Goal: Task Accomplishment & Management: Manage account settings

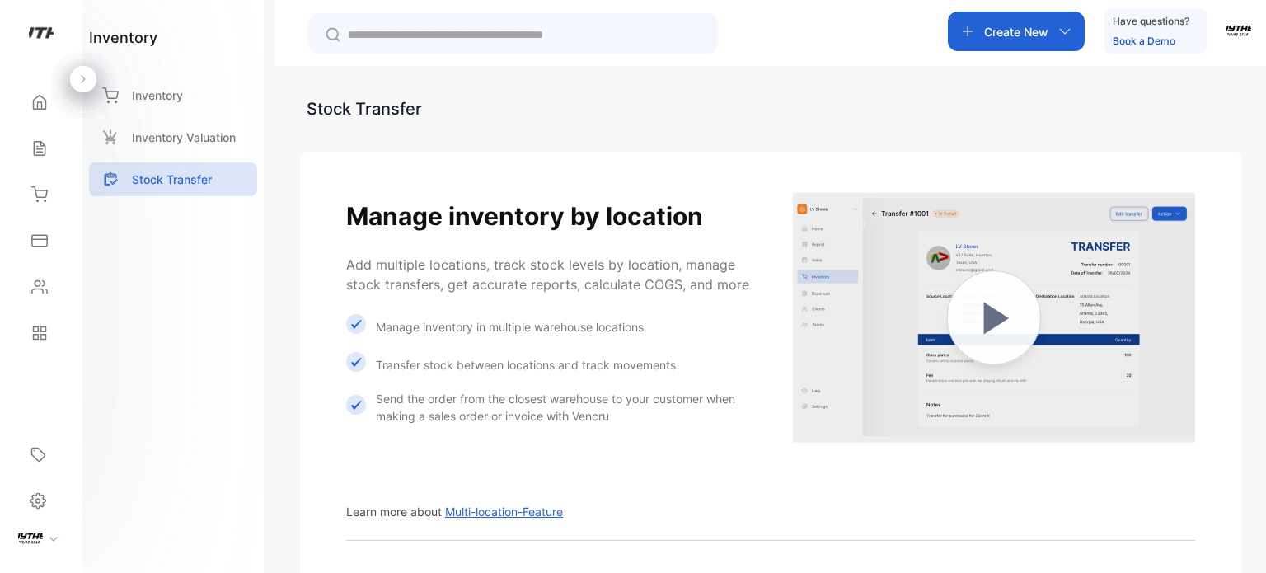
click at [21, 110] on div "Home" at bounding box center [41, 102] width 56 height 33
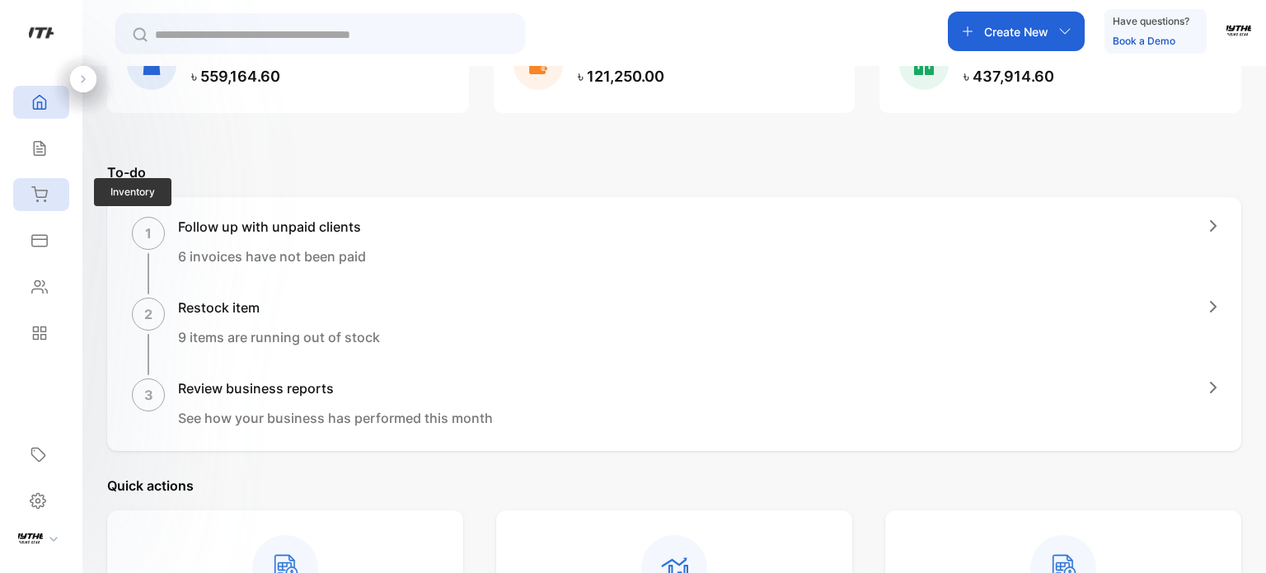
click at [47, 192] on icon at bounding box center [39, 194] width 16 height 16
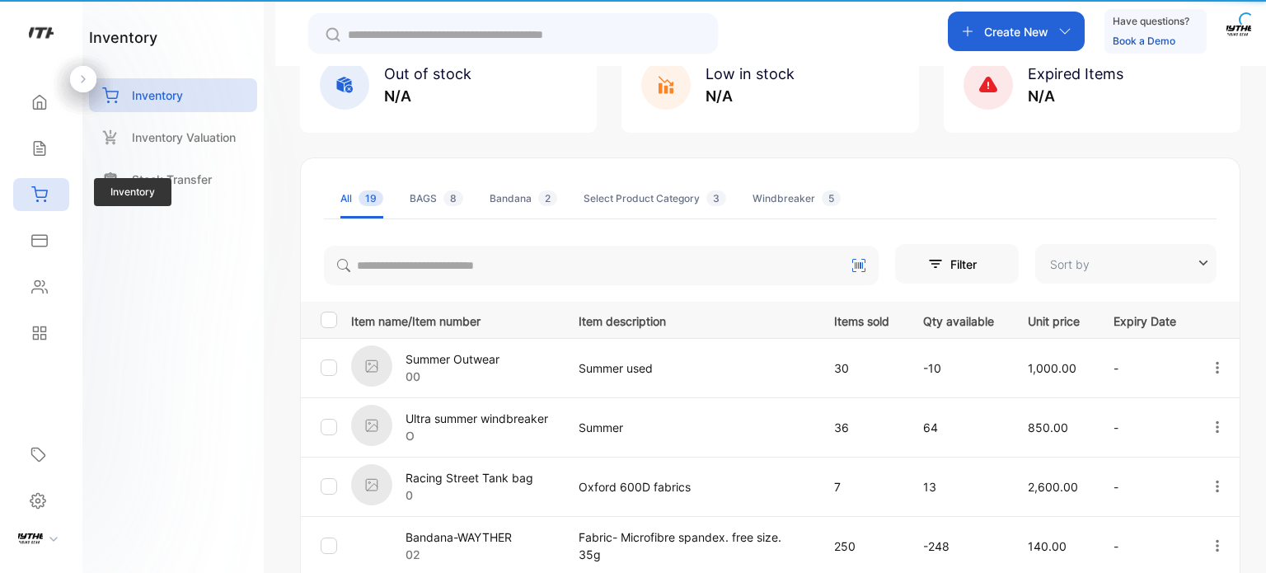
type input "**********"
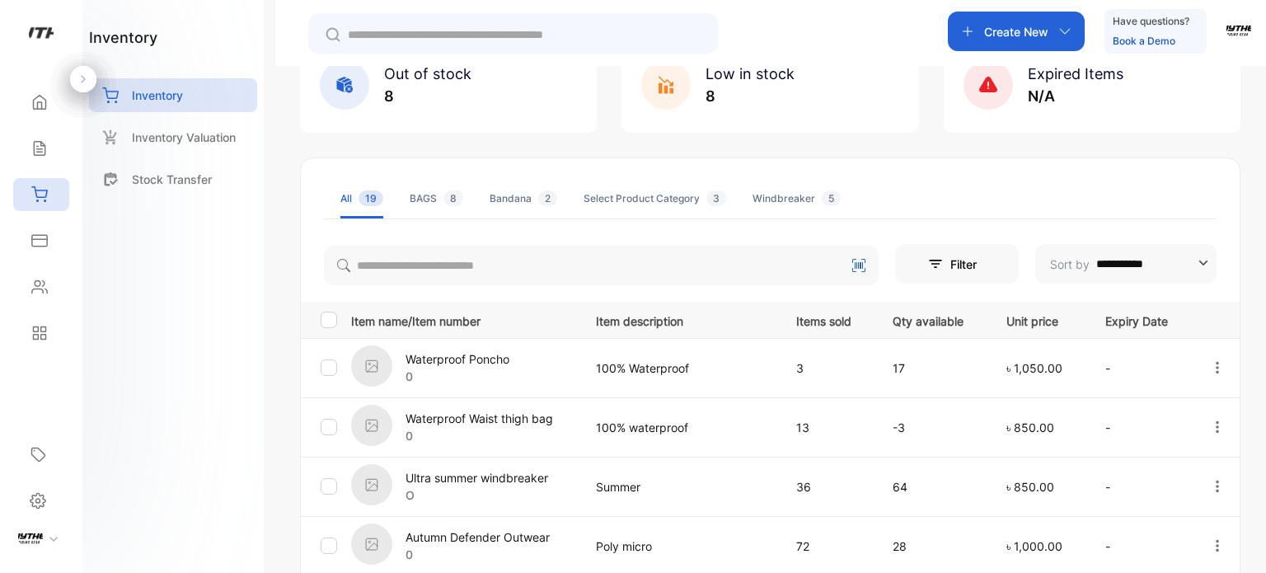
scroll to position [321, 0]
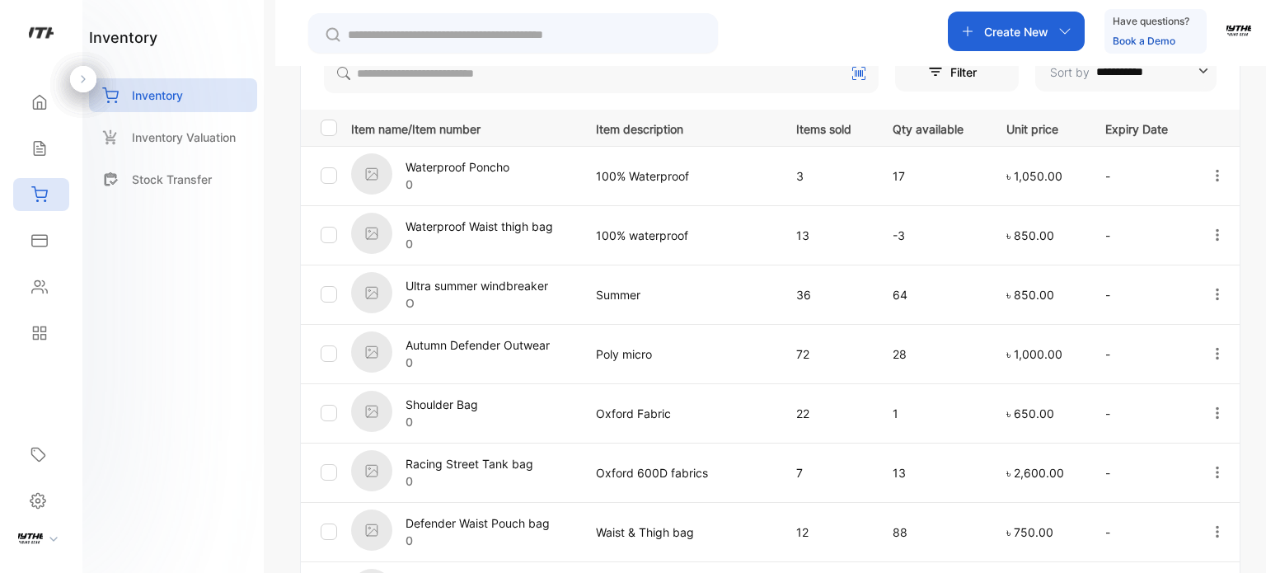
click at [1210, 236] on icon "button" at bounding box center [1217, 234] width 15 height 15
click at [1187, 272] on span "View" at bounding box center [1177, 282] width 30 height 20
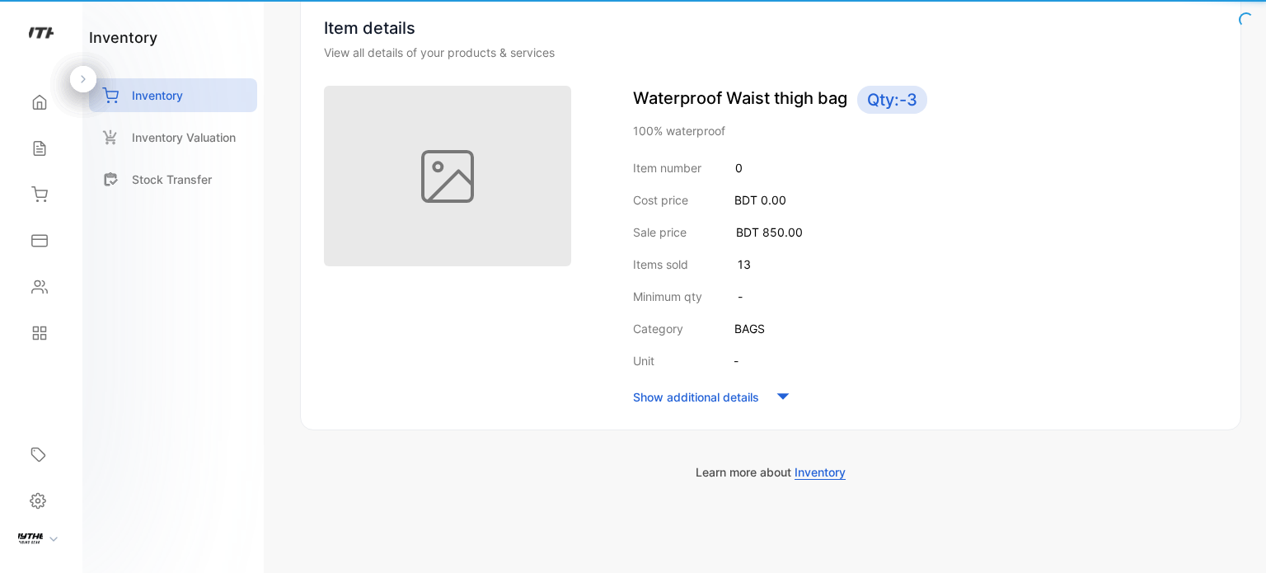
scroll to position [162, 0]
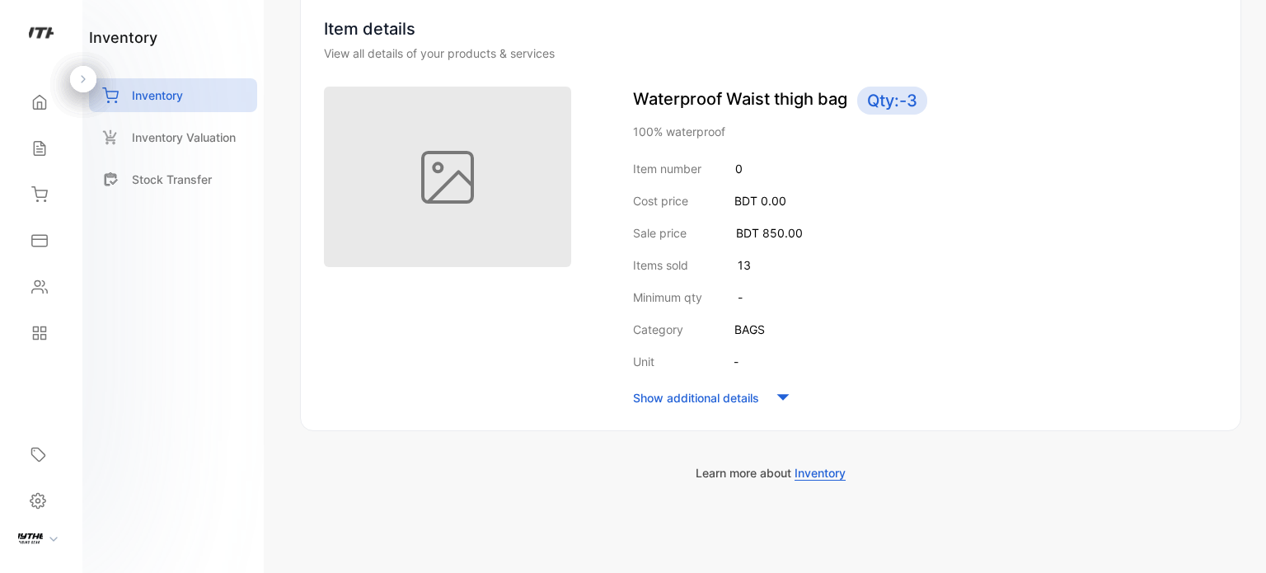
click at [768, 400] on div "Show additional details" at bounding box center [925, 397] width 584 height 25
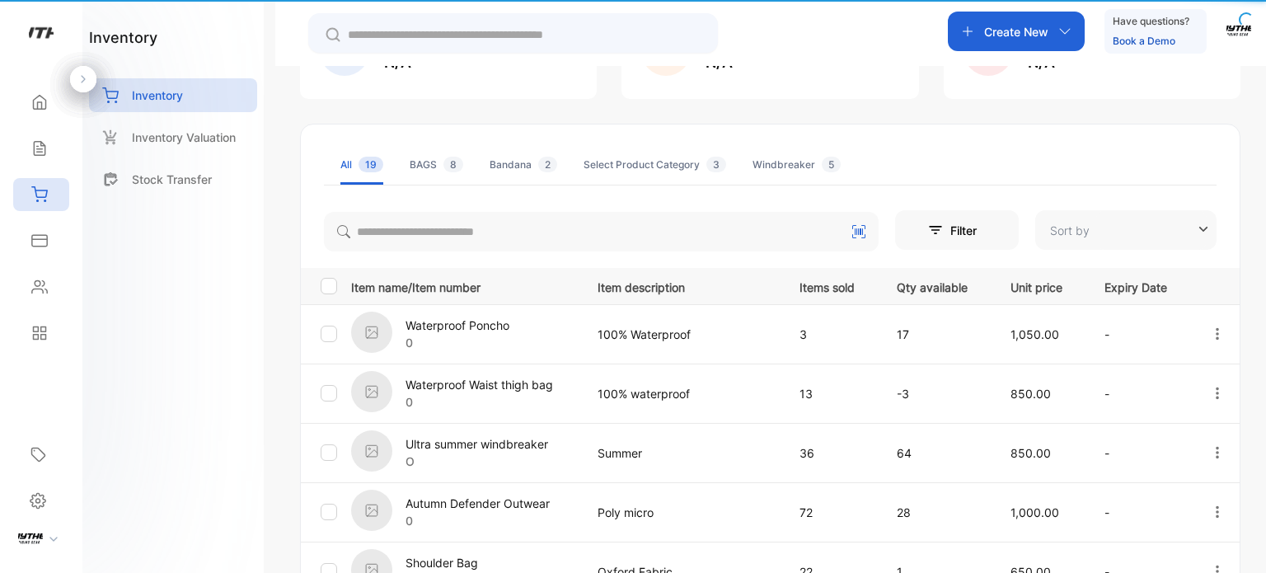
type input "**********"
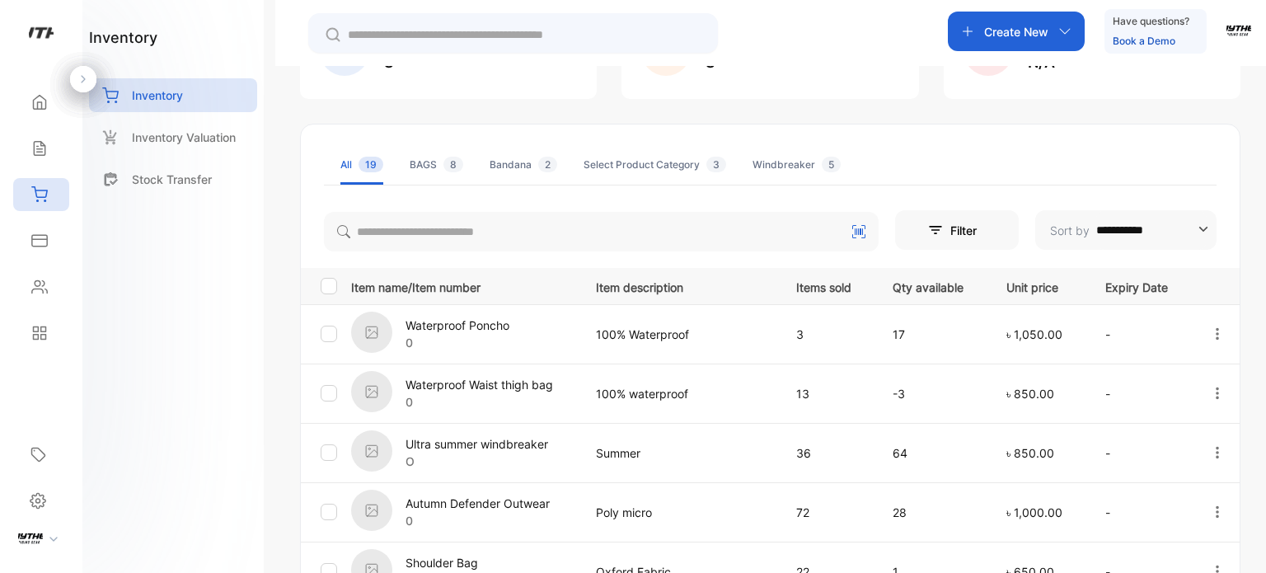
click at [1220, 395] on icon "button" at bounding box center [1217, 393] width 15 height 15
click at [1190, 484] on div "Edit" at bounding box center [1183, 487] width 132 height 33
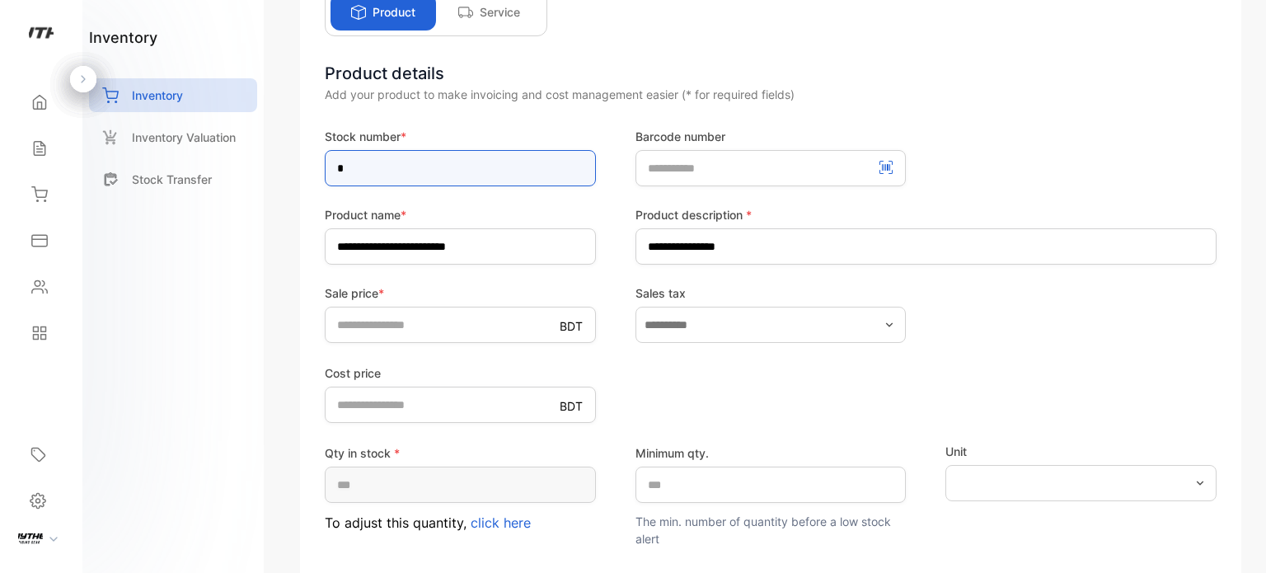
click at [405, 162] on input "*" at bounding box center [460, 168] width 271 height 36
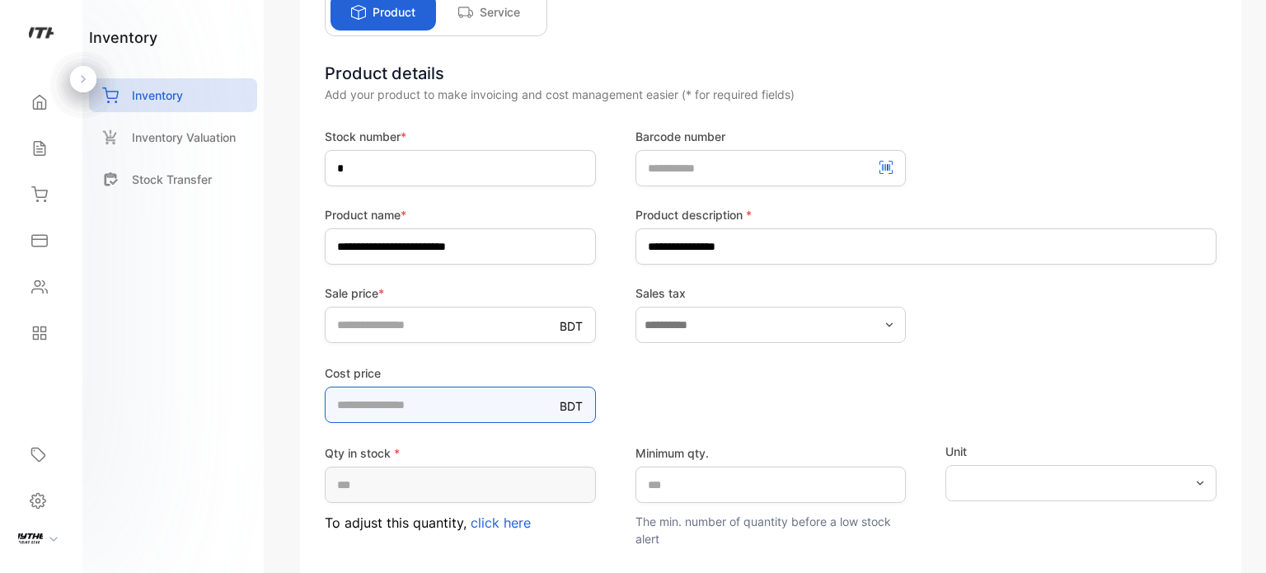
click at [897, 398] on div "Cost price BDT *" at bounding box center [771, 393] width 892 height 60
click at [510, 516] on span "click here" at bounding box center [501, 522] width 60 height 16
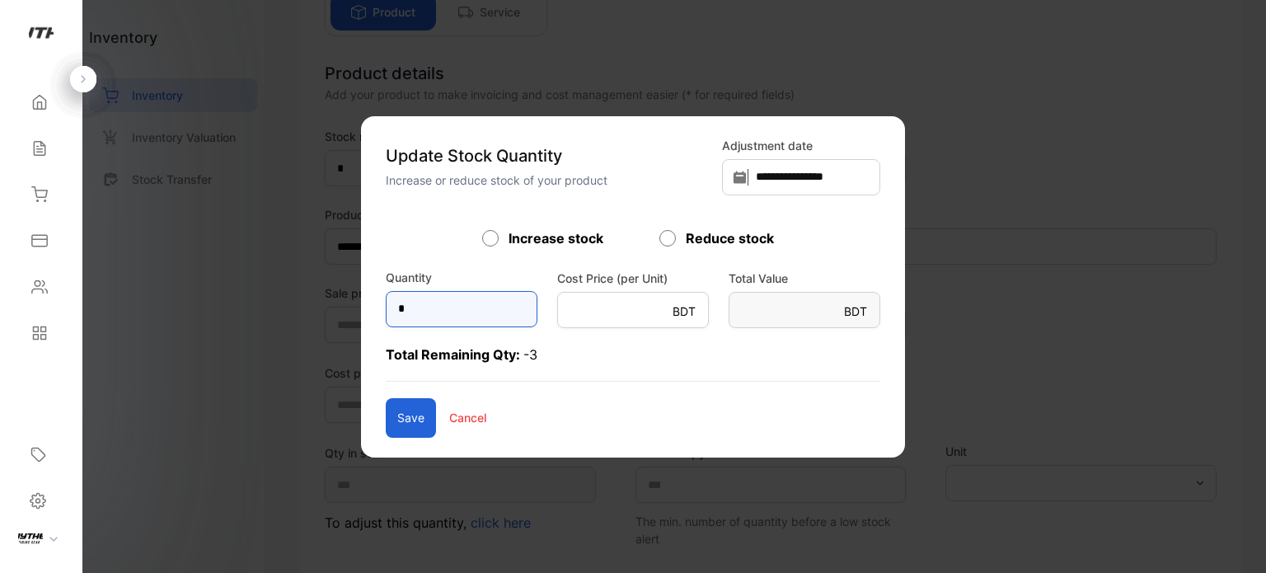
click at [466, 315] on input "*" at bounding box center [462, 309] width 152 height 36
type input "*"
click at [386, 414] on button "Save" at bounding box center [411, 418] width 50 height 40
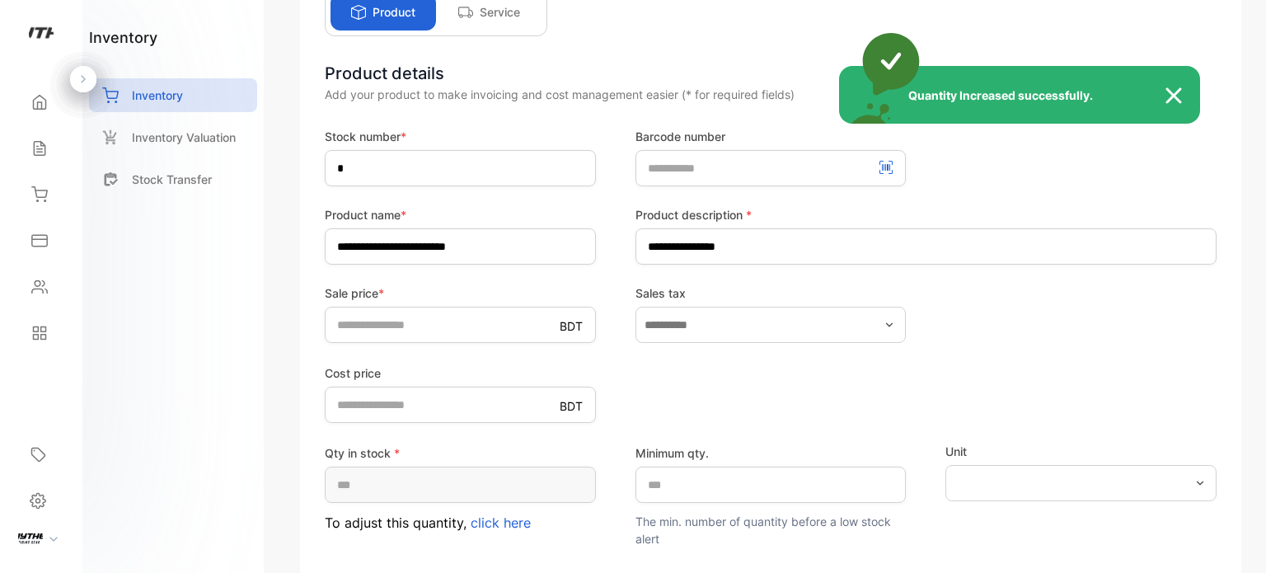
type input "**"
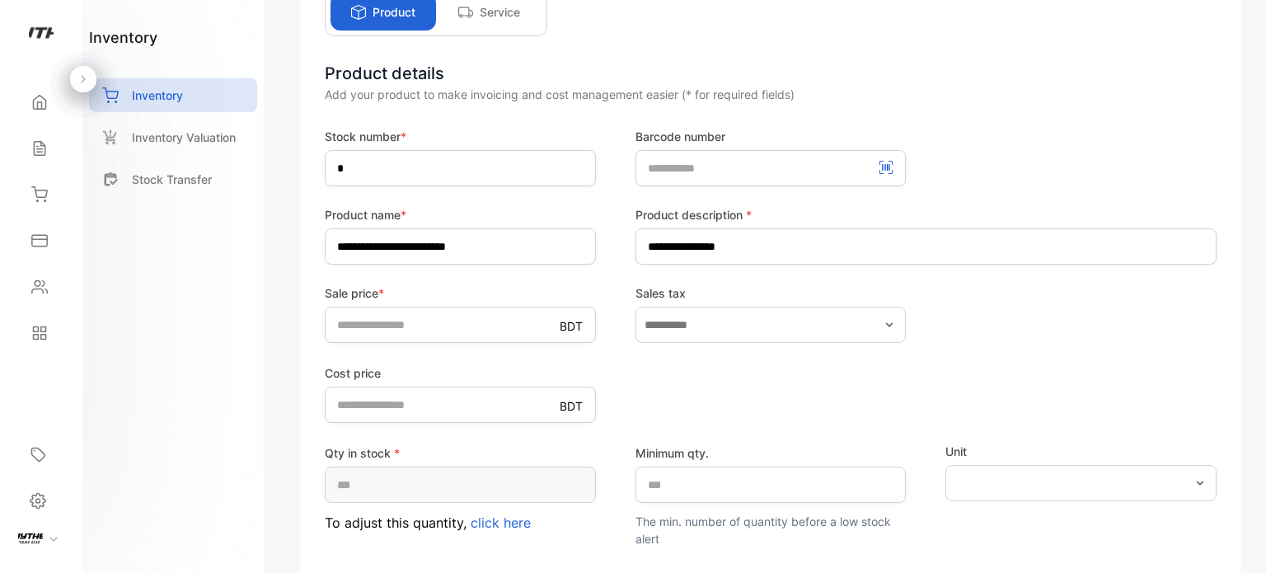
click at [509, 525] on span "click here" at bounding box center [501, 522] width 60 height 16
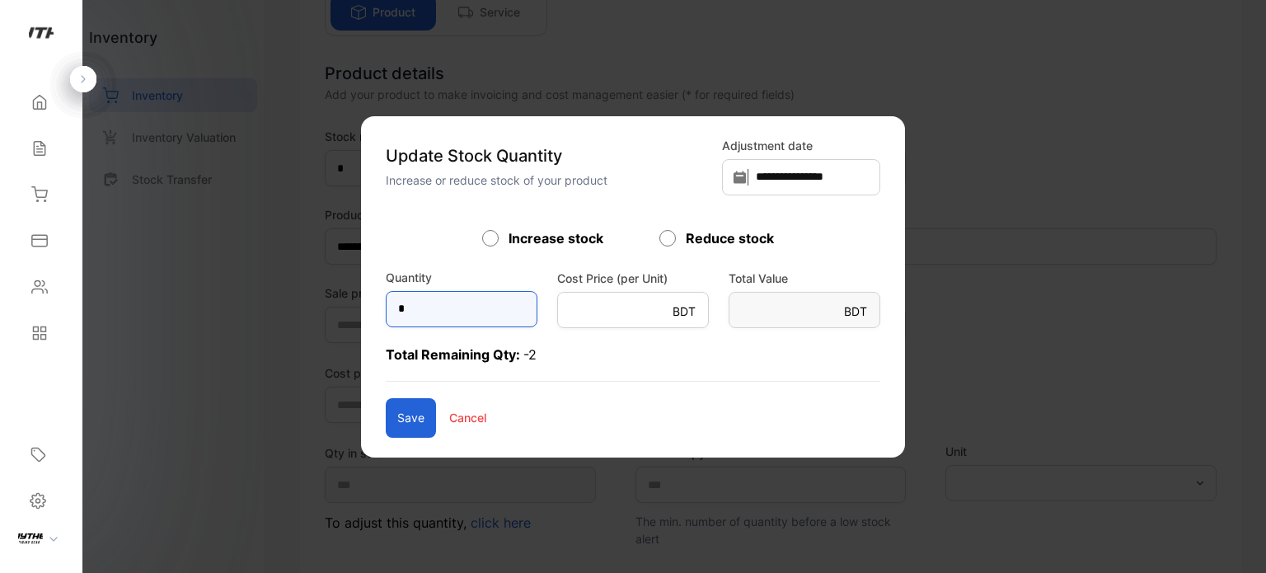
click at [424, 312] on input "*" at bounding box center [462, 309] width 152 height 36
type input "*"
click at [386, 414] on button "Save" at bounding box center [411, 418] width 50 height 40
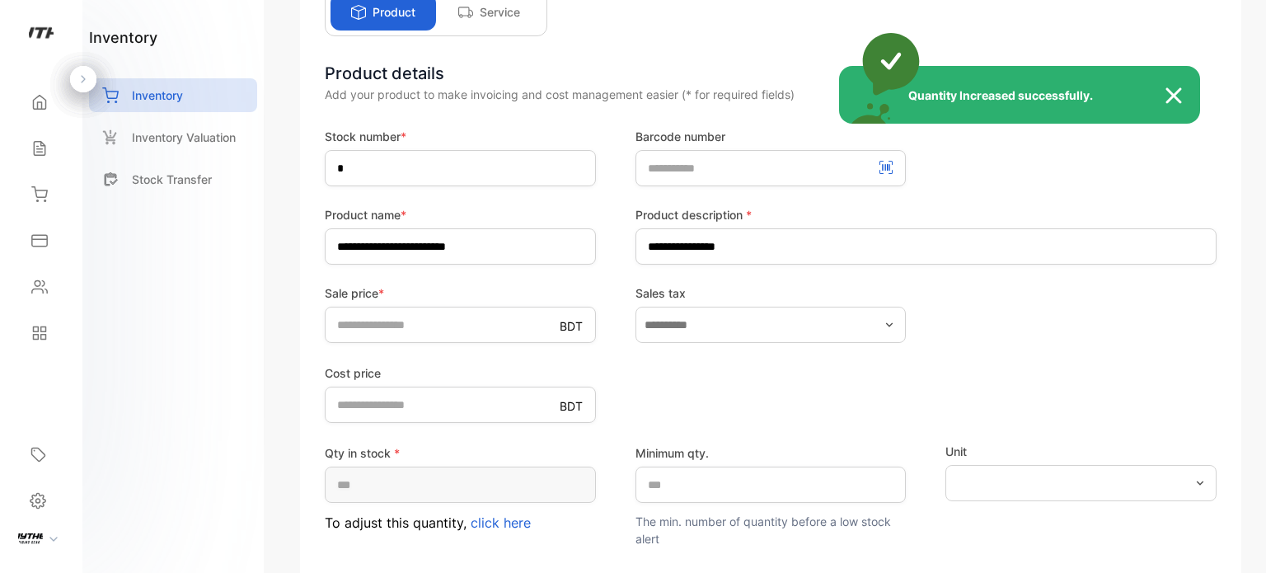
type input "*"
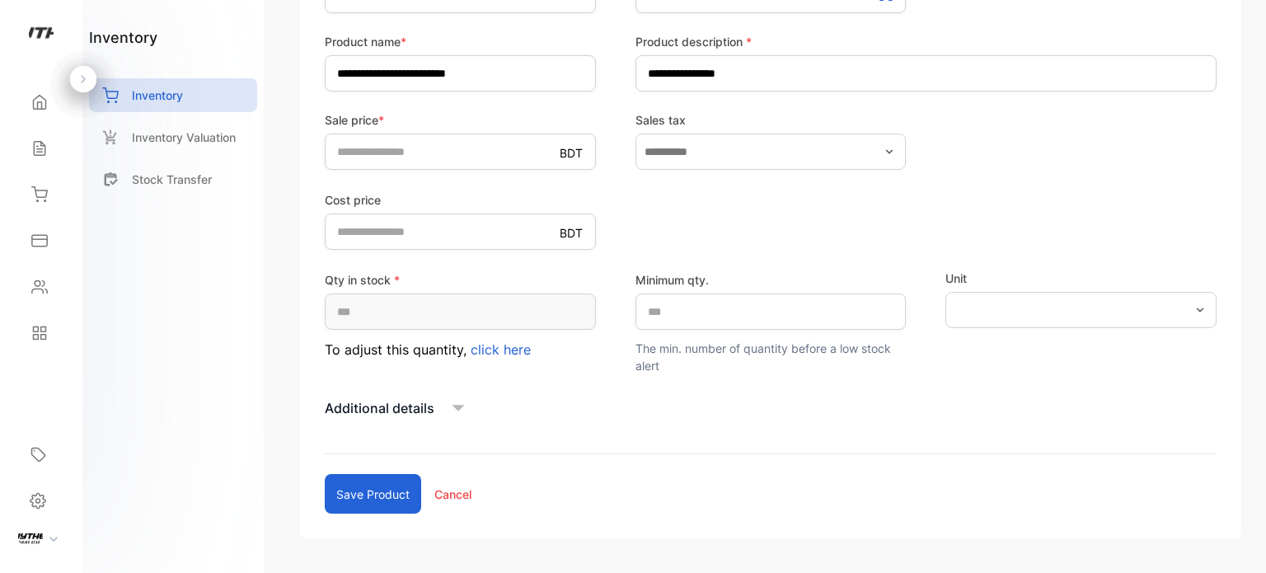
scroll to position [354, 0]
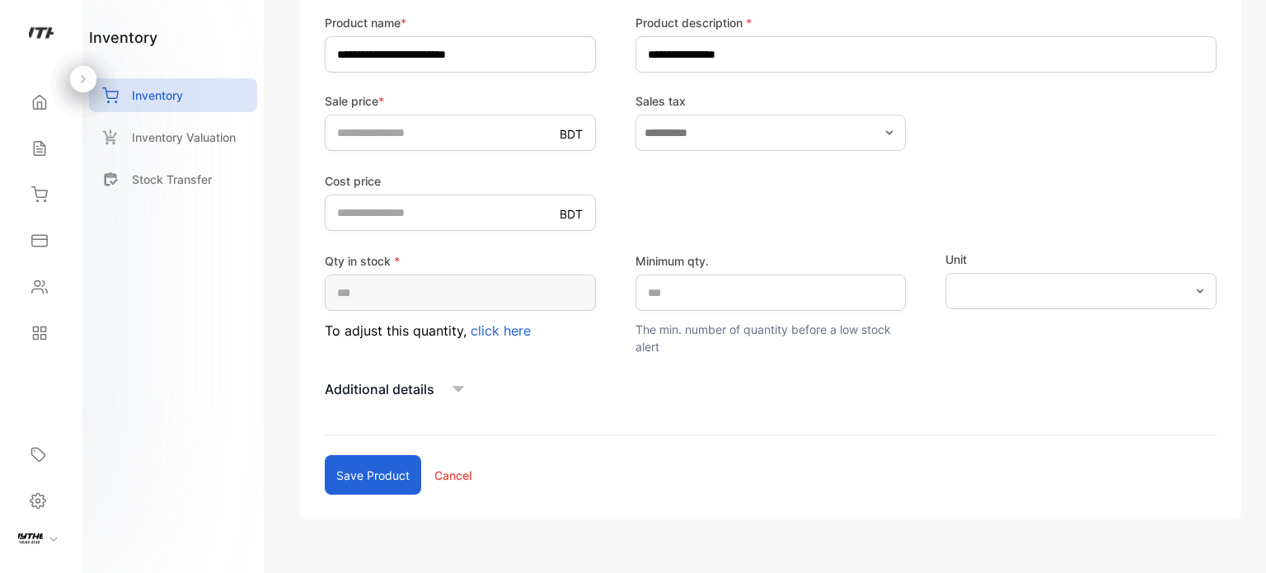
click at [372, 485] on button "Save product" at bounding box center [373, 475] width 96 height 40
click at [421, 388] on p "Additional details" at bounding box center [380, 389] width 110 height 20
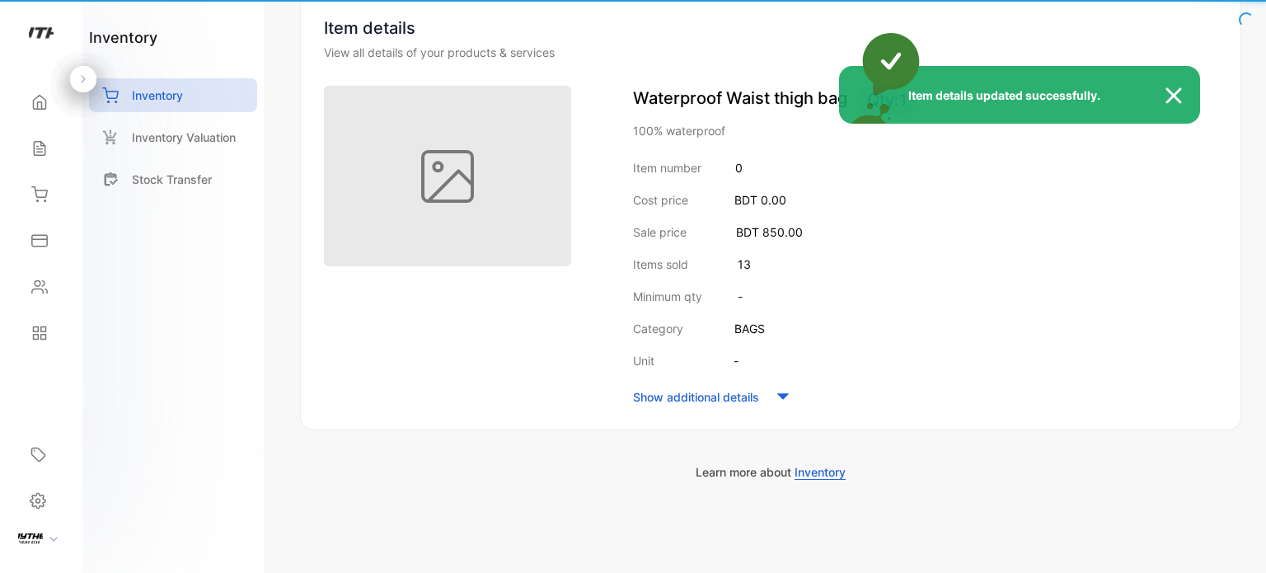
scroll to position [162, 0]
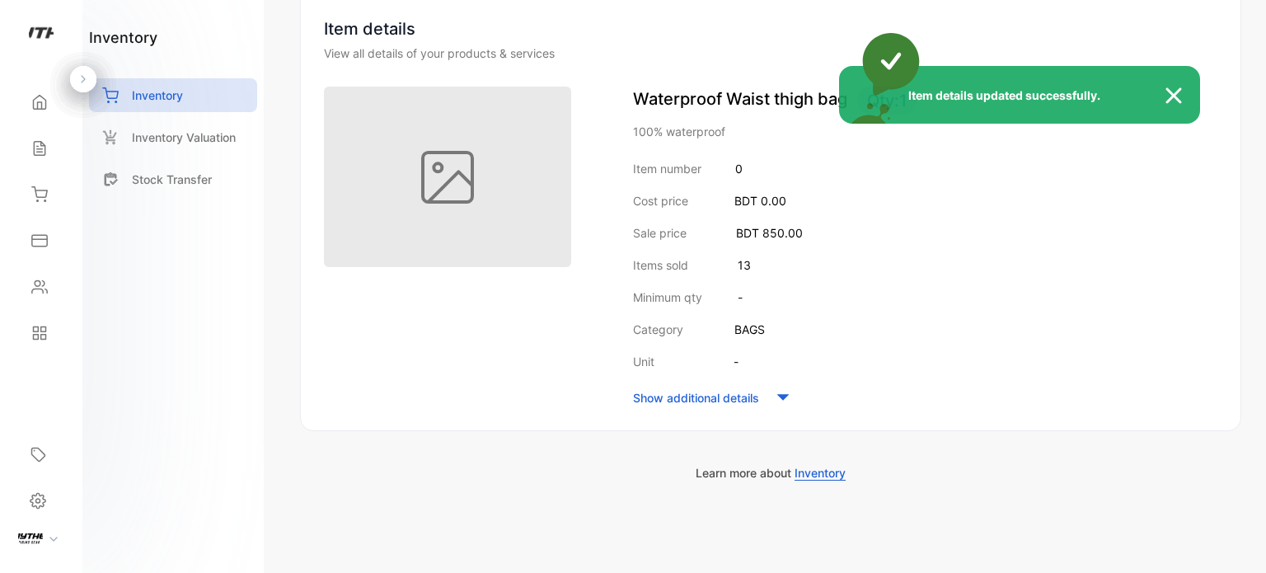
click at [754, 399] on div "Item details updated successfully." at bounding box center [633, 286] width 1266 height 573
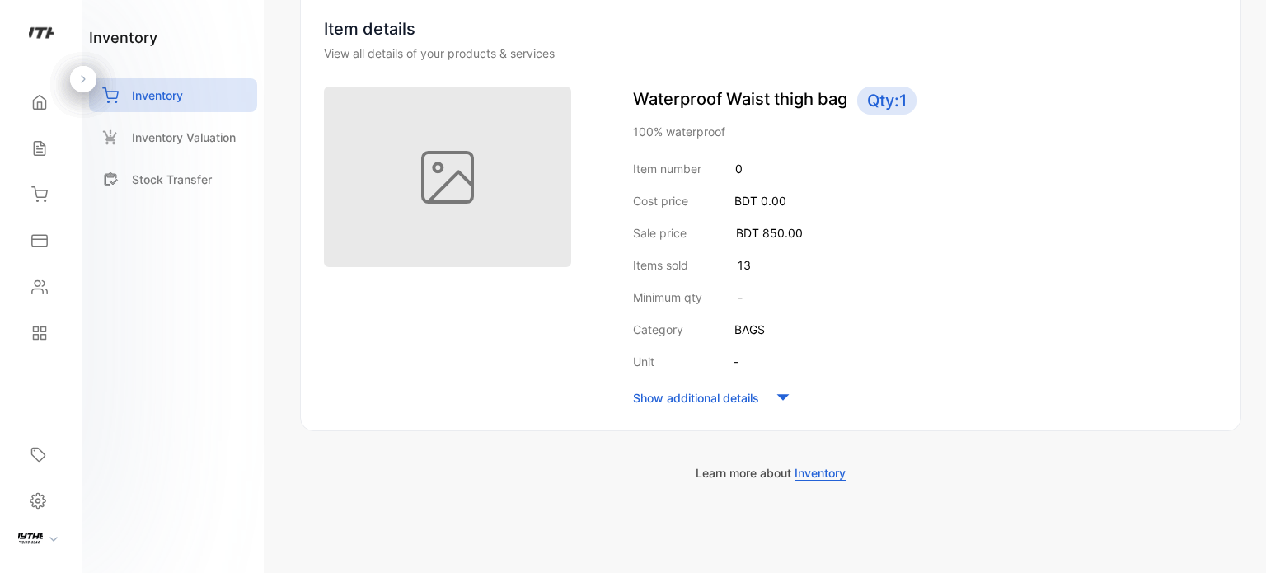
click at [775, 385] on icon at bounding box center [782, 397] width 25 height 25
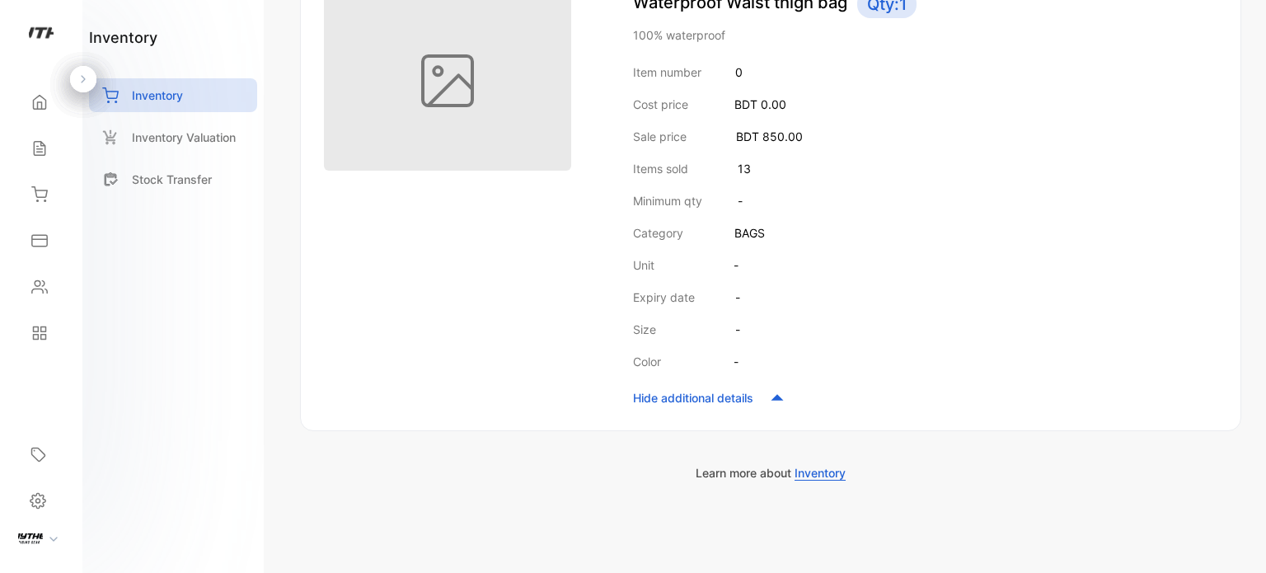
scroll to position [0, 0]
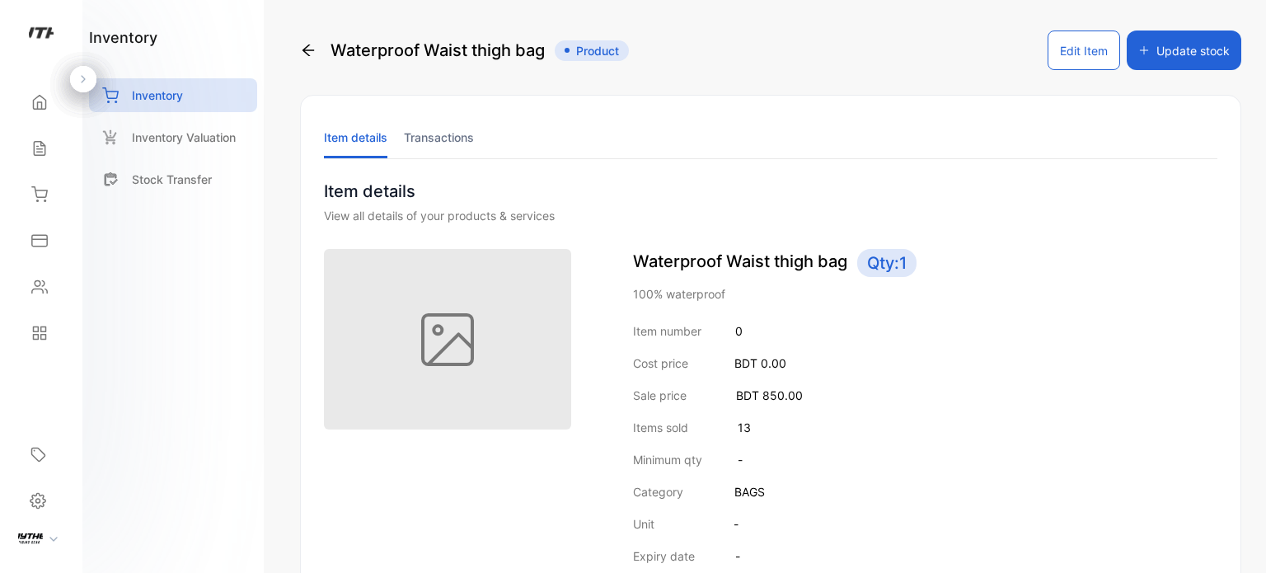
click at [1084, 47] on button "Edit Item" at bounding box center [1083, 50] width 73 height 40
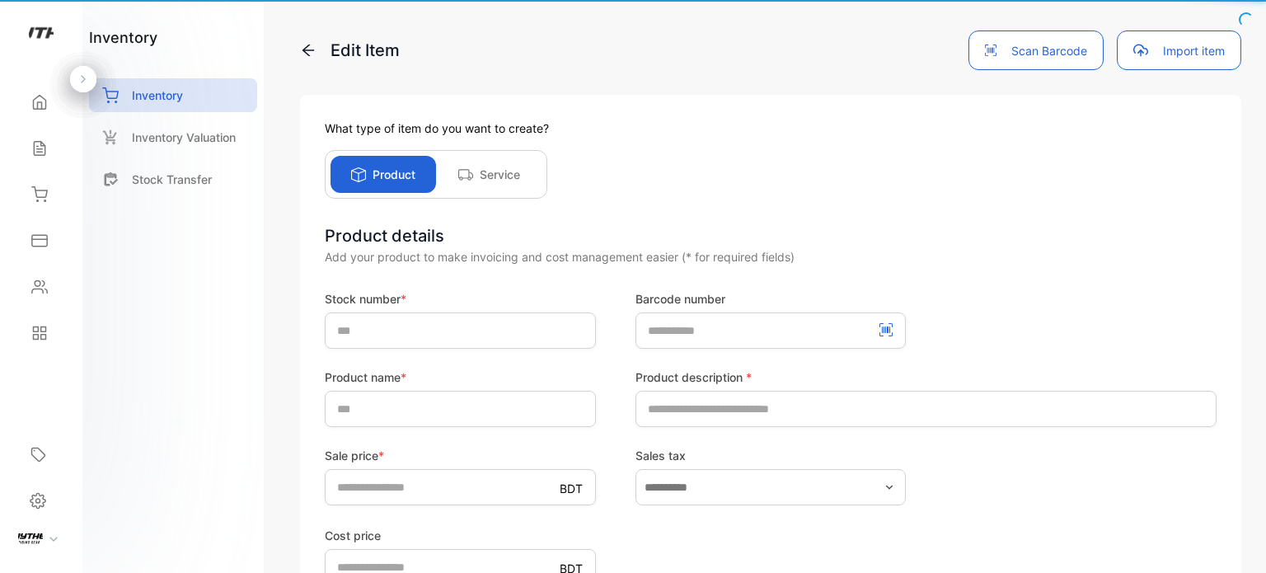
type input "*"
type input "**********"
type input "***"
type input "*"
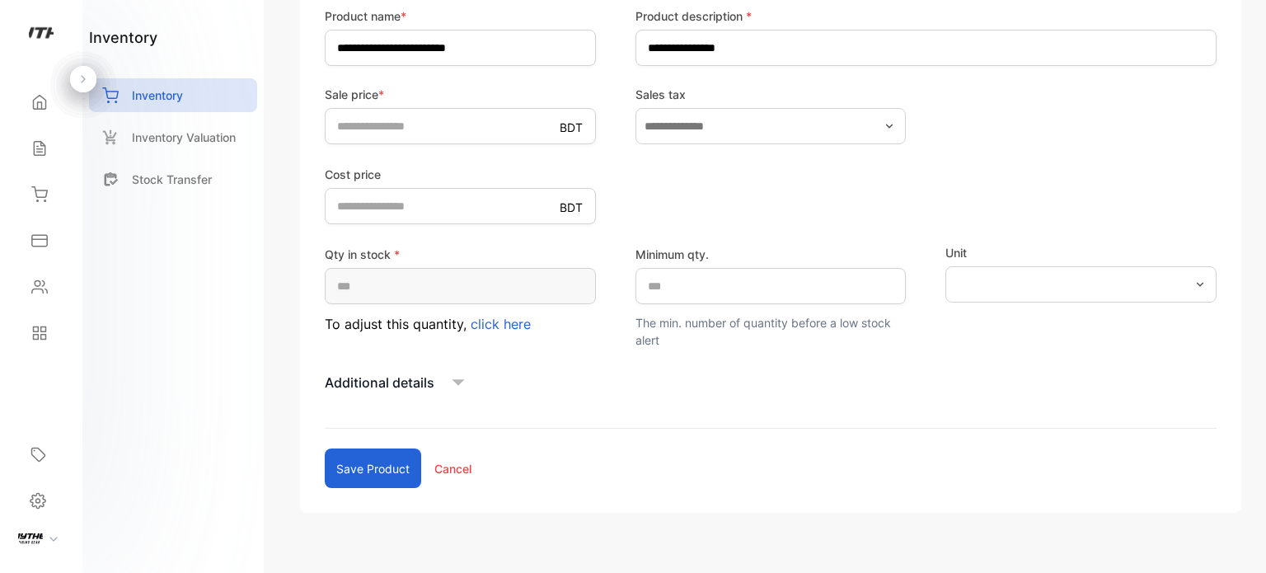
scroll to position [392, 0]
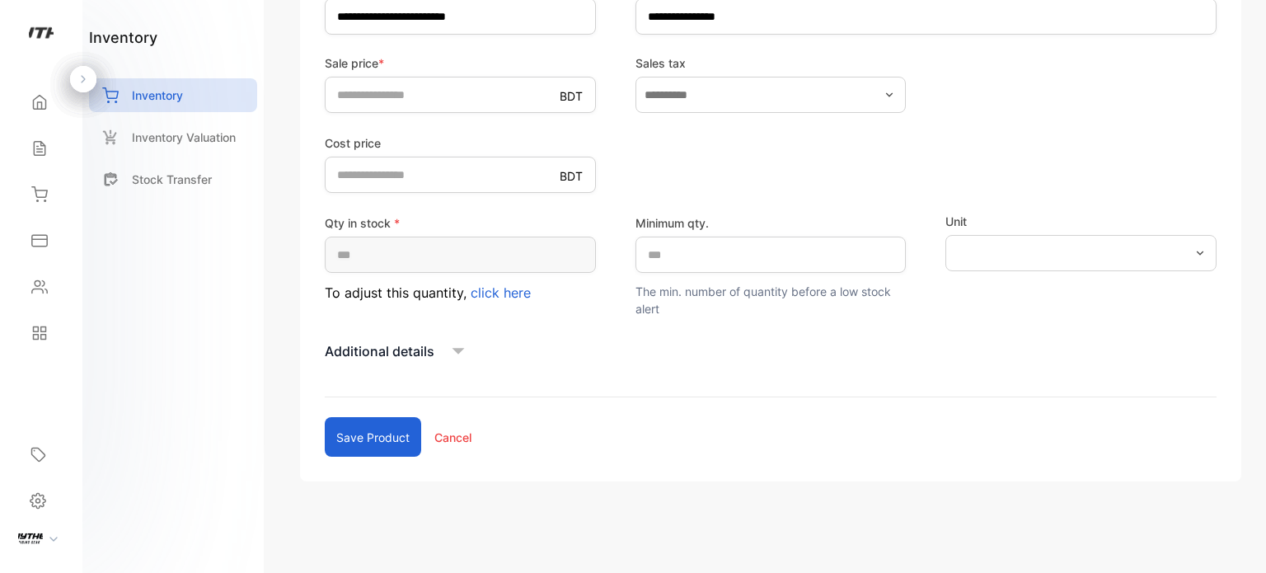
click at [460, 343] on icon at bounding box center [458, 351] width 25 height 25
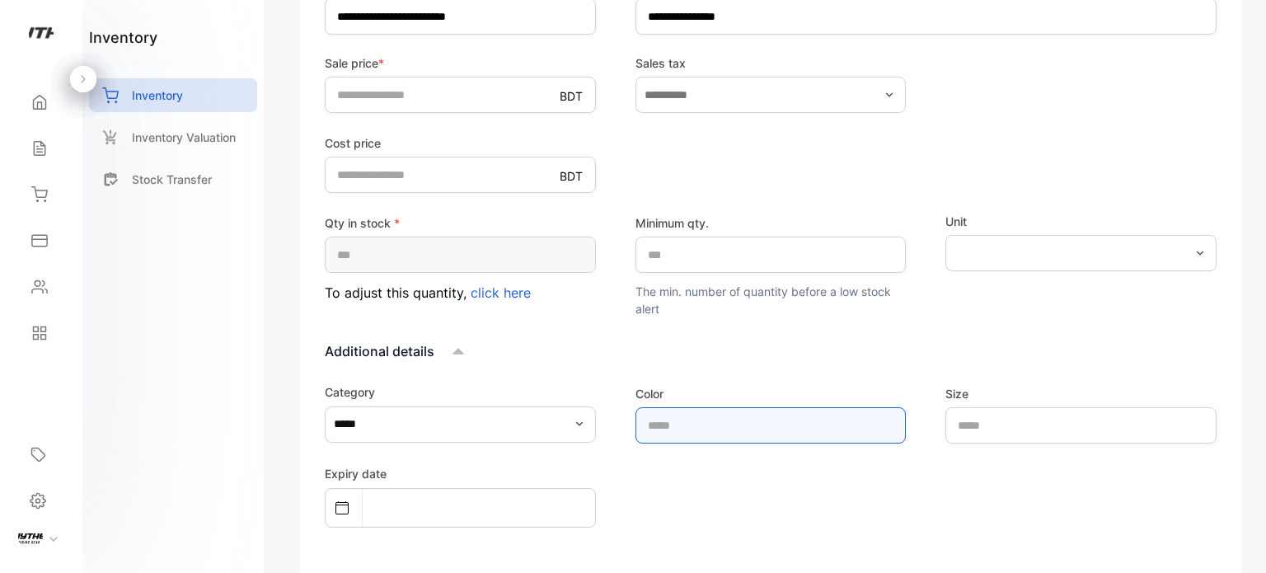
click at [808, 428] on input "text" at bounding box center [770, 425] width 271 height 36
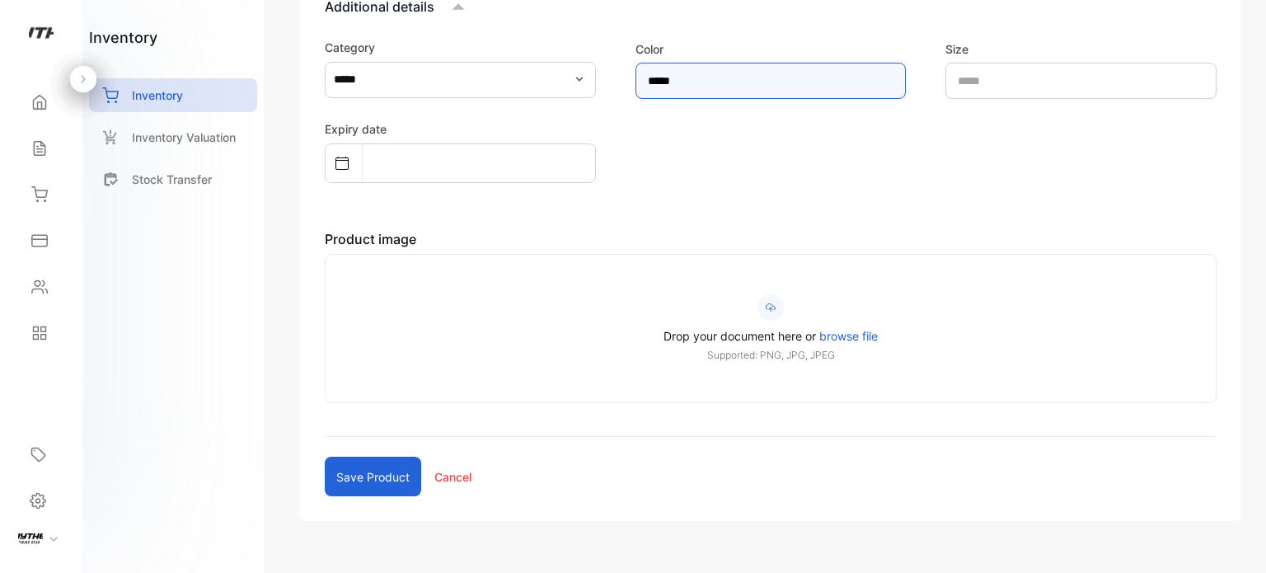
scroll to position [776, 0]
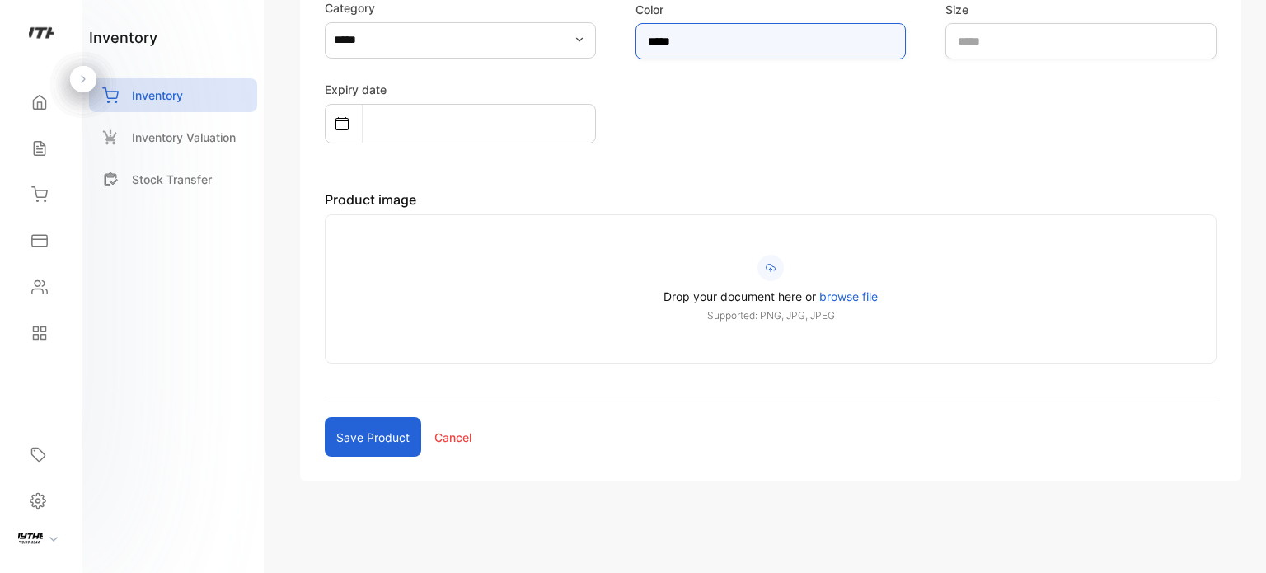
type input "*****"
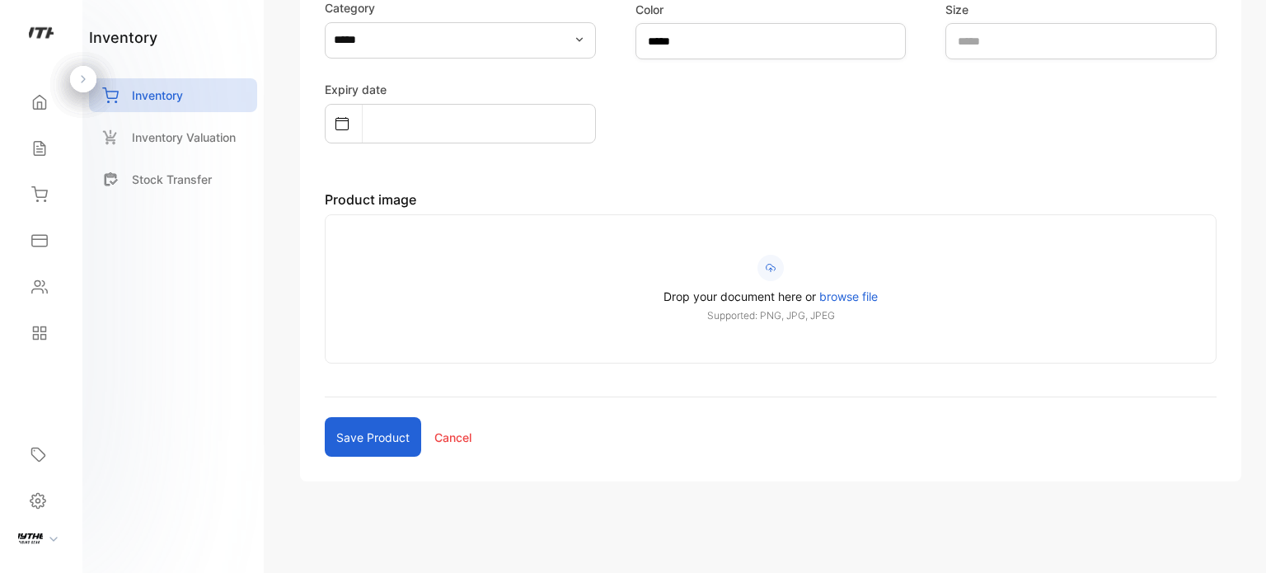
click at [354, 438] on button "Save product" at bounding box center [373, 437] width 96 height 40
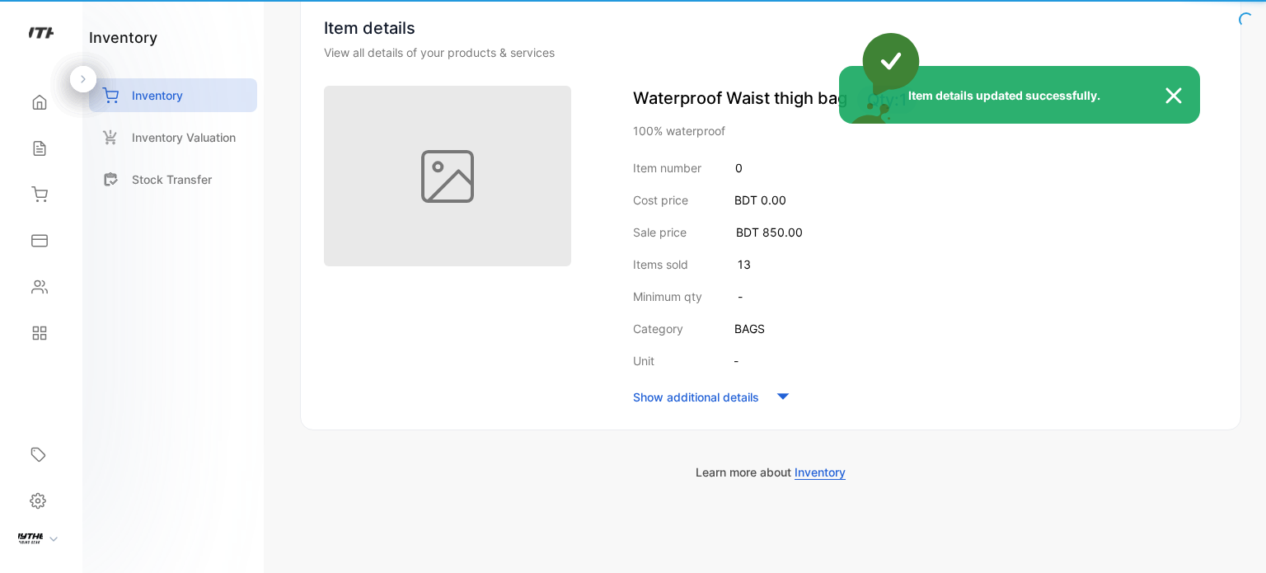
scroll to position [162, 0]
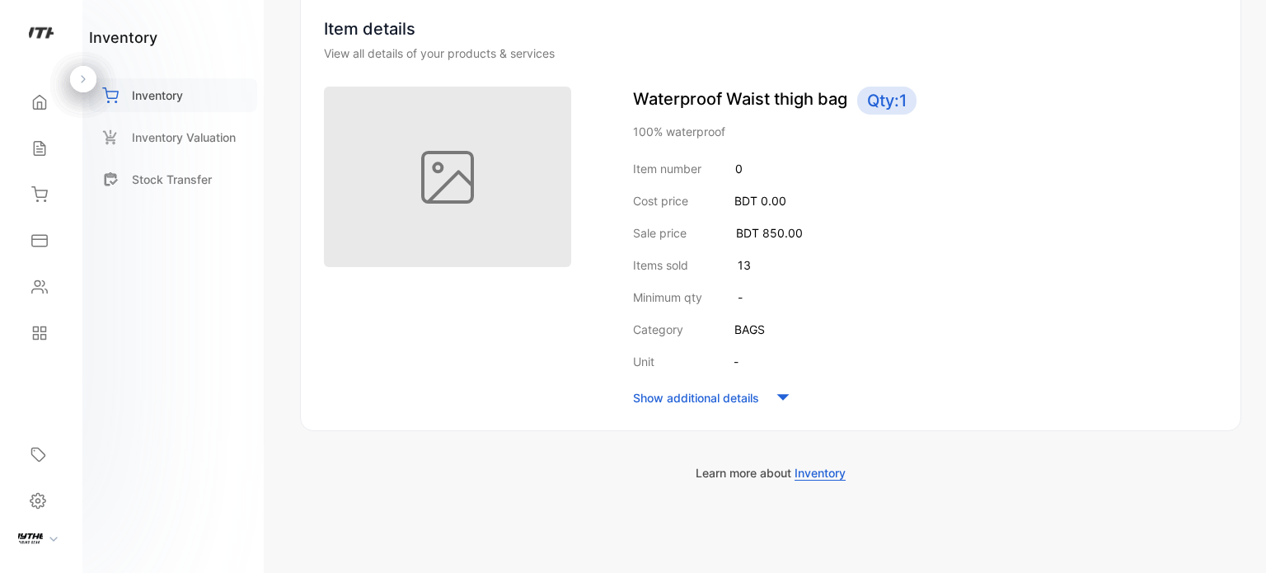
click at [139, 104] on div "Inventory" at bounding box center [173, 95] width 168 height 34
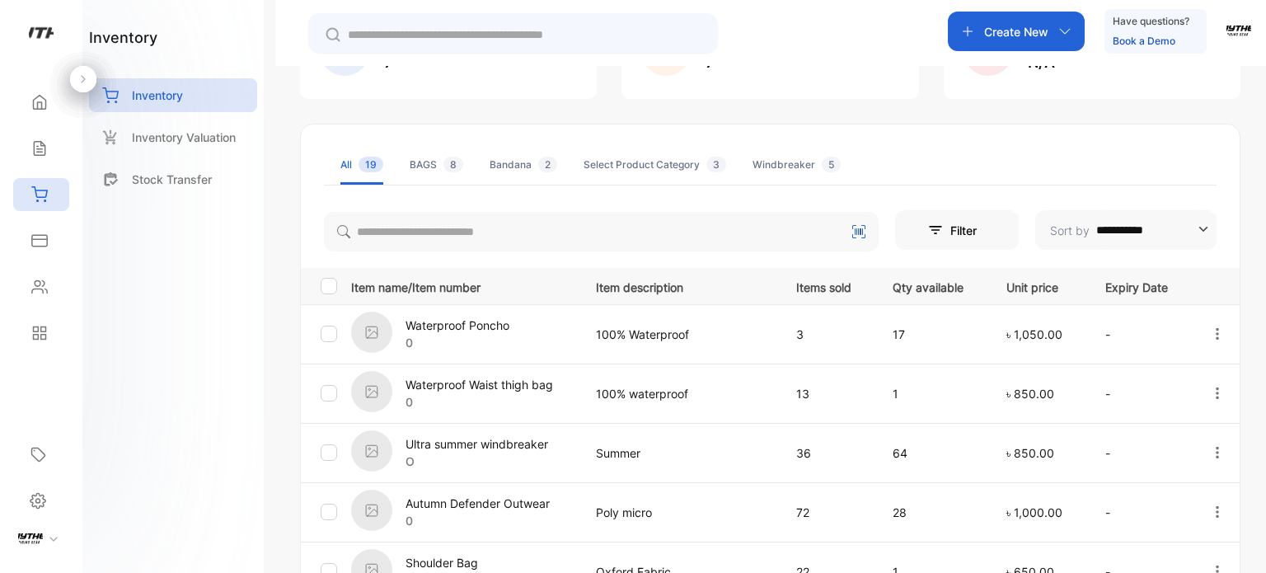
scroll to position [625, 0]
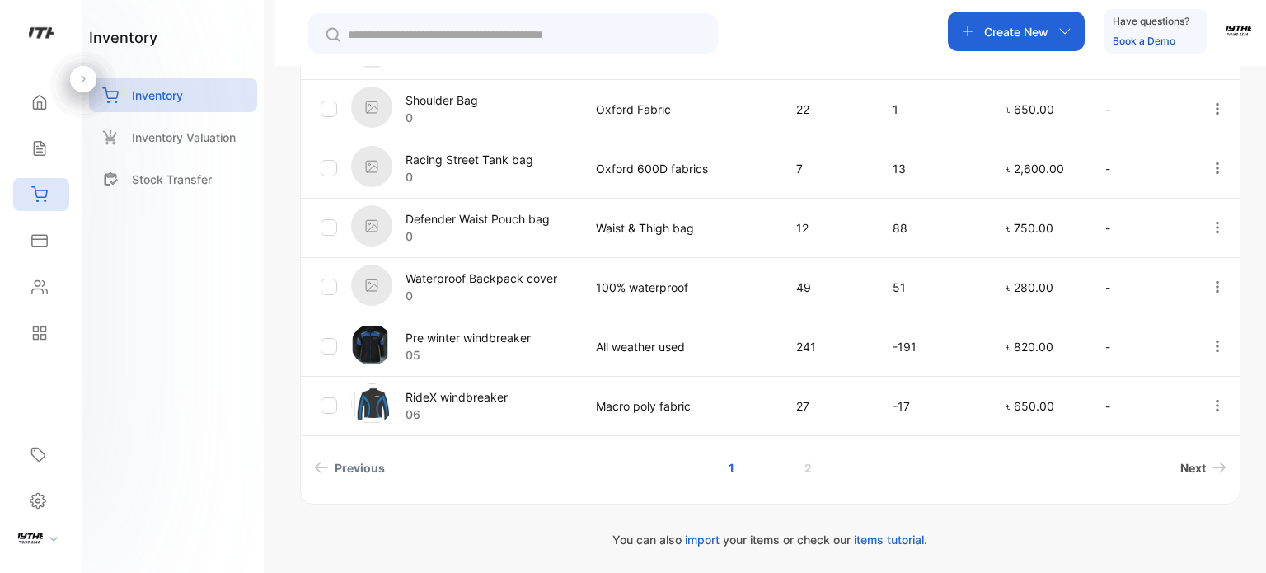
click at [1191, 471] on span "Next" at bounding box center [1193, 467] width 26 height 17
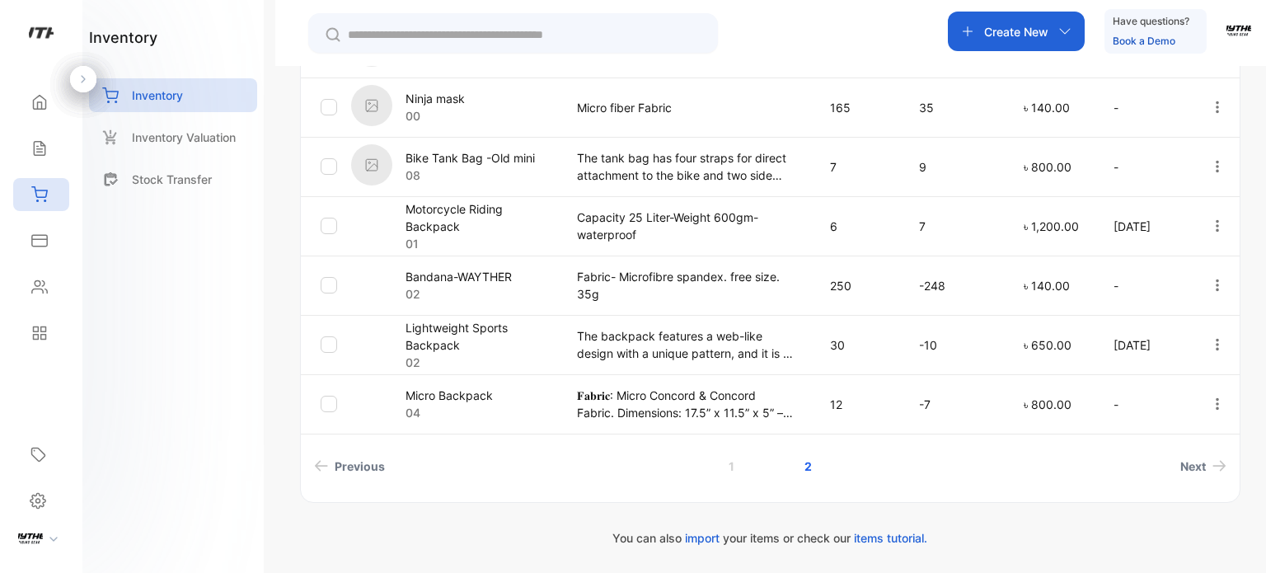
scroll to position [565, 0]
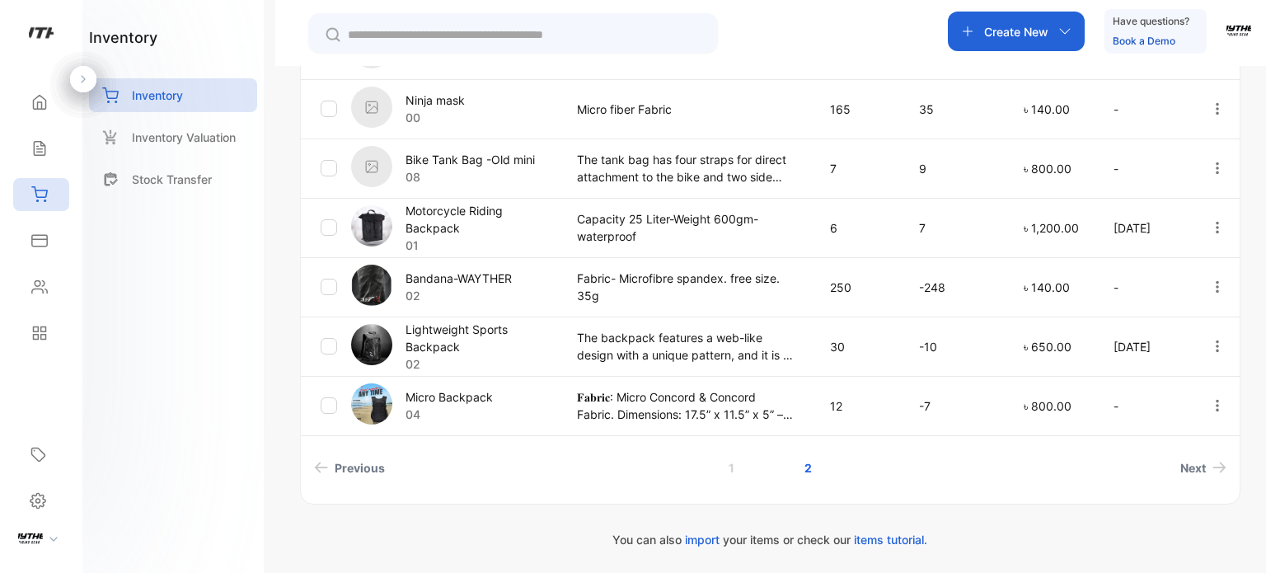
click at [1213, 109] on icon "button" at bounding box center [1217, 108] width 15 height 15
click at [1170, 200] on span "Edit" at bounding box center [1174, 203] width 25 height 20
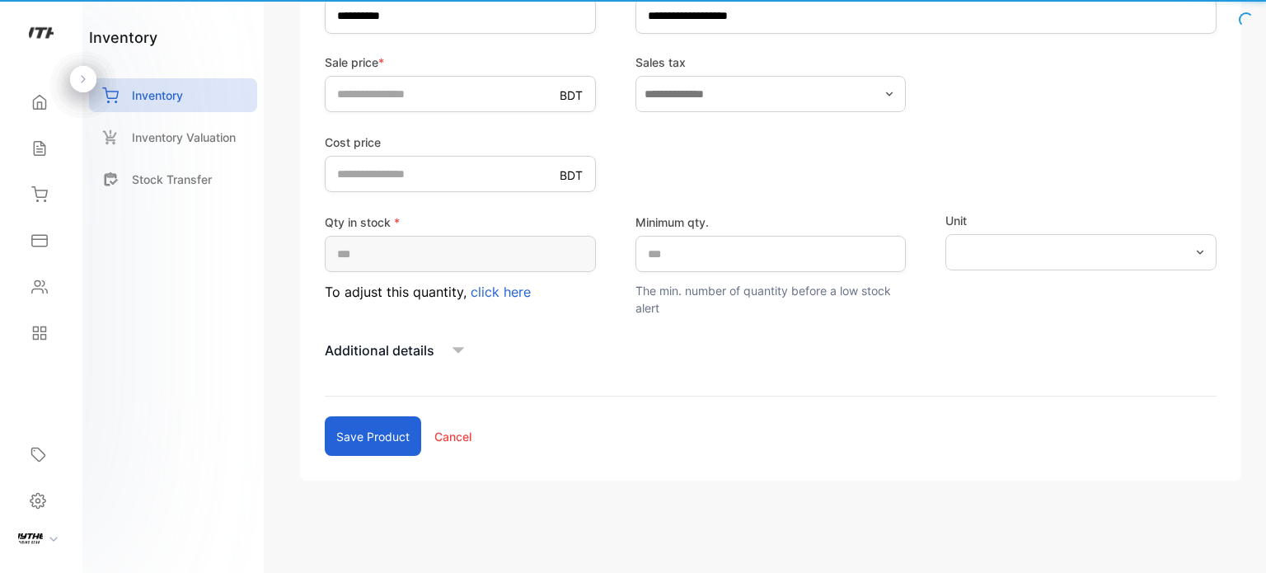
scroll to position [392, 0]
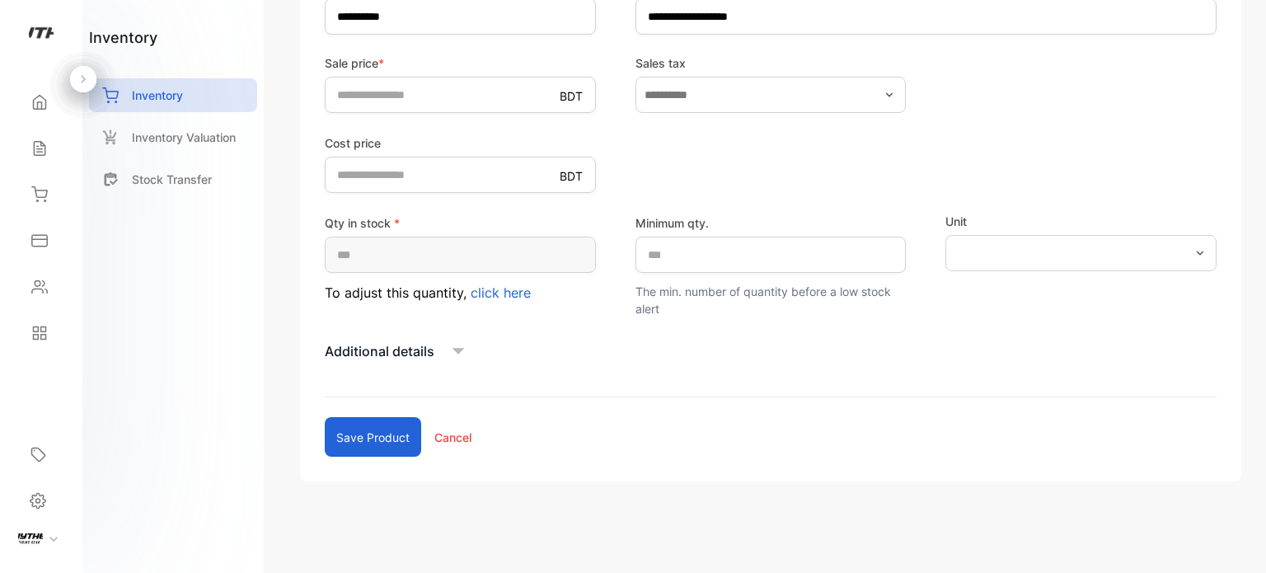
click at [433, 352] on p "Additional details" at bounding box center [380, 351] width 110 height 20
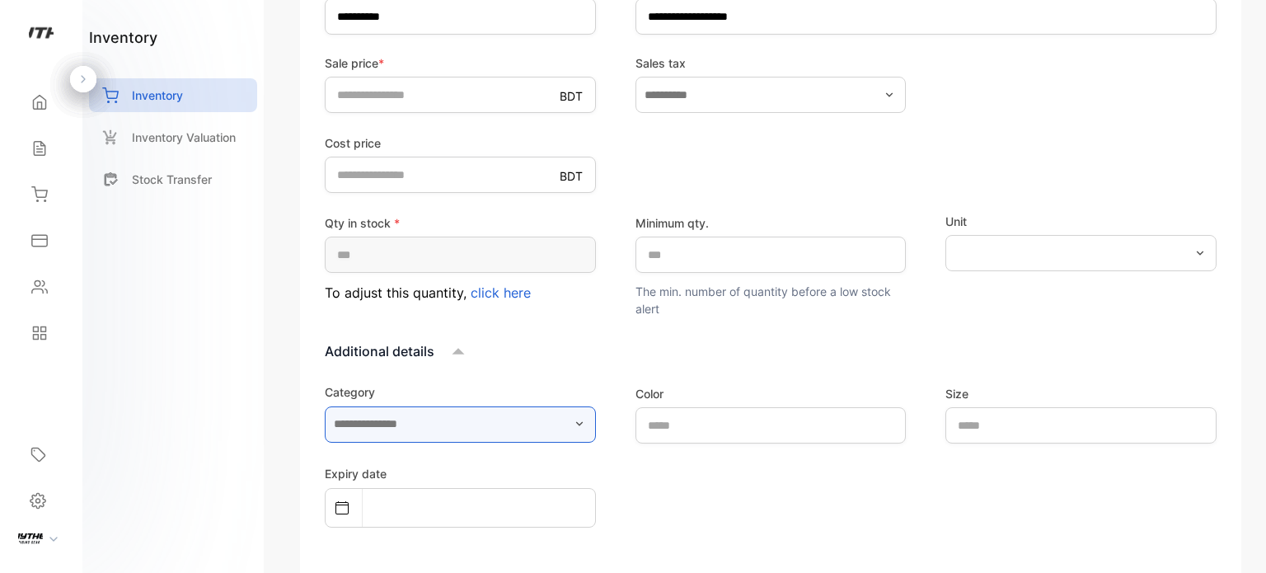
click at [527, 423] on input "text" at bounding box center [460, 424] width 271 height 36
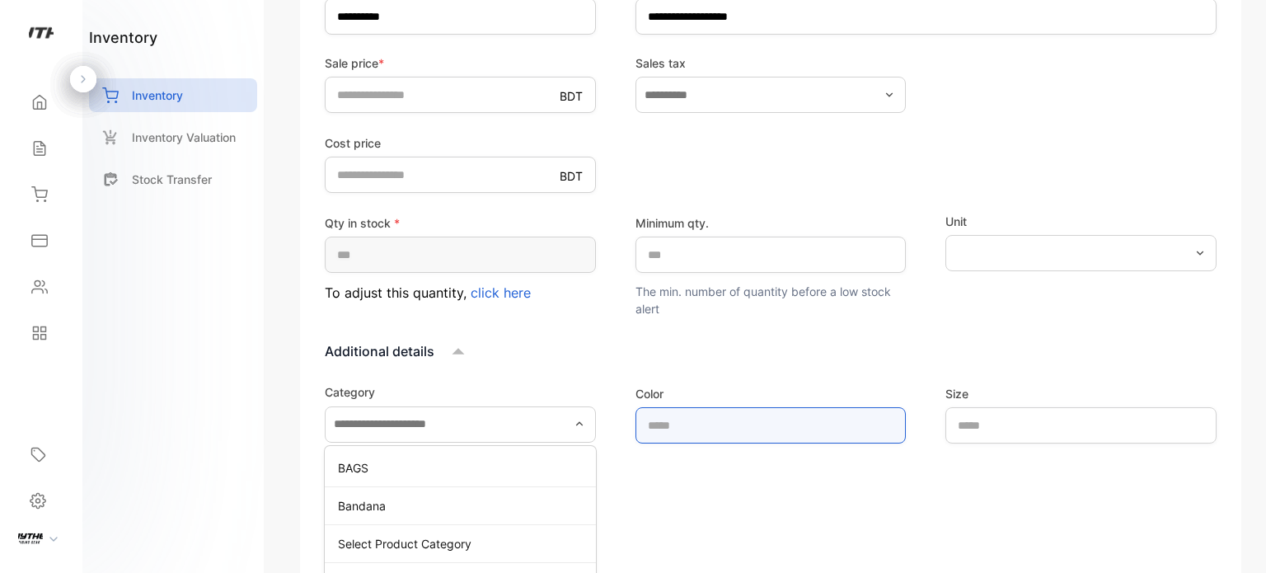
click at [733, 432] on input "text" at bounding box center [770, 425] width 271 height 36
type input "*****"
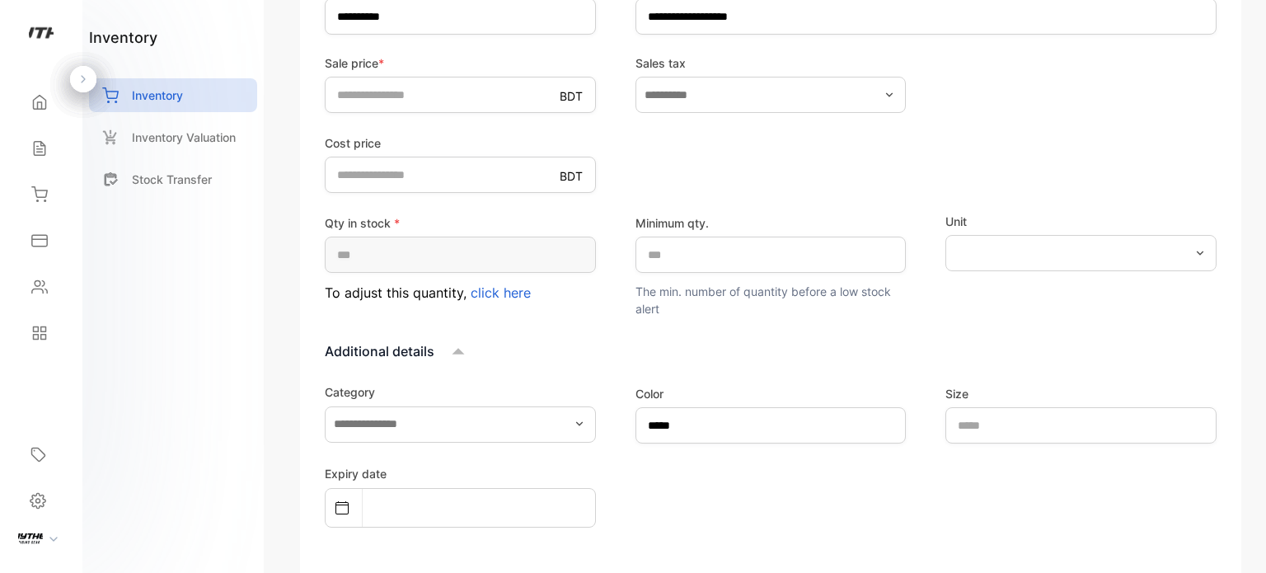
click at [511, 286] on span "click here" at bounding box center [501, 292] width 60 height 16
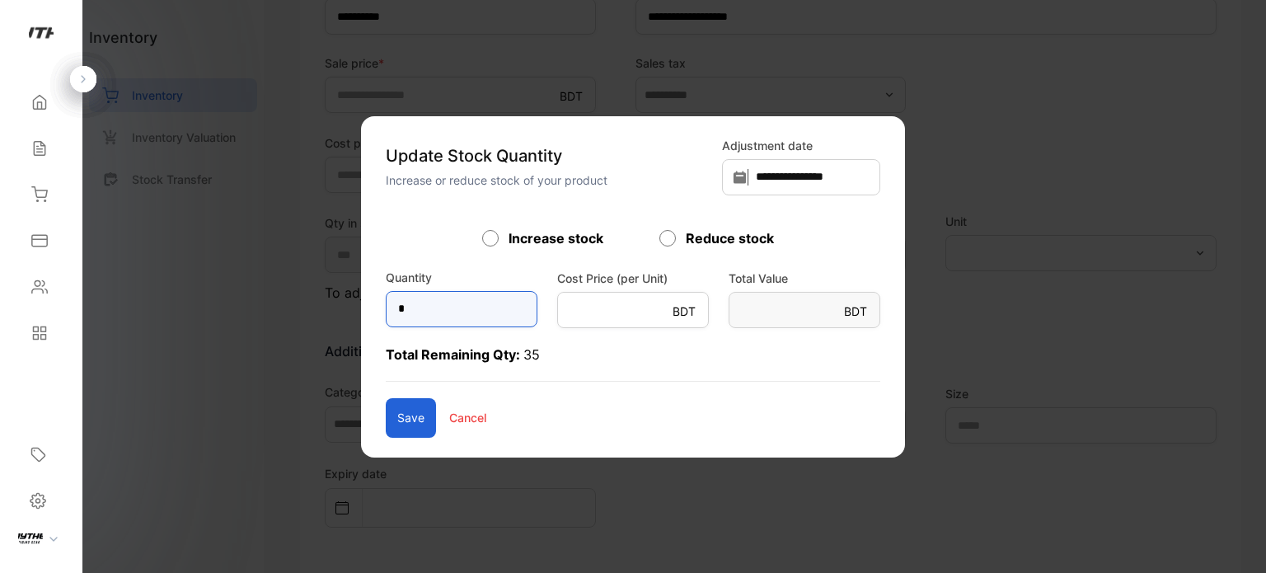
click at [394, 317] on input "*" at bounding box center [462, 309] width 152 height 36
type input "**"
click at [386, 417] on button "Save" at bounding box center [411, 418] width 50 height 40
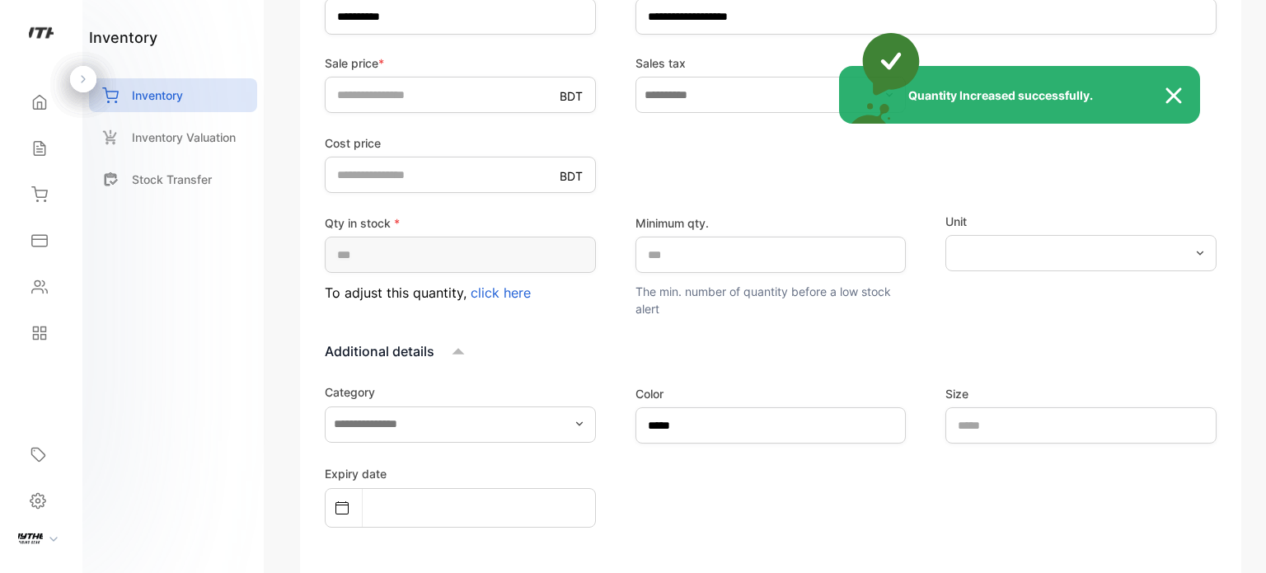
type input "***"
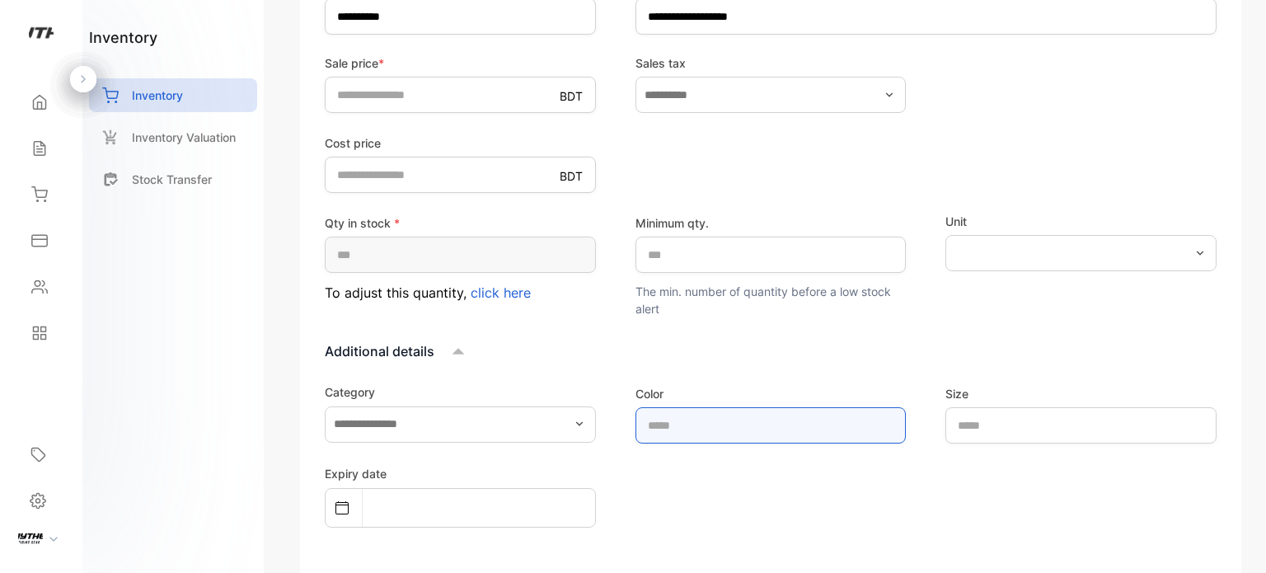
click at [757, 434] on input "text" at bounding box center [770, 425] width 271 height 36
type input "*****"
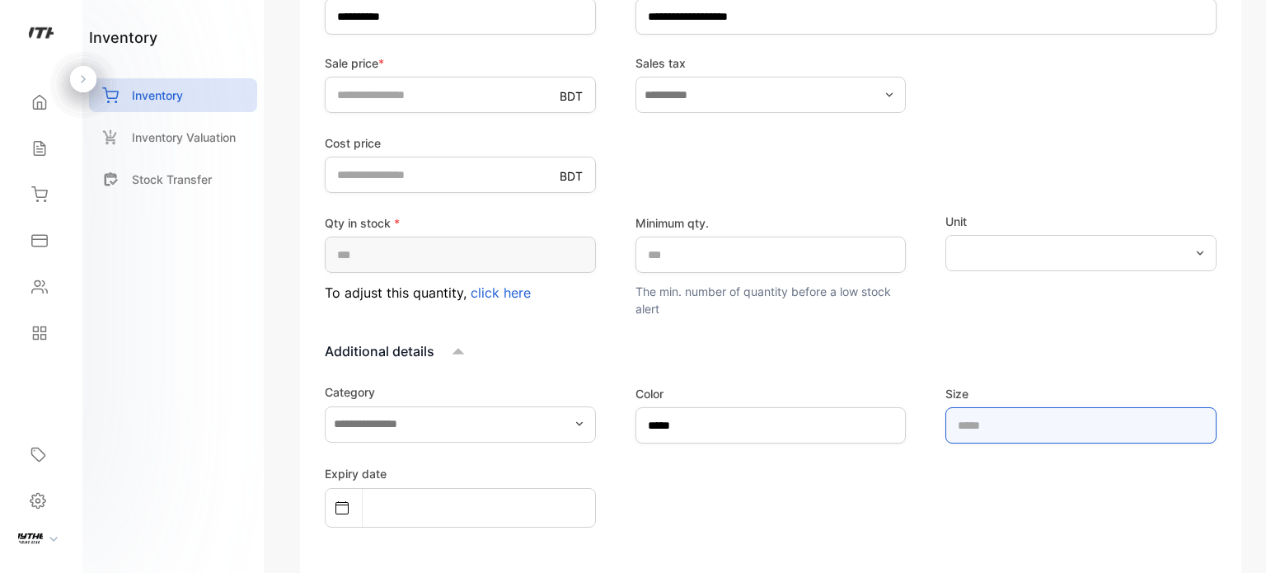
click at [979, 431] on input "text" at bounding box center [1080, 425] width 271 height 36
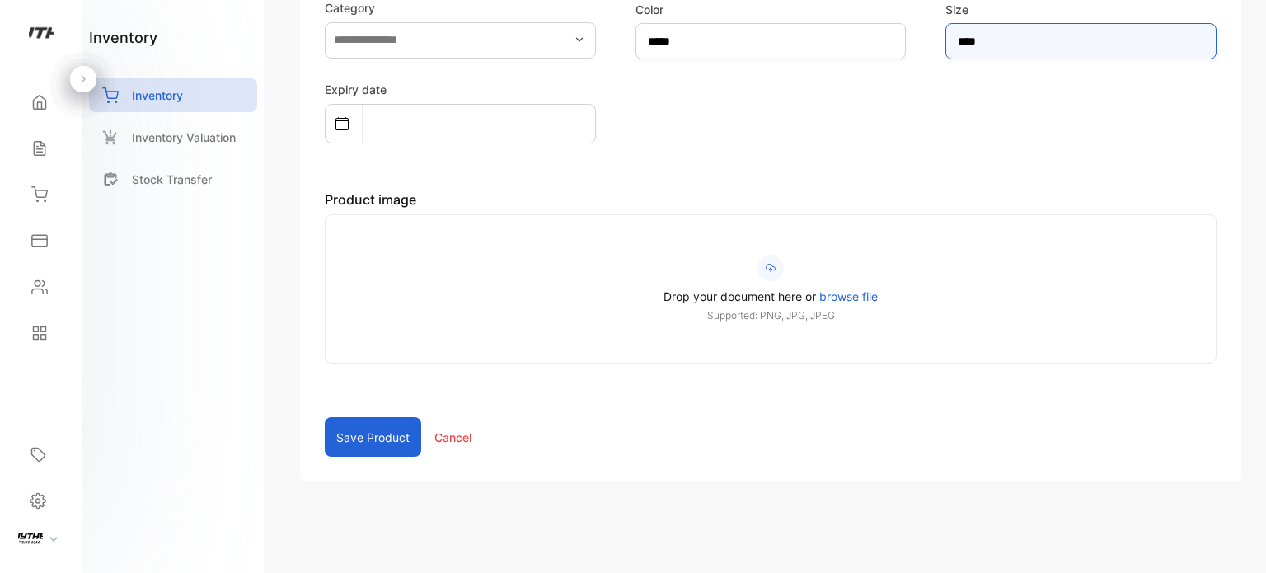
type input "****"
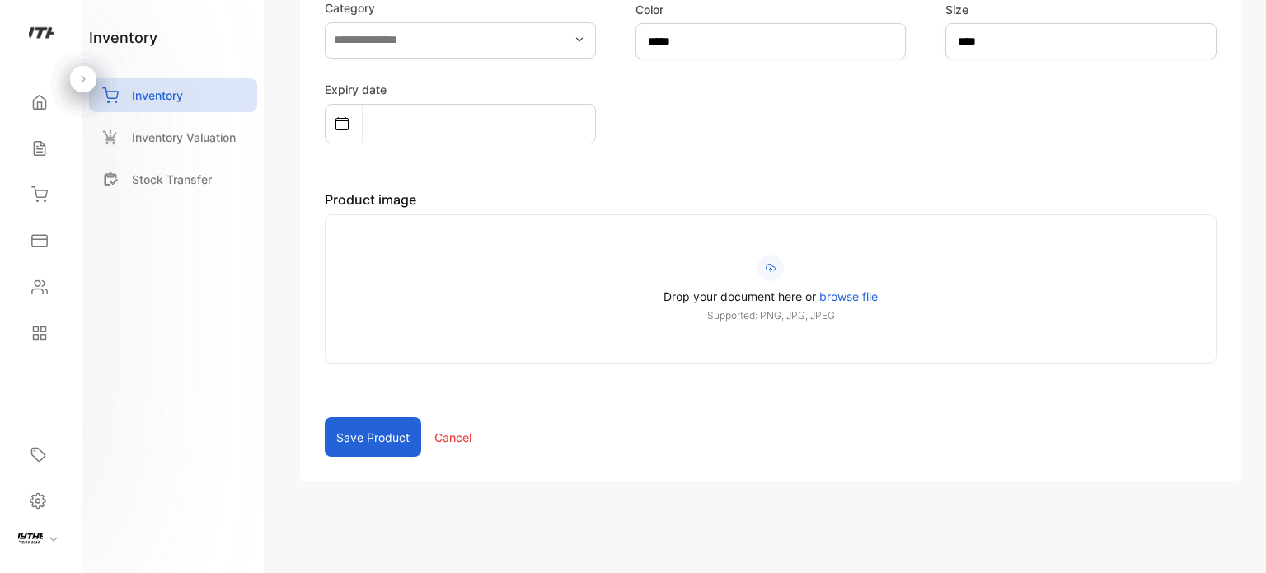
click at [357, 439] on button "Save product" at bounding box center [373, 437] width 96 height 40
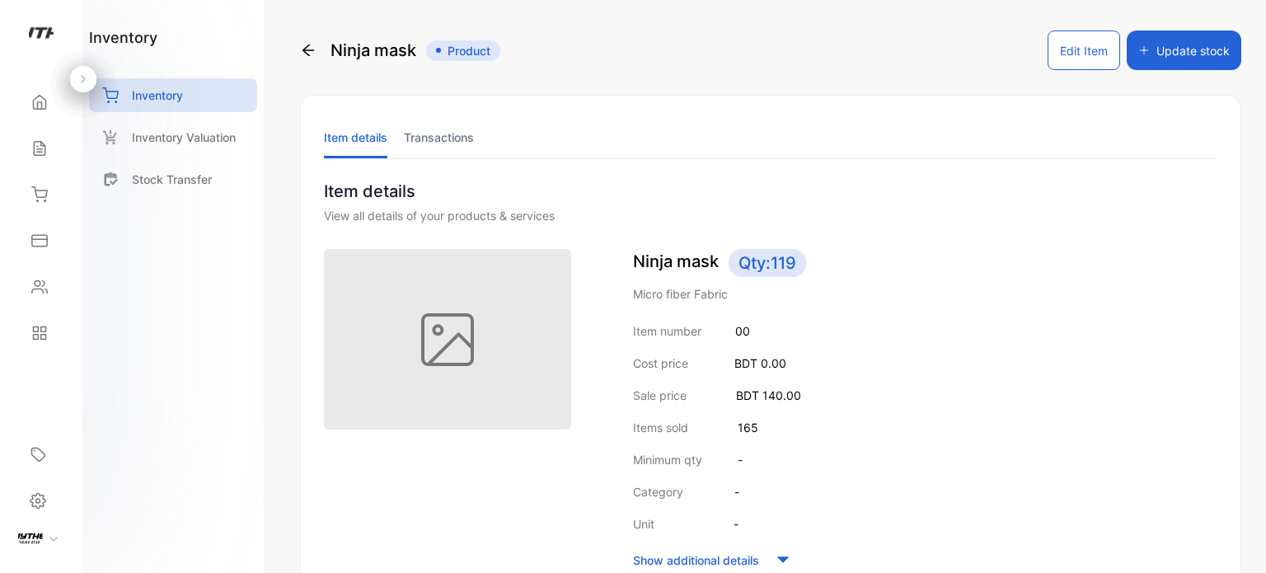
click at [430, 141] on li "Transactions" at bounding box center [439, 137] width 70 height 42
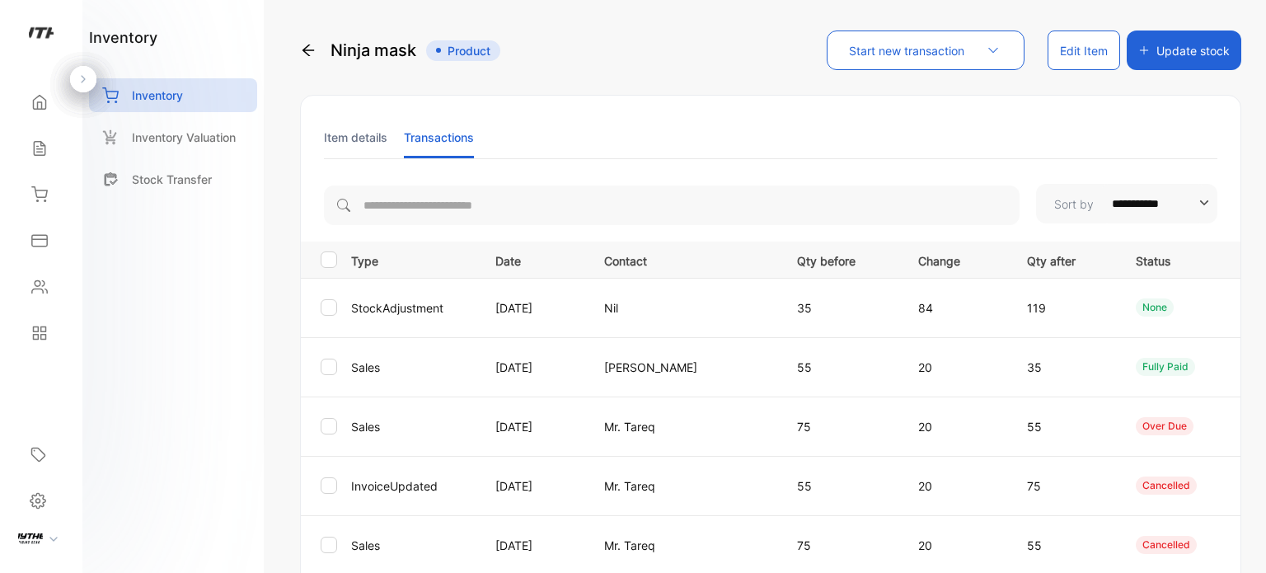
click at [1188, 55] on button "Update stock" at bounding box center [1183, 50] width 115 height 40
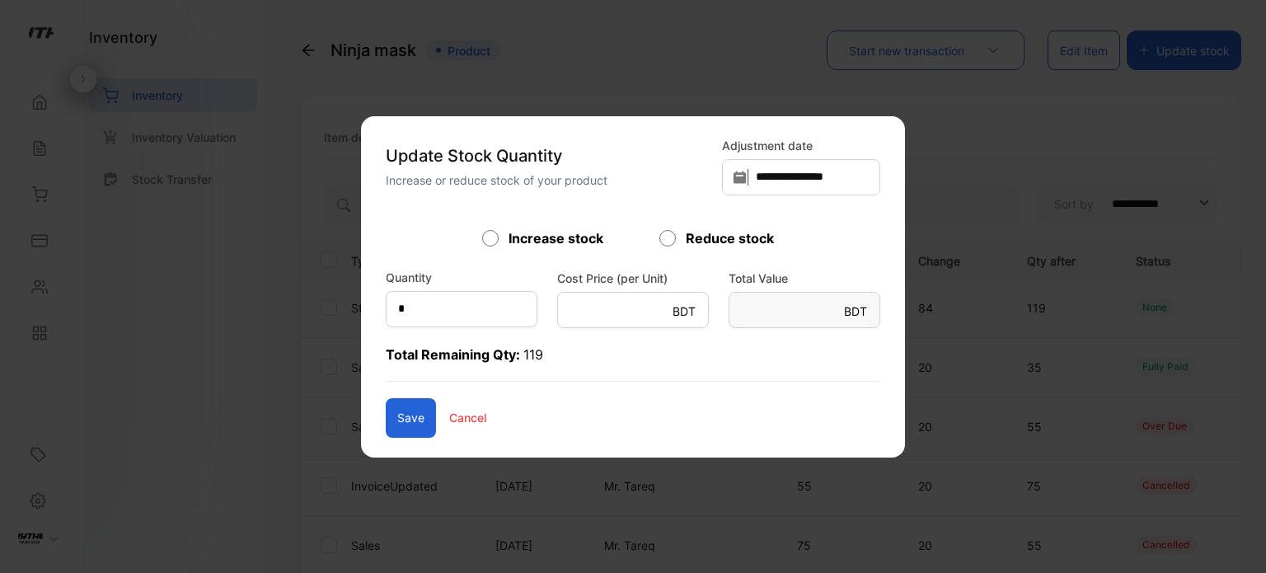
click at [449, 419] on p "Cancel" at bounding box center [467, 417] width 37 height 17
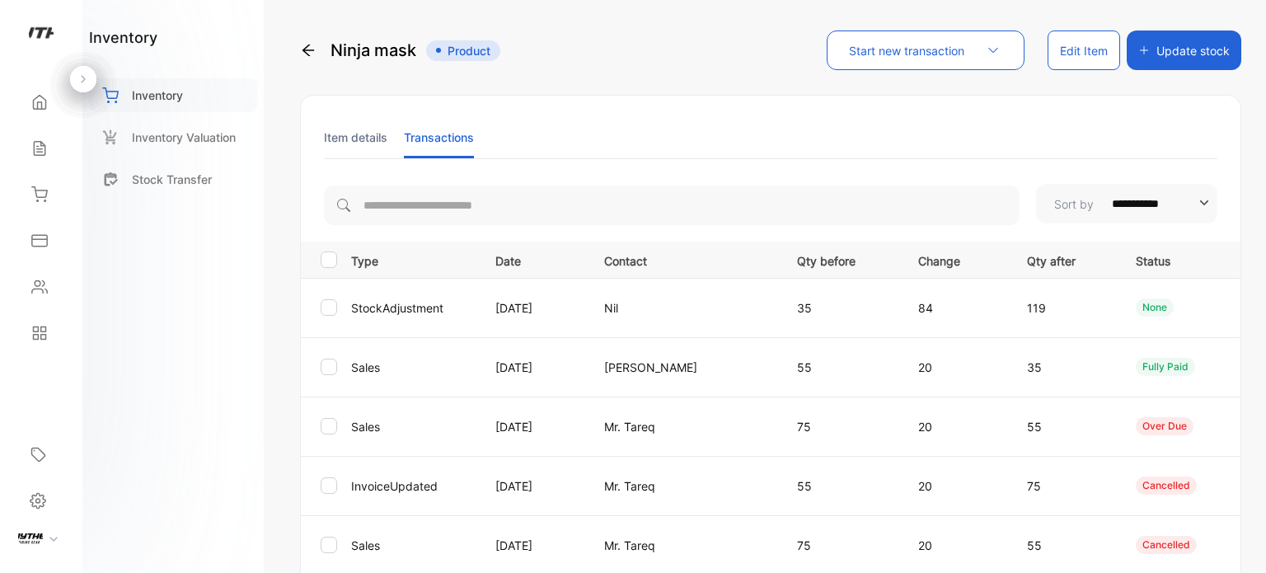
click at [168, 105] on div "Inventory" at bounding box center [173, 95] width 168 height 34
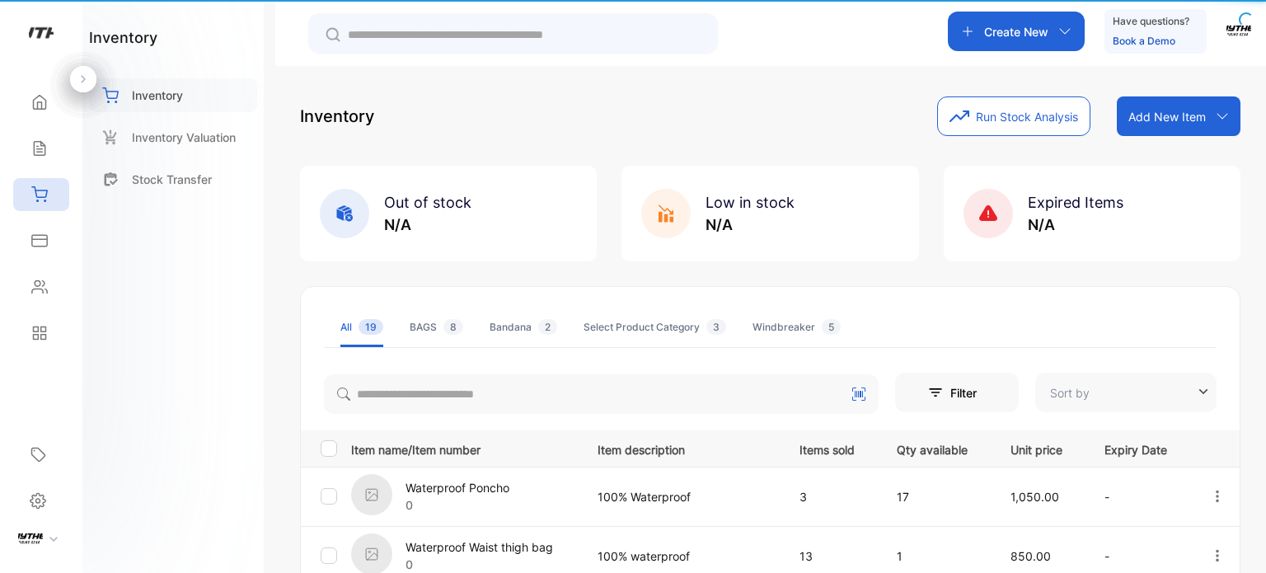
type input "**********"
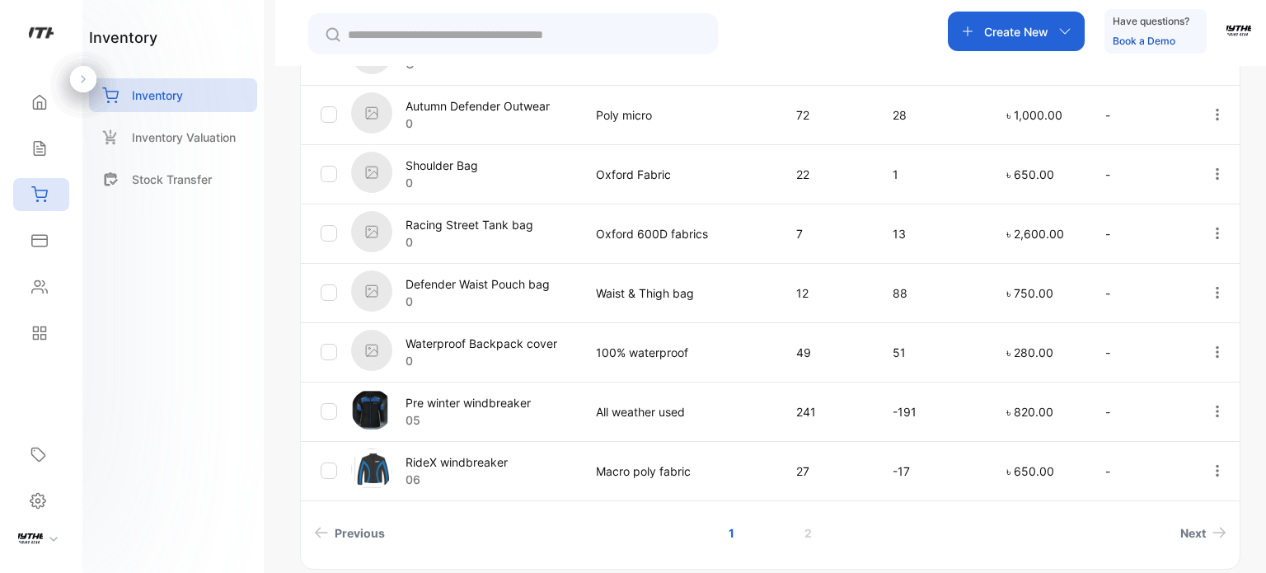
scroll to position [577, 0]
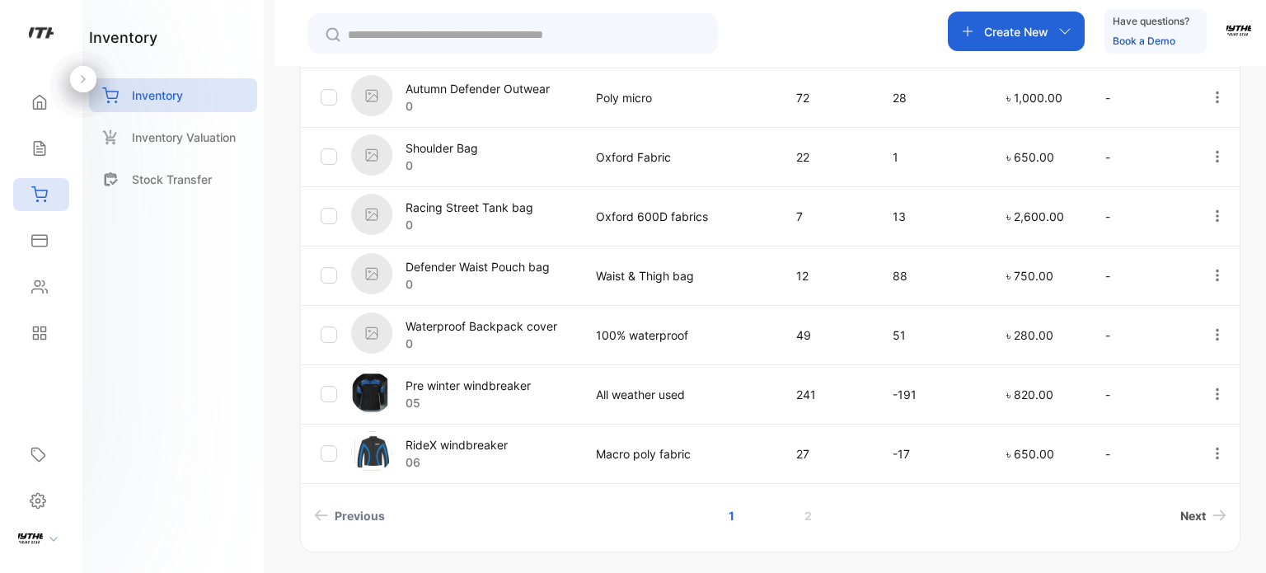
click at [1217, 513] on icon "Next page" at bounding box center [1219, 515] width 14 height 12
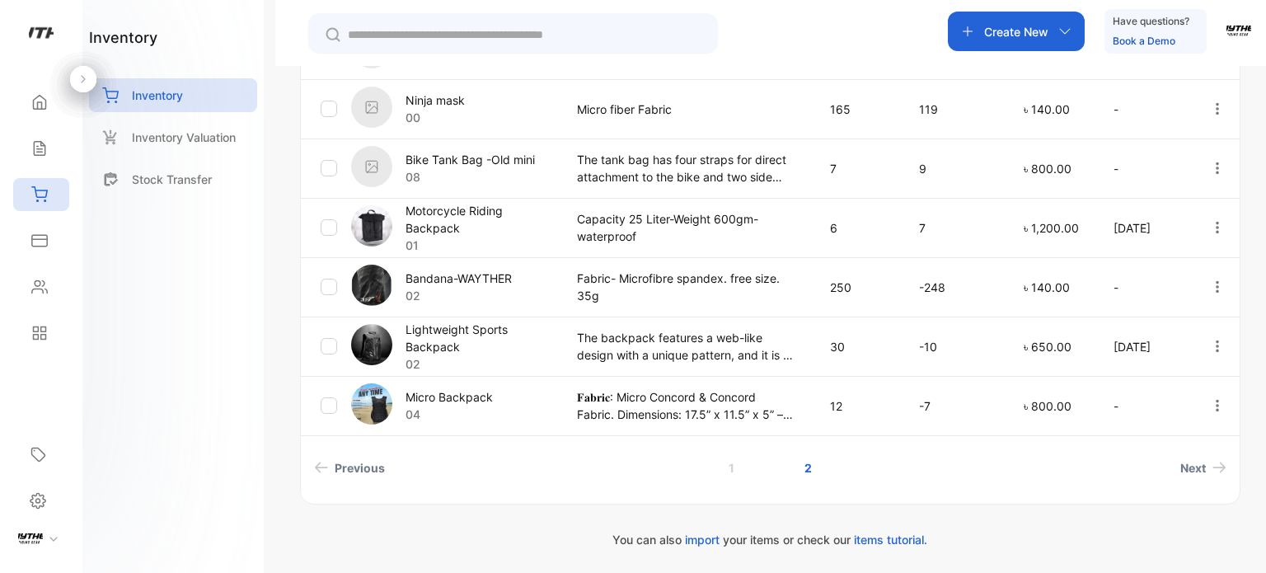
click at [1210, 108] on icon "button" at bounding box center [1217, 108] width 15 height 15
click at [1144, 148] on icon at bounding box center [1146, 155] width 15 height 15
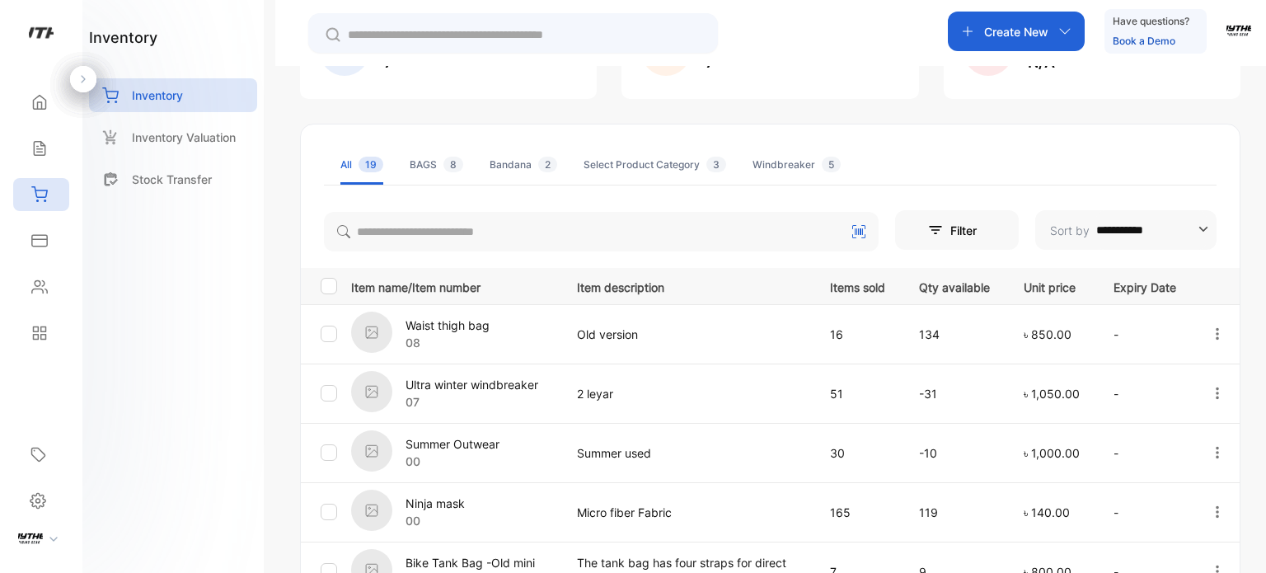
click at [993, 29] on p "Create New" at bounding box center [1016, 31] width 64 height 17
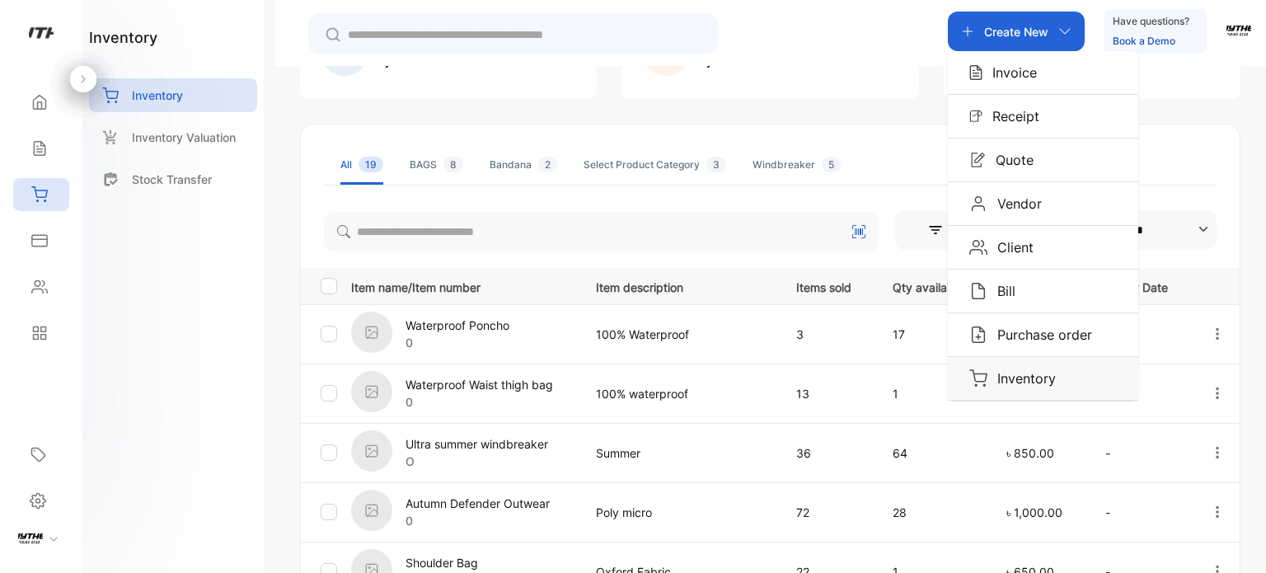
click at [1004, 372] on p "Inventory" at bounding box center [1021, 378] width 68 height 20
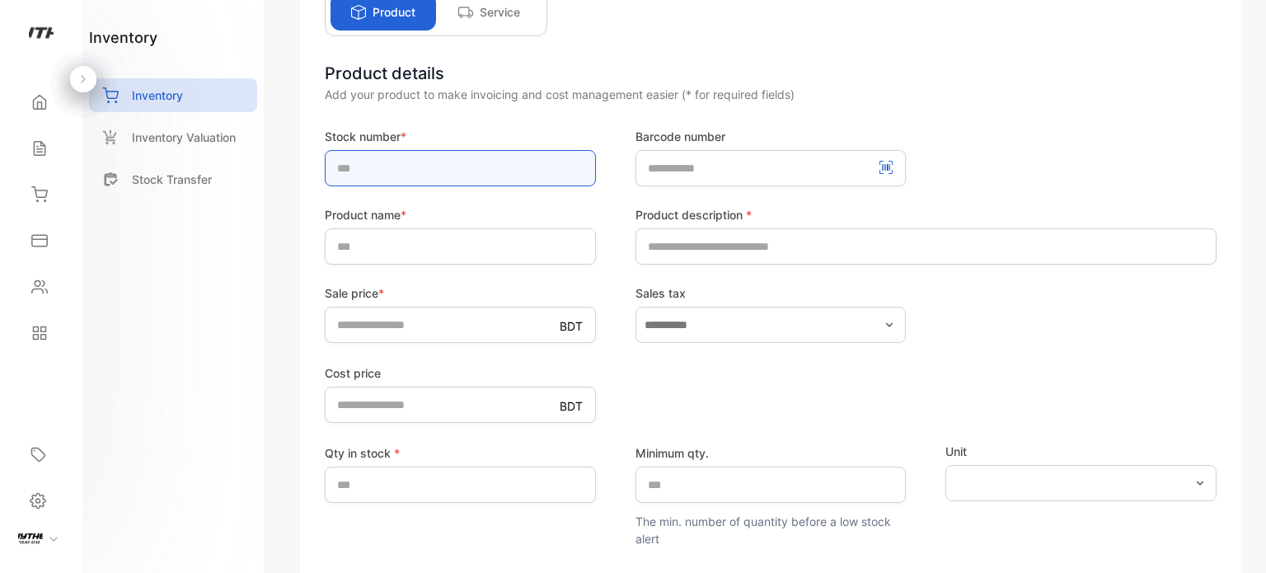
click at [442, 171] on input "text" at bounding box center [460, 168] width 271 height 36
type input "*"
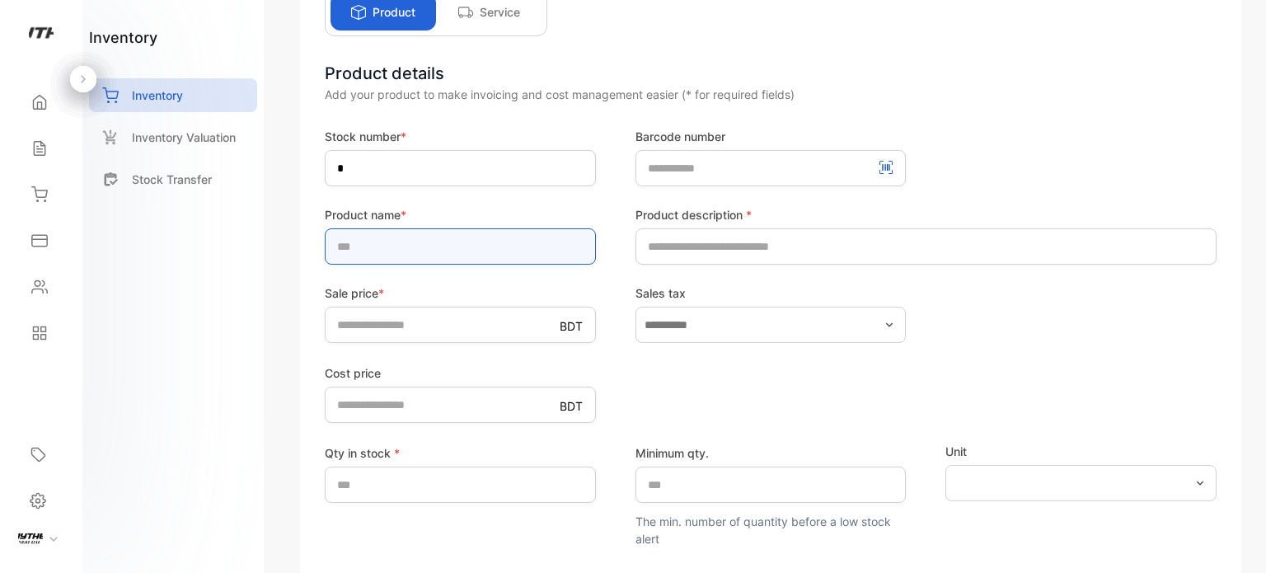
click at [354, 255] on input "text" at bounding box center [460, 246] width 271 height 36
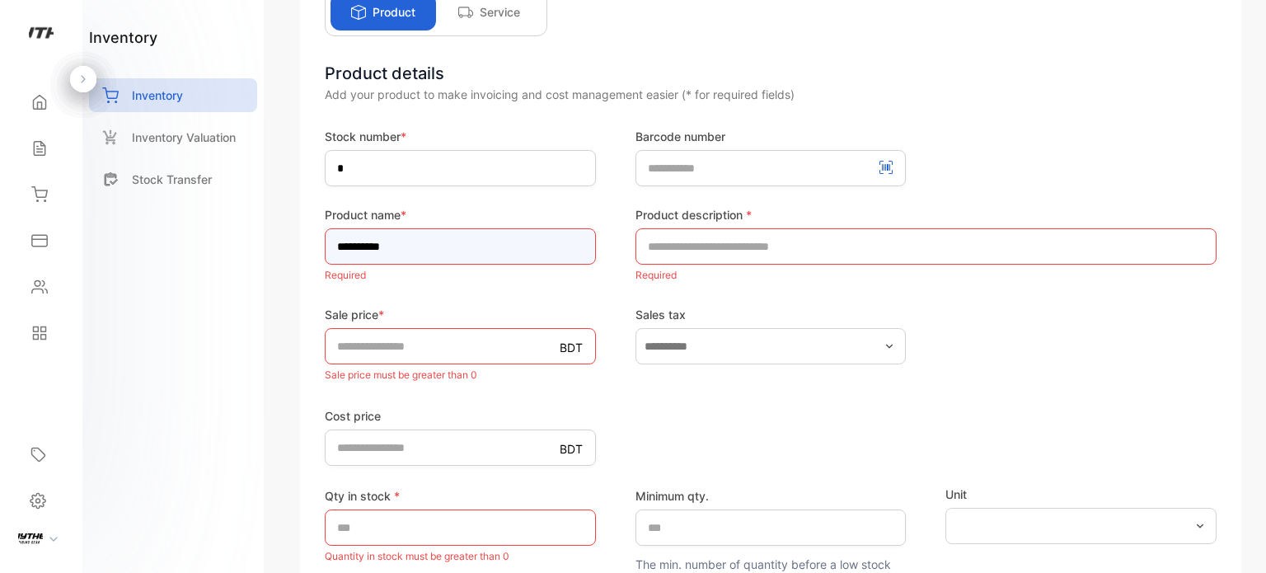
type input "**********"
click at [771, 233] on input "text" at bounding box center [925, 246] width 581 height 36
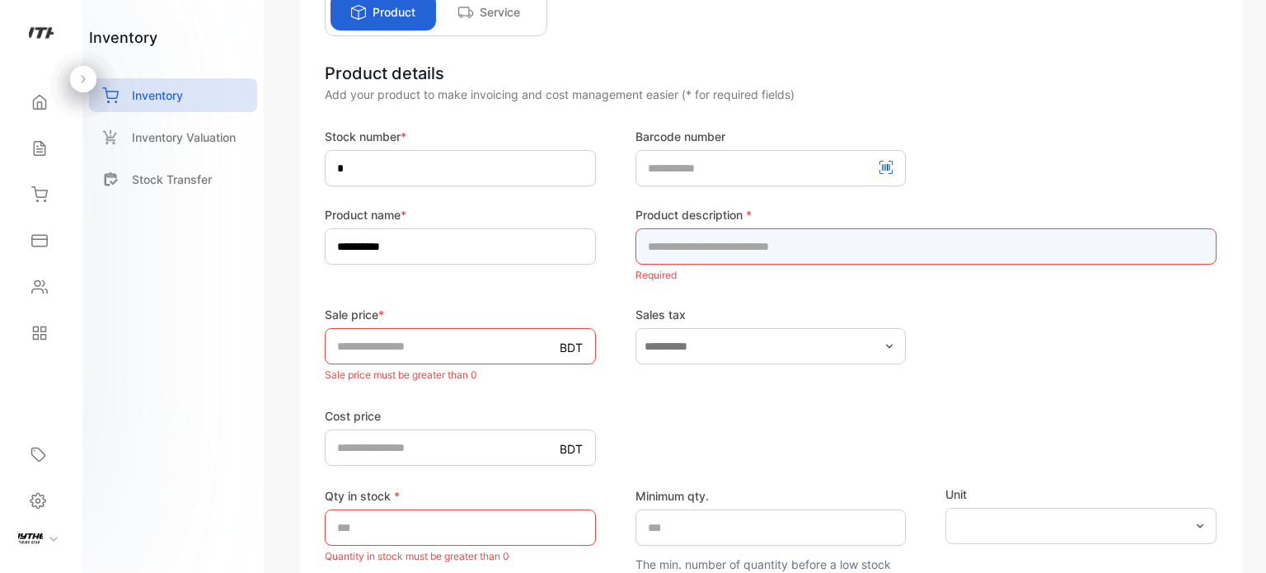
type input "**********"
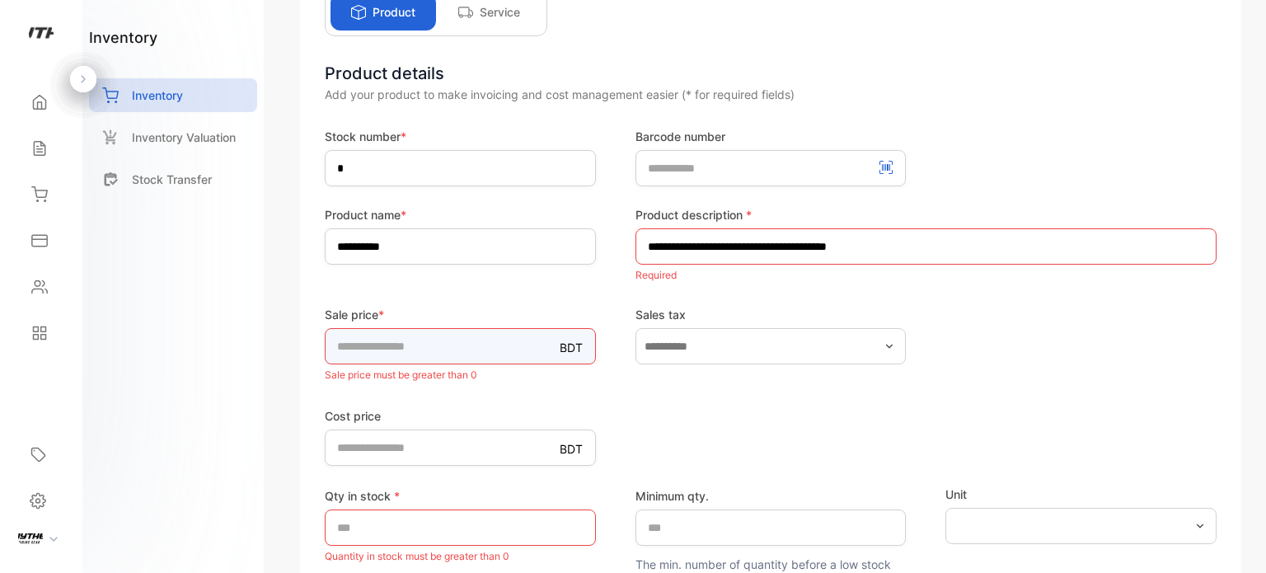
click at [508, 337] on input "*" at bounding box center [460, 346] width 271 height 36
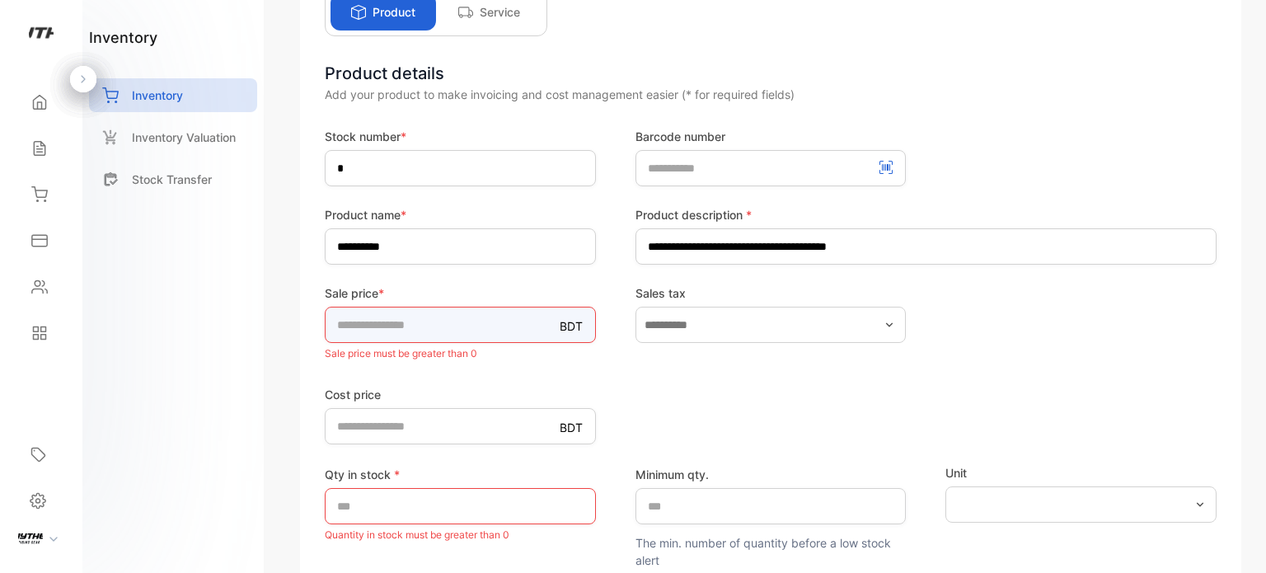
type input "***"
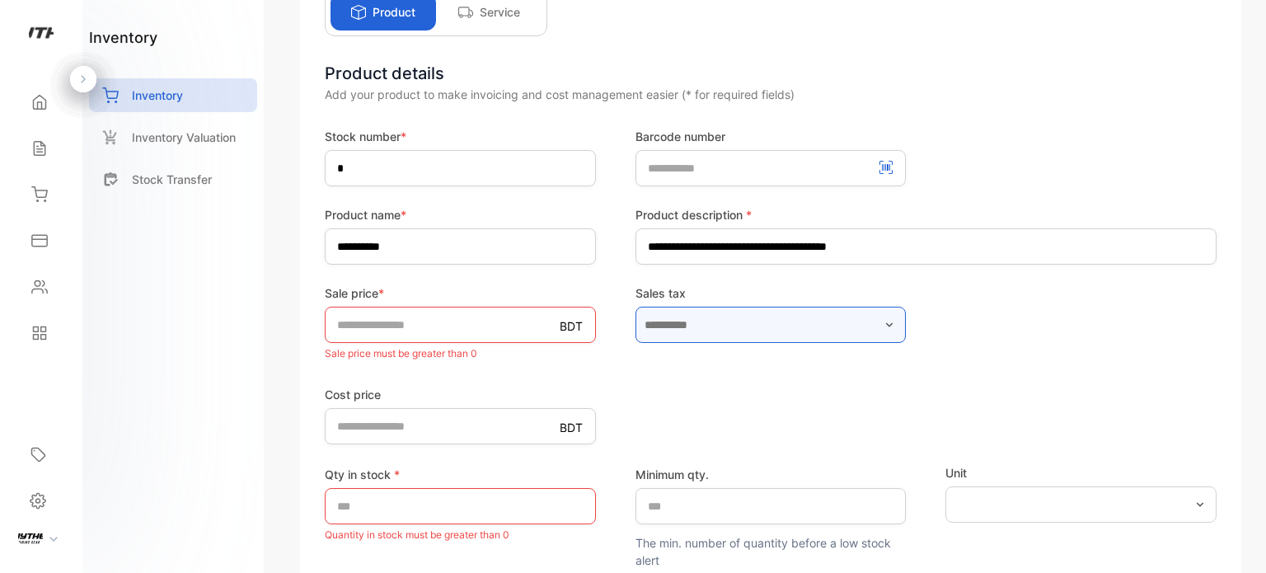
click at [778, 339] on input "text" at bounding box center [770, 325] width 271 height 36
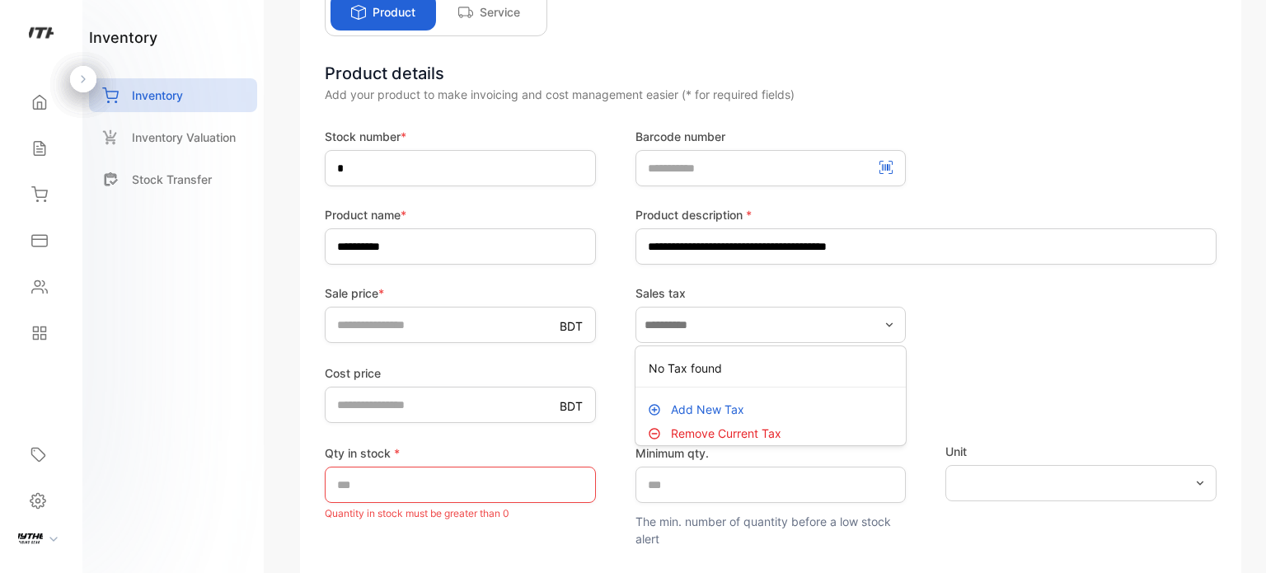
drag, startPoint x: 1018, startPoint y: 368, endPoint x: 974, endPoint y: 349, distance: 47.6
click at [1015, 368] on div "Cost price BDT *" at bounding box center [771, 393] width 892 height 60
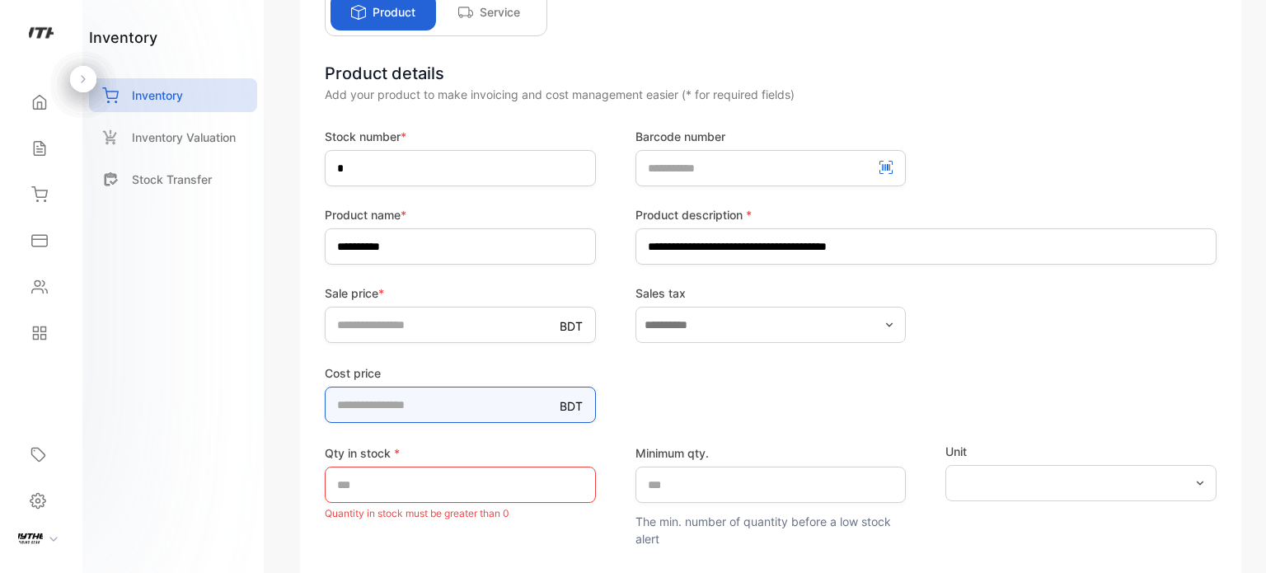
click at [433, 397] on price-inputcostofitem "*" at bounding box center [460, 404] width 271 height 36
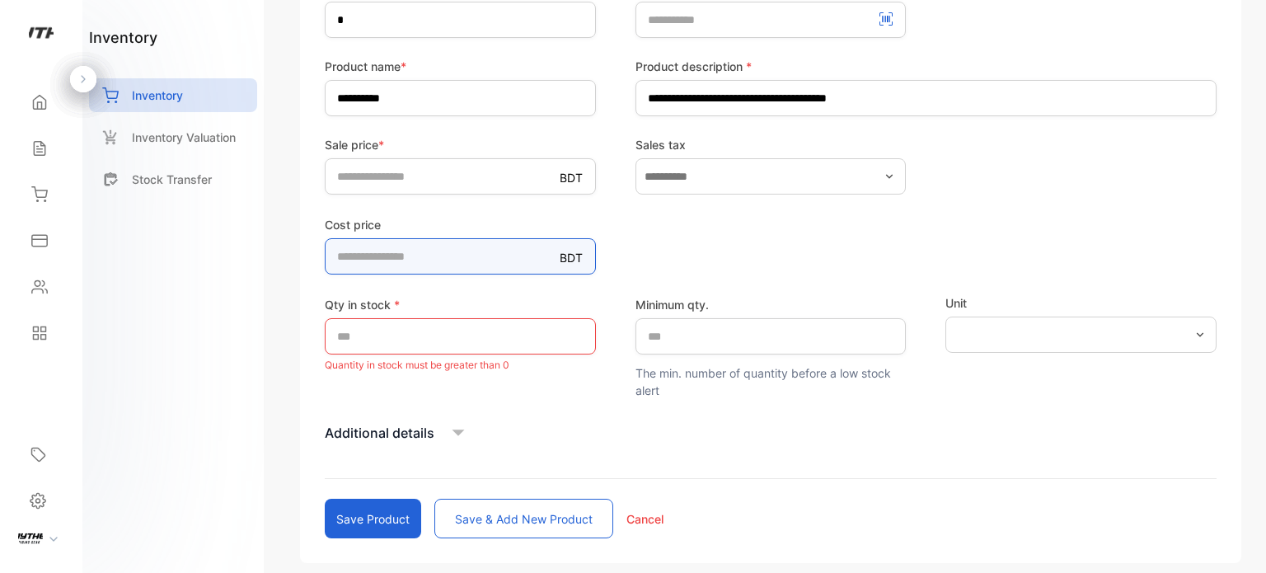
scroll to position [355, 0]
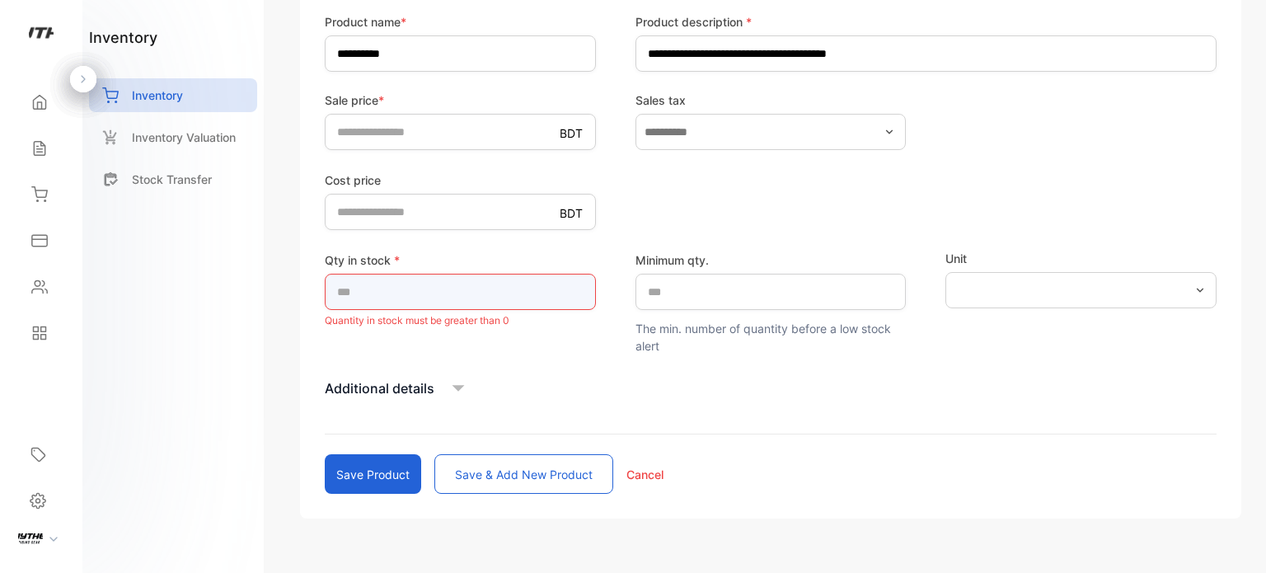
click at [409, 306] on input "*" at bounding box center [460, 292] width 271 height 36
type input "**"
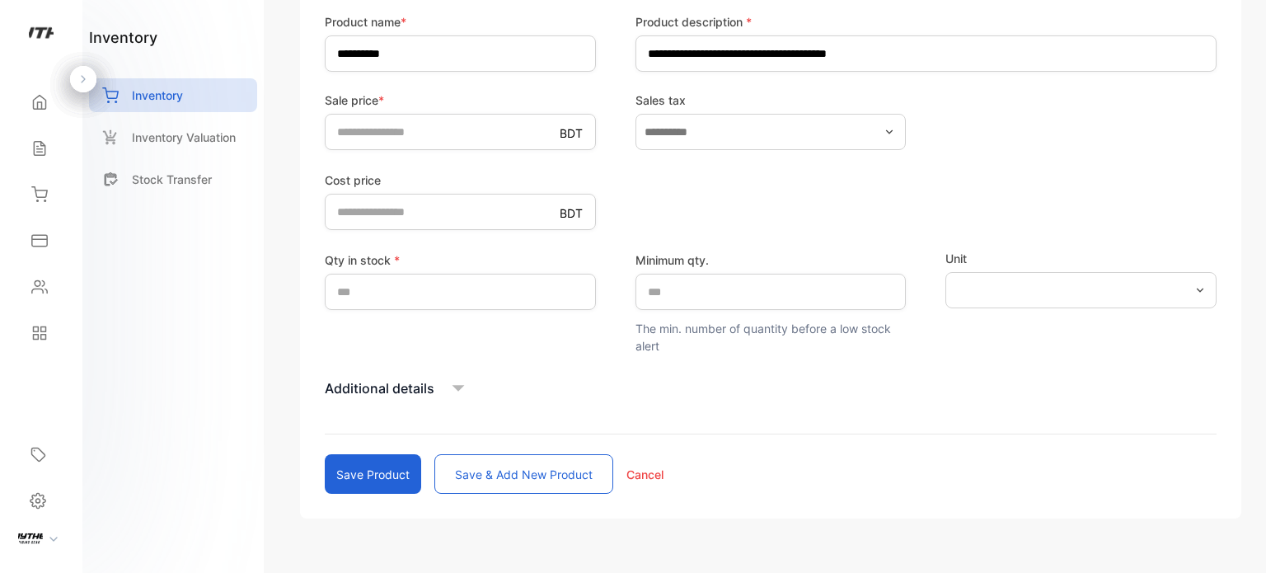
click at [455, 377] on icon at bounding box center [458, 388] width 25 height 25
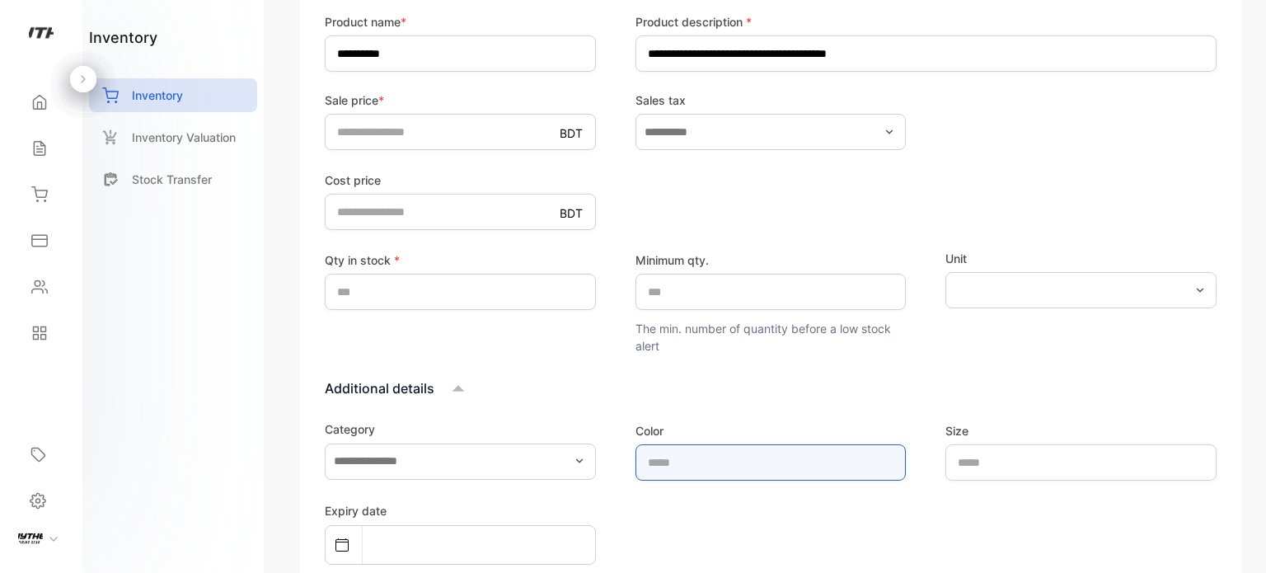
click at [664, 457] on input "text" at bounding box center [770, 462] width 271 height 36
type input "***"
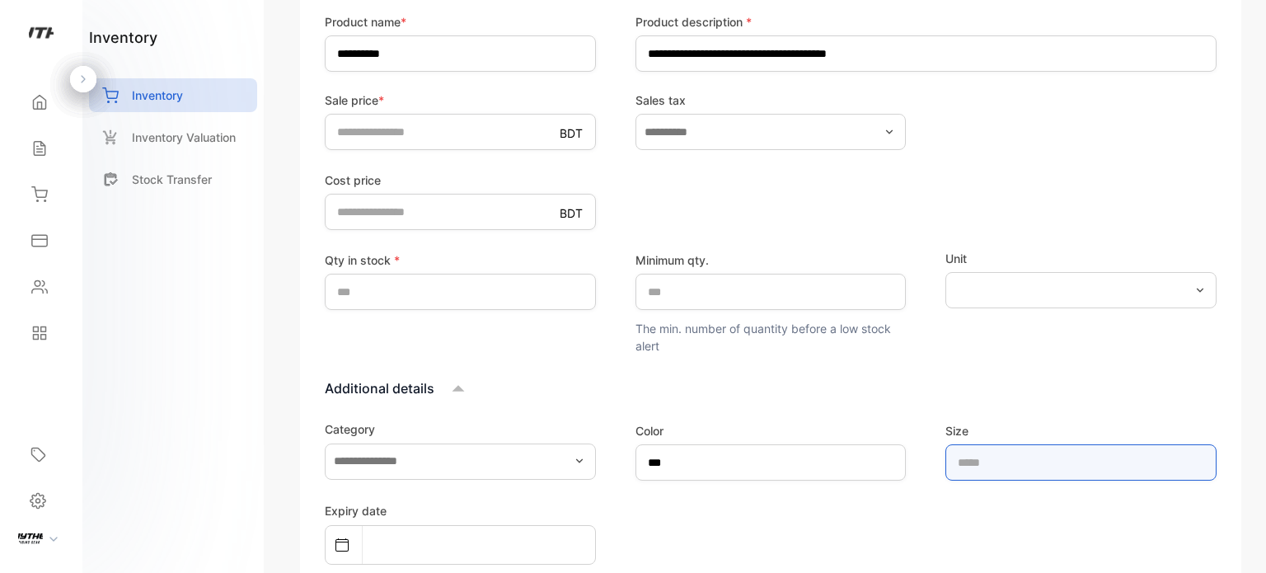
click at [967, 472] on input "text" at bounding box center [1080, 462] width 271 height 36
type input "****"
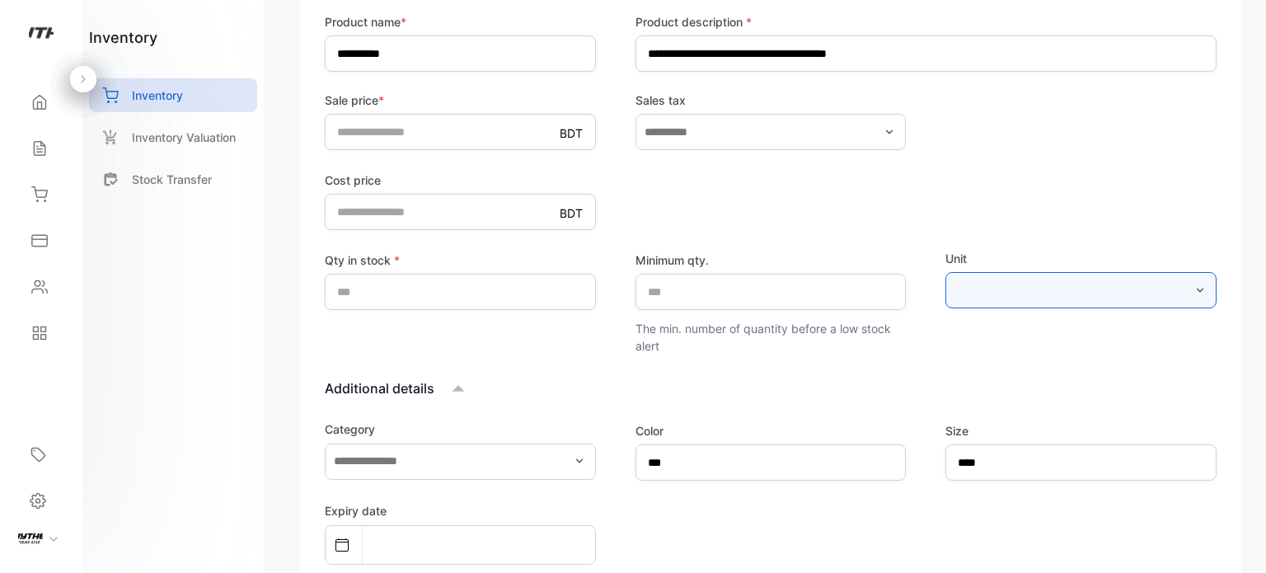
click at [1156, 296] on input "text" at bounding box center [1080, 290] width 271 height 36
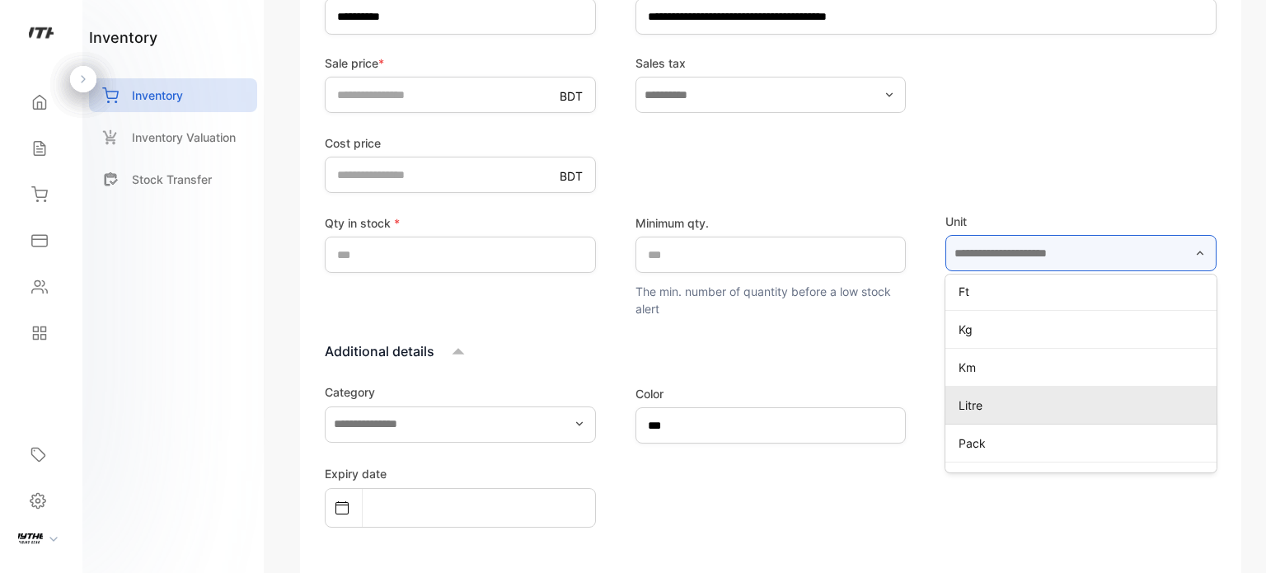
scroll to position [564, 0]
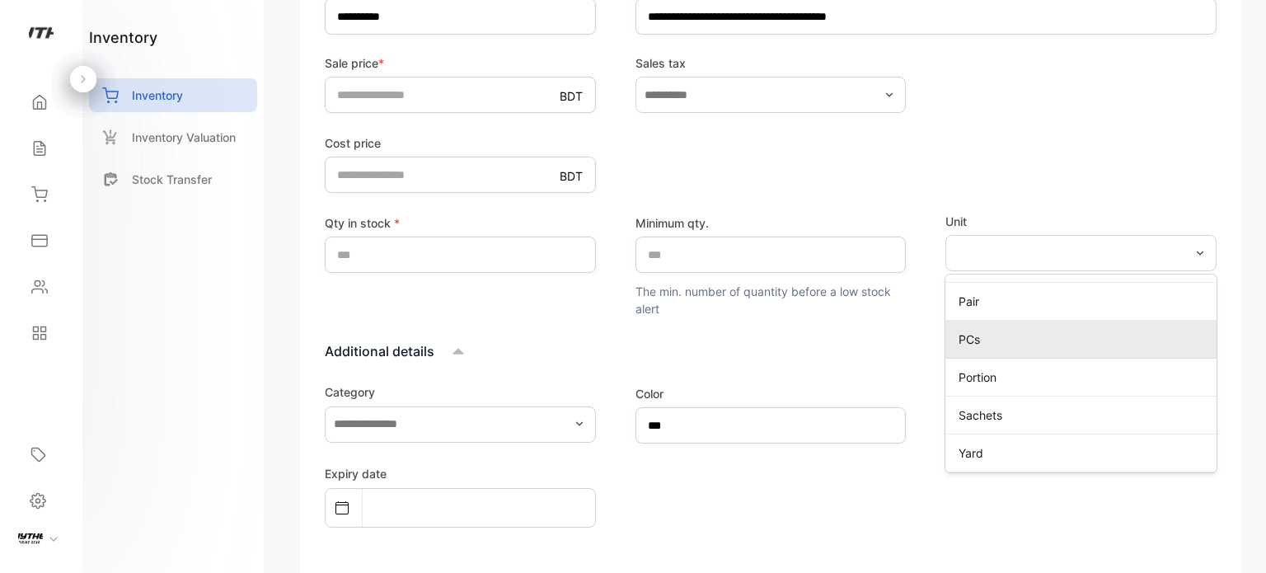
click at [1033, 339] on p "PCs" at bounding box center [1083, 338] width 251 height 17
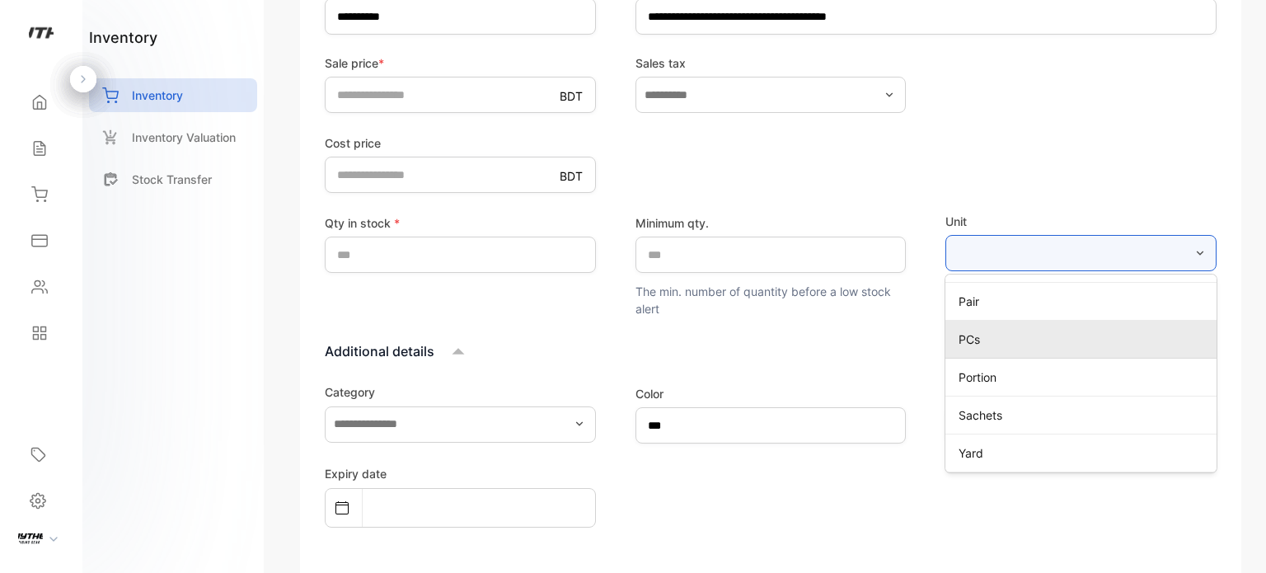
type input "***"
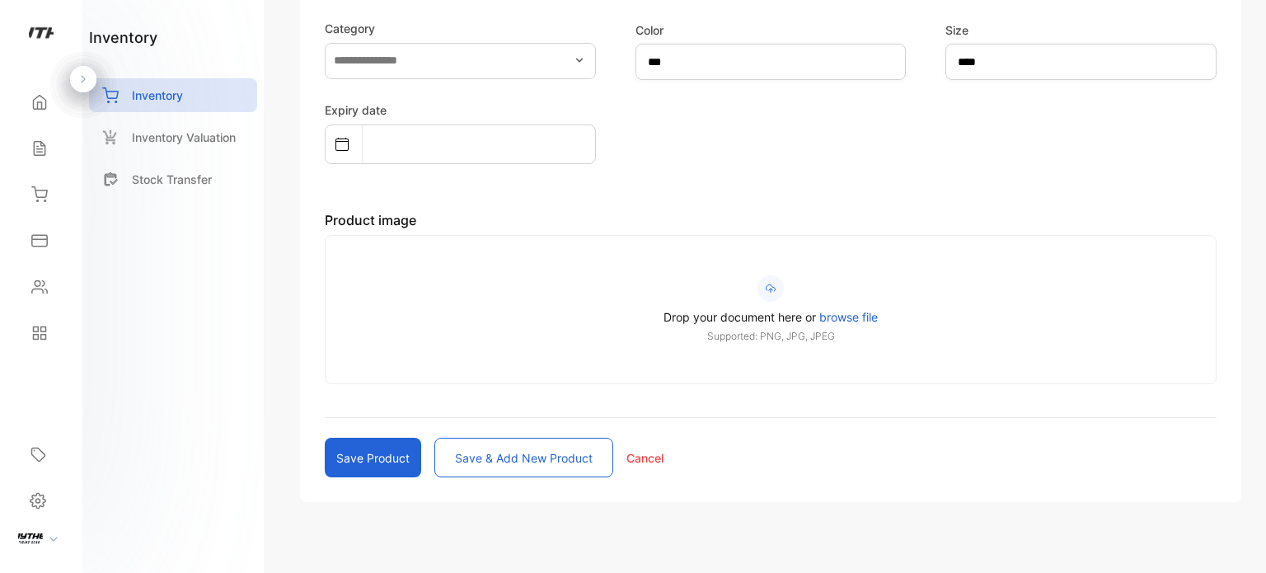
scroll to position [776, 0]
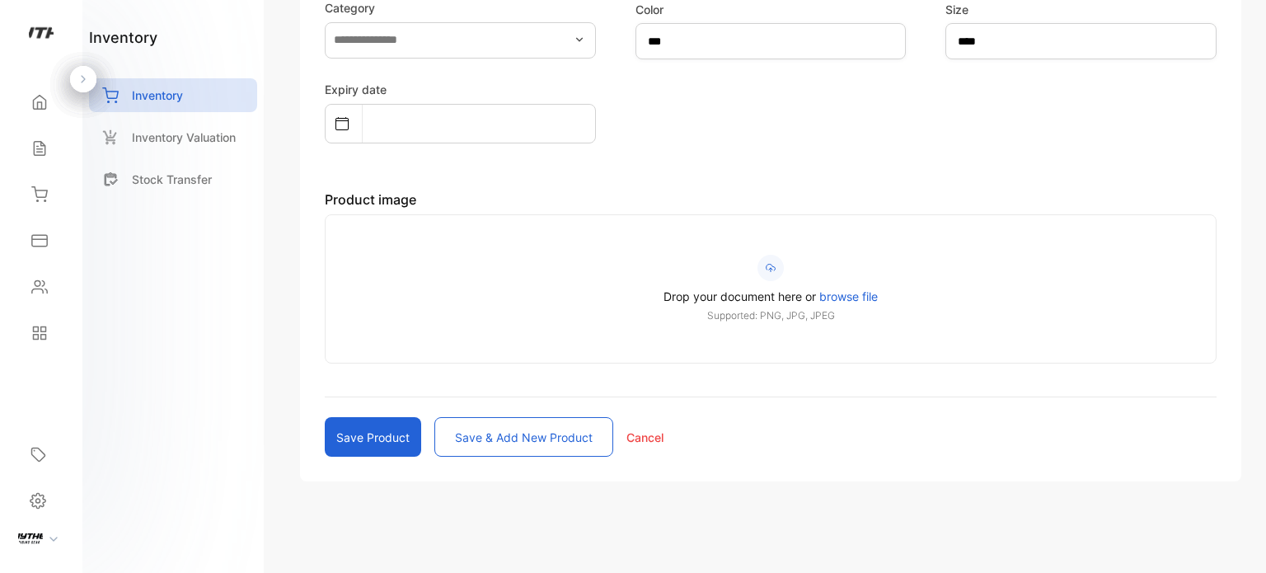
click at [374, 437] on button "Save product" at bounding box center [373, 437] width 96 height 40
type input "*"
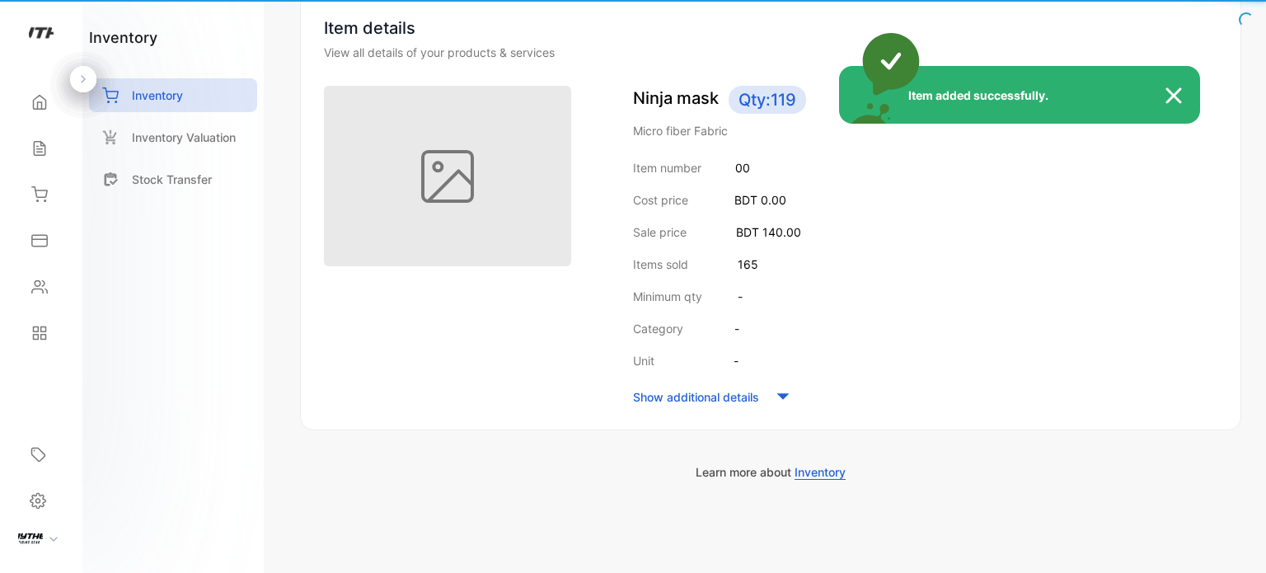
scroll to position [162, 0]
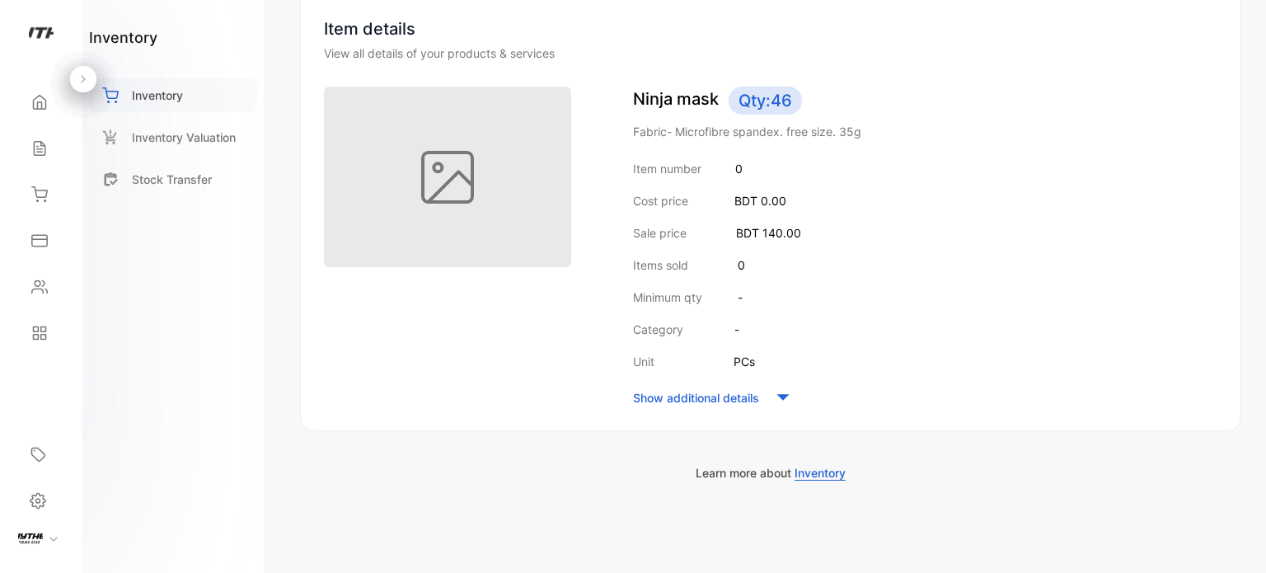
click at [203, 99] on div "Inventory" at bounding box center [173, 95] width 168 height 34
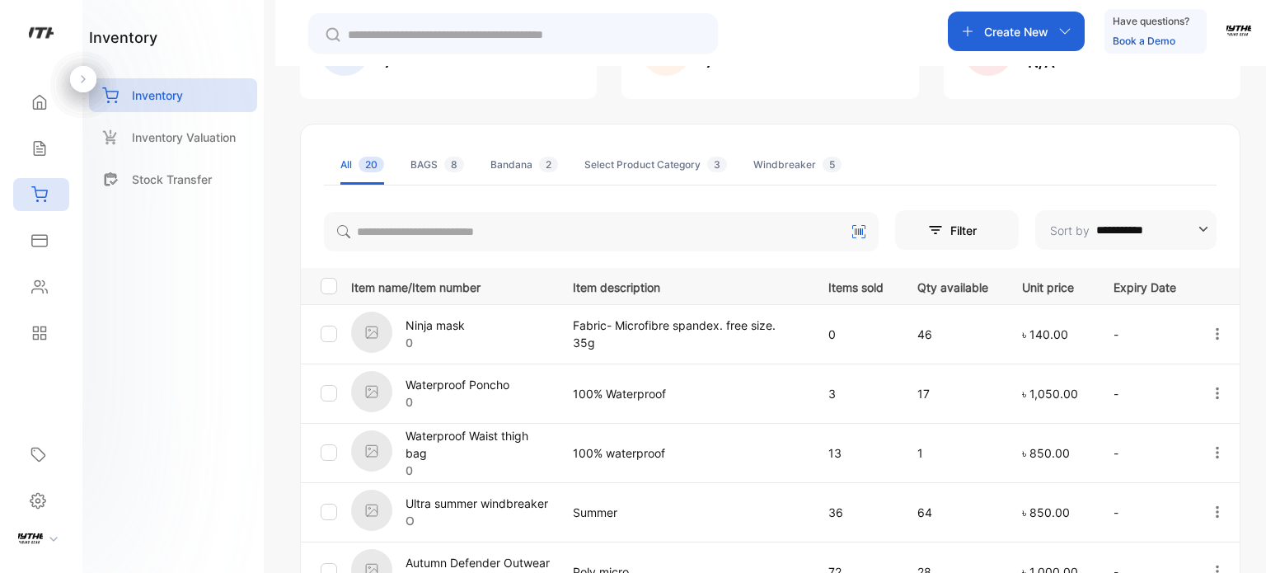
click at [961, 221] on button "Filter" at bounding box center [957, 230] width 124 height 40
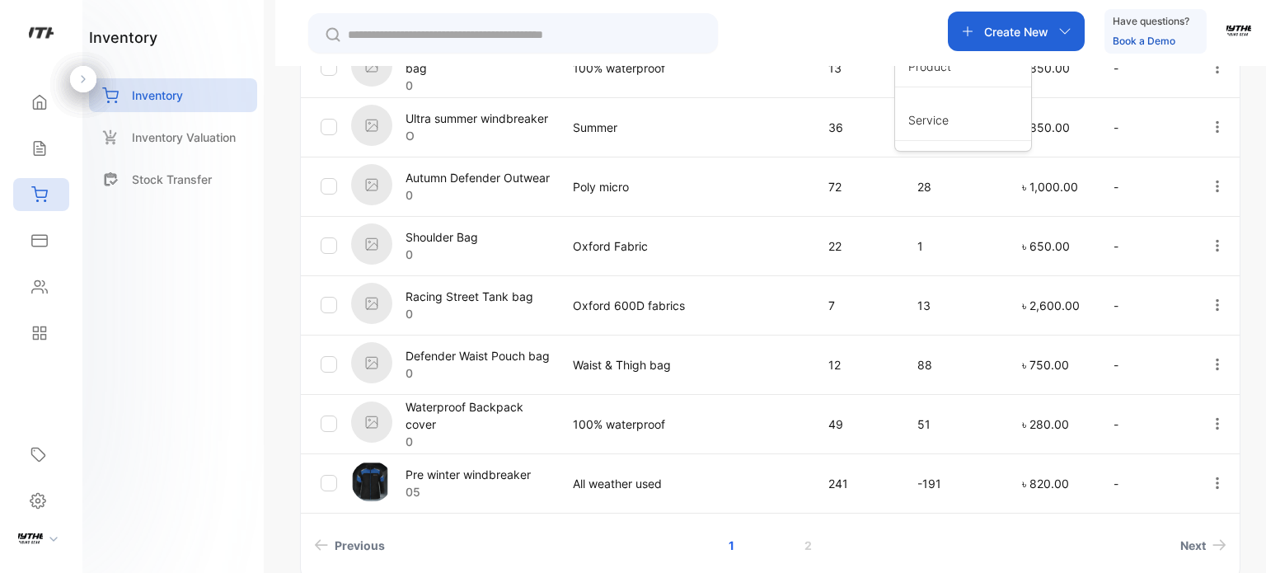
scroll to position [355, 0]
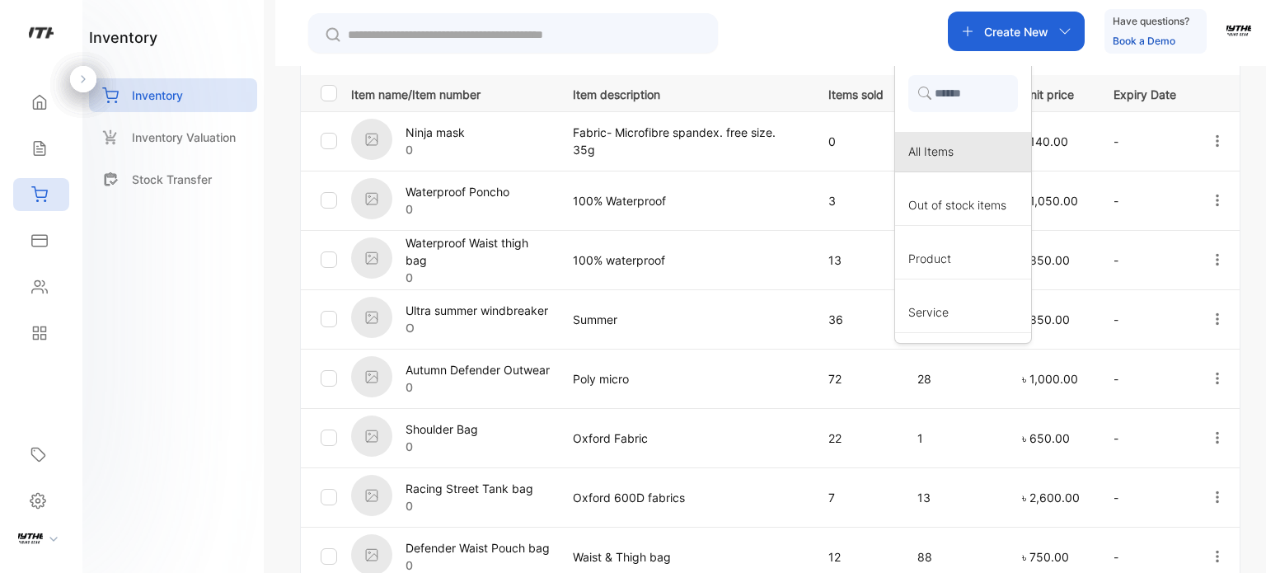
click at [924, 153] on span "All Items" at bounding box center [930, 151] width 45 height 17
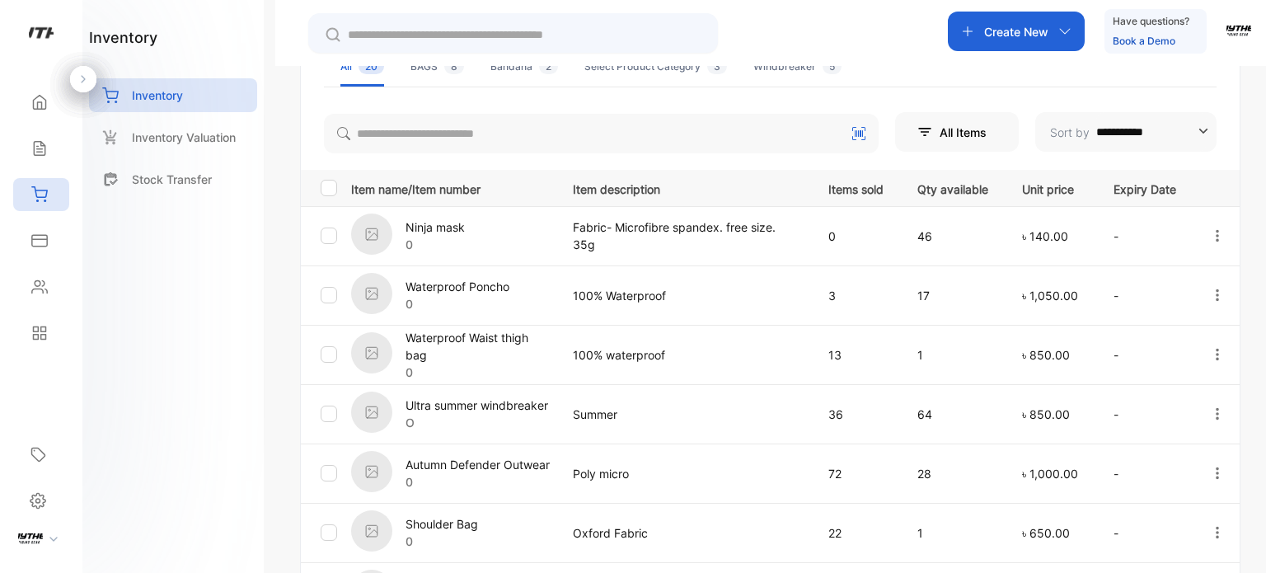
scroll to position [0, 0]
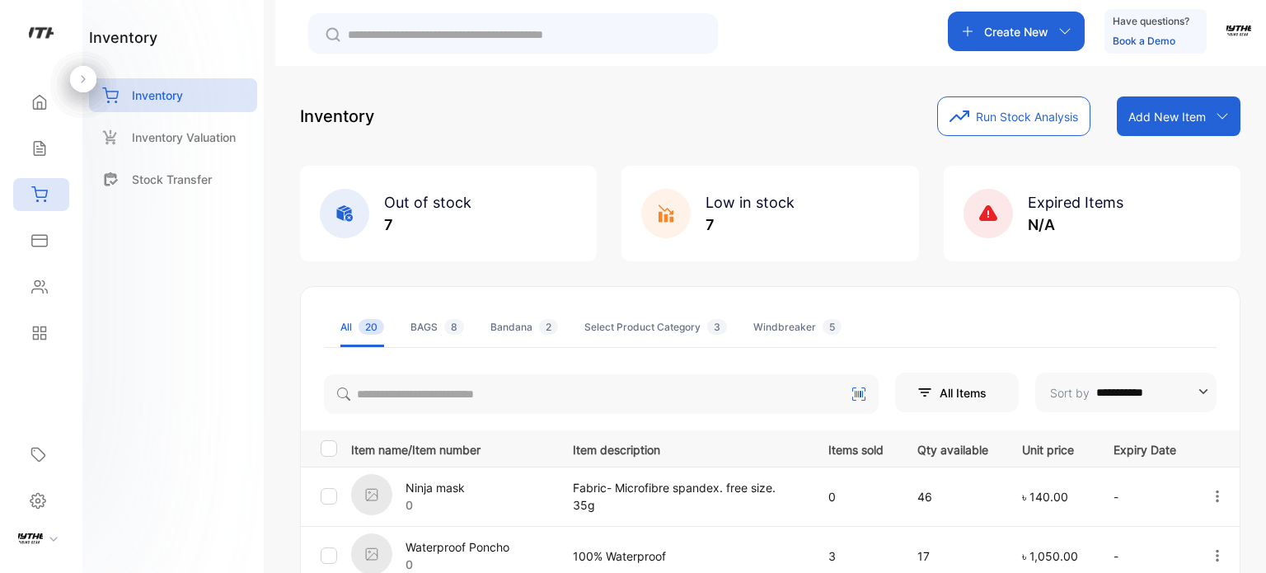
click at [1131, 395] on input "**********" at bounding box center [1151, 392] width 110 height 40
type input "**********"
click at [974, 382] on button "All Items" at bounding box center [957, 392] width 124 height 40
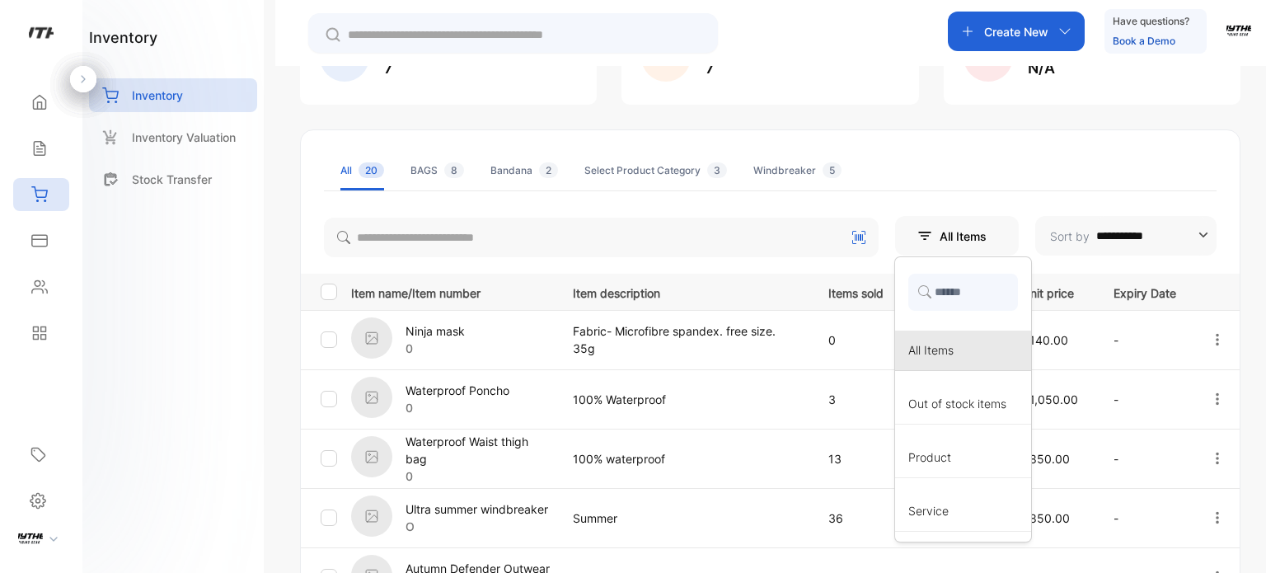
scroll to position [192, 0]
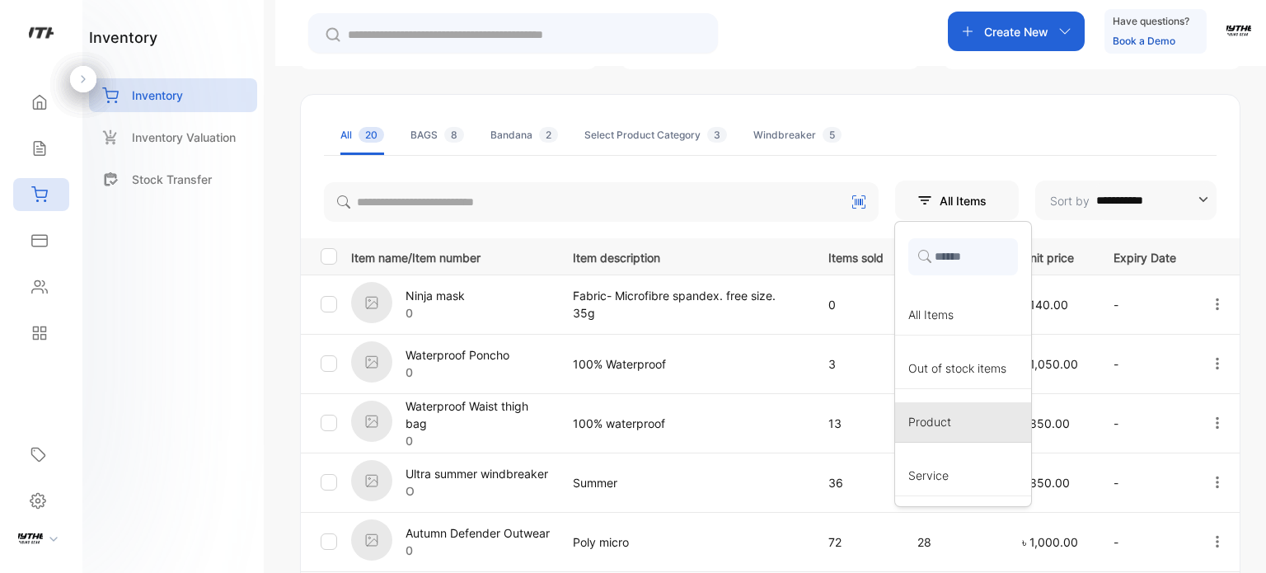
click at [972, 414] on div "Product" at bounding box center [963, 422] width 136 height 40
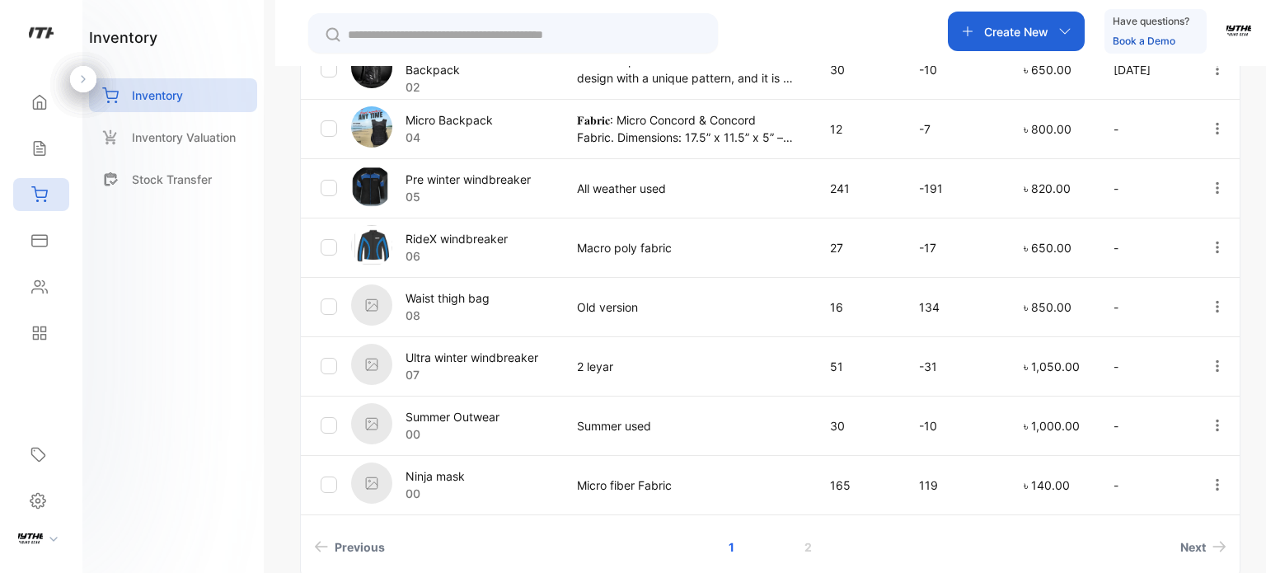
scroll to position [577, 0]
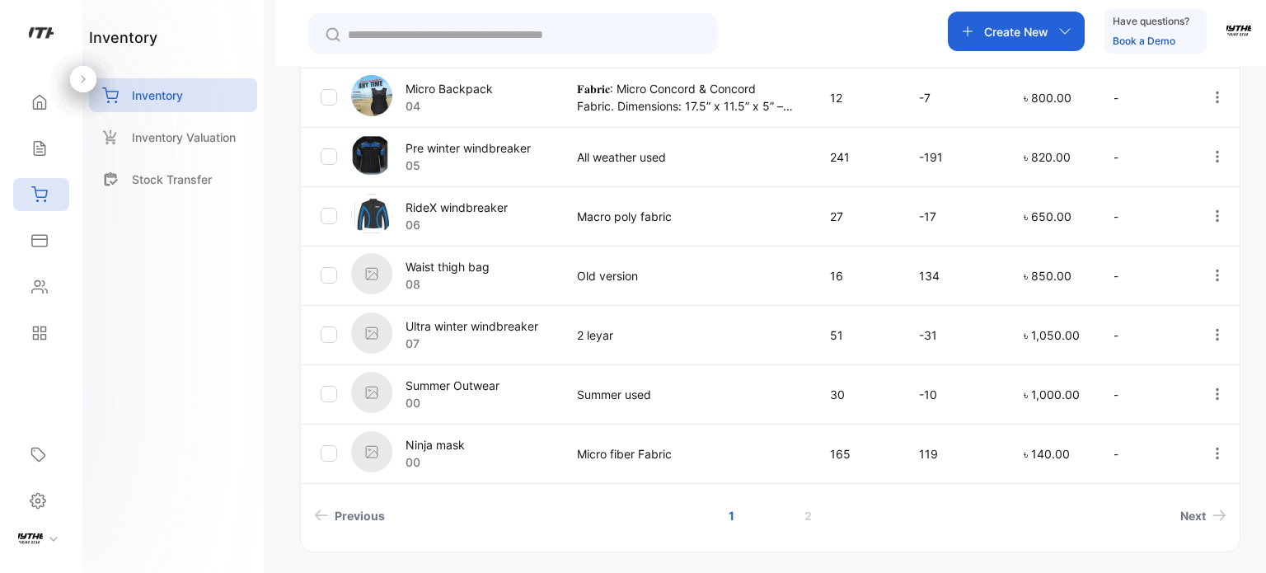
click at [1028, 46] on div "Create New" at bounding box center [1016, 32] width 137 height 40
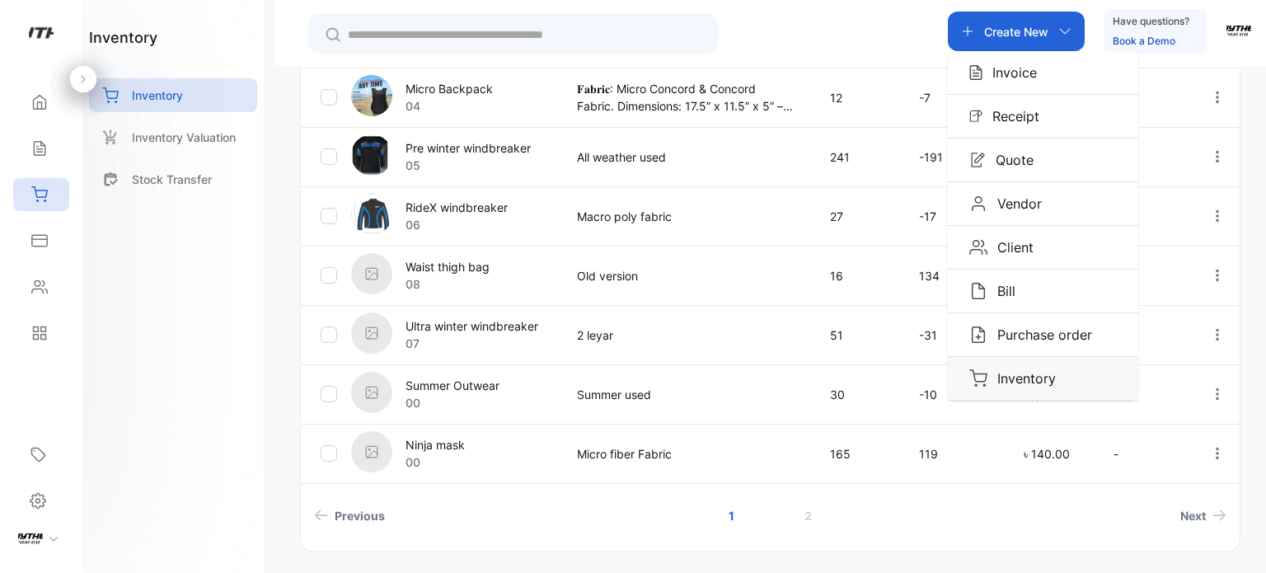
click at [995, 371] on p "Inventory" at bounding box center [1021, 378] width 68 height 20
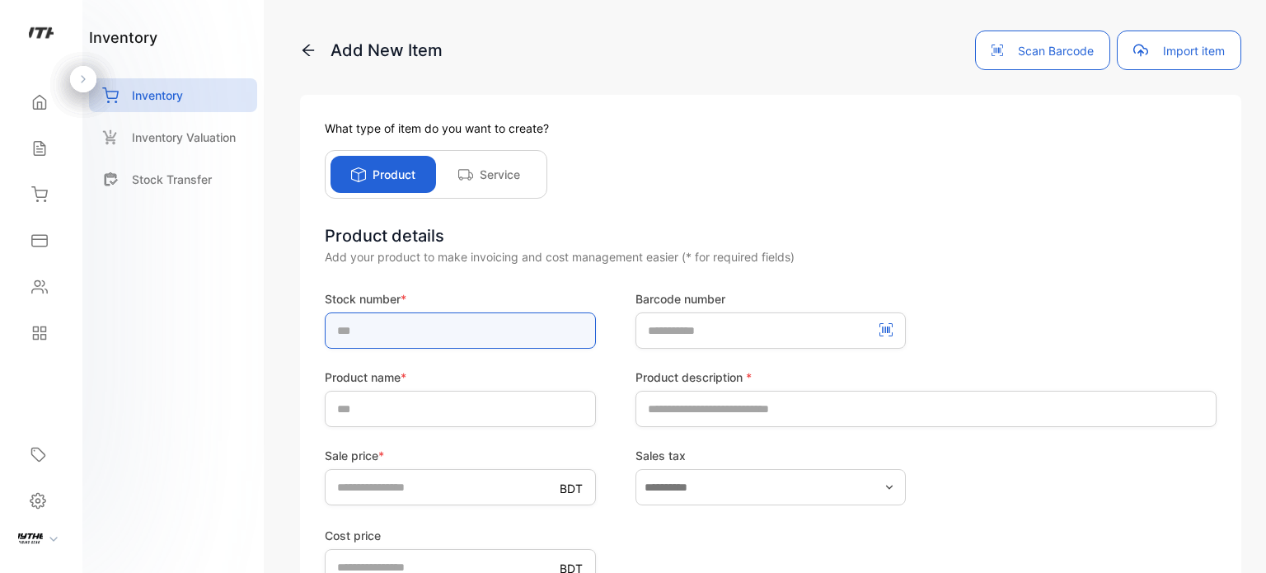
click at [403, 317] on input "text" at bounding box center [460, 330] width 271 height 36
type input "*"
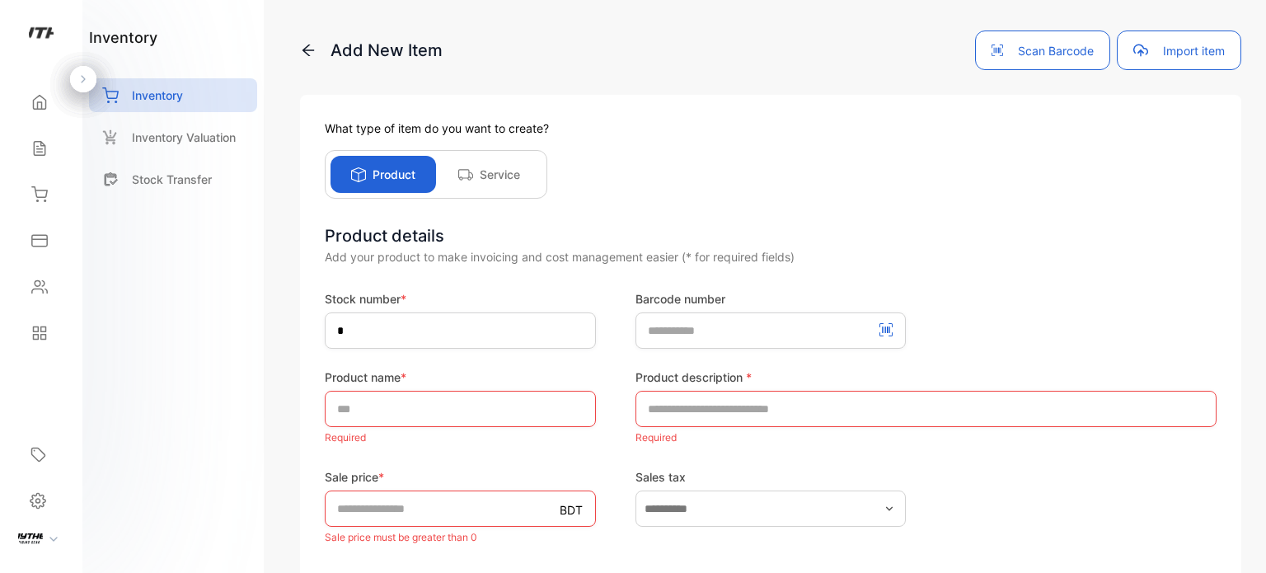
click at [892, 223] on div "Product details" at bounding box center [771, 235] width 892 height 25
click at [477, 411] on input "text" at bounding box center [460, 409] width 271 height 36
click at [384, 409] on input "text" at bounding box center [460, 409] width 271 height 36
type input "**********"
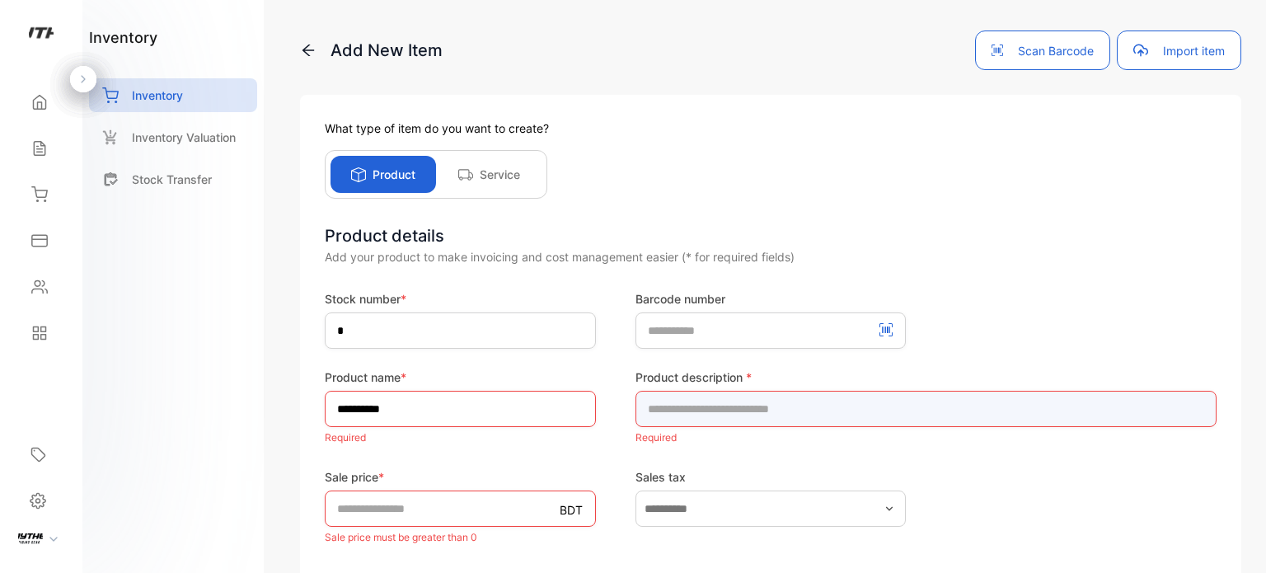
drag, startPoint x: 737, startPoint y: 403, endPoint x: 707, endPoint y: 391, distance: 32.6
click at [737, 403] on input "text" at bounding box center [925, 409] width 581 height 36
type input "**********"
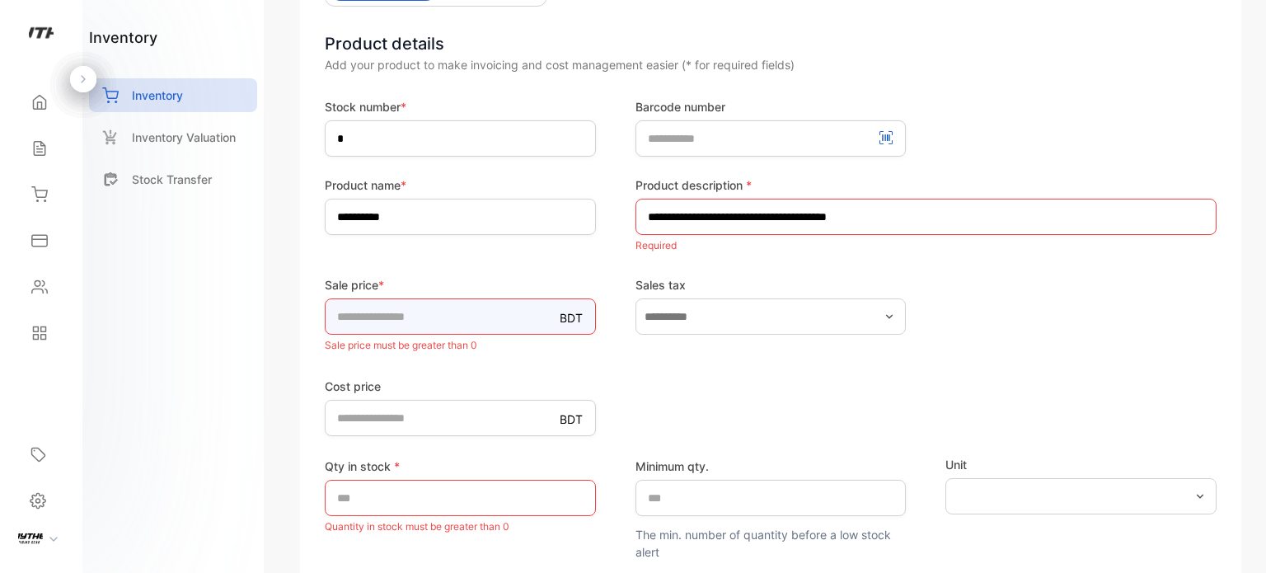
click at [412, 324] on div "Sale price * BDT * Sale price must be greater than 0" at bounding box center [460, 316] width 271 height 80
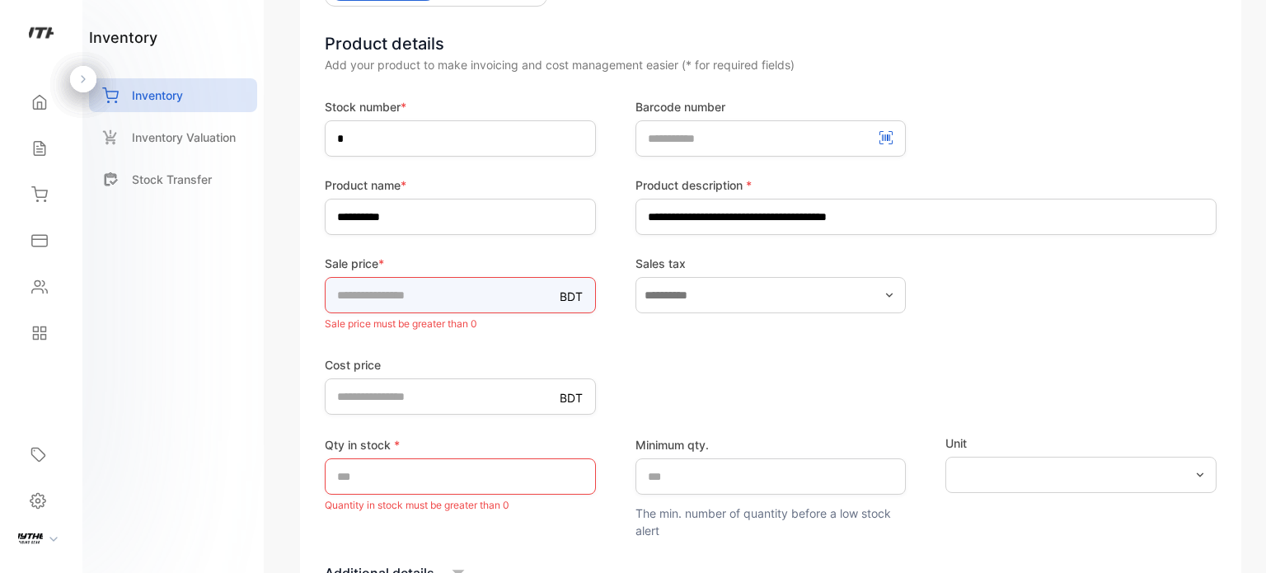
type input "***"
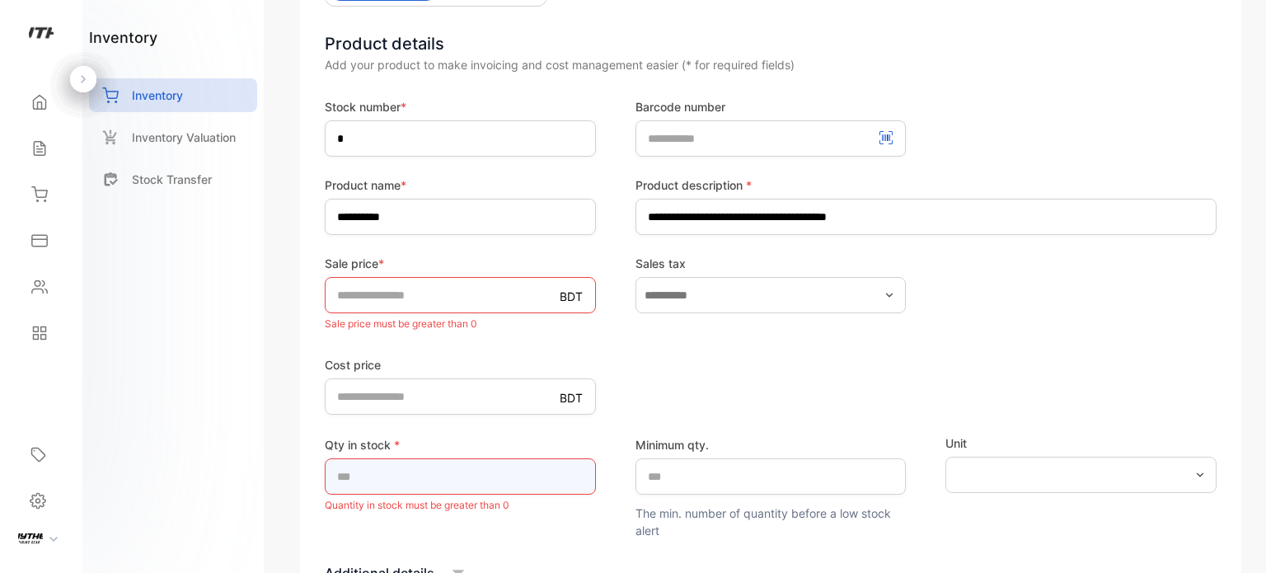
click at [426, 471] on input "*" at bounding box center [460, 476] width 271 height 36
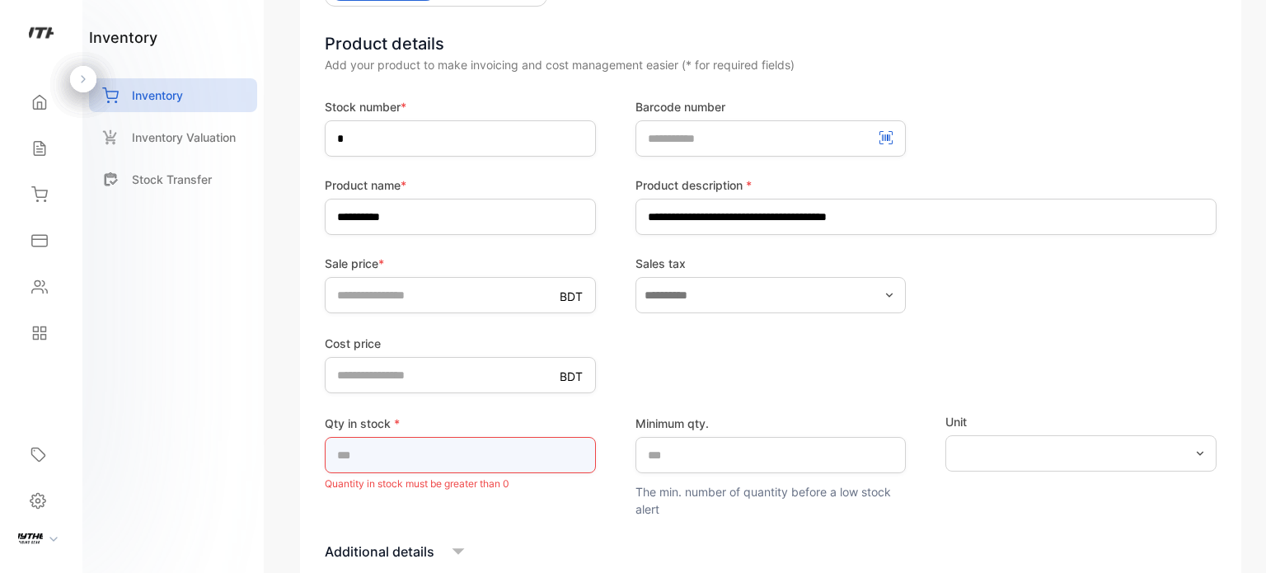
type input "**"
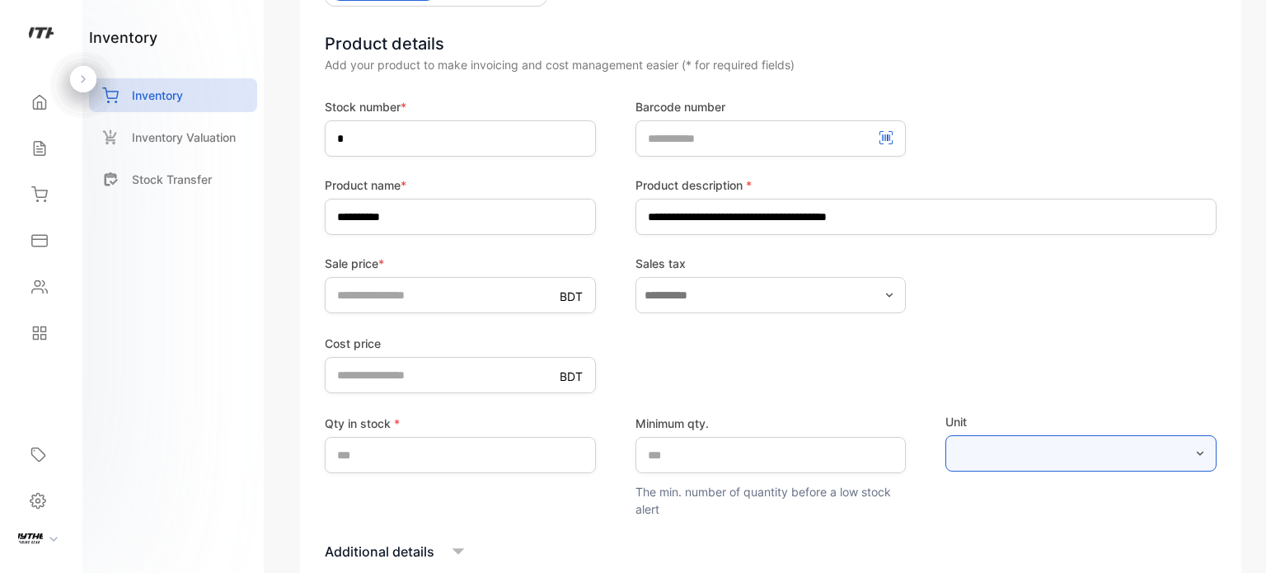
click at [1144, 451] on input "text" at bounding box center [1080, 453] width 271 height 36
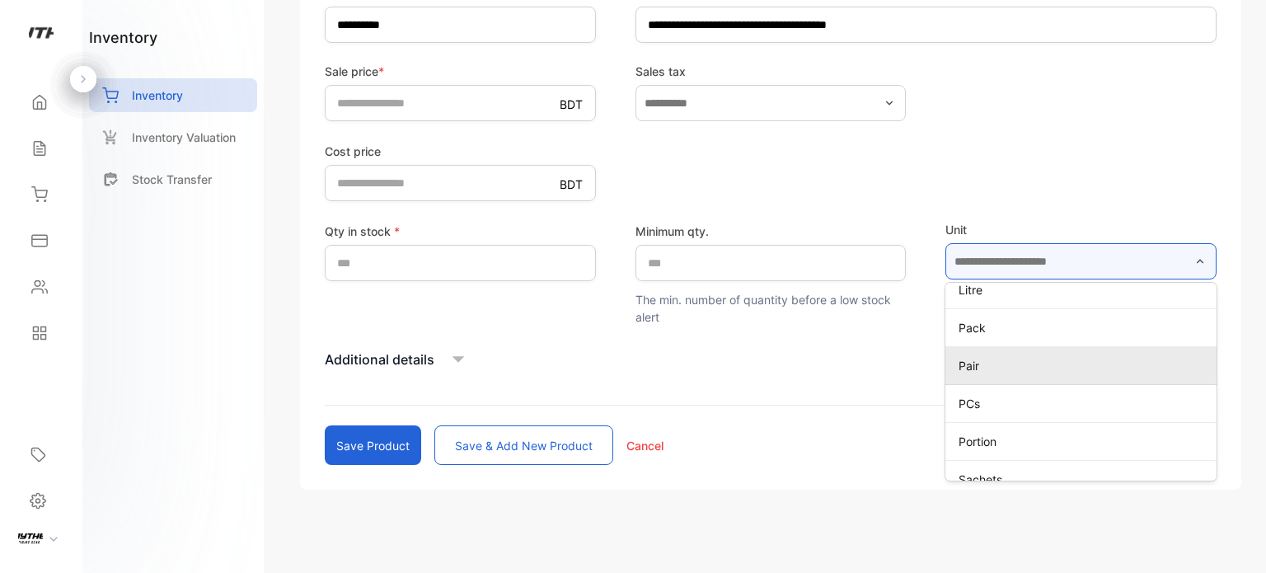
scroll to position [564, 0]
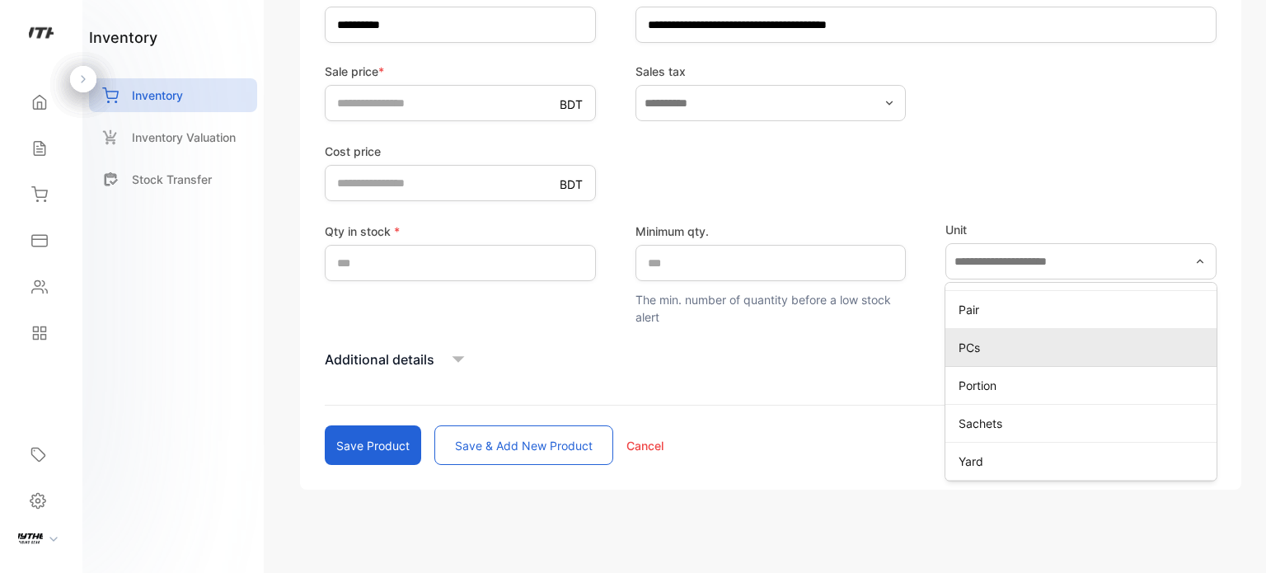
click at [985, 343] on p "PCs" at bounding box center [1083, 347] width 251 height 17
type input "***"
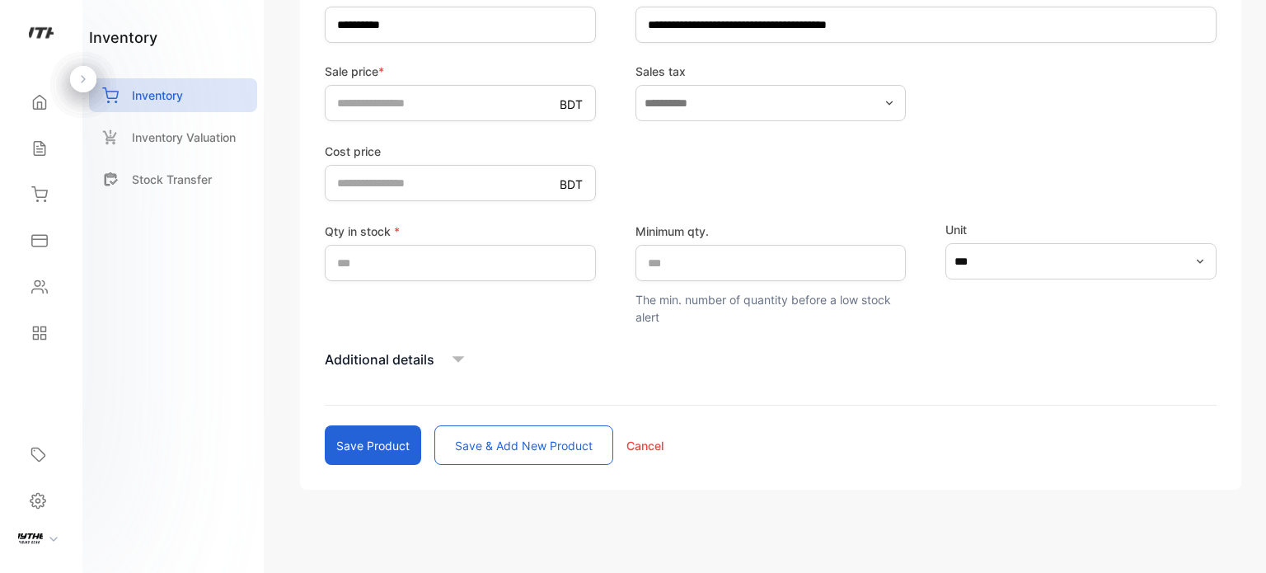
click at [454, 349] on icon at bounding box center [458, 359] width 25 height 25
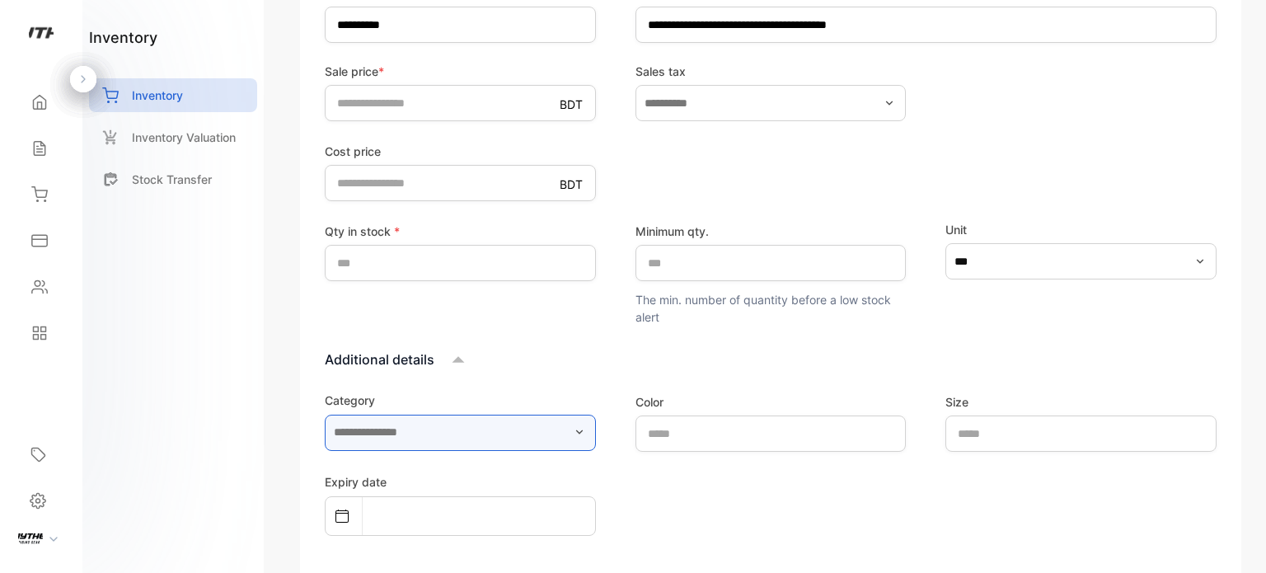
click at [524, 427] on input "text" at bounding box center [460, 432] width 271 height 36
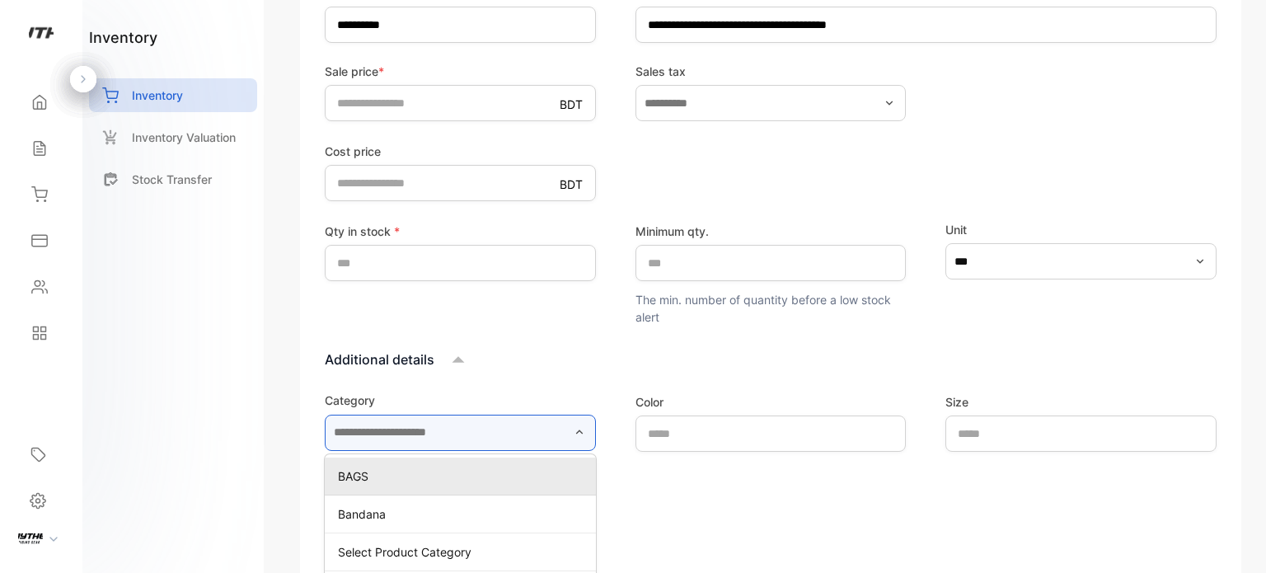
click at [524, 427] on input "text" at bounding box center [460, 432] width 271 height 36
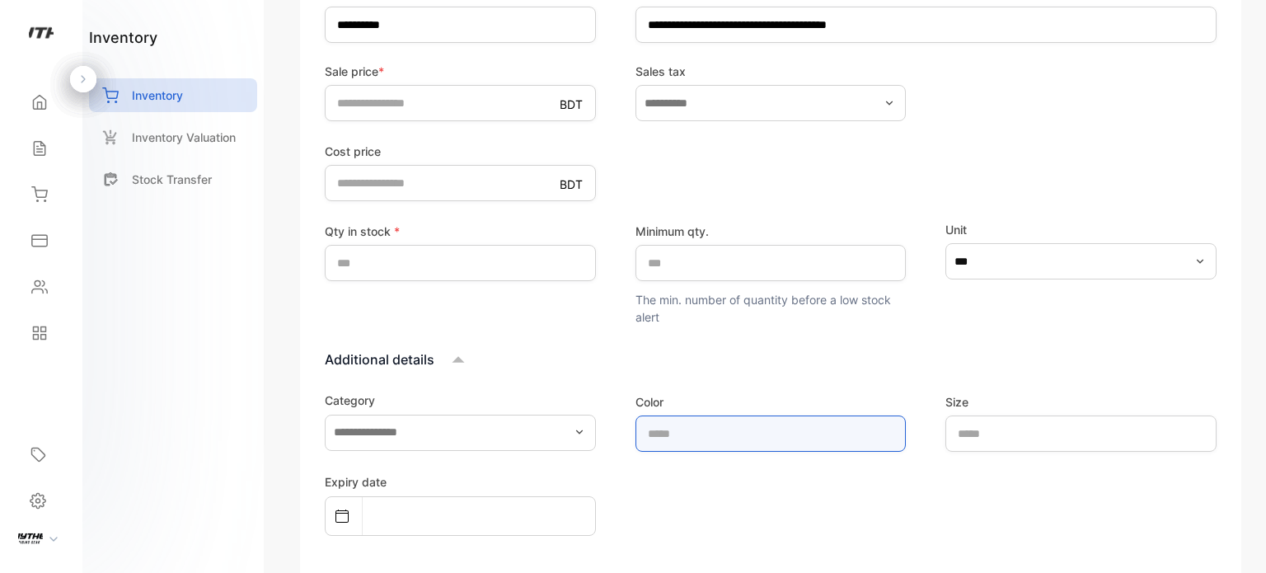
click at [851, 418] on input "text" at bounding box center [770, 433] width 271 height 36
type input "*****"
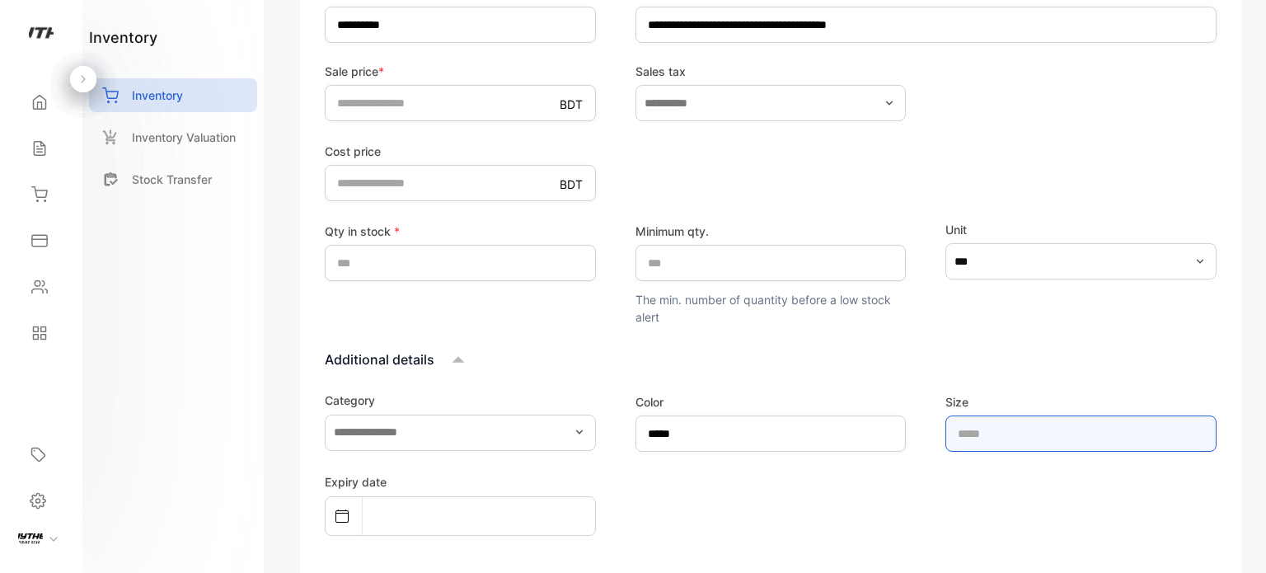
click at [1035, 424] on input "text" at bounding box center [1080, 433] width 271 height 36
type input "****"
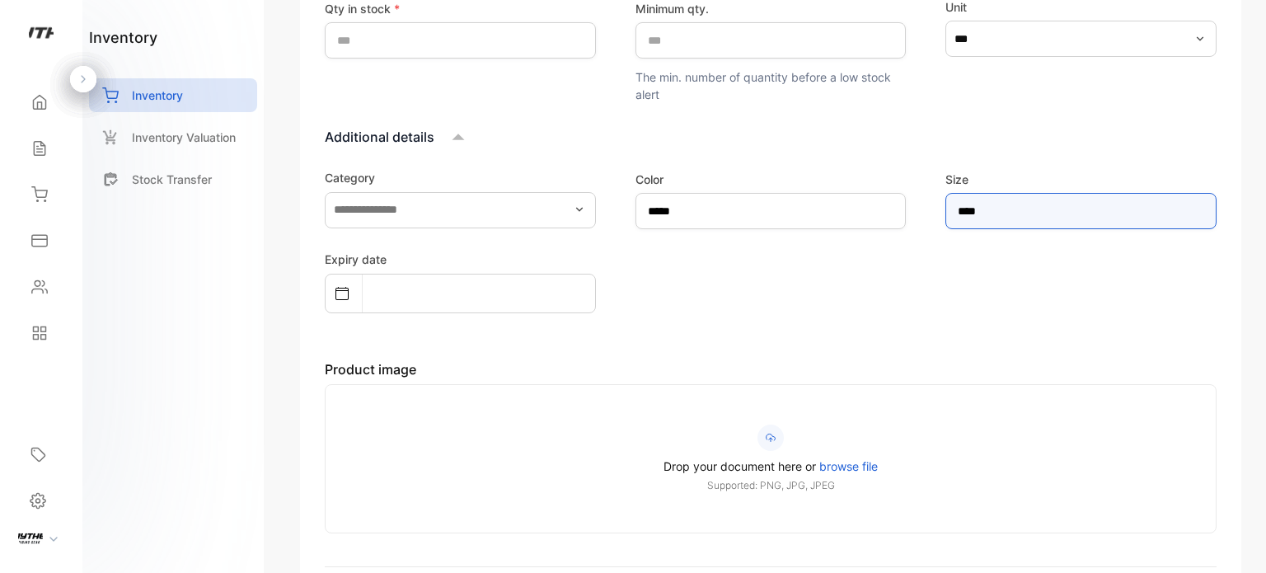
scroll to position [776, 0]
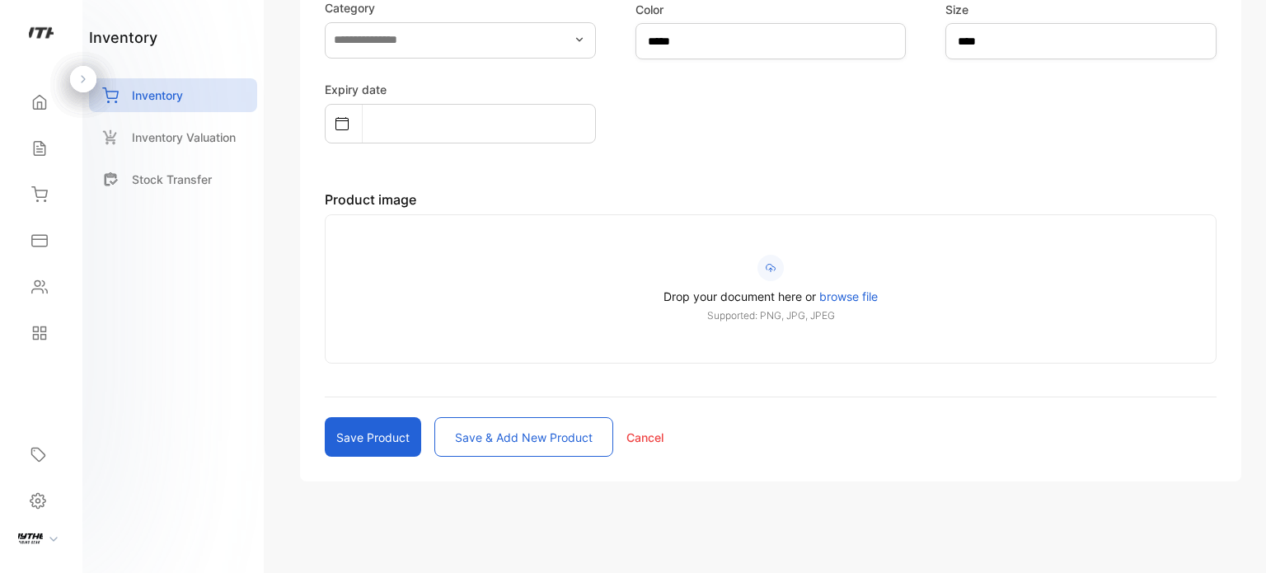
click at [396, 434] on button "Save product" at bounding box center [373, 437] width 96 height 40
click at [379, 434] on button "Save product" at bounding box center [373, 437] width 96 height 40
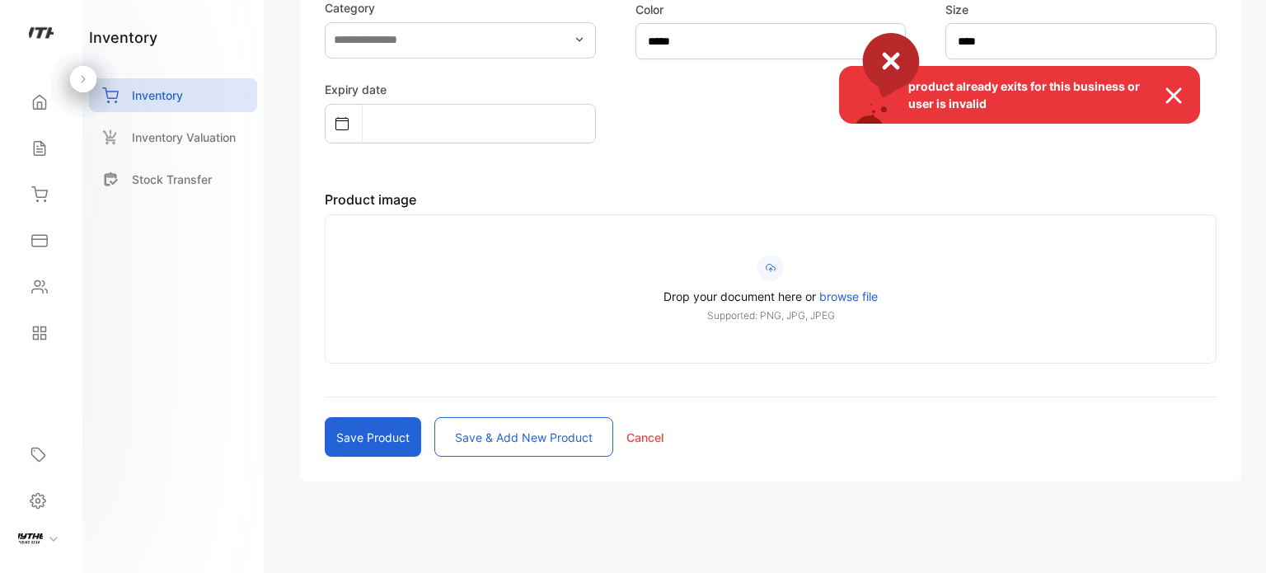
click at [1177, 91] on img at bounding box center [1182, 96] width 36 height 20
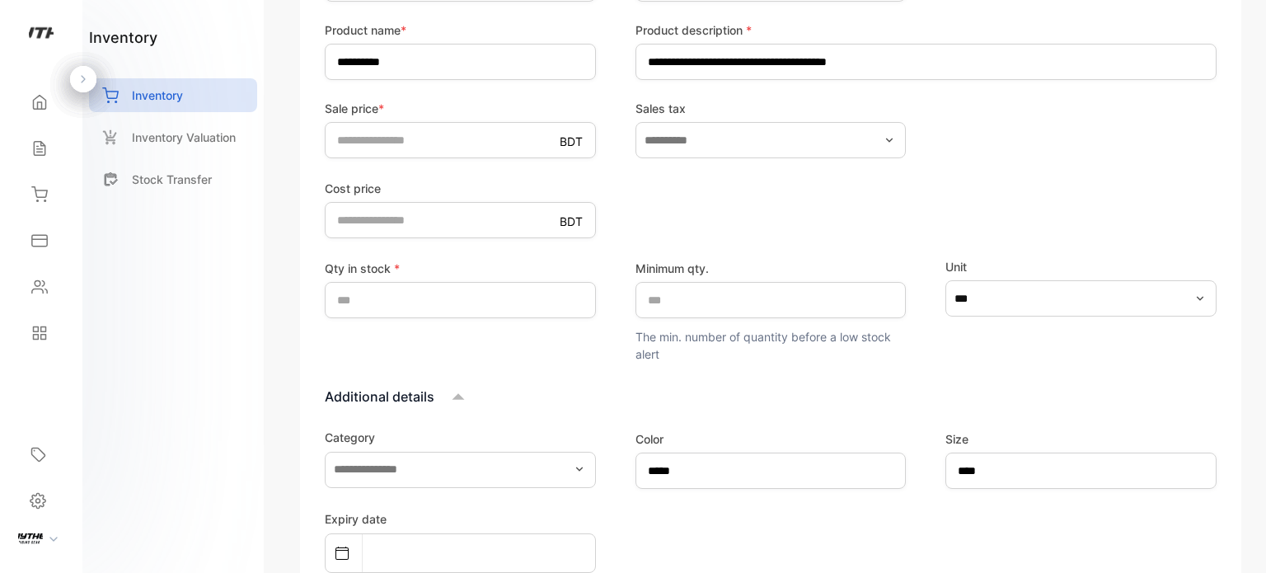
scroll to position [392, 0]
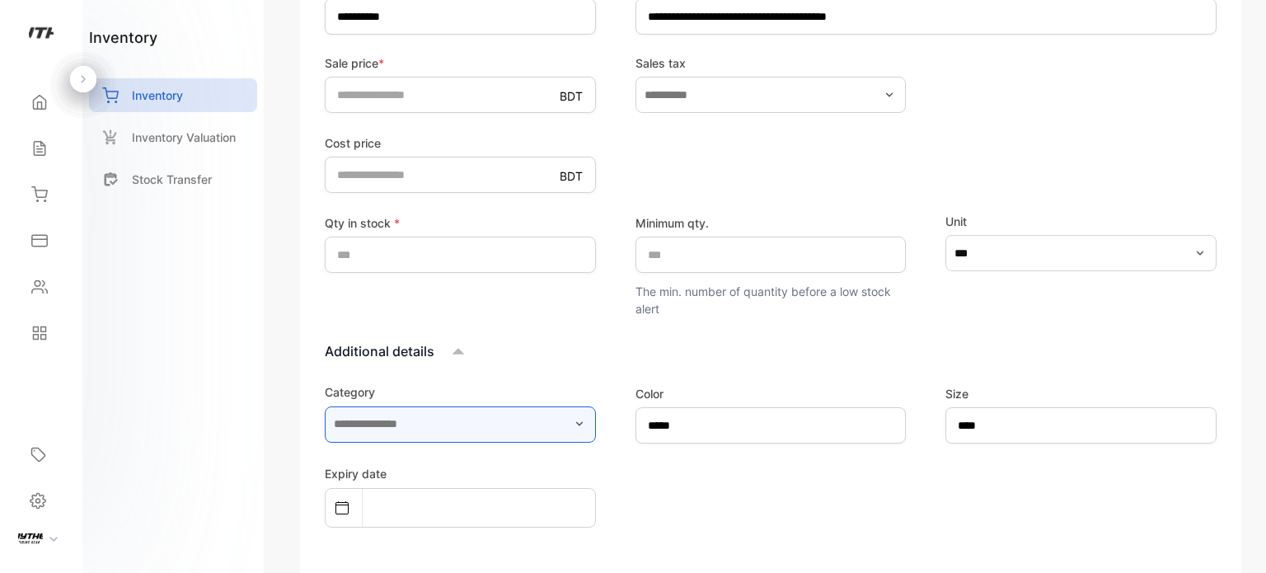
click at [530, 423] on input "text" at bounding box center [460, 424] width 271 height 36
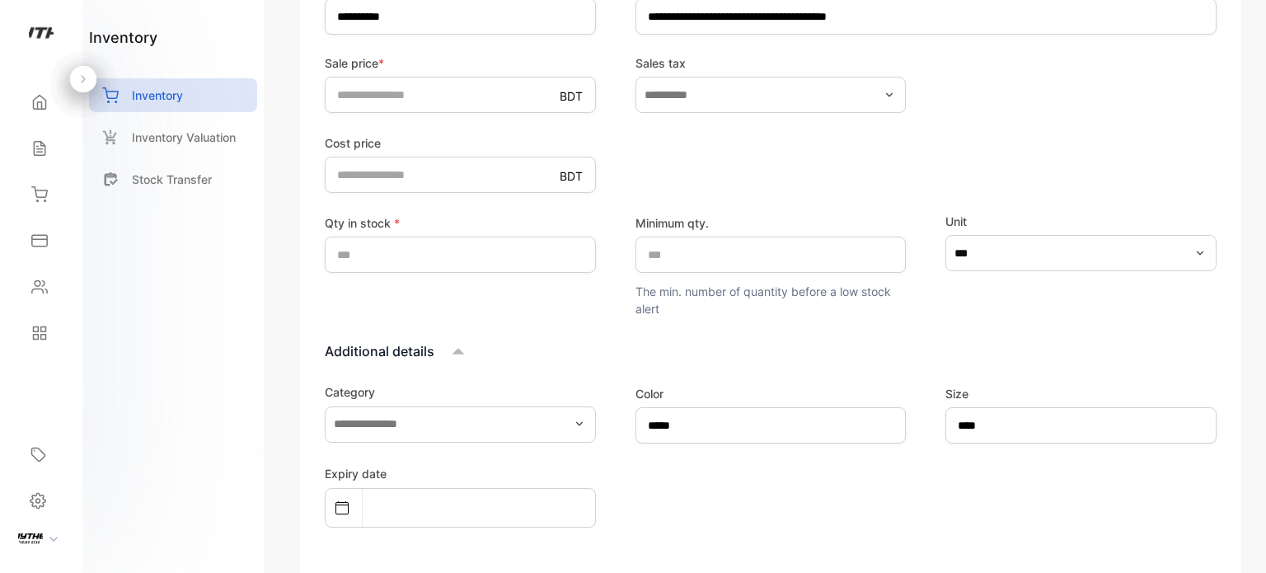
click at [543, 322] on form "**********" at bounding box center [771, 369] width 892 height 943
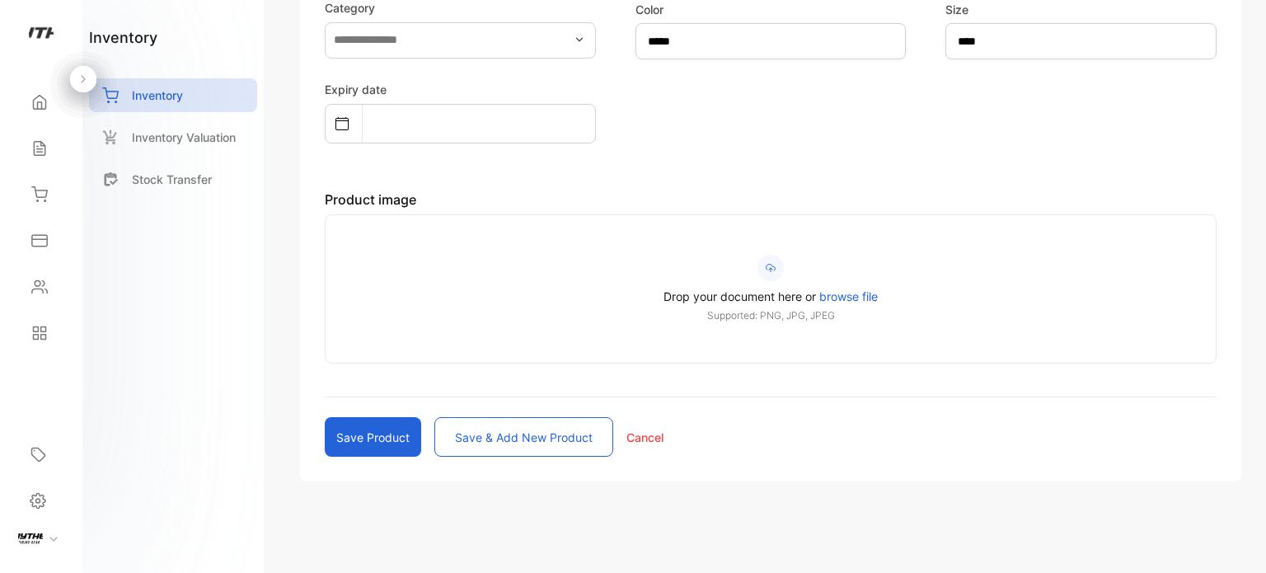
click at [336, 431] on button "Save product" at bounding box center [373, 437] width 96 height 40
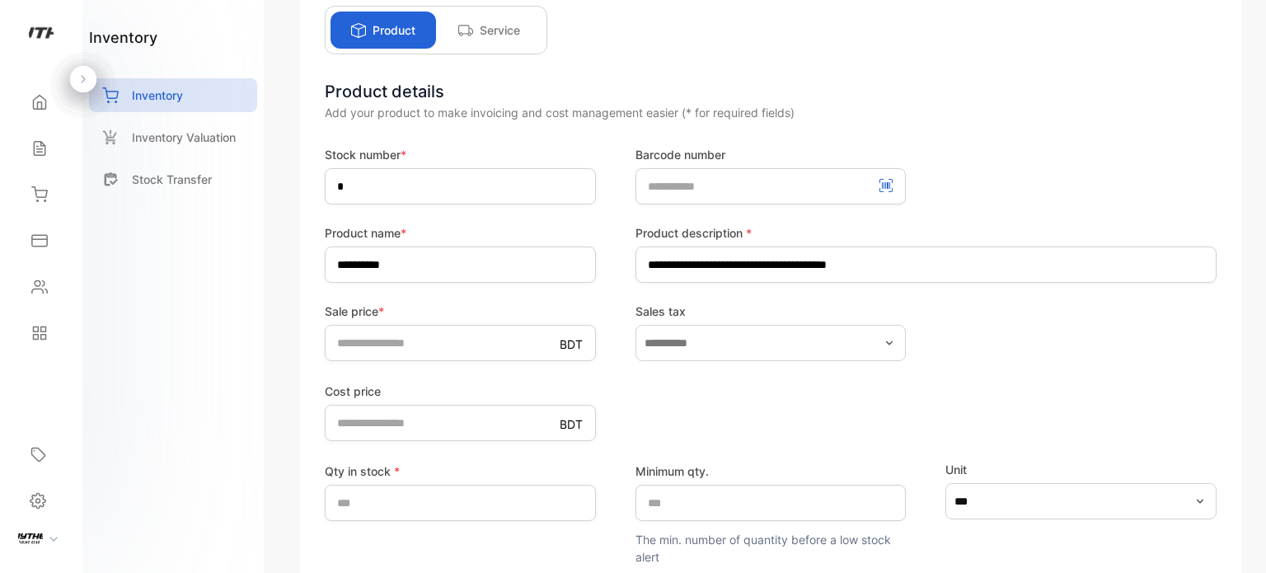
scroll to position [7, 0]
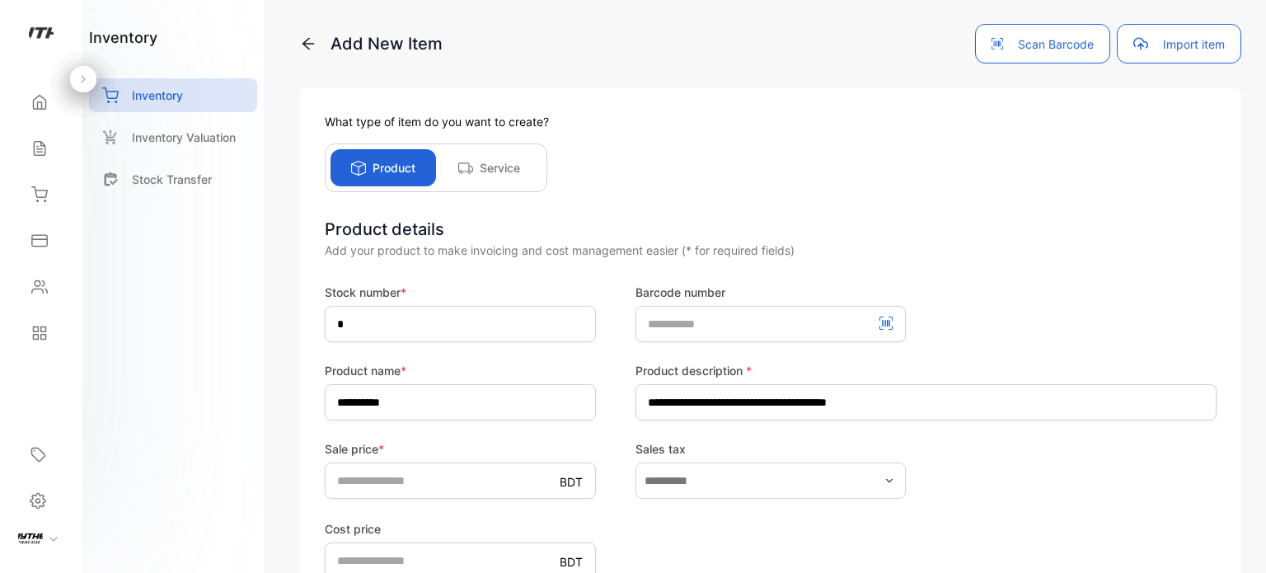
click at [471, 167] on icon at bounding box center [465, 168] width 15 height 12
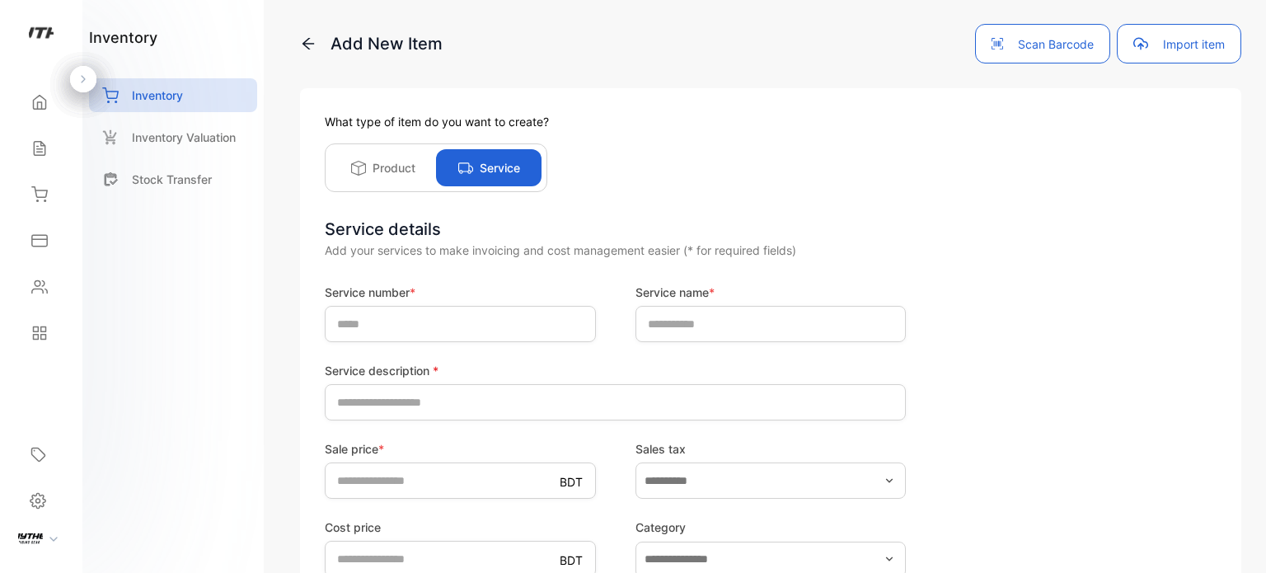
click at [369, 175] on div "Product" at bounding box center [382, 167] width 105 height 37
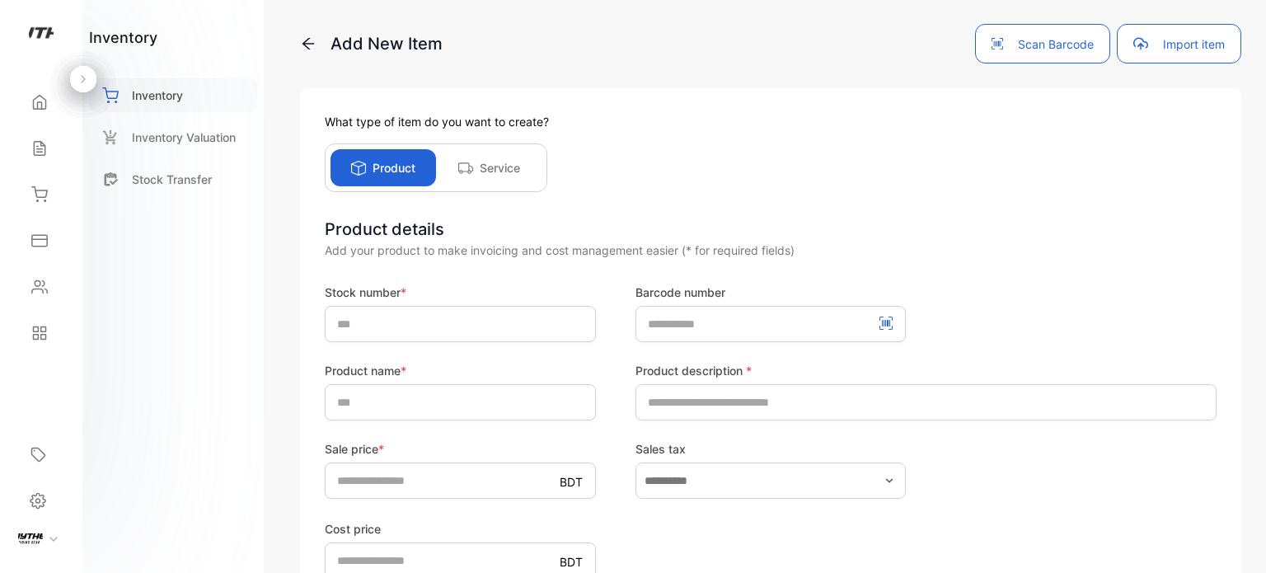
click at [213, 111] on div "Inventory" at bounding box center [173, 95] width 168 height 34
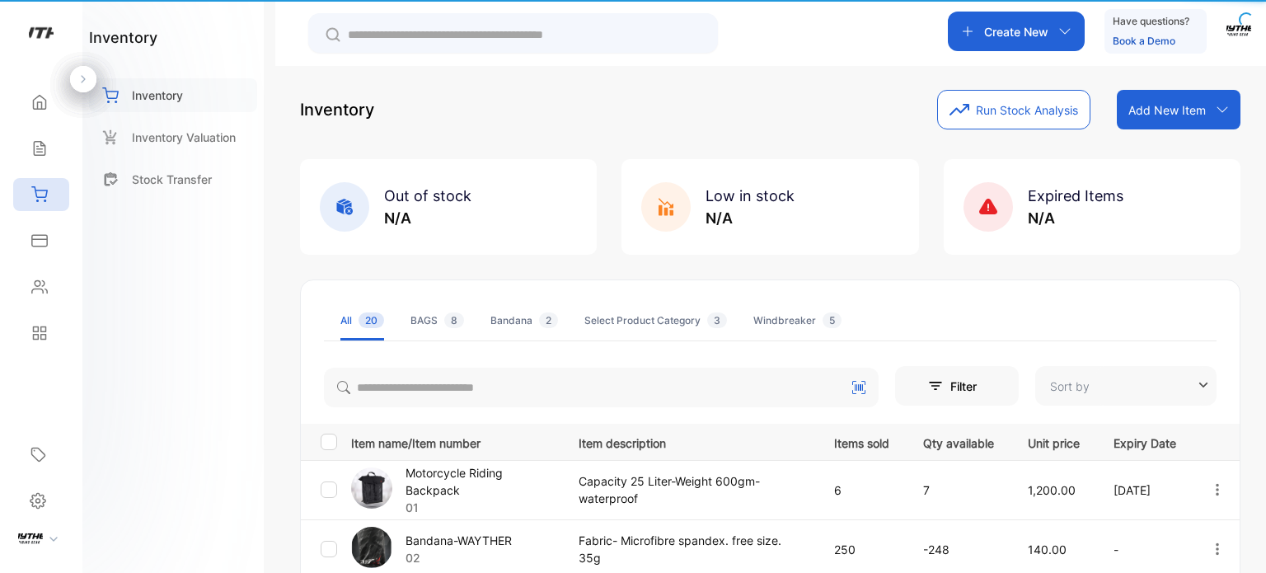
type input "**********"
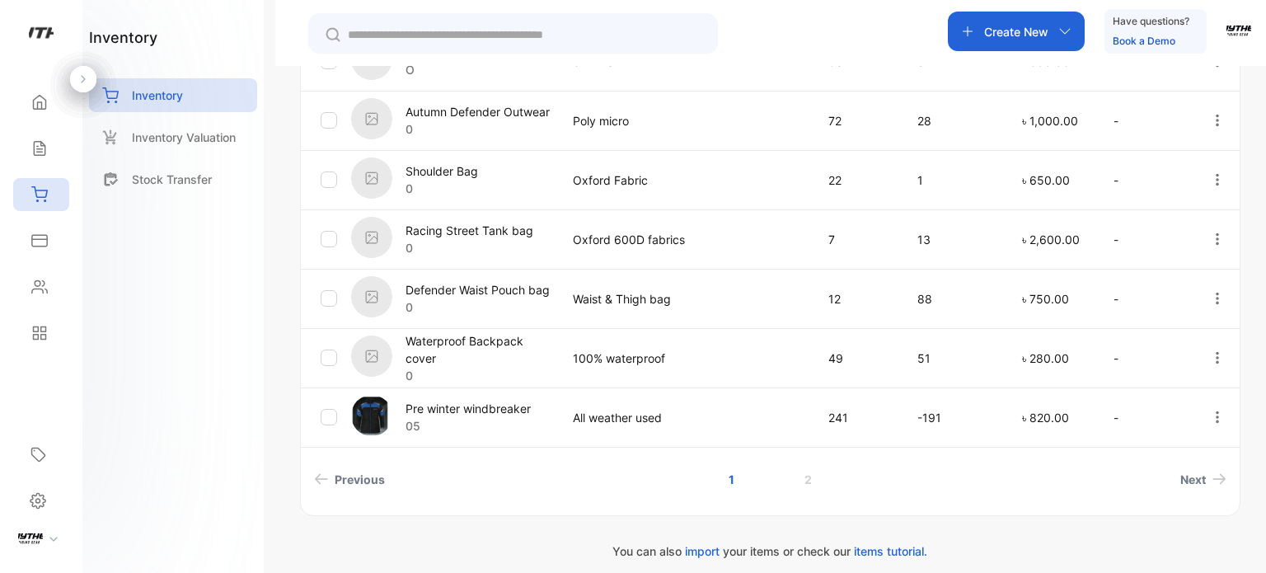
scroll to position [625, 0]
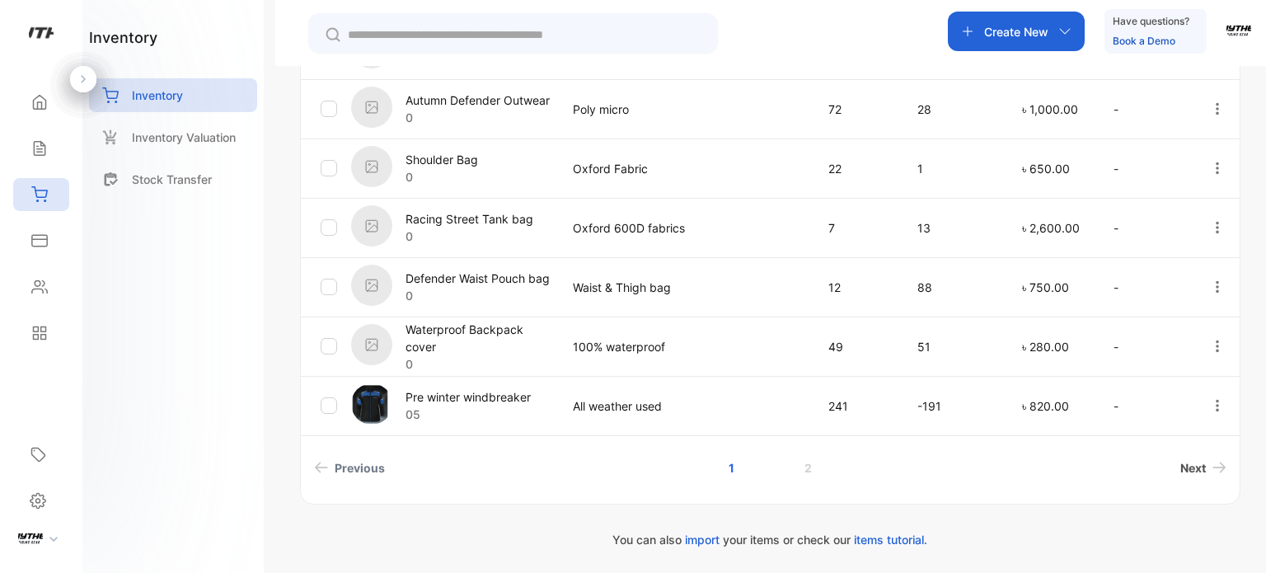
click at [1206, 465] on link "Next" at bounding box center [1202, 467] width 59 height 30
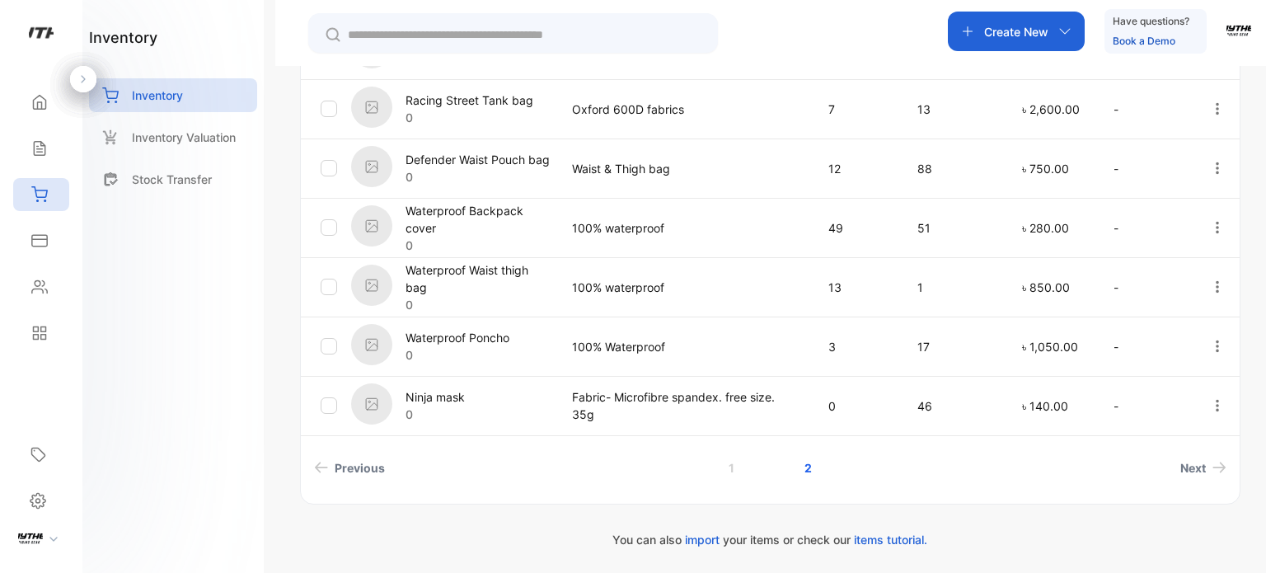
click at [517, 408] on div "Ninja mask 0" at bounding box center [451, 405] width 200 height 45
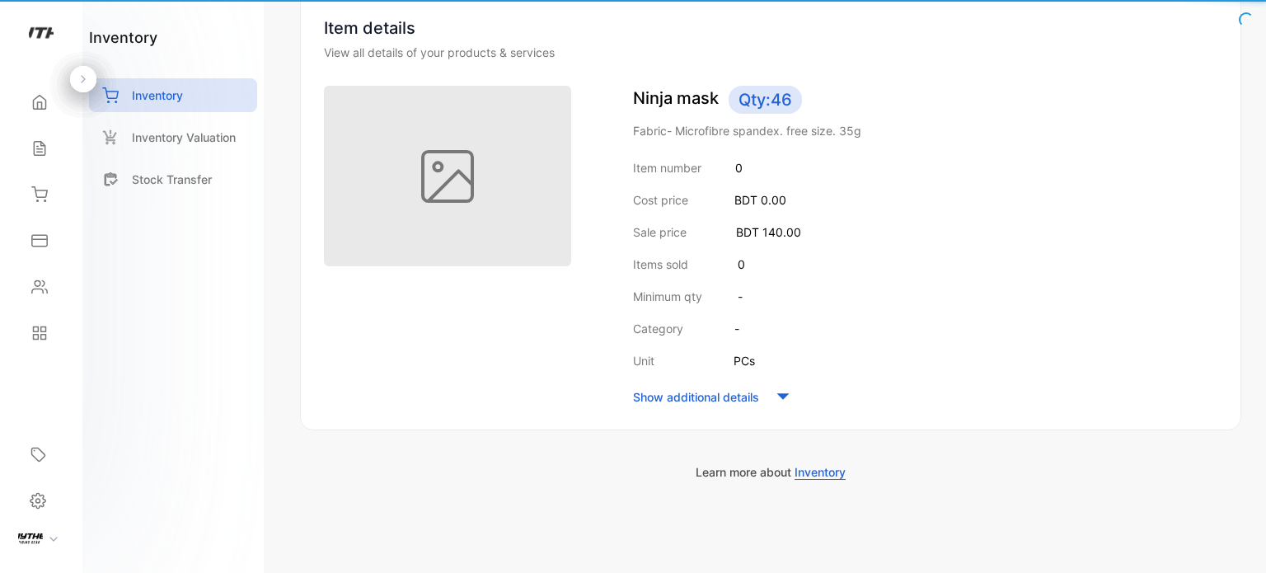
scroll to position [162, 0]
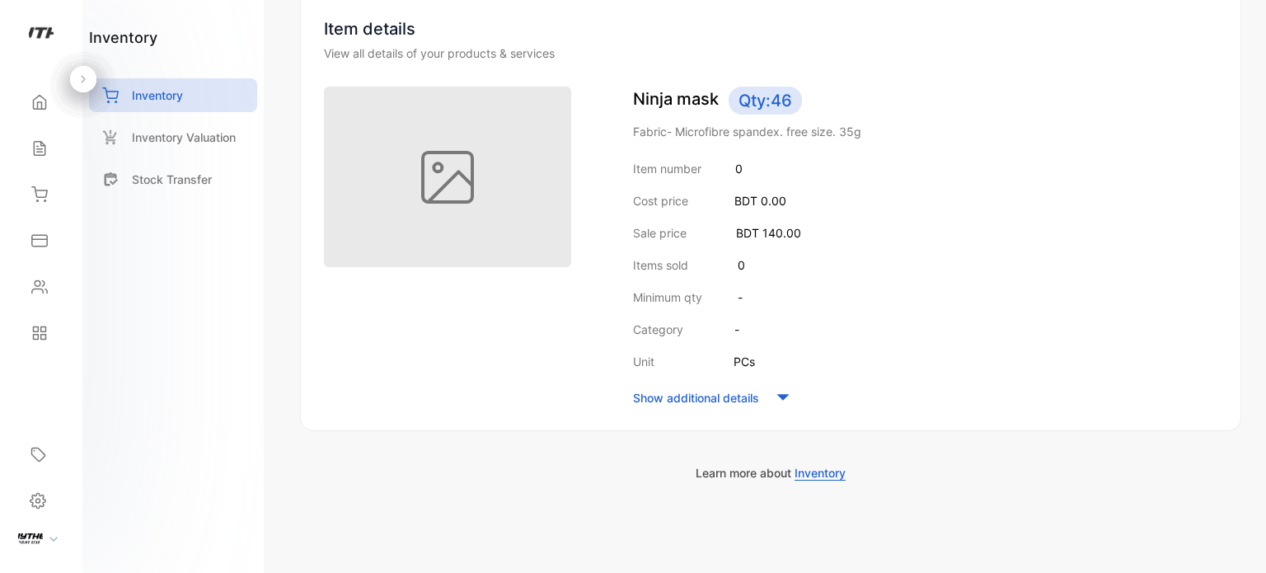
click at [488, 191] on img at bounding box center [447, 177] width 247 height 180
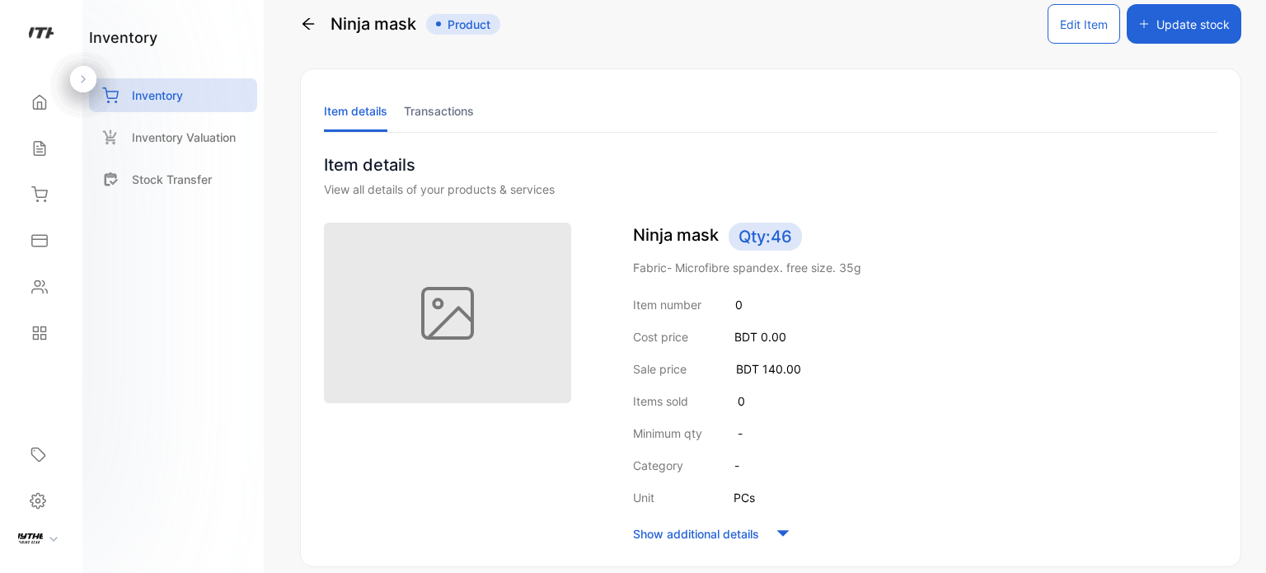
scroll to position [0, 0]
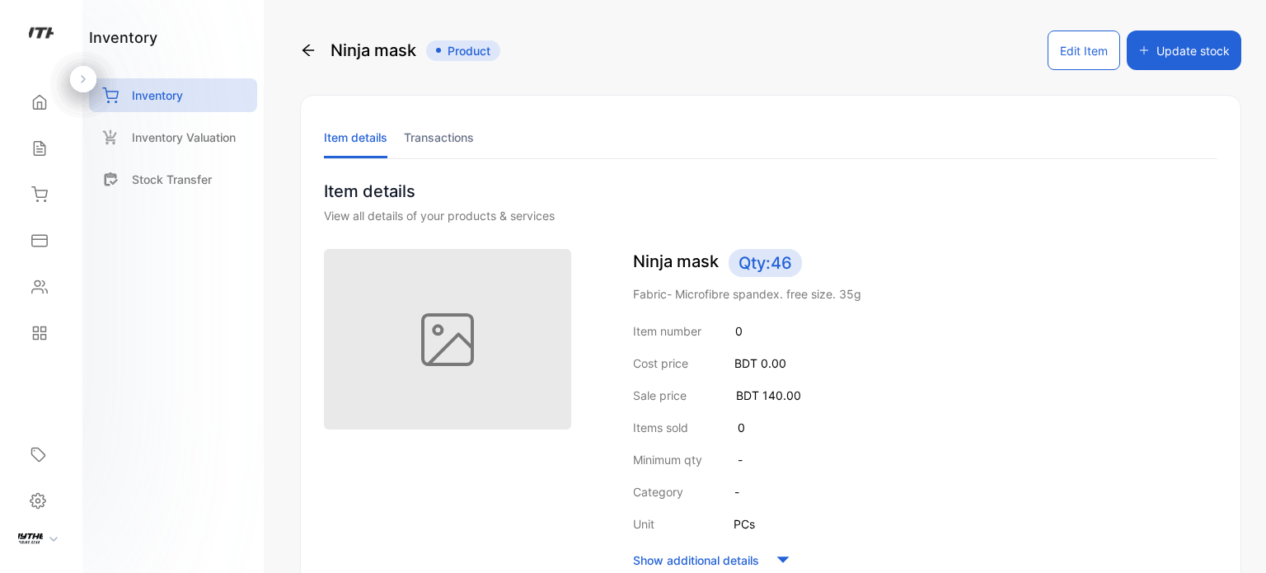
click at [1062, 52] on button "Edit Item" at bounding box center [1083, 50] width 73 height 40
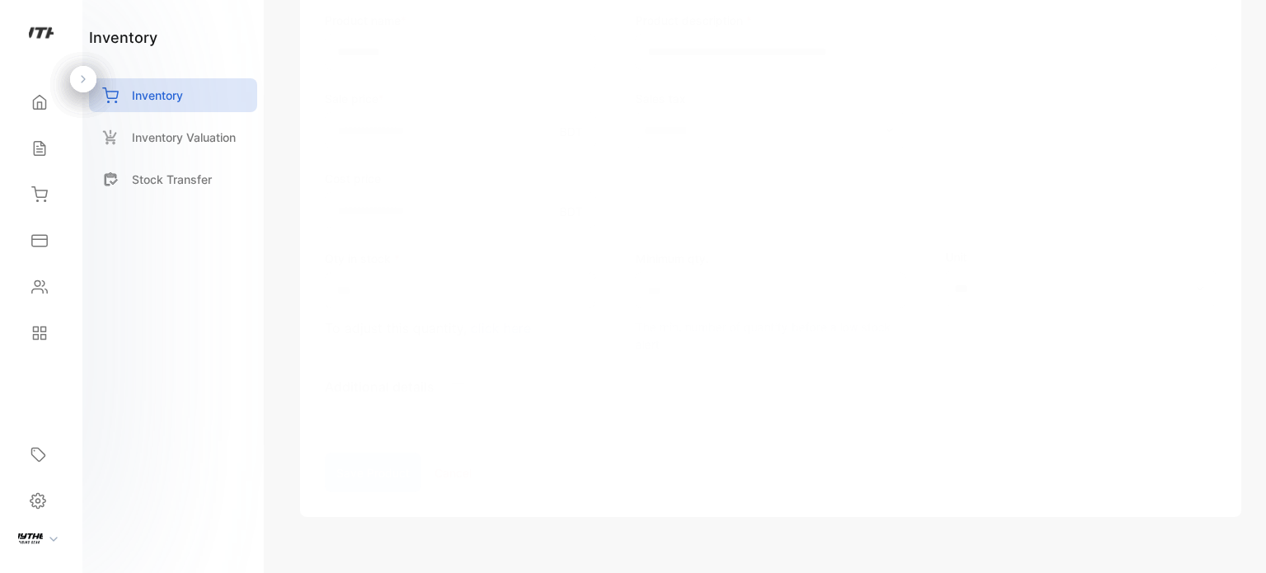
scroll to position [392, 0]
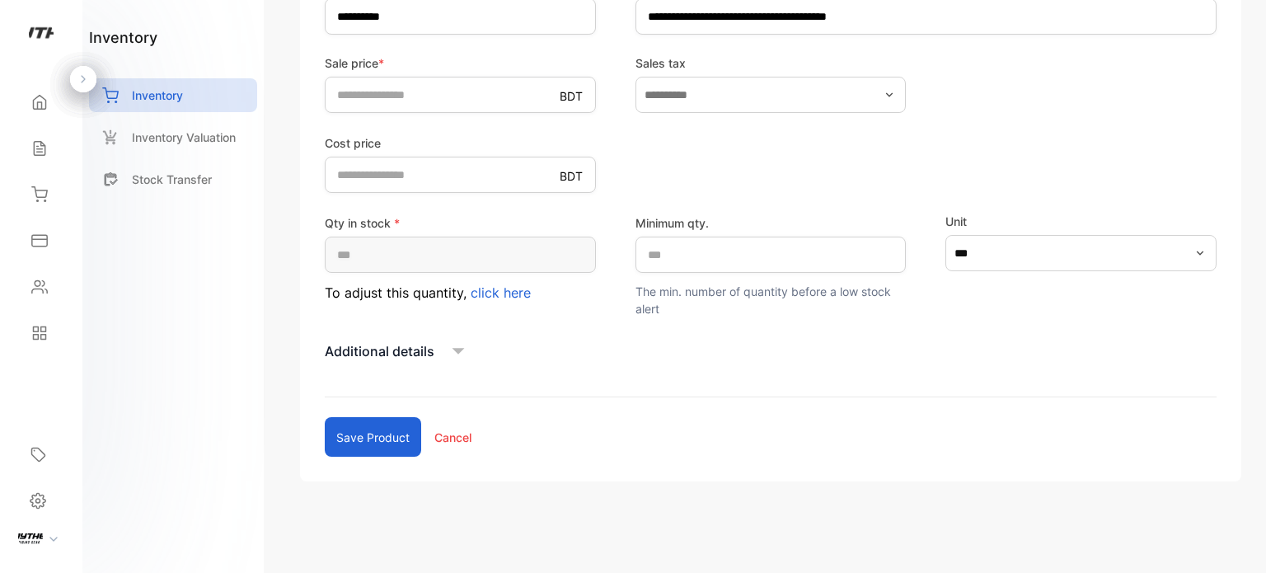
click at [442, 349] on div "Additional details" at bounding box center [771, 351] width 892 height 25
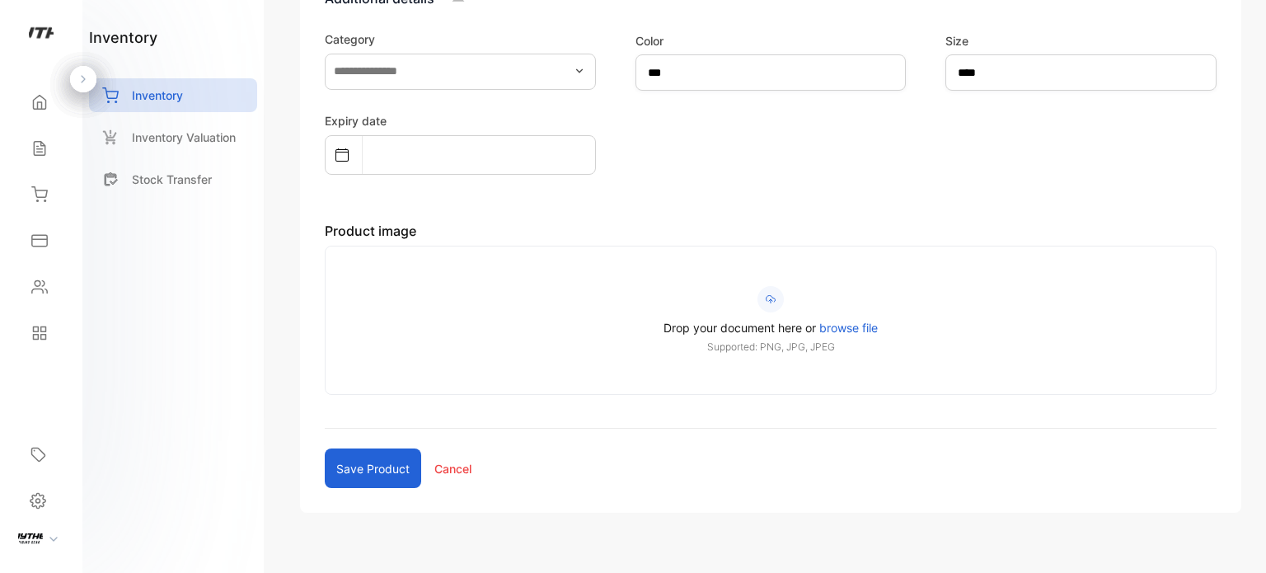
scroll to position [776, 0]
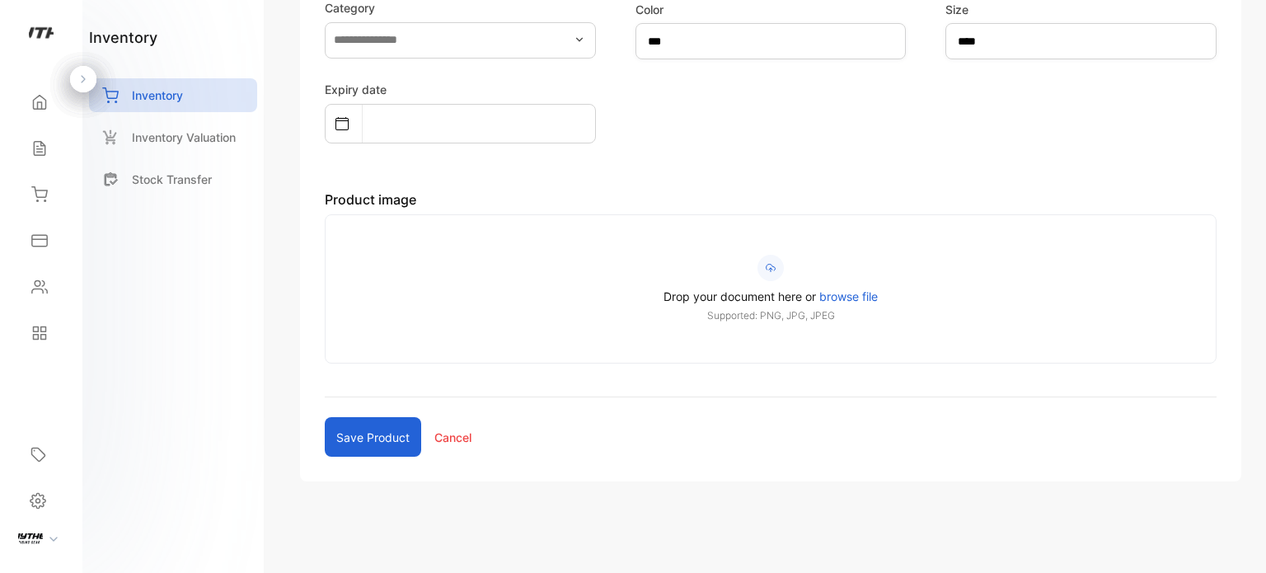
click at [869, 297] on span "browse file" at bounding box center [848, 296] width 59 height 14
click at [0, 0] on input "Drop your document here or browse file Supported: PNG, JPG, JPEG" at bounding box center [0, 0] width 0 height 0
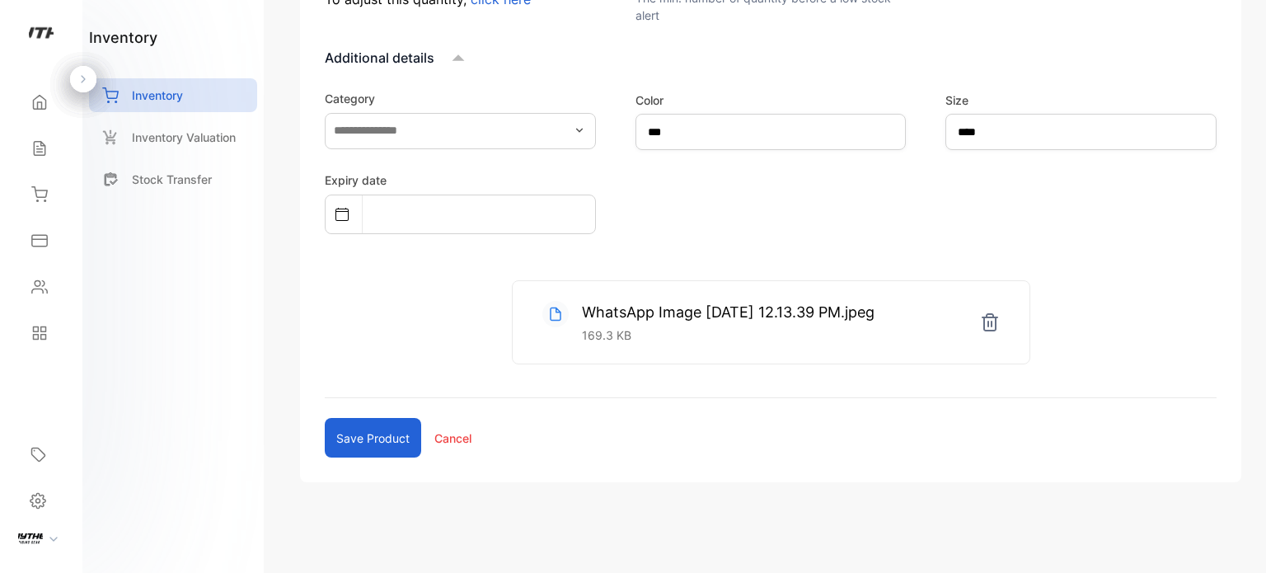
click at [368, 428] on button "Save product" at bounding box center [373, 438] width 96 height 40
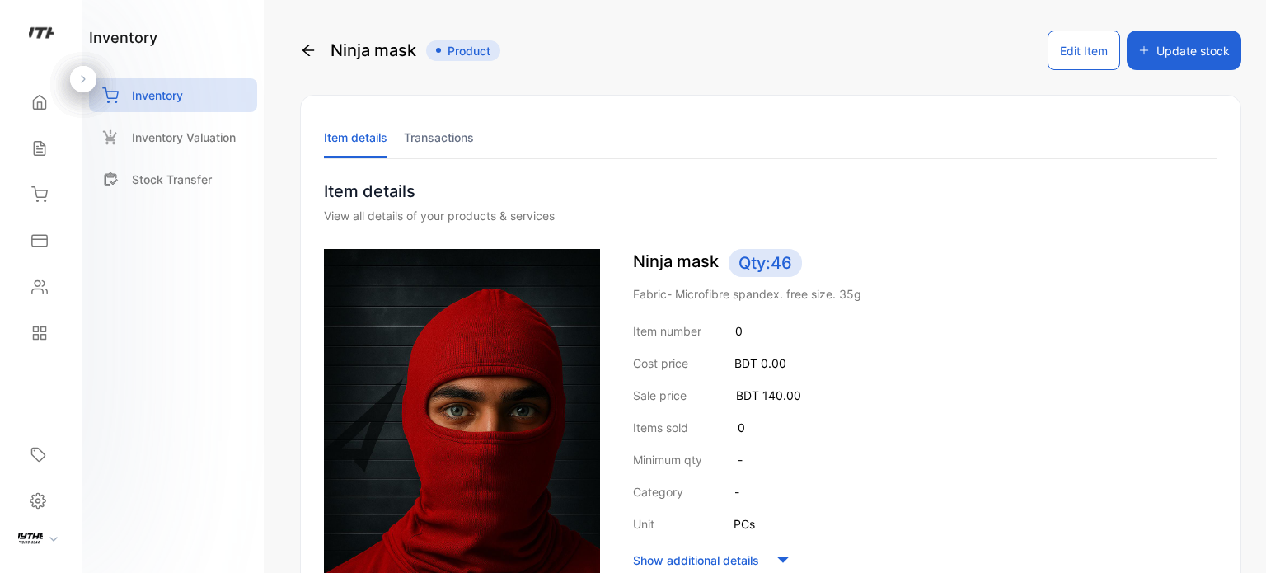
click at [316, 44] on icon at bounding box center [308, 50] width 16 height 16
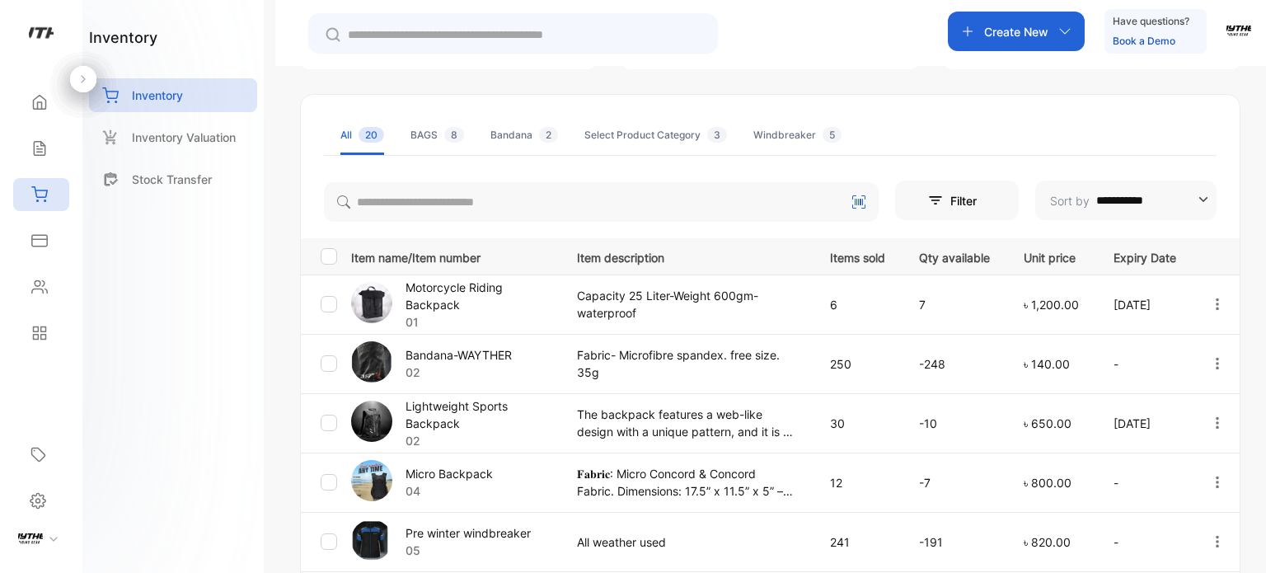
scroll to position [577, 0]
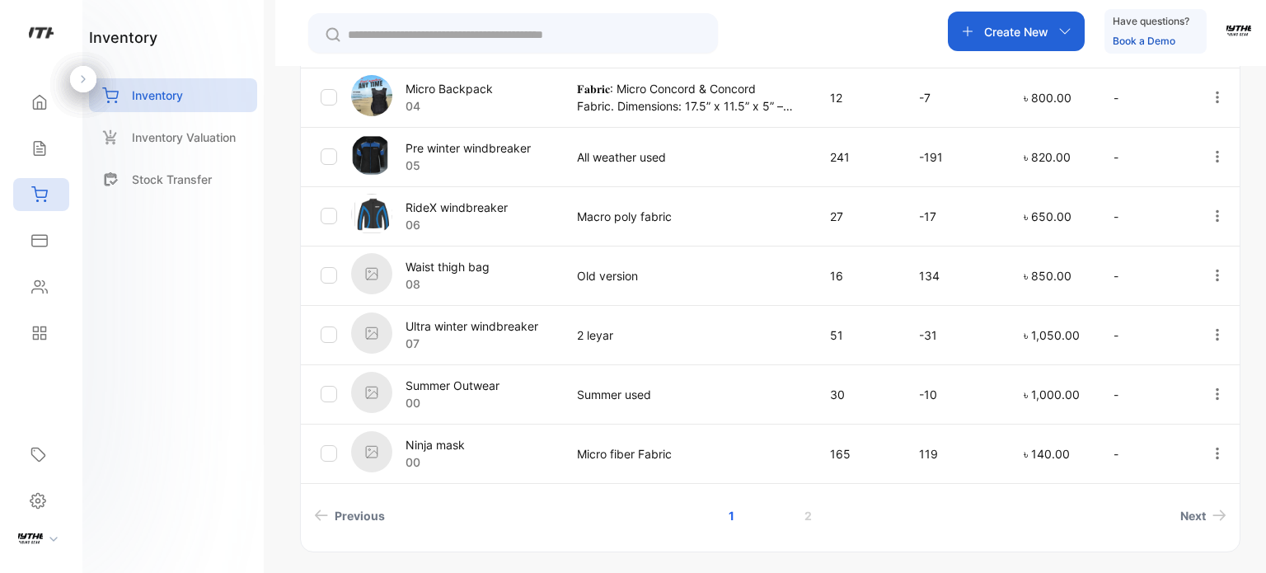
click at [1220, 451] on icon "button" at bounding box center [1217, 453] width 15 height 15
click at [1153, 550] on div "Edit" at bounding box center [1183, 547] width 132 height 33
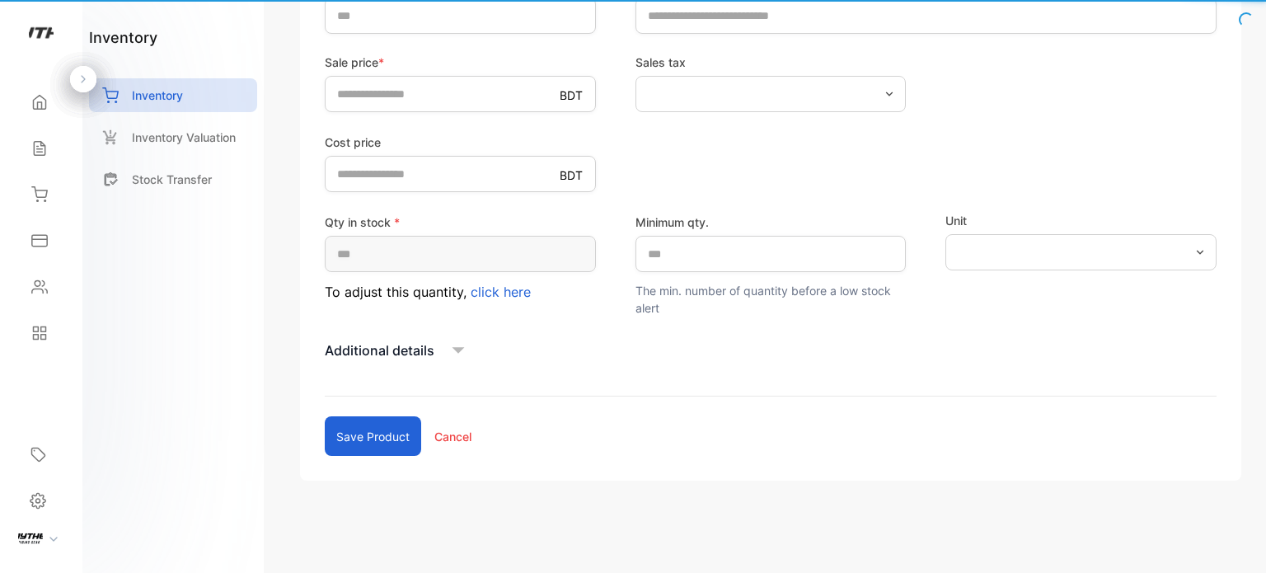
type input "**"
type input "**********"
type input "***"
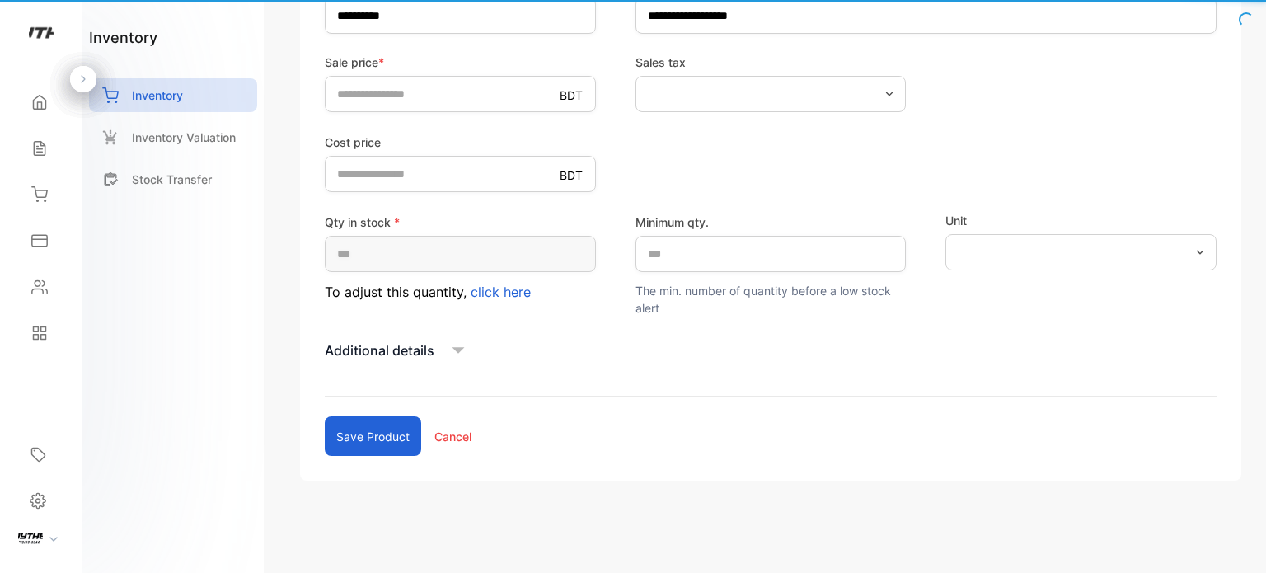
scroll to position [392, 0]
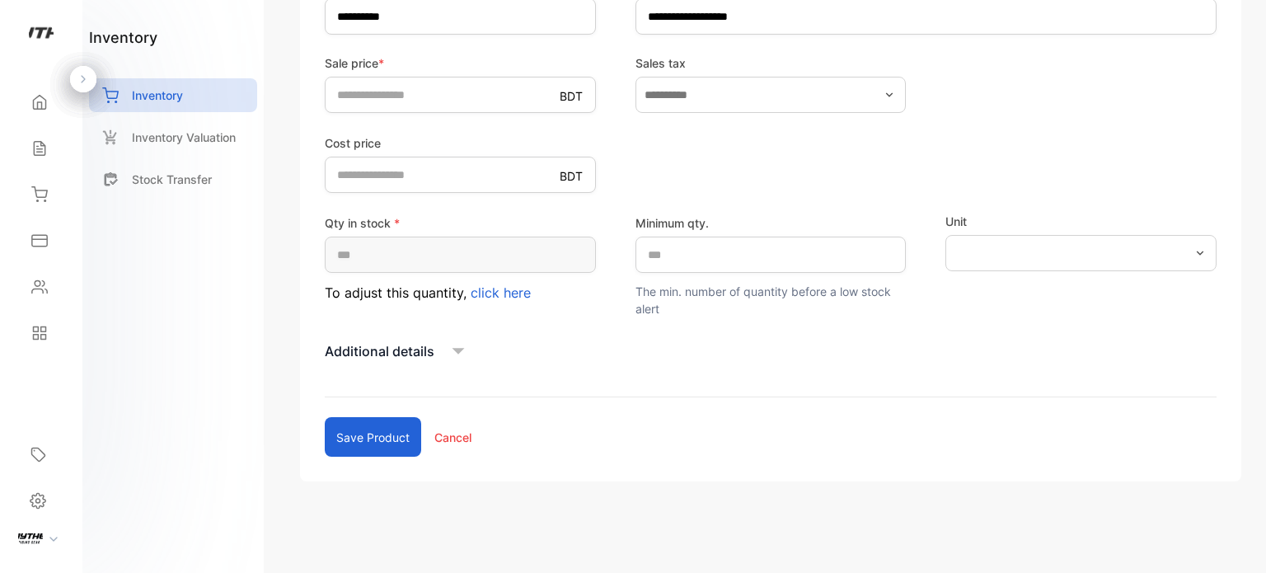
click at [409, 343] on p "Additional details" at bounding box center [380, 351] width 110 height 20
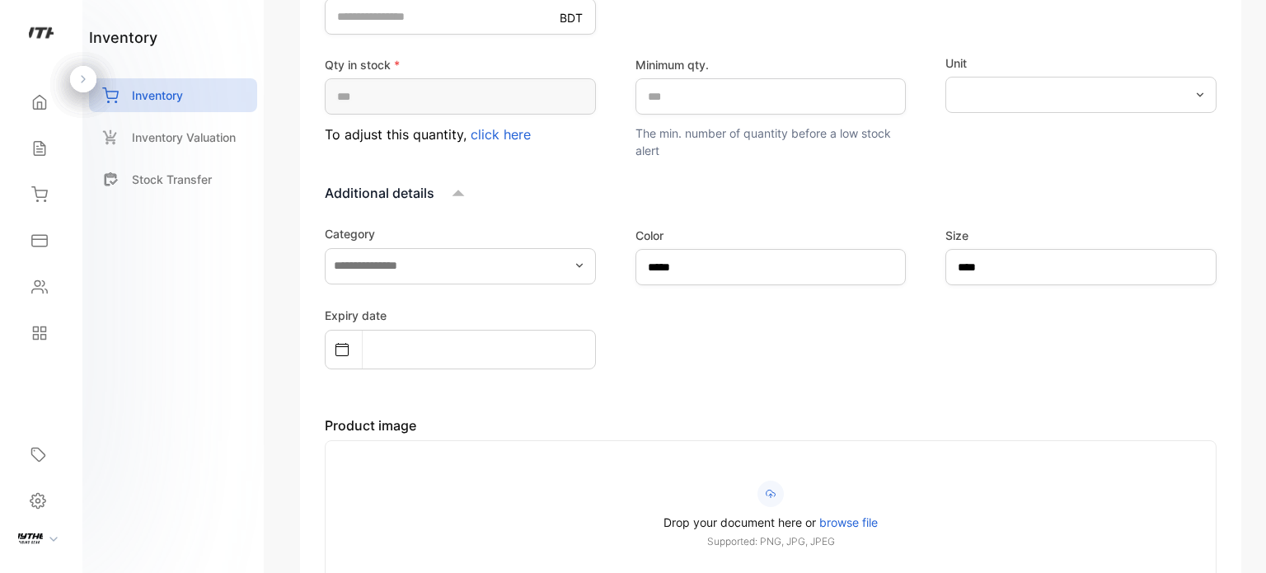
scroll to position [585, 0]
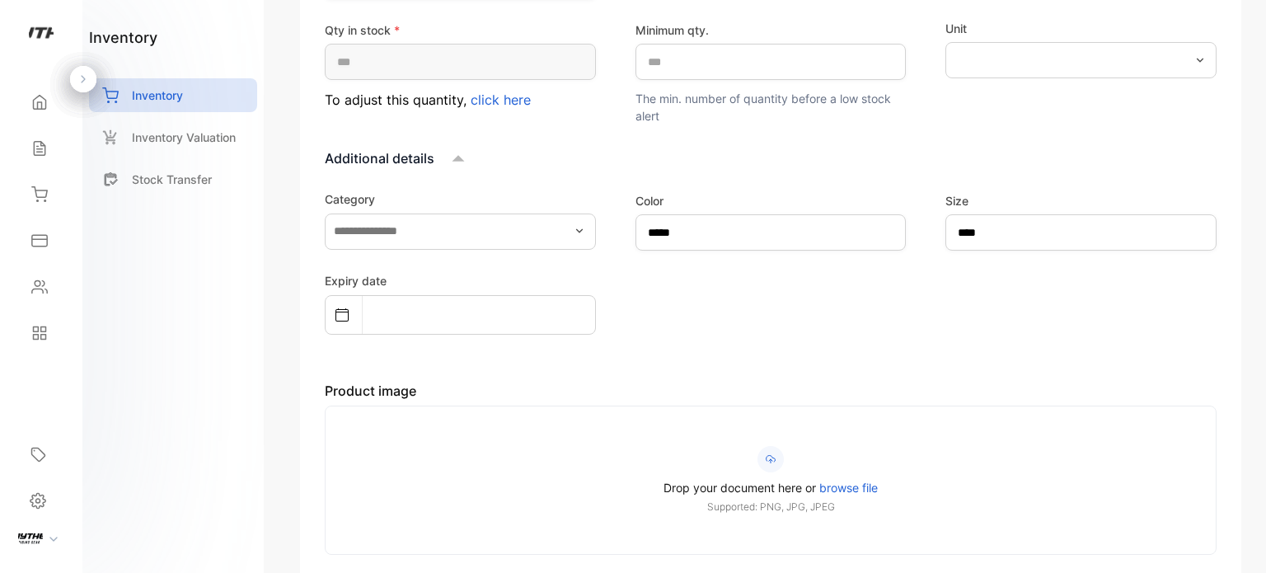
click at [843, 486] on span "browse file" at bounding box center [848, 487] width 59 height 14
click at [0, 0] on input "Drop your document here or browse file Supported: PNG, JPG, JPEG" at bounding box center [0, 0] width 0 height 0
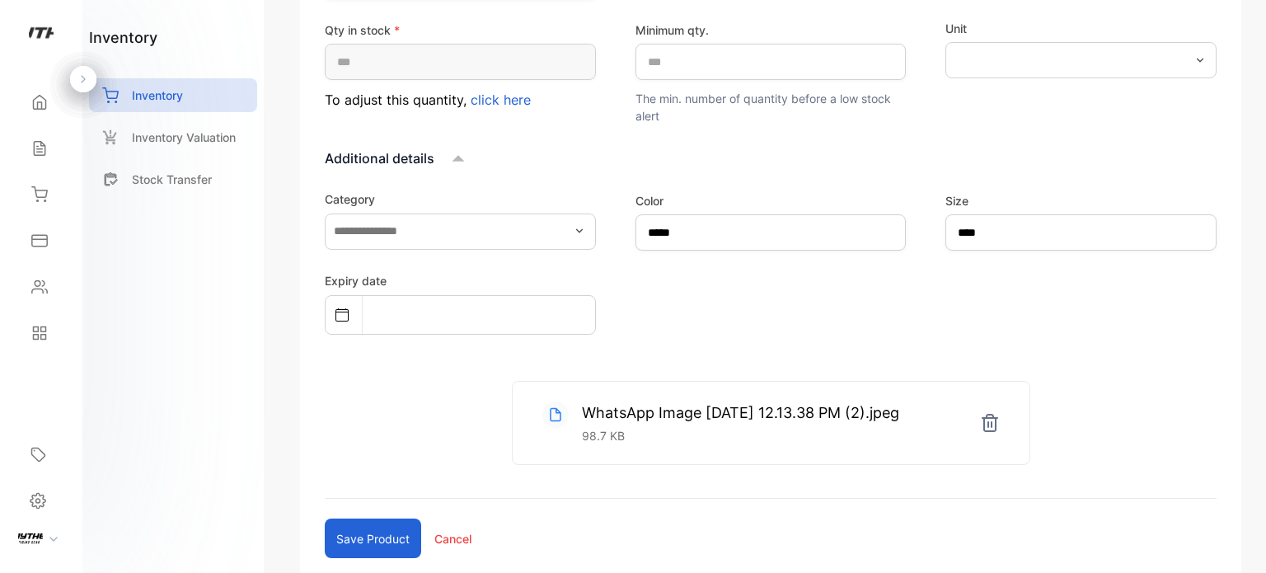
click at [380, 542] on button "Save product" at bounding box center [373, 538] width 96 height 40
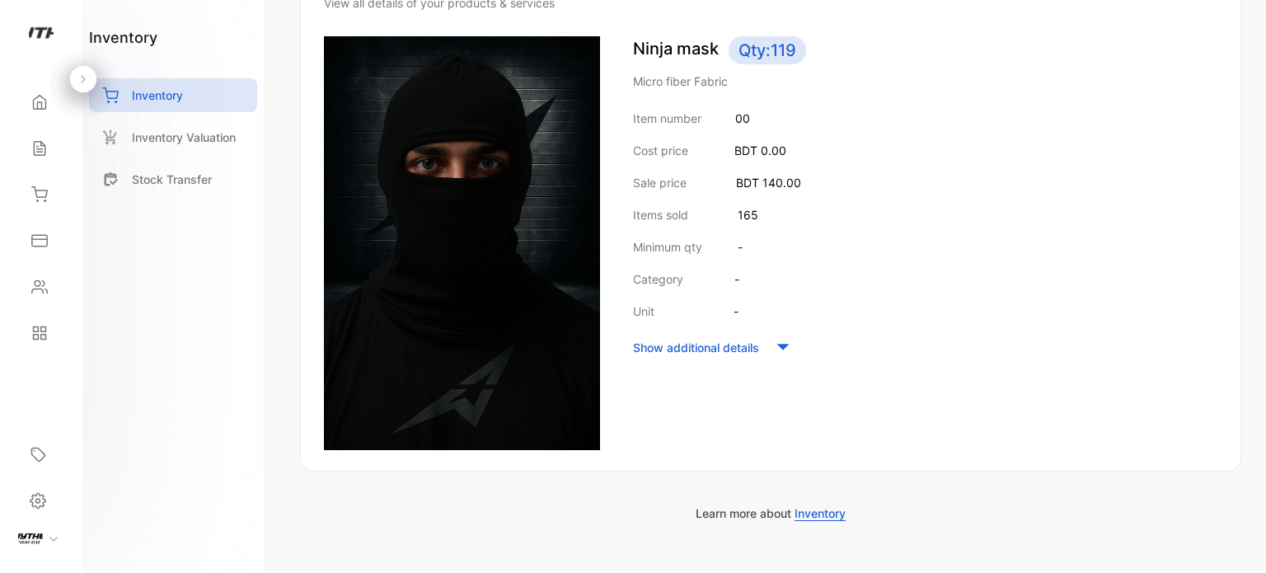
scroll to position [250, 0]
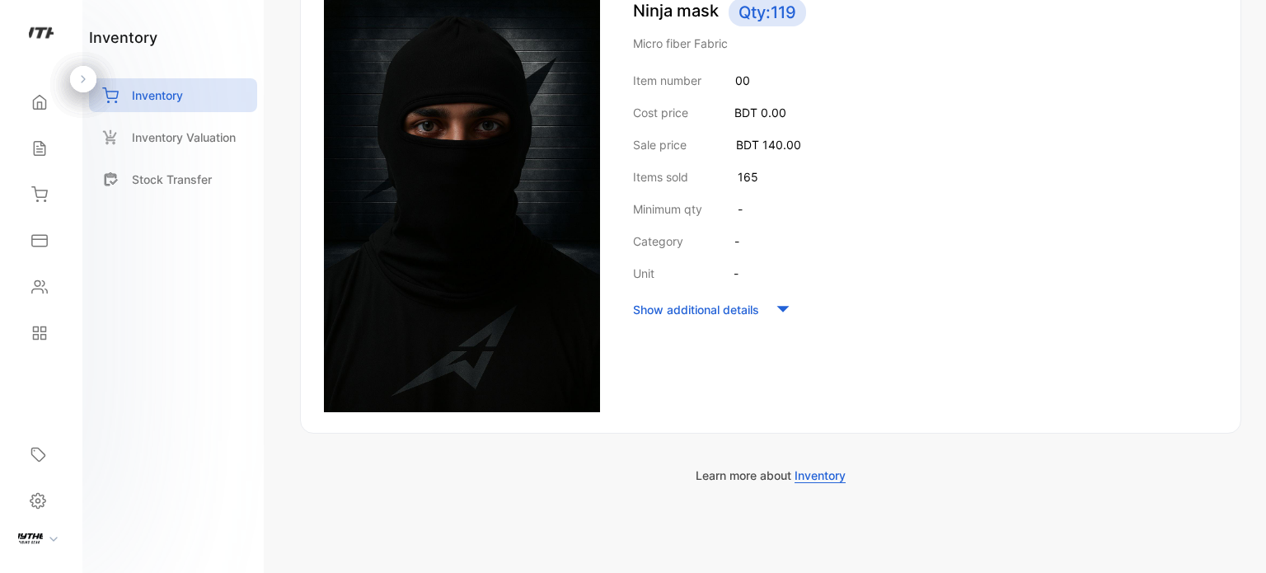
click at [706, 310] on p "Show additional details" at bounding box center [696, 309] width 126 height 17
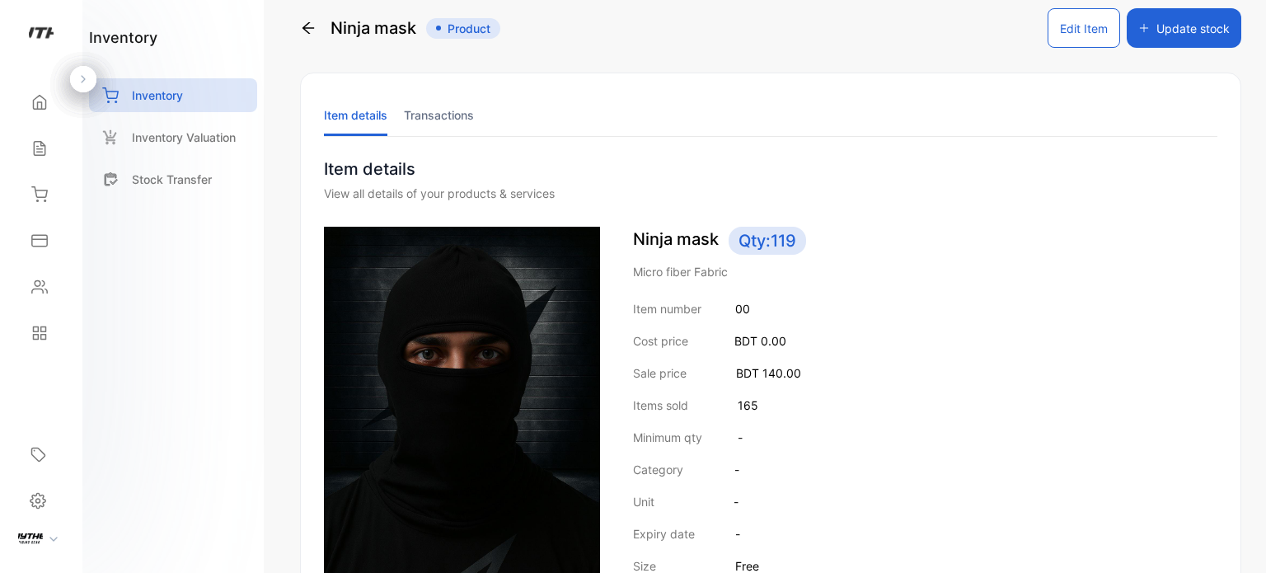
scroll to position [0, 0]
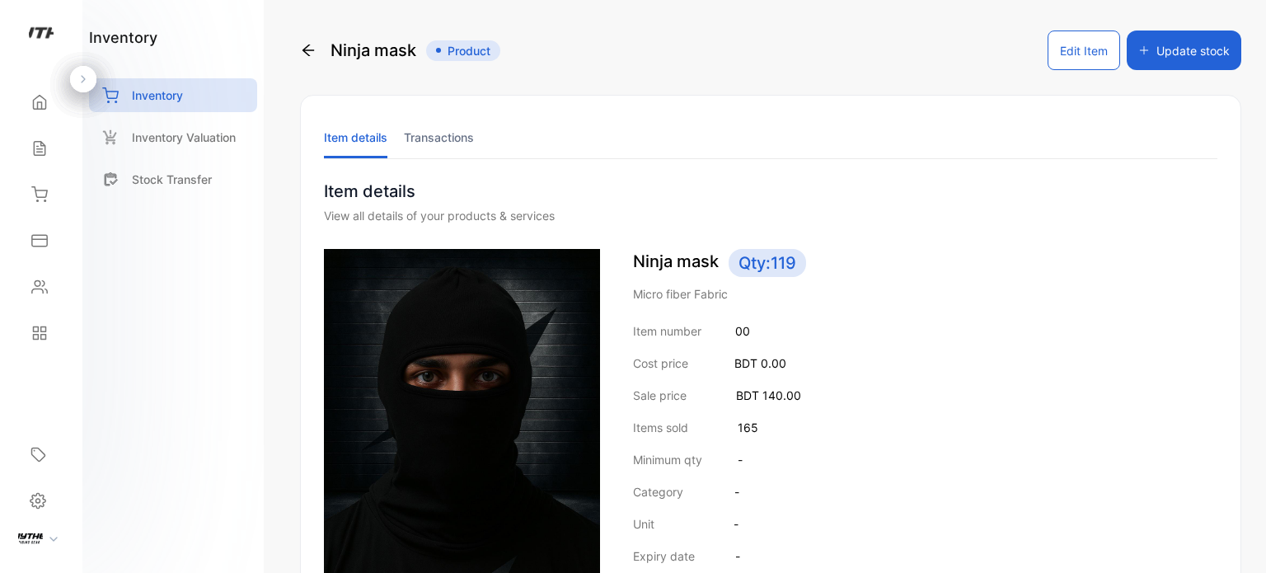
click at [1189, 50] on button "Update stock" at bounding box center [1183, 50] width 115 height 40
click at [307, 52] on icon at bounding box center [308, 50] width 16 height 16
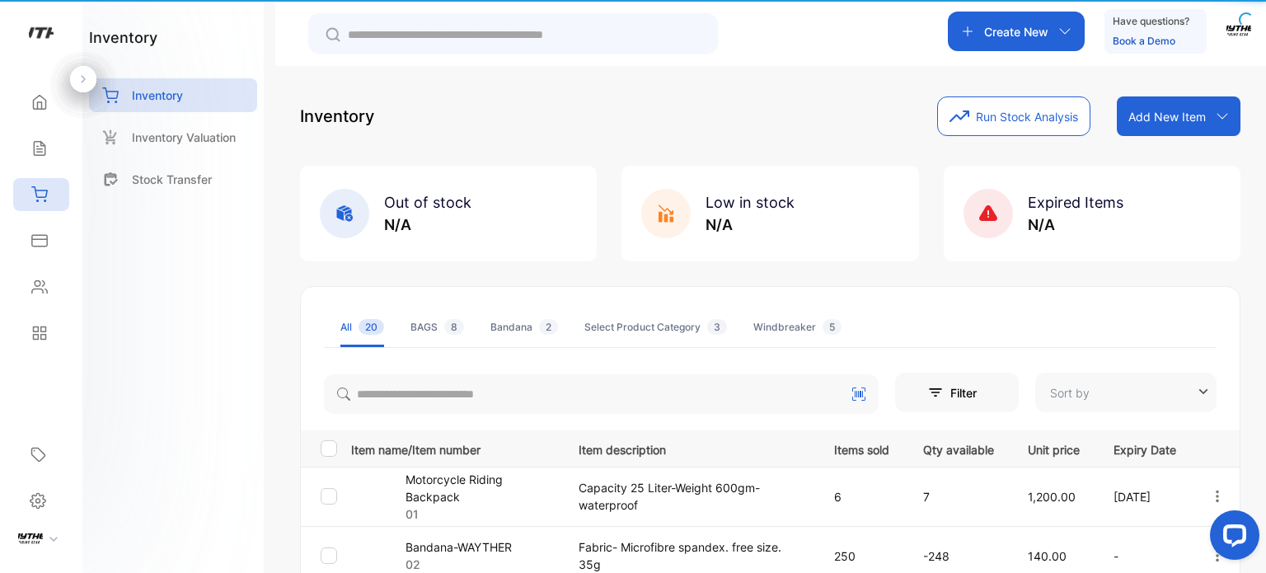
type input "**********"
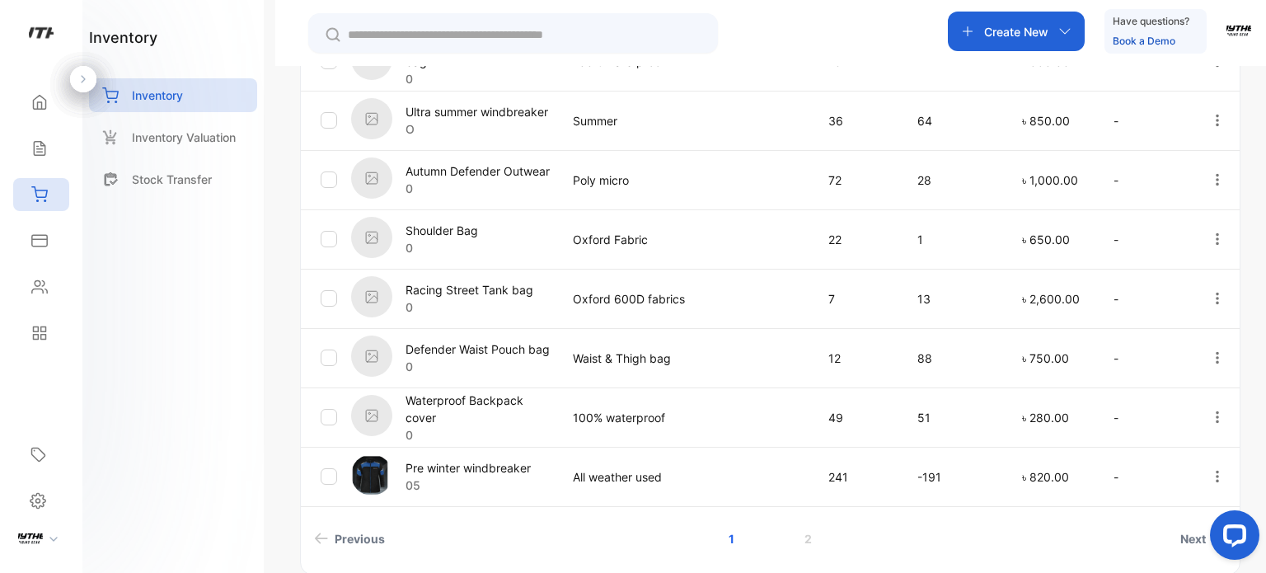
scroll to position [625, 0]
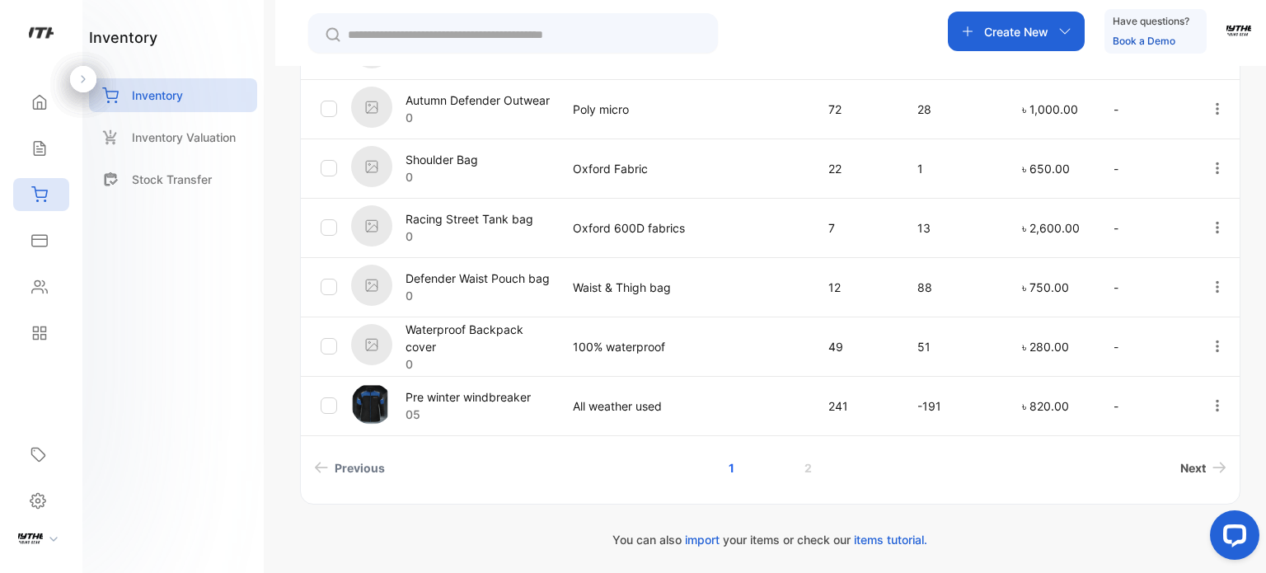
click at [1203, 465] on link "Next" at bounding box center [1202, 467] width 59 height 30
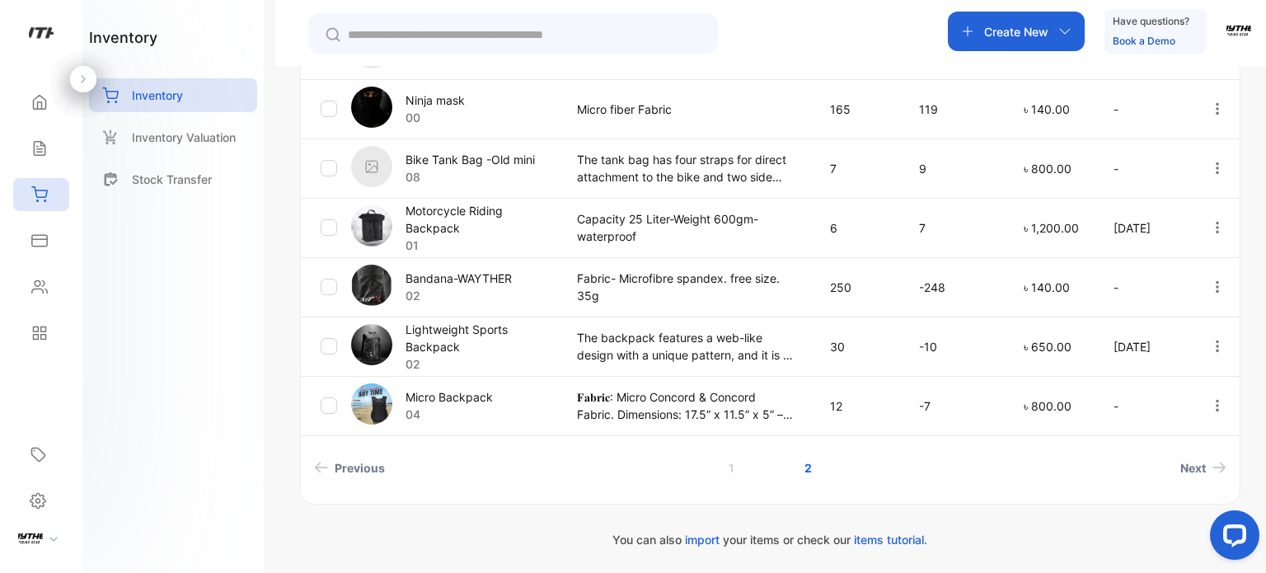
scroll to position [432, 0]
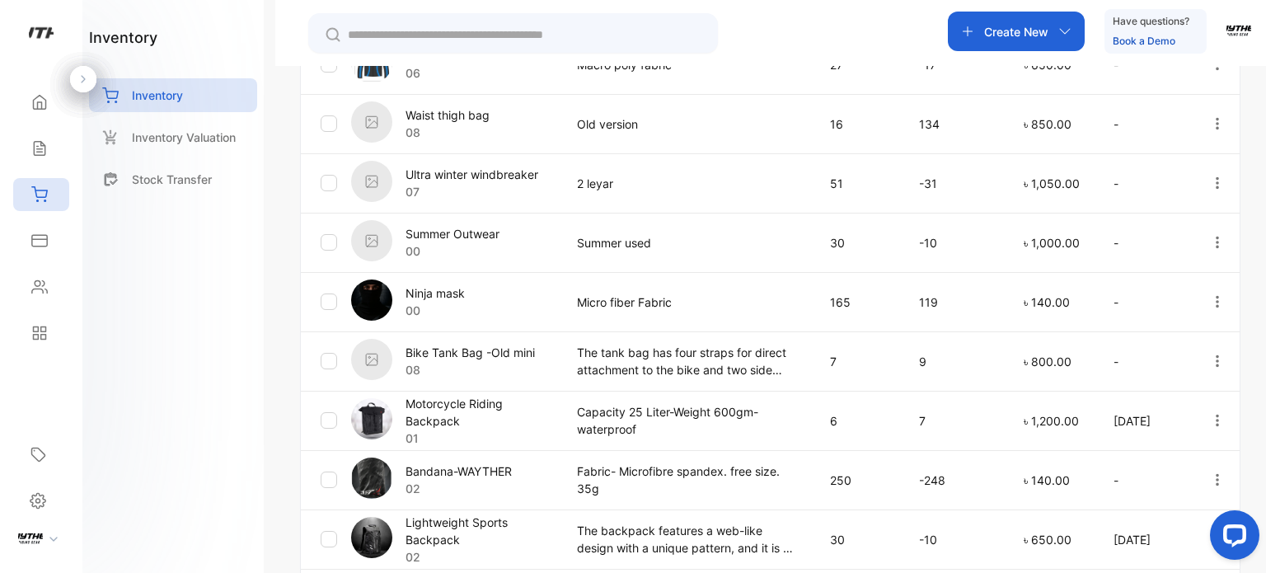
click at [1045, 35] on p "Create New" at bounding box center [1016, 31] width 64 height 17
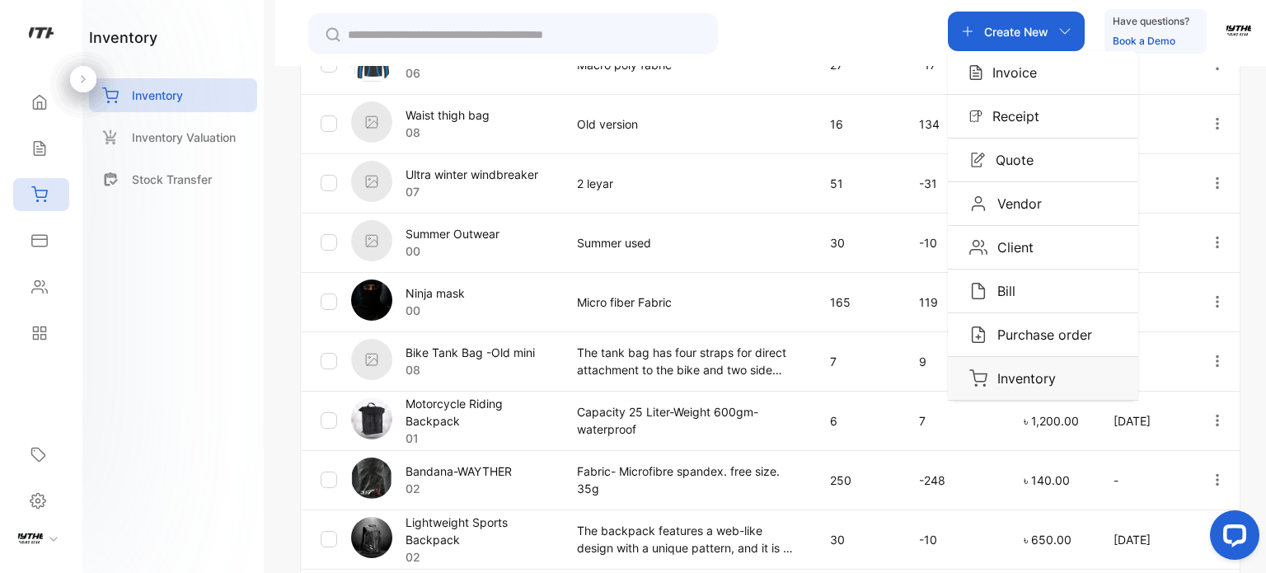
click at [1022, 375] on p "Inventory" at bounding box center [1021, 378] width 68 height 20
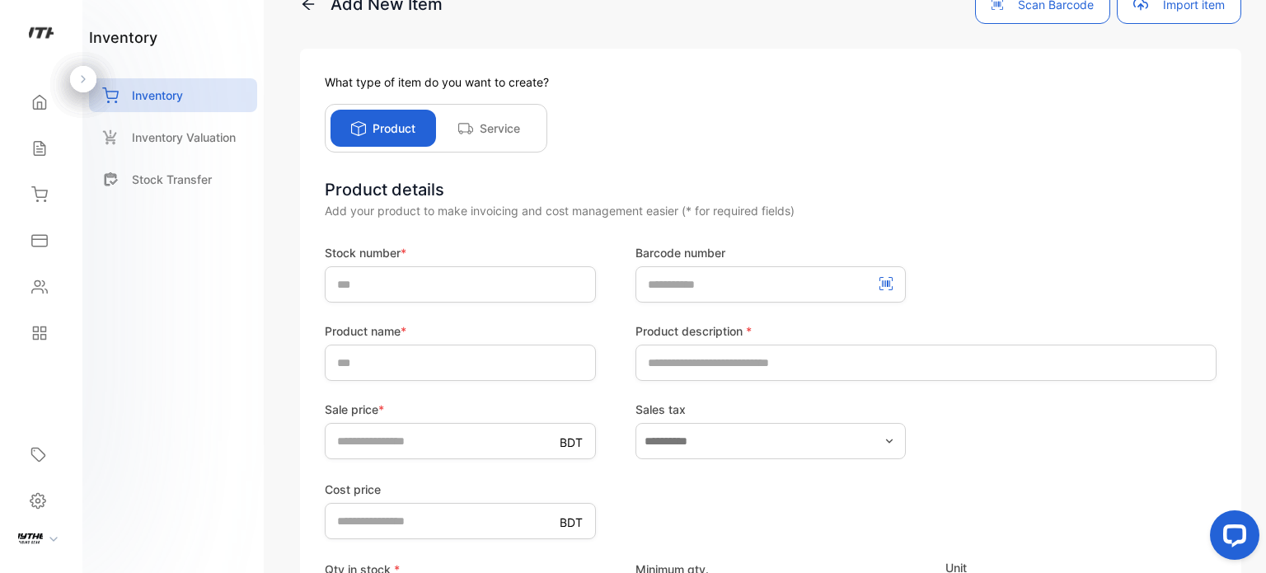
scroll to position [8, 0]
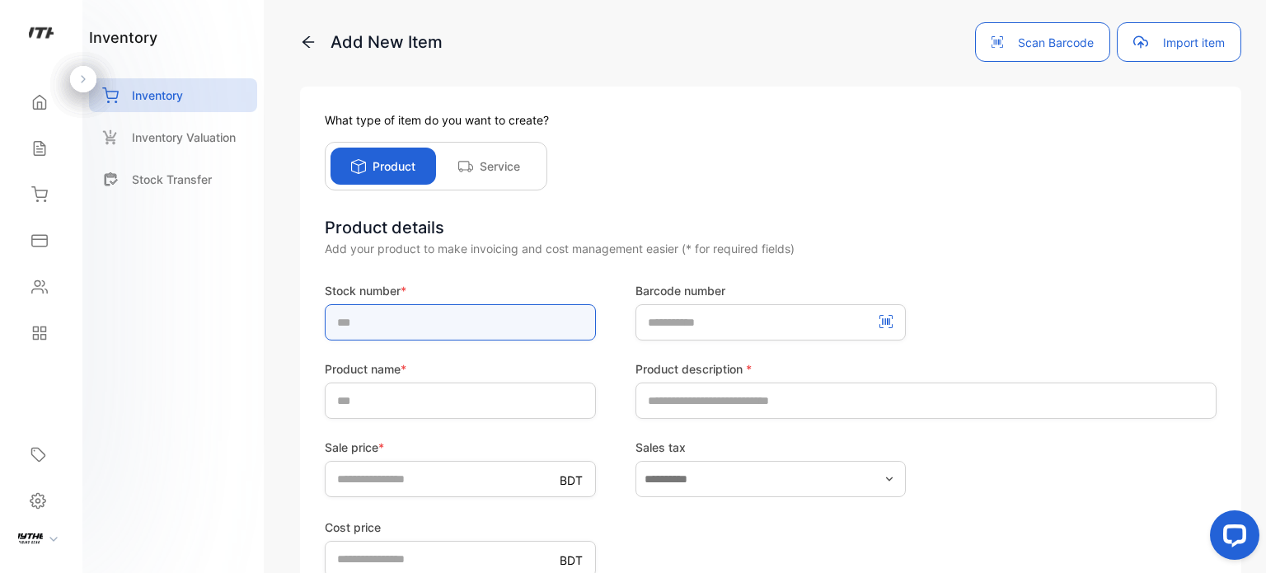
click at [466, 335] on input "text" at bounding box center [460, 322] width 271 height 36
type input "*"
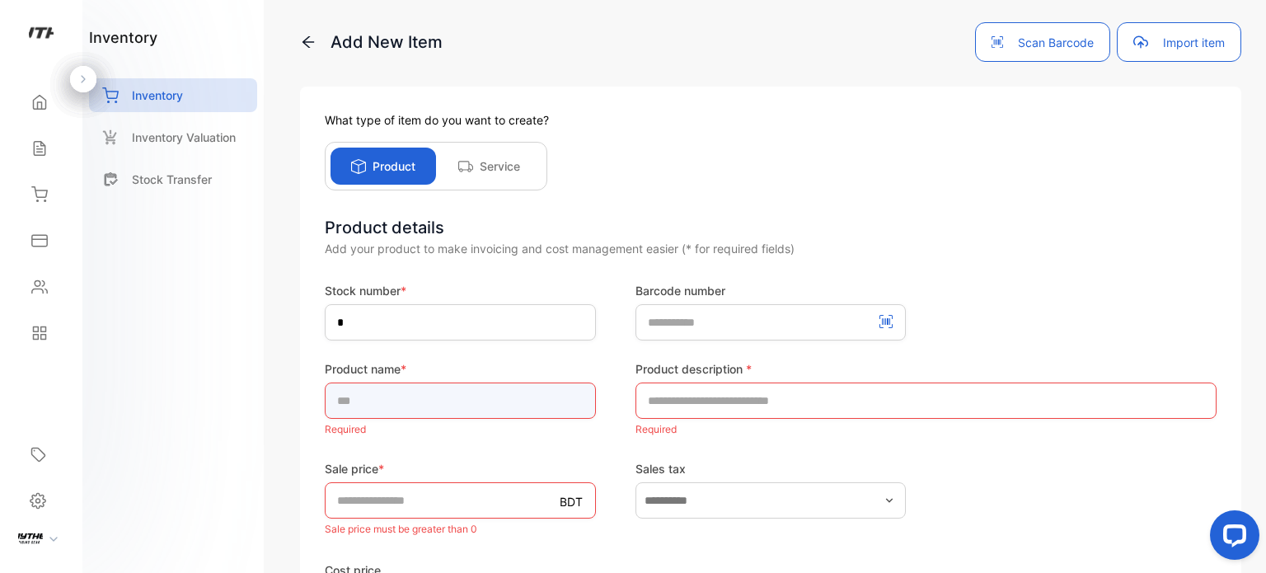
click at [427, 395] on input "text" at bounding box center [460, 400] width 271 height 36
type input "**********"
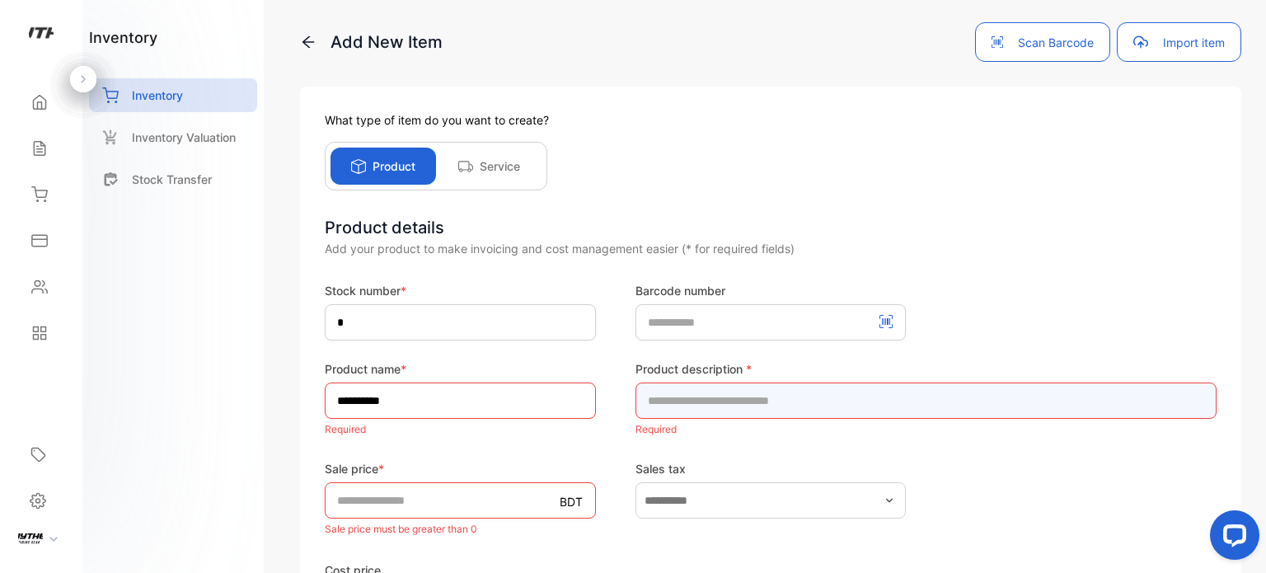
click at [781, 411] on input "text" at bounding box center [925, 400] width 581 height 36
type input "**********"
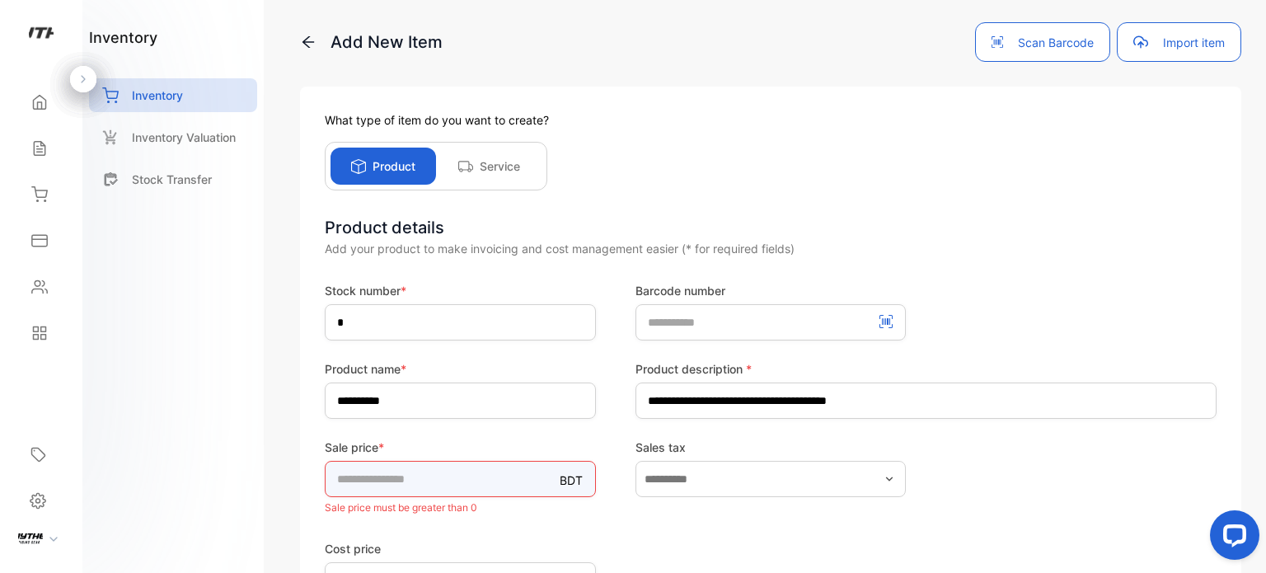
click at [452, 488] on input "*" at bounding box center [460, 479] width 271 height 36
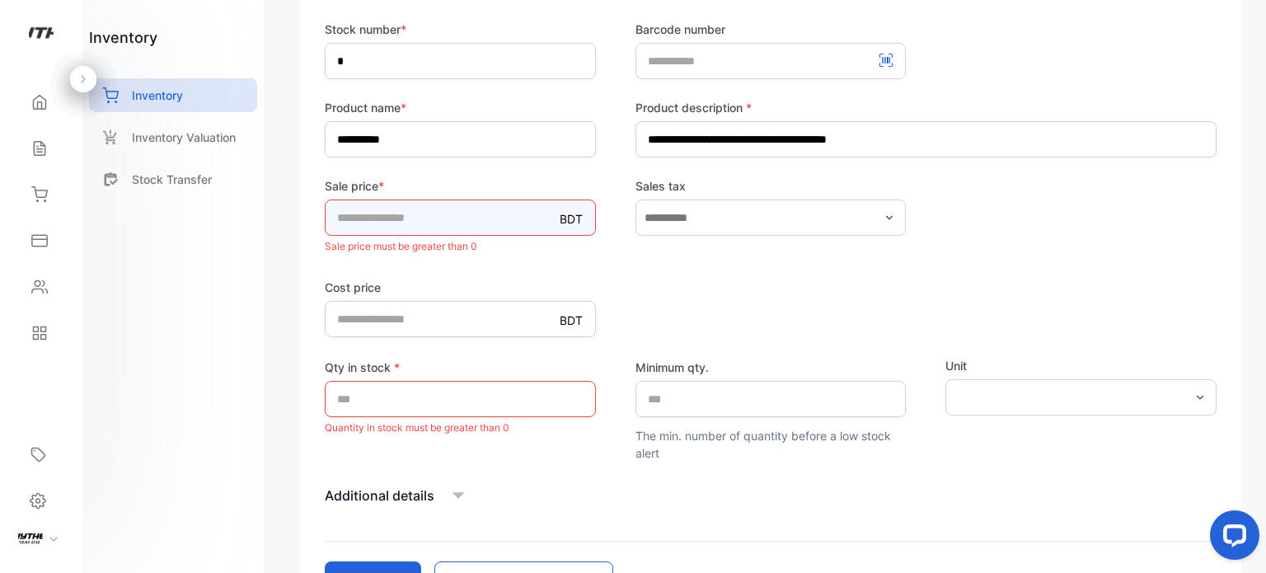
scroll to position [392, 0]
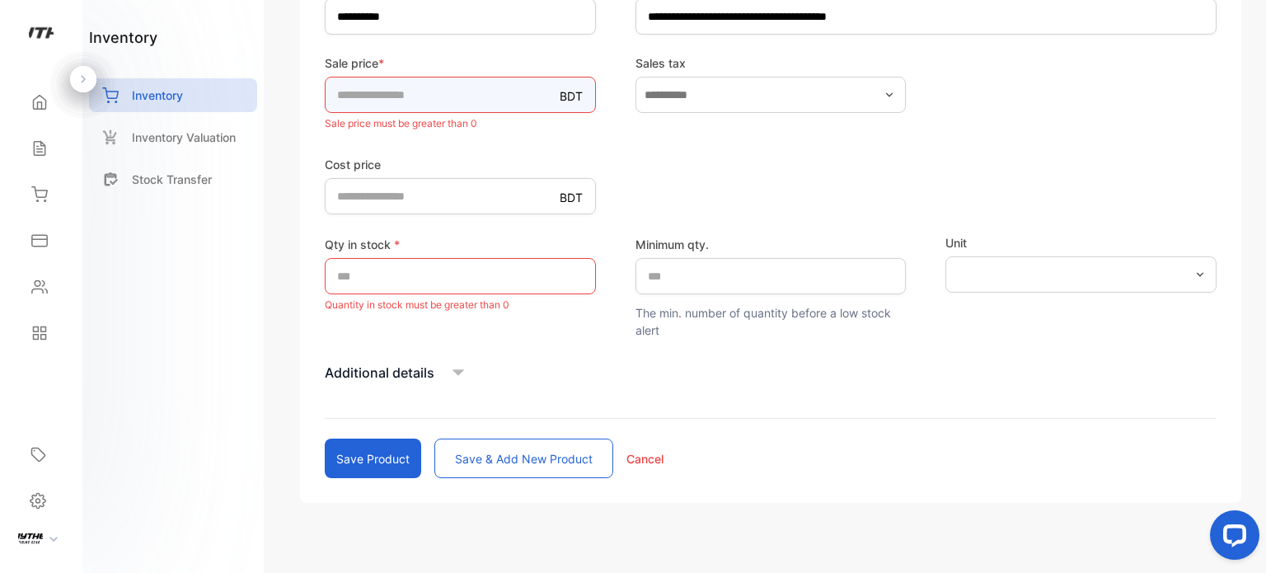
type input "***"
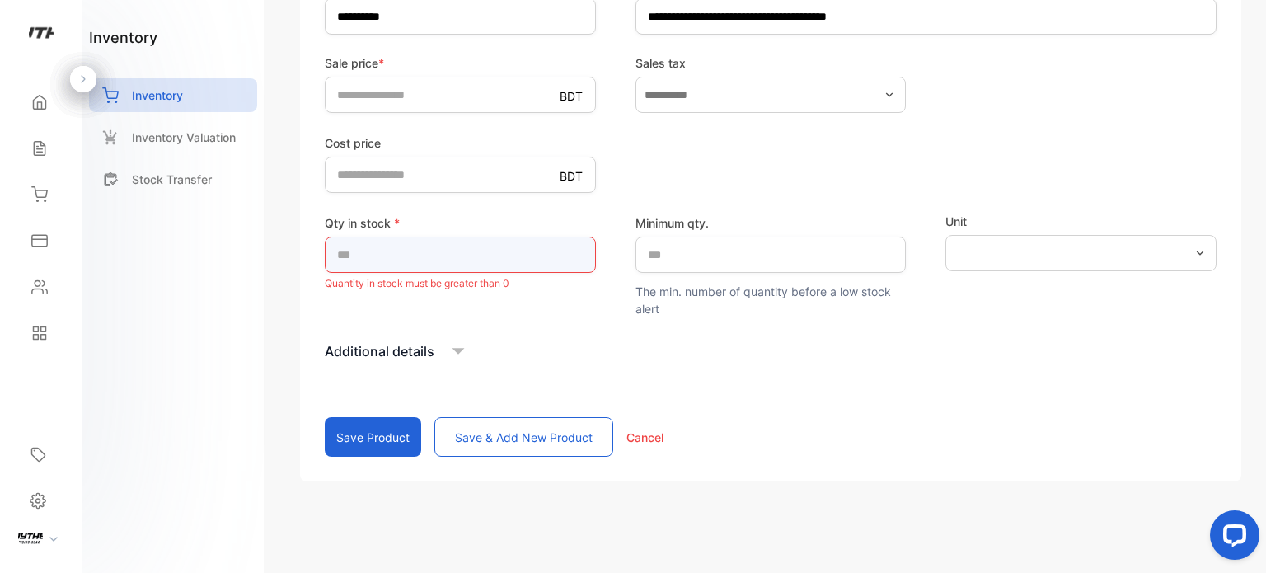
click at [433, 278] on div "Qty in stock * * Quantity in stock must be greater than 0" at bounding box center [460, 254] width 271 height 80
type input "**"
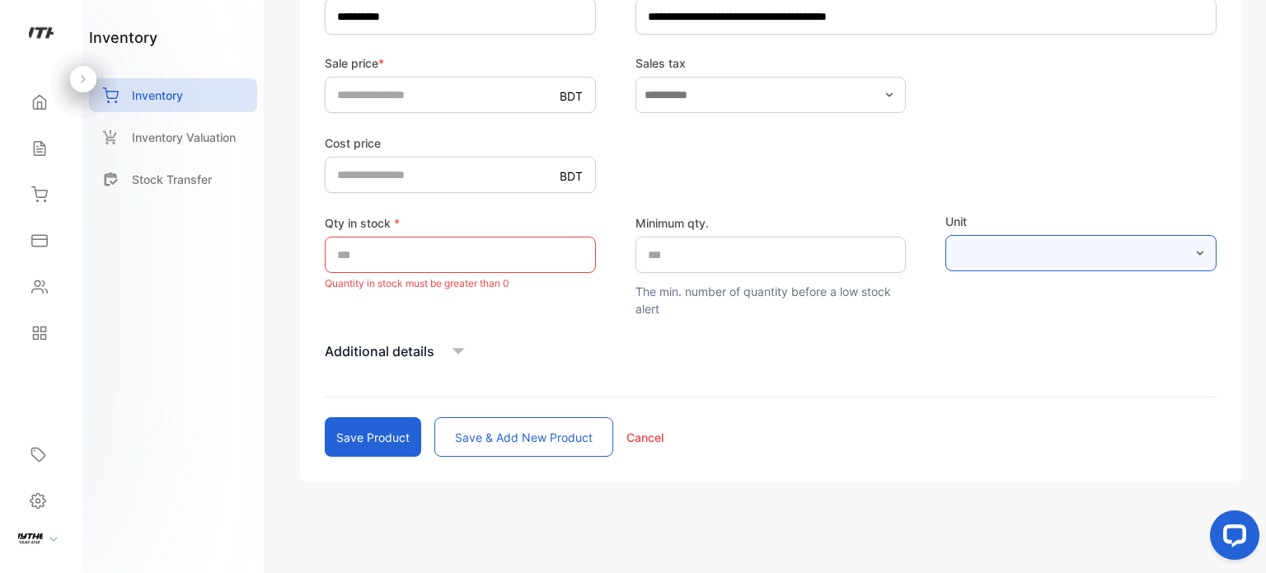
click at [1183, 267] on input "text" at bounding box center [1080, 253] width 271 height 36
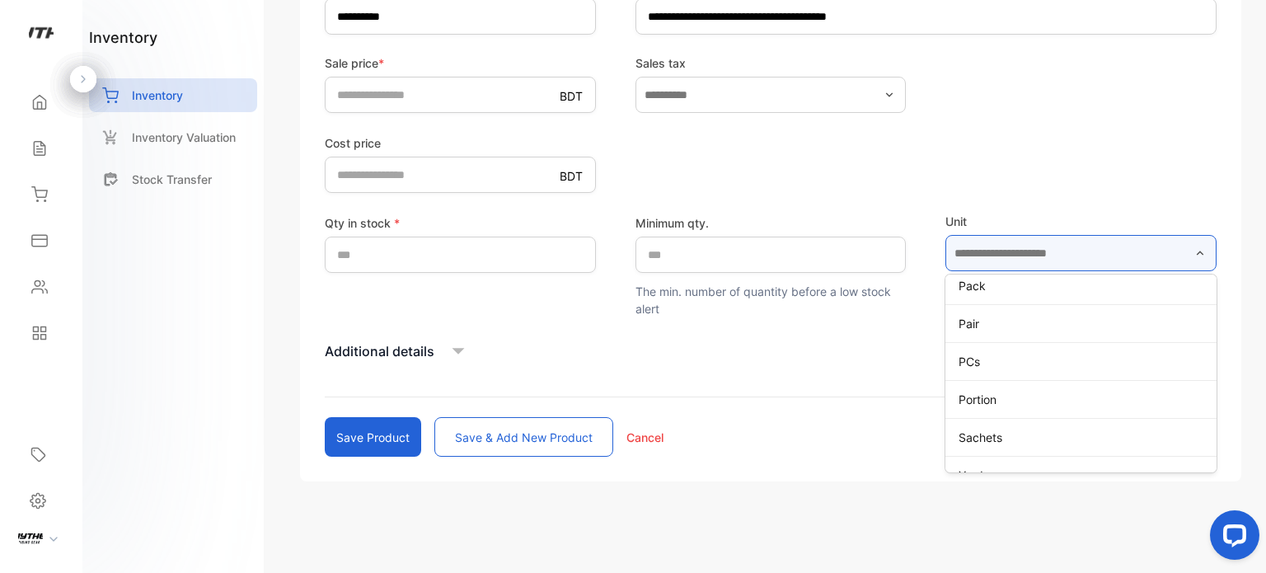
scroll to position [564, 0]
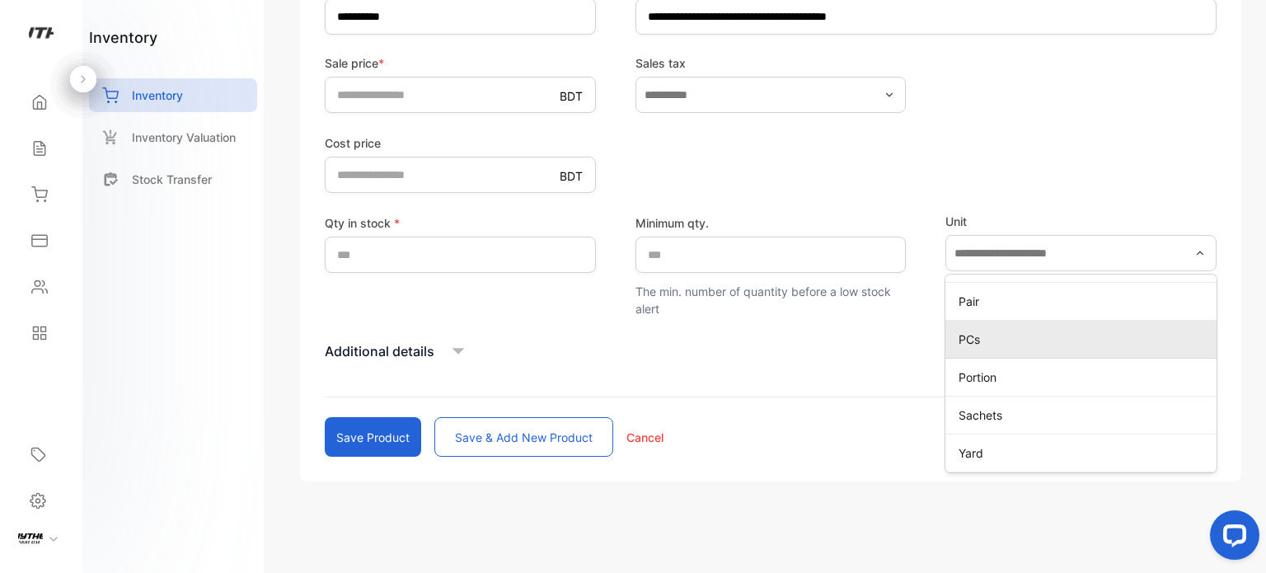
click at [1032, 321] on li "PCs" at bounding box center [1080, 340] width 271 height 38
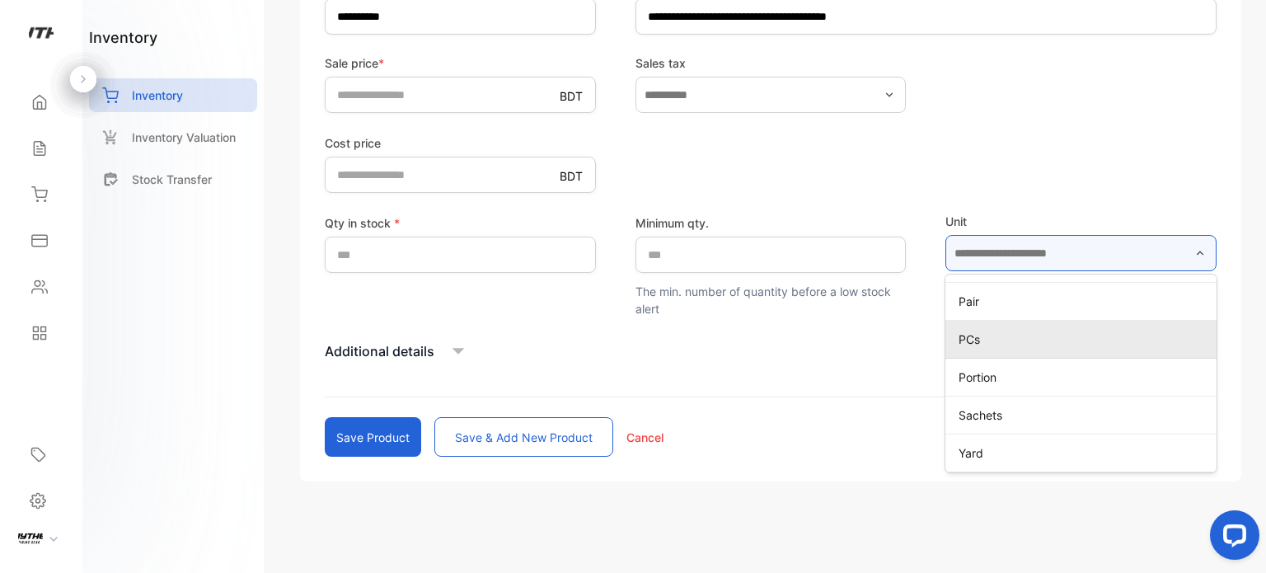
type input "***"
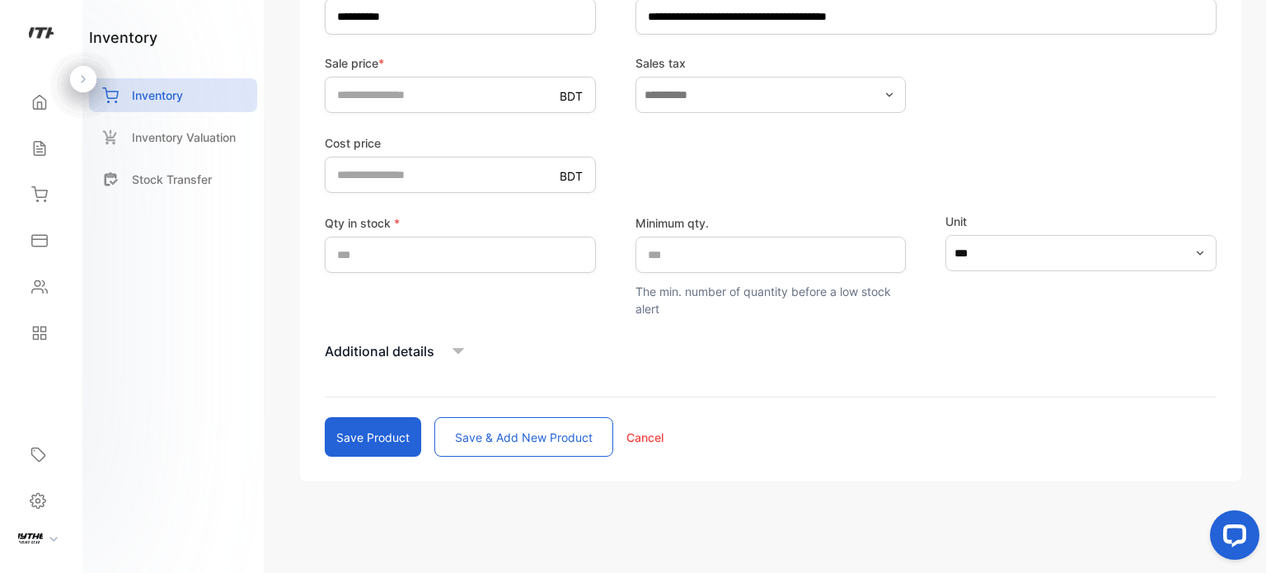
click at [457, 349] on icon at bounding box center [458, 351] width 12 height 7
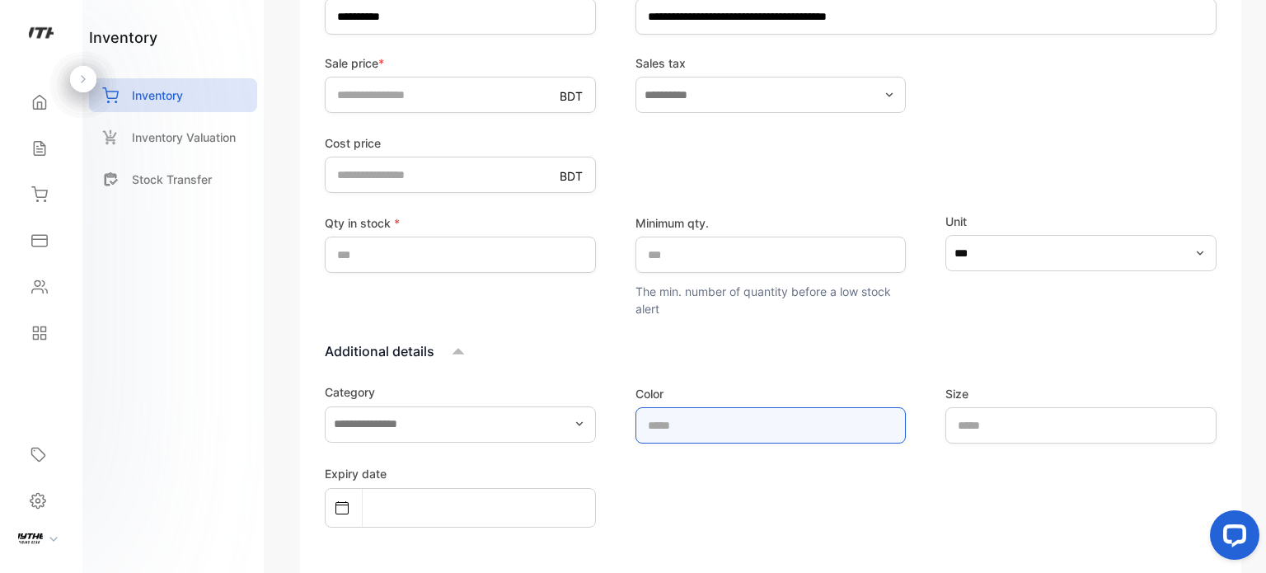
click at [706, 424] on input "text" at bounding box center [770, 425] width 271 height 36
type input "*****"
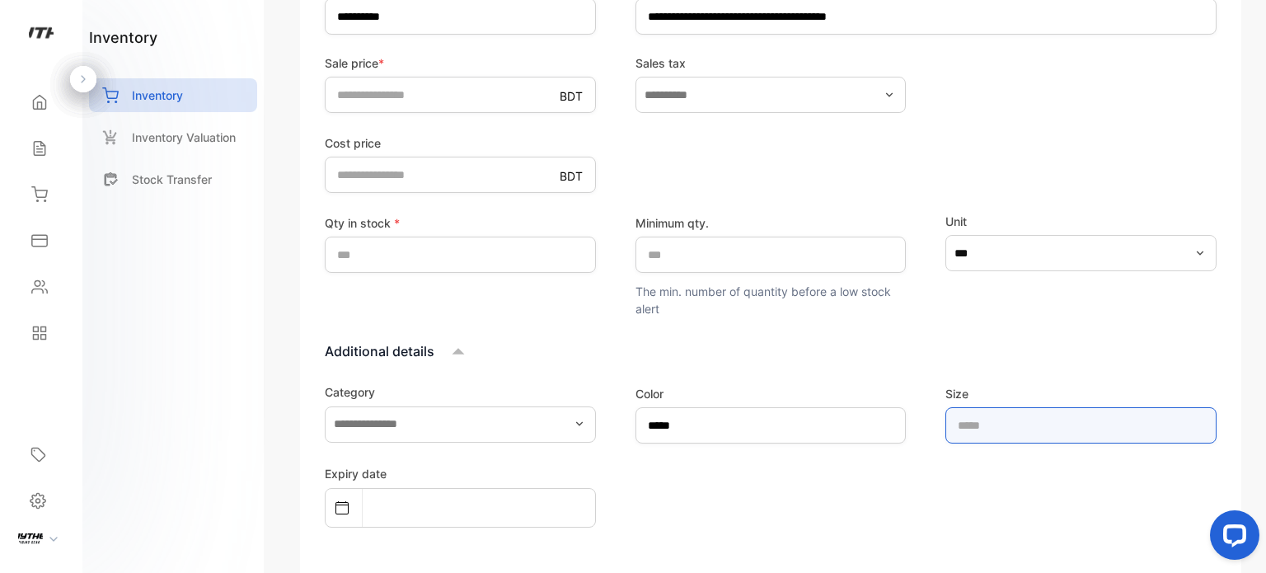
click at [1017, 419] on input "text" at bounding box center [1080, 425] width 271 height 36
type input "****"
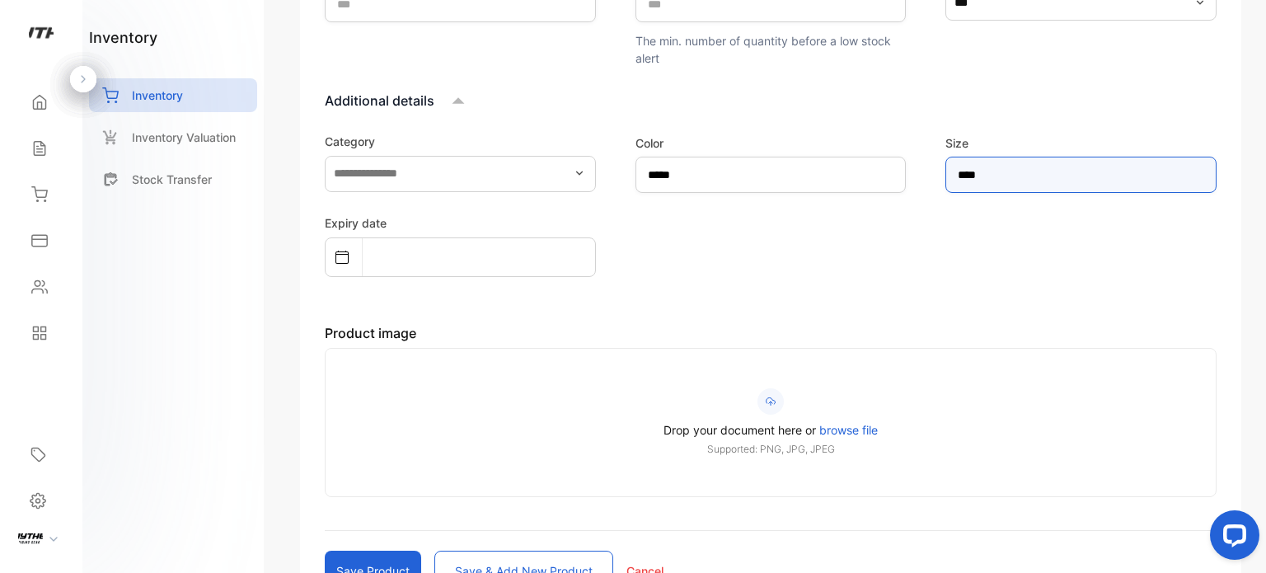
scroll to position [776, 0]
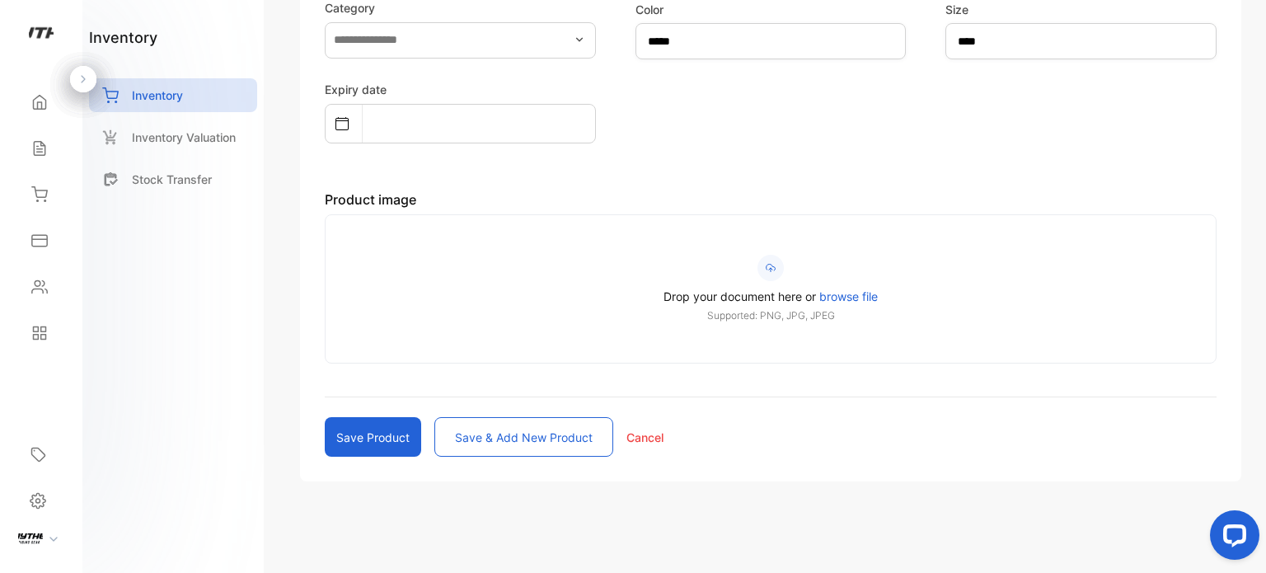
click at [850, 296] on span "browse file" at bounding box center [848, 296] width 59 height 14
click at [0, 0] on input "Drop your document here or browse file Supported: PNG, JPG, JPEG" at bounding box center [0, 0] width 0 height 0
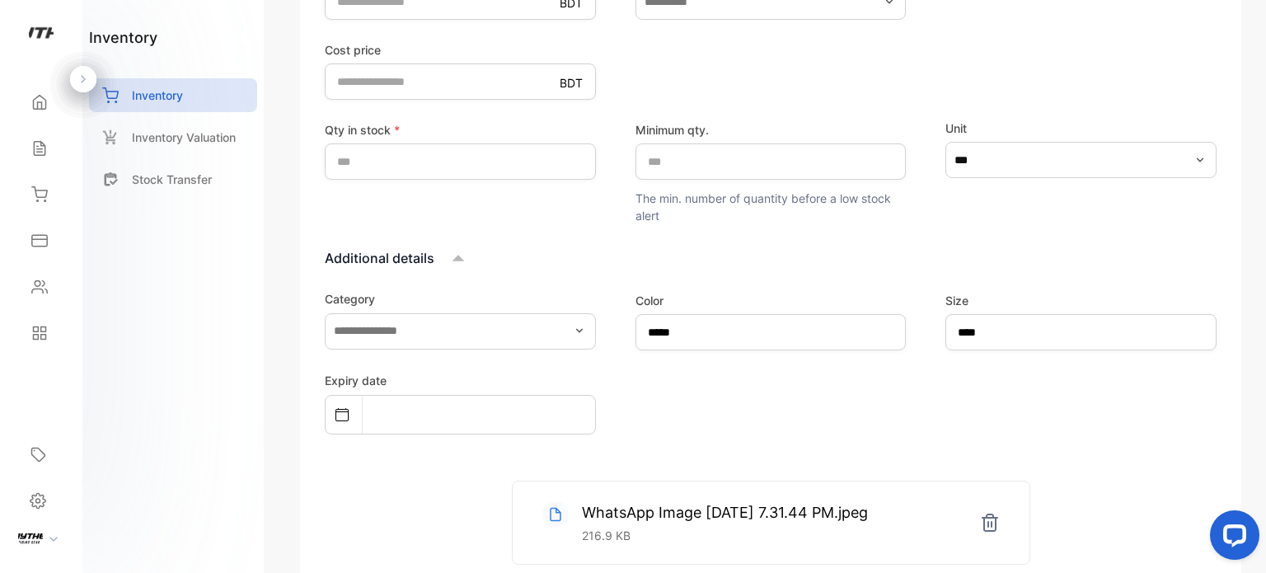
scroll to position [577, 0]
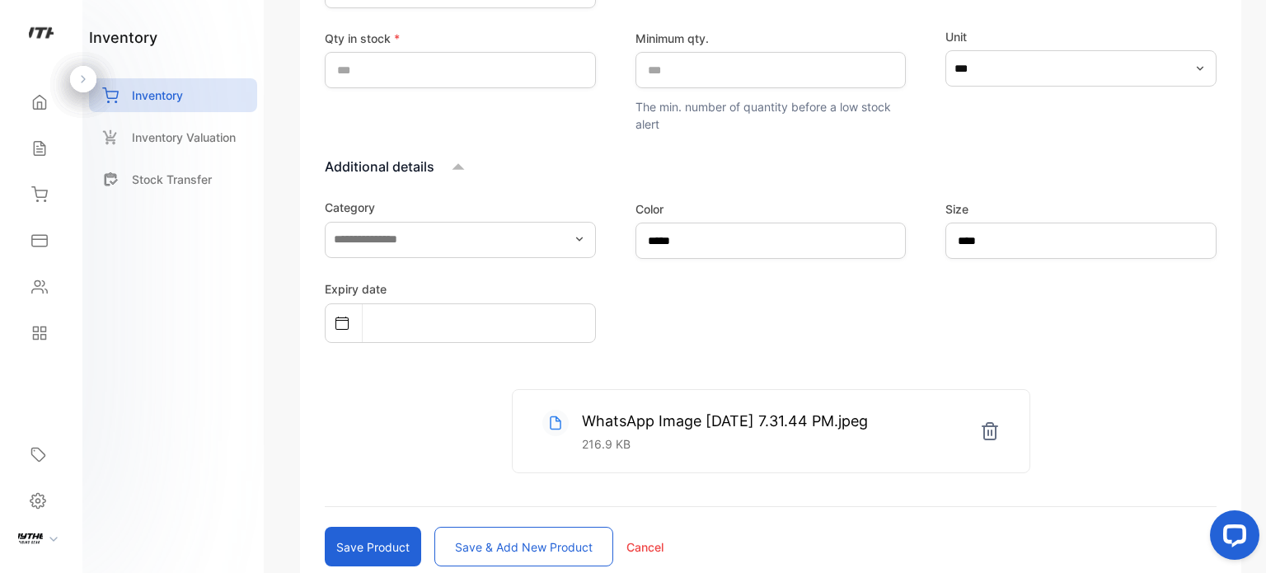
click at [359, 522] on form "**********" at bounding box center [771, 139] width 892 height 853
click at [382, 548] on button "Save product" at bounding box center [373, 547] width 96 height 40
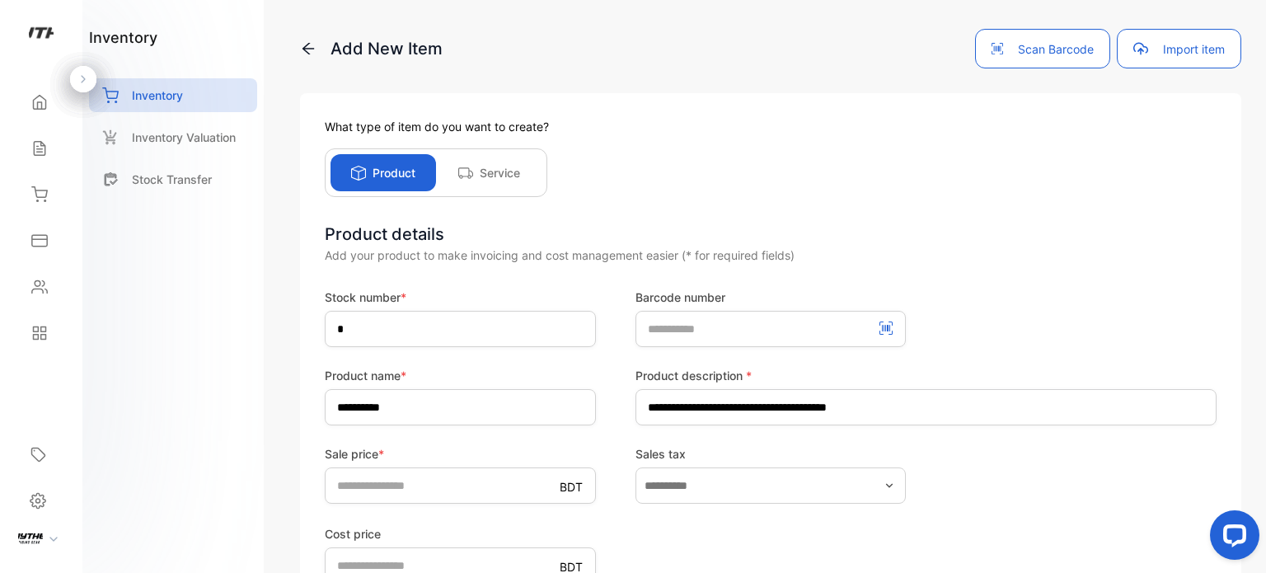
scroll to position [0, 0]
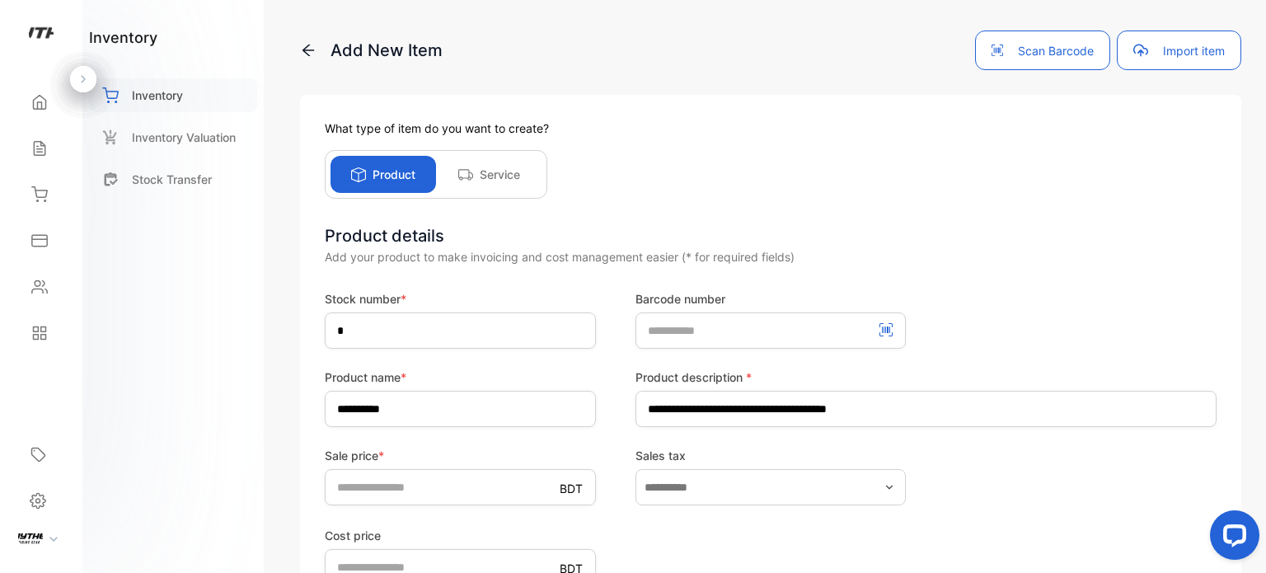
click at [129, 108] on div "Inventory" at bounding box center [173, 95] width 168 height 34
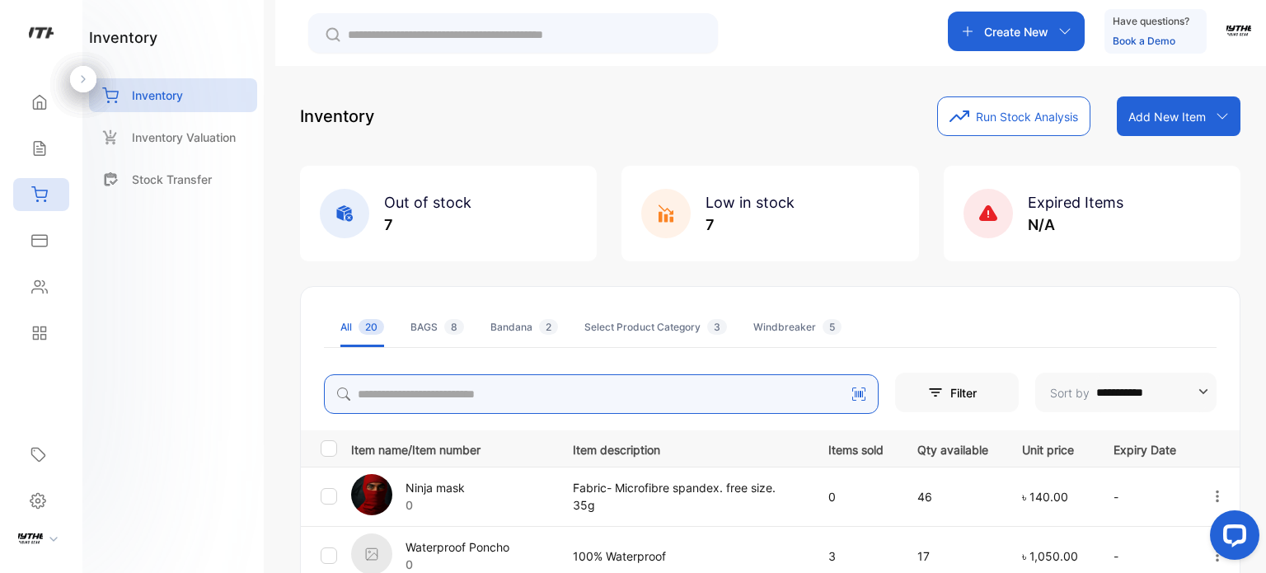
drag, startPoint x: 548, startPoint y: 396, endPoint x: 544, endPoint y: 350, distance: 46.3
click at [548, 396] on input "search" at bounding box center [601, 394] width 555 height 40
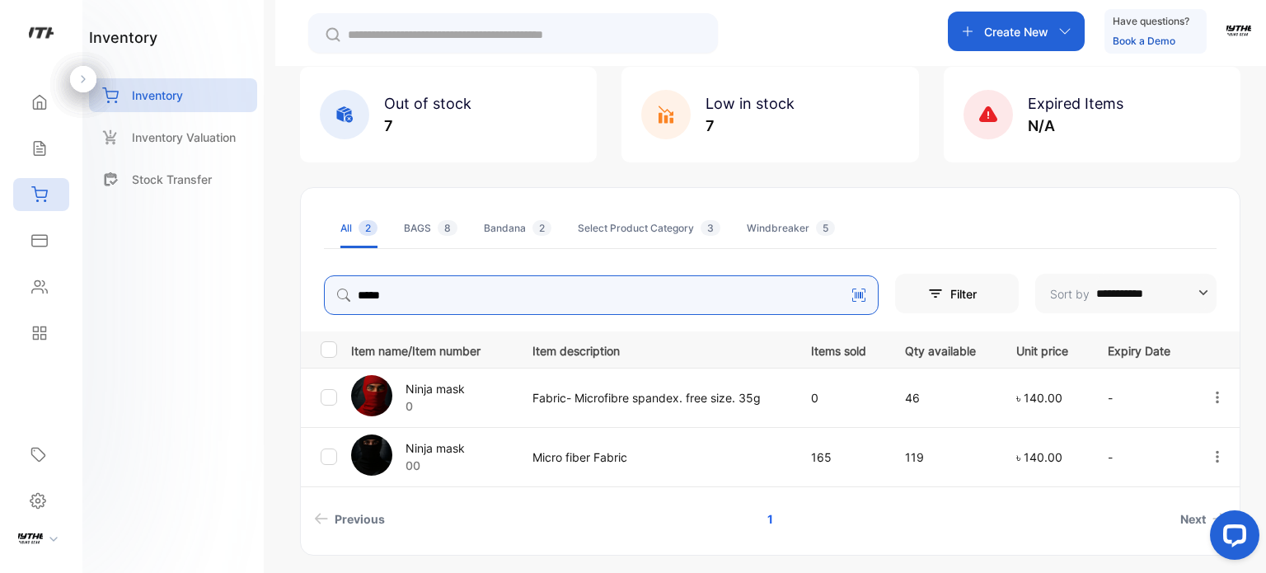
scroll to position [150, 0]
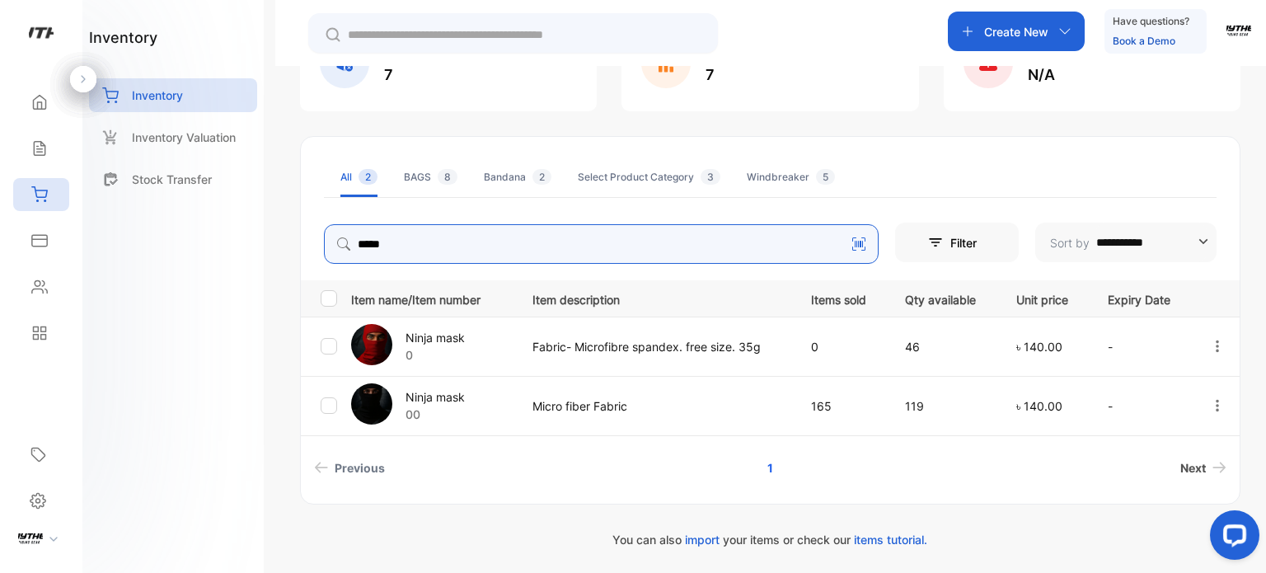
type input "*****"
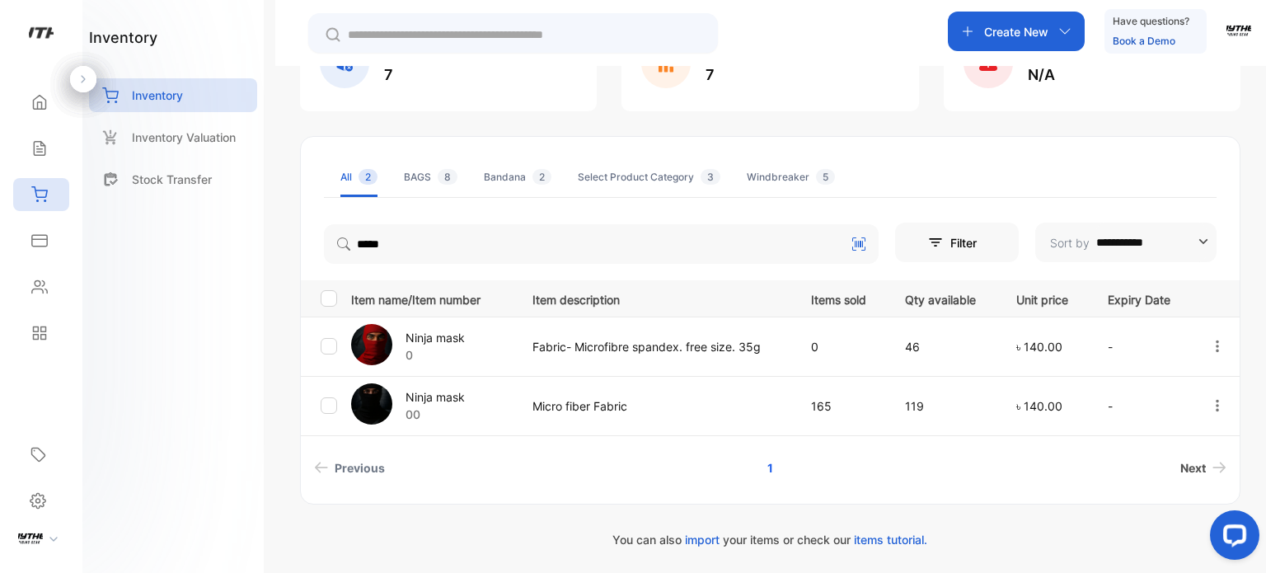
click at [1197, 464] on span "Next" at bounding box center [1193, 467] width 26 height 17
click at [1210, 398] on icon "button" at bounding box center [1217, 405] width 15 height 15
click at [751, 457] on link "1" at bounding box center [769, 467] width 45 height 30
click at [1135, 247] on input "**********" at bounding box center [1151, 242] width 110 height 40
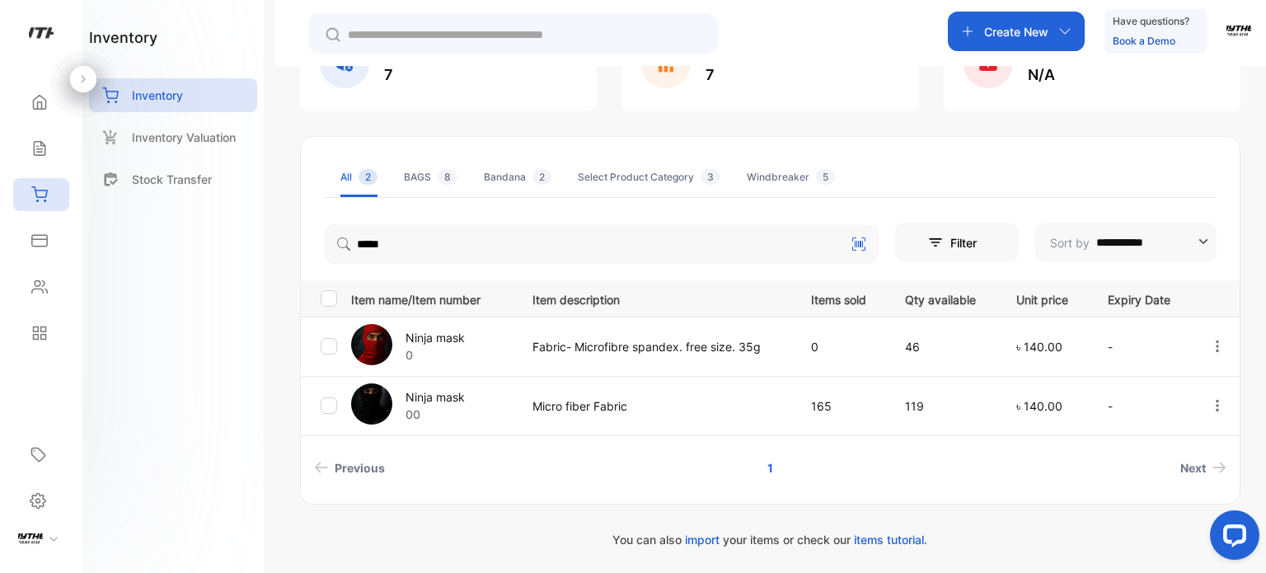
type input "**********"
click at [1135, 247] on input "**********" at bounding box center [1151, 242] width 110 height 40
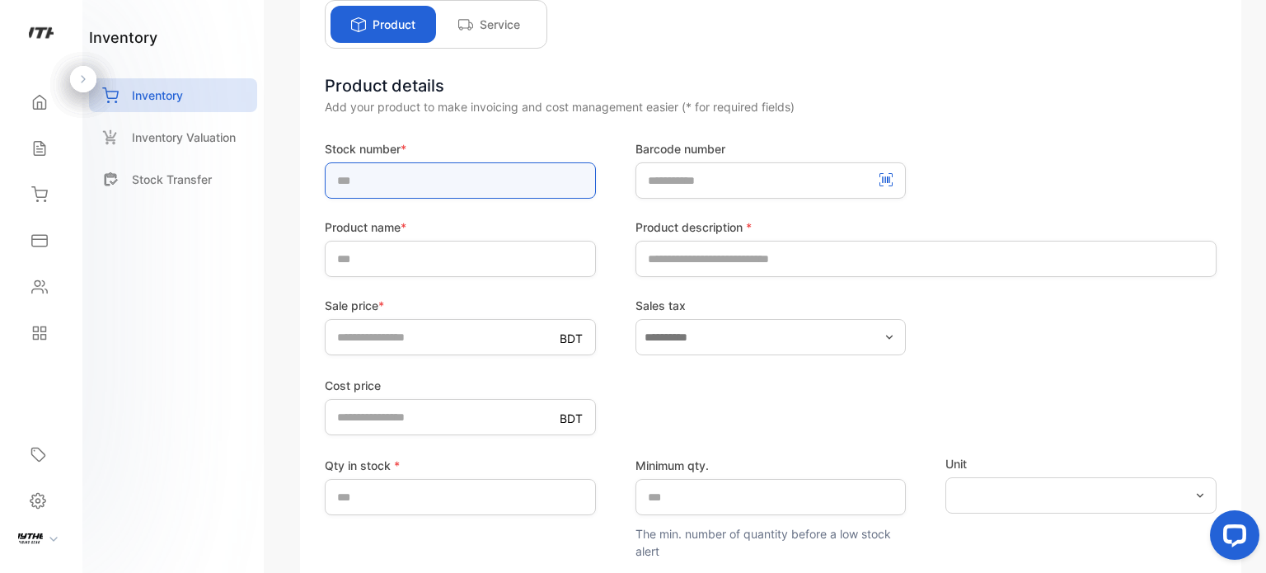
click at [393, 166] on input "text" at bounding box center [460, 180] width 271 height 36
type input "*"
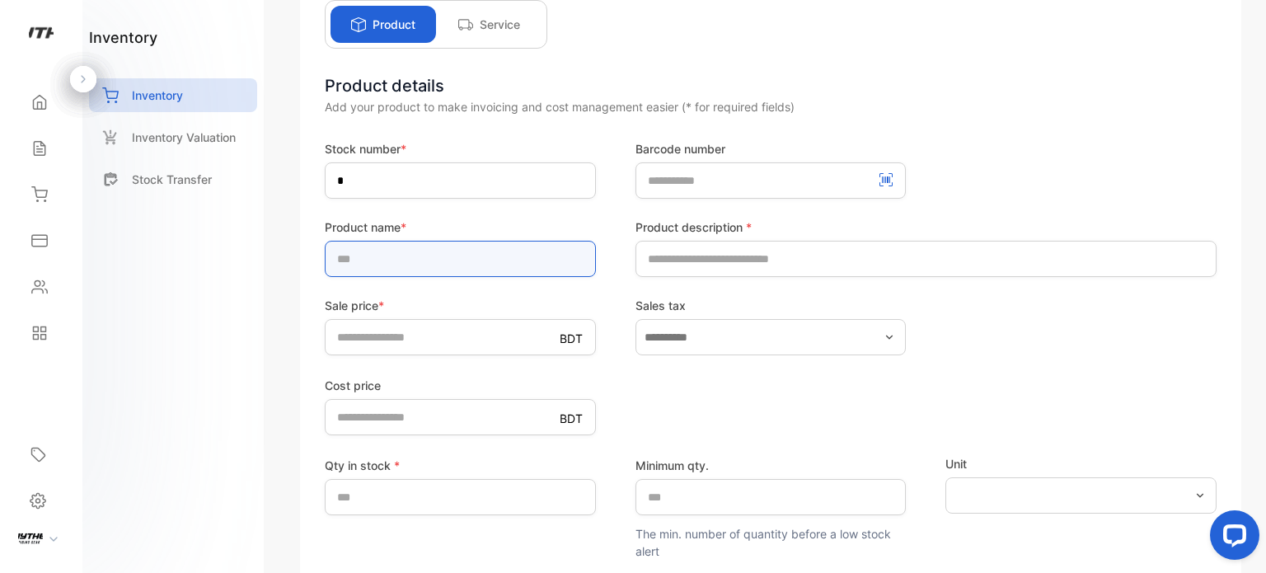
click at [393, 262] on input "text" at bounding box center [460, 259] width 271 height 36
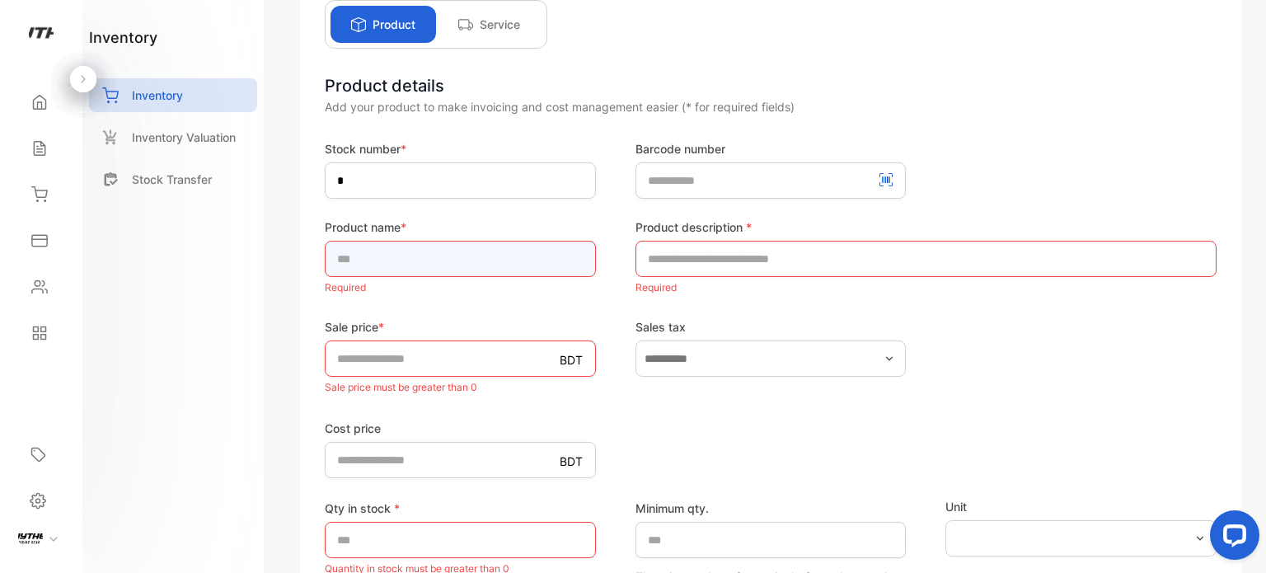
type input "**********"
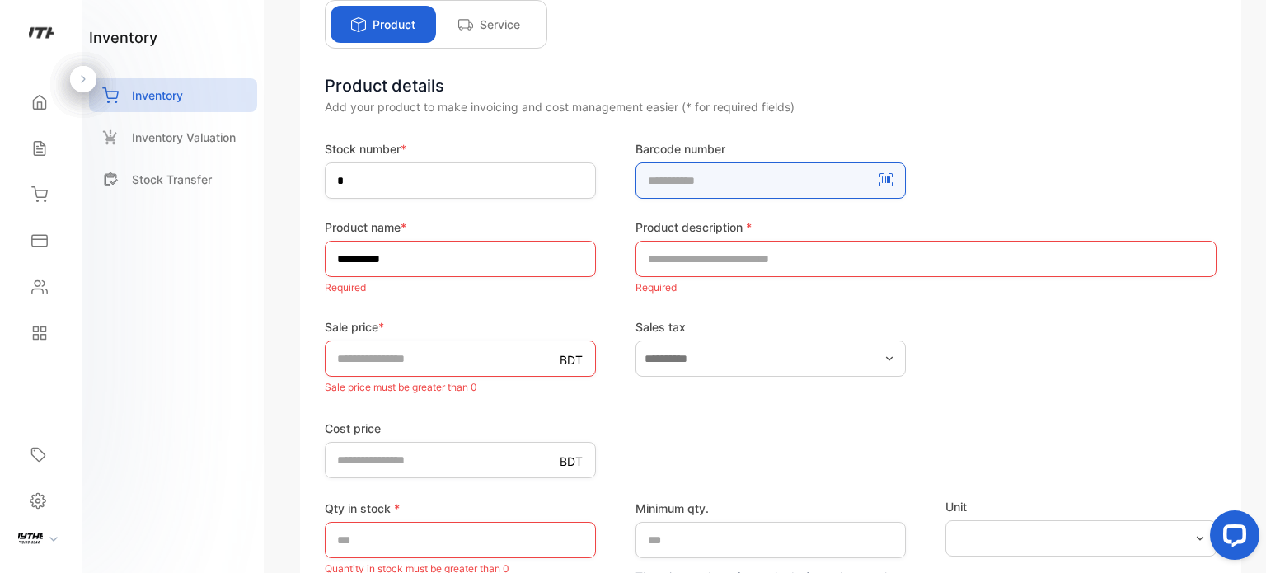
click at [729, 180] on number-inputBarcodeNumber "number" at bounding box center [770, 180] width 271 height 36
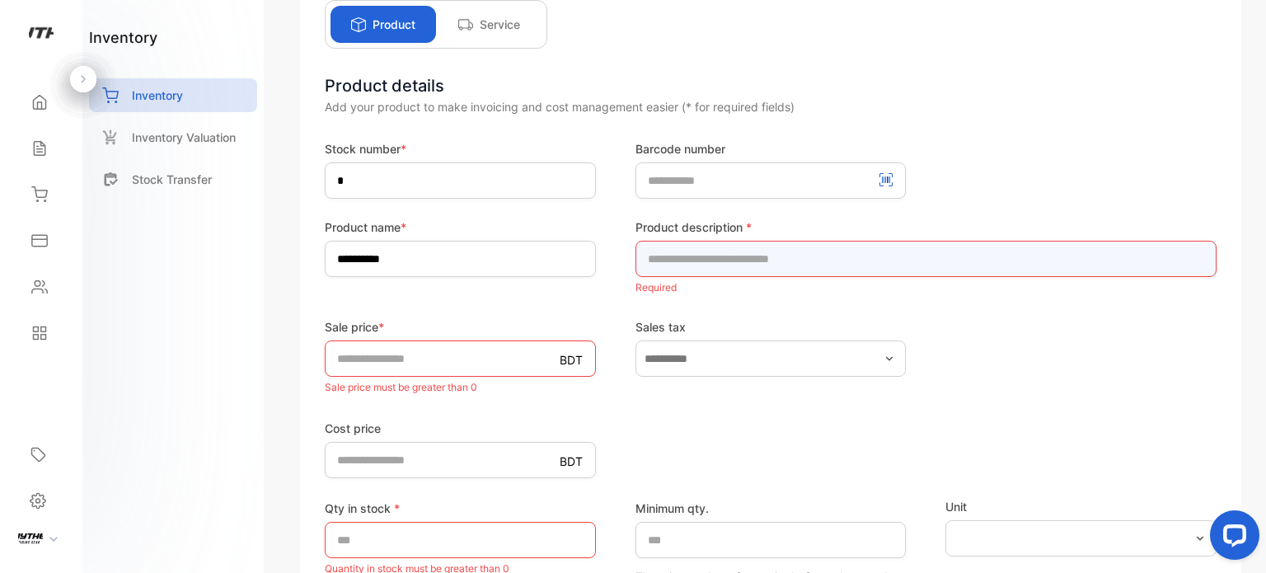
click at [734, 256] on input "text" at bounding box center [925, 259] width 581 height 36
type input "**********"
click at [784, 246] on input "**********" at bounding box center [925, 259] width 581 height 36
drag, startPoint x: 911, startPoint y: 263, endPoint x: 386, endPoint y: 246, distance: 526.0
click at [386, 246] on div "**********" at bounding box center [771, 258] width 892 height 80
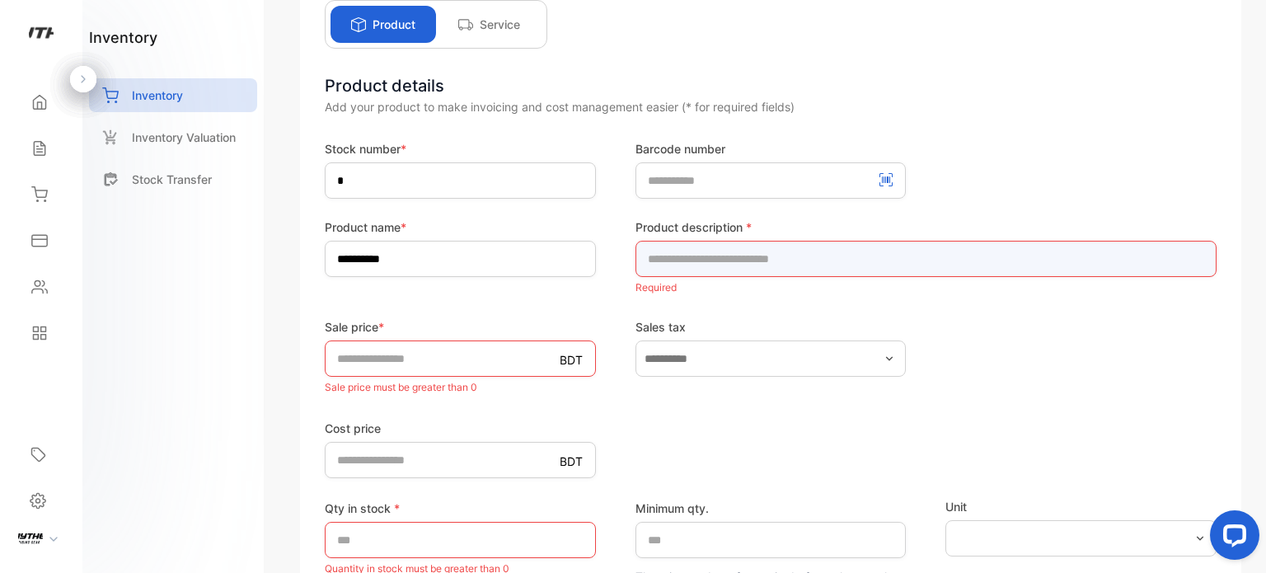
click at [676, 250] on input "text" at bounding box center [925, 259] width 581 height 36
type input "**********"
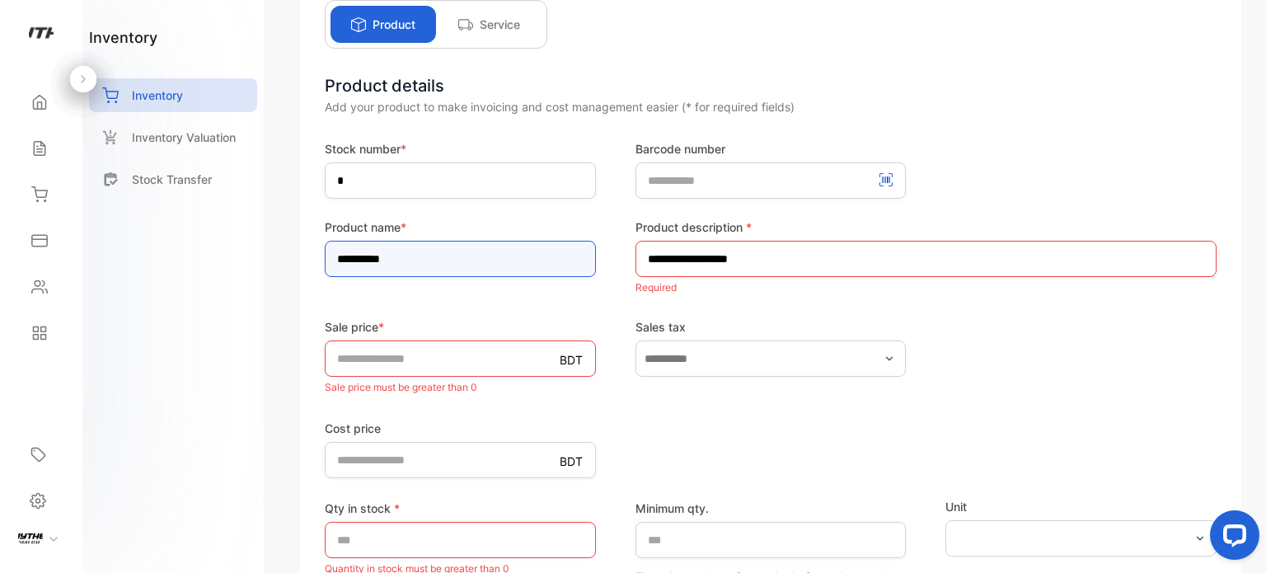
click at [417, 255] on input "**********" at bounding box center [460, 259] width 271 height 36
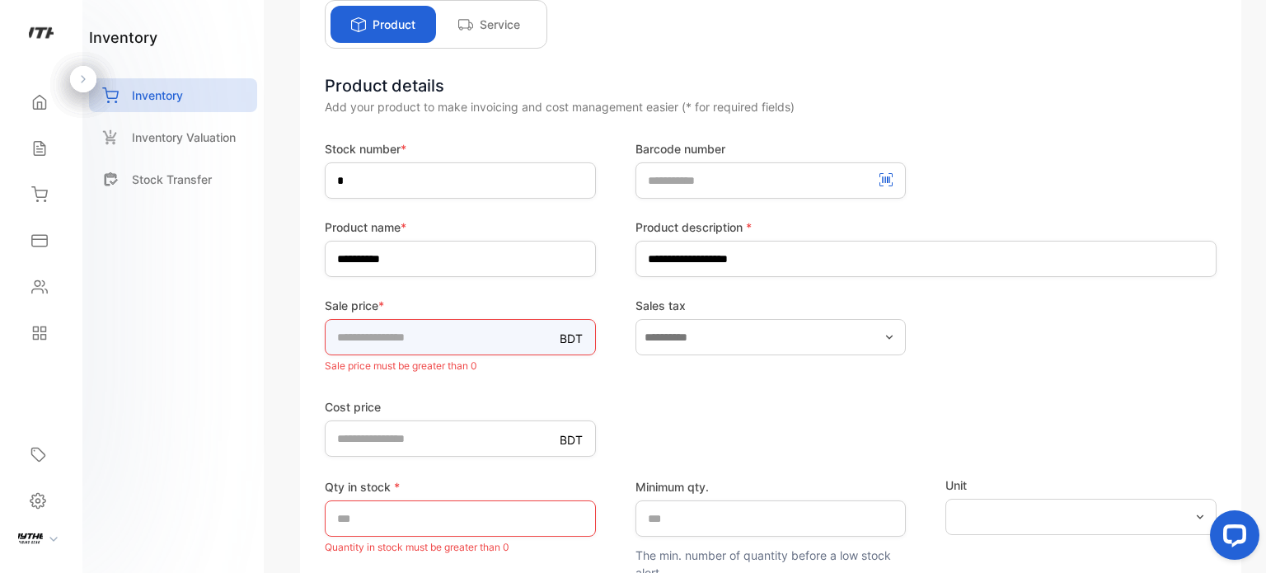
click at [408, 336] on input "*" at bounding box center [460, 337] width 271 height 36
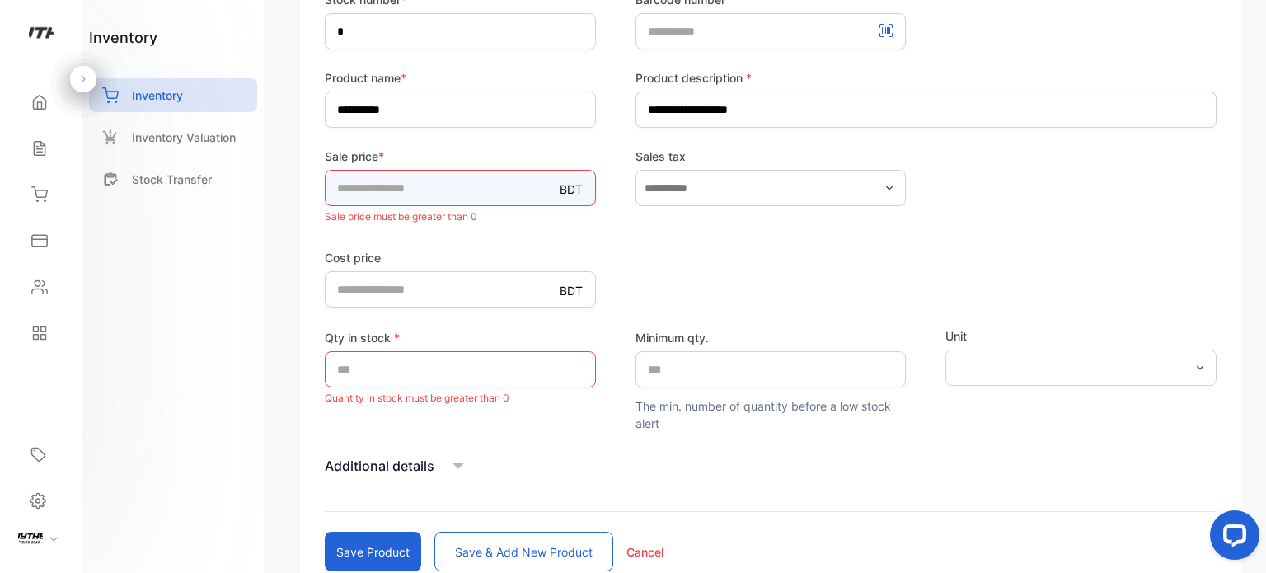
scroll to position [343, 0]
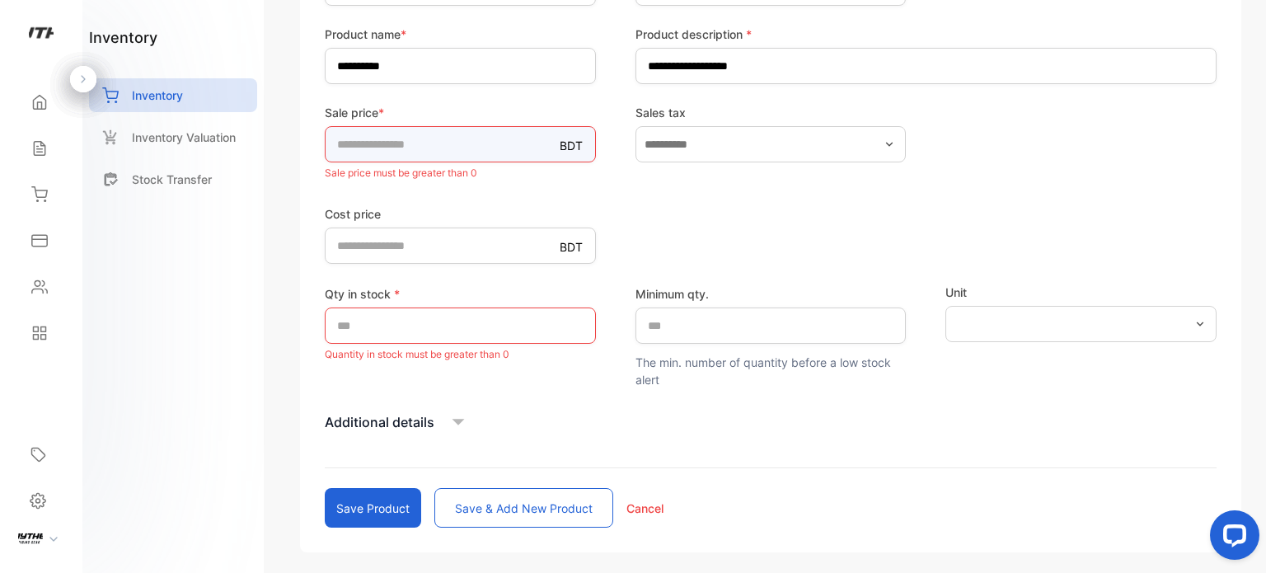
type input "***"
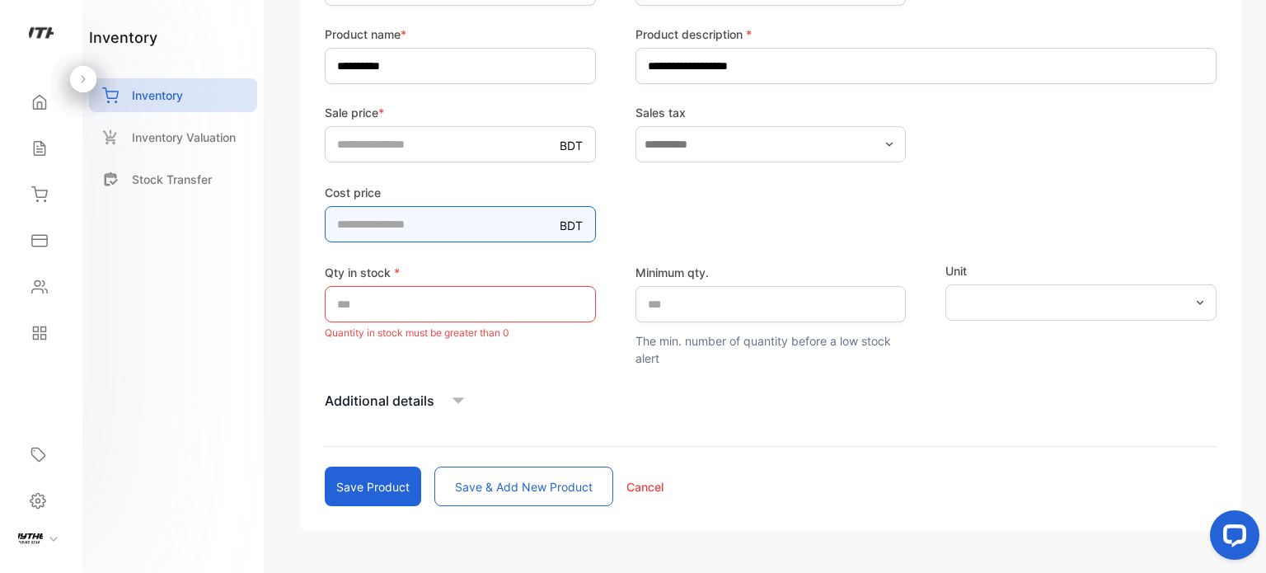
click at [517, 252] on form "**********" at bounding box center [771, 226] width 892 height 559
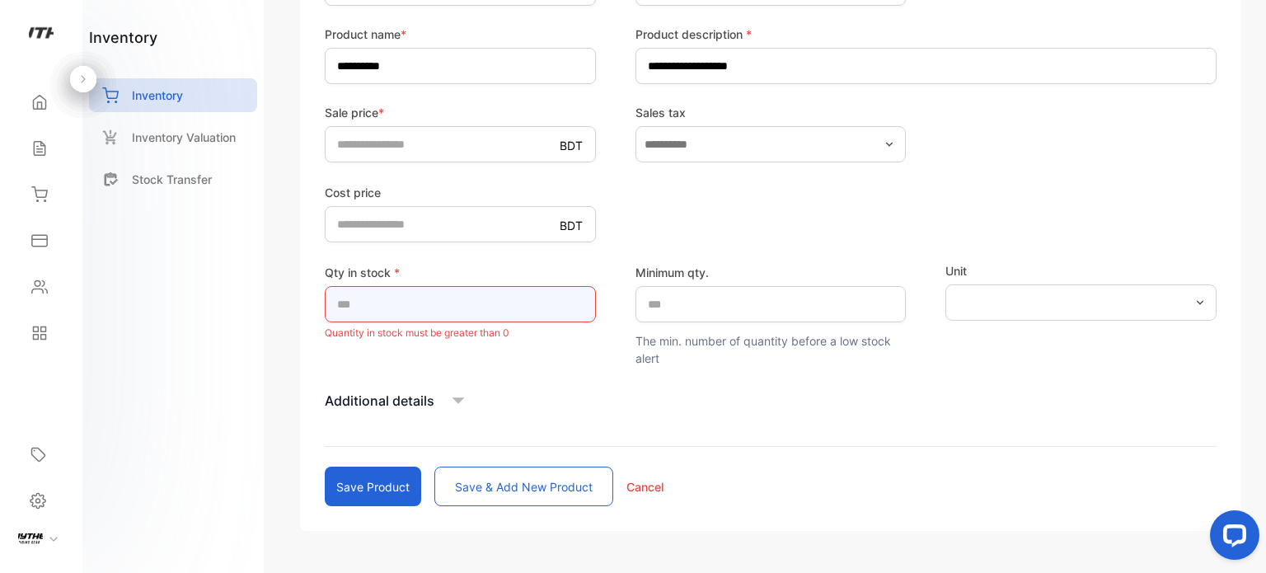
click at [480, 316] on input "*" at bounding box center [460, 304] width 271 height 36
type input "**"
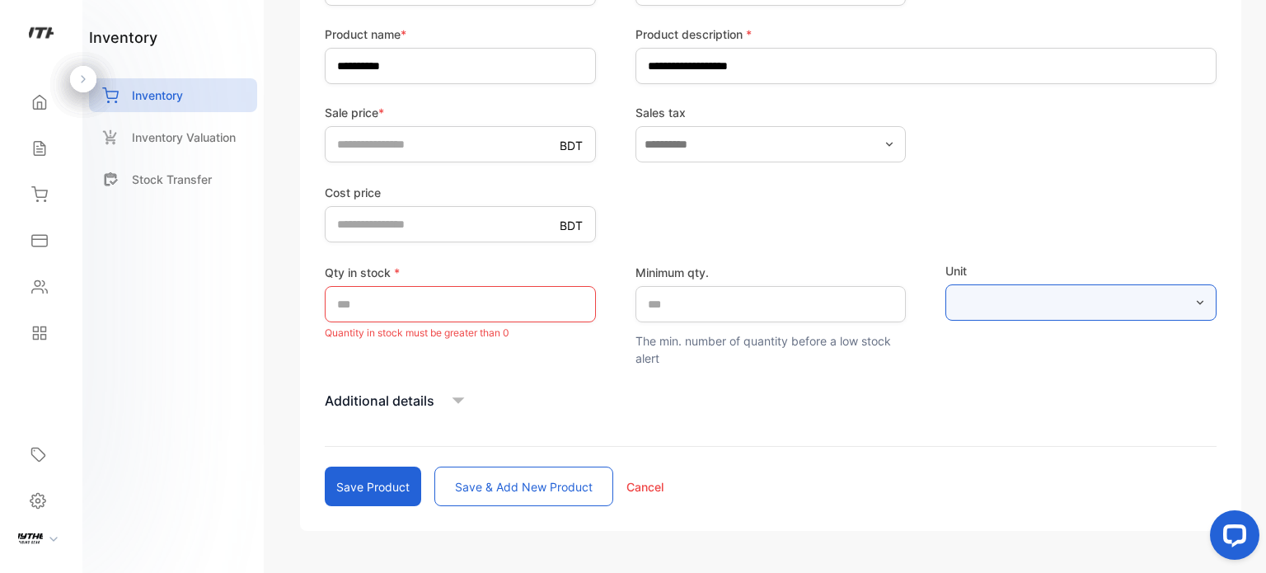
drag, startPoint x: 1159, startPoint y: 317, endPoint x: 1135, endPoint y: 292, distance: 35.5
click at [1156, 315] on input "text" at bounding box center [1080, 302] width 271 height 36
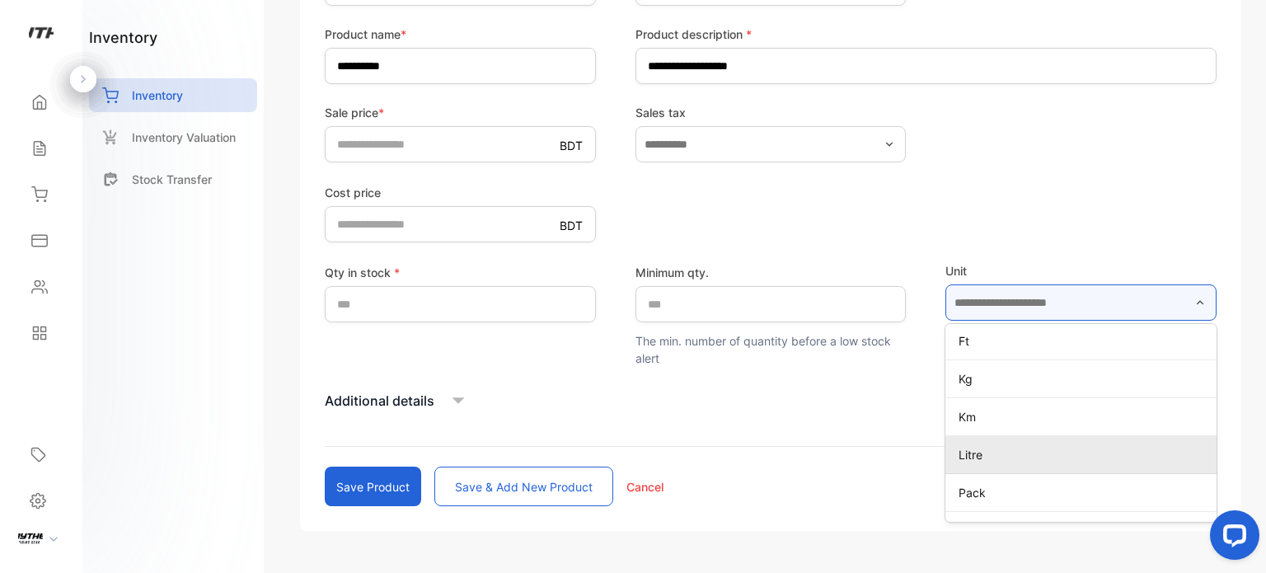
scroll to position [564, 0]
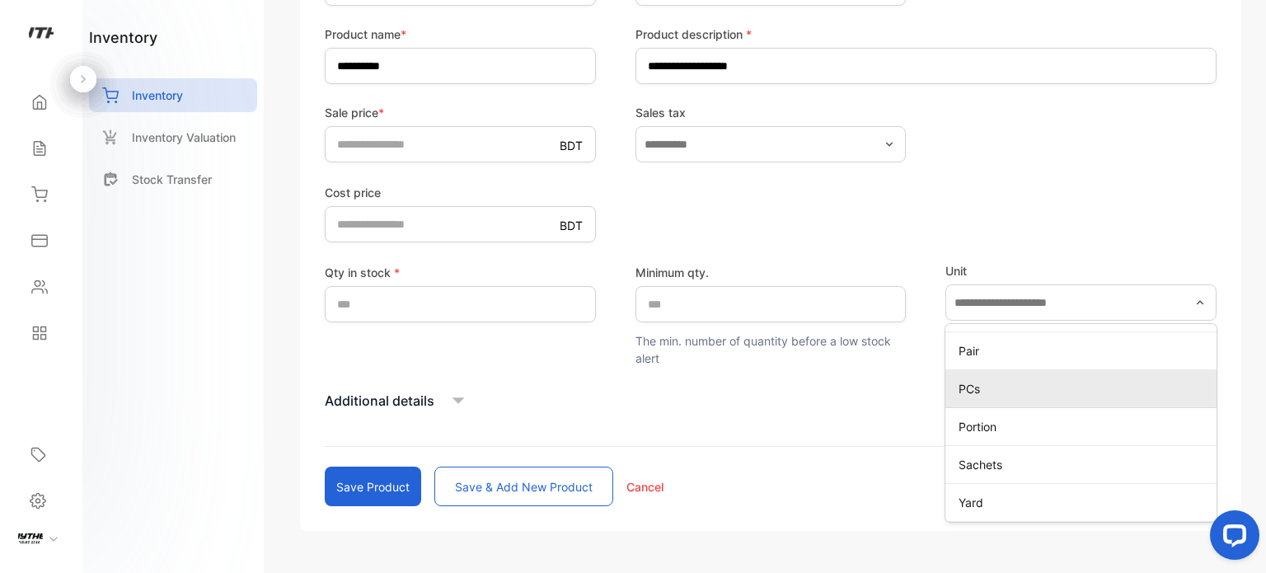
click at [1017, 385] on p "PCs" at bounding box center [1083, 388] width 251 height 17
type input "***"
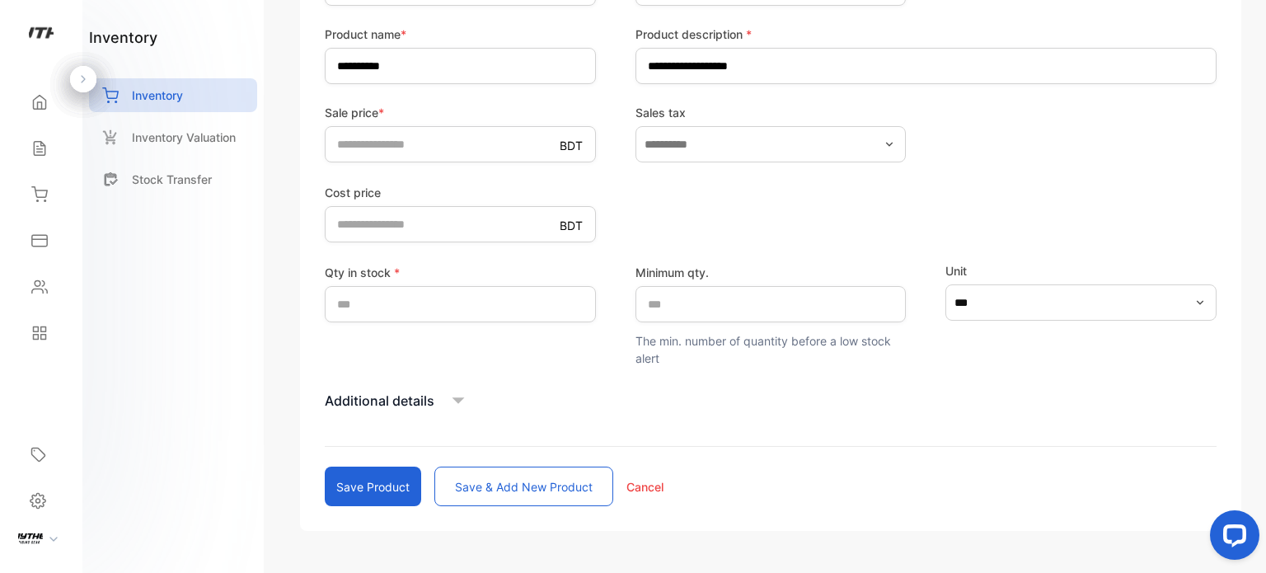
click at [431, 396] on p "Additional details" at bounding box center [380, 401] width 110 height 20
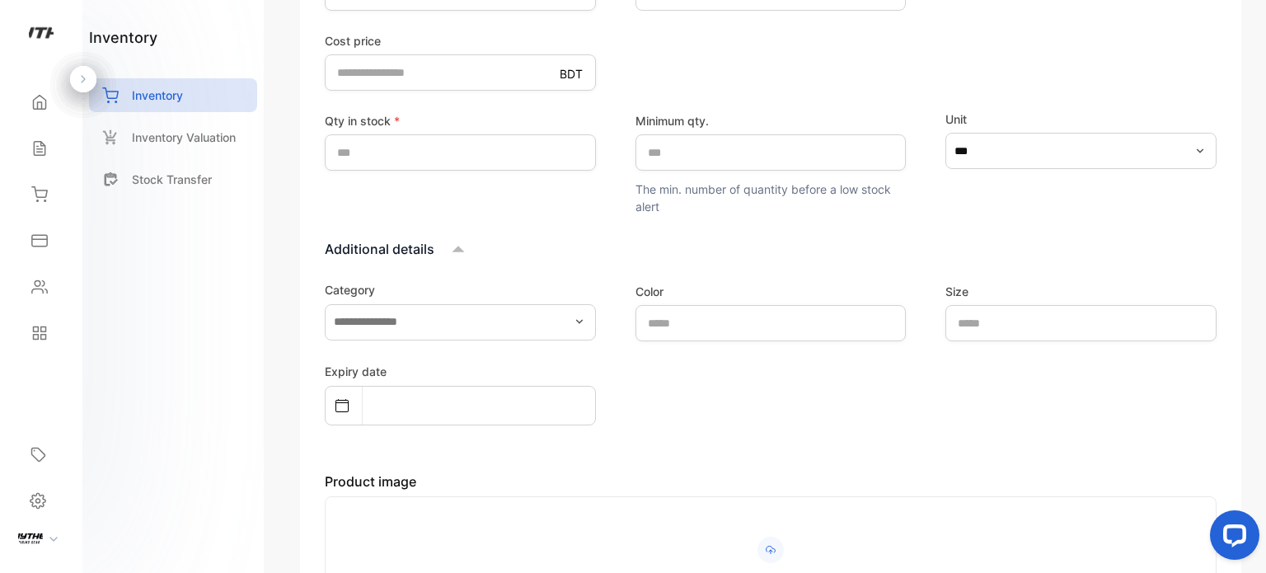
scroll to position [534, 0]
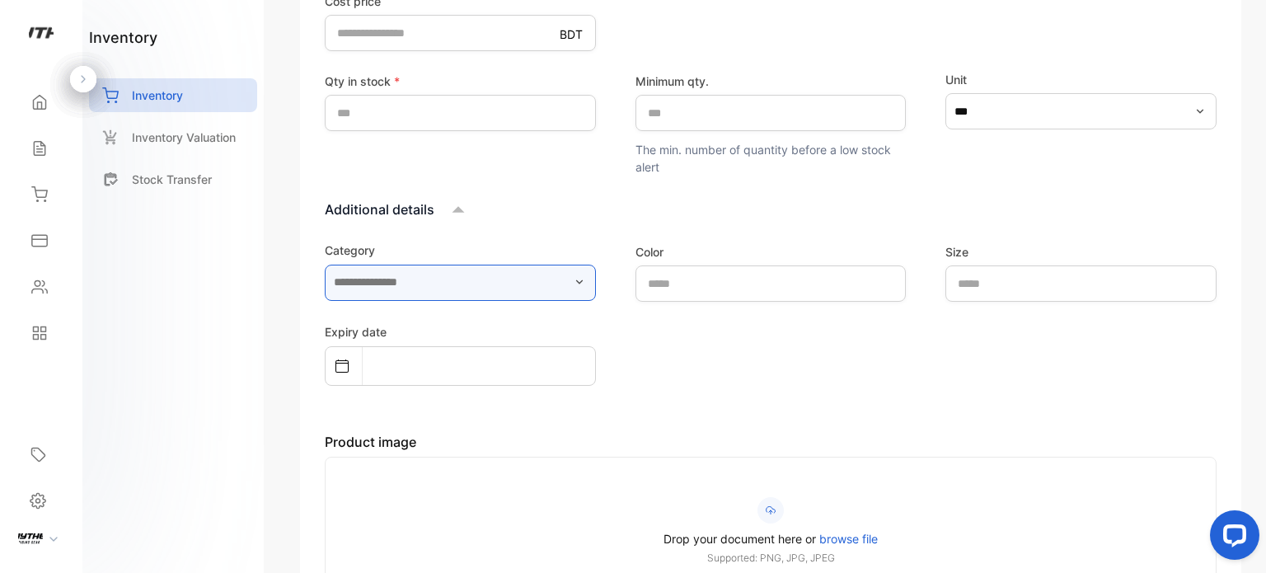
click at [524, 270] on input "text" at bounding box center [460, 283] width 271 height 36
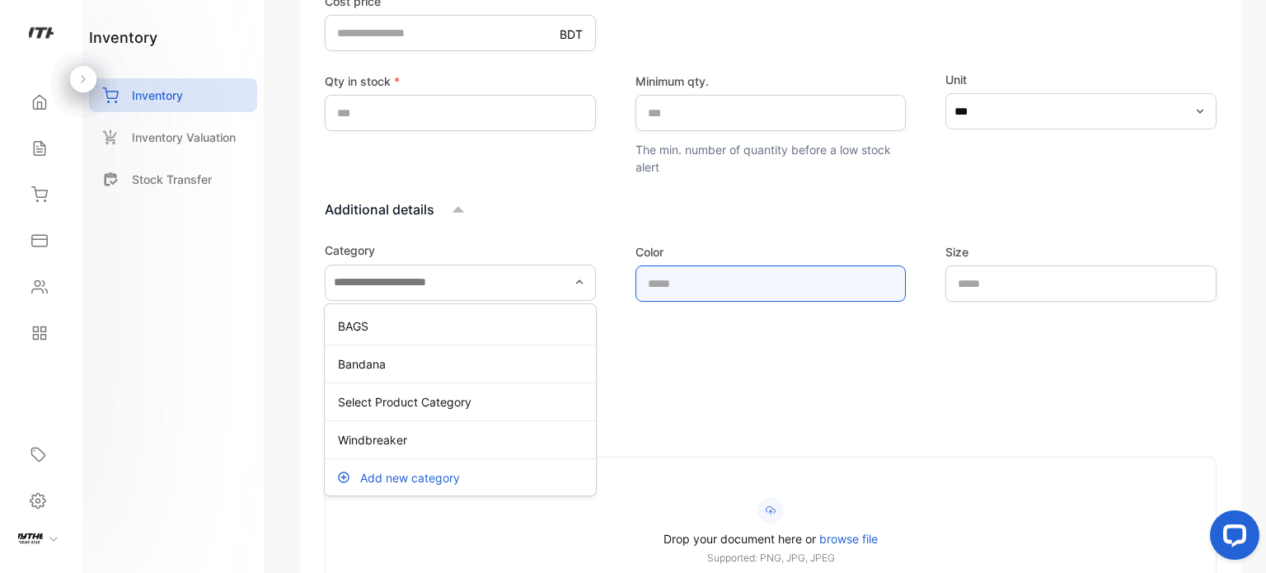
click at [804, 277] on input "text" at bounding box center [770, 283] width 271 height 36
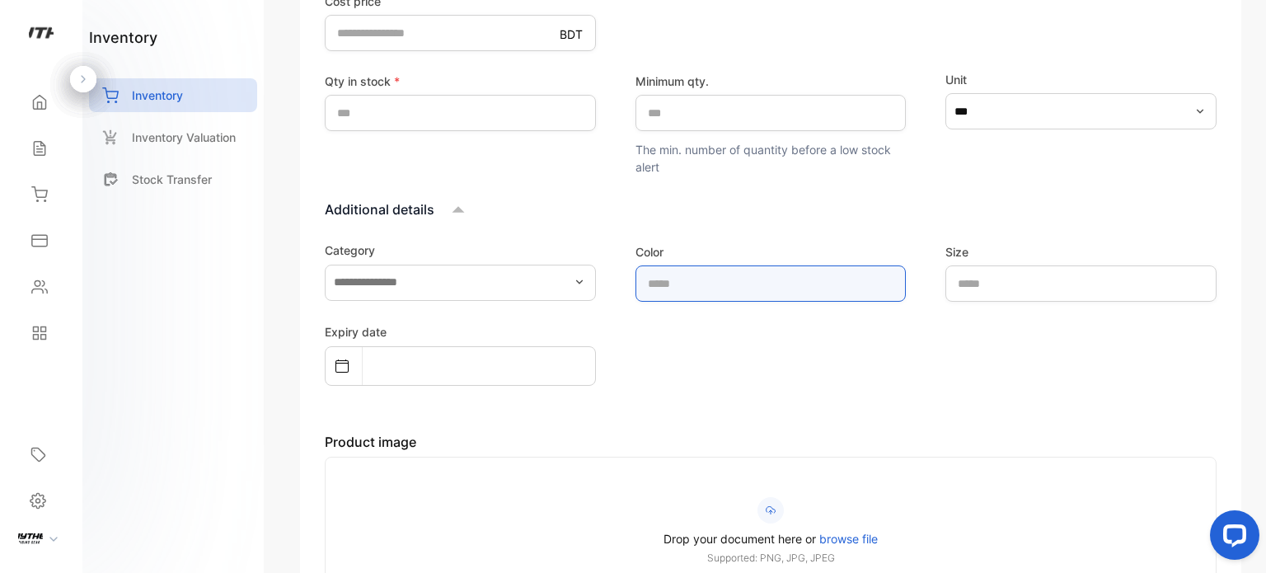
type input "*****"
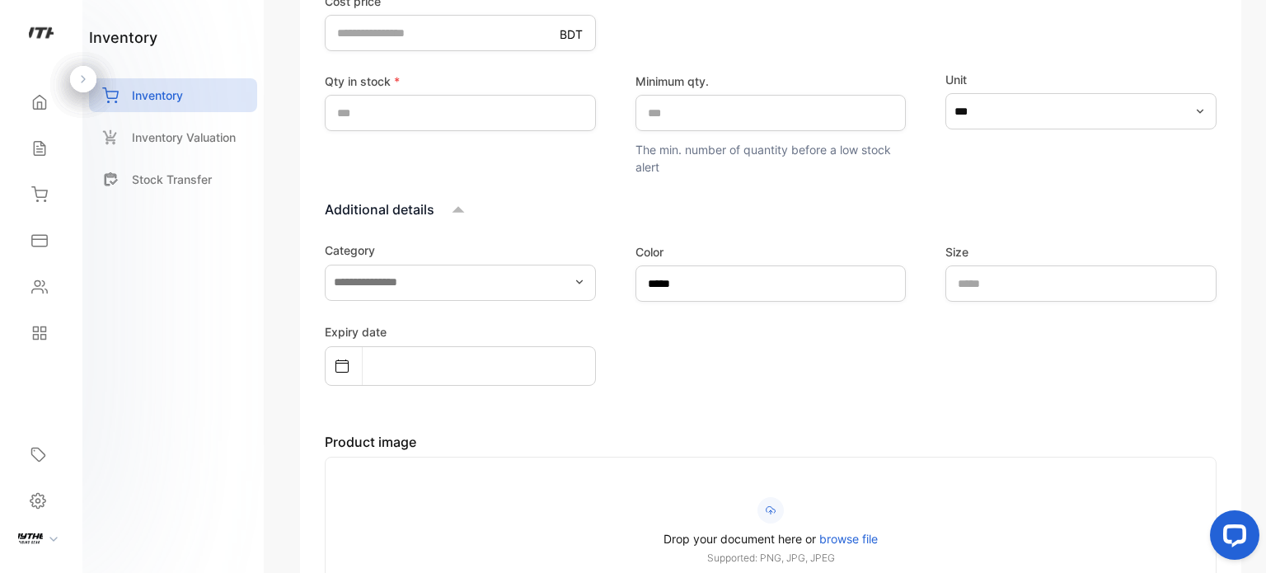
click at [1075, 262] on div "Size" at bounding box center [1080, 272] width 271 height 59
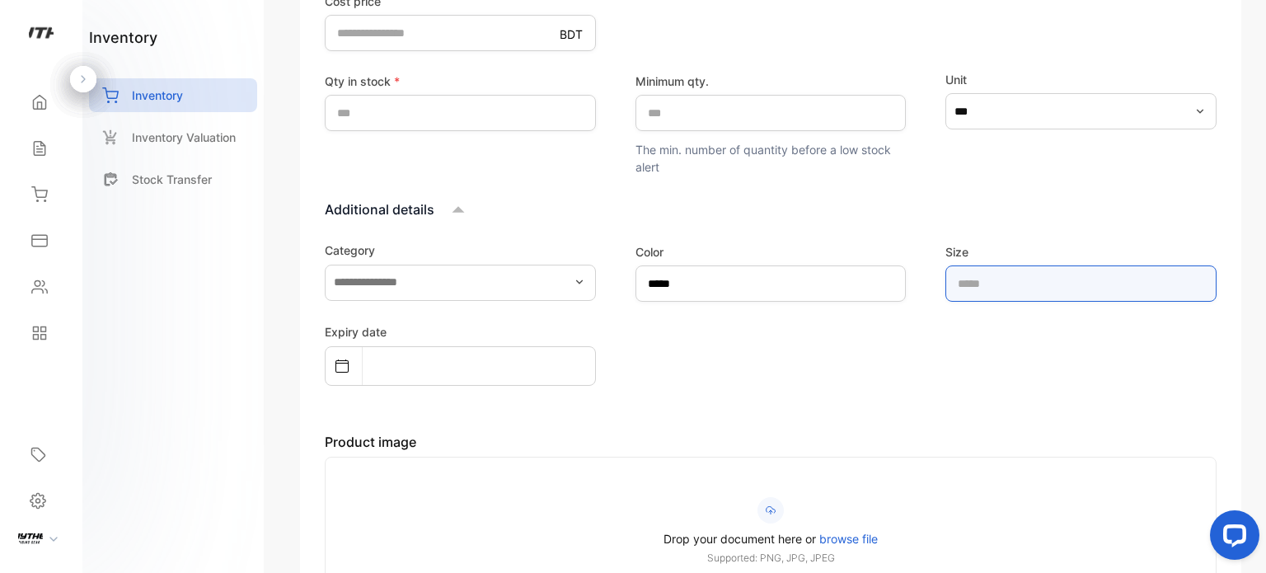
click at [1045, 294] on input "text" at bounding box center [1080, 283] width 271 height 36
type input "****"
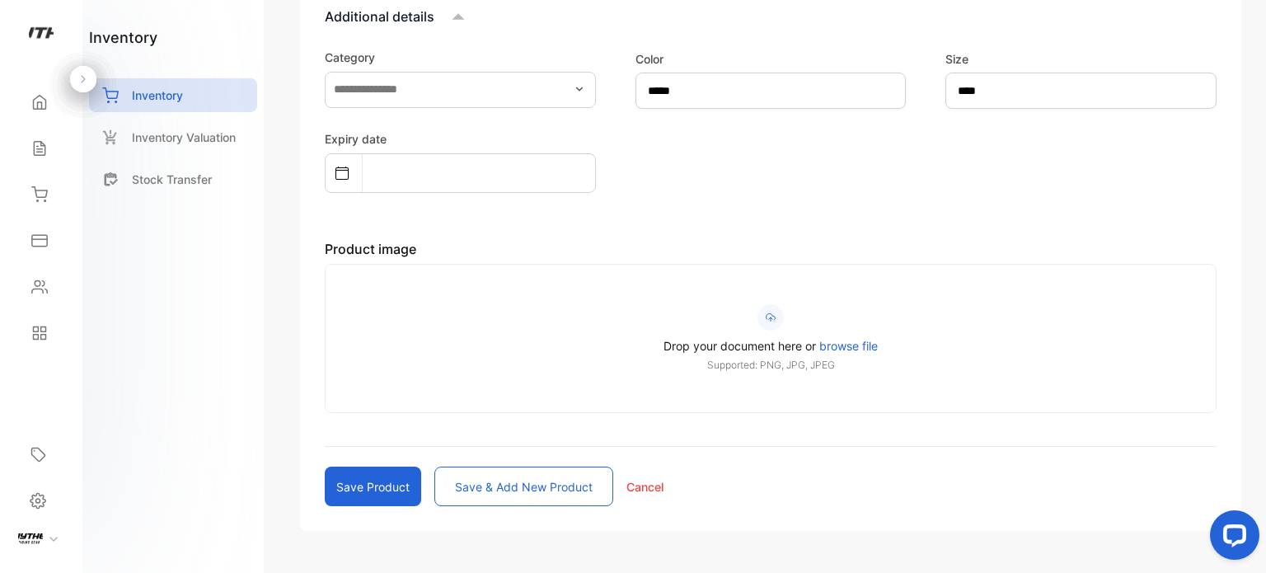
click at [861, 343] on span "browse file" at bounding box center [848, 346] width 59 height 14
click at [0, 0] on input "Drop your document here or browse file Supported: PNG, JPG, JPEG" at bounding box center [0, 0] width 0 height 0
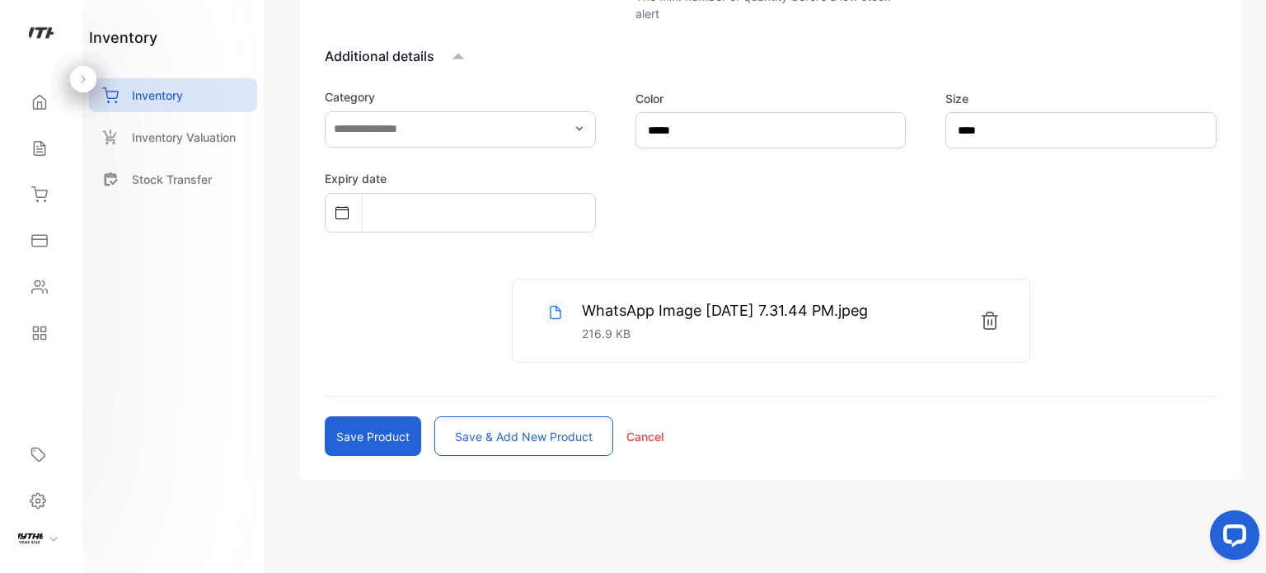
scroll to position [686, 0]
click at [386, 442] on button "Save product" at bounding box center [373, 438] width 96 height 40
click at [223, 121] on div "Inventory Valuation" at bounding box center [173, 137] width 168 height 34
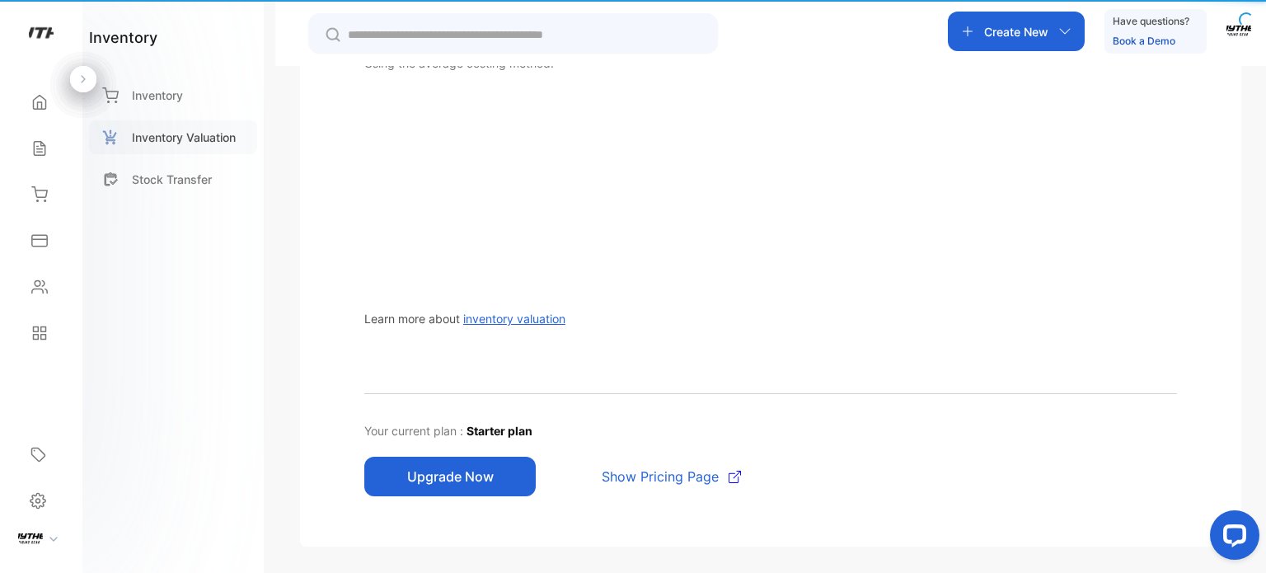
scroll to position [171, 0]
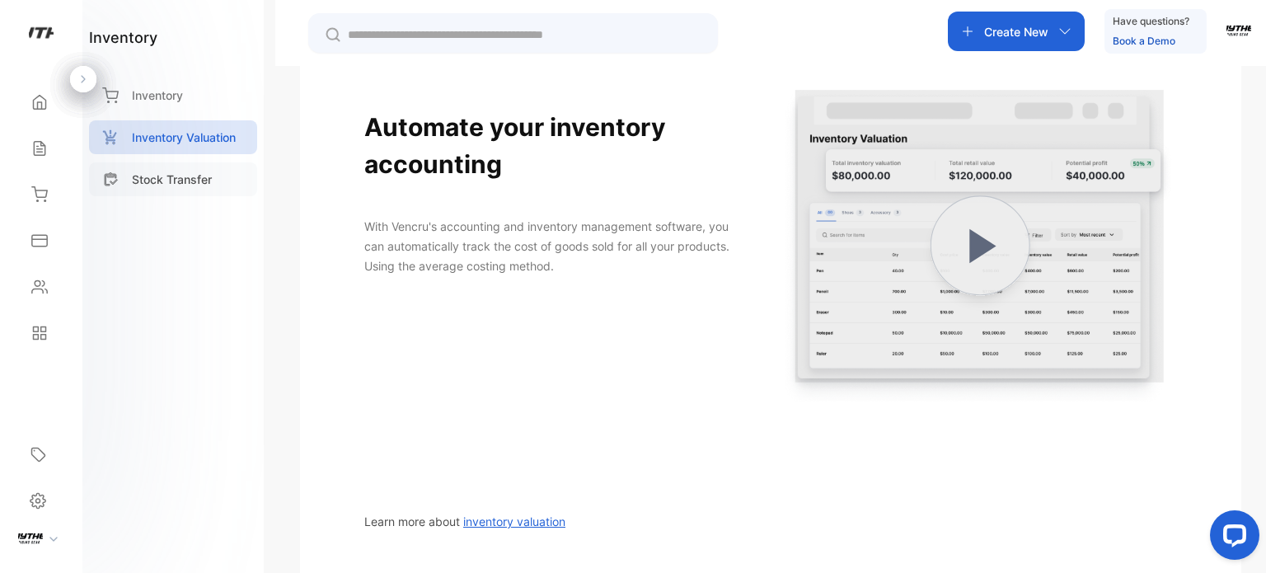
click at [225, 167] on div "Stock Transfer" at bounding box center [173, 179] width 168 height 34
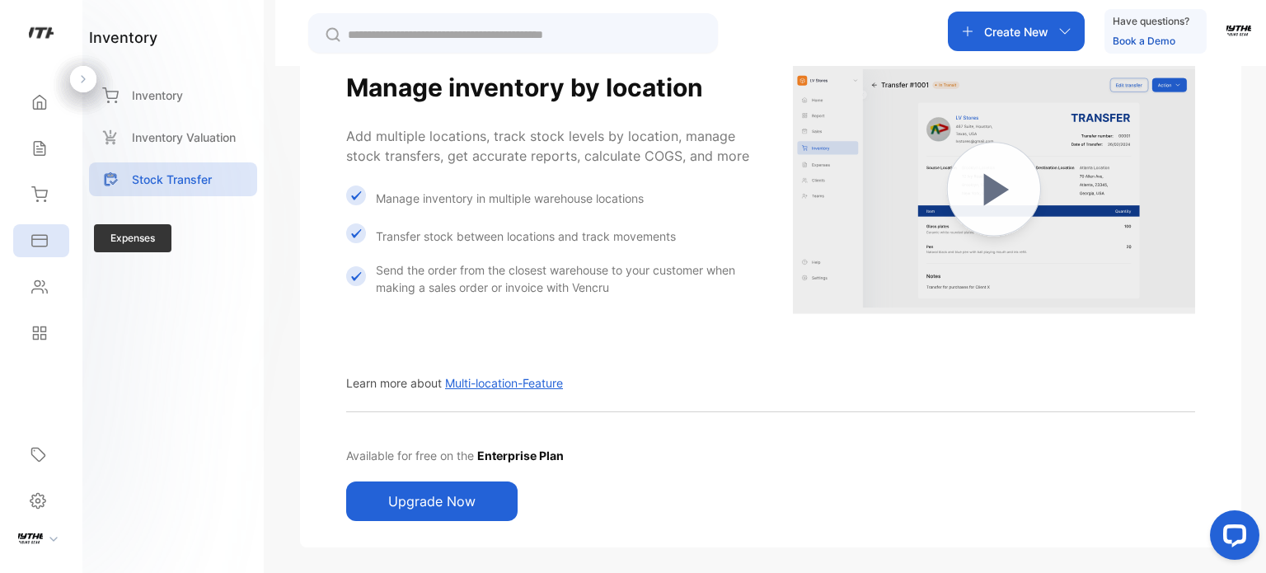
click at [59, 227] on div "Expenses" at bounding box center [41, 240] width 56 height 33
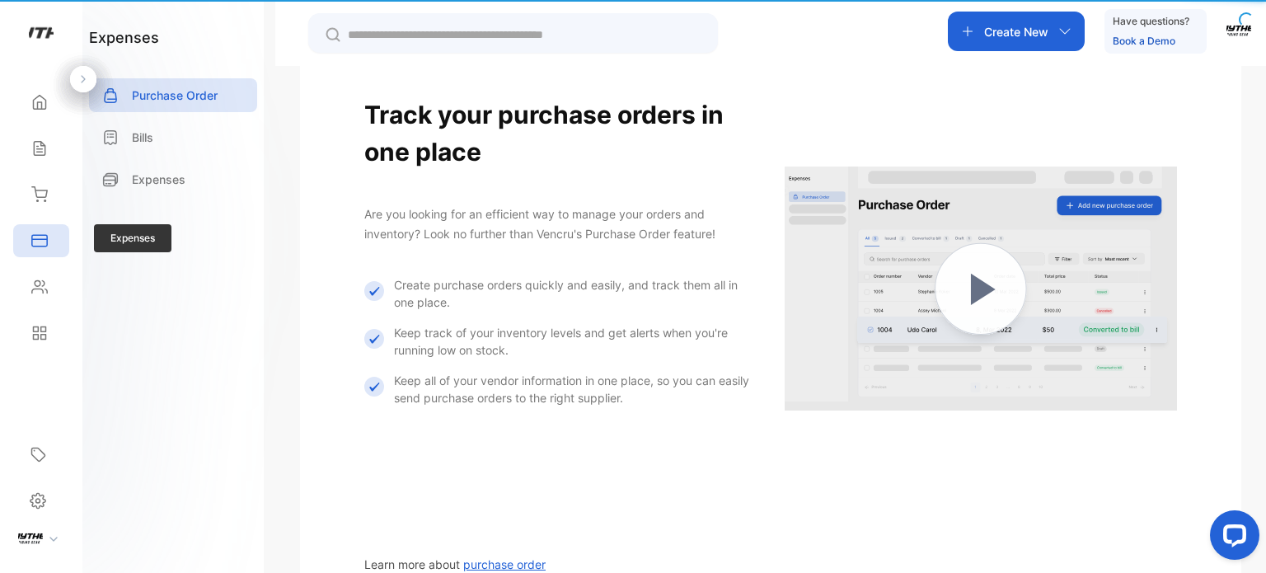
scroll to position [1, 0]
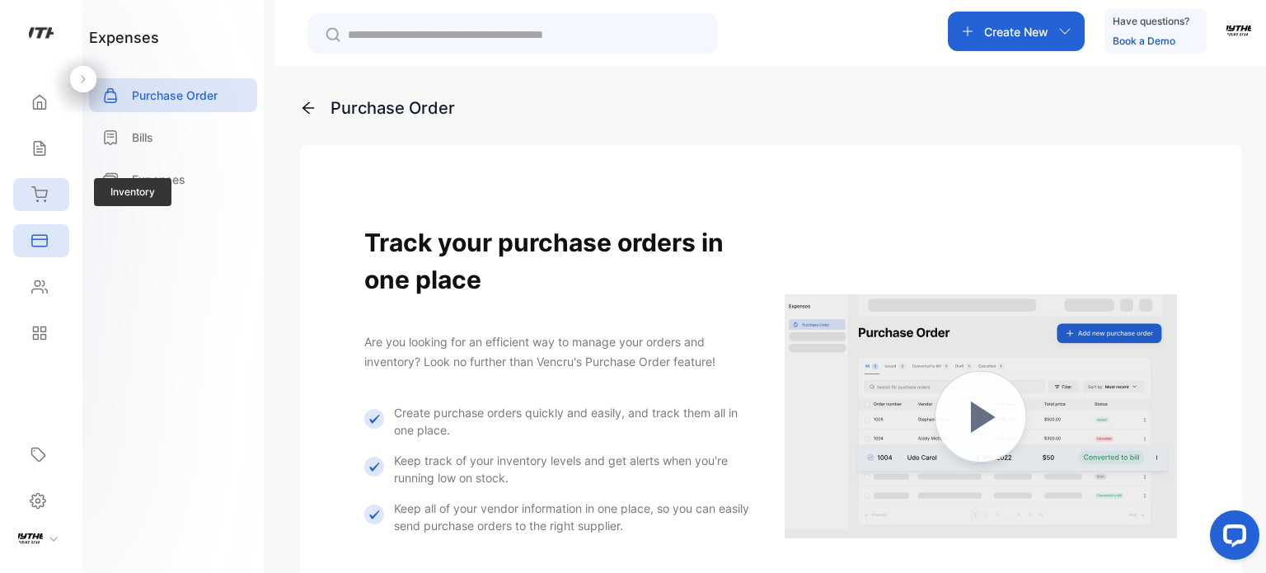
click at [48, 185] on div "Inventory" at bounding box center [41, 194] width 56 height 33
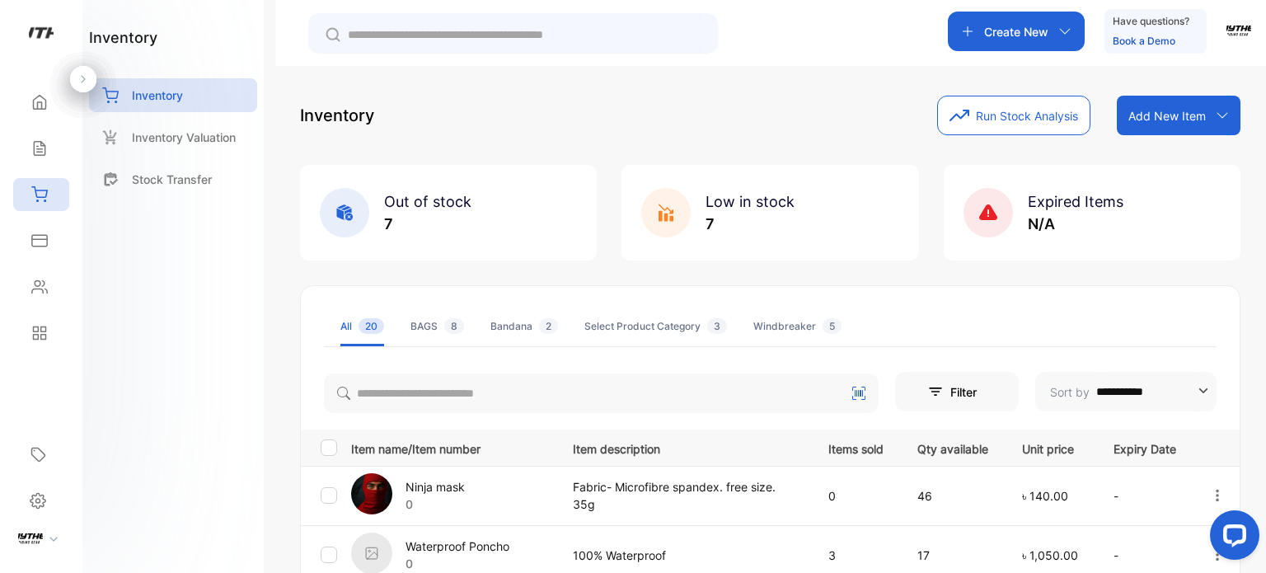
scroll to position [194, 0]
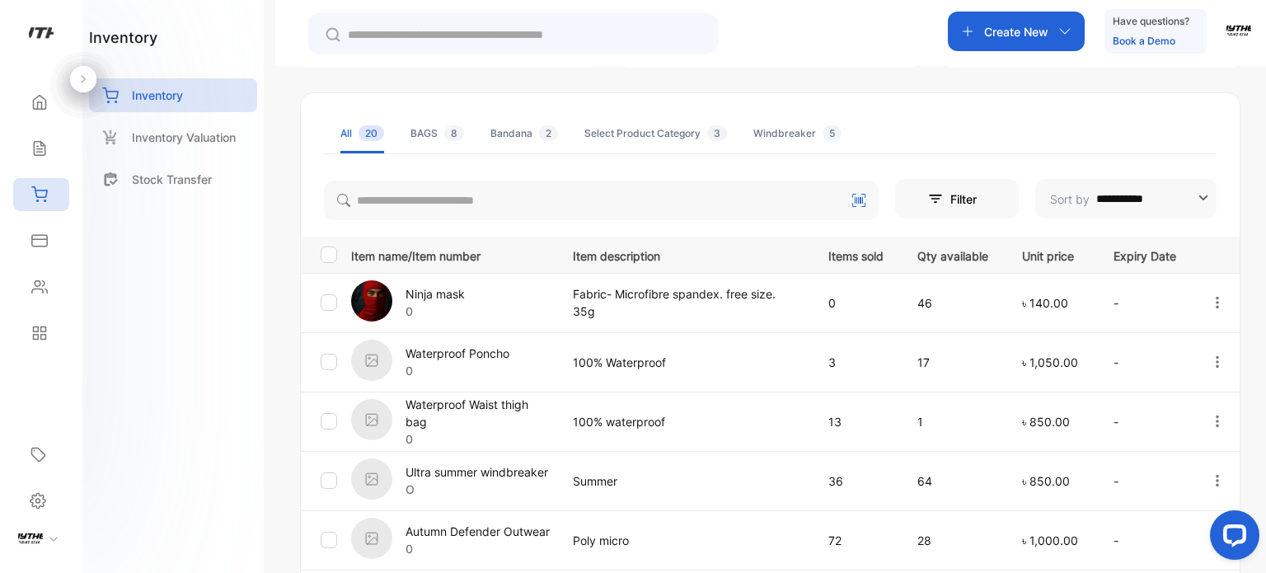
click at [957, 210] on button "Filter" at bounding box center [957, 199] width 124 height 40
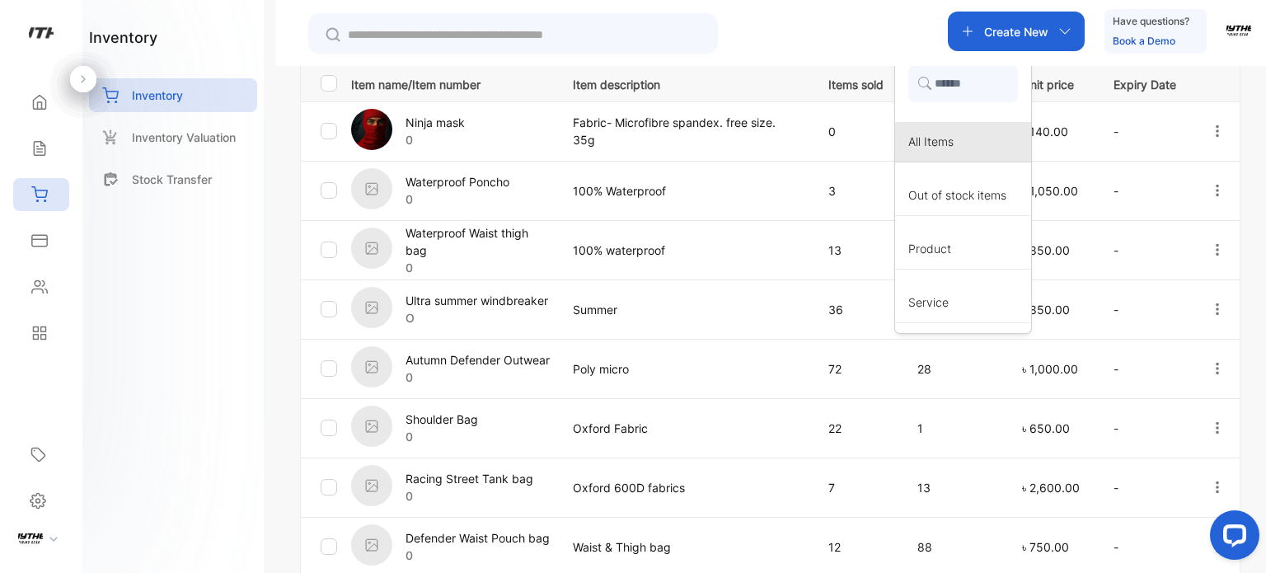
scroll to position [386, 0]
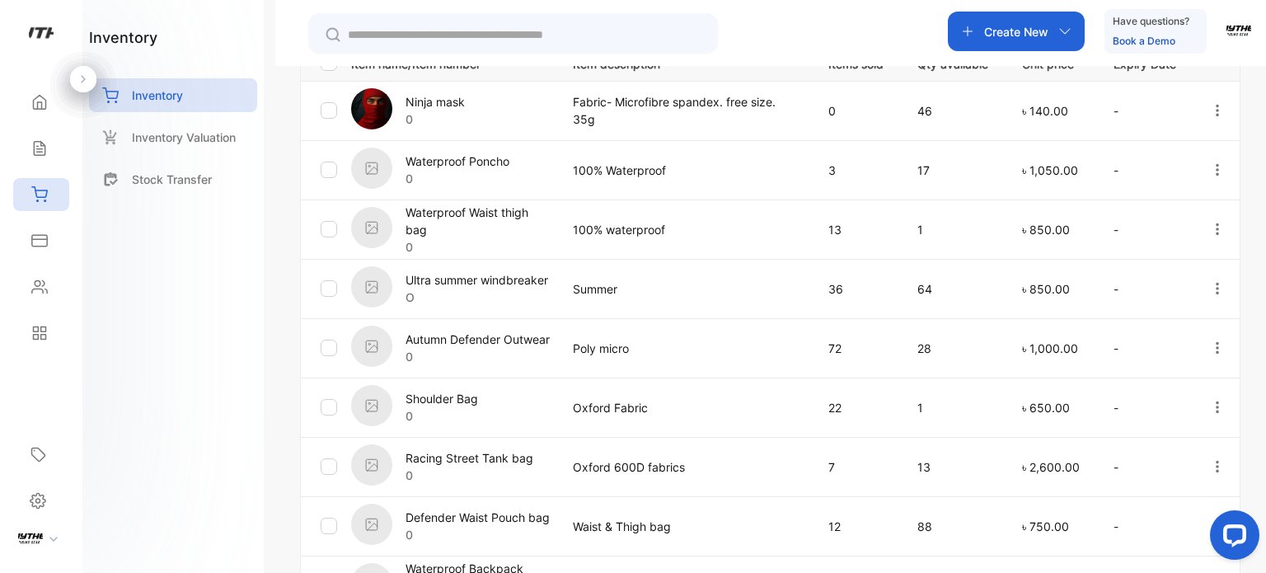
click at [1245, 203] on div "**********" at bounding box center [770, 352] width 990 height 573
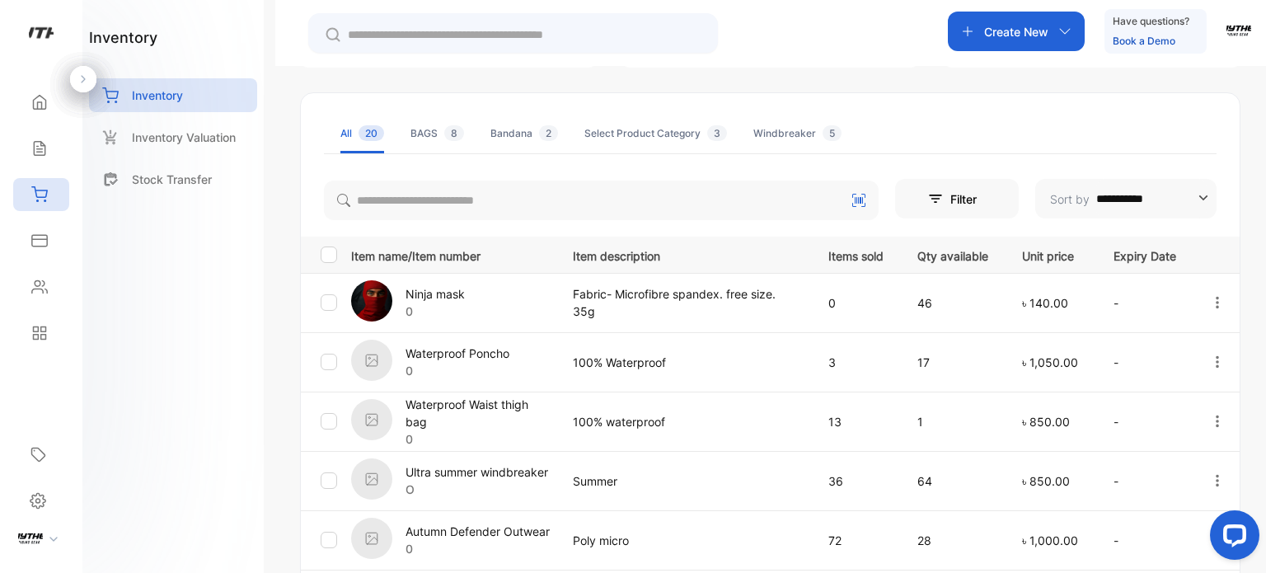
click at [1173, 198] on input "**********" at bounding box center [1151, 199] width 110 height 40
type input "**********"
click at [1173, 198] on input "**********" at bounding box center [1151, 199] width 110 height 40
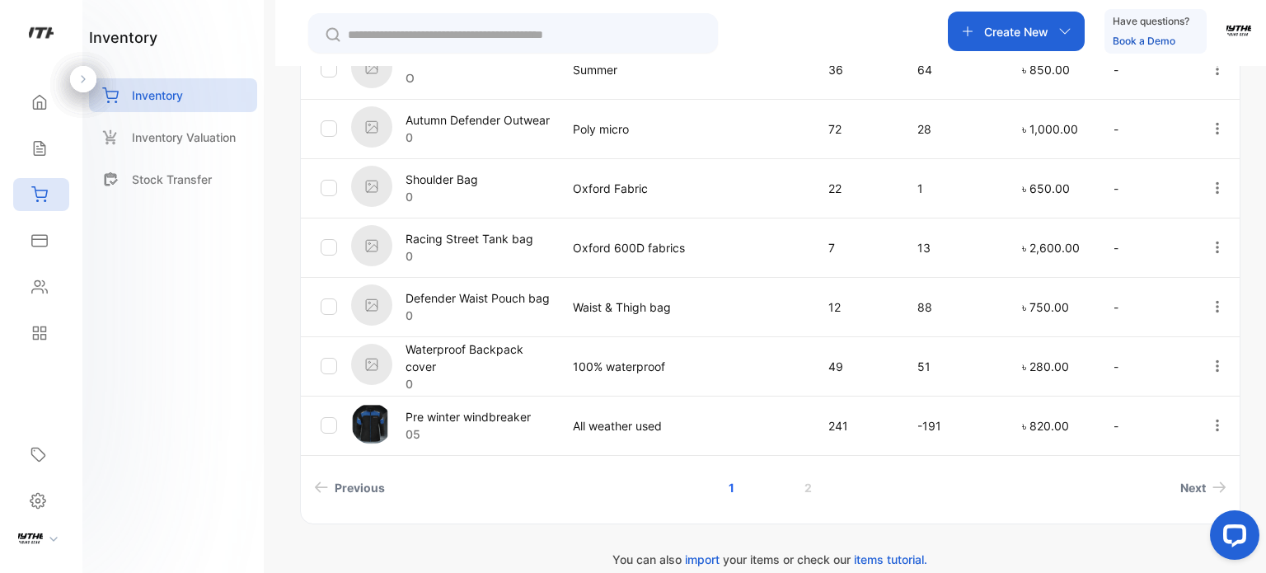
scroll to position [625, 0]
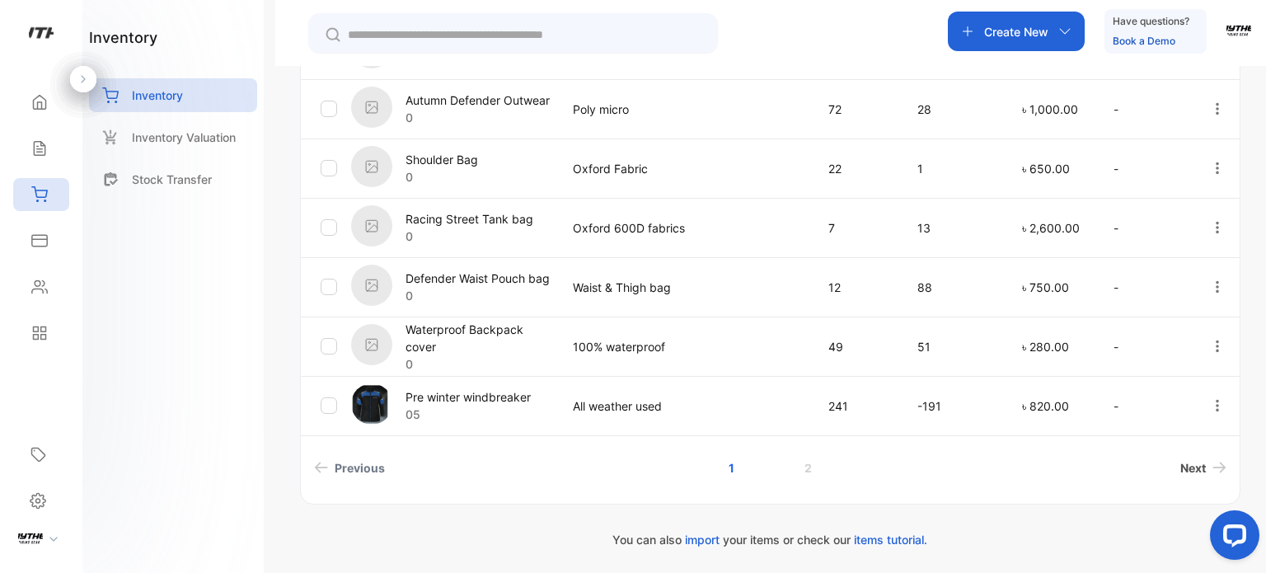
click at [1182, 463] on span "Next" at bounding box center [1193, 467] width 26 height 17
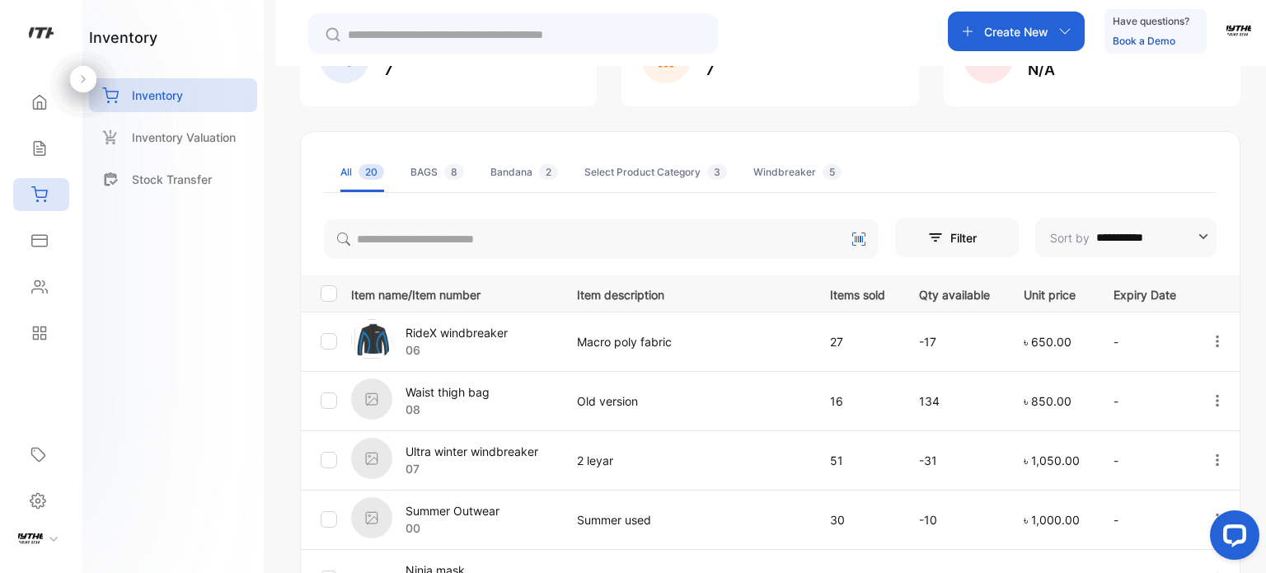
scroll to position [384, 0]
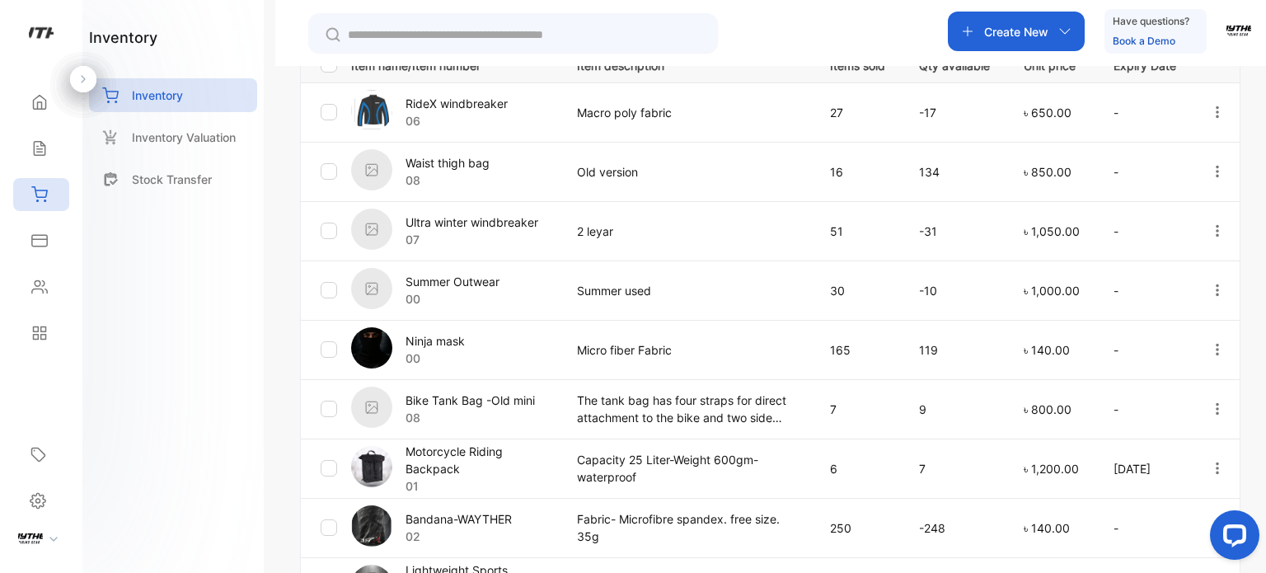
click at [1220, 171] on icon "button" at bounding box center [1217, 171] width 15 height 15
click at [1190, 268] on div "Edit" at bounding box center [1183, 265] width 132 height 33
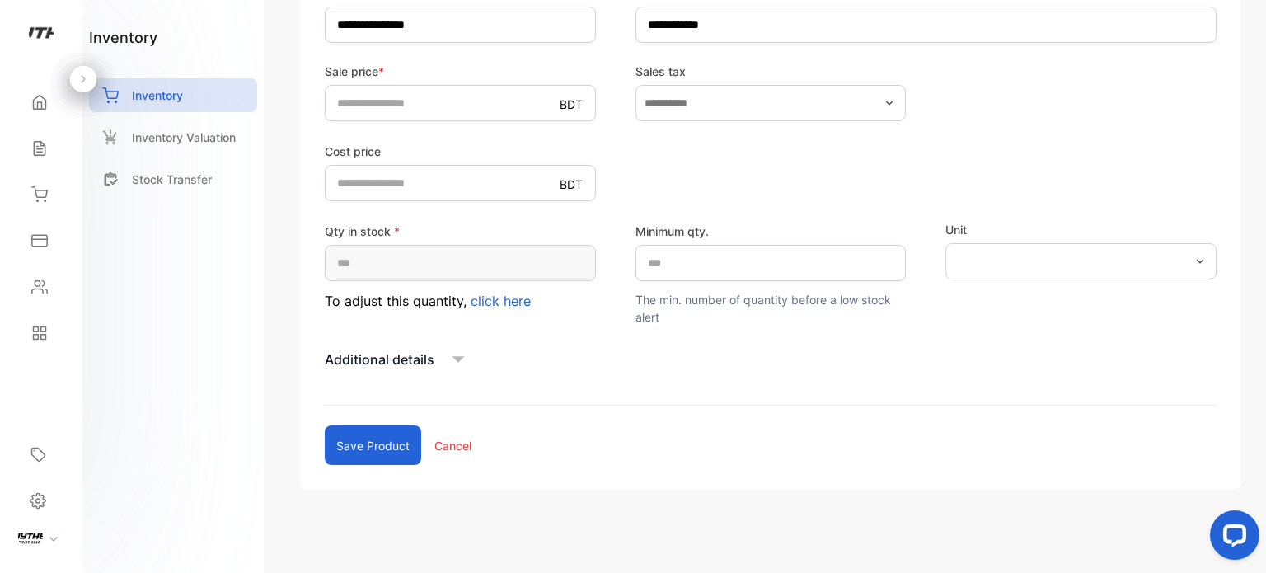
click at [508, 299] on span "click here" at bounding box center [501, 301] width 60 height 16
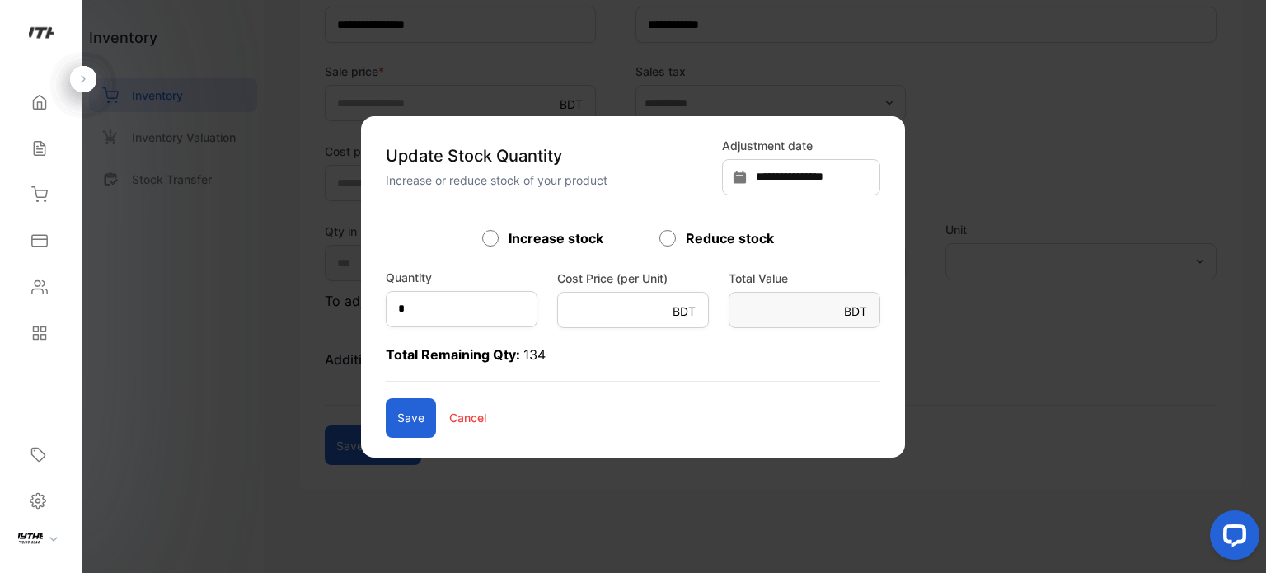
click at [749, 234] on label "Reduce stock" at bounding box center [730, 238] width 88 height 20
click at [449, 410] on p "Cancel" at bounding box center [467, 417] width 37 height 17
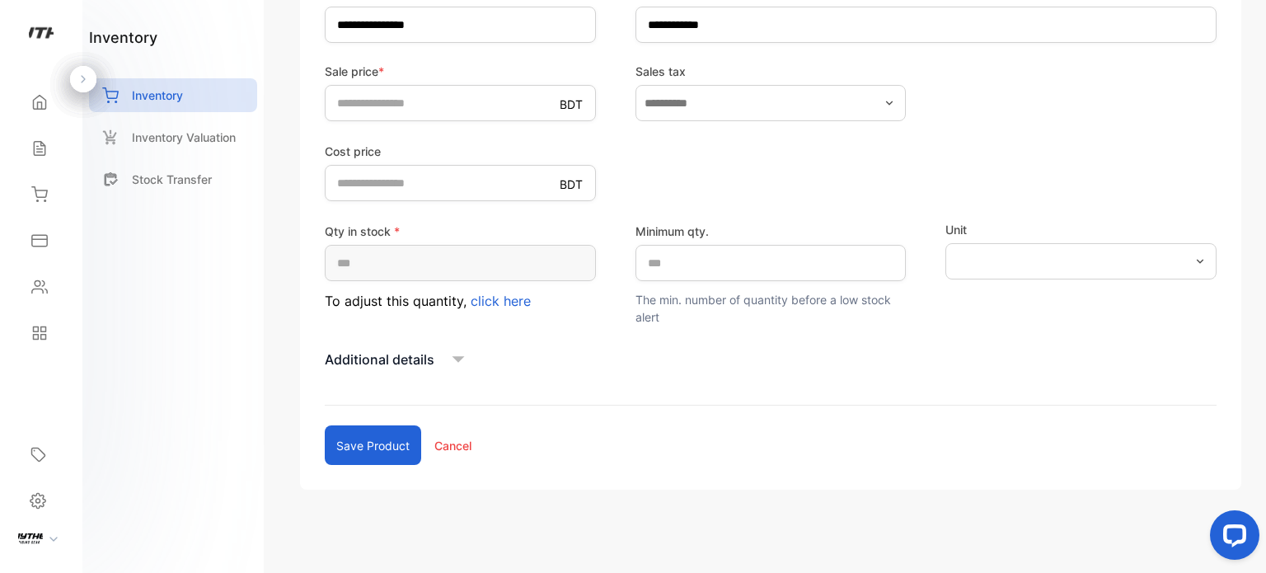
click at [511, 302] on span "click here" at bounding box center [501, 301] width 60 height 16
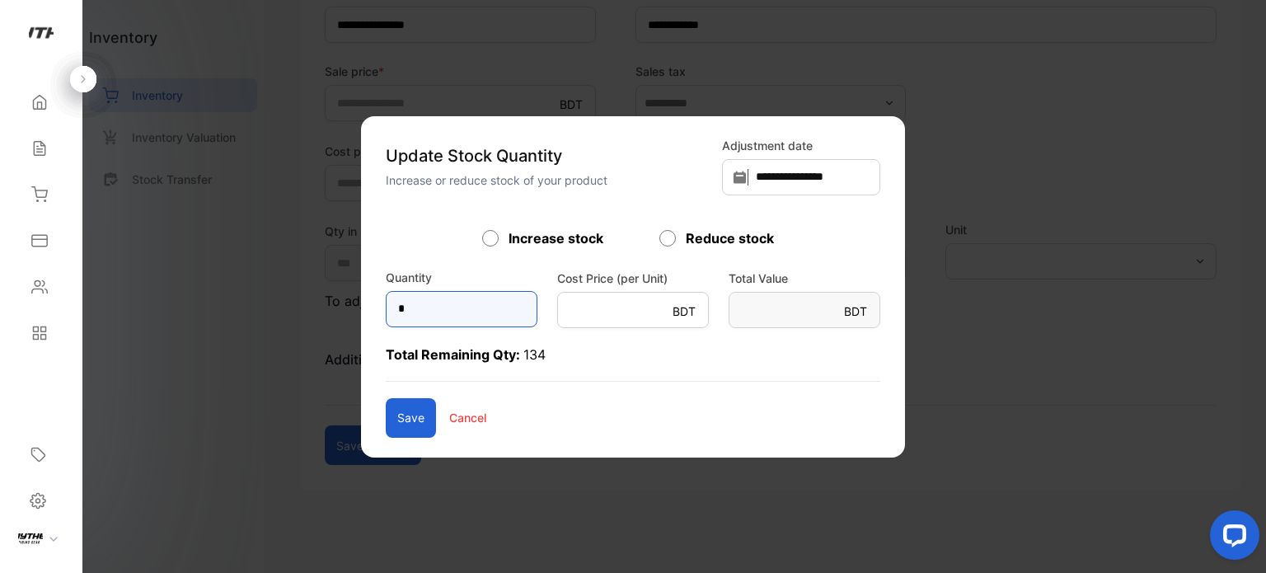
click at [400, 304] on input "*" at bounding box center [462, 309] width 152 height 36
type input "***"
click at [386, 414] on button "Save" at bounding box center [411, 418] width 50 height 40
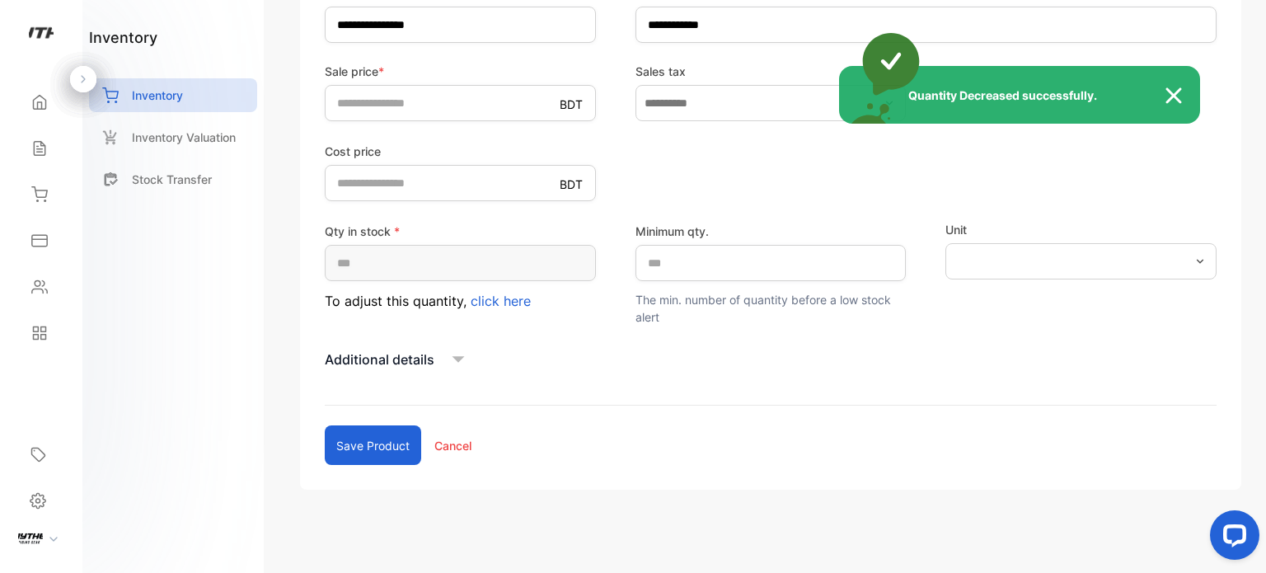
type input "*"
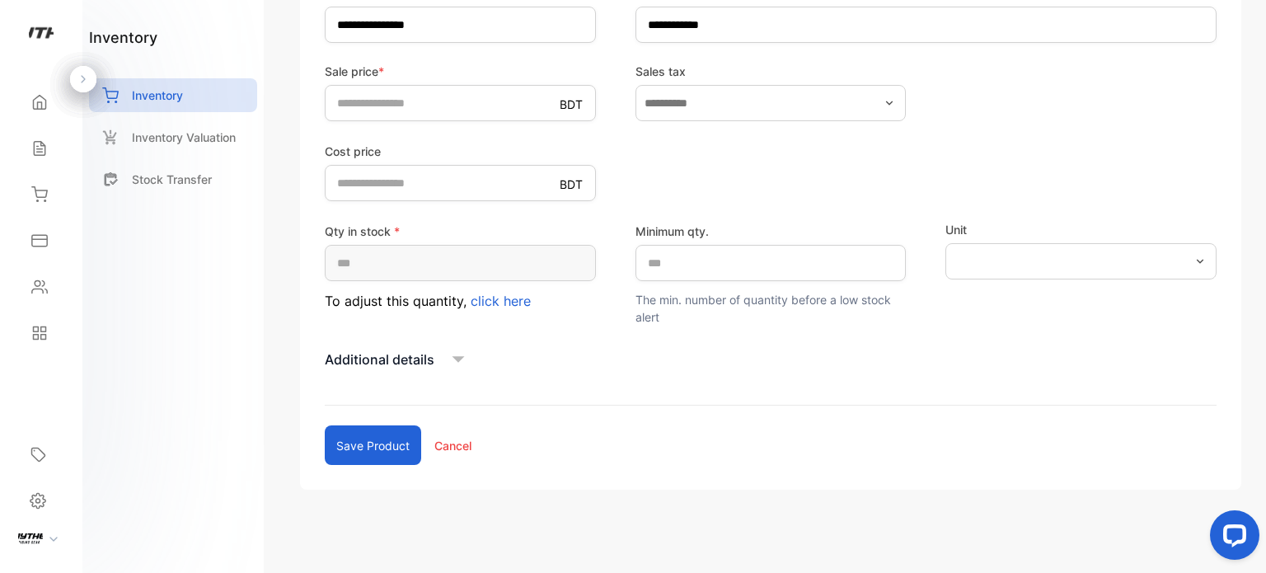
click at [436, 356] on div "Additional details" at bounding box center [771, 359] width 892 height 25
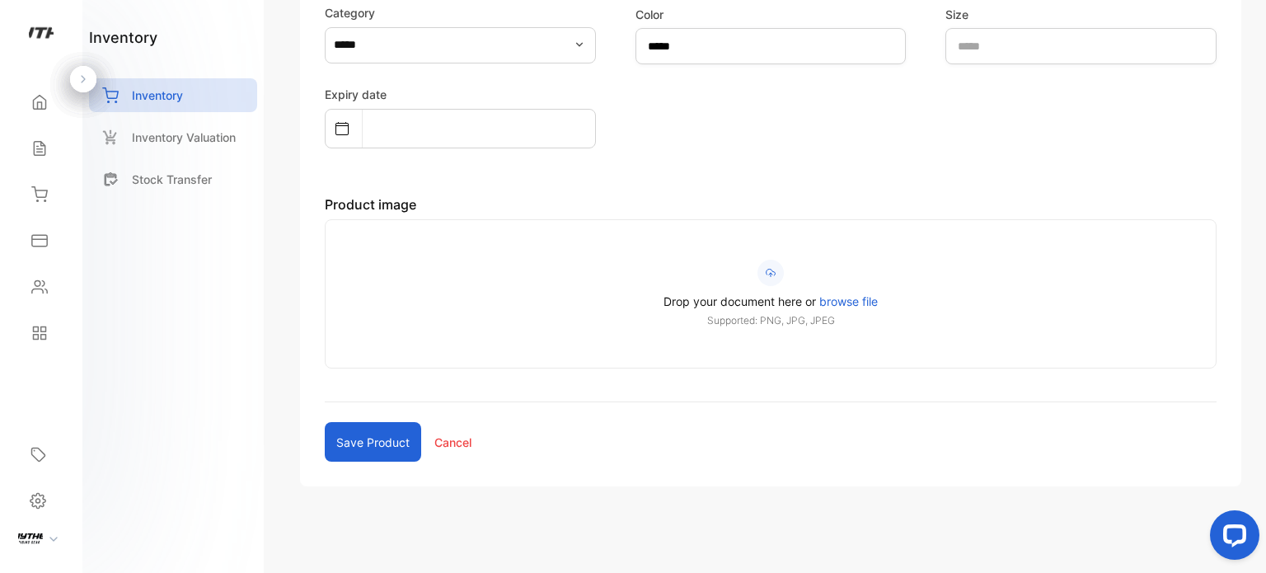
scroll to position [776, 0]
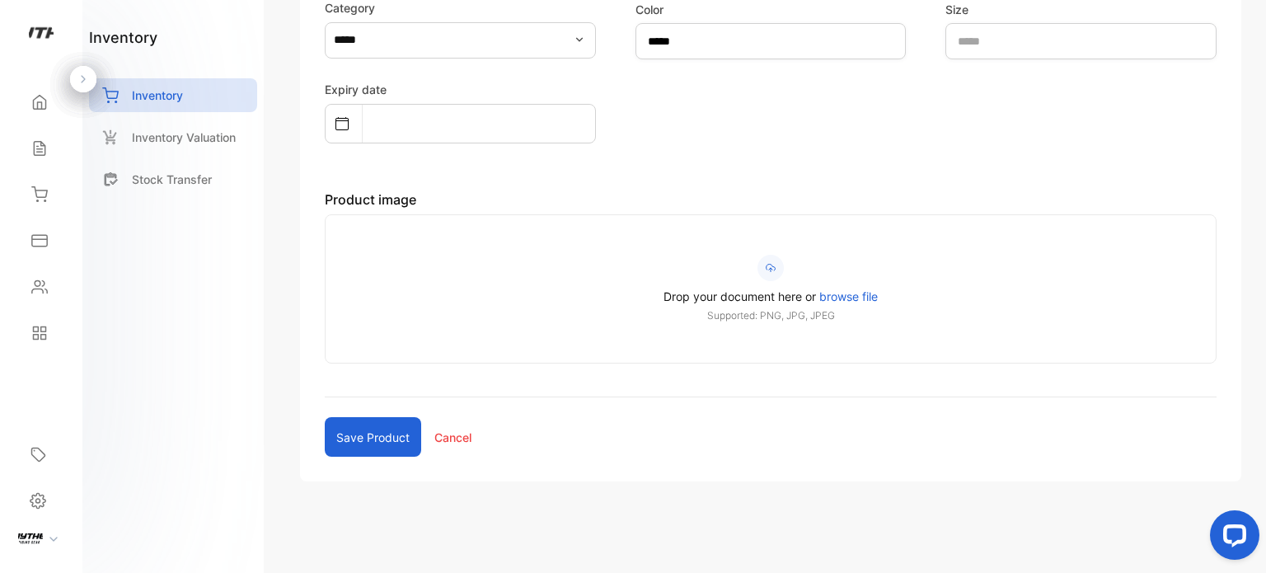
click at [376, 434] on button "Save product" at bounding box center [373, 437] width 96 height 40
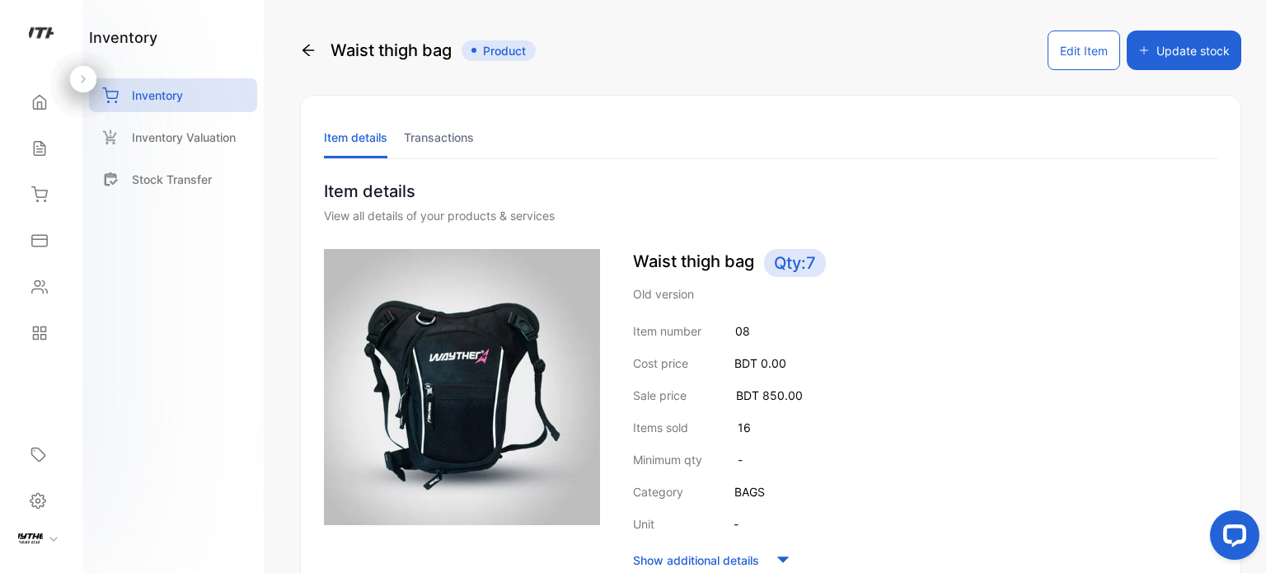
scroll to position [162, 0]
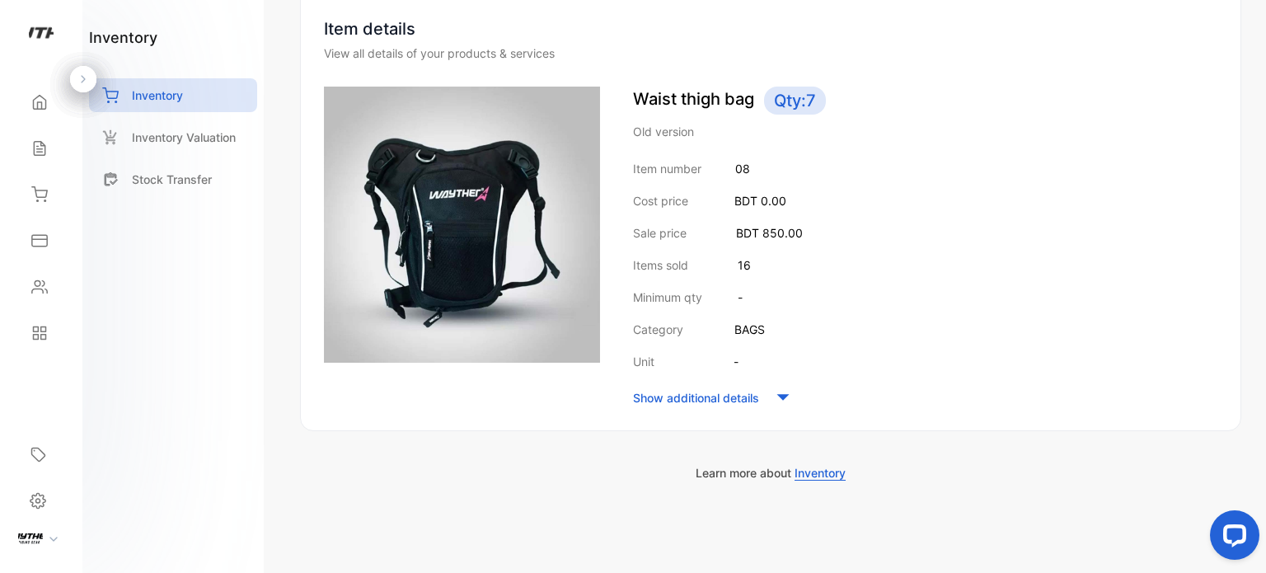
click at [768, 398] on div "Show additional details" at bounding box center [925, 397] width 584 height 25
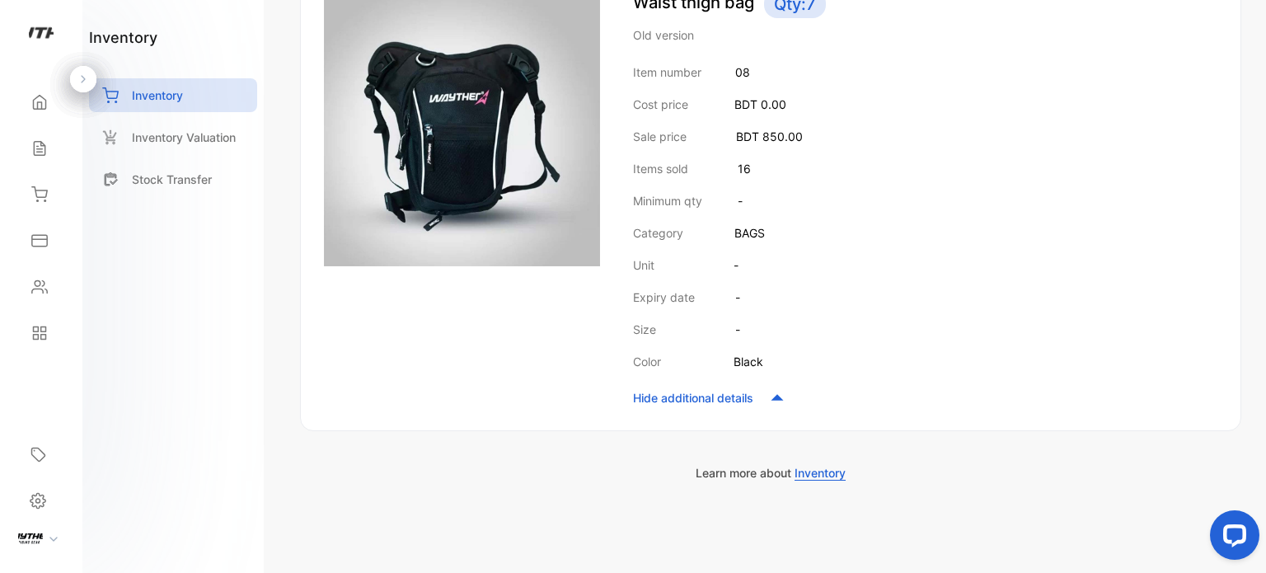
scroll to position [0, 0]
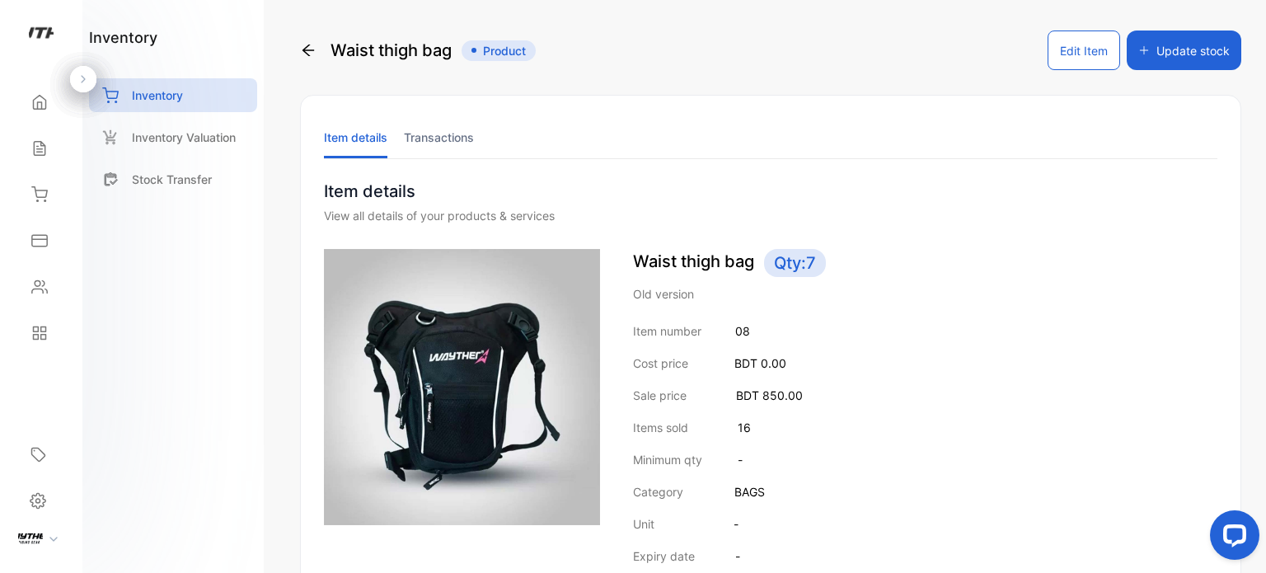
drag, startPoint x: 1169, startPoint y: 45, endPoint x: 1182, endPoint y: 254, distance: 208.8
click at [1182, 254] on div "Waist thigh bag Product Edit Item Update stock Item details Transactions Item d…" at bounding box center [770, 384] width 941 height 709
click at [1069, 55] on button "Edit Item" at bounding box center [1083, 50] width 73 height 40
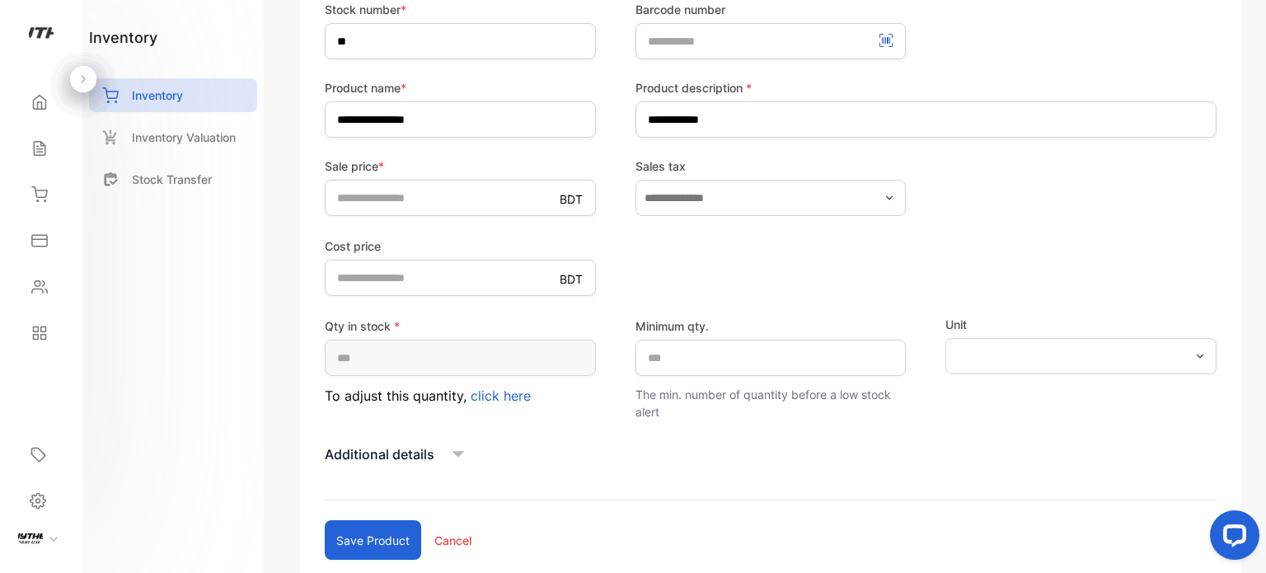
scroll to position [392, 0]
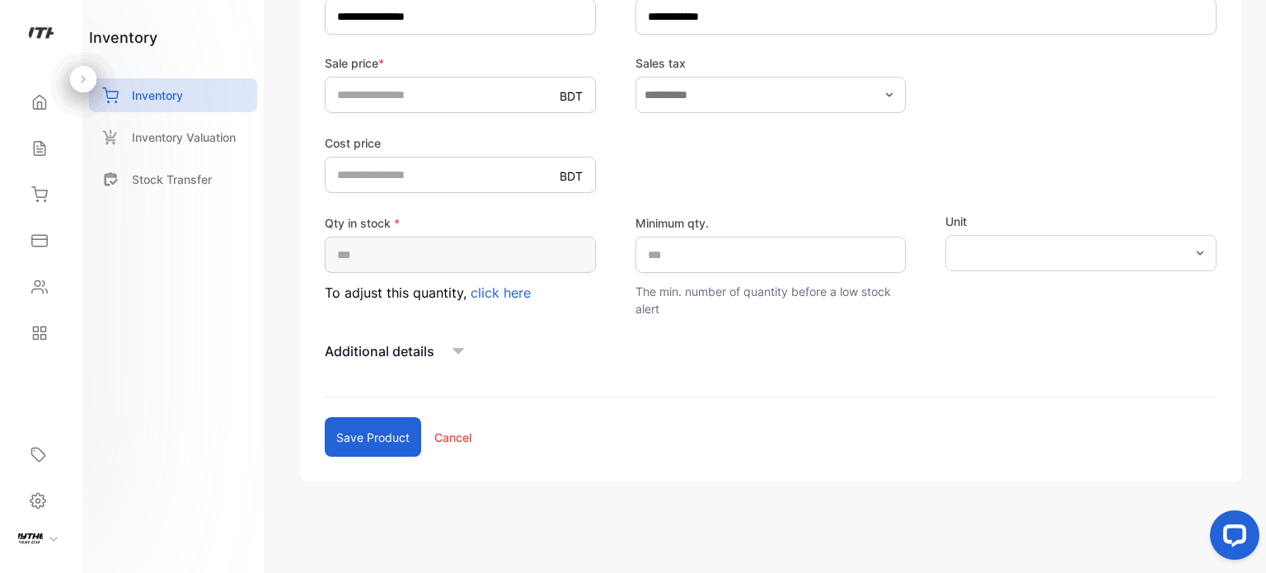
click at [438, 345] on div "Additional details" at bounding box center [771, 351] width 892 height 25
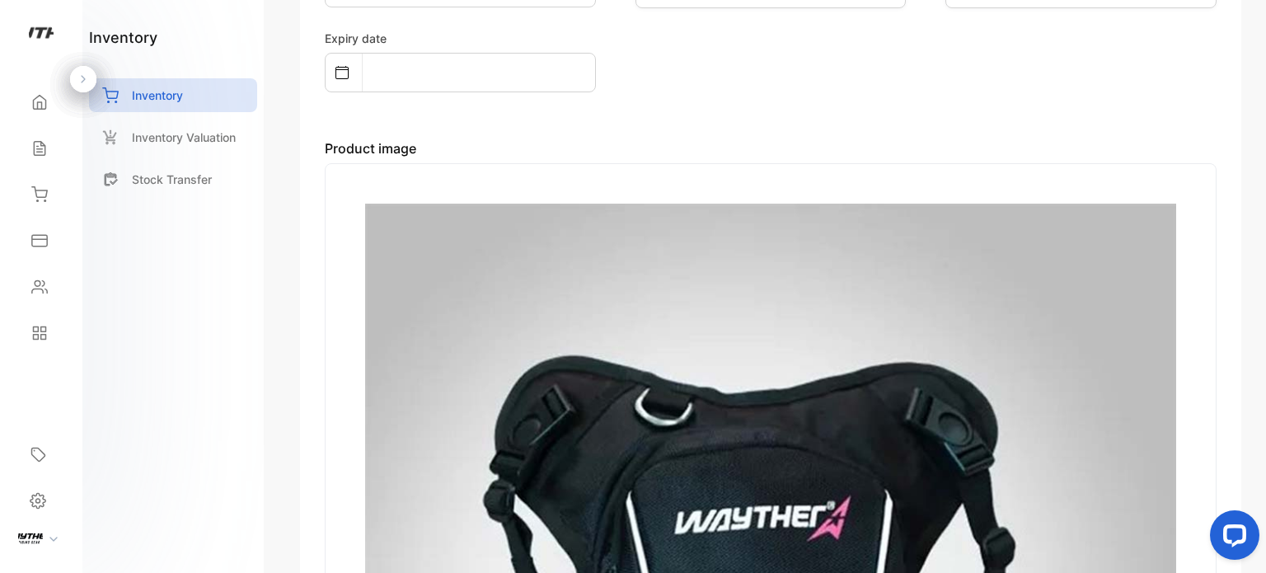
scroll to position [680, 0]
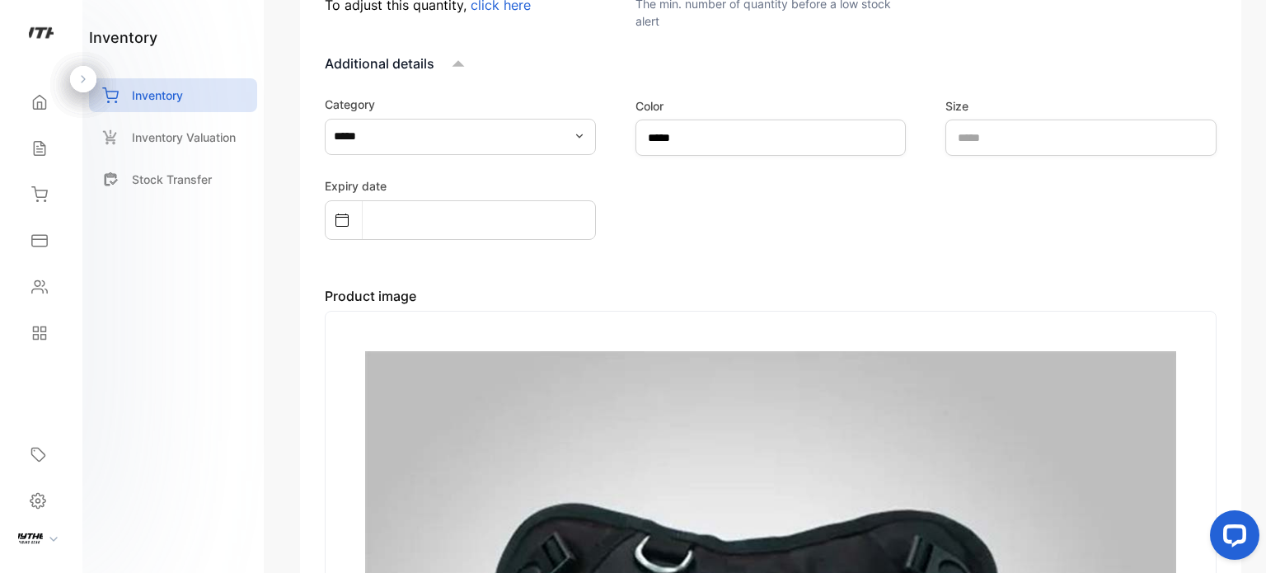
click at [0, 0] on input "file" at bounding box center [0, 0] width 0 height 0
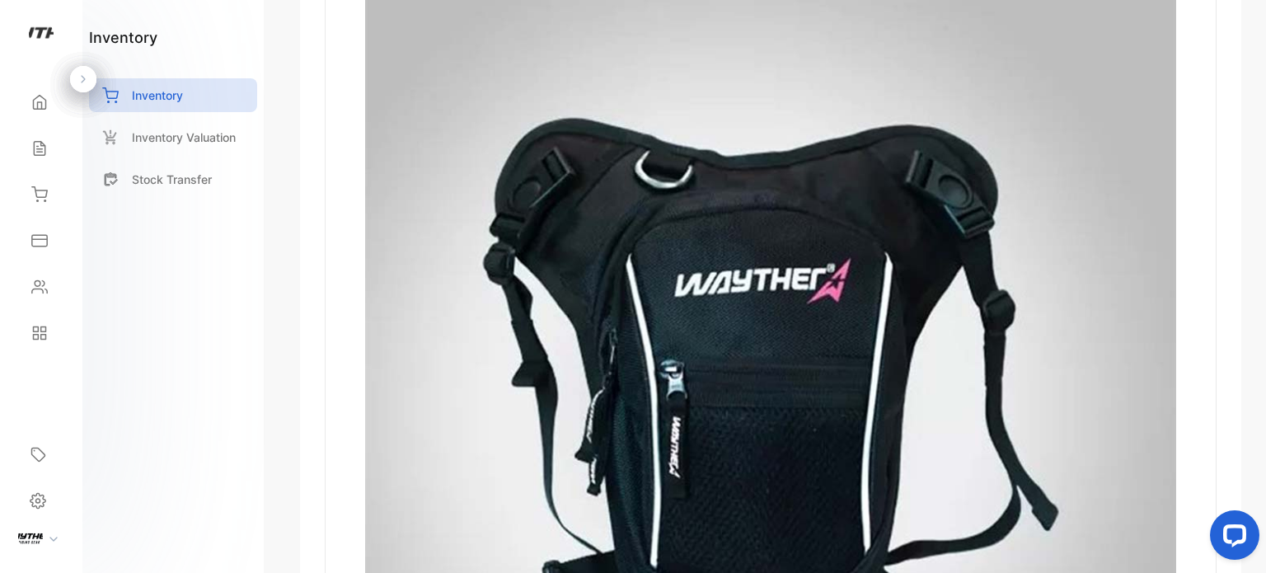
scroll to position [686, 0]
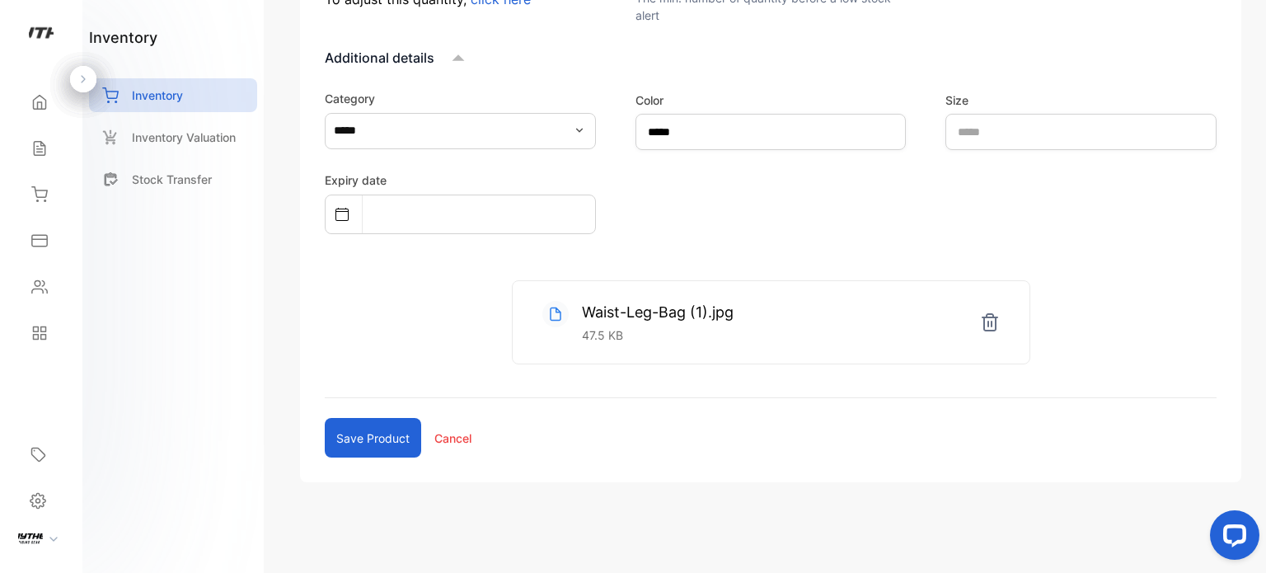
click at [347, 438] on button "Save product" at bounding box center [373, 438] width 96 height 40
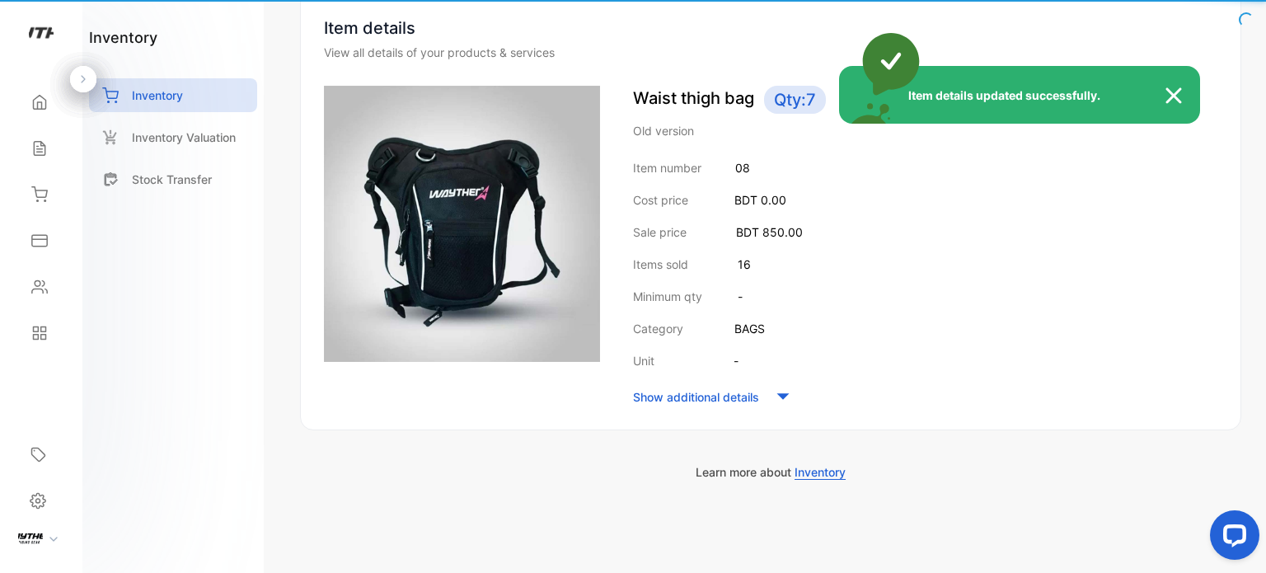
scroll to position [162, 0]
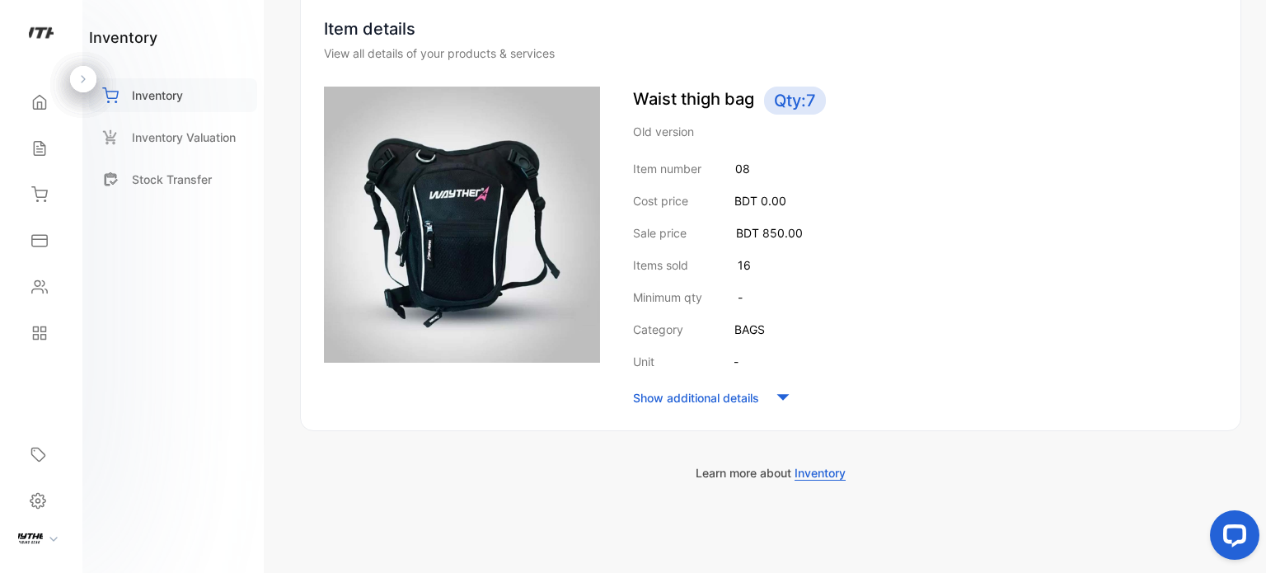
click at [152, 104] on div "Inventory" at bounding box center [173, 95] width 168 height 34
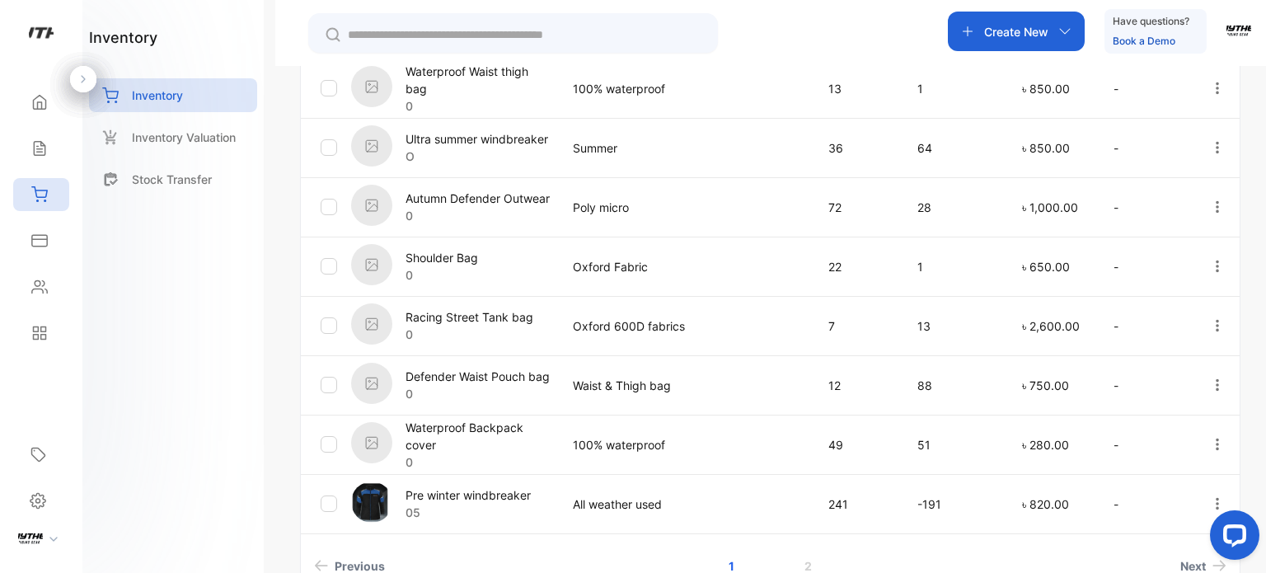
scroll to position [547, 0]
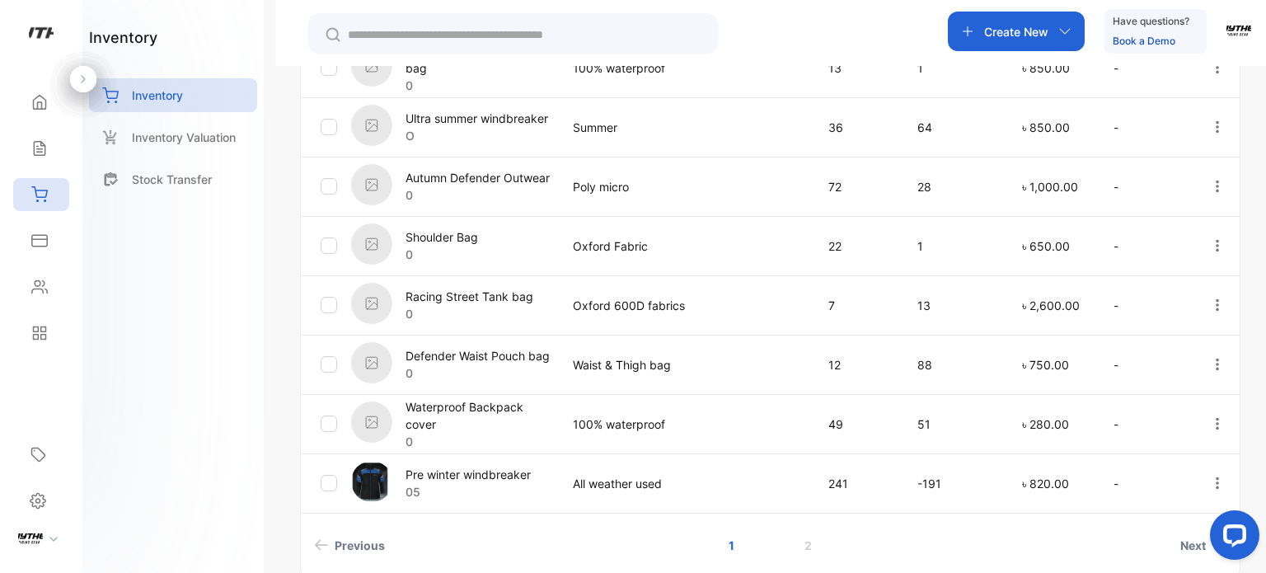
click at [1216, 246] on icon "button" at bounding box center [1217, 245] width 15 height 15
click at [1178, 335] on span "Edit" at bounding box center [1174, 340] width 25 height 20
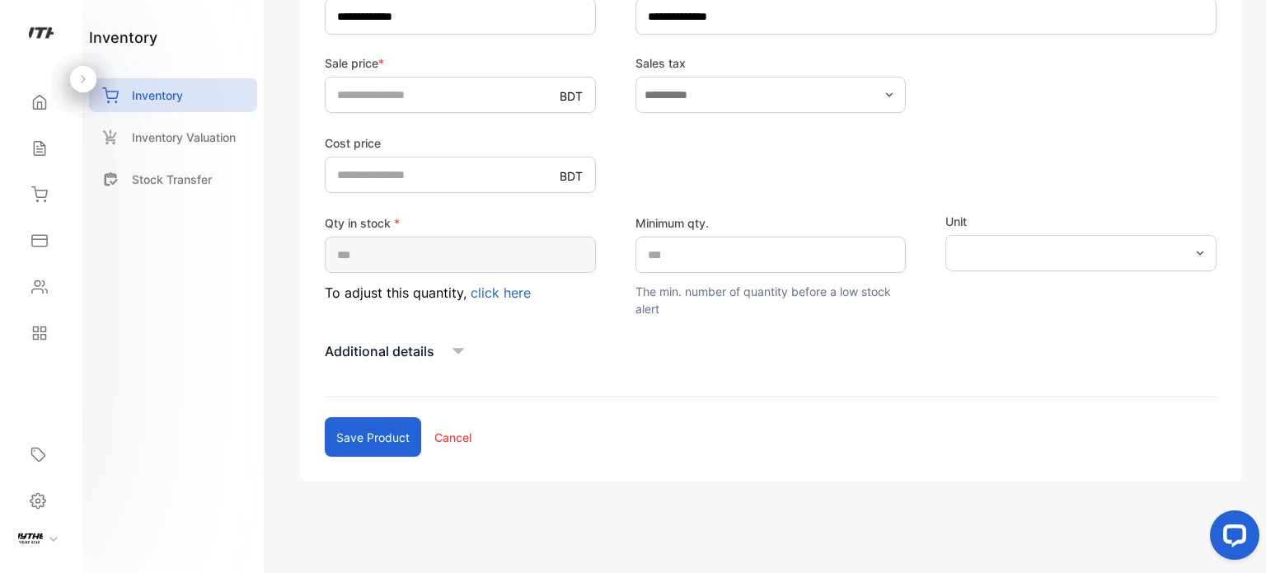
click at [461, 349] on icon at bounding box center [458, 351] width 12 height 7
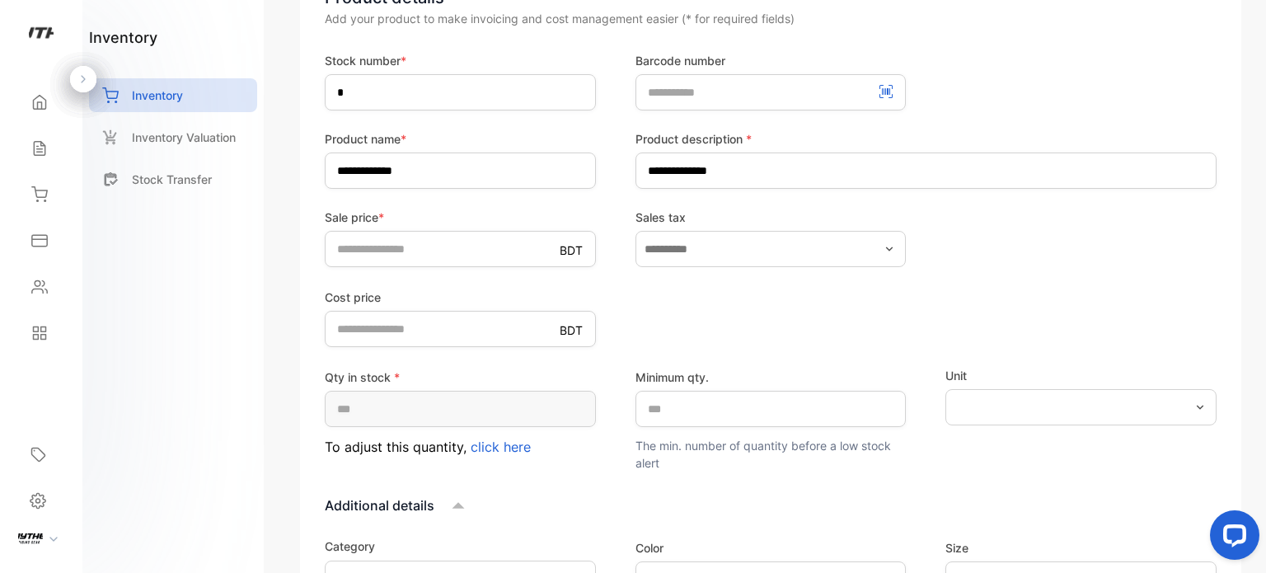
scroll to position [201, 0]
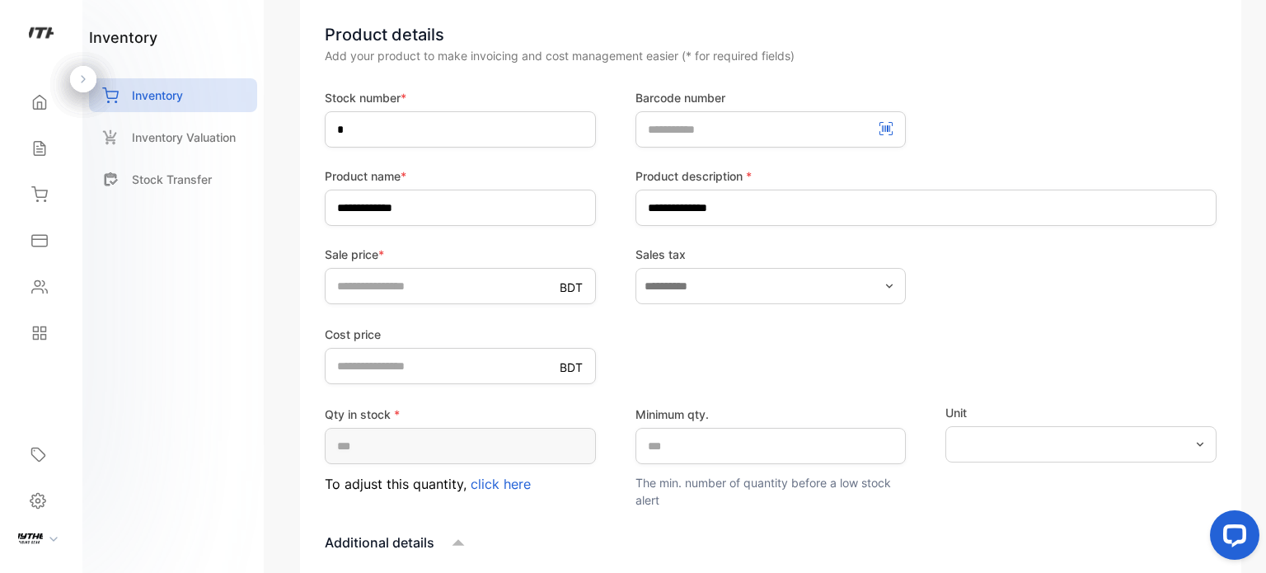
click at [501, 485] on span "click here" at bounding box center [501, 483] width 60 height 16
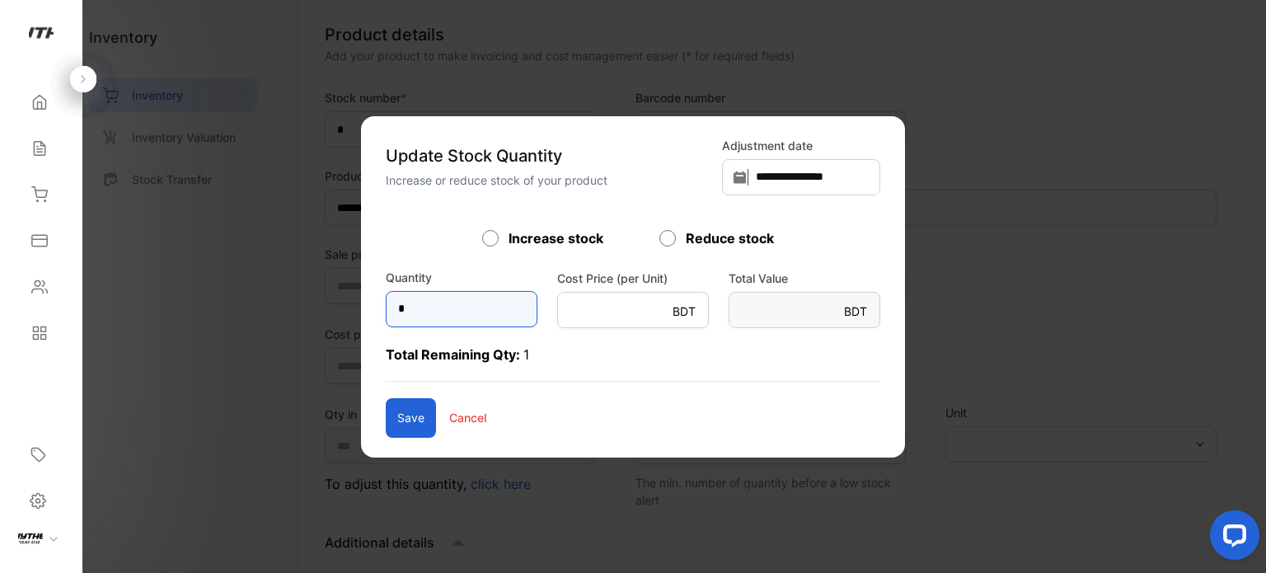
click at [479, 316] on input "*" at bounding box center [462, 309] width 152 height 36
type input "*"
click at [386, 415] on button "Save" at bounding box center [411, 418] width 50 height 40
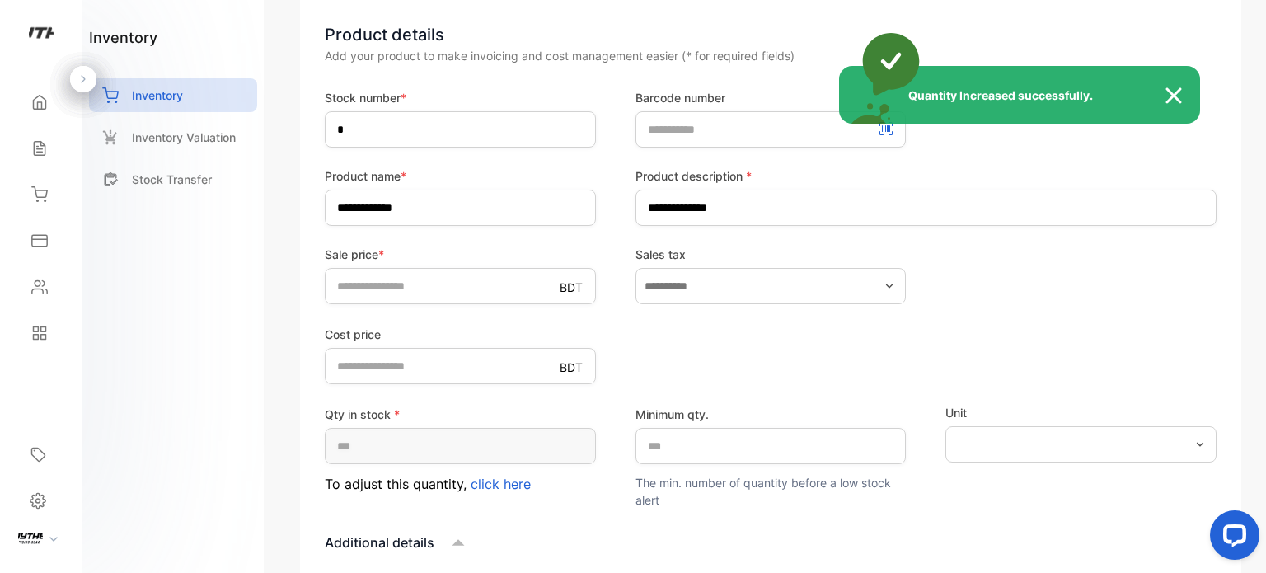
type input "*"
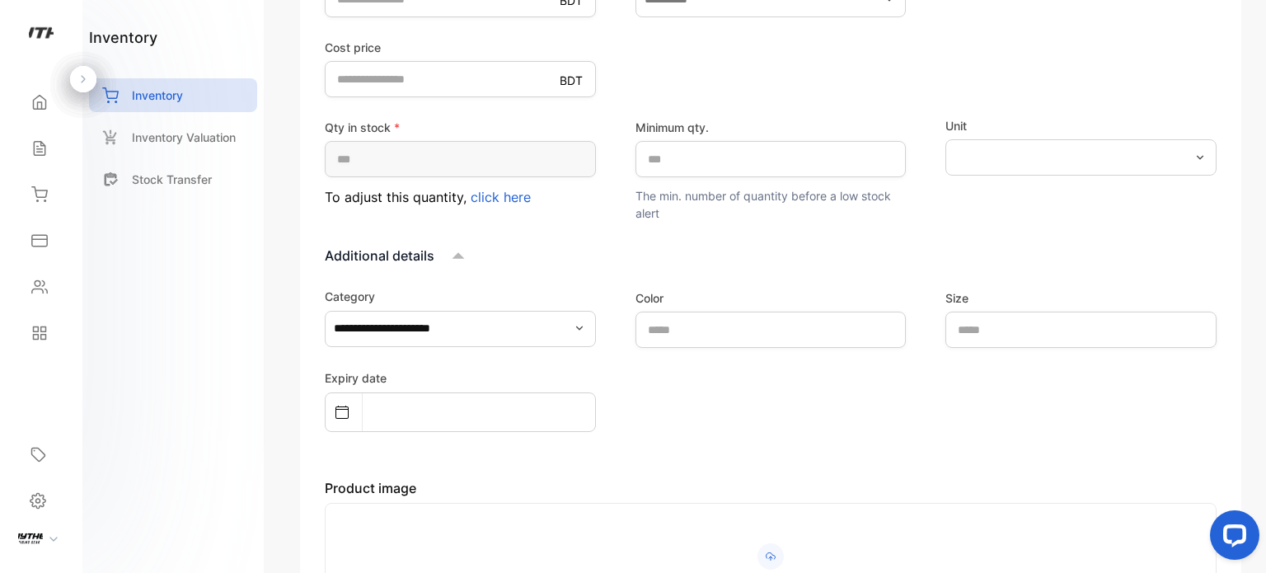
scroll to position [776, 0]
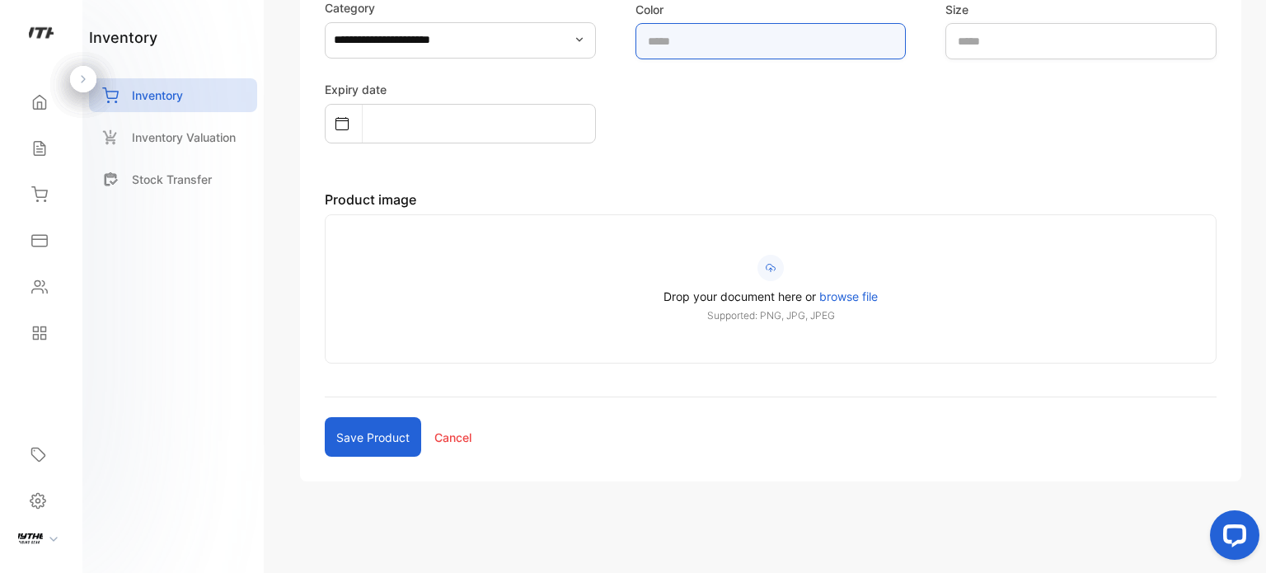
click at [736, 46] on input "text" at bounding box center [770, 41] width 271 height 36
type input "****"
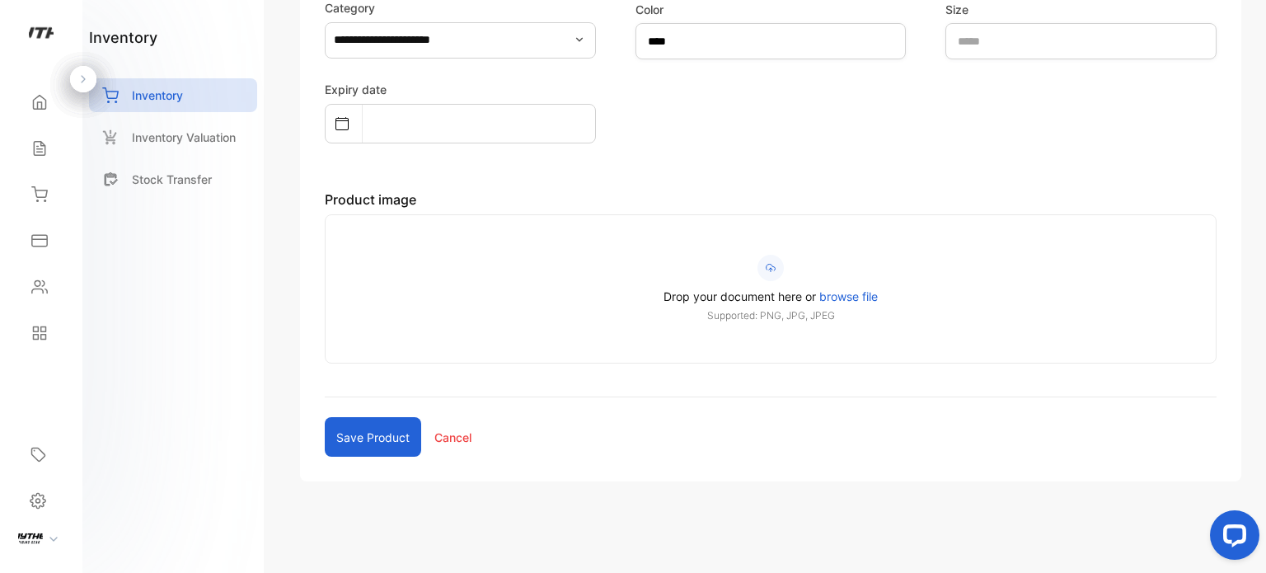
click at [575, 38] on icon "button" at bounding box center [578, 40] width 7 height 4
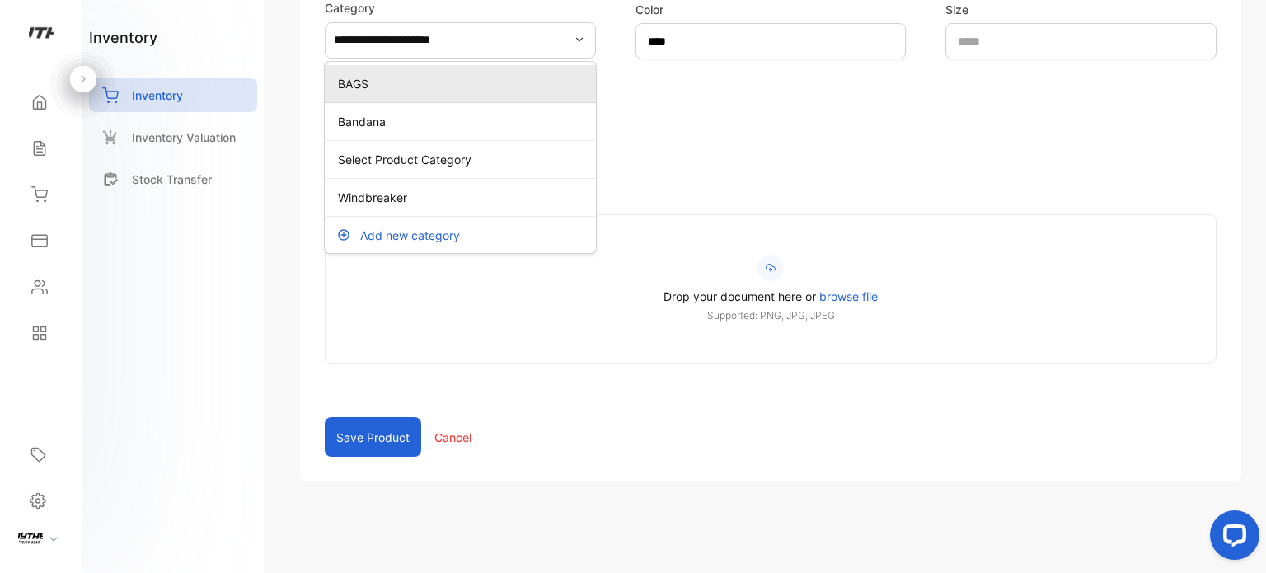
click at [475, 78] on p "BAGS" at bounding box center [463, 83] width 251 height 17
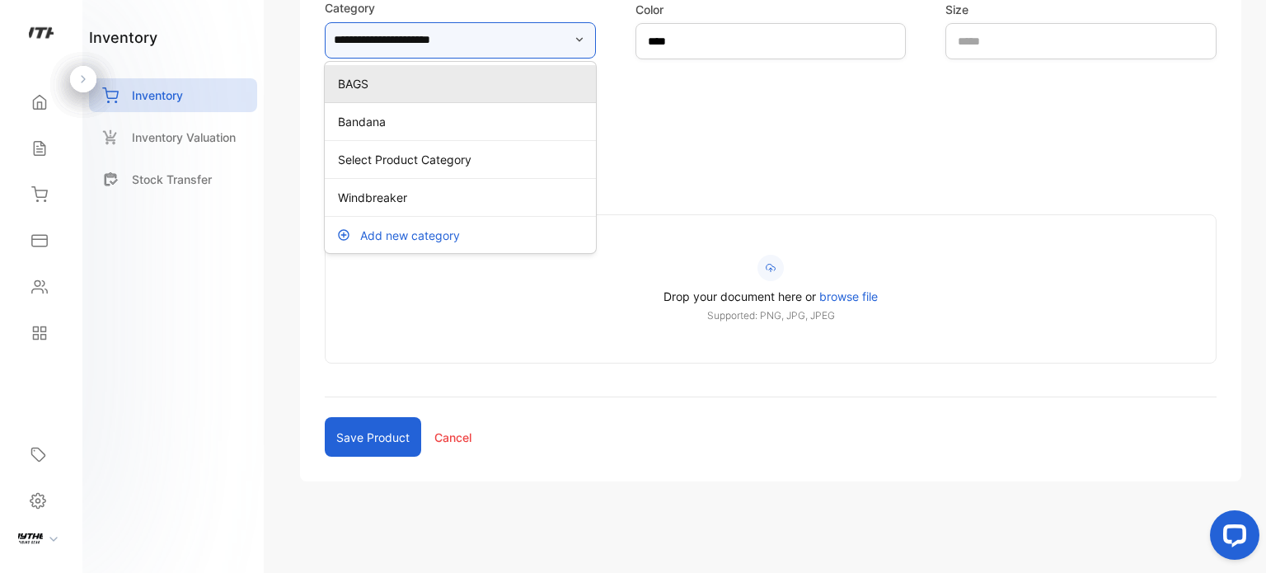
type input "****"
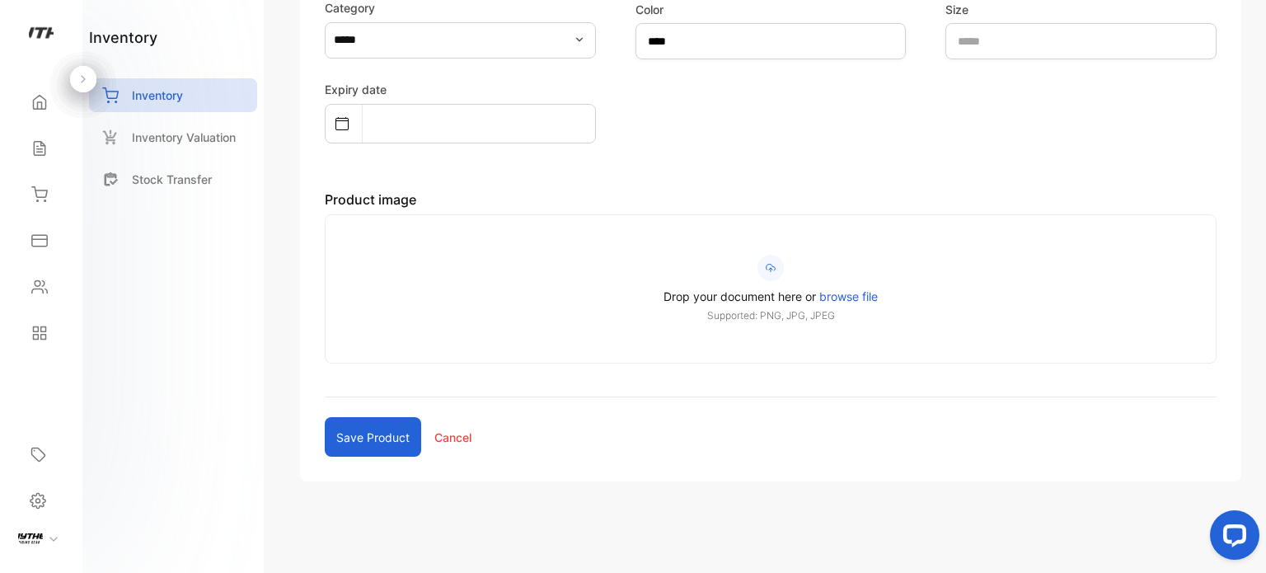
click at [860, 297] on span "browse file" at bounding box center [848, 296] width 59 height 14
click at [0, 0] on input "Drop your document here or browse file Supported: PNG, JPG, JPEG" at bounding box center [0, 0] width 0 height 0
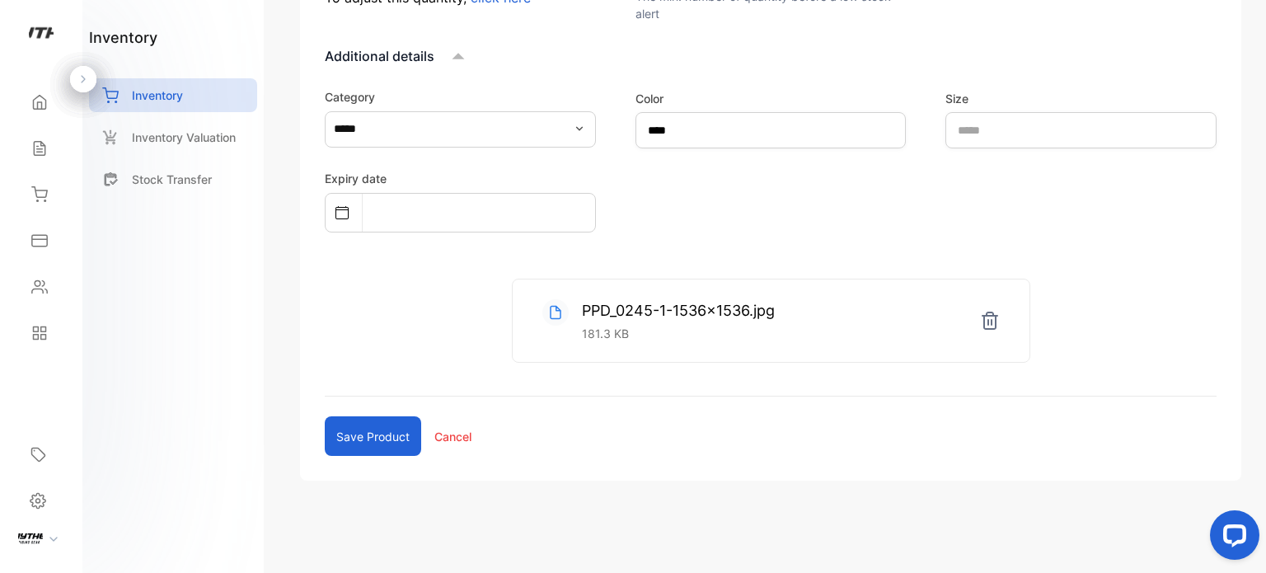
scroll to position [686, 0]
click at [356, 445] on button "Save product" at bounding box center [373, 438] width 96 height 40
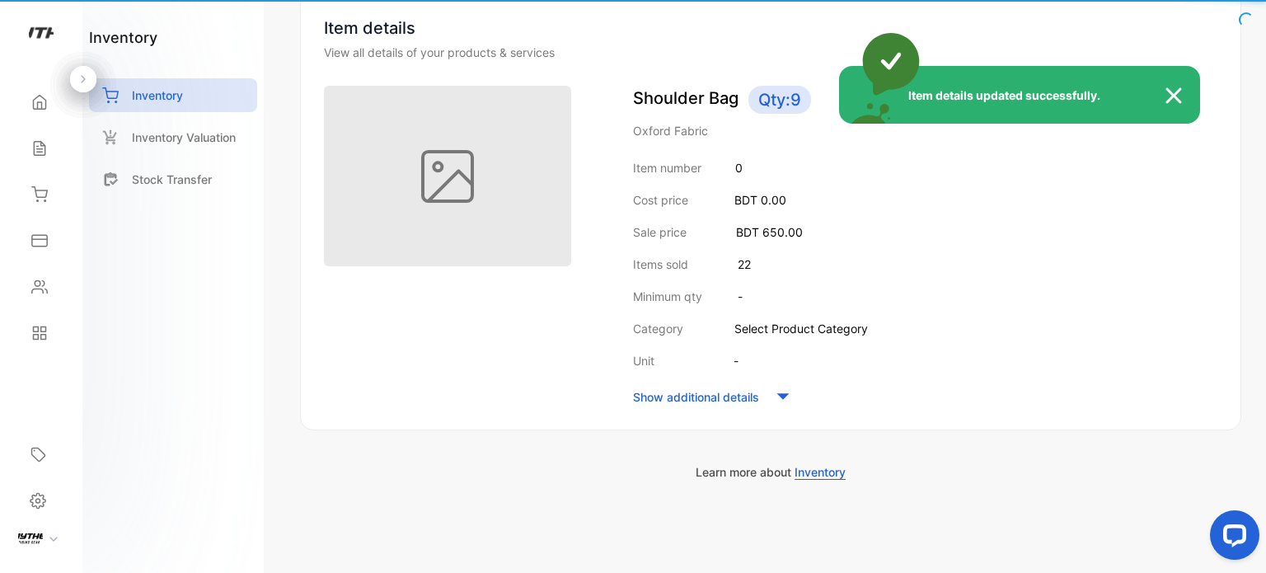
scroll to position [162, 0]
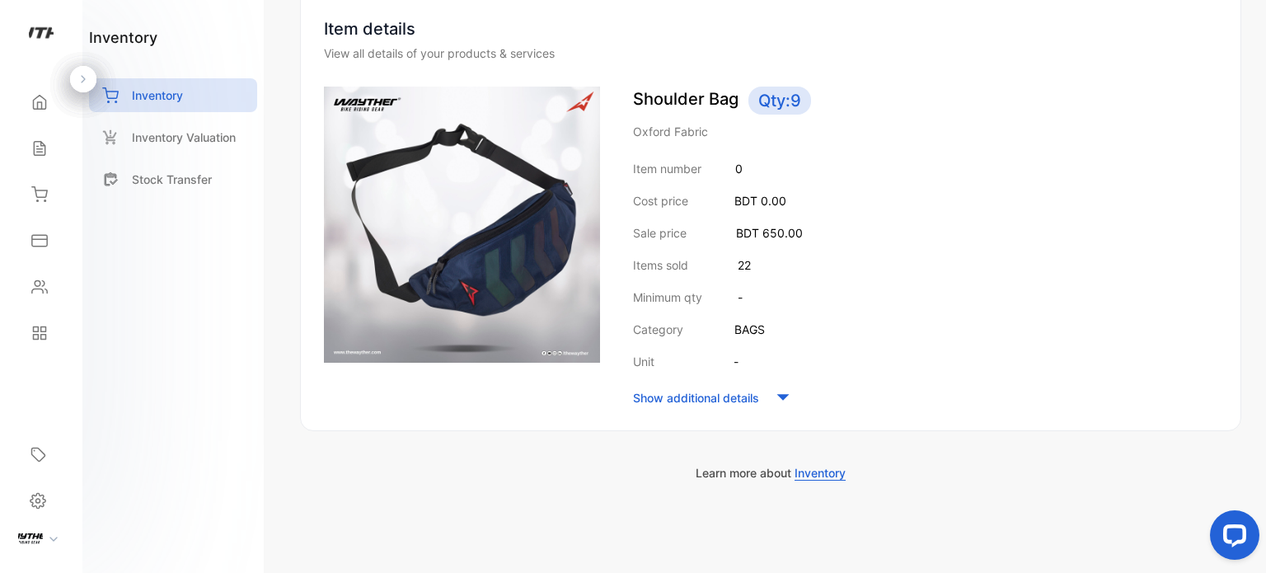
click at [775, 399] on icon at bounding box center [782, 397] width 25 height 25
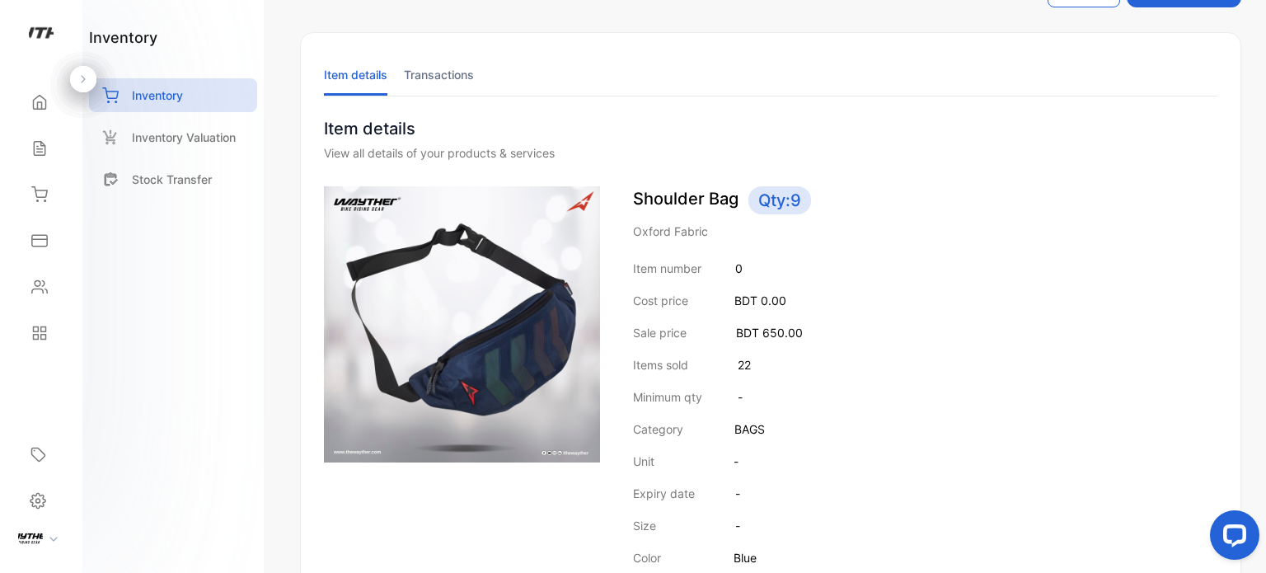
scroll to position [0, 0]
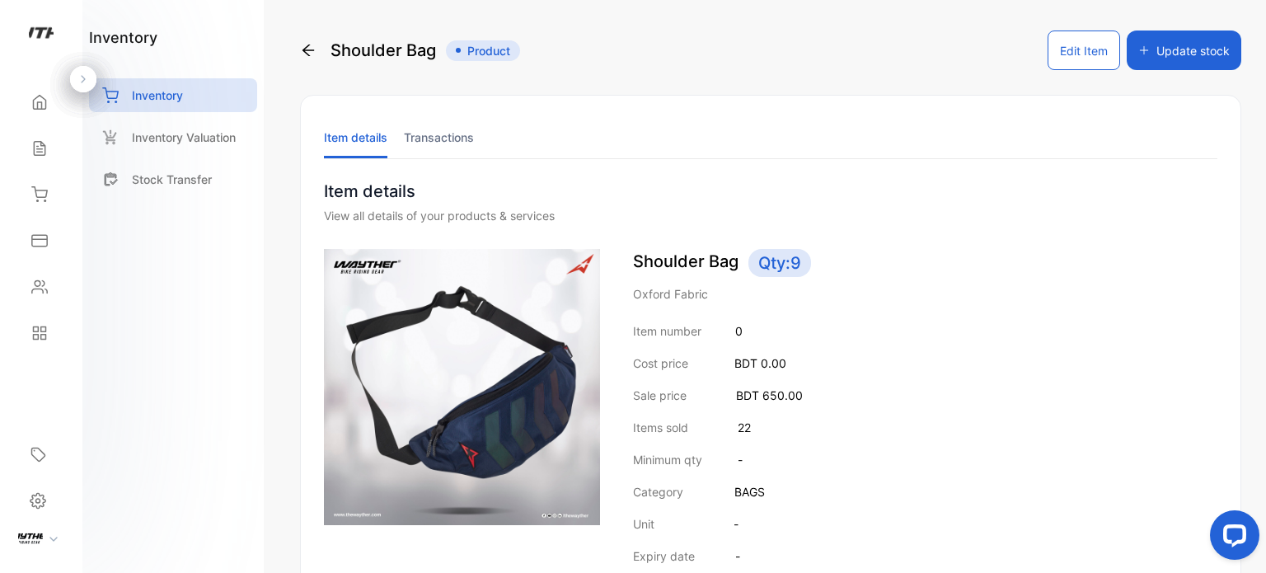
click at [1077, 55] on button "Edit Item" at bounding box center [1083, 50] width 73 height 40
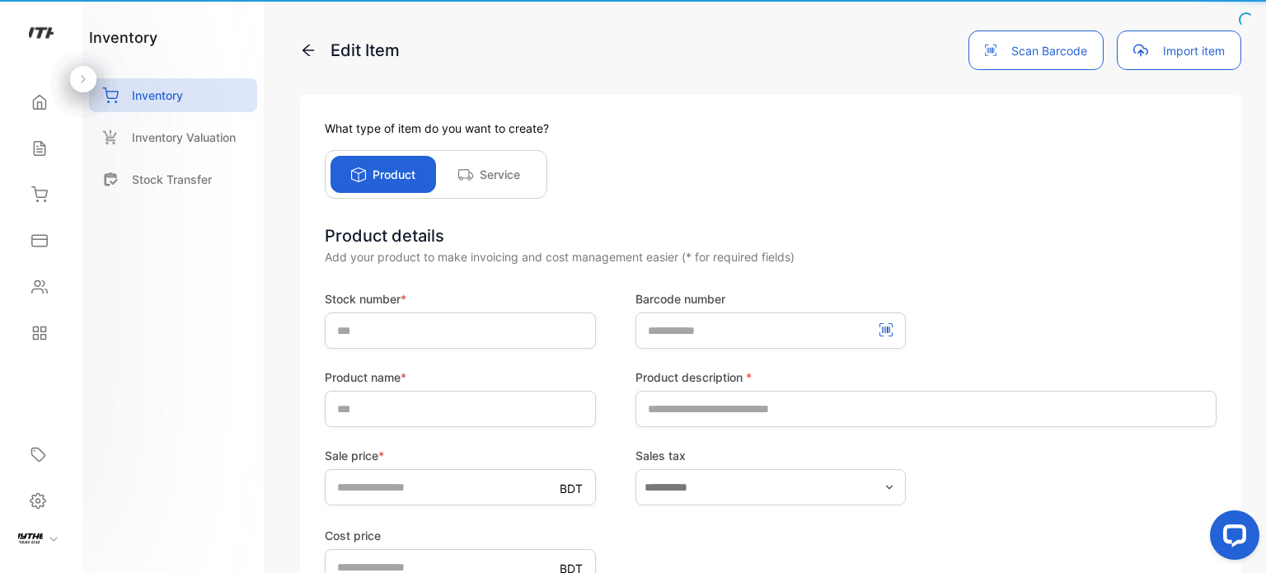
type input "*"
type input "**********"
type input "***"
type input "*"
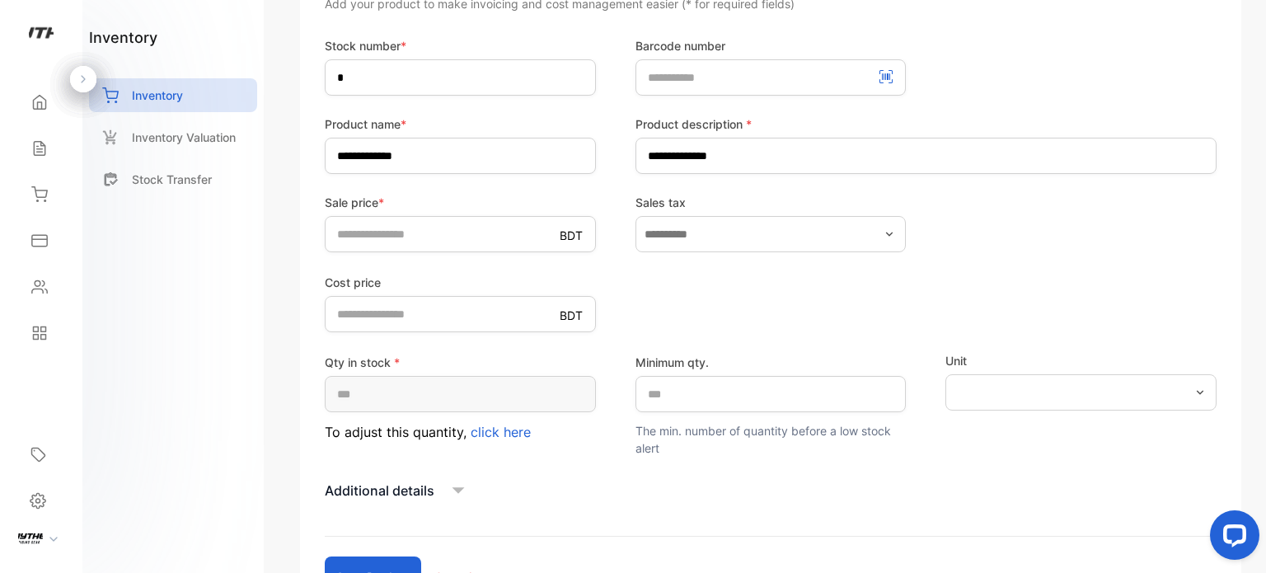
scroll to position [392, 0]
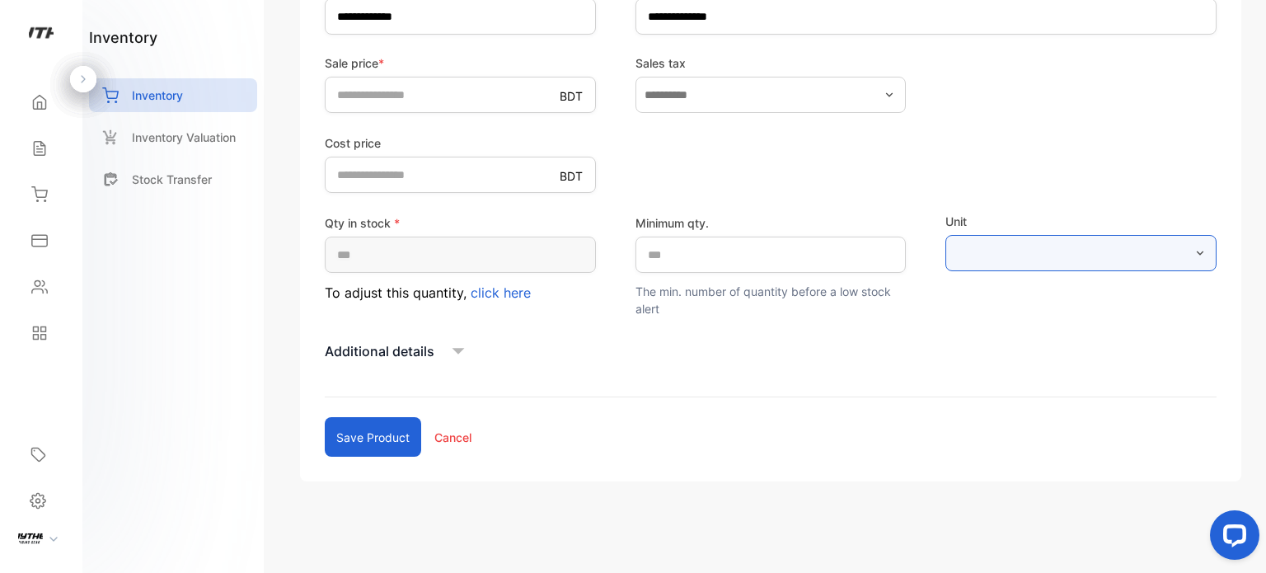
click at [1074, 235] on input "text" at bounding box center [1080, 253] width 271 height 36
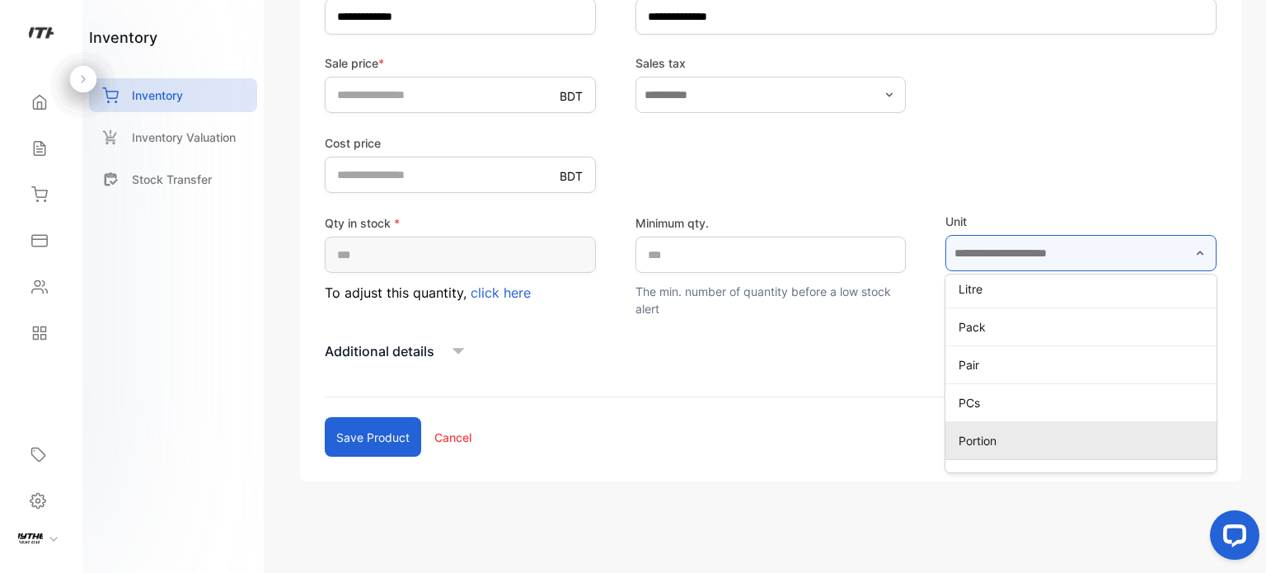
scroll to position [564, 0]
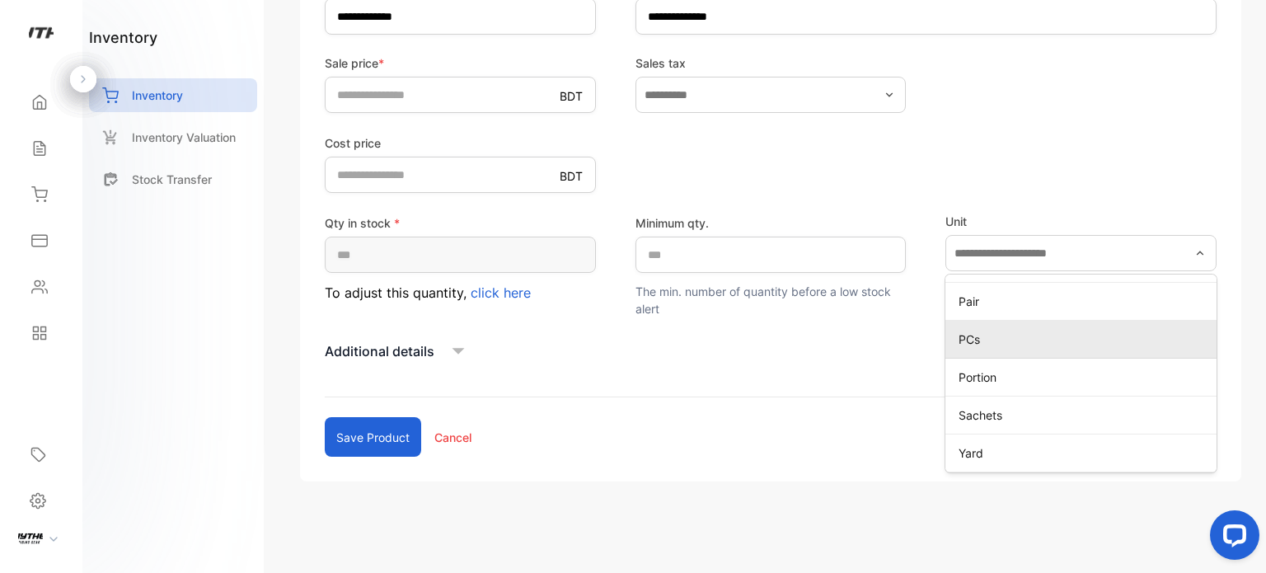
click at [1046, 341] on p "PCs" at bounding box center [1083, 338] width 251 height 17
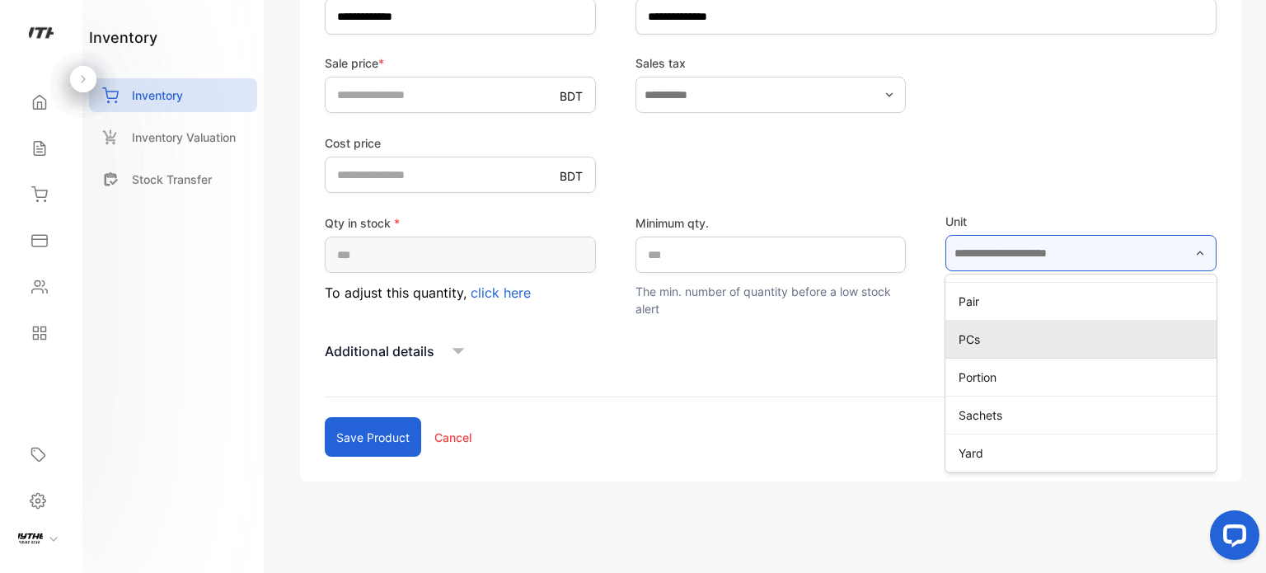
type input "***"
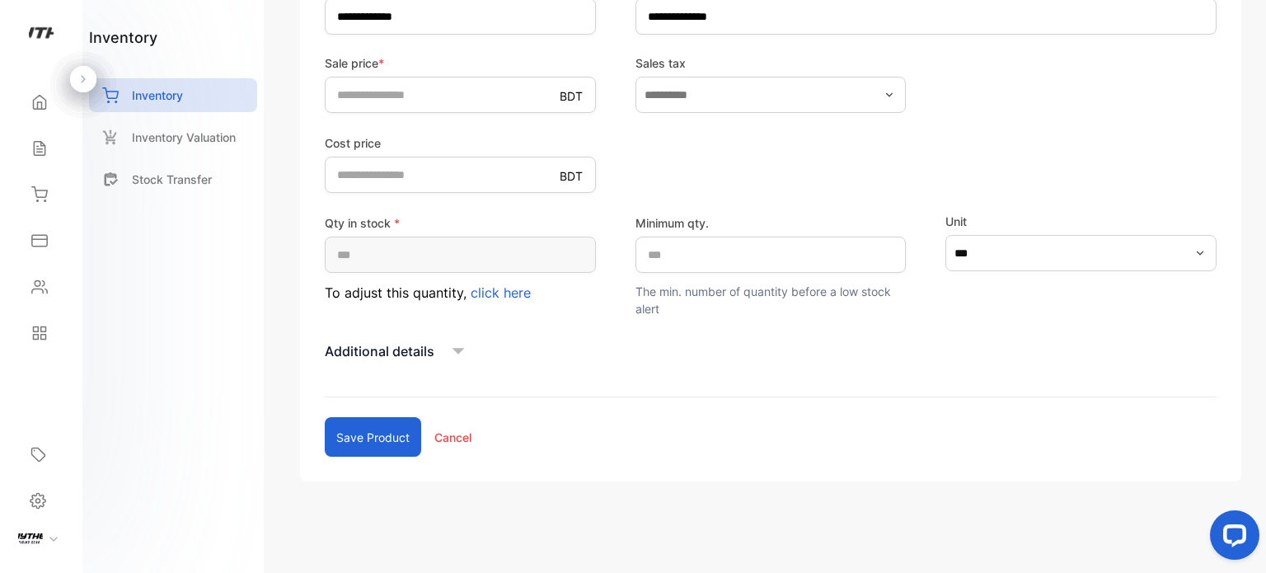
click at [386, 431] on button "Save product" at bounding box center [373, 437] width 96 height 40
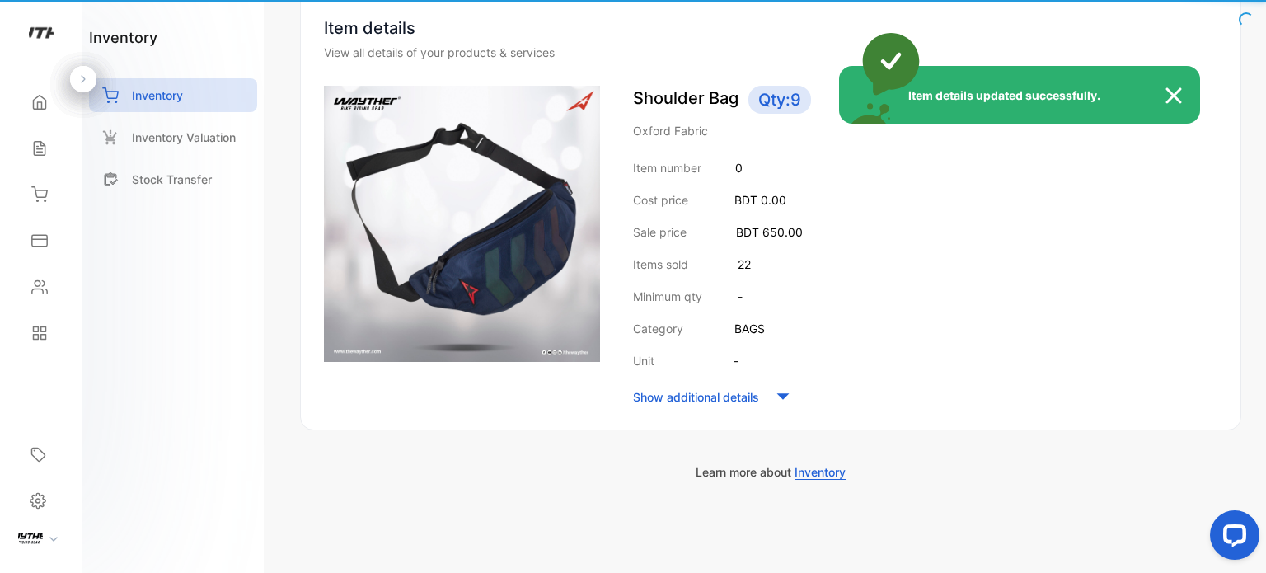
scroll to position [162, 0]
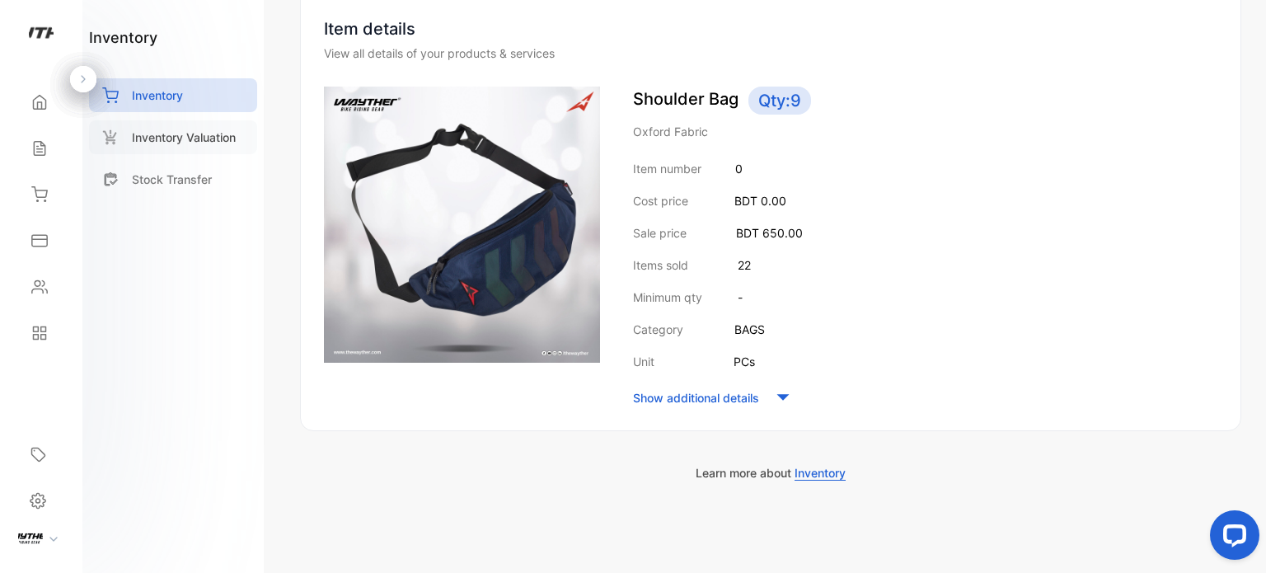
click at [127, 138] on div "Inventory Valuation" at bounding box center [173, 137] width 168 height 34
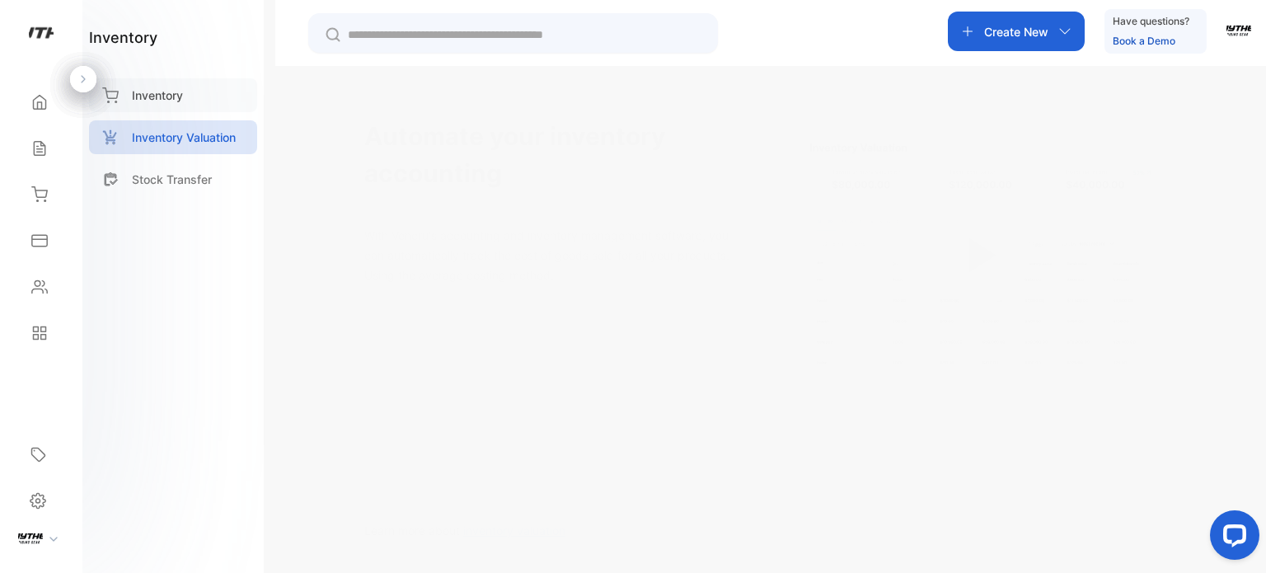
click at [122, 102] on div "Inventory" at bounding box center [173, 95] width 168 height 34
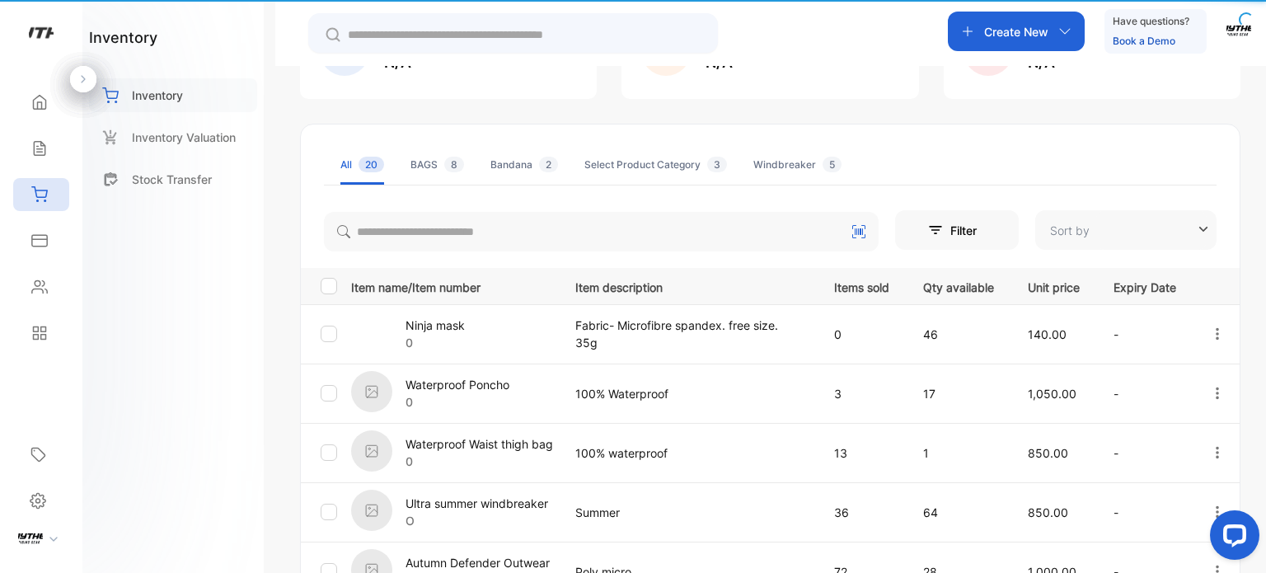
type input "**********"
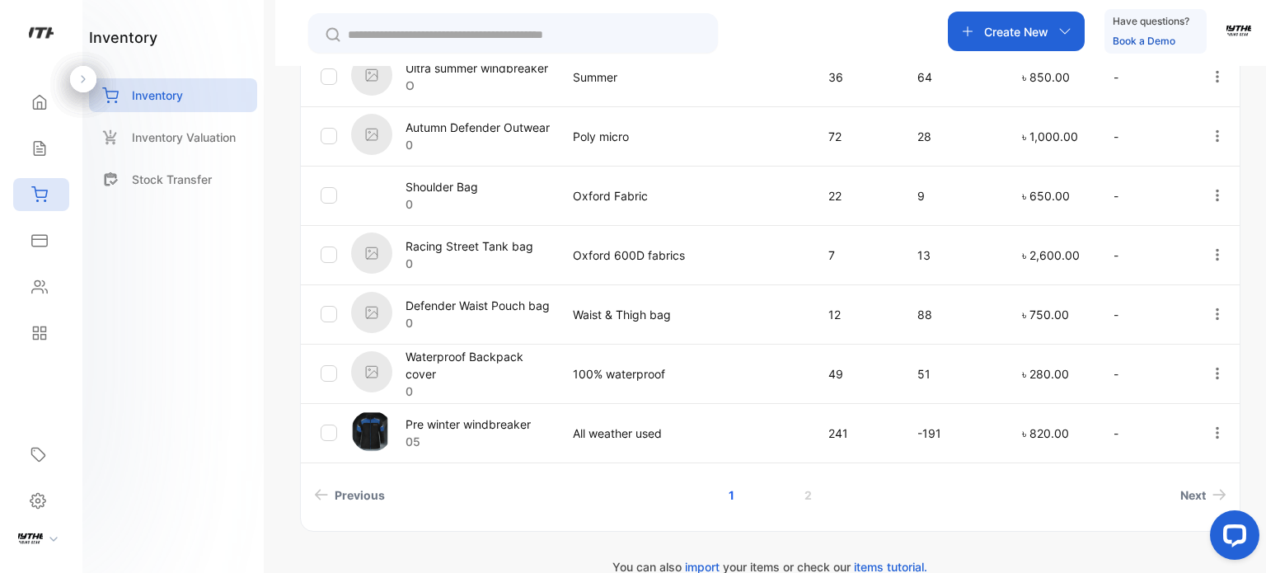
scroll to position [625, 0]
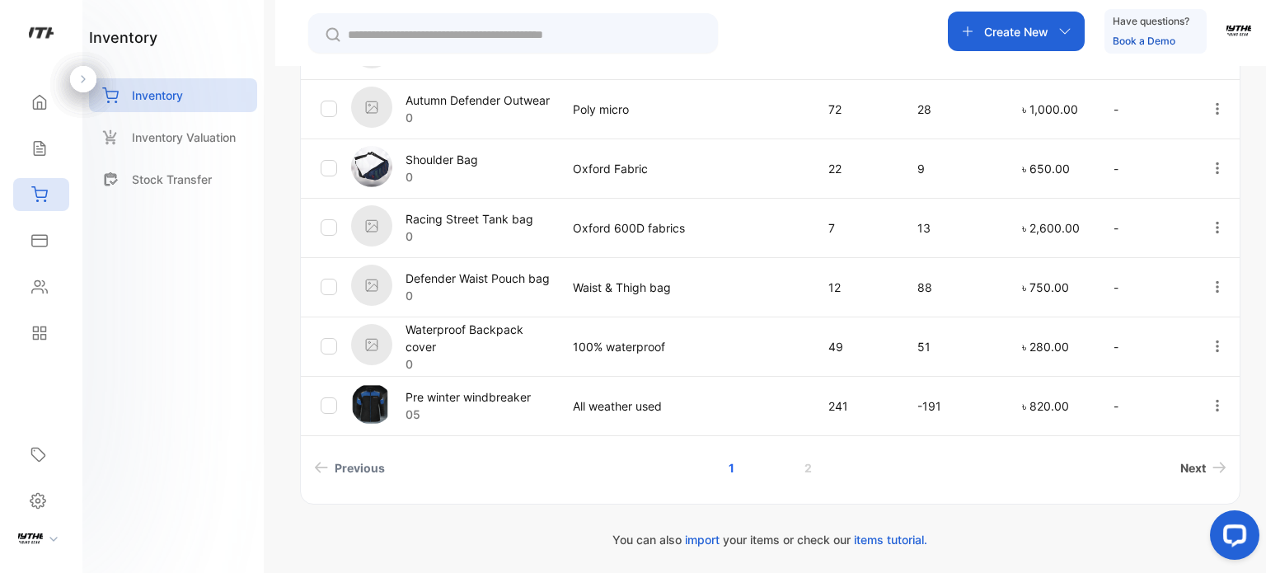
click at [1204, 468] on link "Next" at bounding box center [1202, 467] width 59 height 30
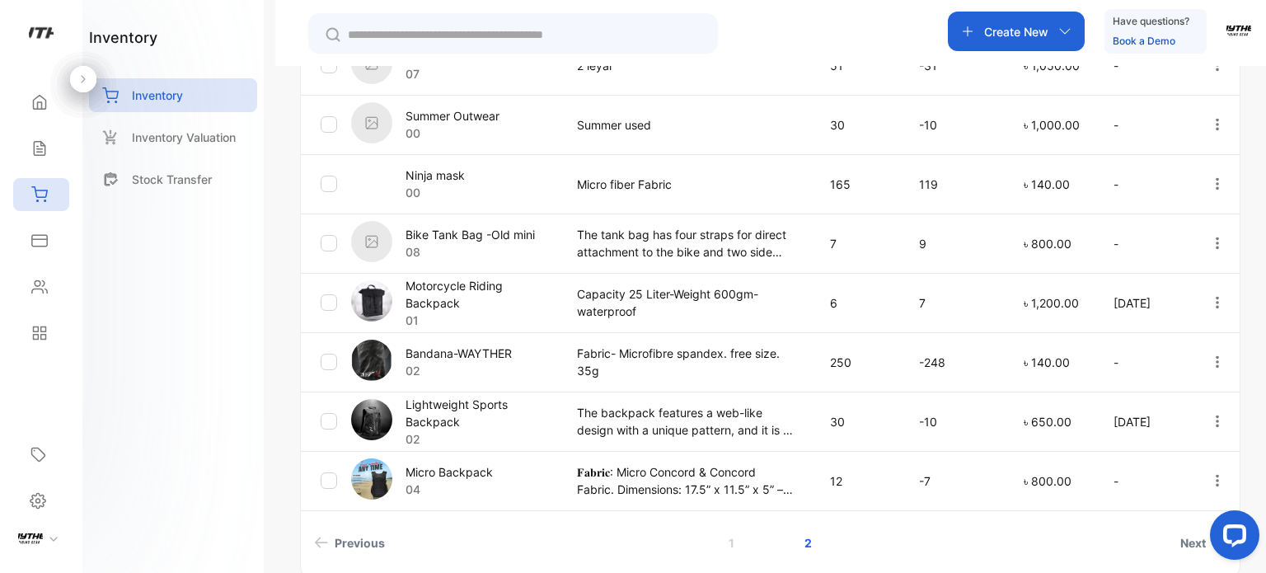
scroll to position [594, 0]
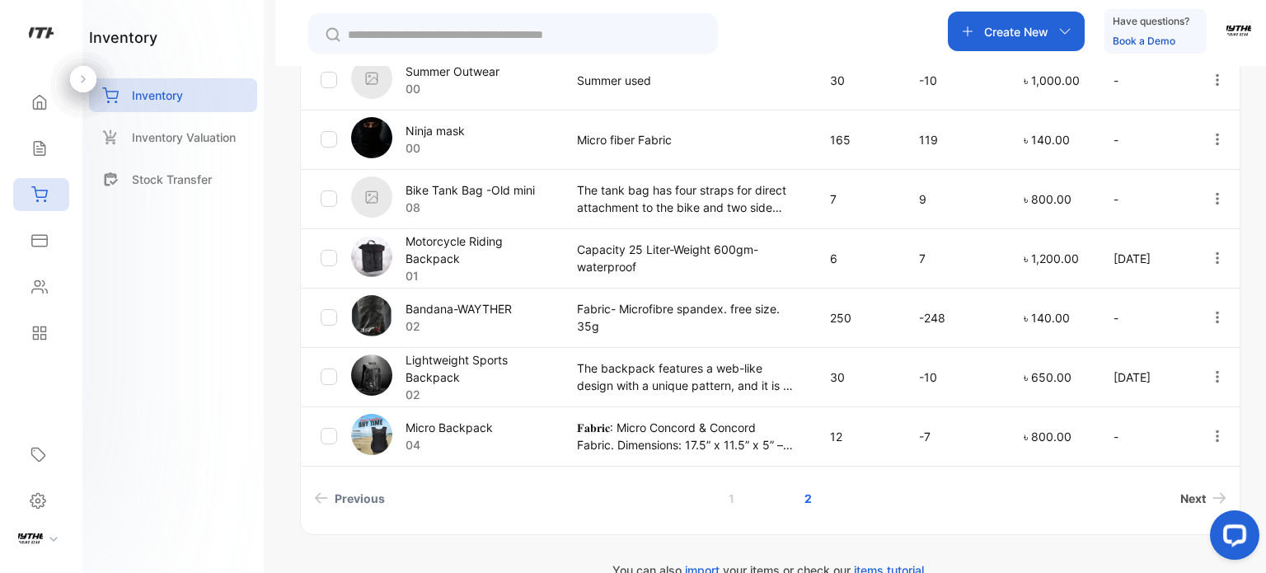
click at [1180, 490] on span "Next" at bounding box center [1193, 497] width 26 height 17
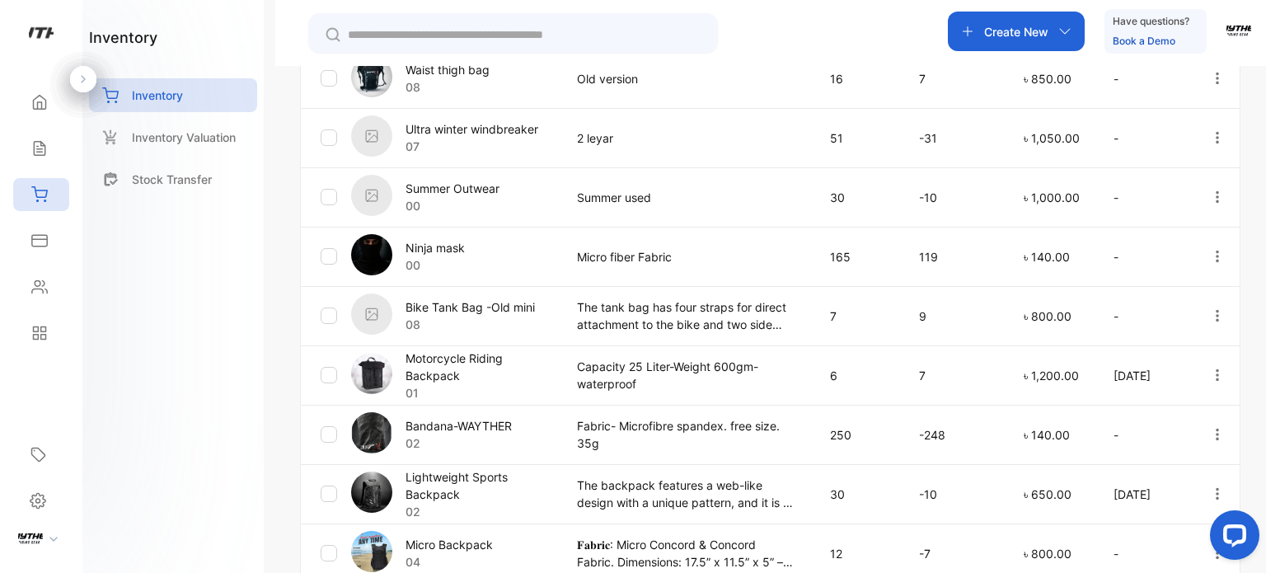
scroll to position [625, 0]
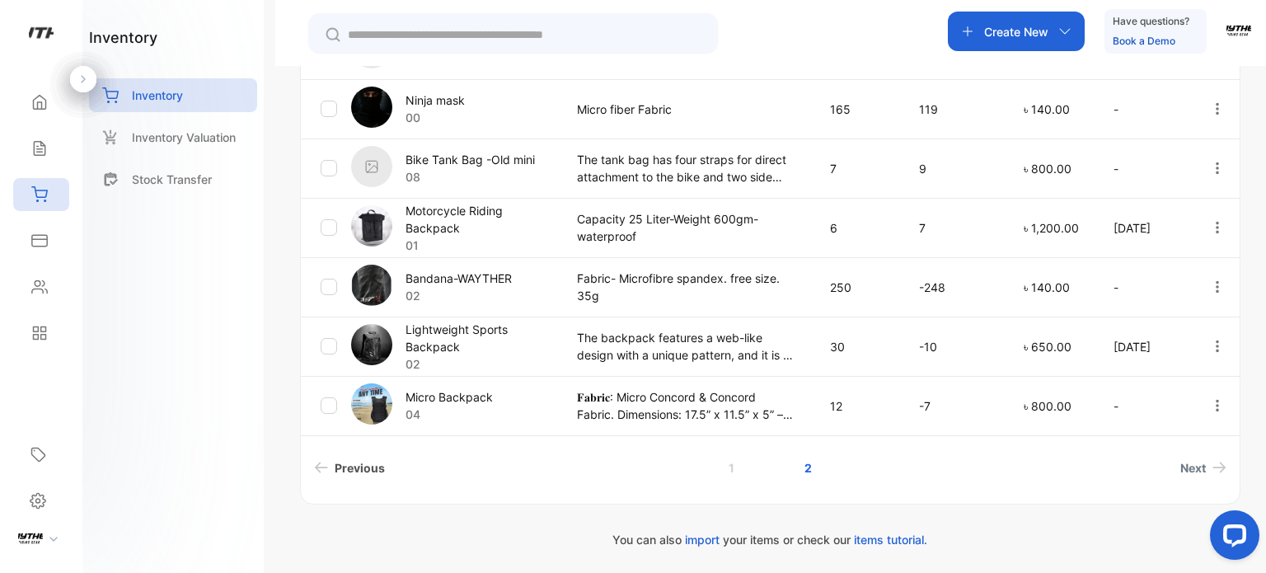
click at [366, 466] on span "Previous" at bounding box center [360, 467] width 50 height 17
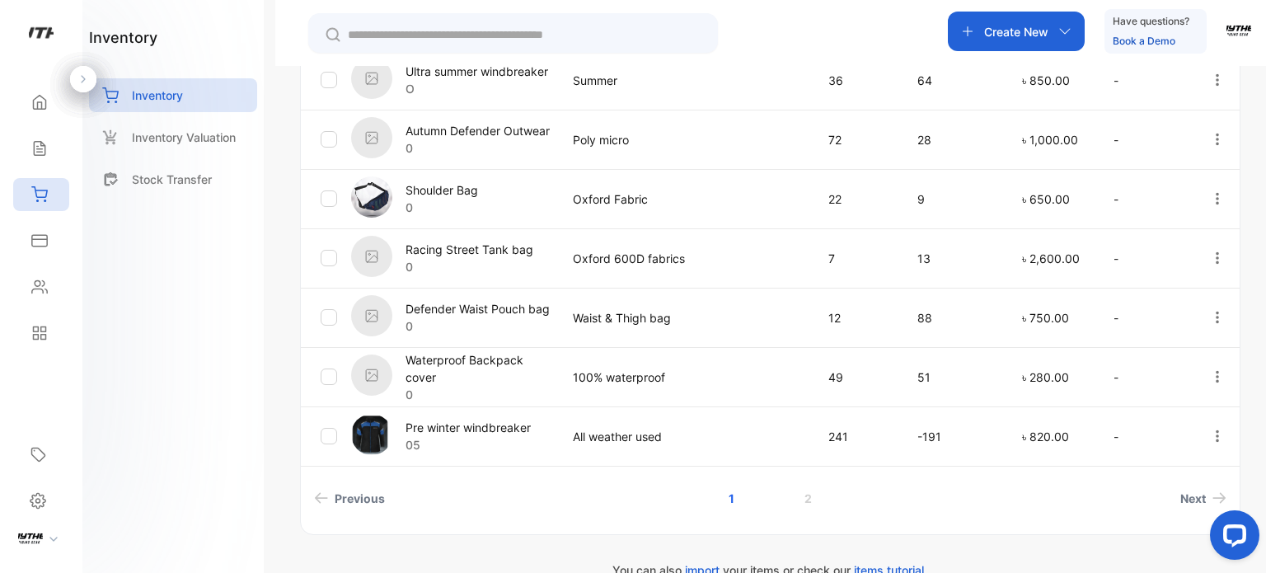
click at [1210, 256] on icon "button" at bounding box center [1217, 257] width 15 height 15
click at [1162, 353] on span "Edit" at bounding box center [1174, 352] width 25 height 20
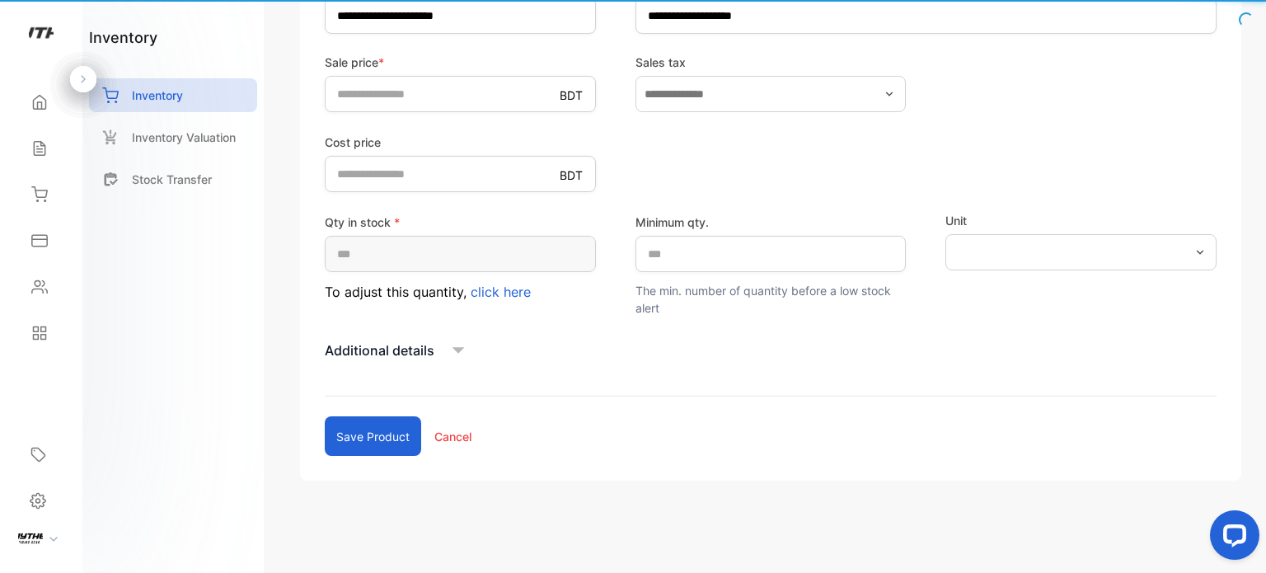
scroll to position [392, 0]
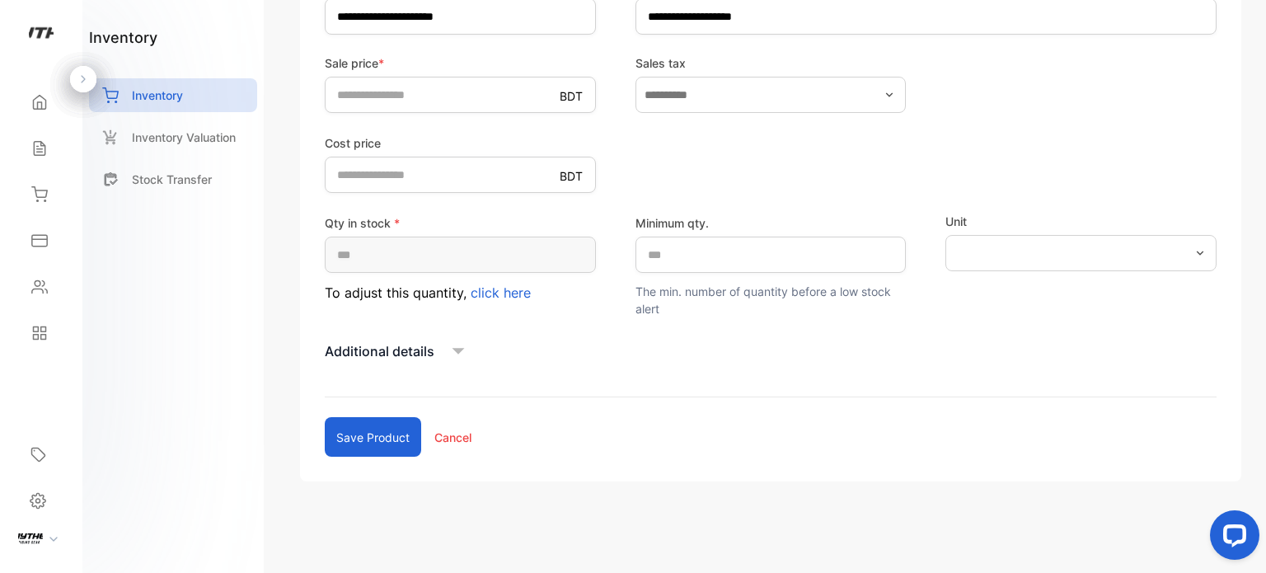
click at [511, 286] on span "click here" at bounding box center [501, 292] width 60 height 16
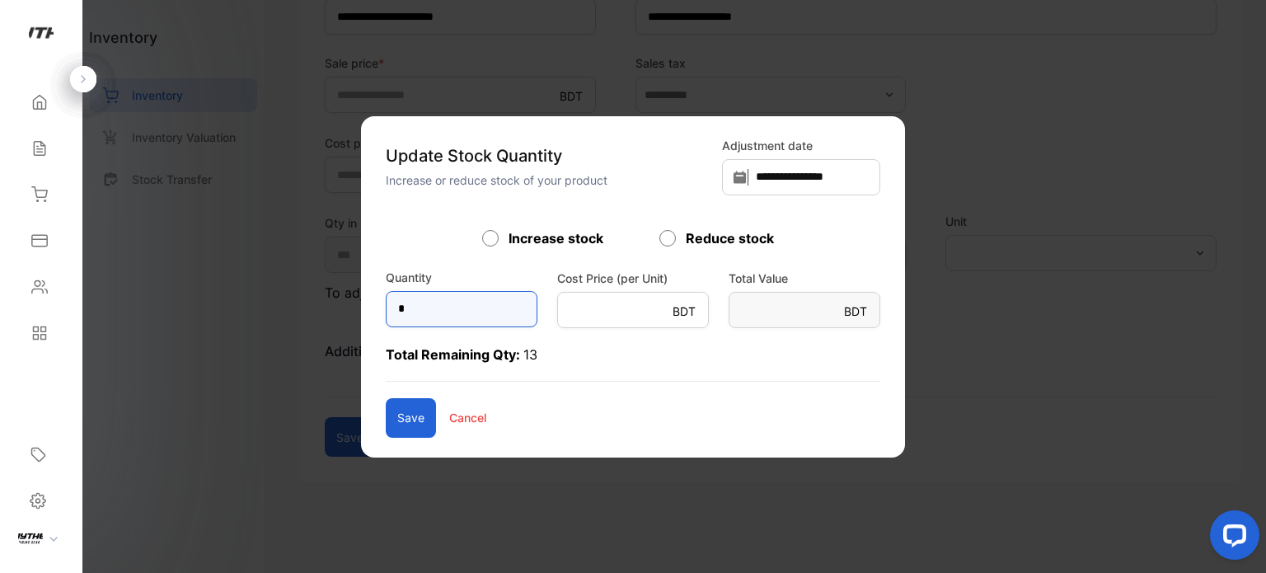
click at [428, 306] on input "*" at bounding box center [462, 309] width 152 height 36
type input "*"
click at [386, 414] on button "Save" at bounding box center [411, 418] width 50 height 40
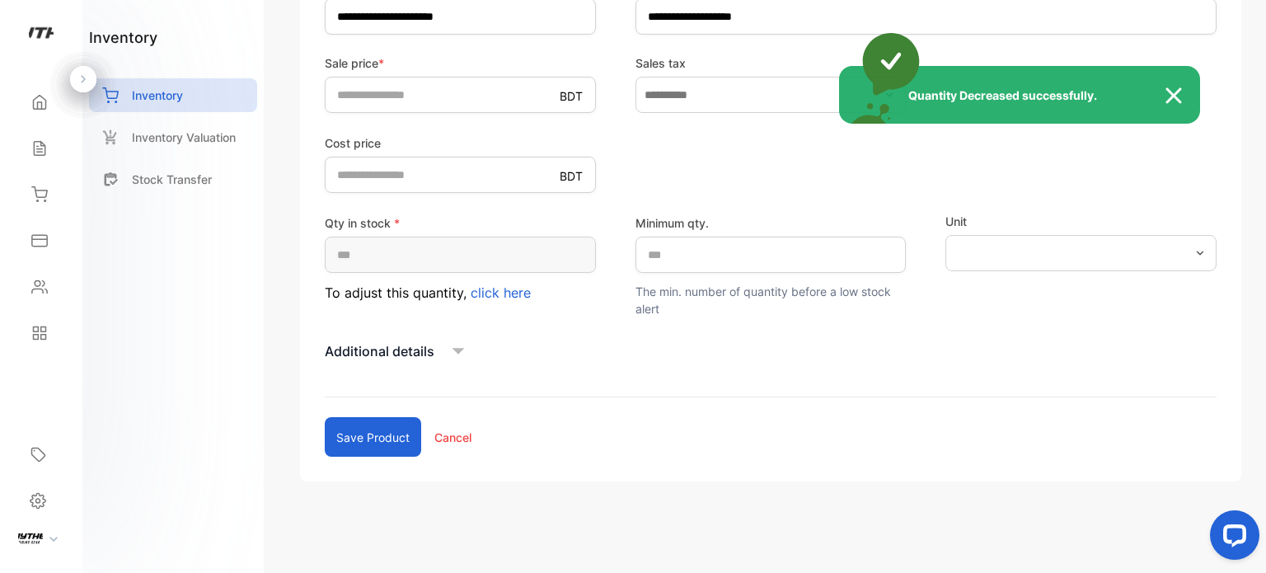
type input "*"
click at [464, 348] on div "Quantity Decreased successfully." at bounding box center [633, 286] width 1266 height 573
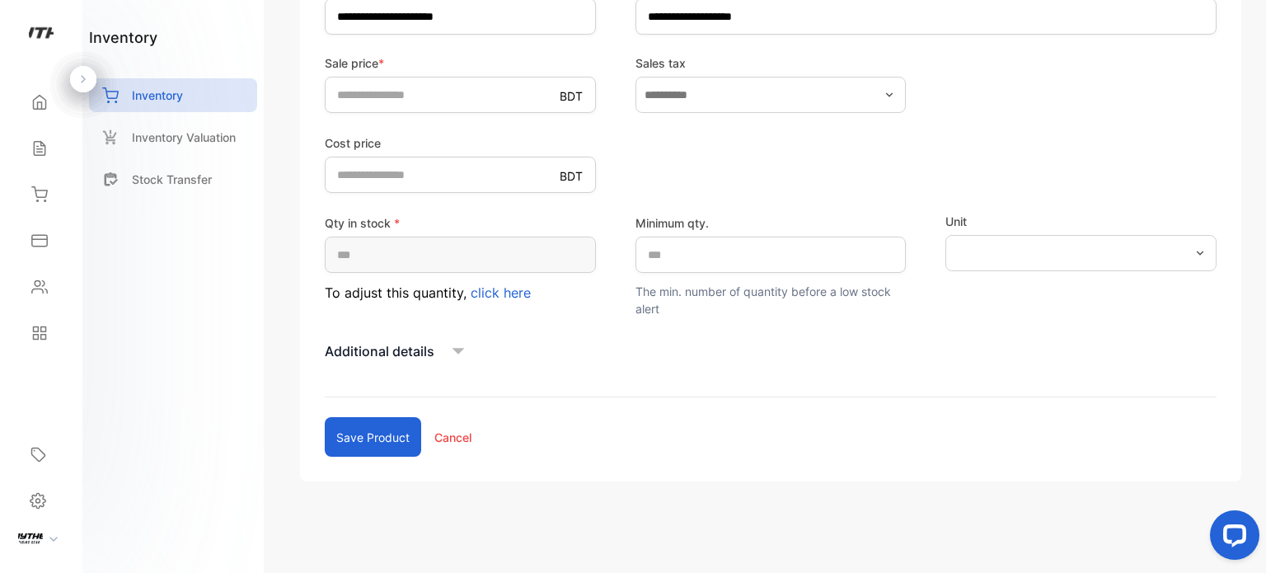
click at [442, 349] on div "Additional details" at bounding box center [771, 351] width 892 height 25
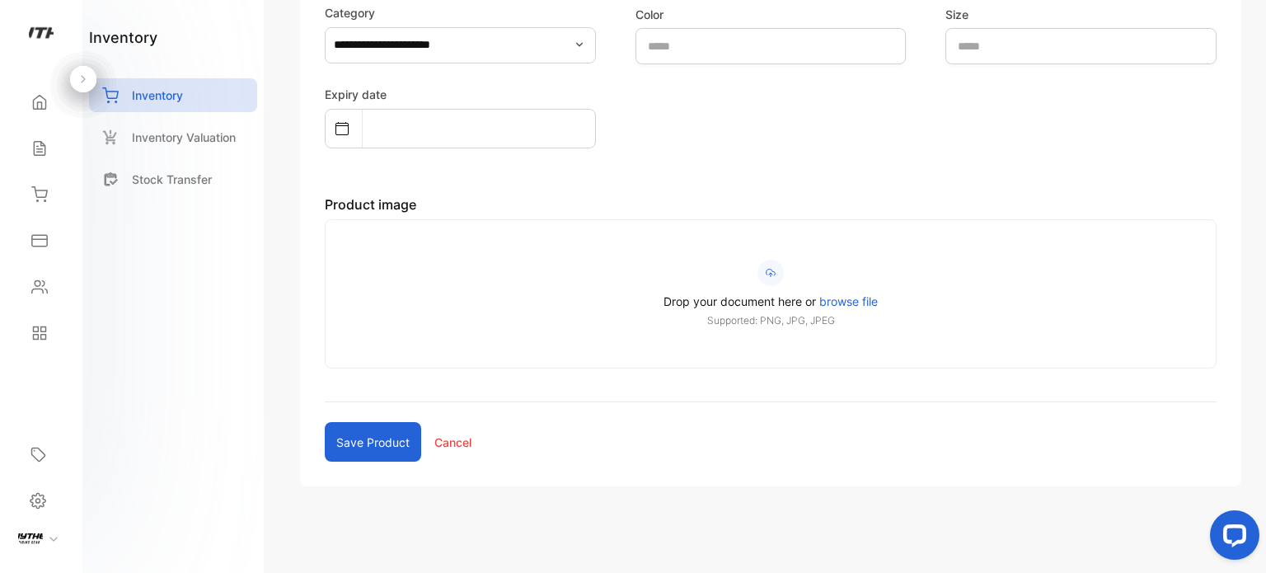
scroll to position [776, 0]
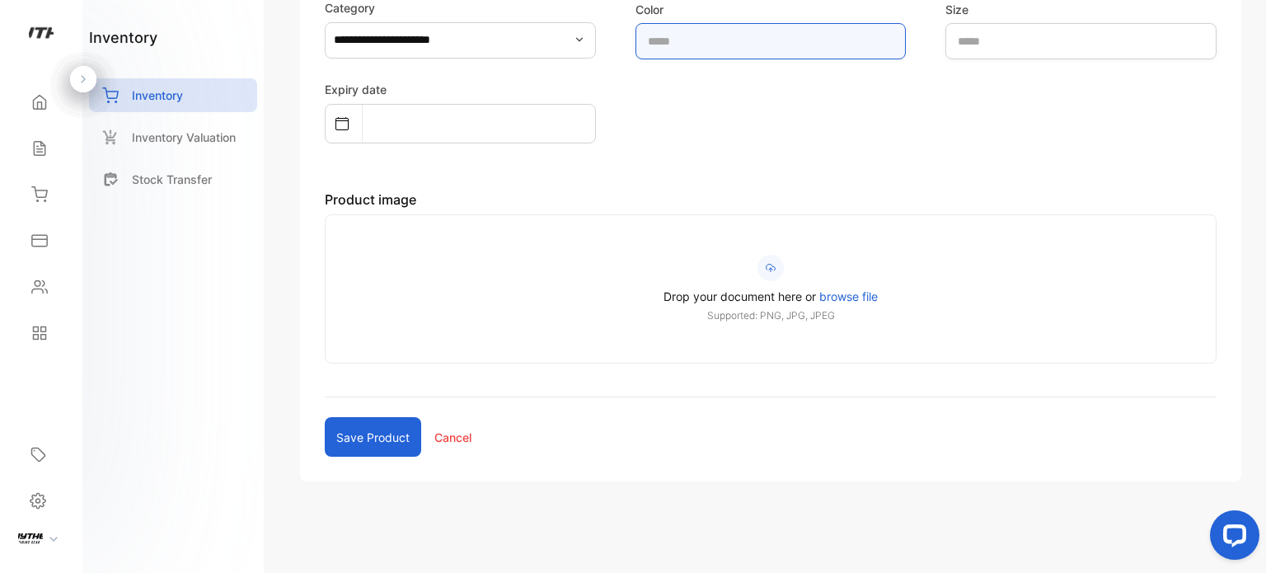
click at [778, 28] on input "text" at bounding box center [770, 41] width 271 height 36
type input "*****"
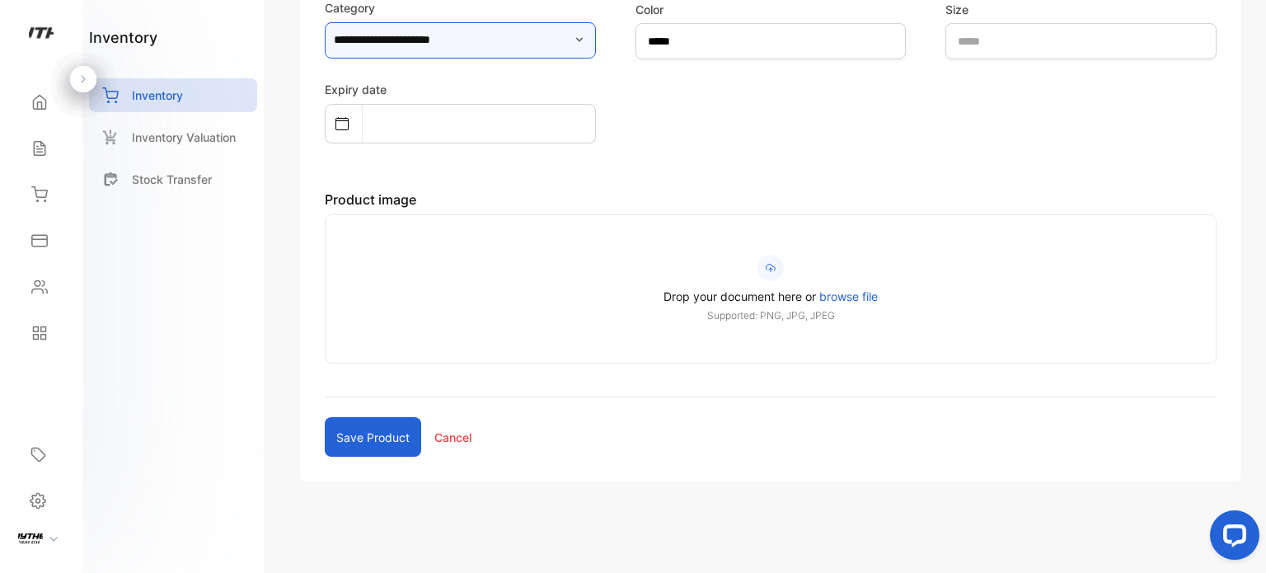
click at [515, 45] on input "**********" at bounding box center [460, 40] width 271 height 36
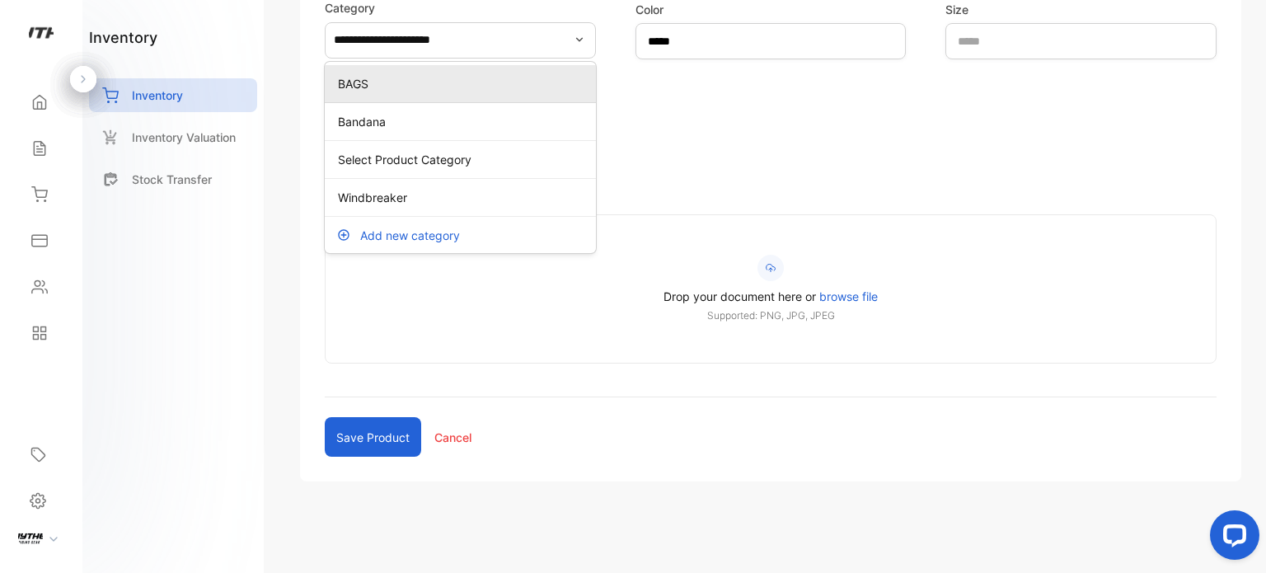
click at [424, 77] on p "BAGS" at bounding box center [463, 83] width 251 height 17
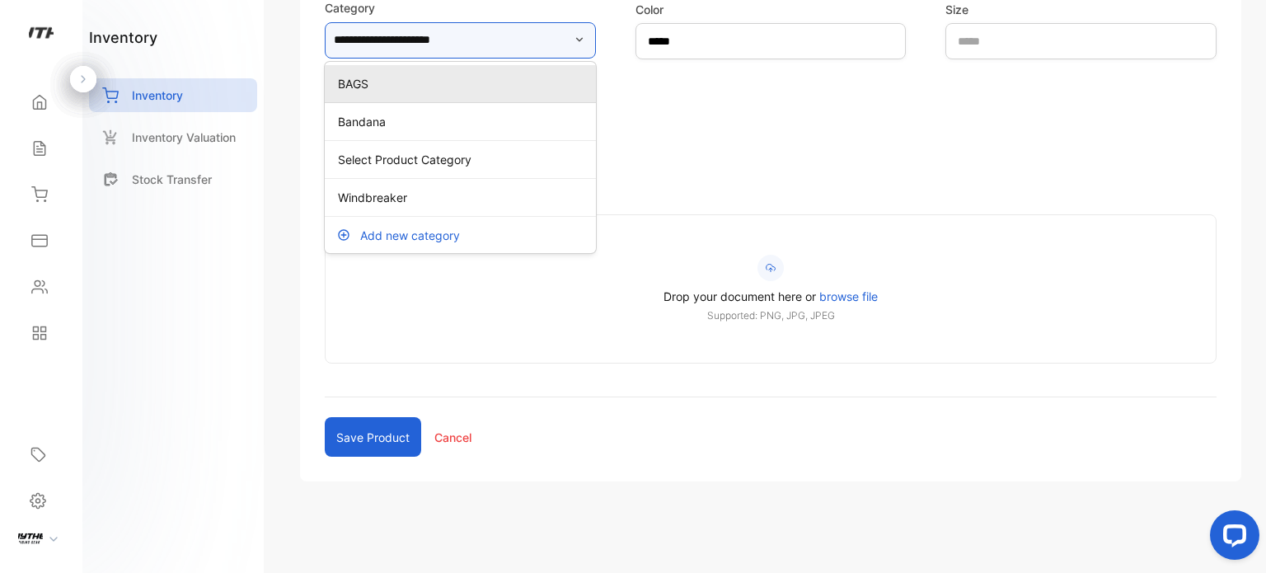
type input "****"
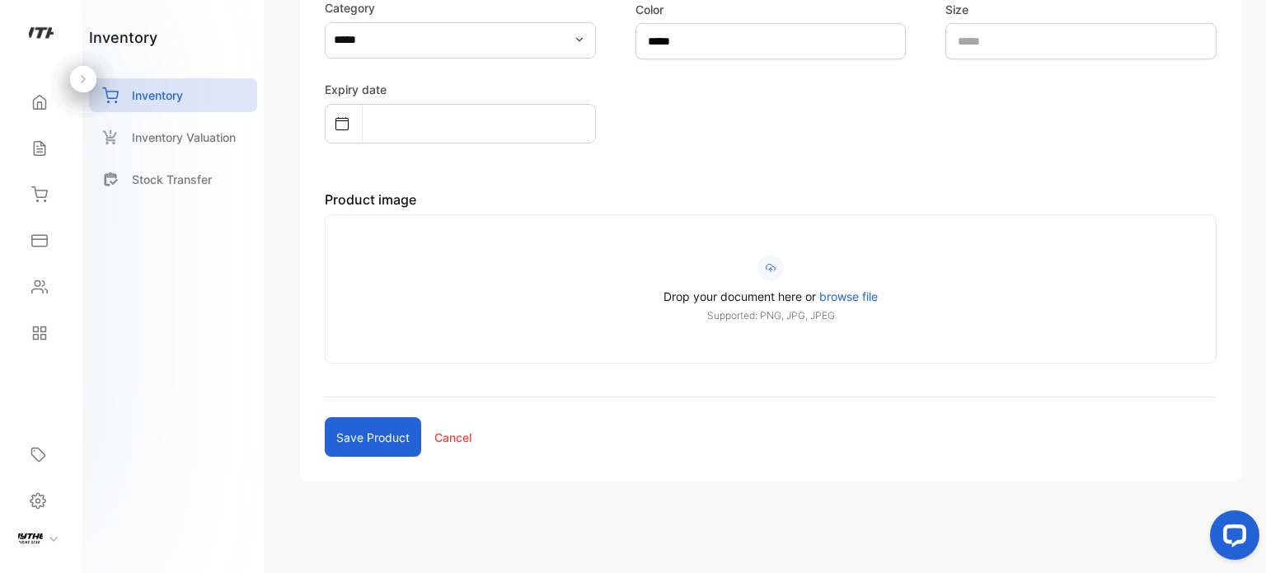
click at [808, 293] on span "Drop your document here or" at bounding box center [739, 296] width 152 height 14
click at [0, 0] on input "Drop your document here or browse file Supported: PNG, JPG, JPEG" at bounding box center [0, 0] width 0 height 0
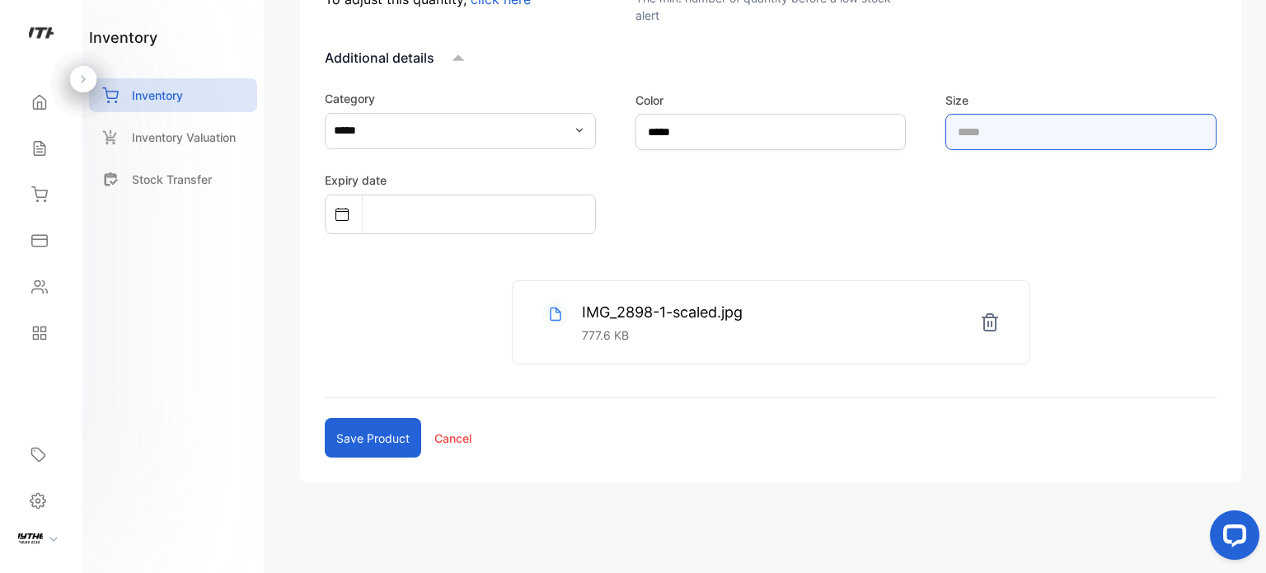
click at [1114, 133] on input "text" at bounding box center [1080, 132] width 271 height 36
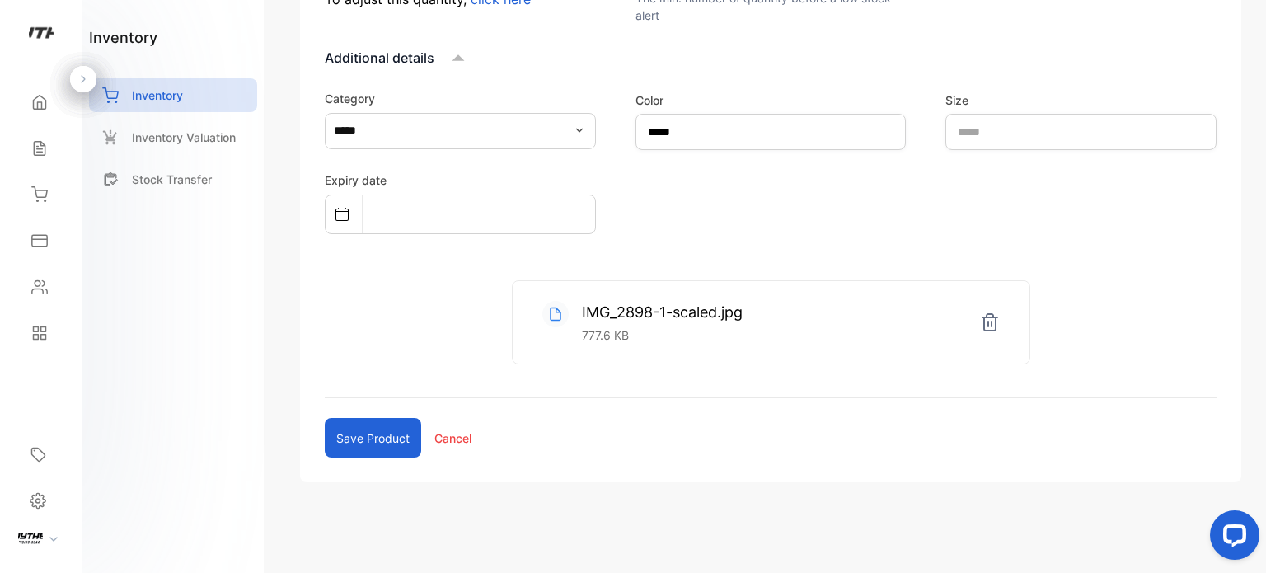
click at [849, 185] on div "Expiry date" at bounding box center [771, 202] width 892 height 64
click at [357, 440] on button "Save product" at bounding box center [373, 438] width 96 height 40
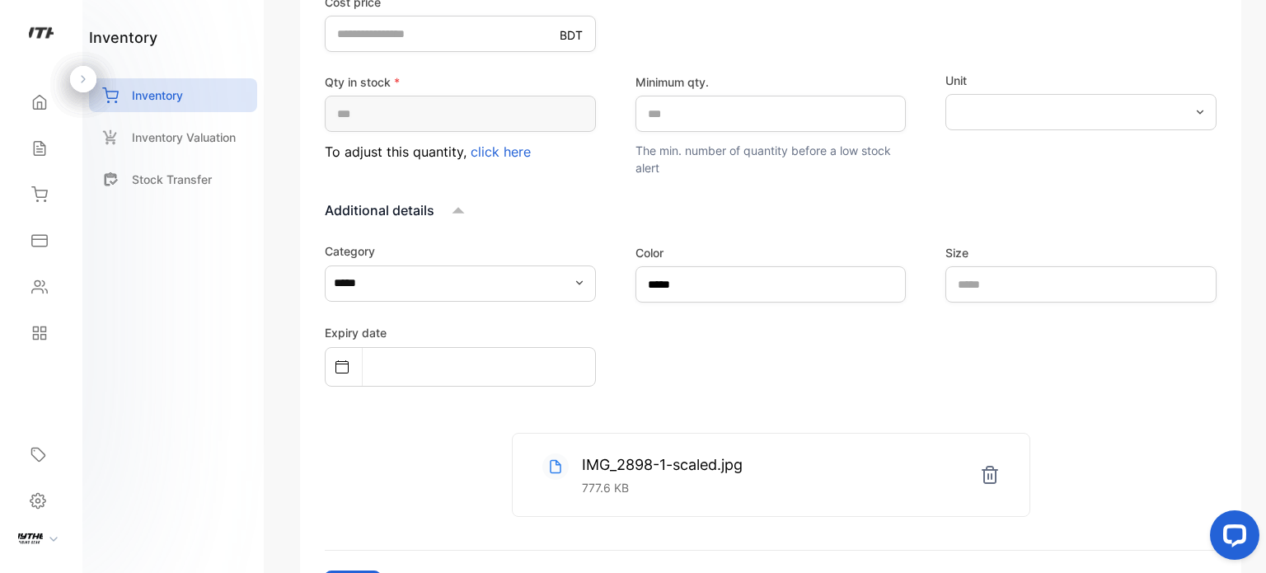
scroll to position [494, 0]
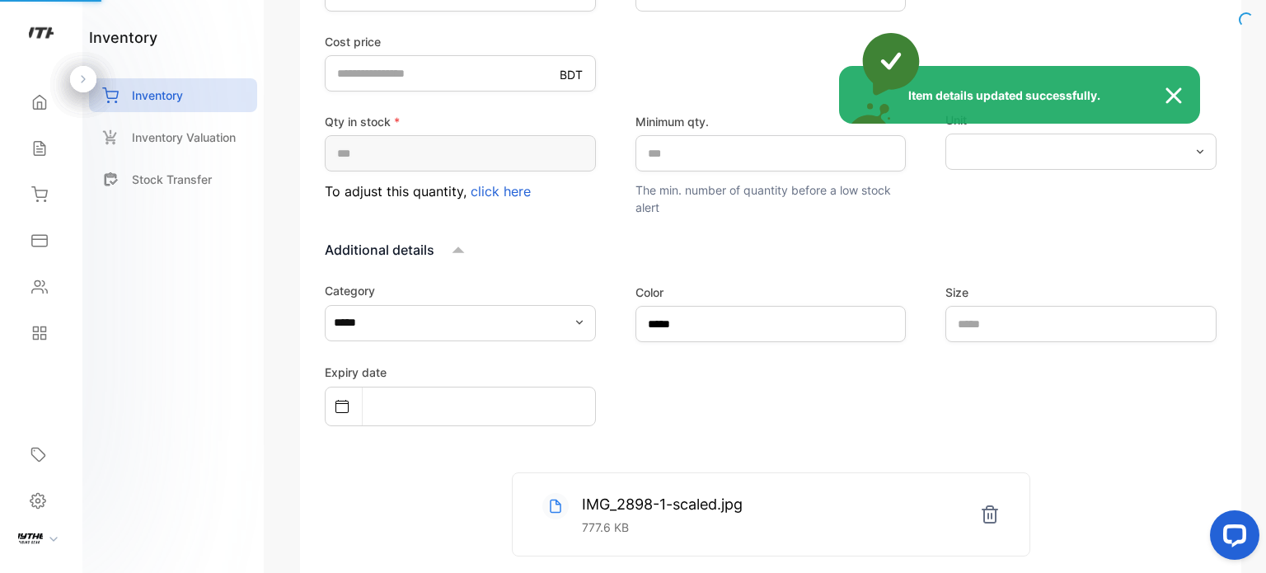
click at [1149, 152] on div "Item details updated successfully." at bounding box center [633, 286] width 1266 height 573
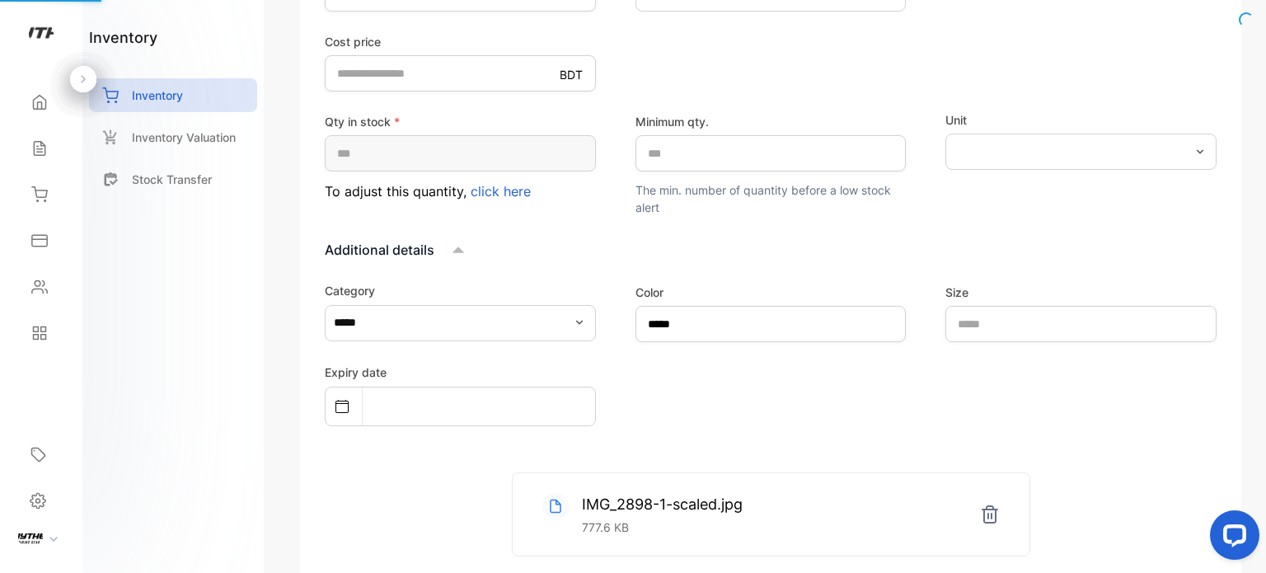
scroll to position [162, 0]
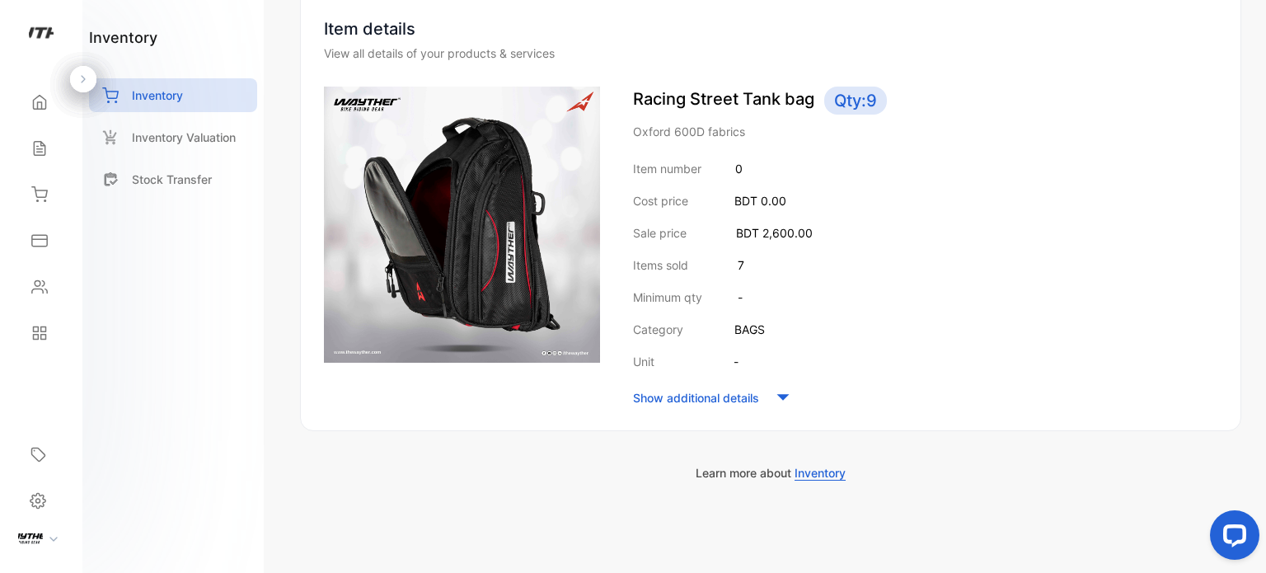
click at [765, 403] on div "Show additional details" at bounding box center [925, 397] width 584 height 25
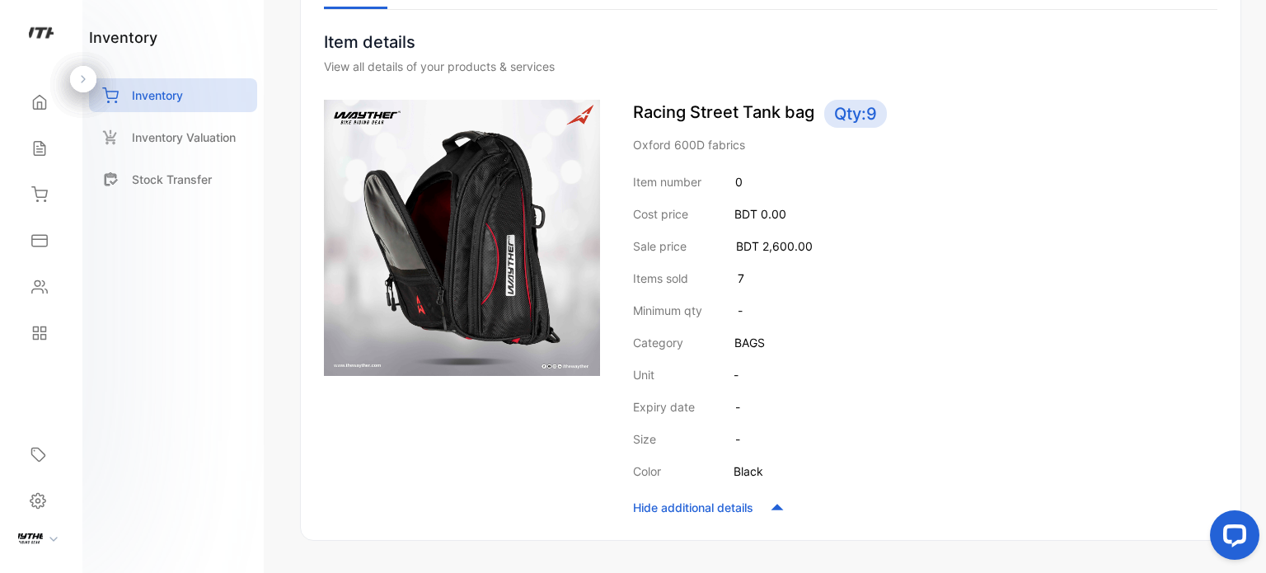
scroll to position [0, 0]
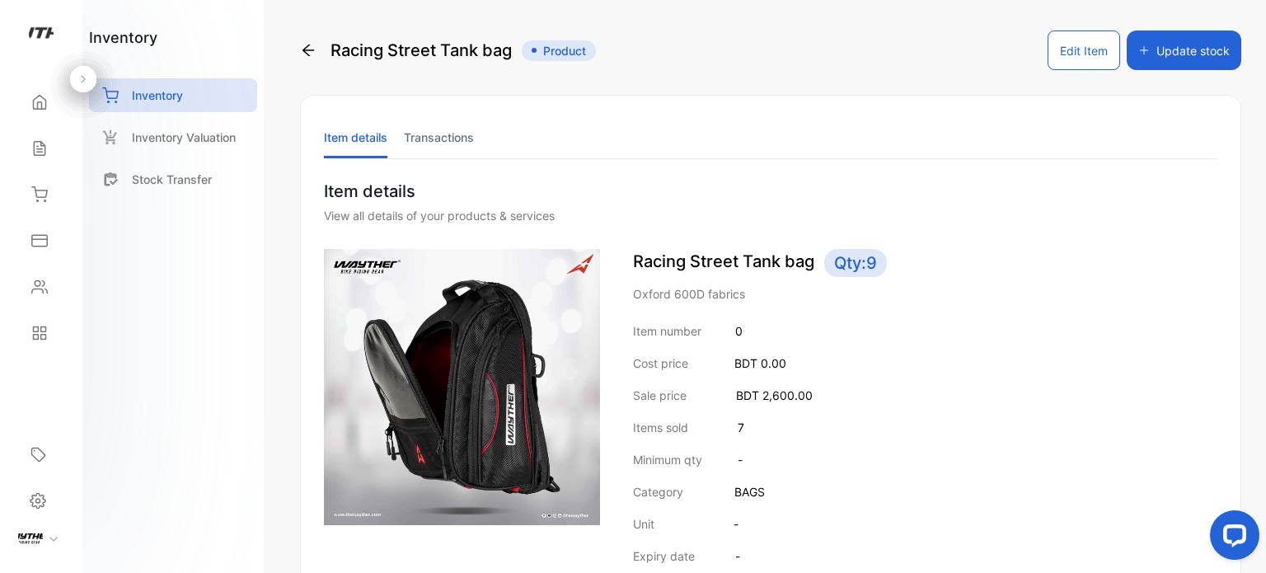
click at [1107, 52] on button "Edit Item" at bounding box center [1083, 50] width 73 height 40
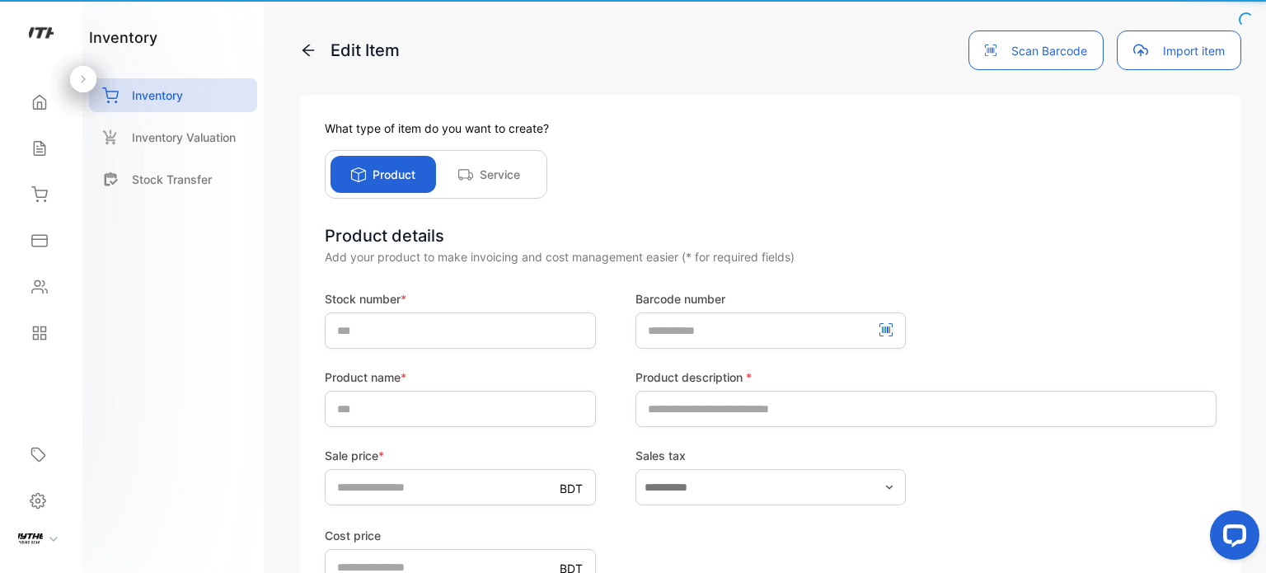
type input "*"
type input "**********"
type input "****"
type input "*"
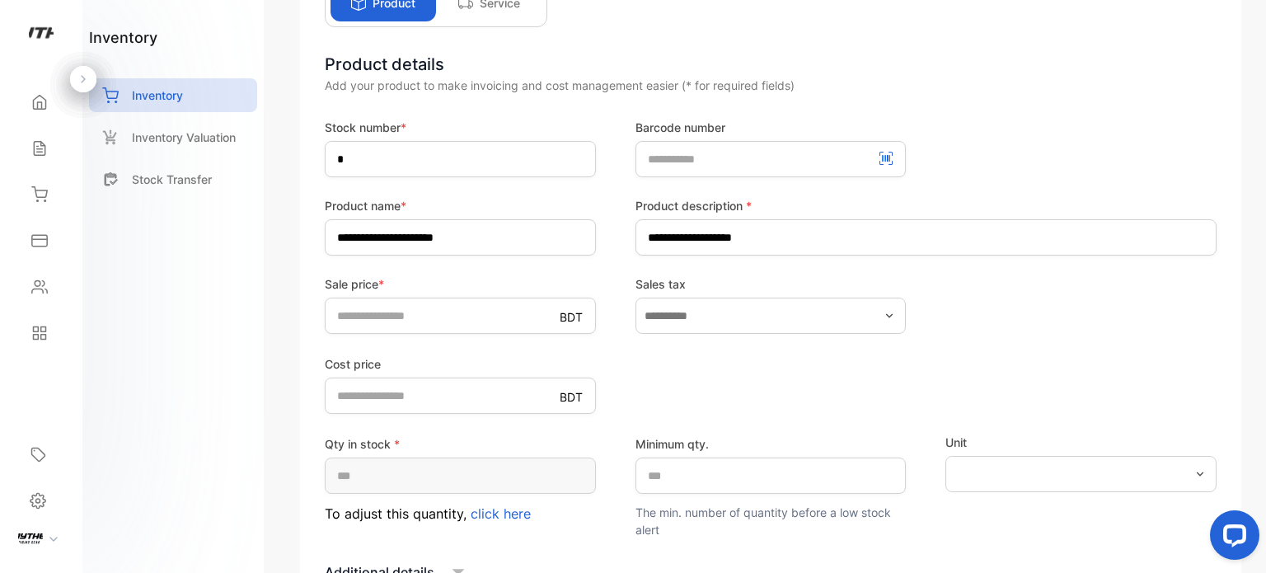
scroll to position [192, 0]
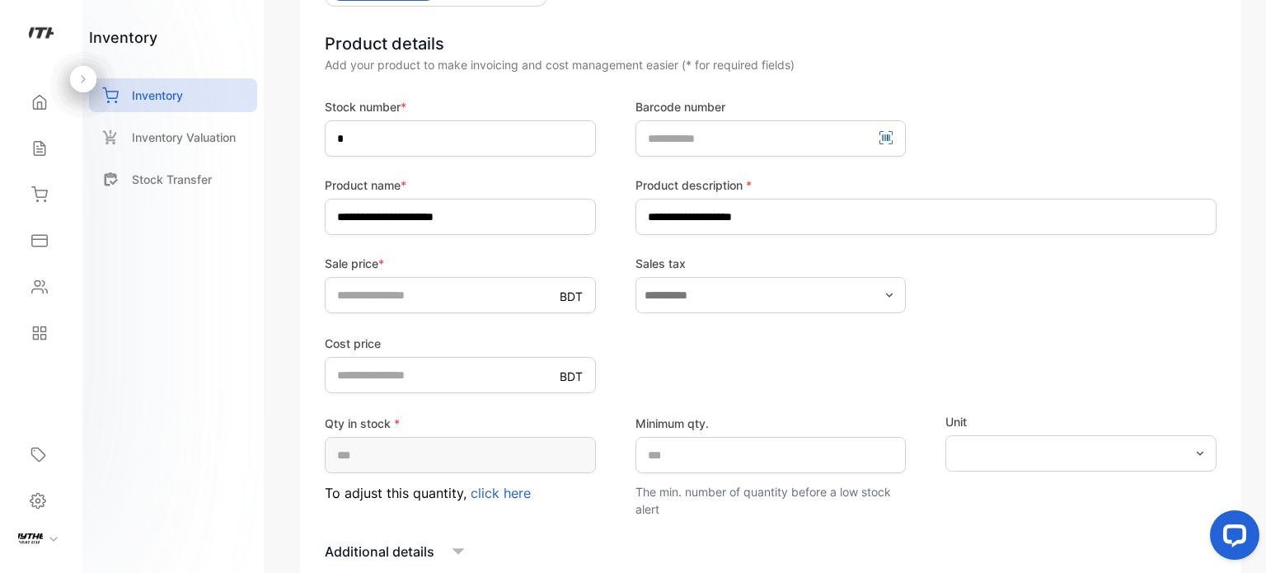
click at [1196, 447] on icon "button" at bounding box center [1199, 453] width 13 height 13
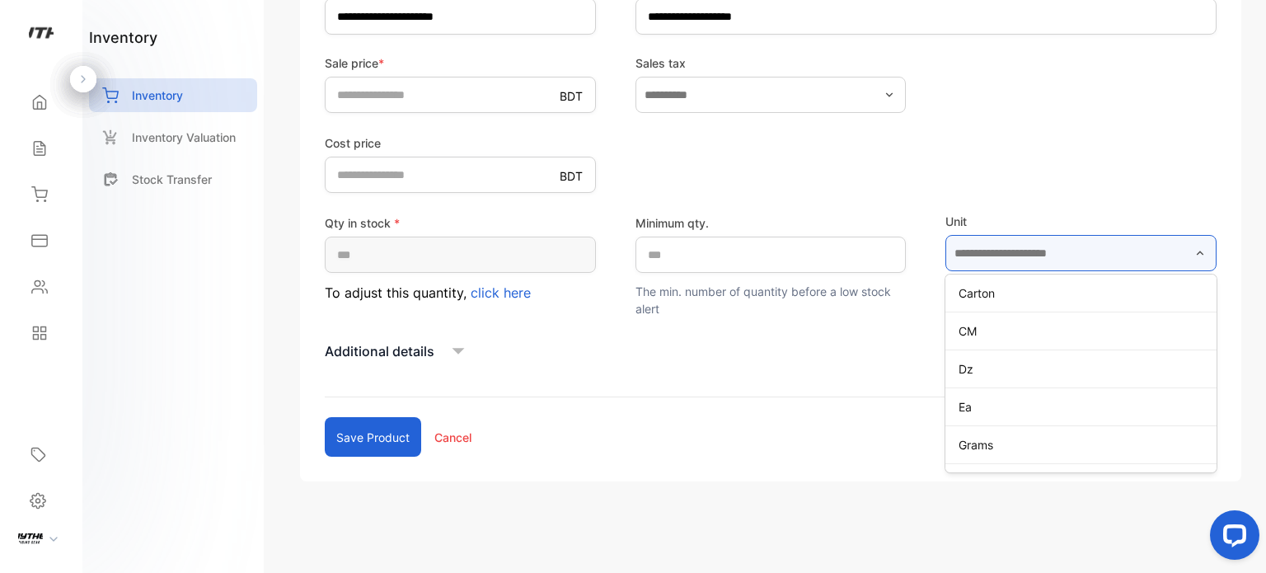
scroll to position [564, 0]
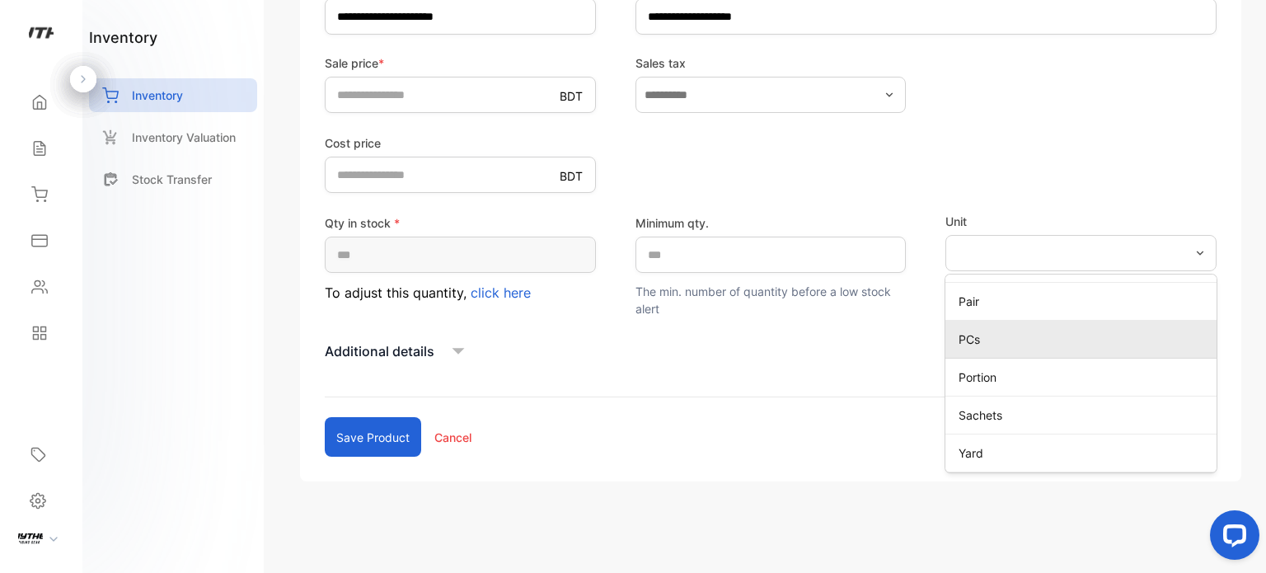
drag, startPoint x: 1059, startPoint y: 342, endPoint x: 1047, endPoint y: 342, distance: 11.5
click at [1058, 342] on p "PCs" at bounding box center [1083, 338] width 251 height 17
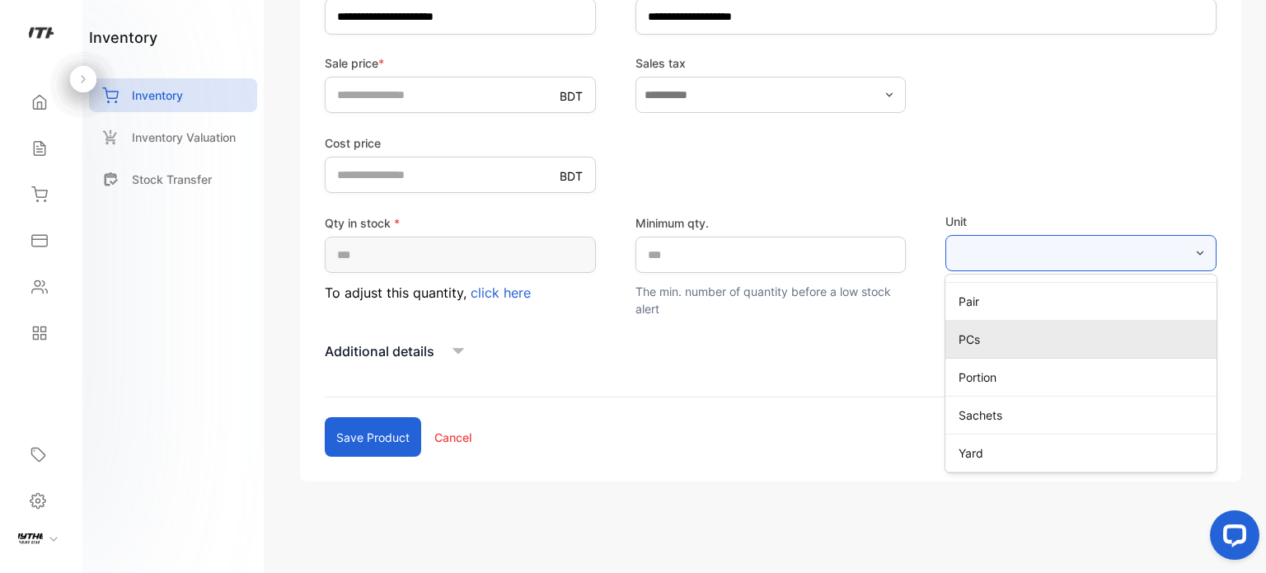
type input "***"
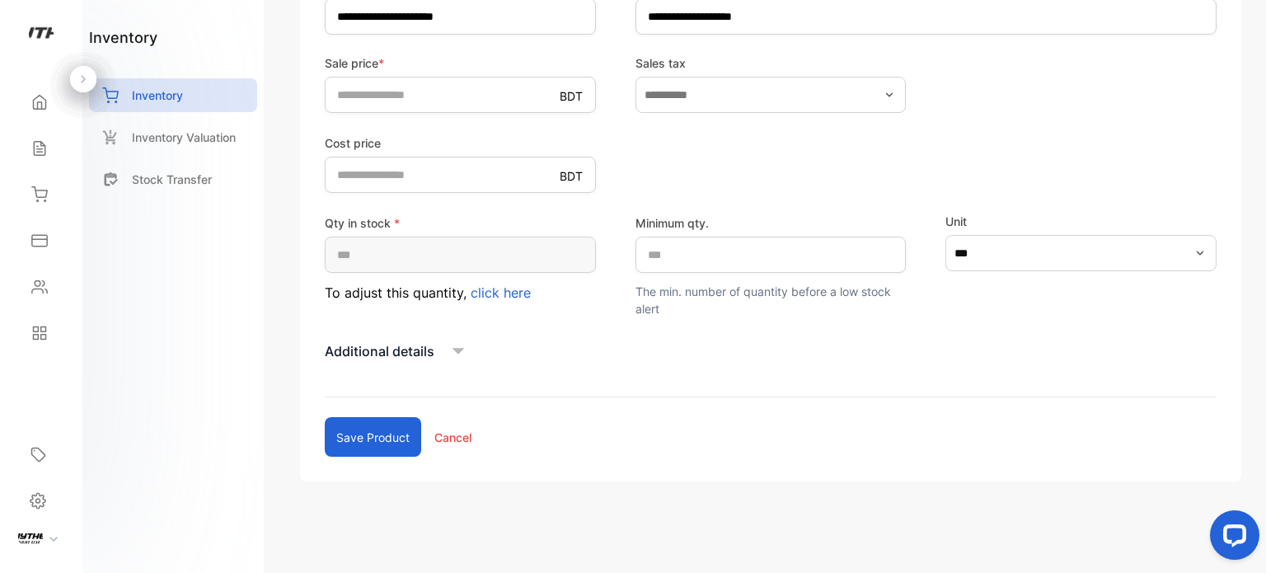
click at [375, 426] on button "Save product" at bounding box center [373, 437] width 96 height 40
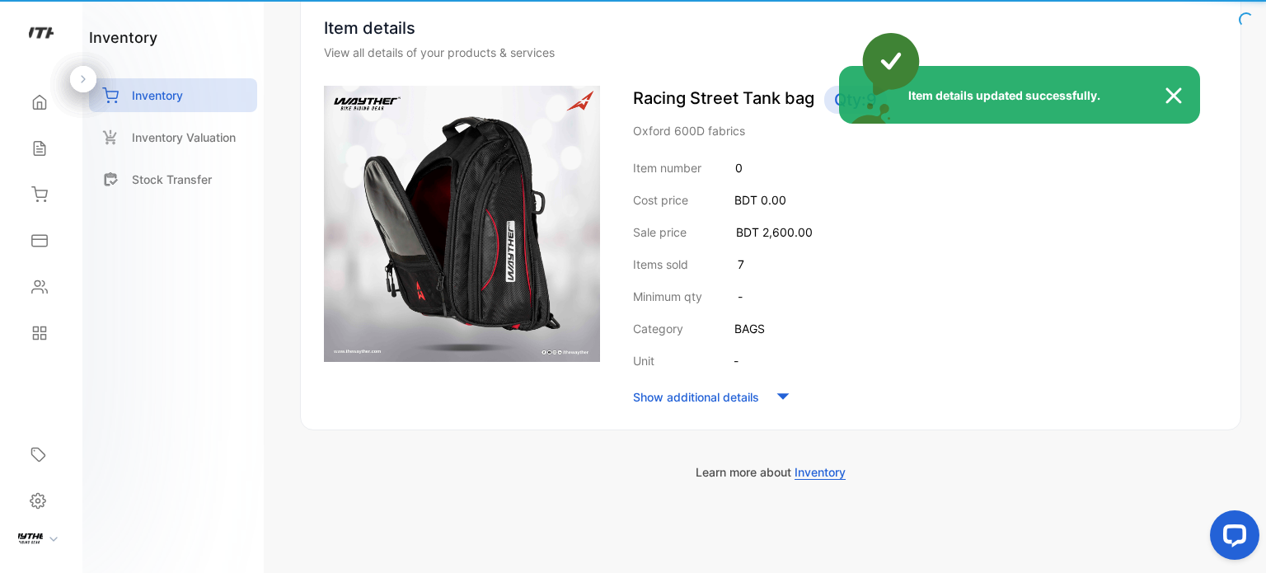
scroll to position [162, 0]
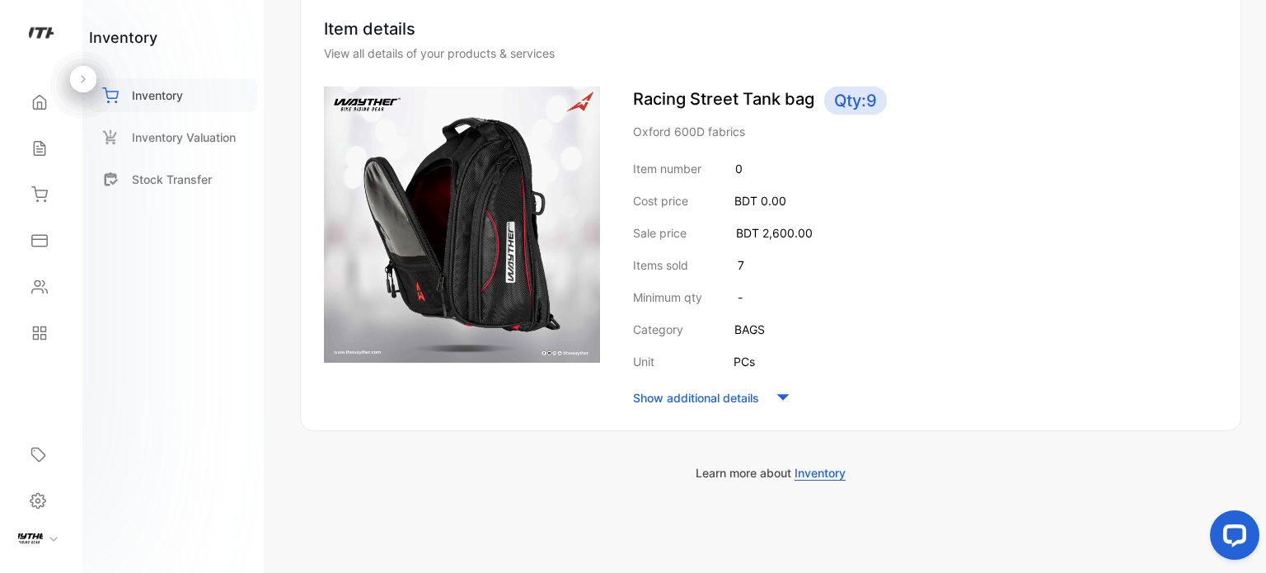
click at [166, 87] on p "Inventory" at bounding box center [157, 95] width 51 height 17
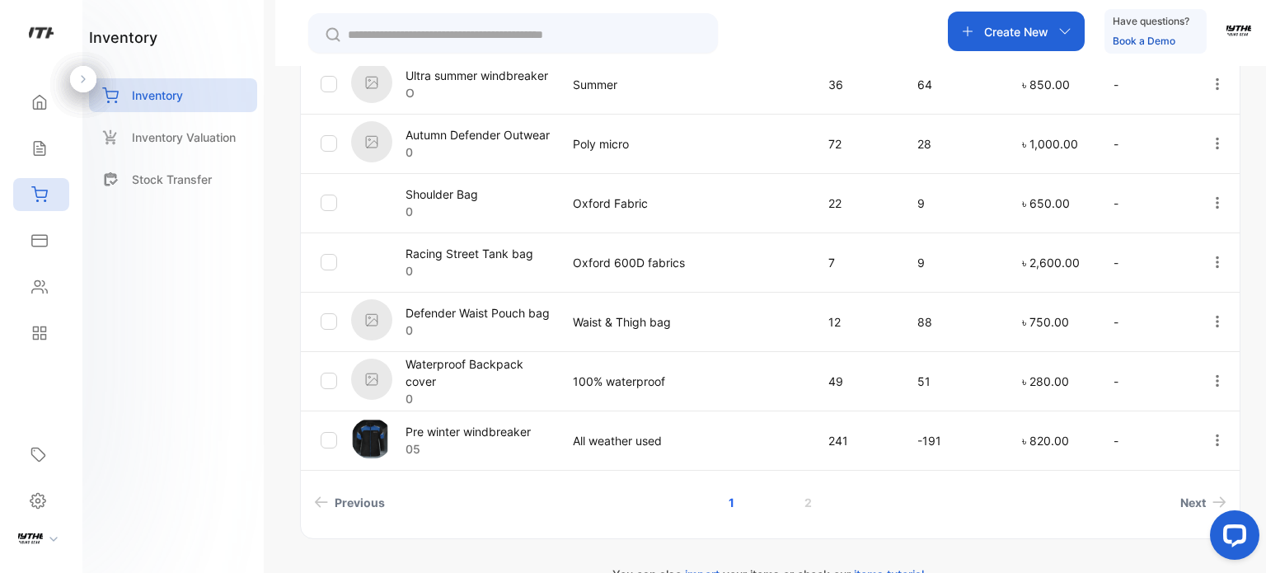
scroll to position [625, 0]
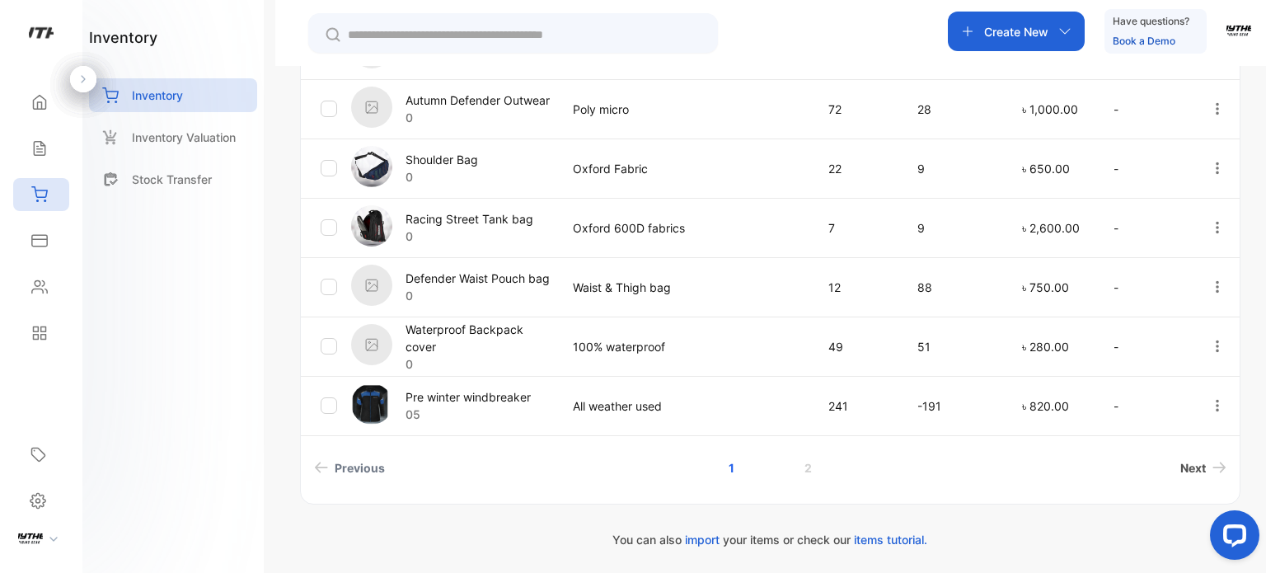
click at [1187, 468] on span "Next" at bounding box center [1193, 467] width 26 height 17
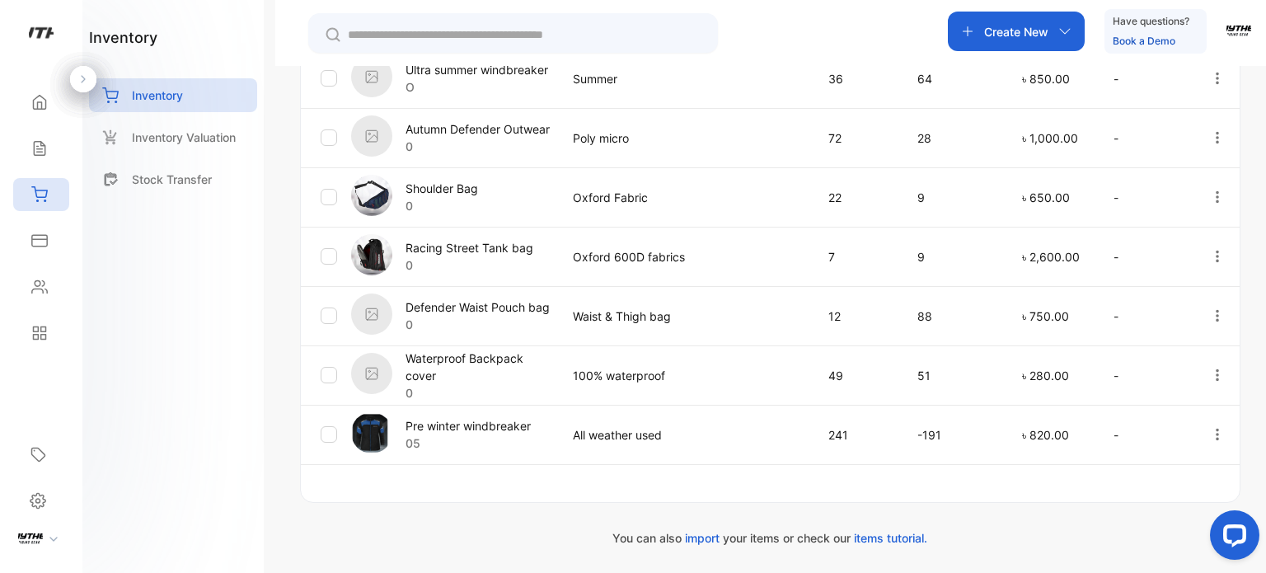
scroll to position [594, 0]
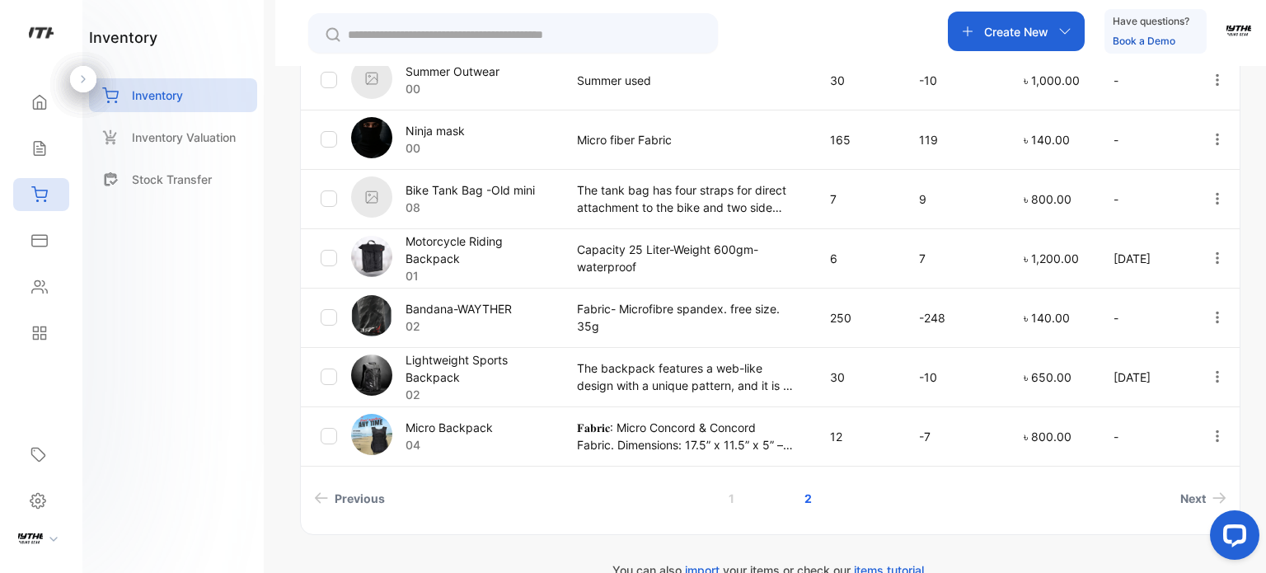
click at [1205, 199] on div at bounding box center [1217, 199] width 42 height 34
click at [1179, 302] on div "Edit" at bounding box center [1183, 292] width 132 height 33
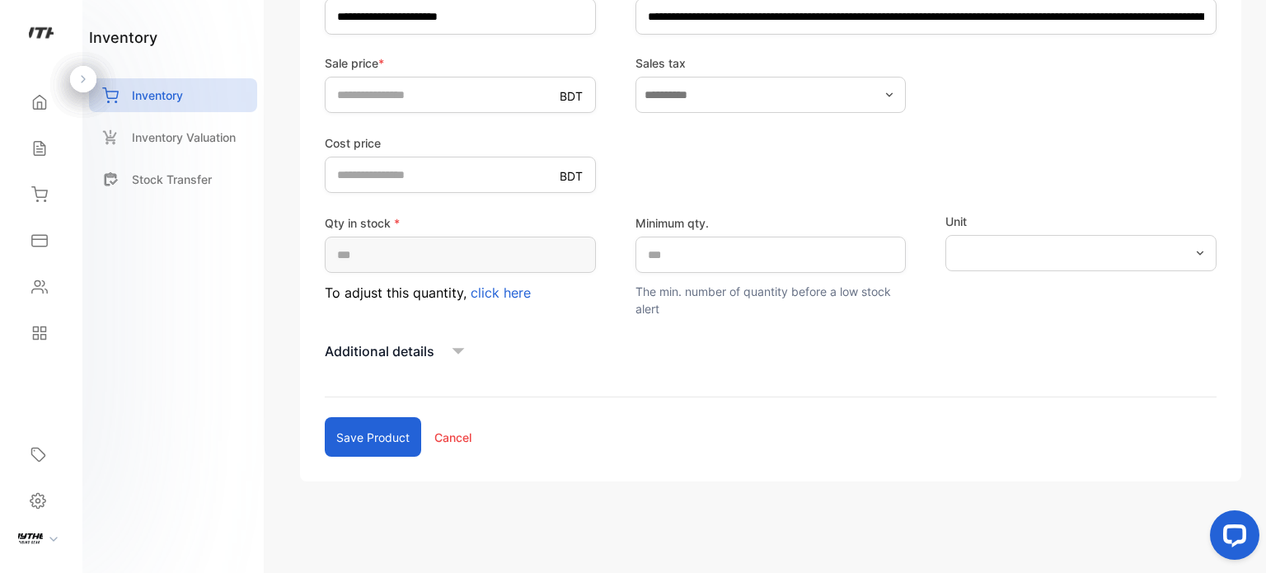
click at [448, 350] on icon at bounding box center [458, 351] width 25 height 25
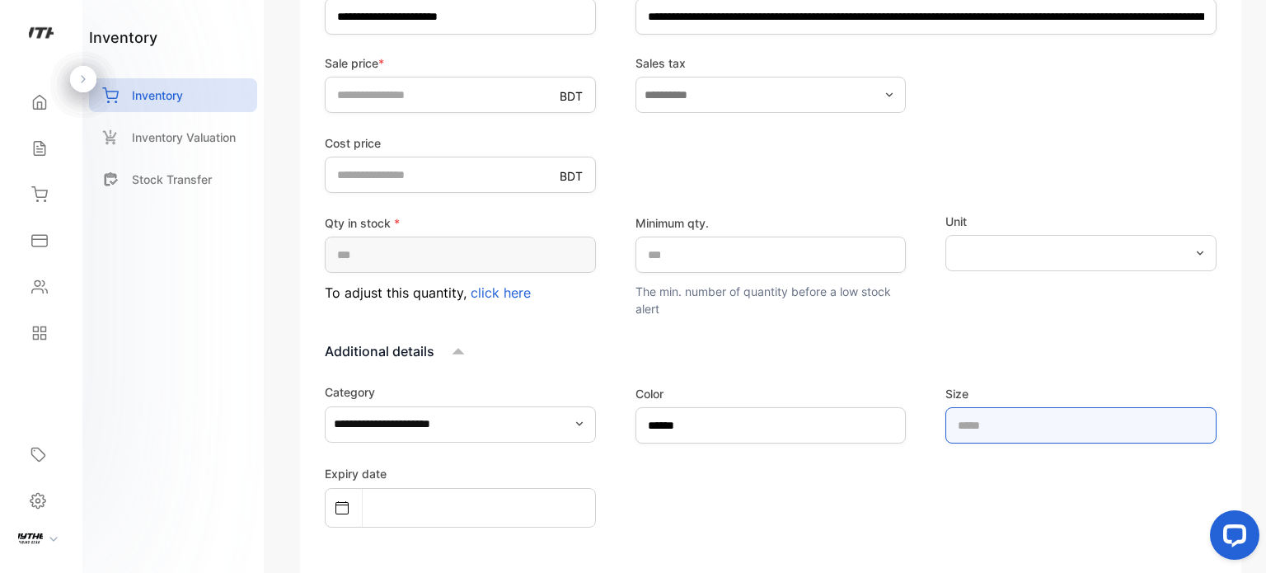
click at [982, 418] on input "text" at bounding box center [1080, 425] width 271 height 36
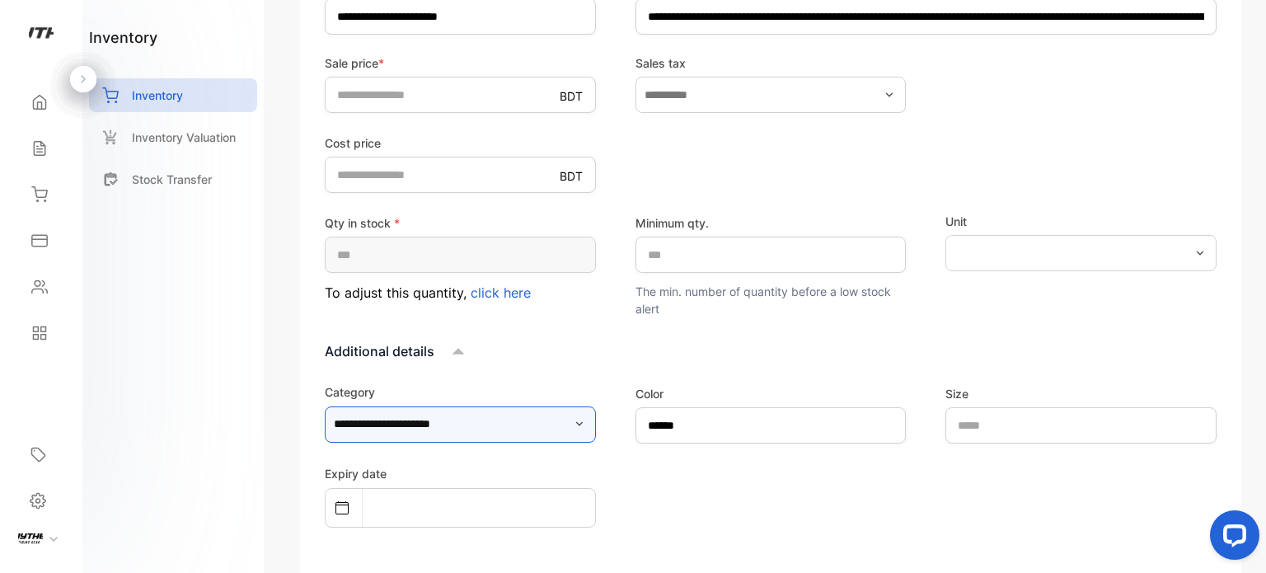
click at [540, 425] on input "**********" at bounding box center [460, 424] width 271 height 36
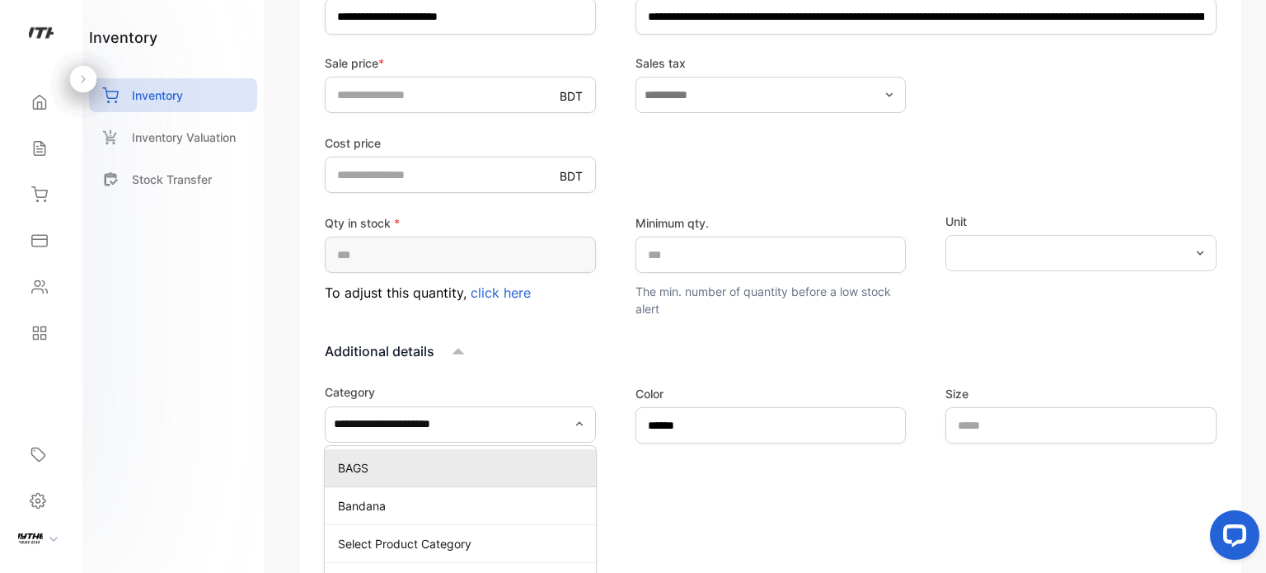
click at [422, 461] on p "BAGS" at bounding box center [463, 467] width 251 height 17
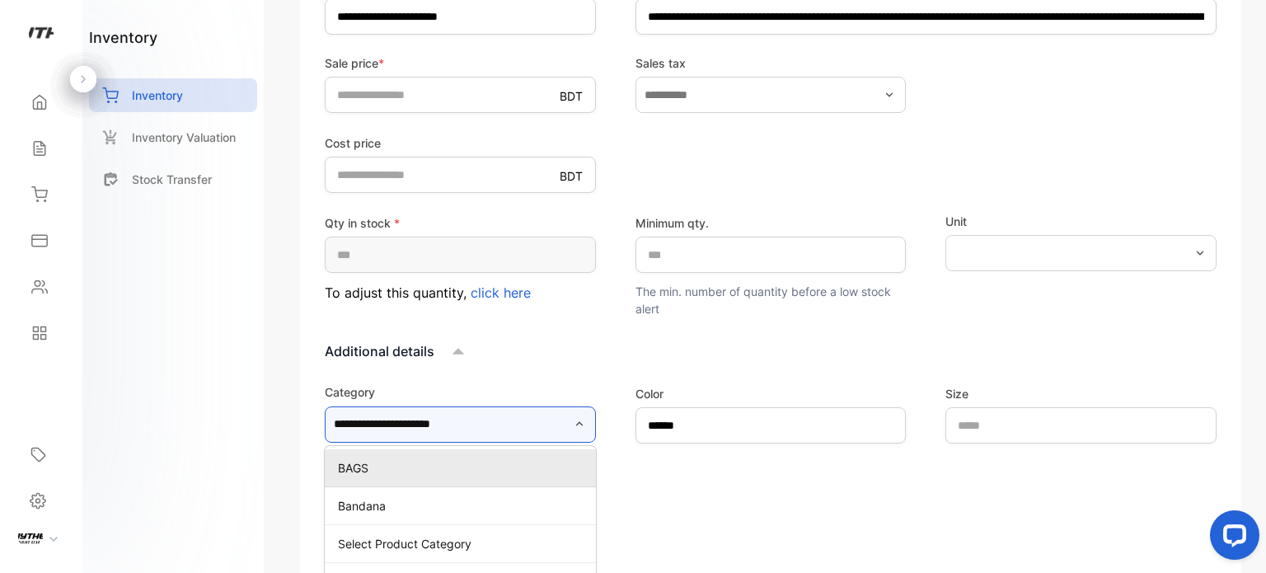
type input "****"
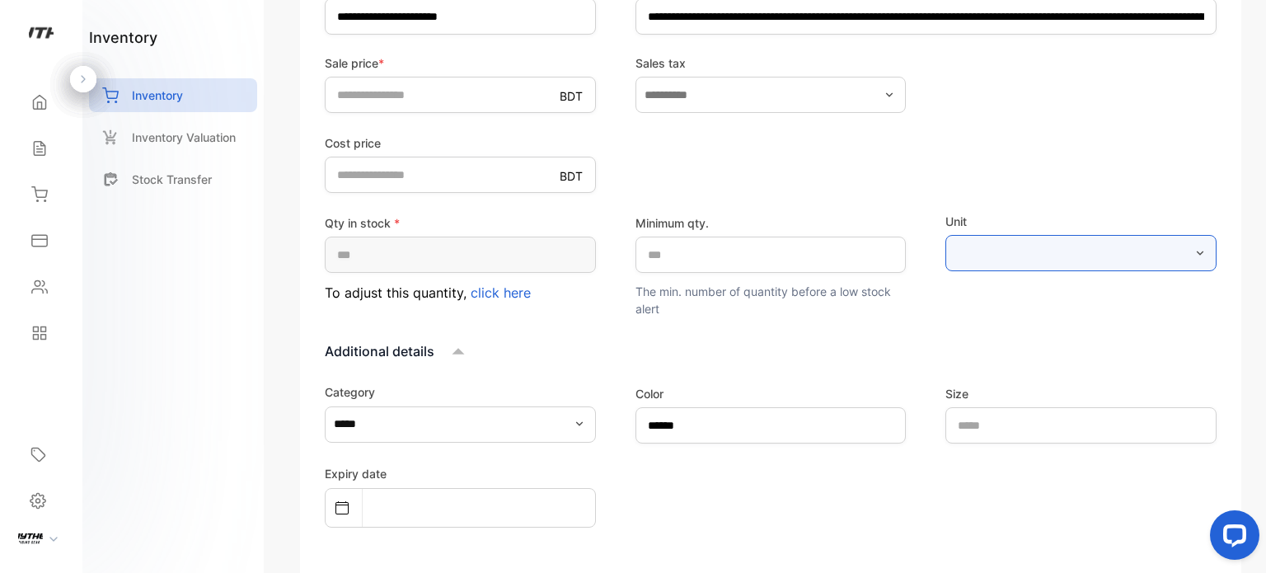
click at [1038, 242] on input "text" at bounding box center [1080, 253] width 271 height 36
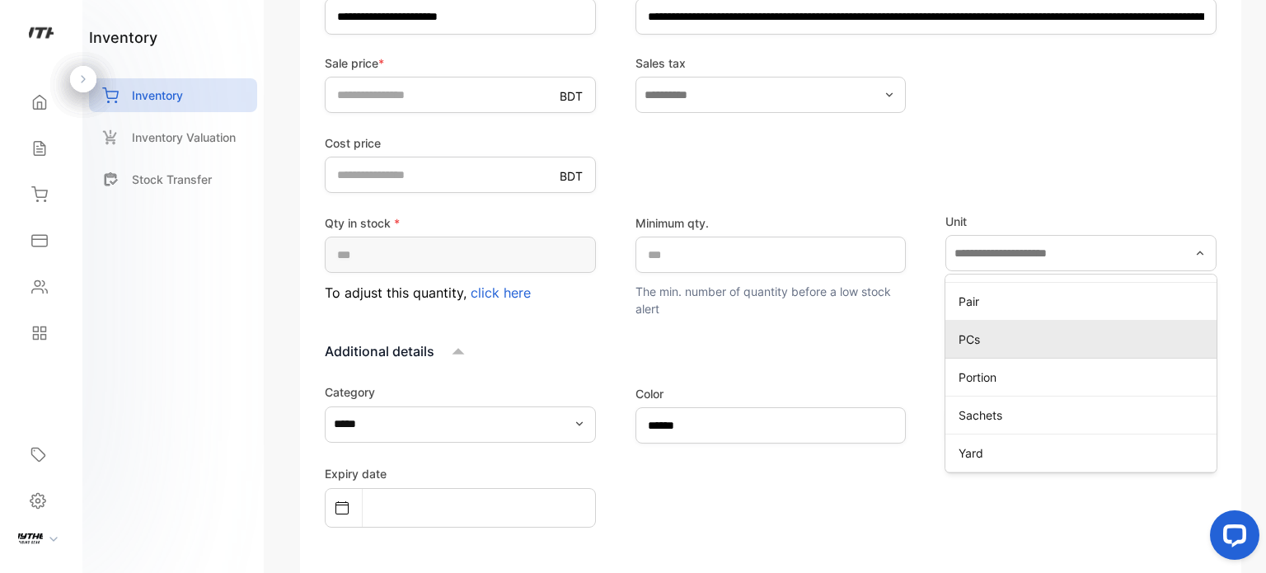
click at [989, 330] on p "PCs" at bounding box center [1083, 338] width 251 height 17
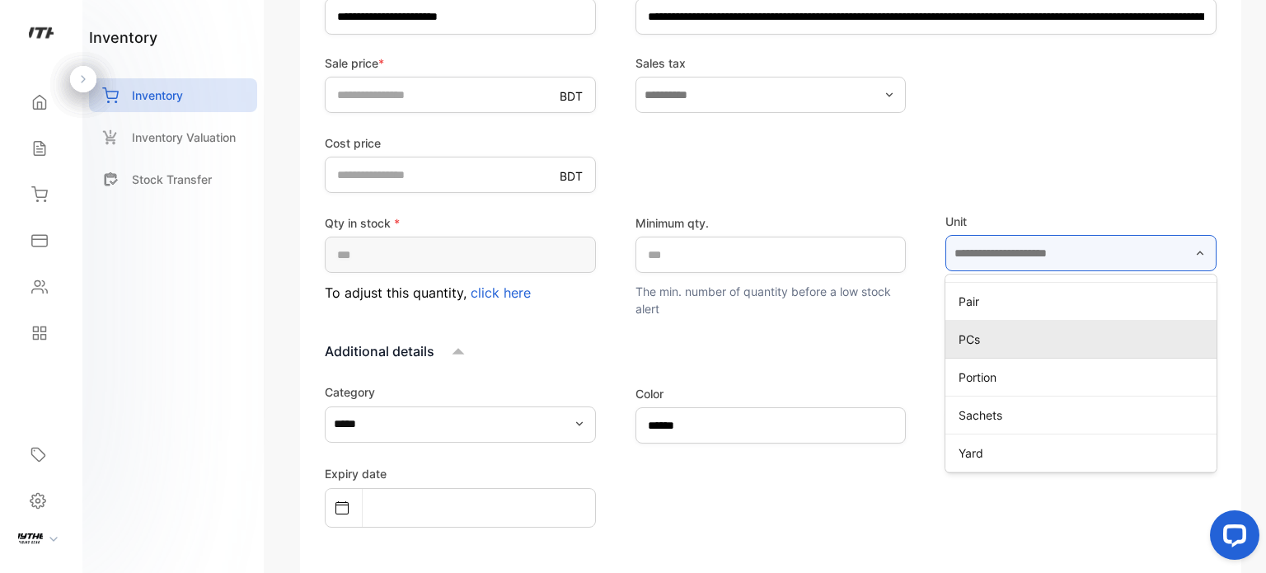
type input "***"
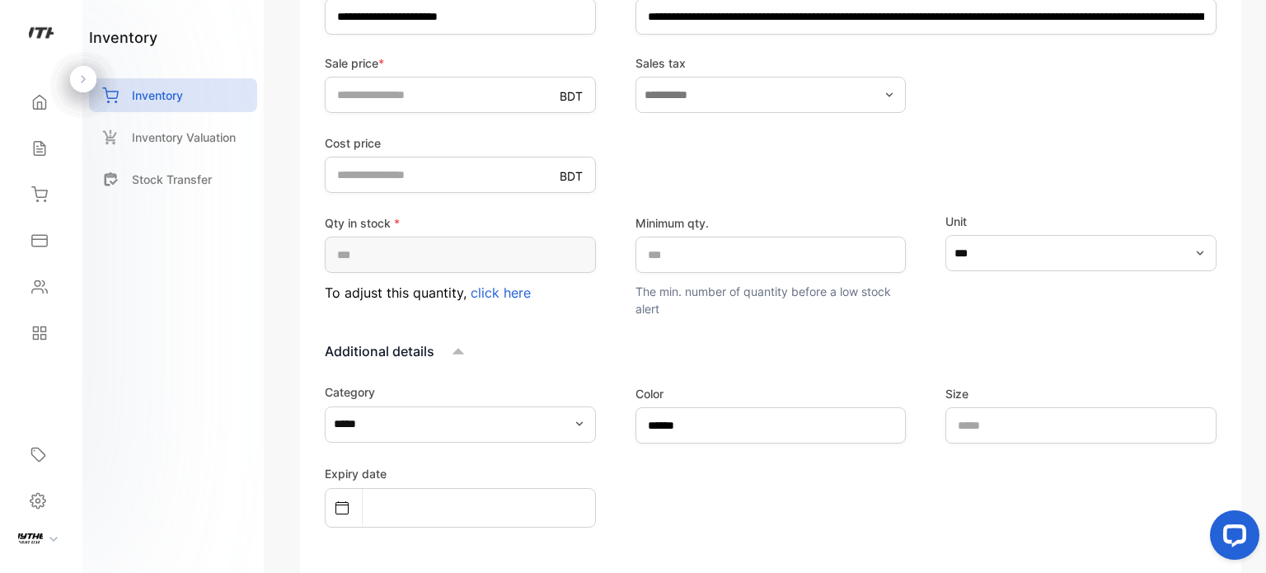
click at [501, 294] on span "click here" at bounding box center [501, 292] width 60 height 16
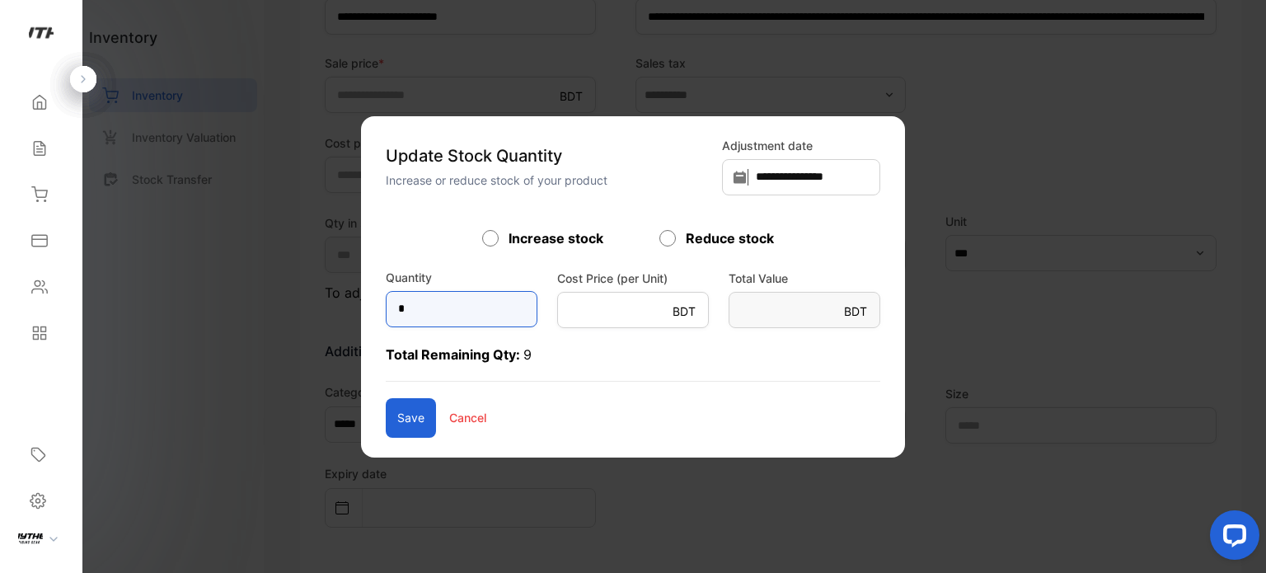
click at [428, 314] on input "*" at bounding box center [462, 309] width 152 height 36
type input "*"
click at [386, 411] on button "Save" at bounding box center [411, 418] width 50 height 40
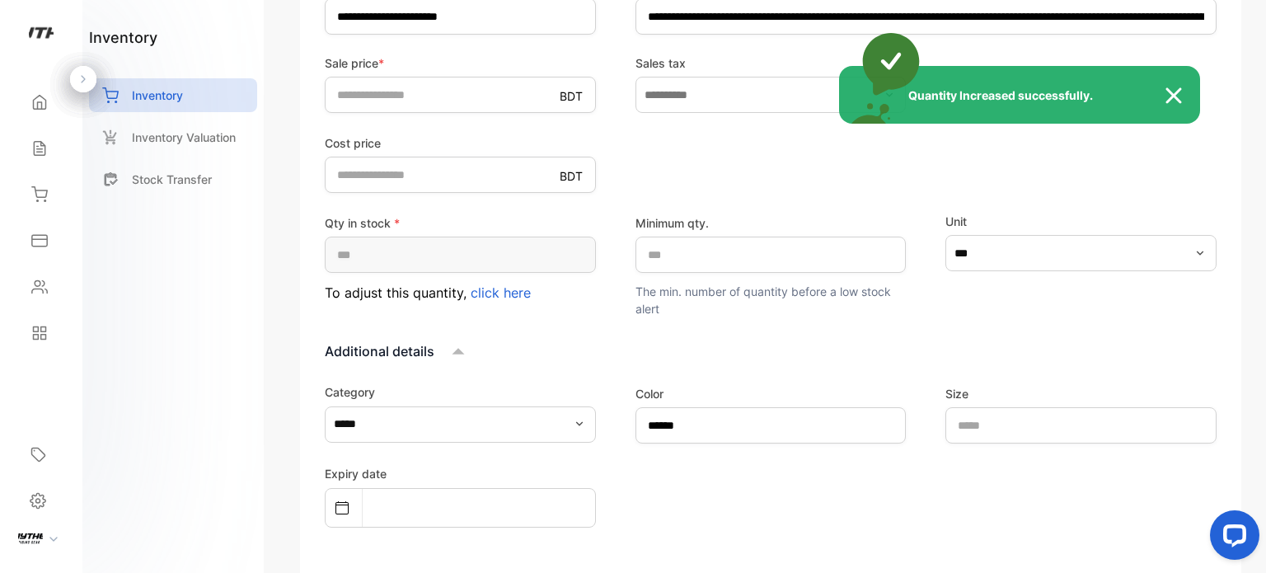
type input "**"
type input "**********"
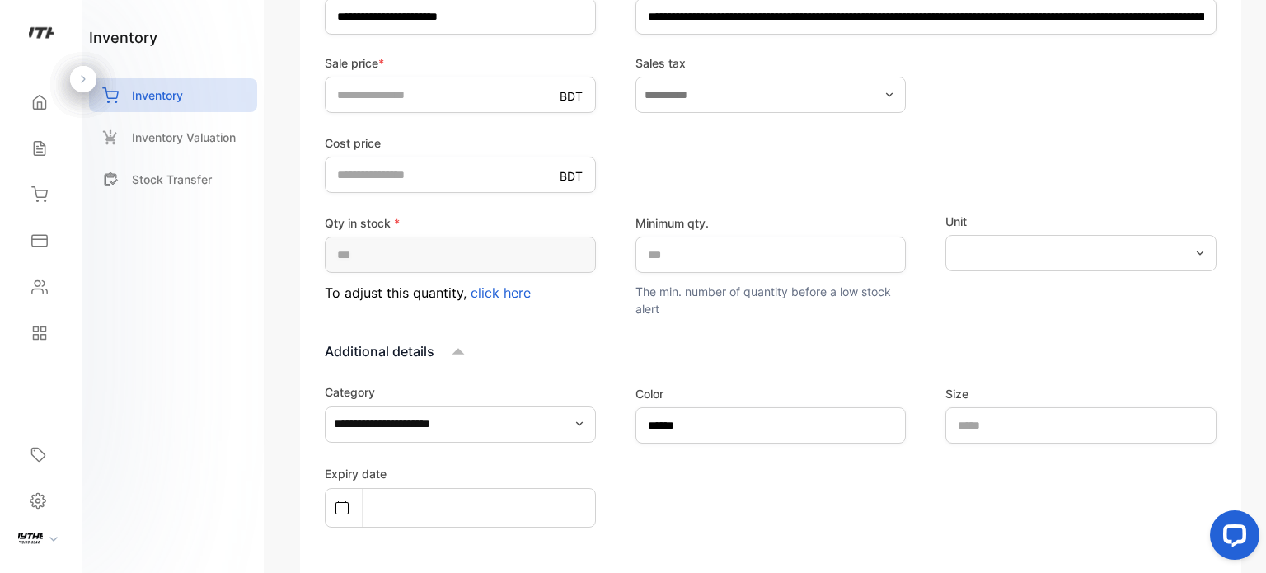
scroll to position [776, 0]
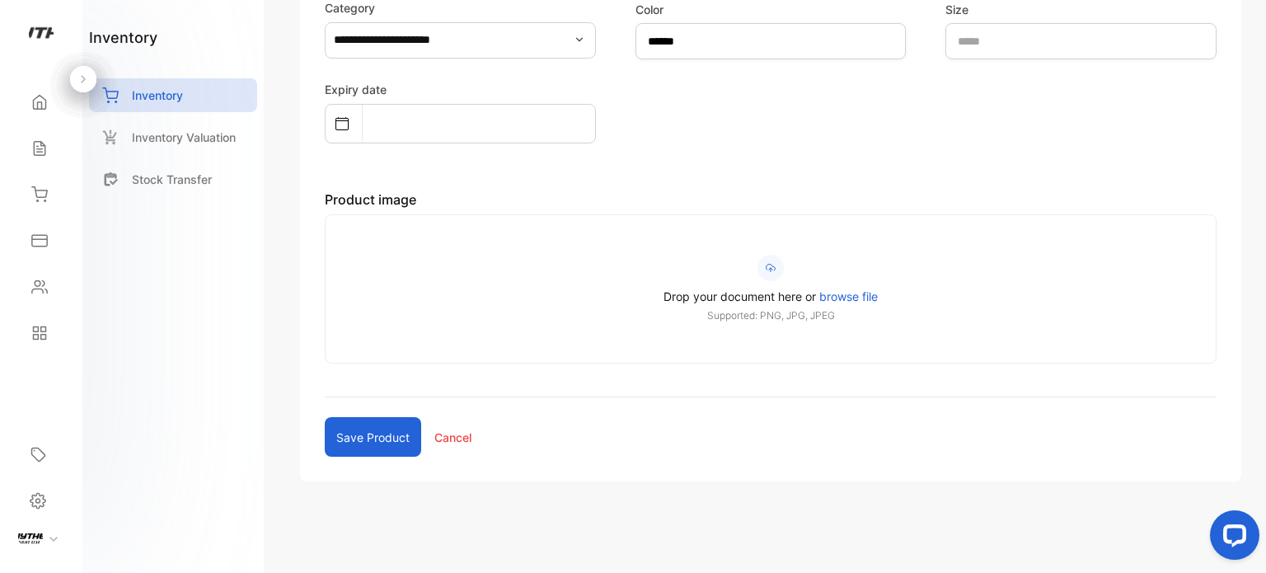
click at [863, 293] on span "browse file" at bounding box center [848, 296] width 59 height 14
click at [0, 0] on input "Drop your document here or browse file Supported: PNG, JPG, JPEG" at bounding box center [0, 0] width 0 height 0
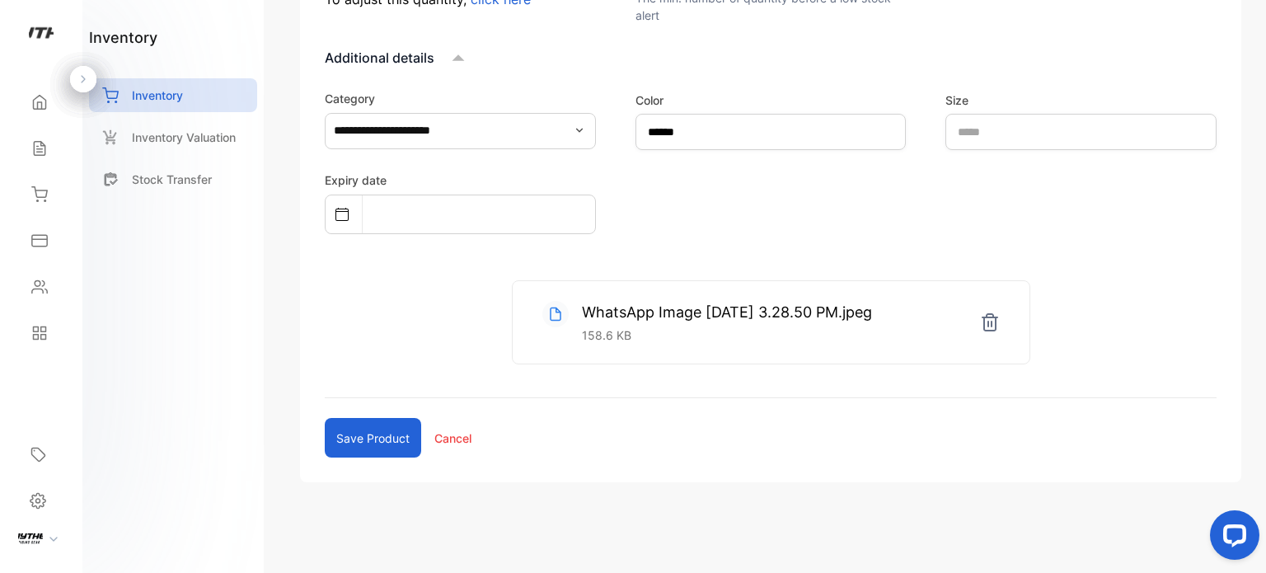
click at [390, 434] on button "Save product" at bounding box center [373, 438] width 96 height 40
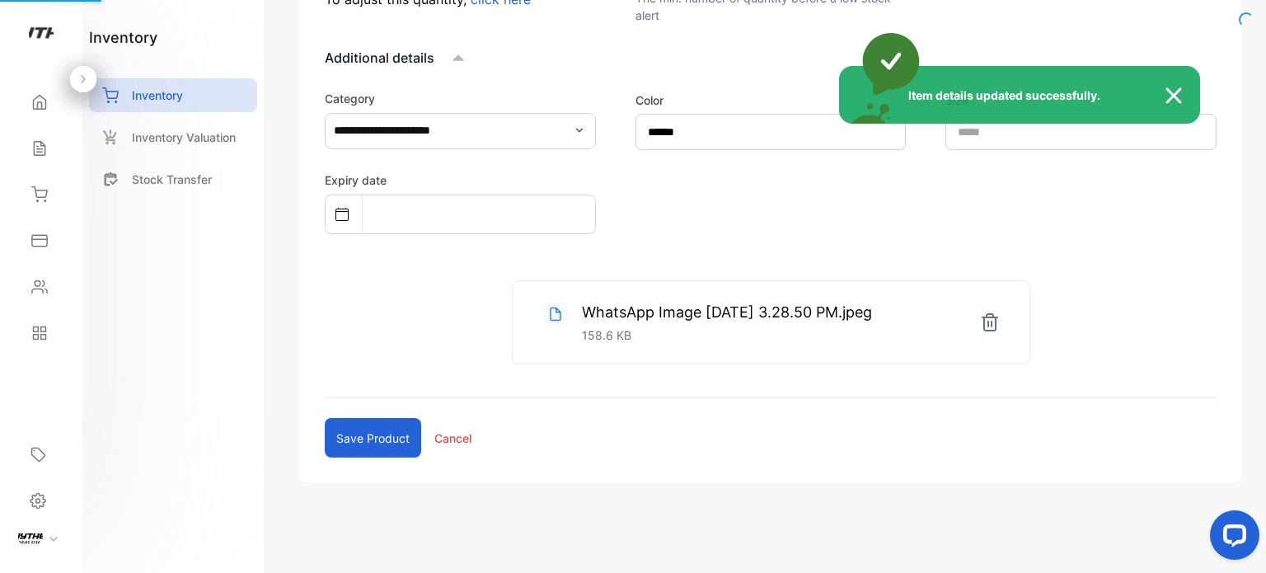
scroll to position [180, 0]
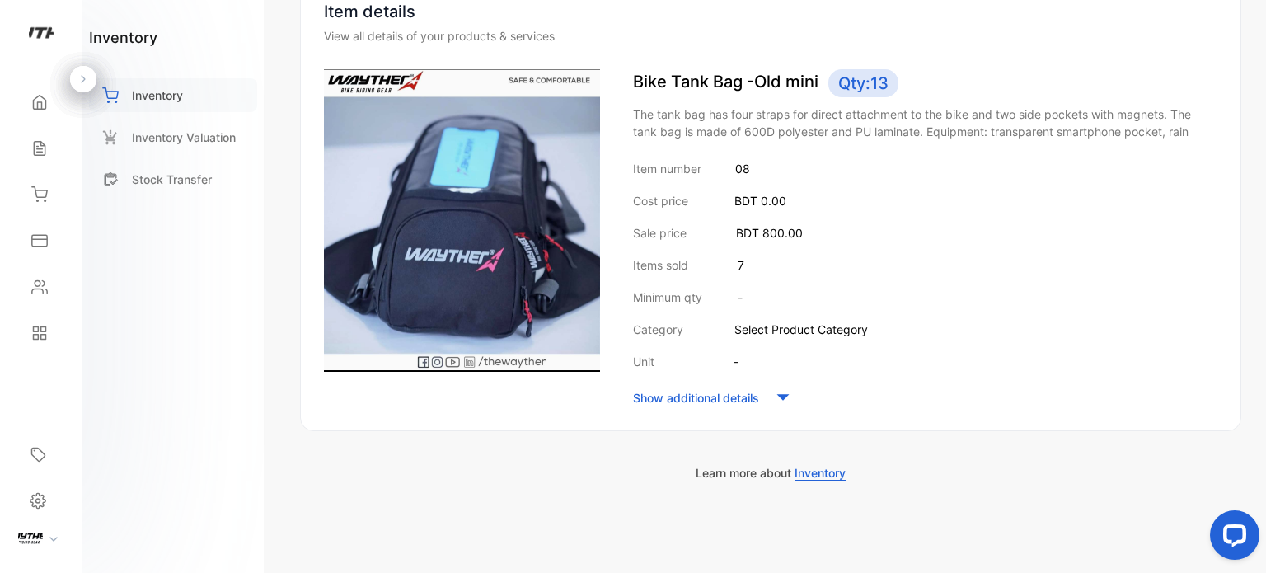
click at [201, 105] on div "Inventory" at bounding box center [173, 95] width 168 height 34
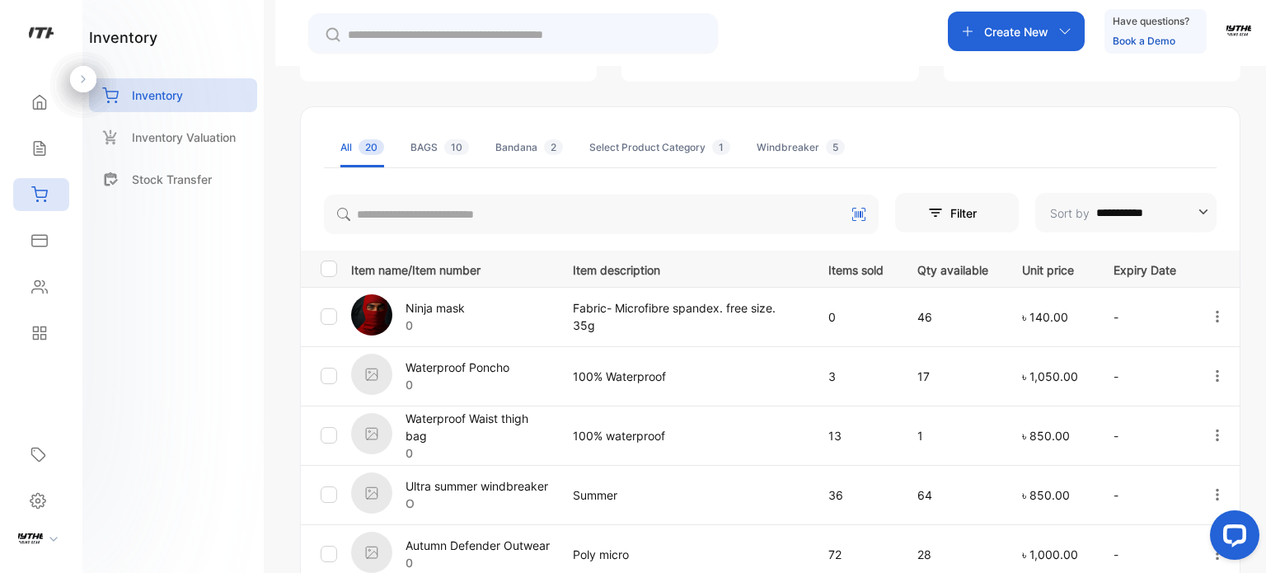
click at [1216, 378] on icon "button" at bounding box center [1217, 375] width 15 height 15
click at [1199, 475] on div "Edit" at bounding box center [1183, 469] width 132 height 33
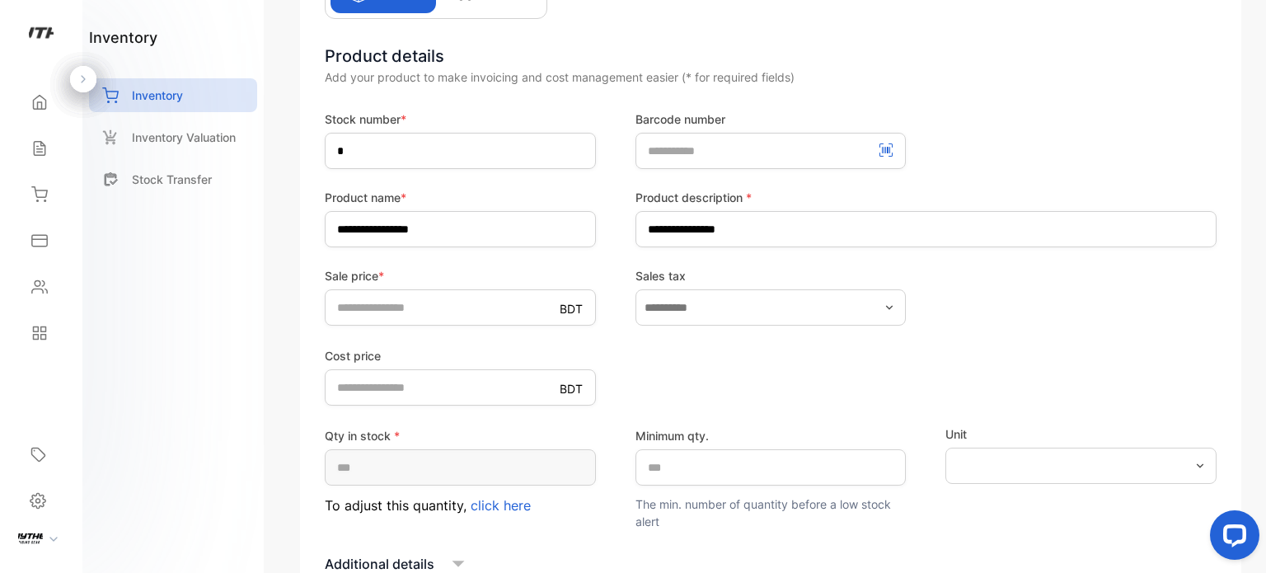
click at [522, 499] on span "click here" at bounding box center [501, 505] width 60 height 16
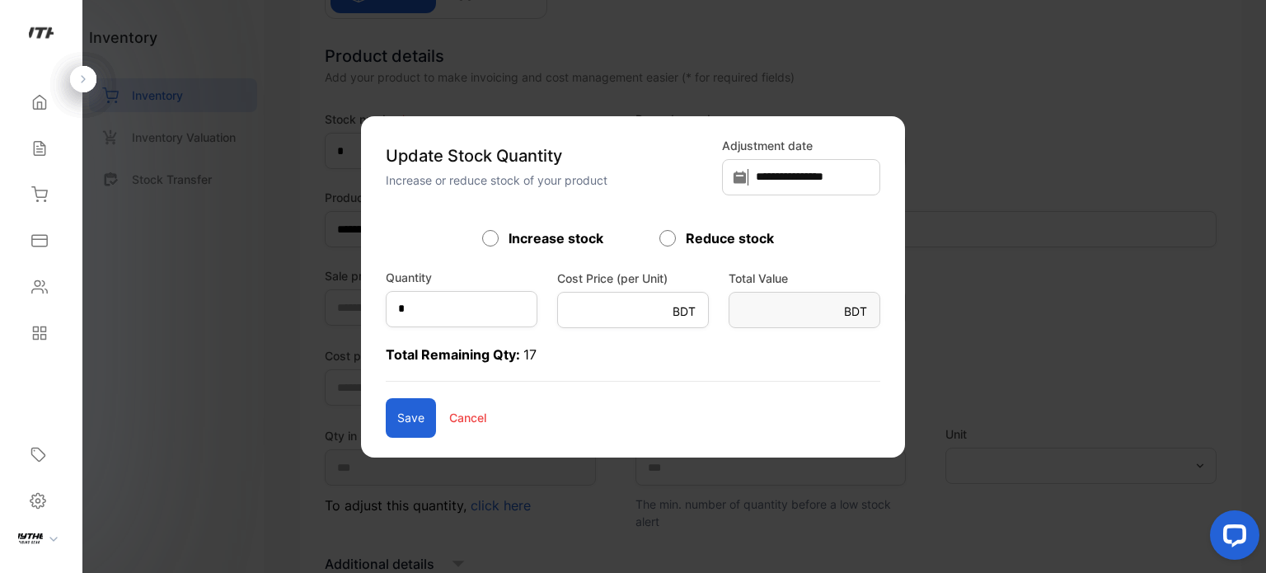
click at [676, 236] on div "Reduce stock" at bounding box center [721, 238] width 124 height 20
click at [416, 299] on input "*" at bounding box center [462, 309] width 152 height 36
type input "*"
click at [386, 427] on button "Save" at bounding box center [411, 418] width 50 height 40
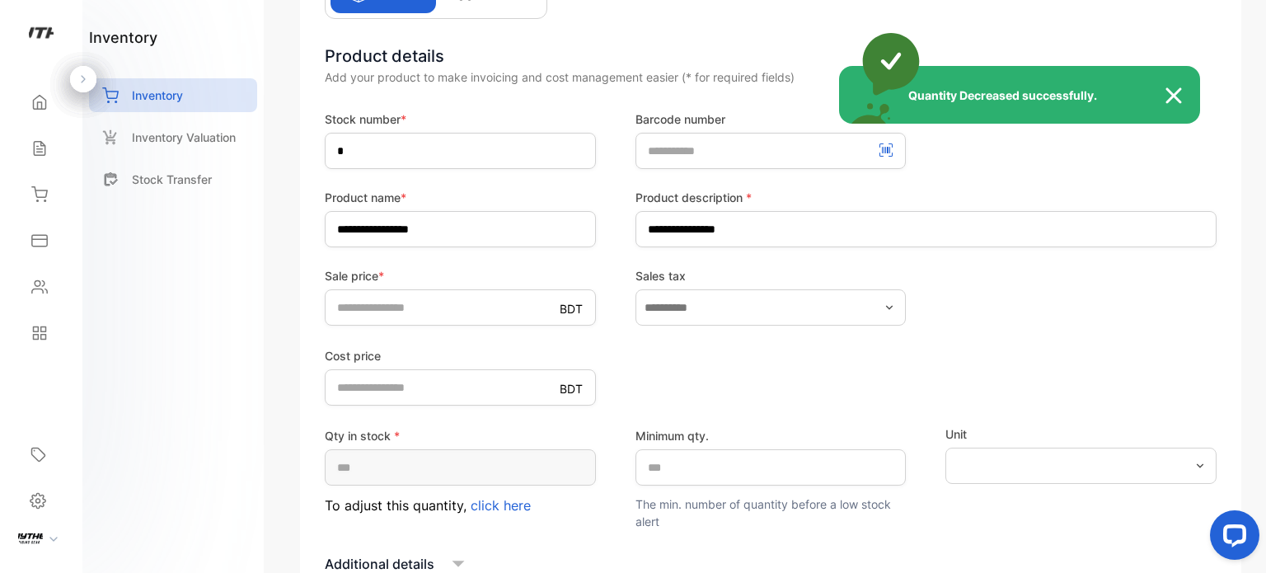
type input "**"
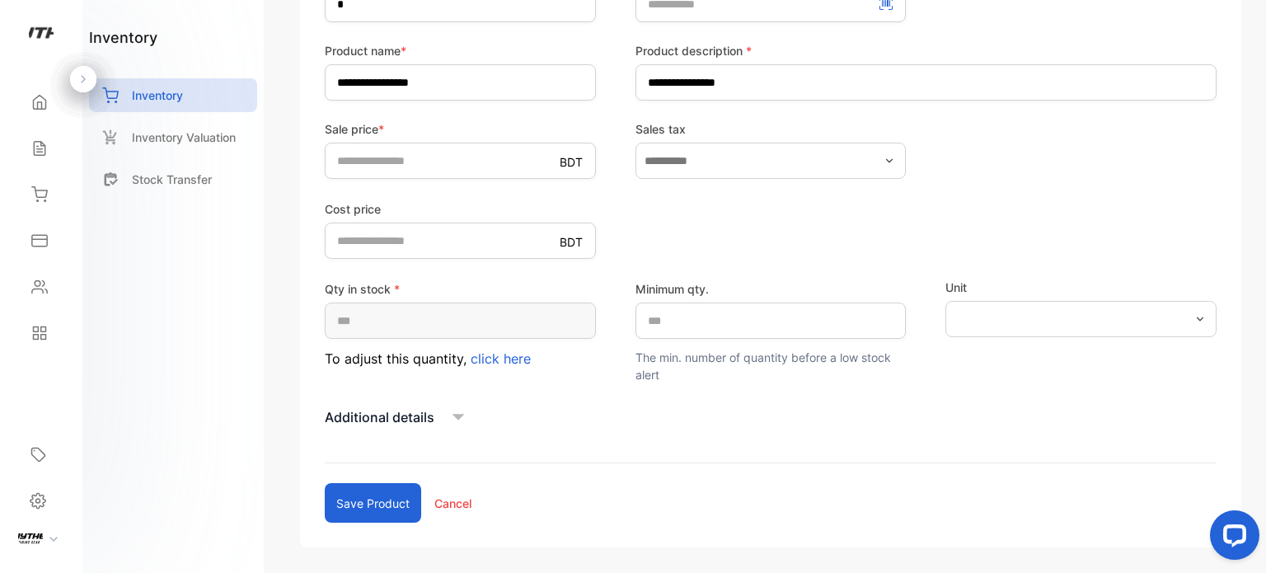
scroll to position [392, 0]
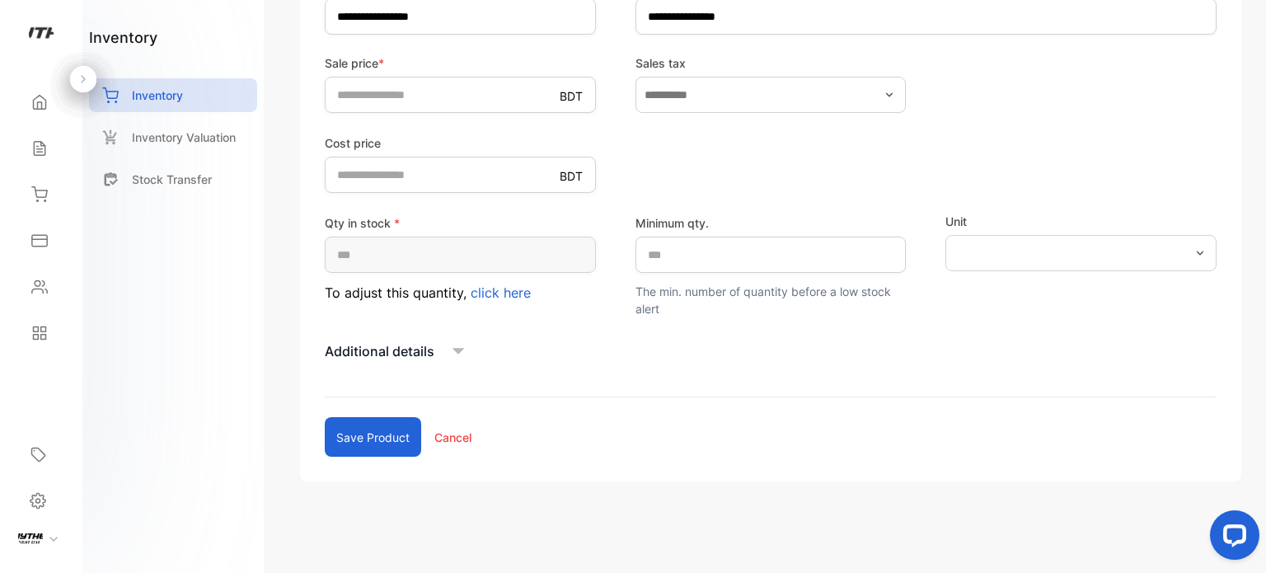
click at [468, 344] on icon at bounding box center [458, 351] width 25 height 25
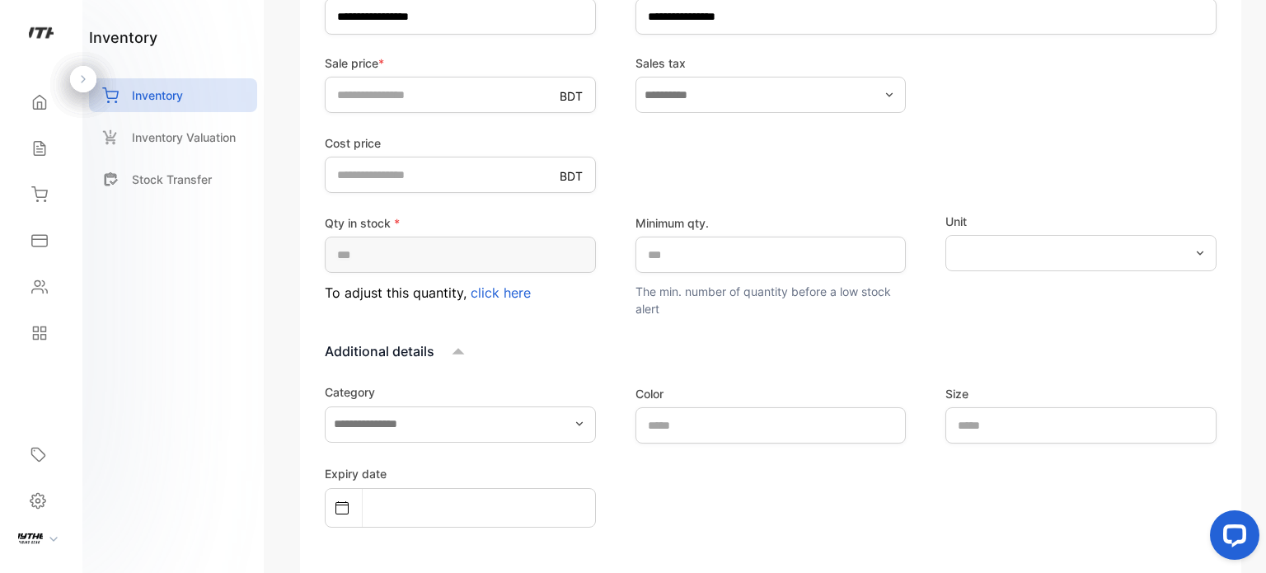
scroll to position [585, 0]
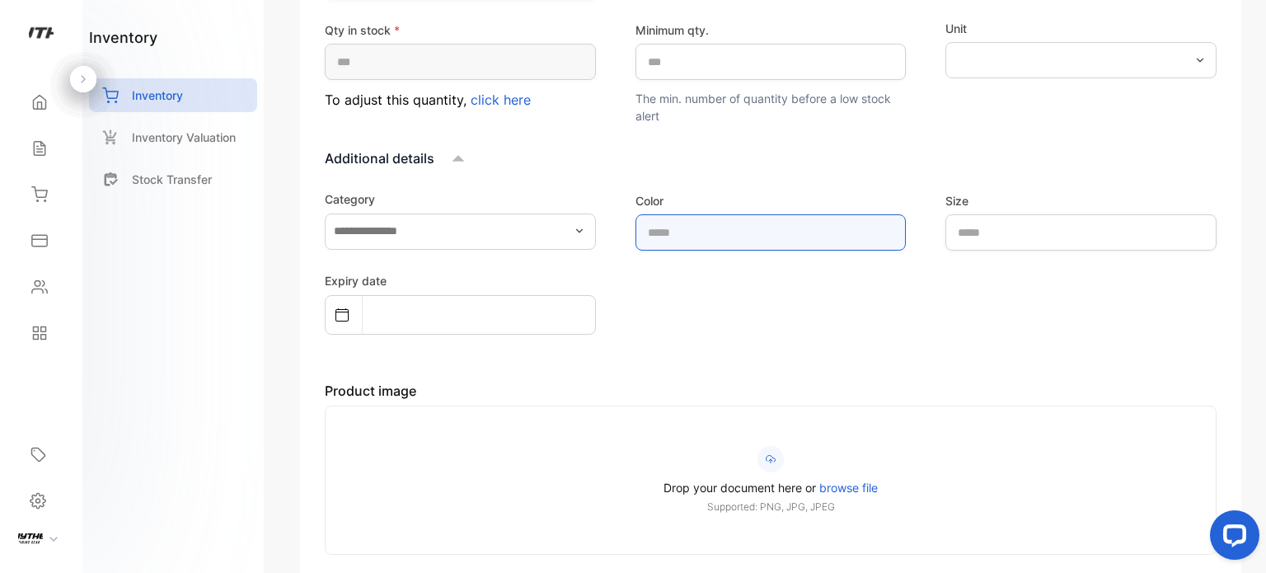
click at [761, 242] on input "text" at bounding box center [770, 232] width 271 height 36
type input "*****"
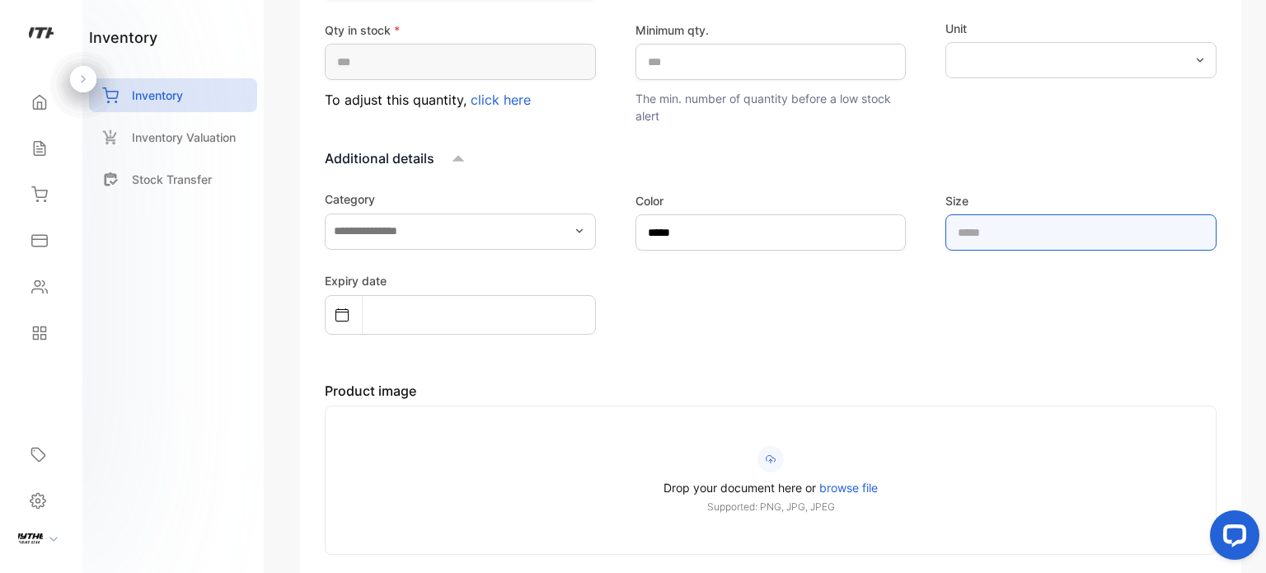
click at [1070, 237] on input "text" at bounding box center [1080, 232] width 271 height 36
type input "****"
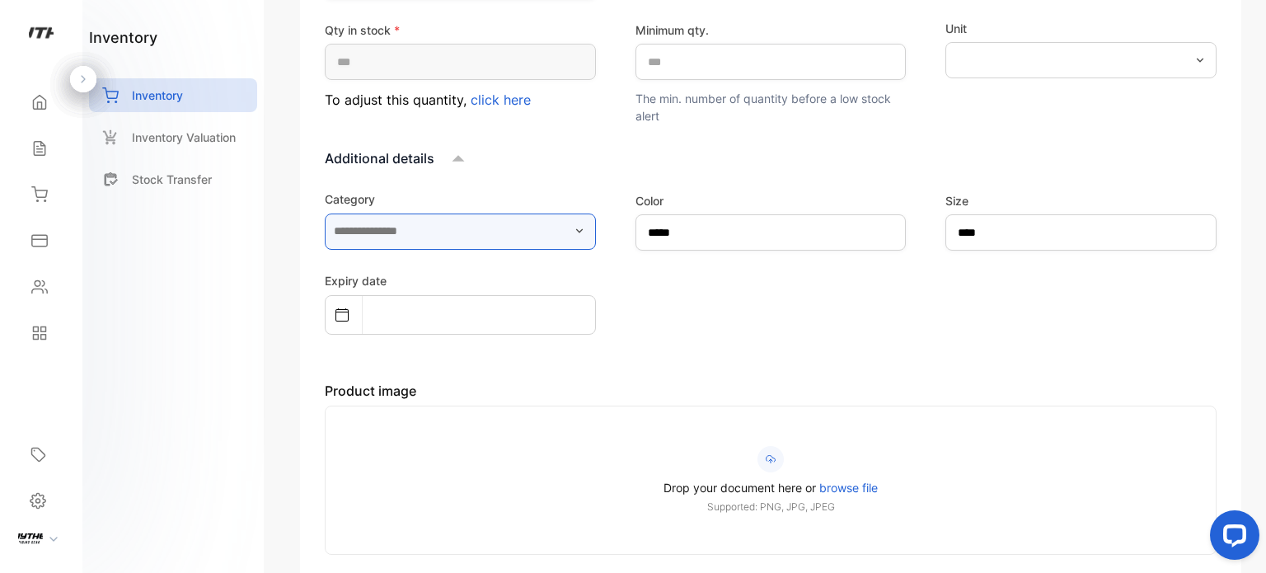
click at [442, 239] on input "text" at bounding box center [460, 231] width 271 height 36
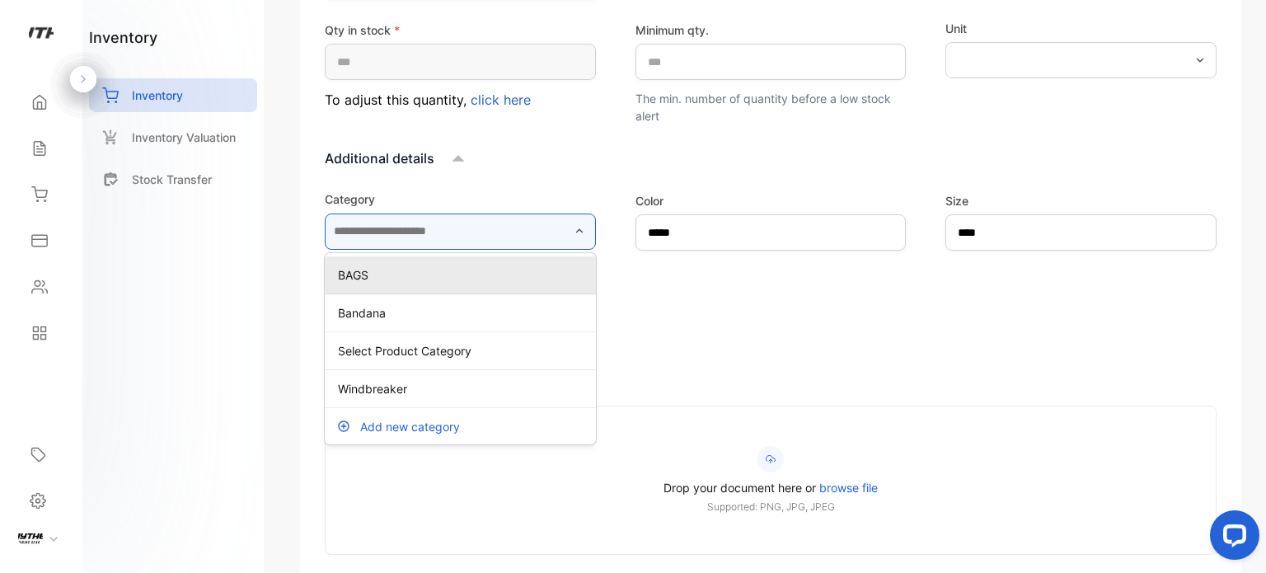
click at [442, 239] on input "text" at bounding box center [460, 231] width 271 height 36
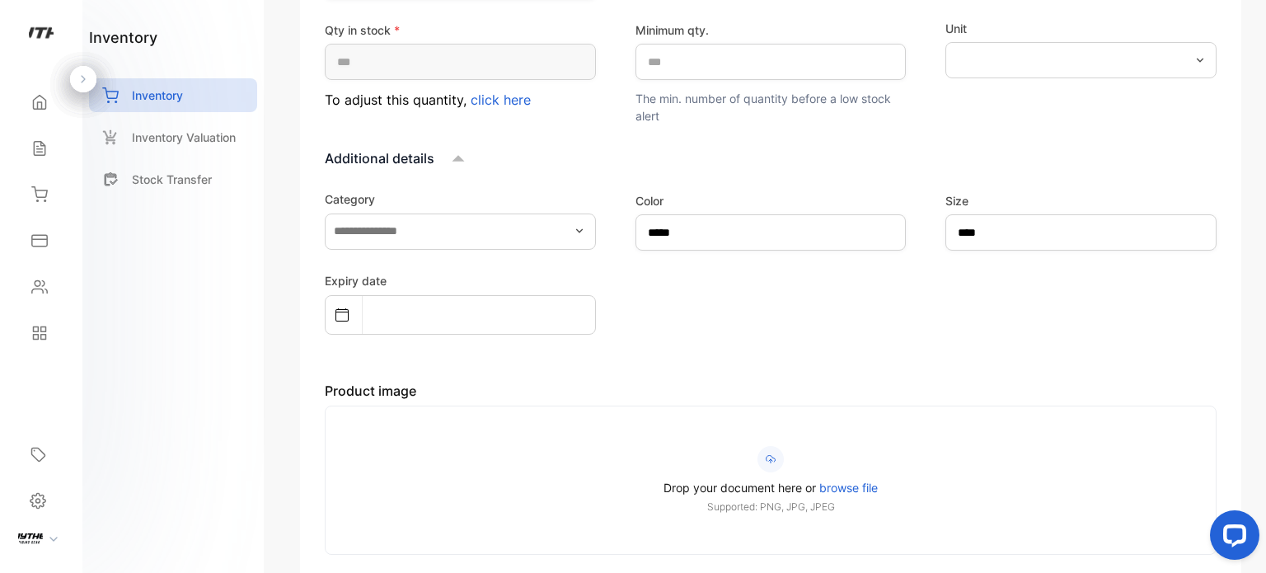
click at [860, 483] on span "browse file" at bounding box center [848, 487] width 59 height 14
click at [0, 0] on input "Drop your document here or browse file Supported: PNG, JPG, JPEG" at bounding box center [0, 0] width 0 height 0
drag, startPoint x: 868, startPoint y: 484, endPoint x: 827, endPoint y: 459, distance: 47.3
click at [860, 480] on span "browse file" at bounding box center [848, 487] width 59 height 14
click at [825, 487] on span "browse file" at bounding box center [848, 487] width 59 height 14
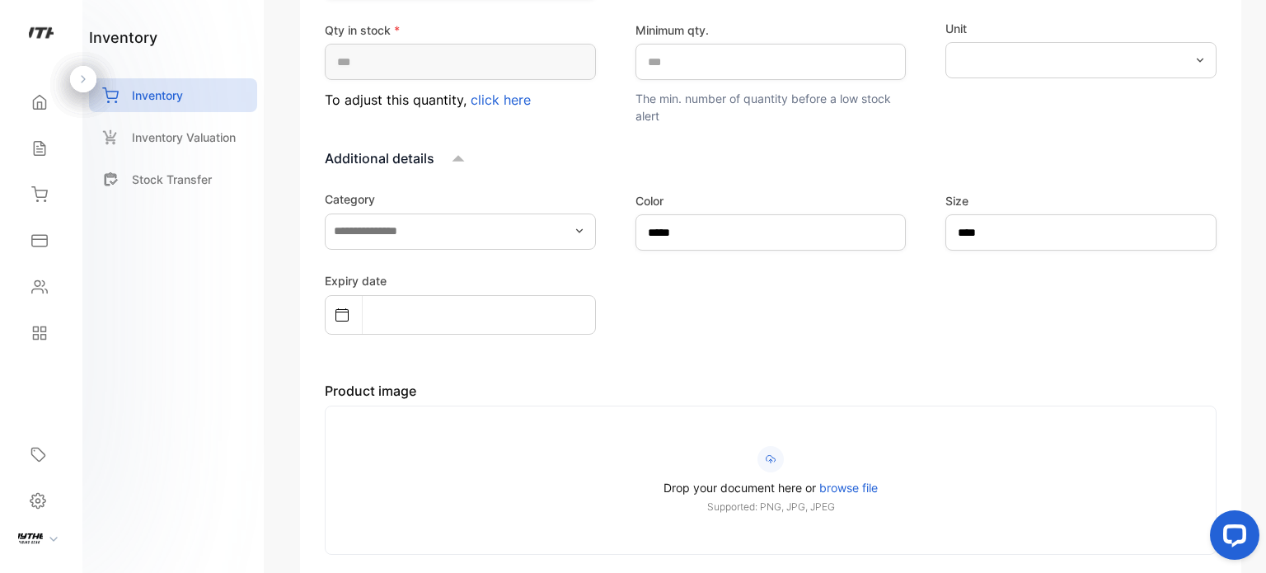
click at [0, 0] on input "Drop your document here or browse file Supported: PNG, JPG, JPEG" at bounding box center [0, 0] width 0 height 0
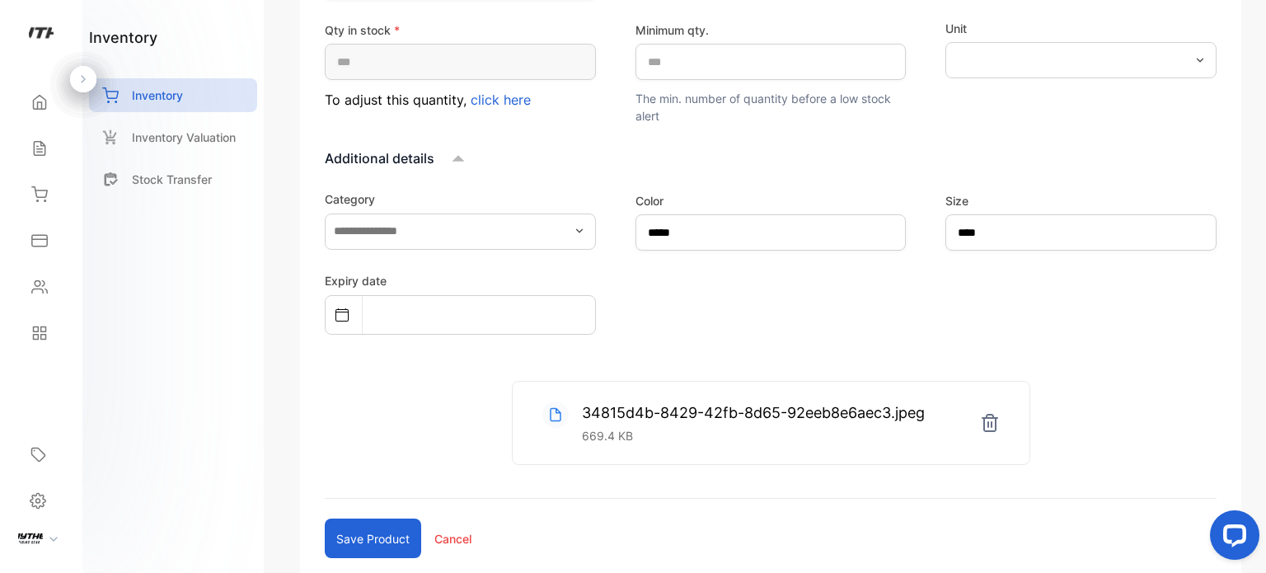
scroll to position [392, 0]
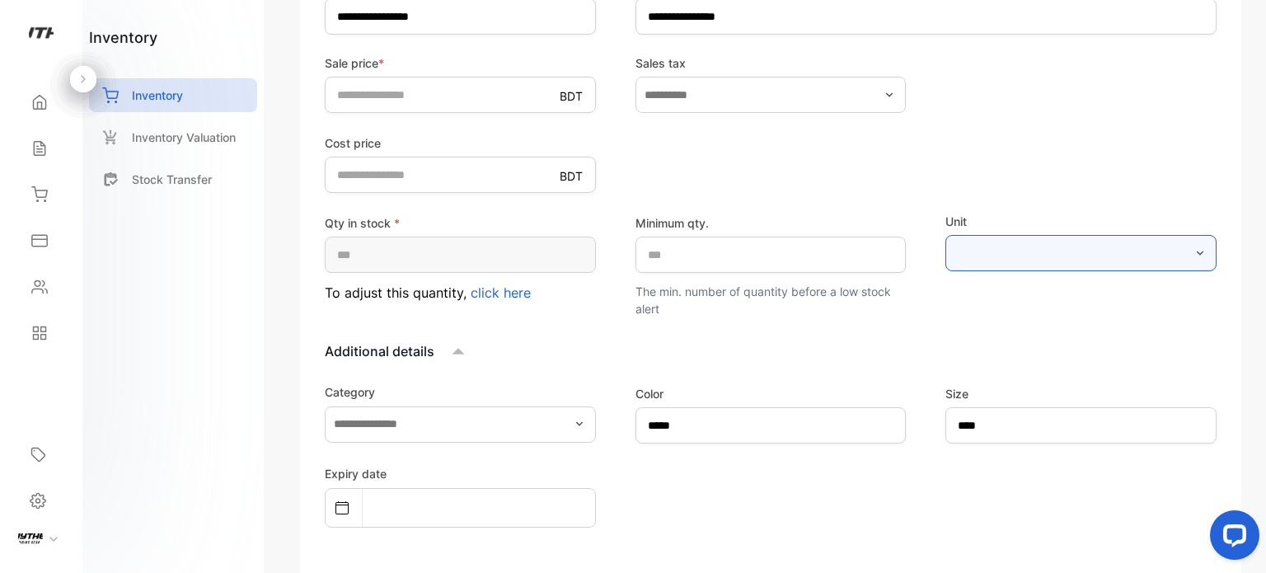
click at [1075, 259] on input "text" at bounding box center [1080, 253] width 271 height 36
type input "***"
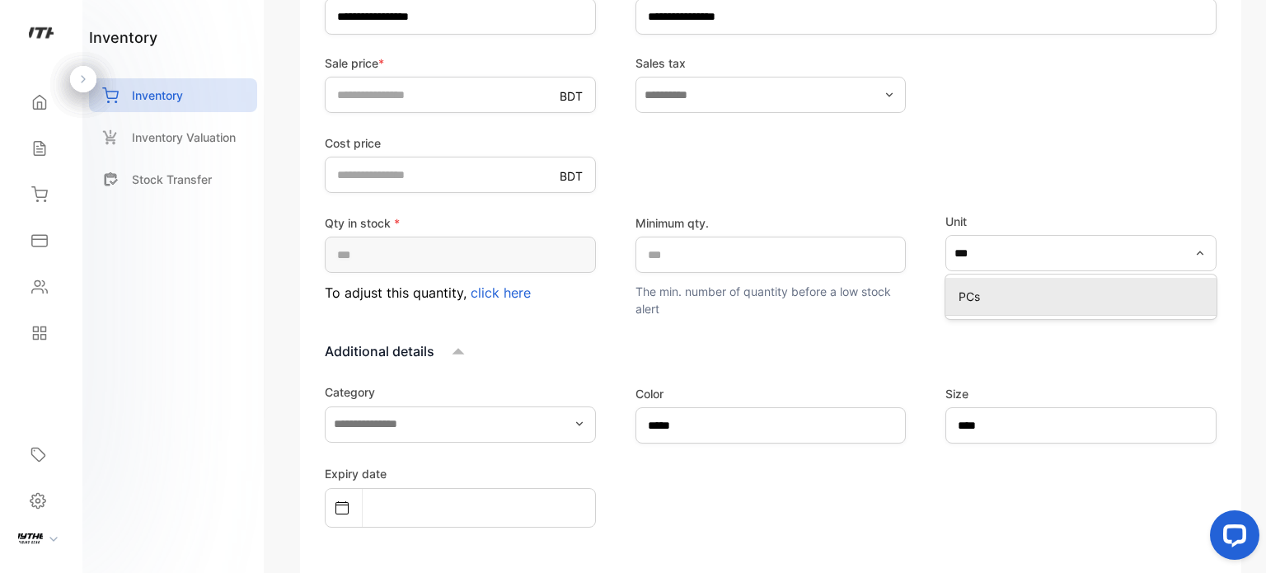
click at [963, 301] on p "PCs" at bounding box center [1083, 296] width 251 height 17
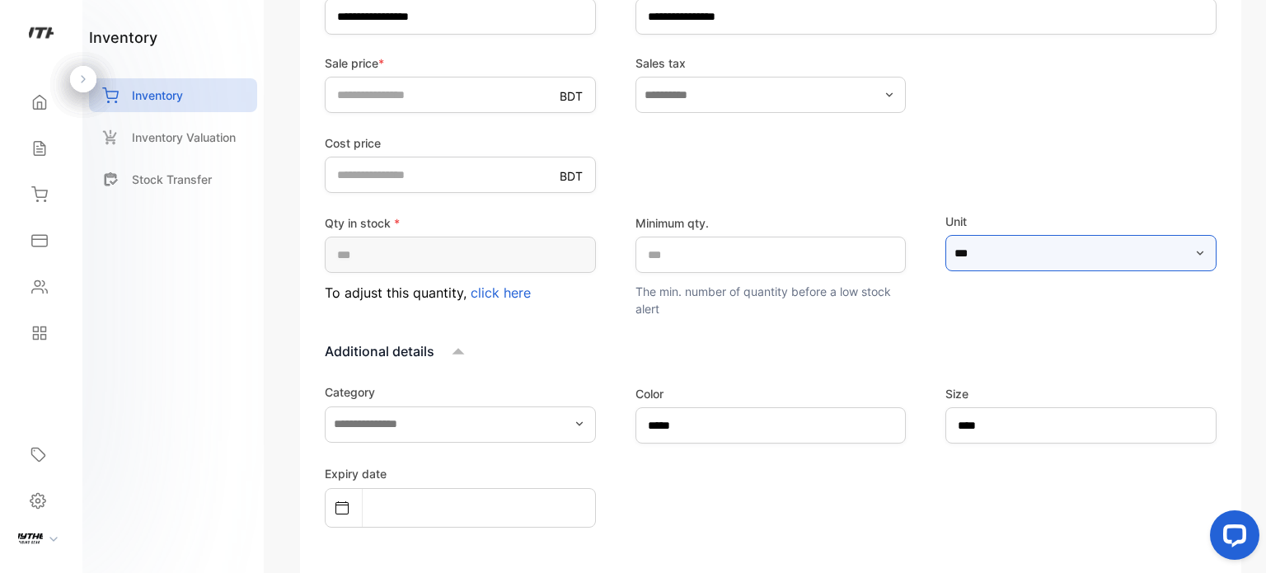
scroll to position [686, 0]
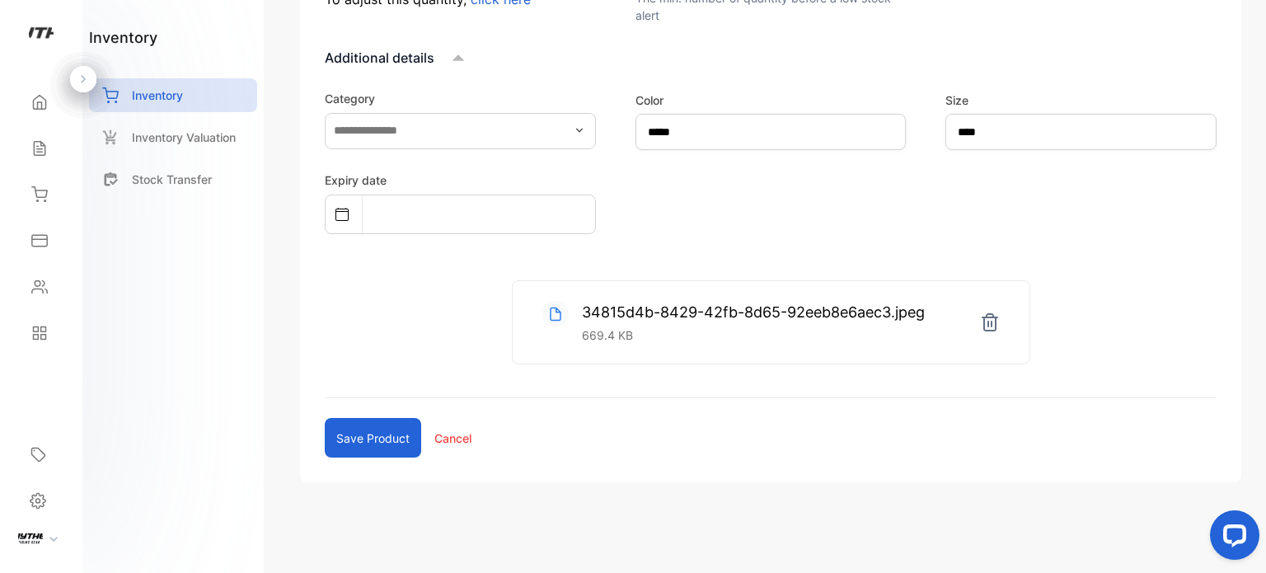
click at [372, 434] on button "Save product" at bounding box center [373, 438] width 96 height 40
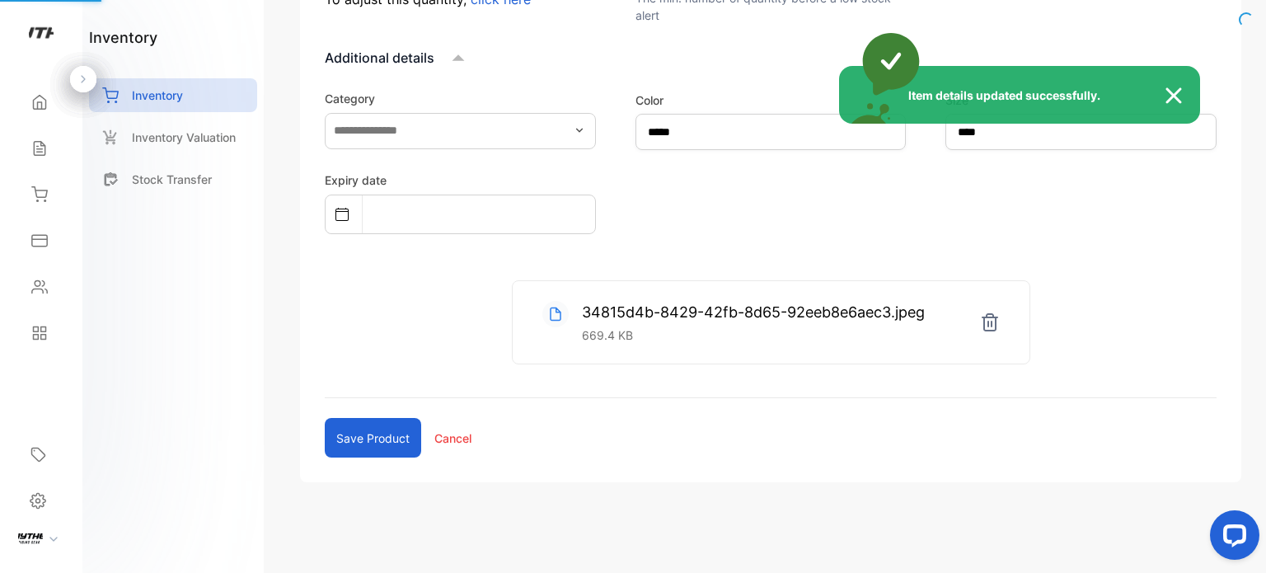
type input "*****"
type input "****"
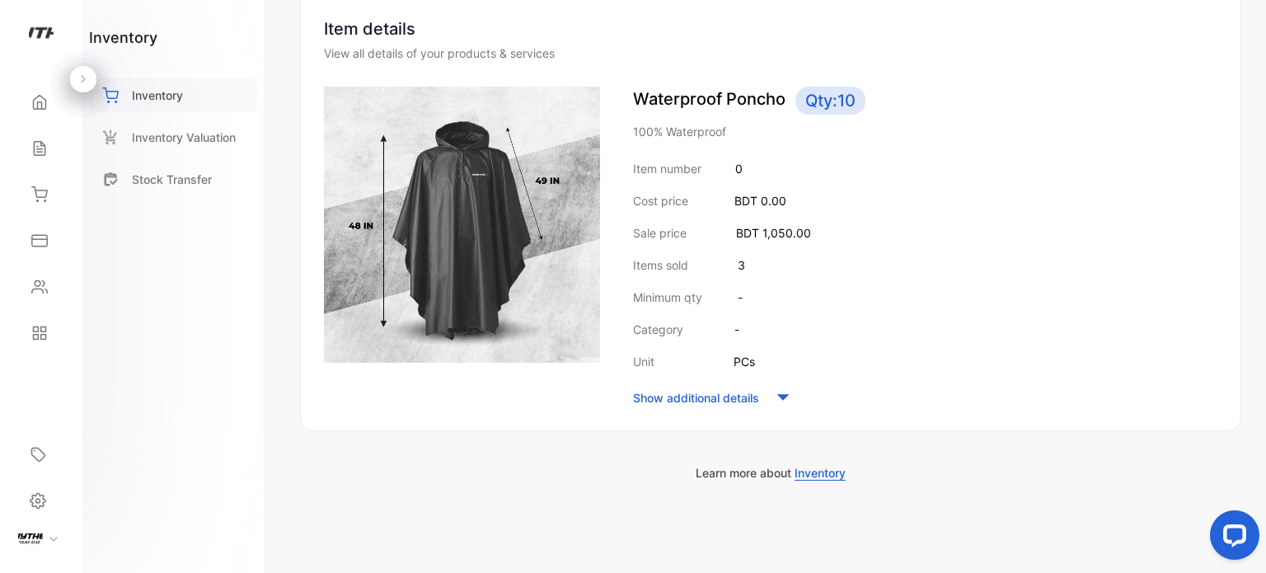
click at [152, 98] on p "Inventory" at bounding box center [157, 95] width 51 height 17
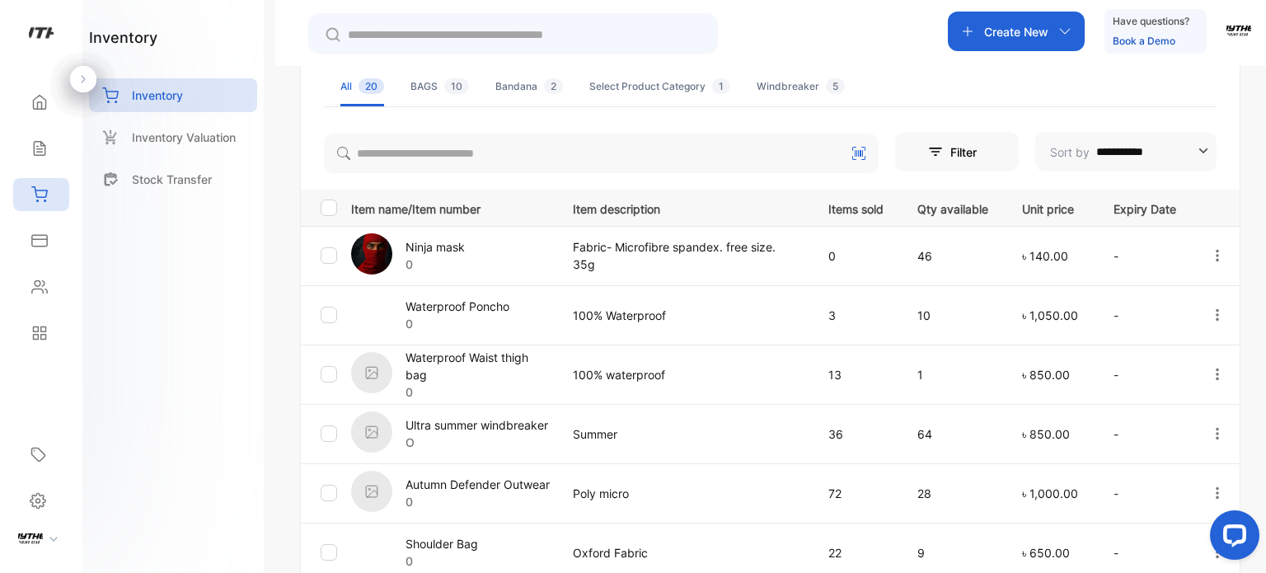
scroll to position [625, 0]
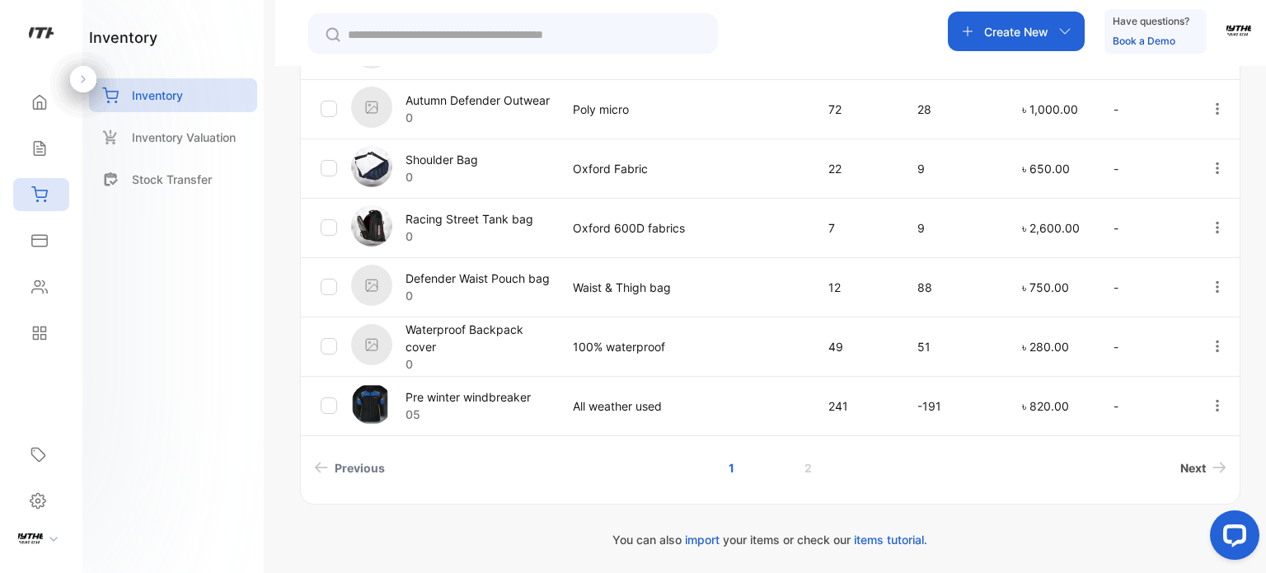
click at [1198, 463] on span "Next" at bounding box center [1193, 467] width 26 height 17
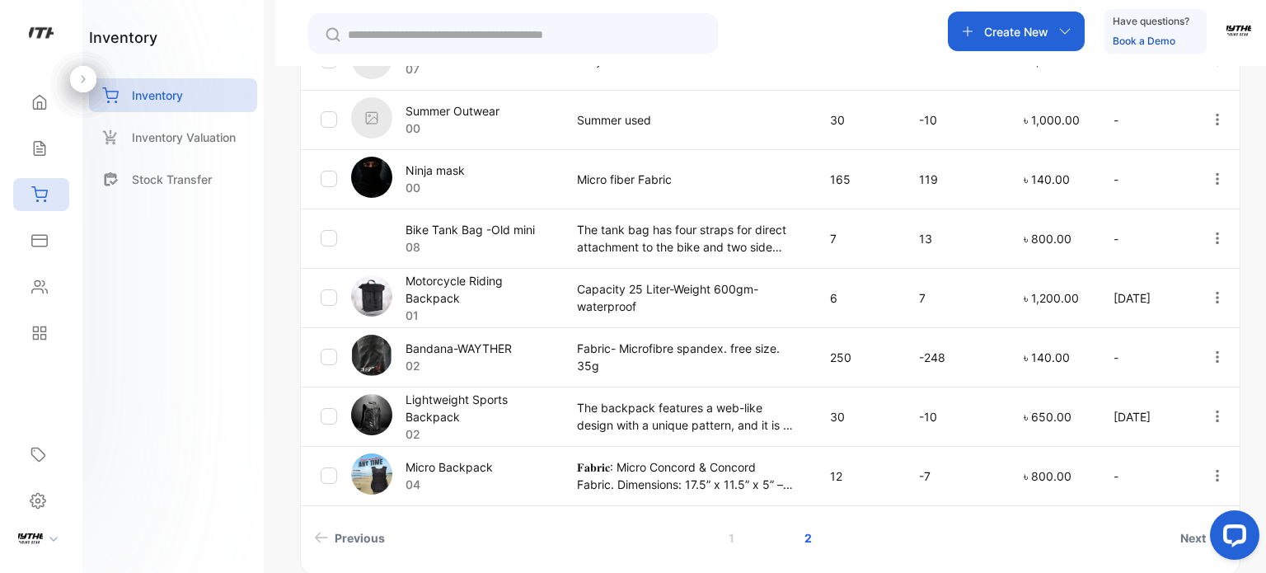
scroll to position [594, 0]
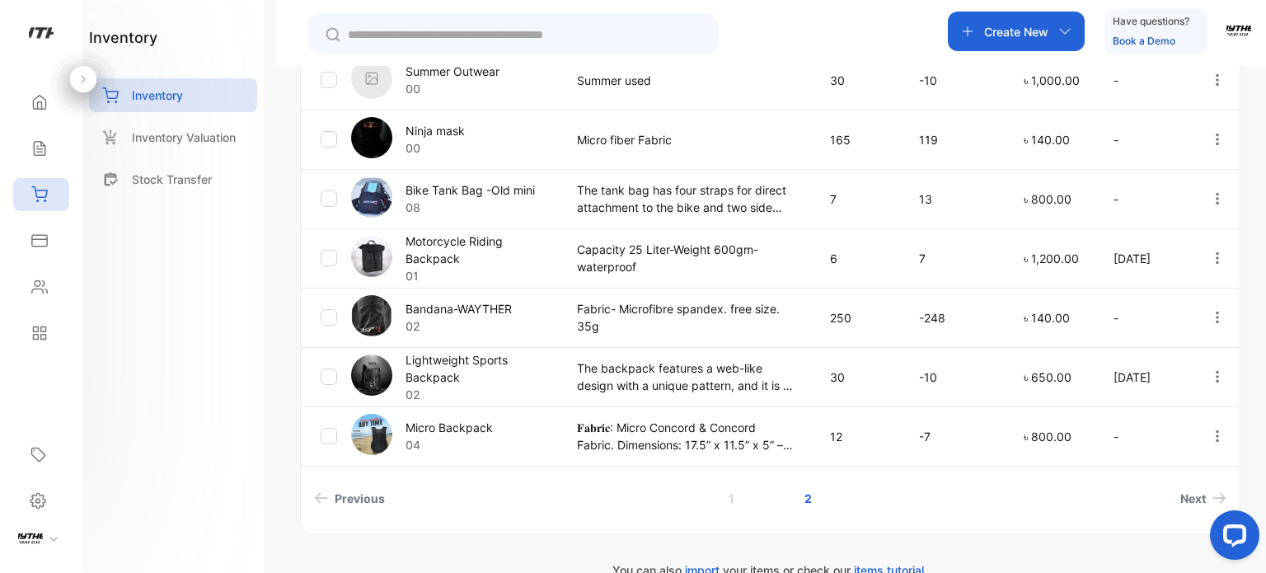
click at [1013, 33] on p "Create New" at bounding box center [1016, 31] width 64 height 17
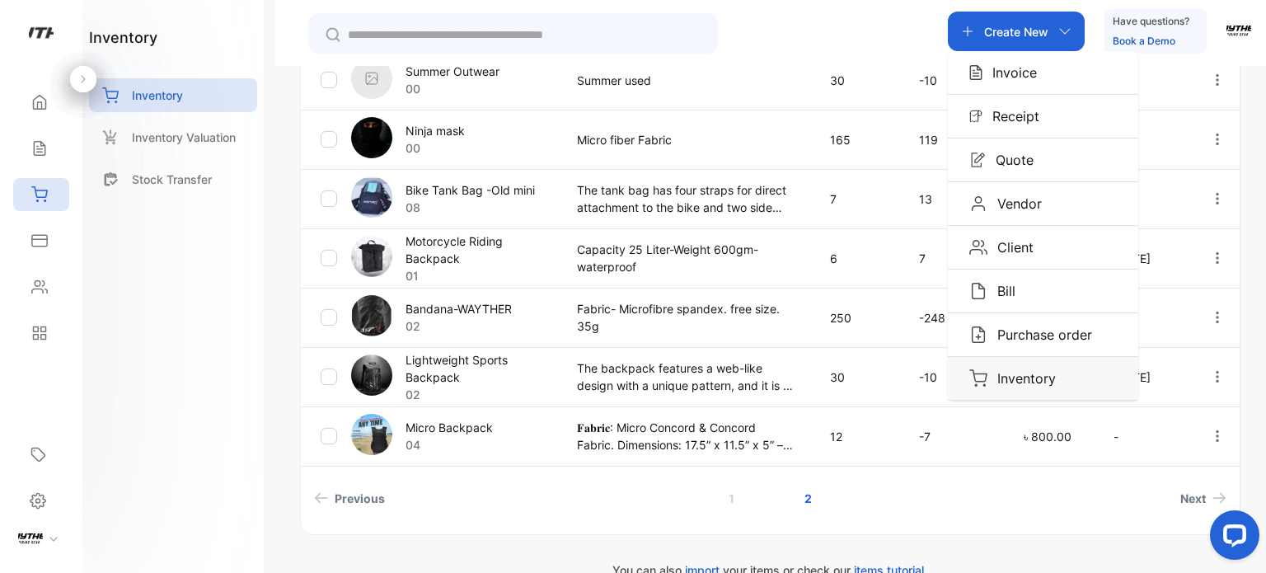
click at [1023, 382] on p "Inventory" at bounding box center [1021, 378] width 68 height 20
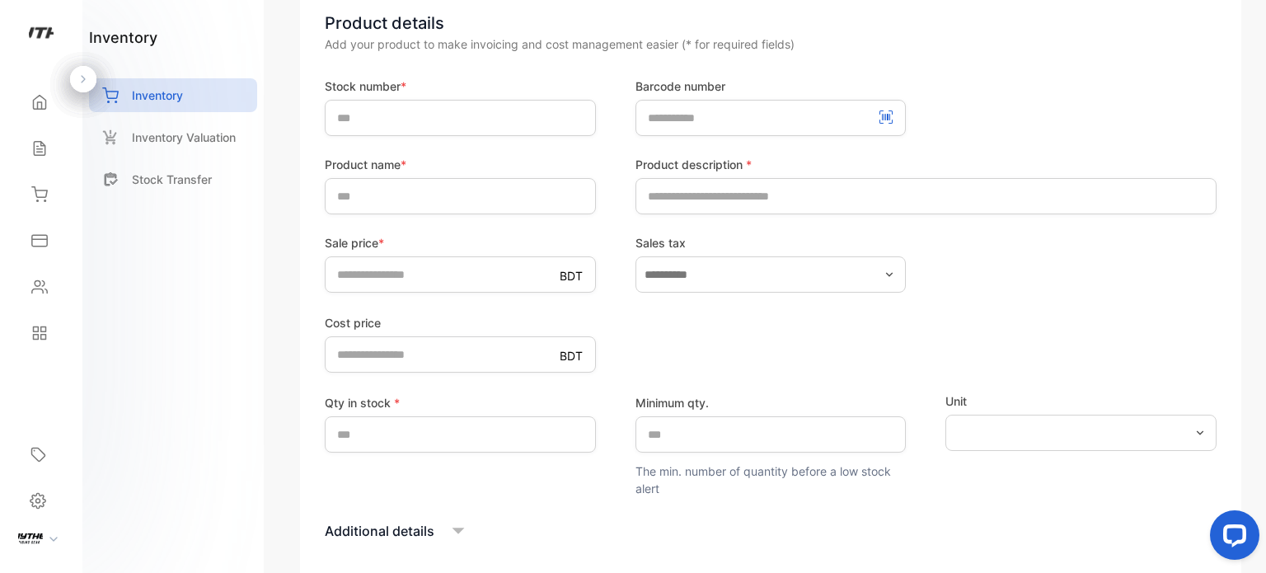
scroll to position [192, 0]
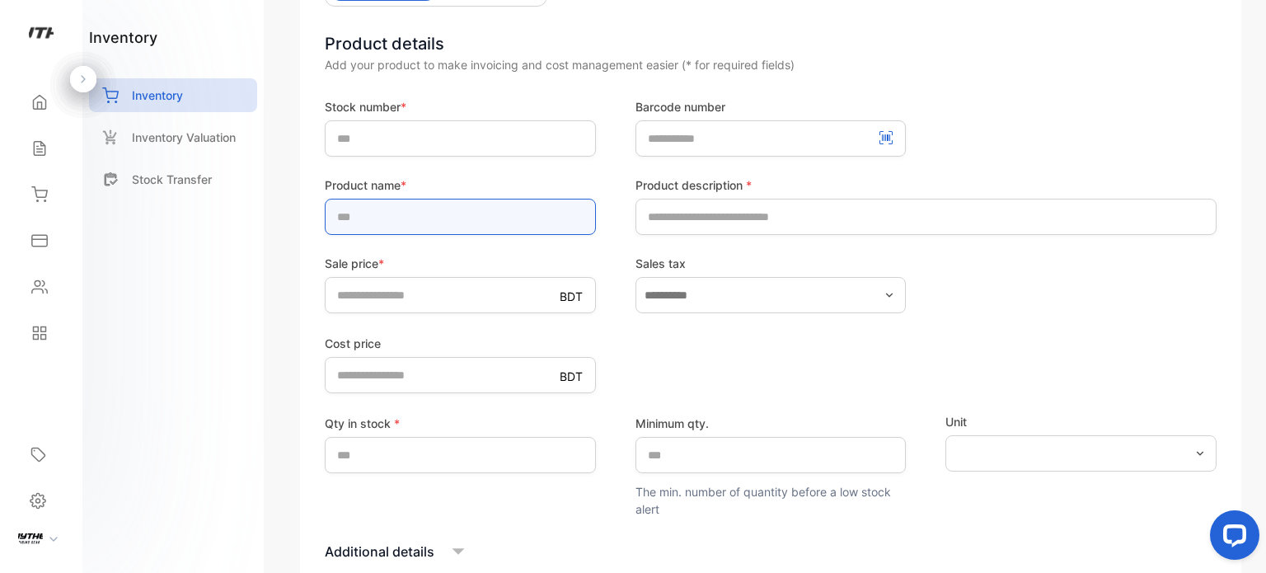
click at [412, 209] on input "text" at bounding box center [460, 217] width 271 height 36
type input "**********"
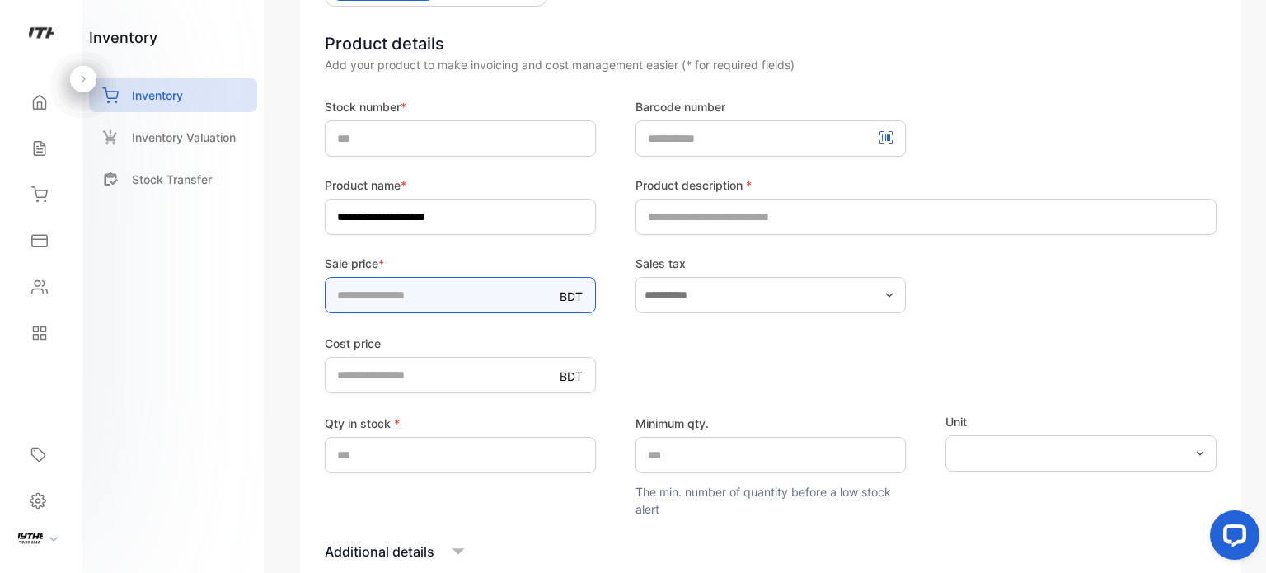
click at [422, 293] on form "**********" at bounding box center [771, 377] width 892 height 559
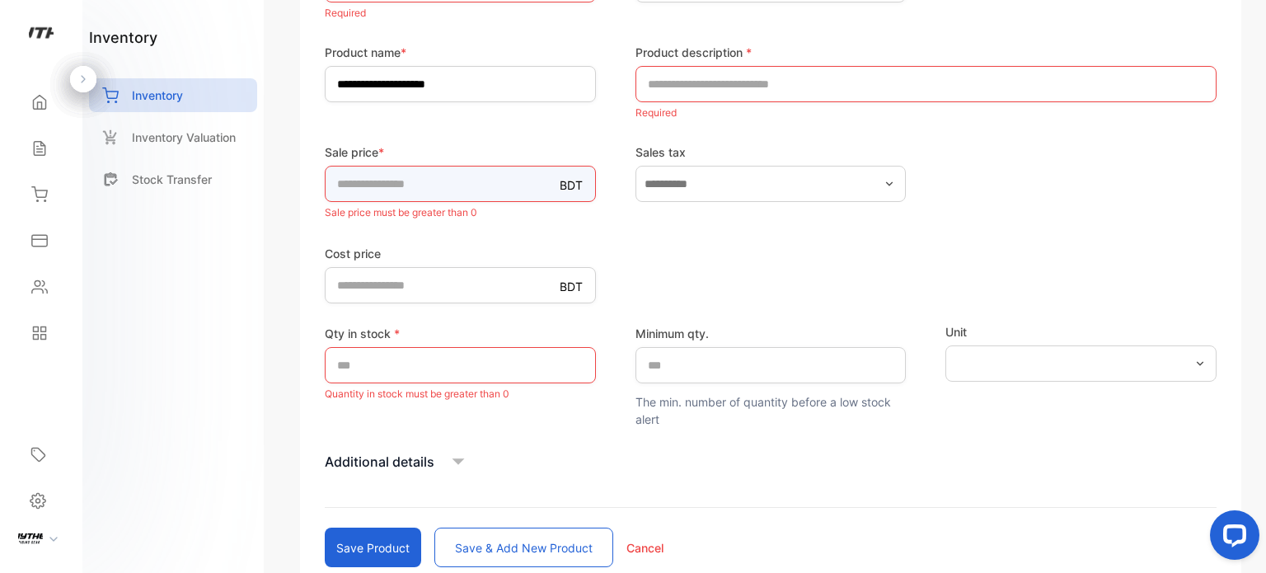
scroll to position [384, 0]
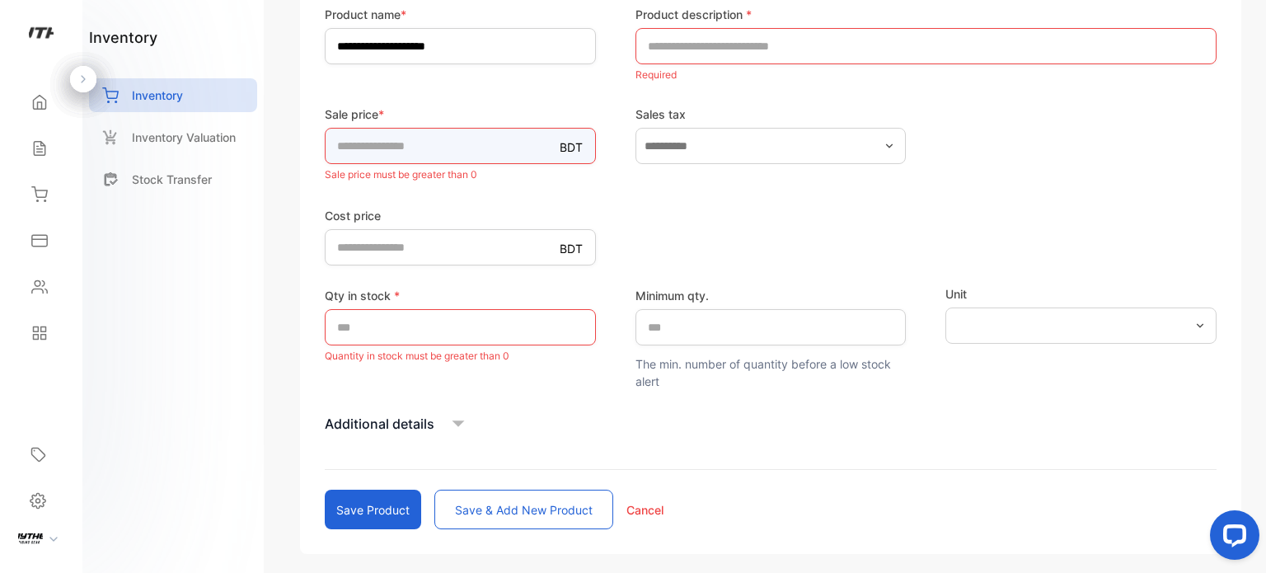
type input "****"
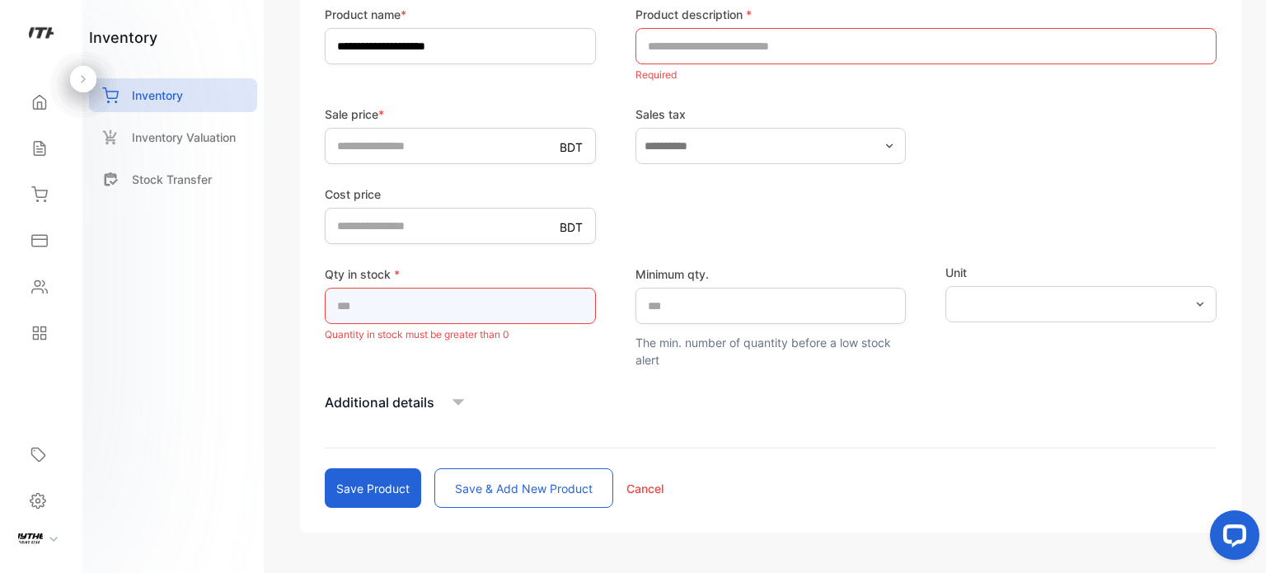
click at [414, 323] on div "Qty in stock * * Quantity in stock must be greater than 0" at bounding box center [460, 305] width 271 height 80
type input "*"
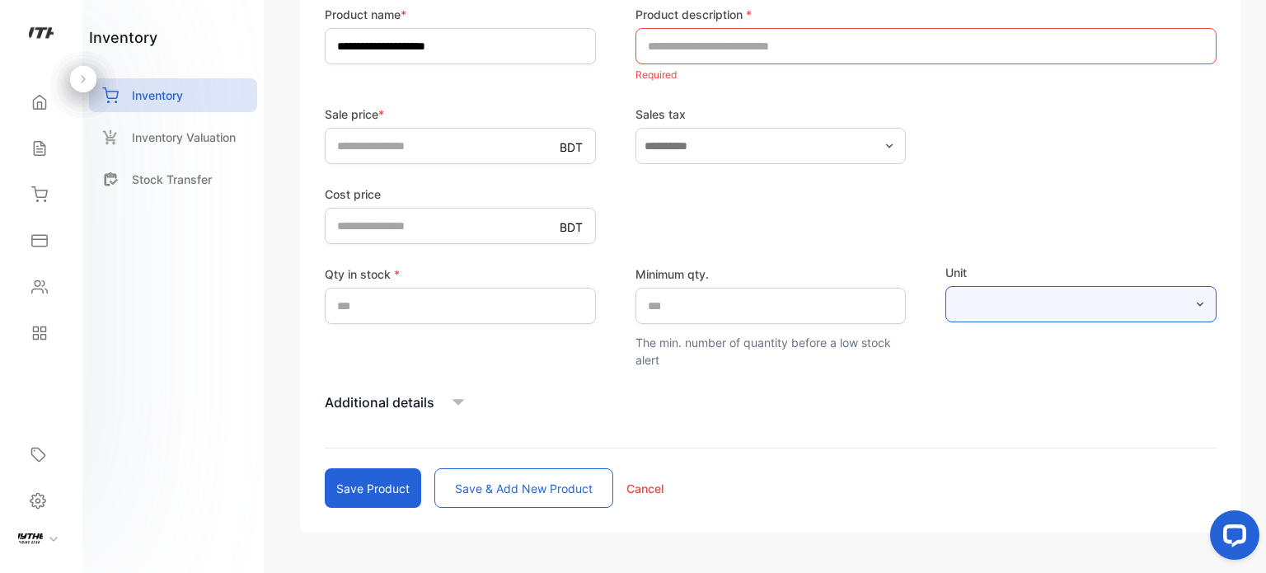
click at [1127, 307] on input "text" at bounding box center [1080, 304] width 271 height 36
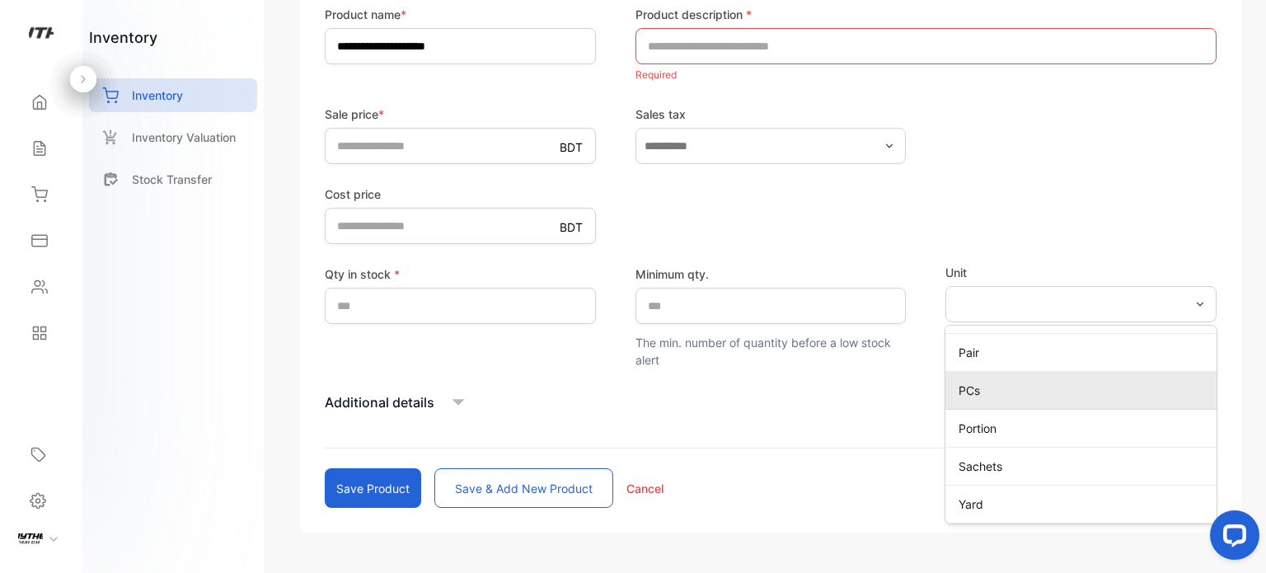
click at [996, 390] on p "PCs" at bounding box center [1083, 390] width 251 height 17
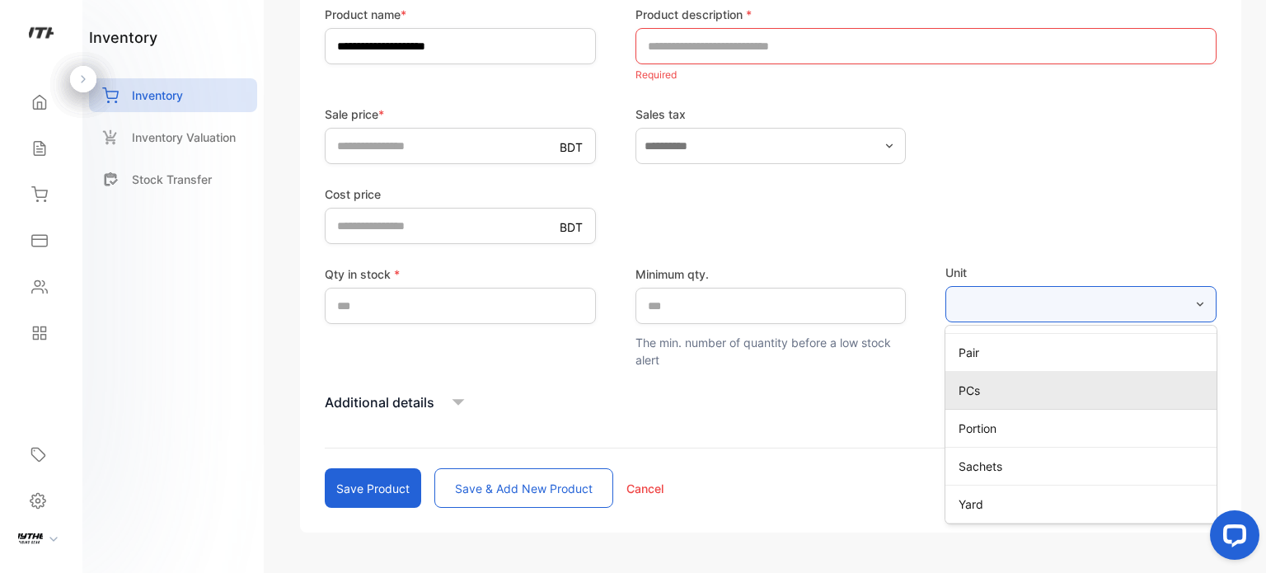
type input "***"
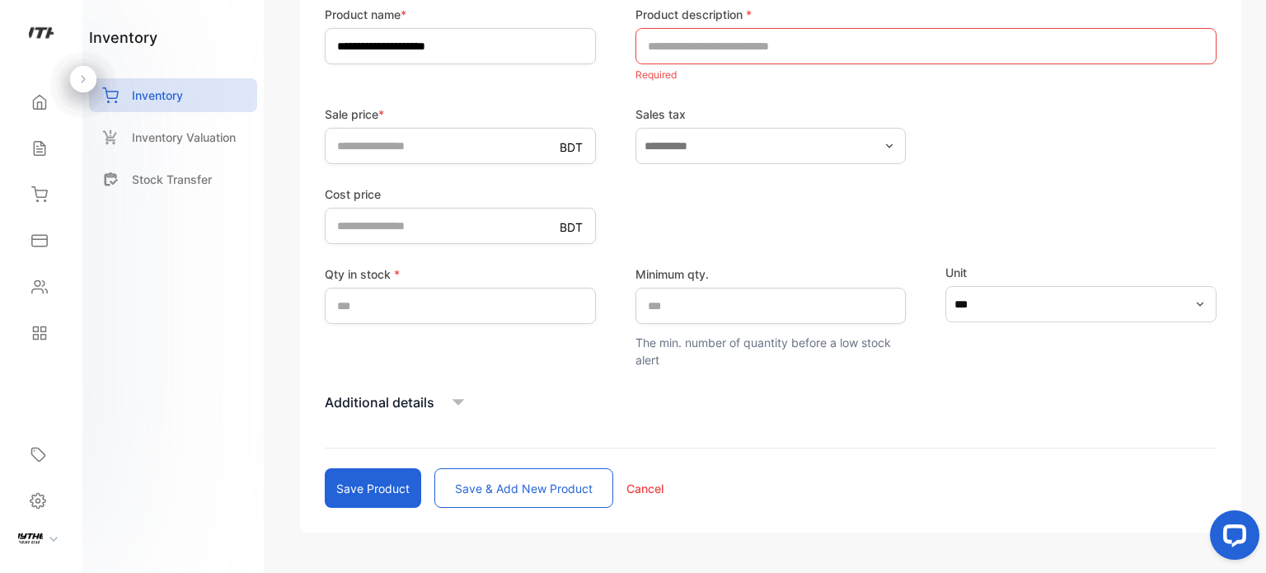
click at [441, 410] on div "Additional details" at bounding box center [771, 402] width 892 height 25
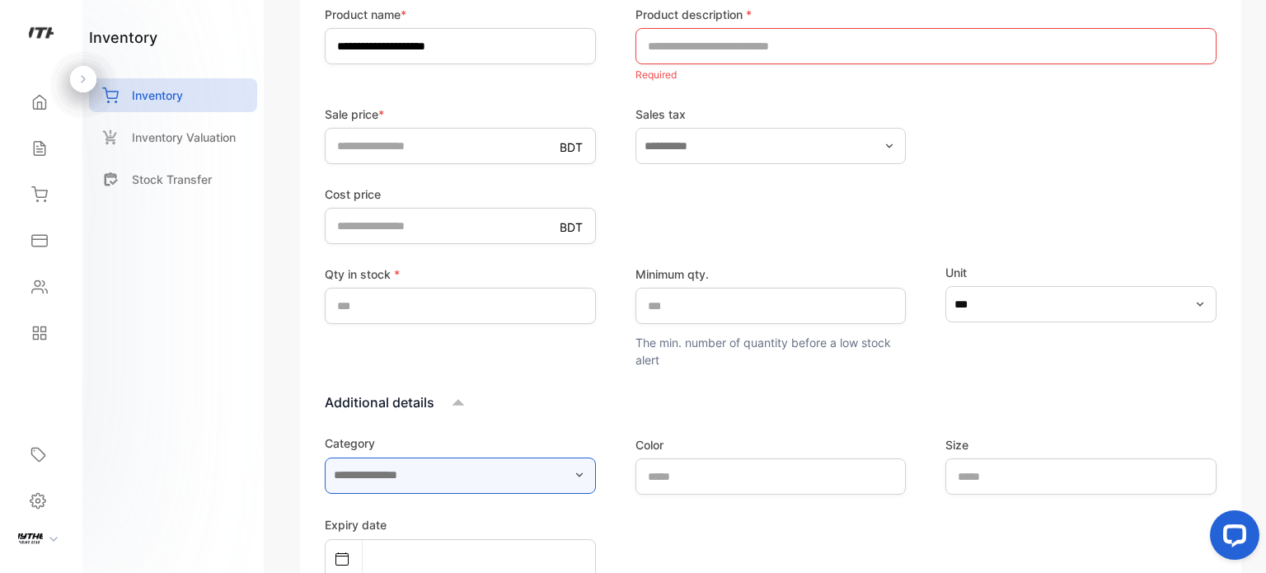
click at [524, 464] on input "text" at bounding box center [460, 475] width 271 height 36
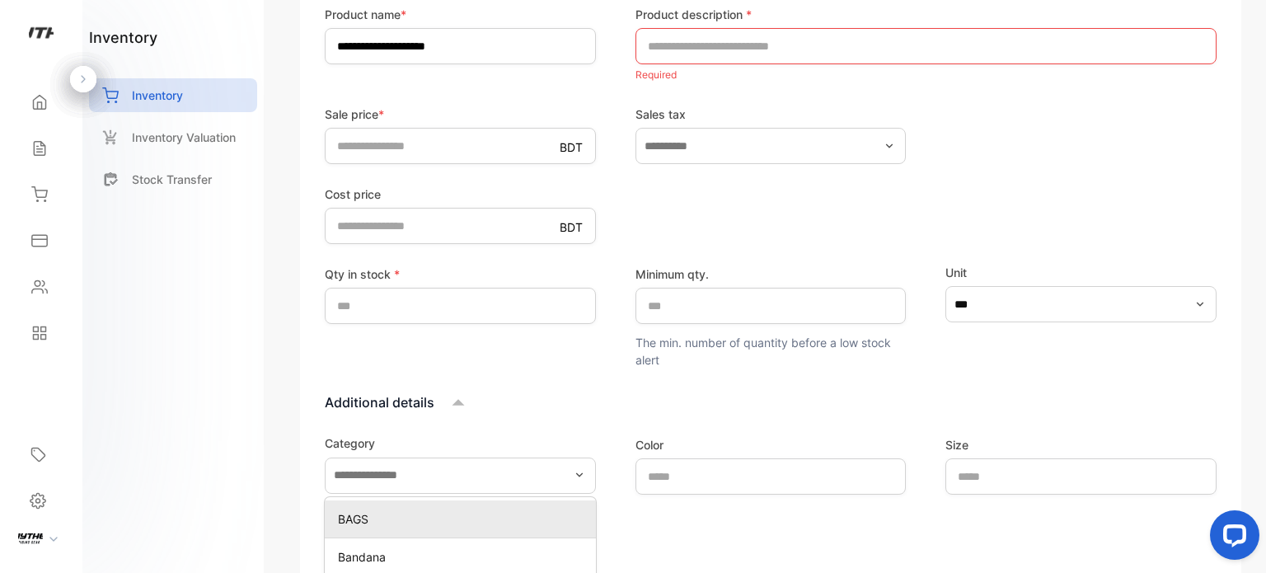
click at [419, 515] on p "BAGS" at bounding box center [463, 518] width 251 height 17
type input "****"
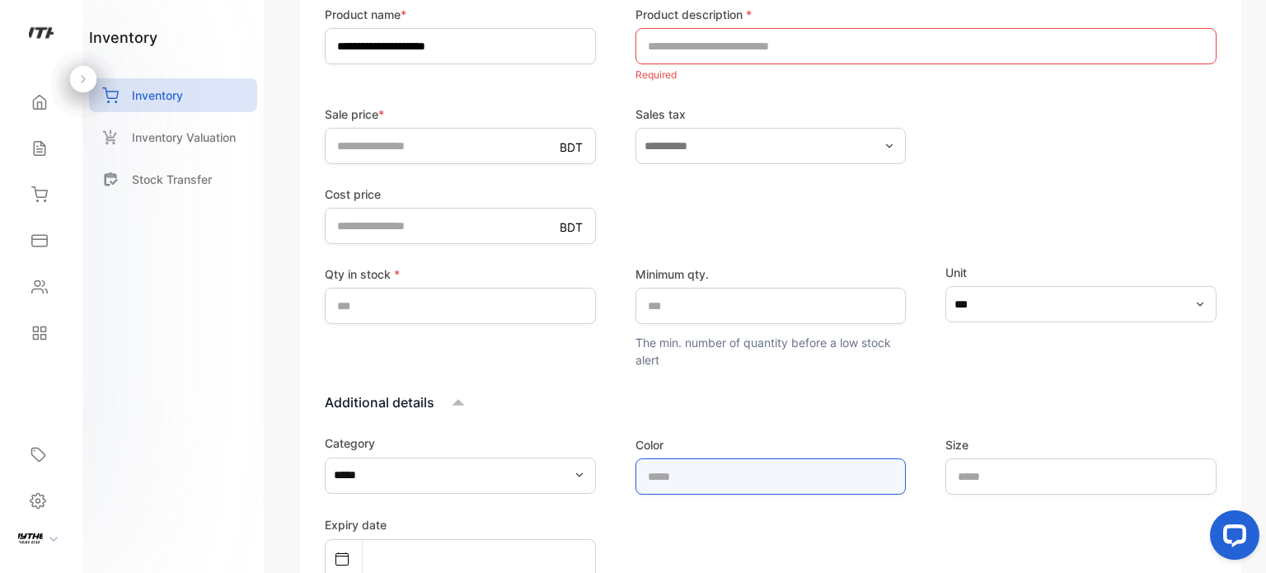
click at [687, 487] on input "text" at bounding box center [770, 476] width 271 height 36
type input "******"
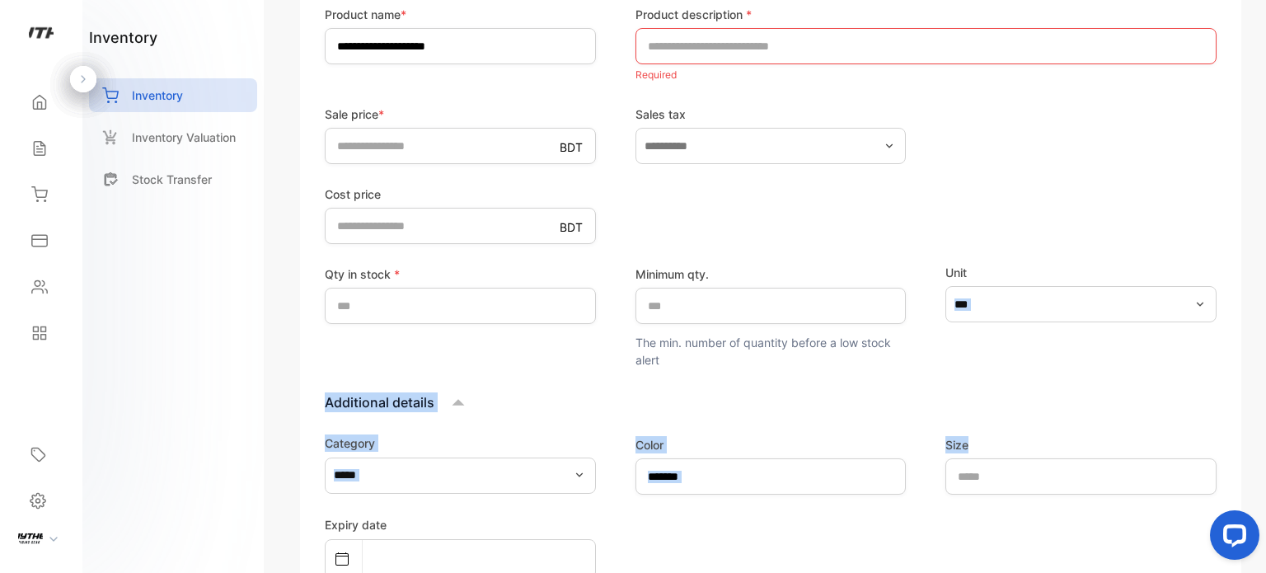
drag, startPoint x: 1265, startPoint y: 345, endPoint x: 1265, endPoint y: 442, distance: 97.2
click at [1265, 442] on div "**********" at bounding box center [770, 286] width 990 height 573
click at [1200, 410] on div "Additional details" at bounding box center [771, 402] width 892 height 25
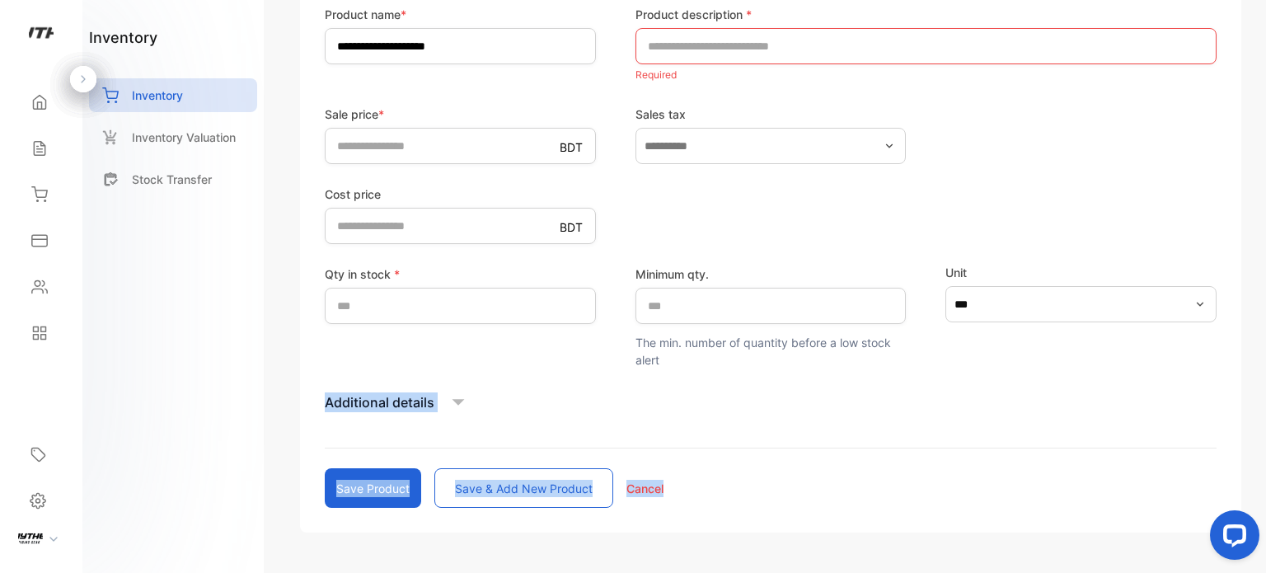
drag, startPoint x: 1265, startPoint y: 398, endPoint x: 1265, endPoint y: 463, distance: 65.1
click at [1265, 463] on div "**********" at bounding box center [770, 286] width 990 height 573
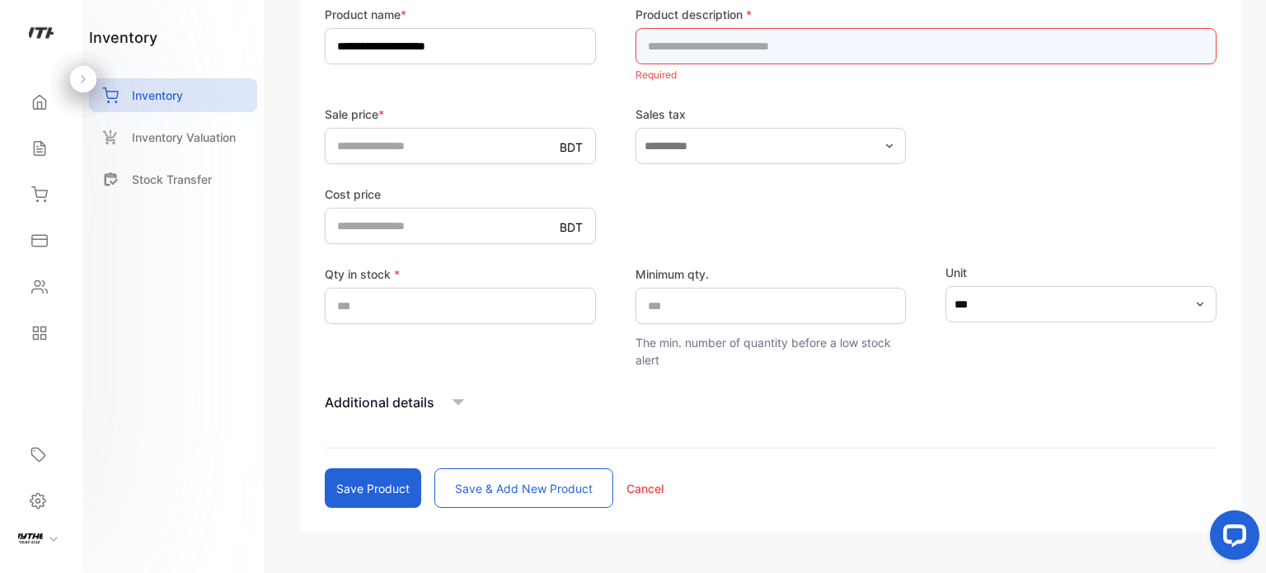
click at [841, 45] on input "text" at bounding box center [925, 46] width 581 height 36
type input "**********"
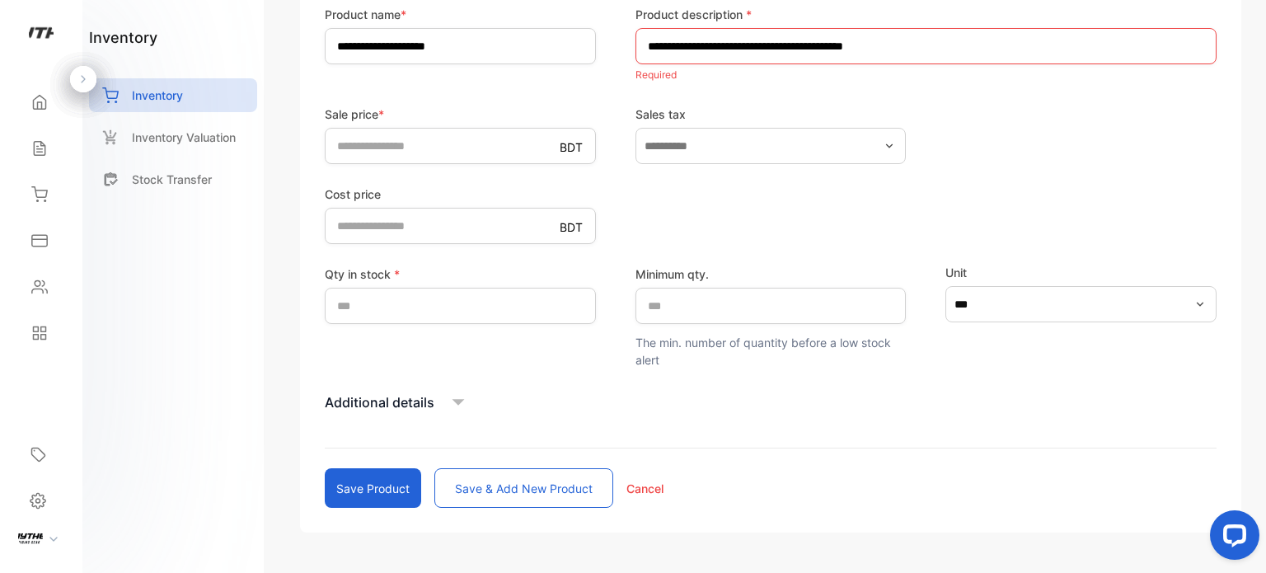
drag, startPoint x: 1099, startPoint y: 159, endPoint x: 1091, endPoint y: 154, distance: 9.6
click at [1098, 156] on form "**********" at bounding box center [771, 207] width 892 height 602
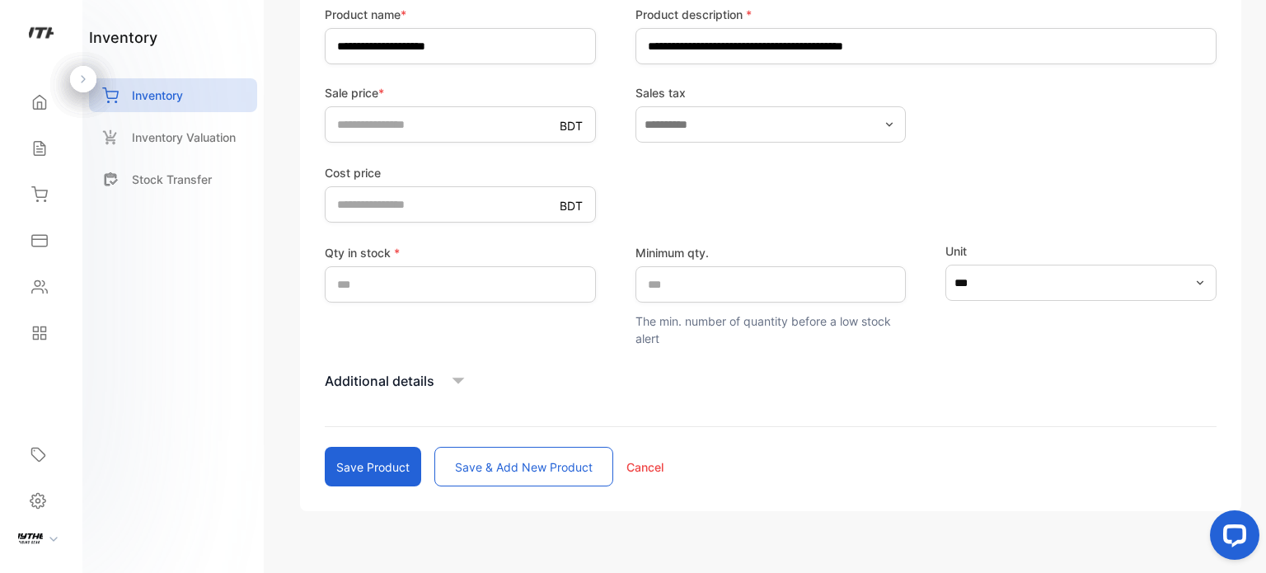
scroll to position [414, 0]
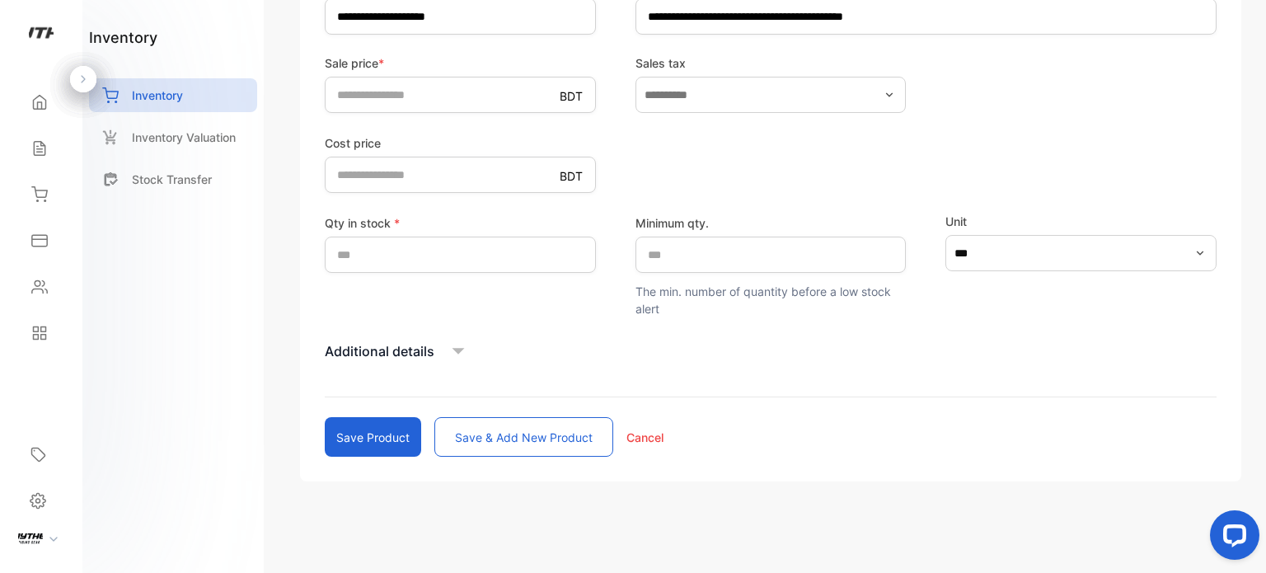
click at [461, 351] on icon at bounding box center [458, 351] width 25 height 25
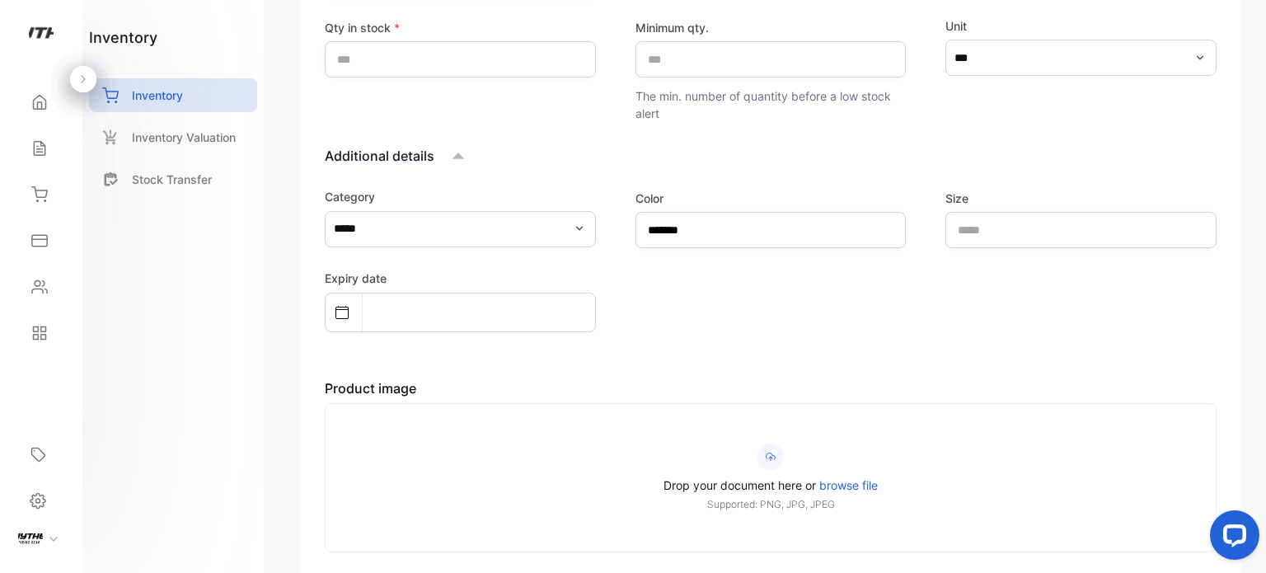
scroll to position [798, 0]
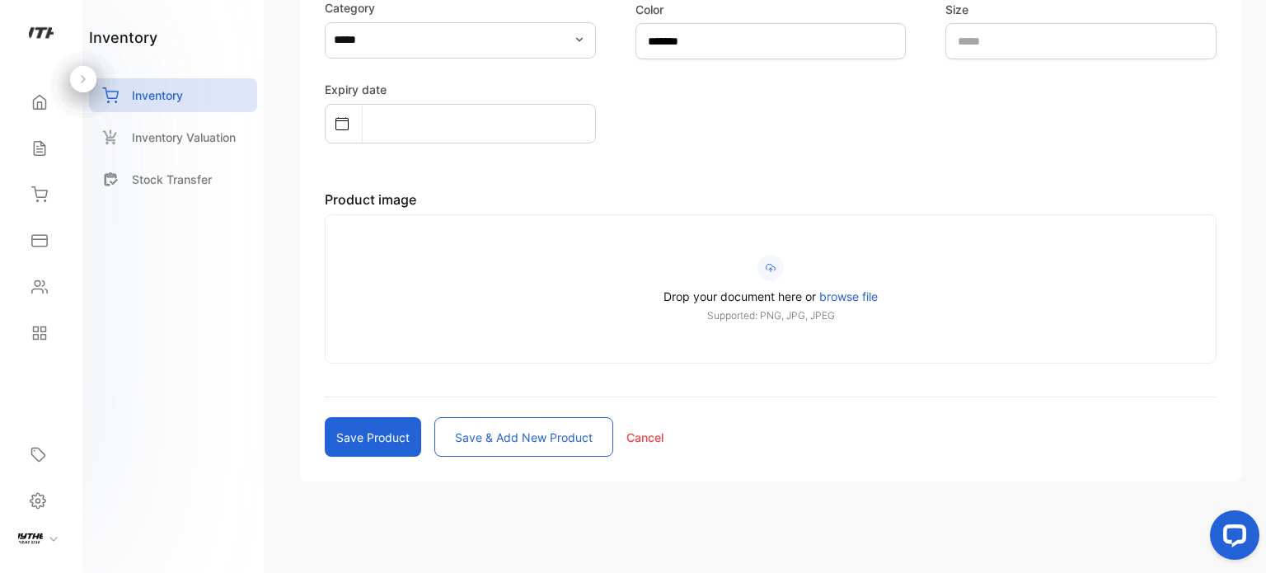
click at [831, 297] on span "browse file" at bounding box center [848, 296] width 59 height 14
click at [0, 0] on input "Drop your document here or browse file Supported: PNG, JPG, JPEG" at bounding box center [0, 0] width 0 height 0
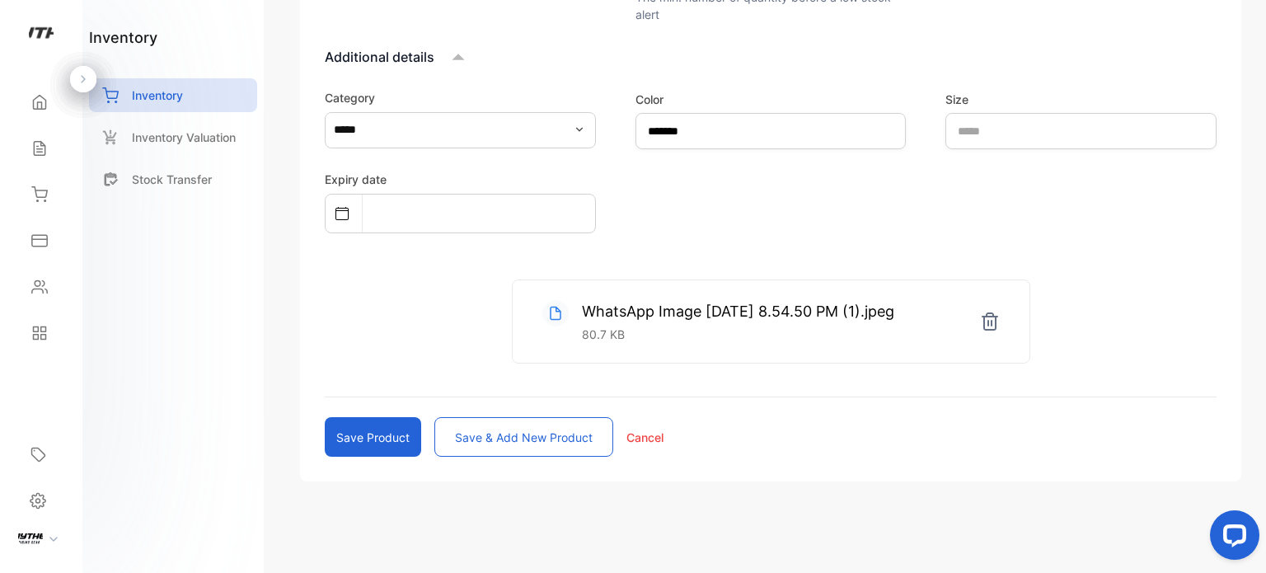
scroll to position [0, 0]
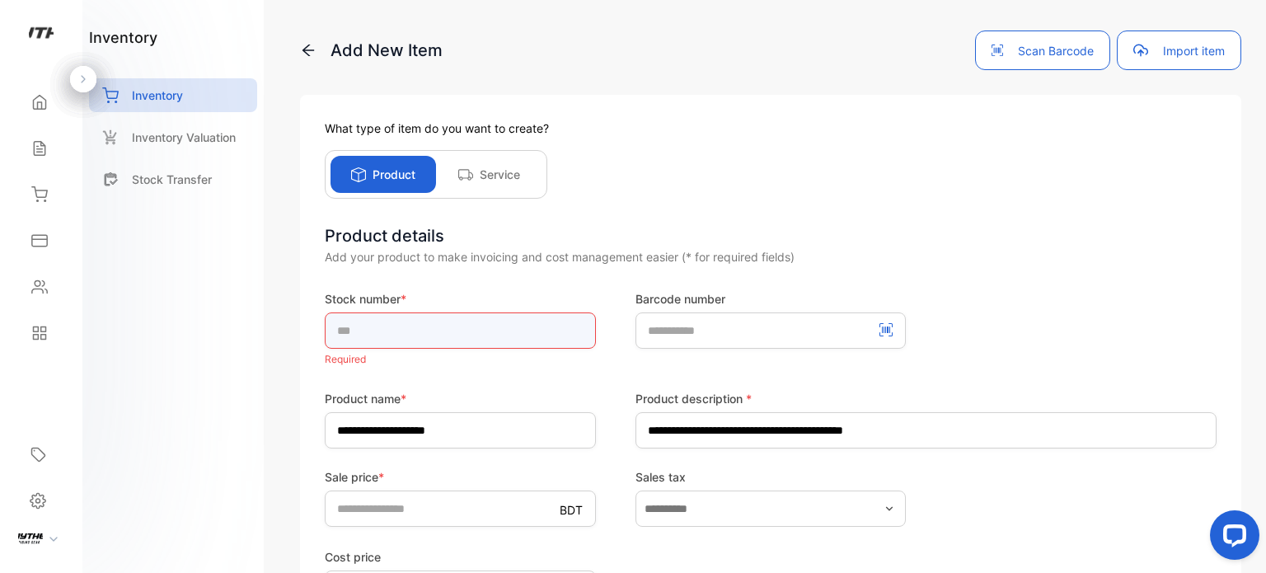
drag, startPoint x: 489, startPoint y: 325, endPoint x: 489, endPoint y: 316, distance: 9.1
click at [489, 325] on input "text" at bounding box center [460, 330] width 271 height 36
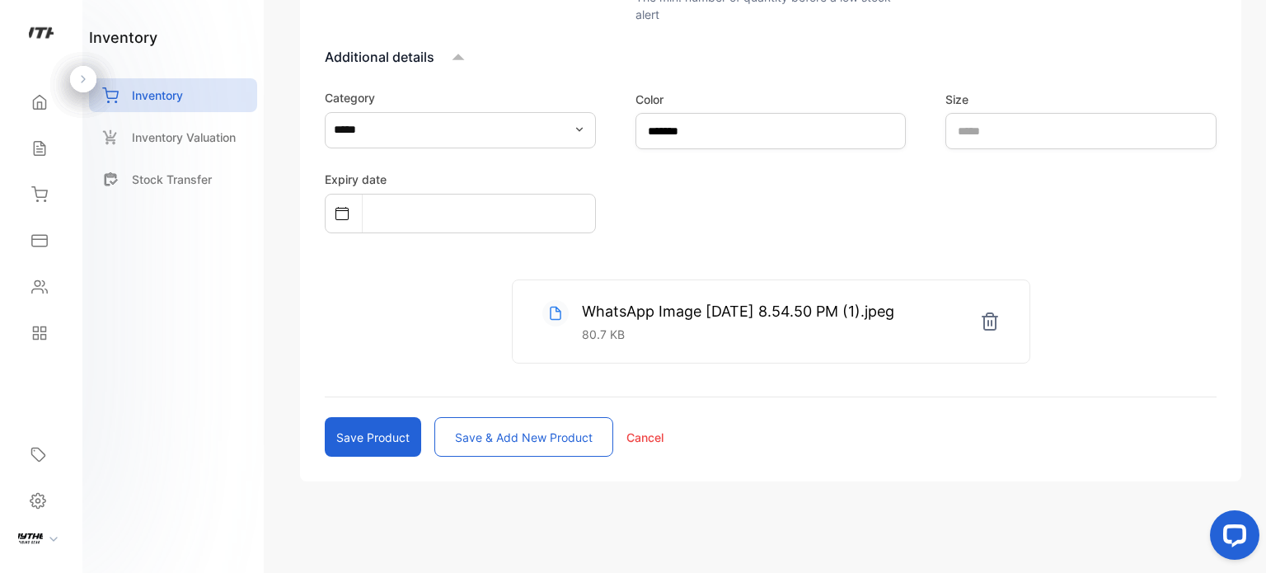
type input "*"
click at [1081, 210] on div "Expiry date" at bounding box center [771, 200] width 892 height 64
click at [398, 444] on button "Save product" at bounding box center [373, 438] width 96 height 40
type input "*"
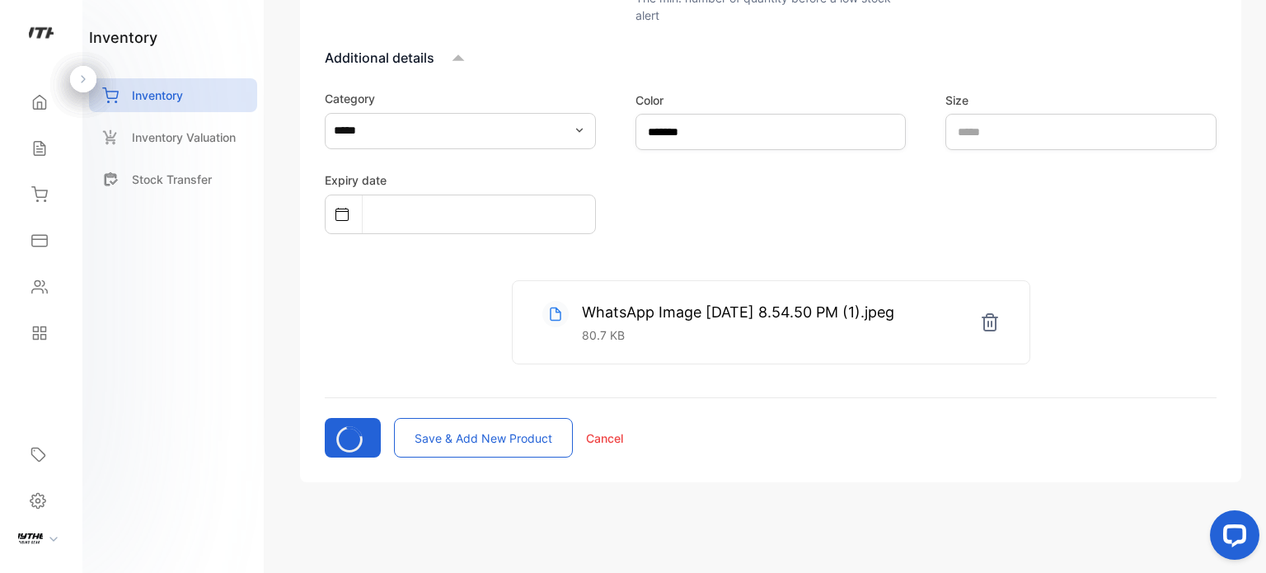
type input "*"
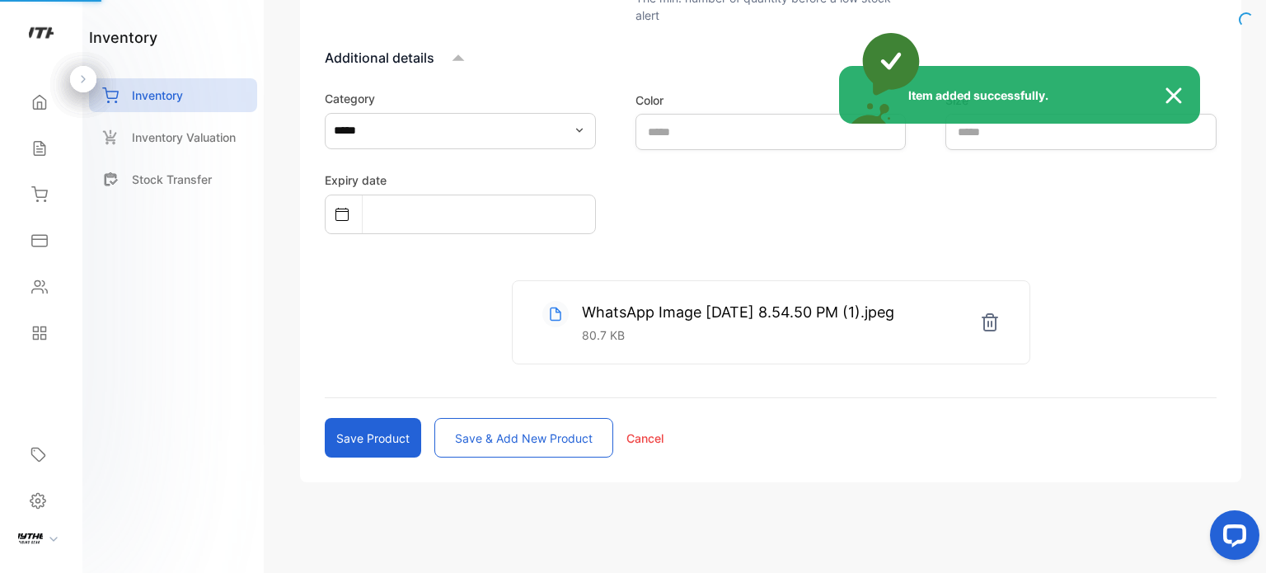
scroll to position [162, 0]
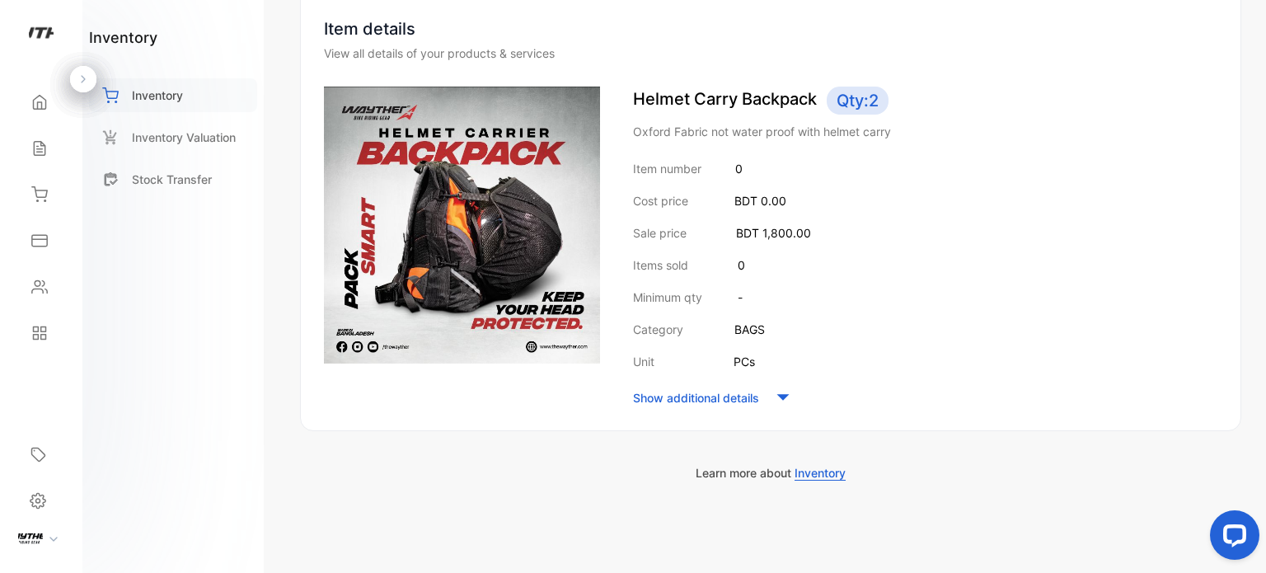
click at [145, 101] on p "Inventory" at bounding box center [157, 95] width 51 height 17
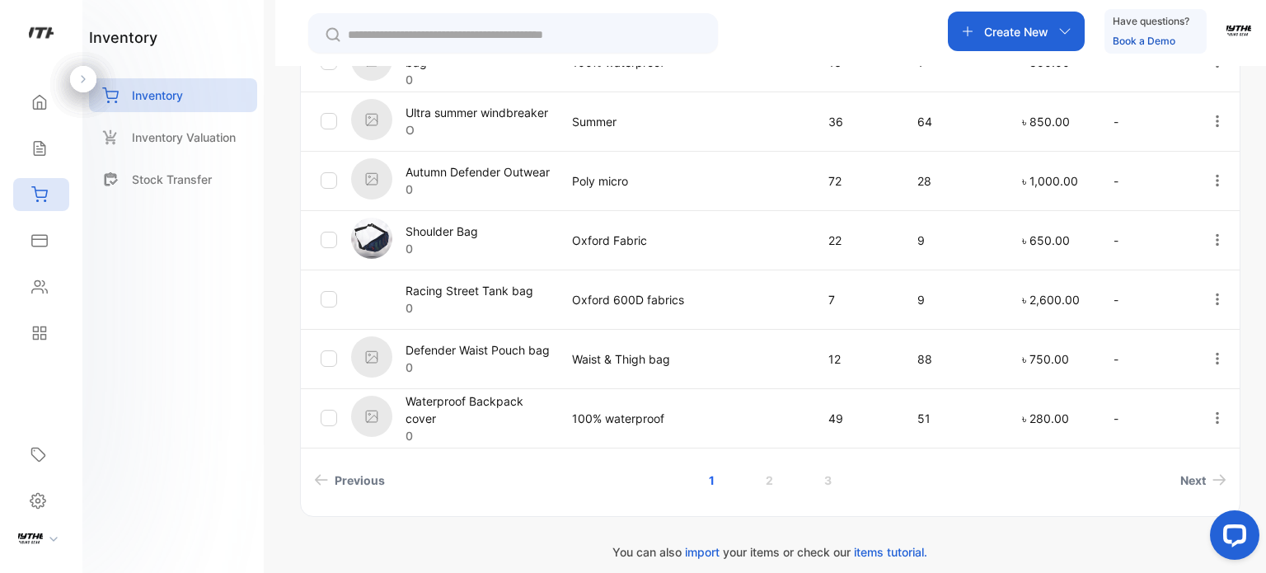
scroll to position [625, 0]
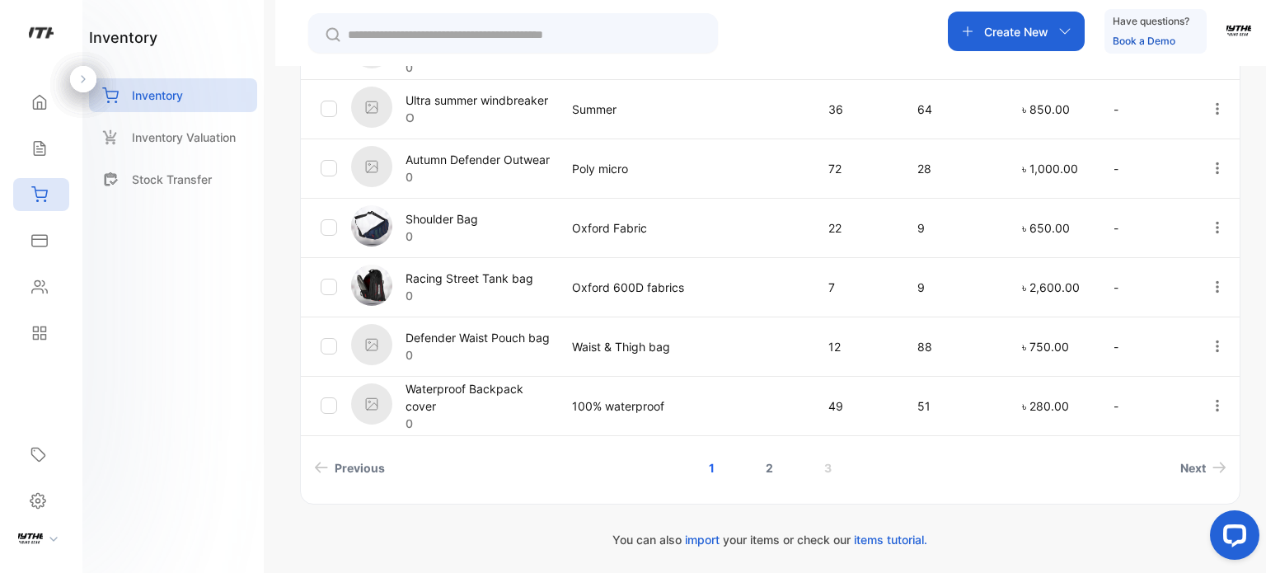
click at [762, 473] on link "2" at bounding box center [769, 467] width 47 height 30
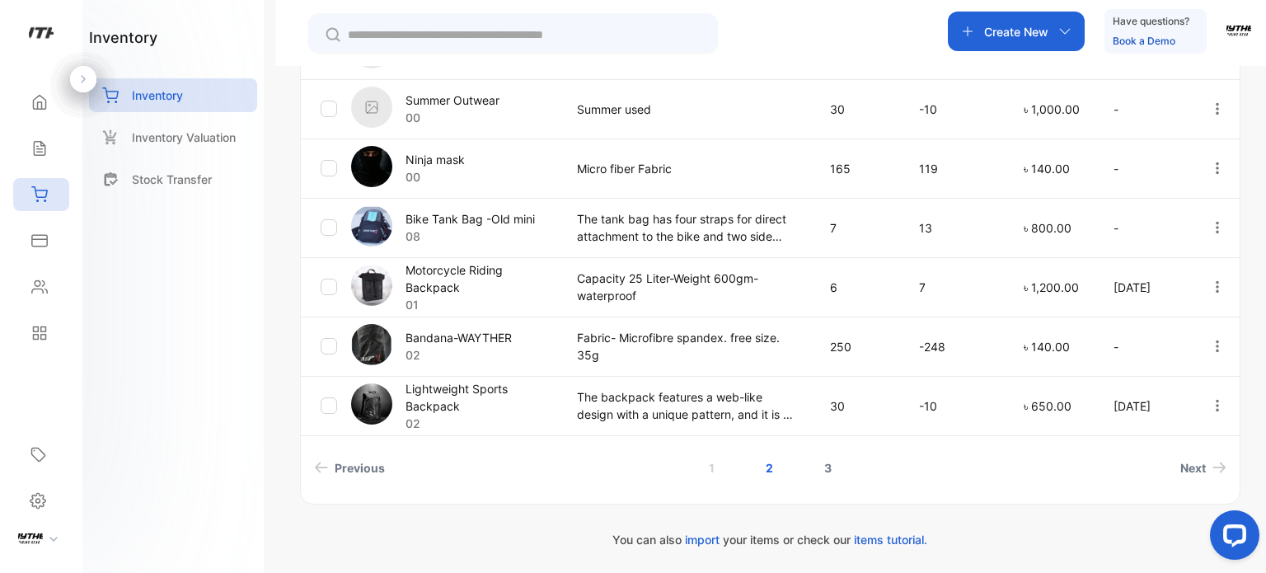
click at [826, 464] on link "3" at bounding box center [827, 467] width 47 height 30
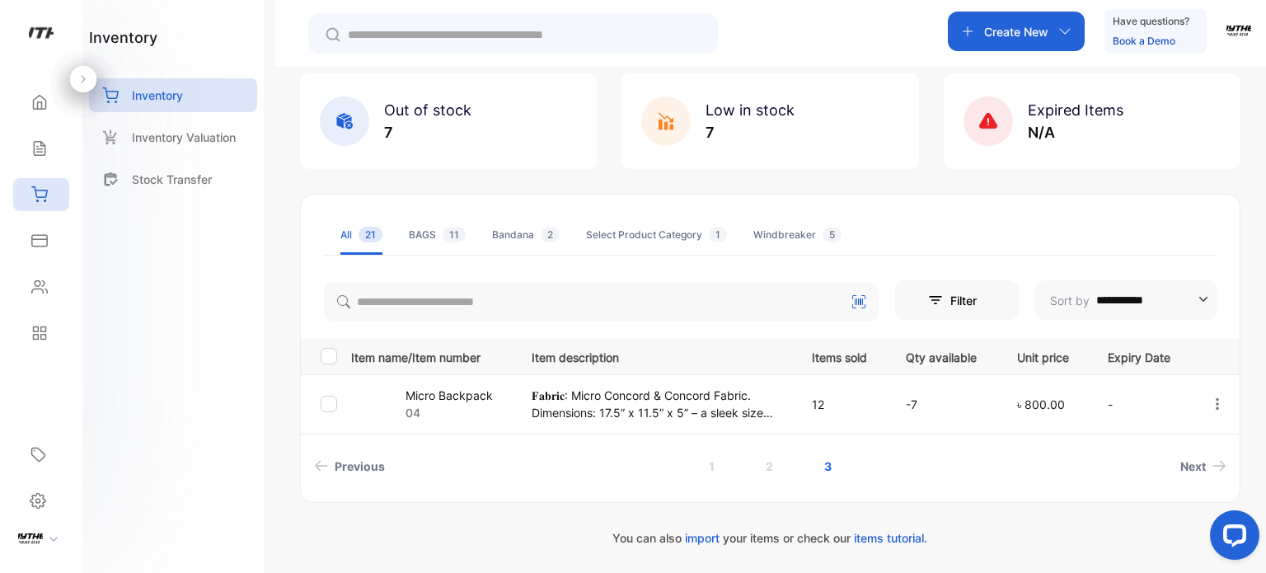
scroll to position [91, 0]
click at [176, 138] on p "Inventory Valuation" at bounding box center [184, 137] width 104 height 17
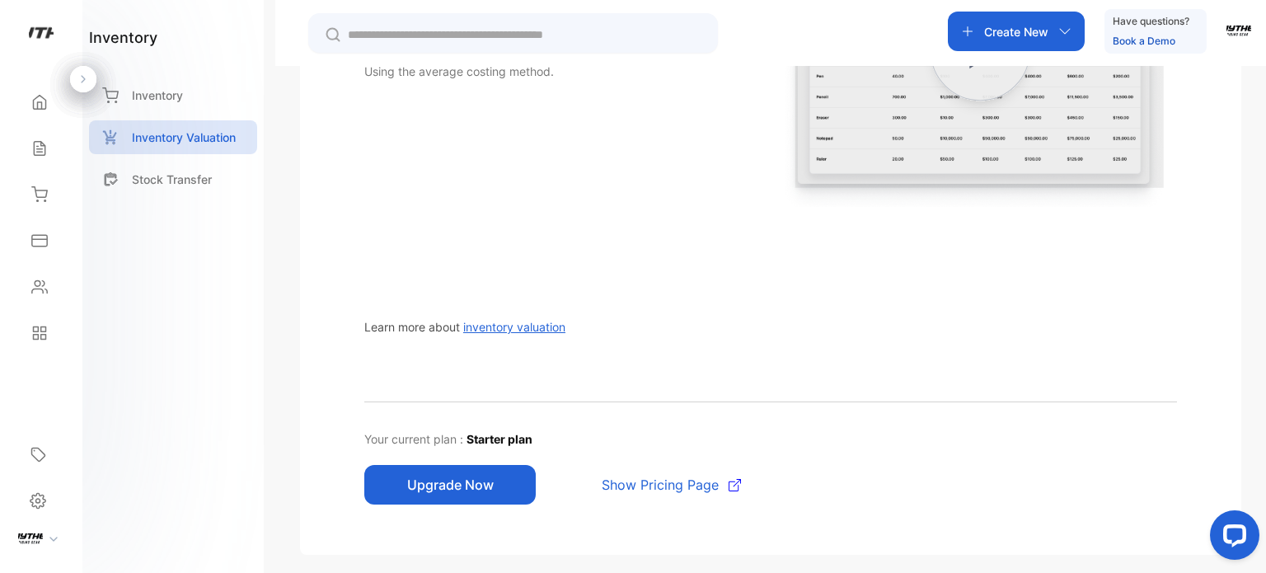
scroll to position [372, 0]
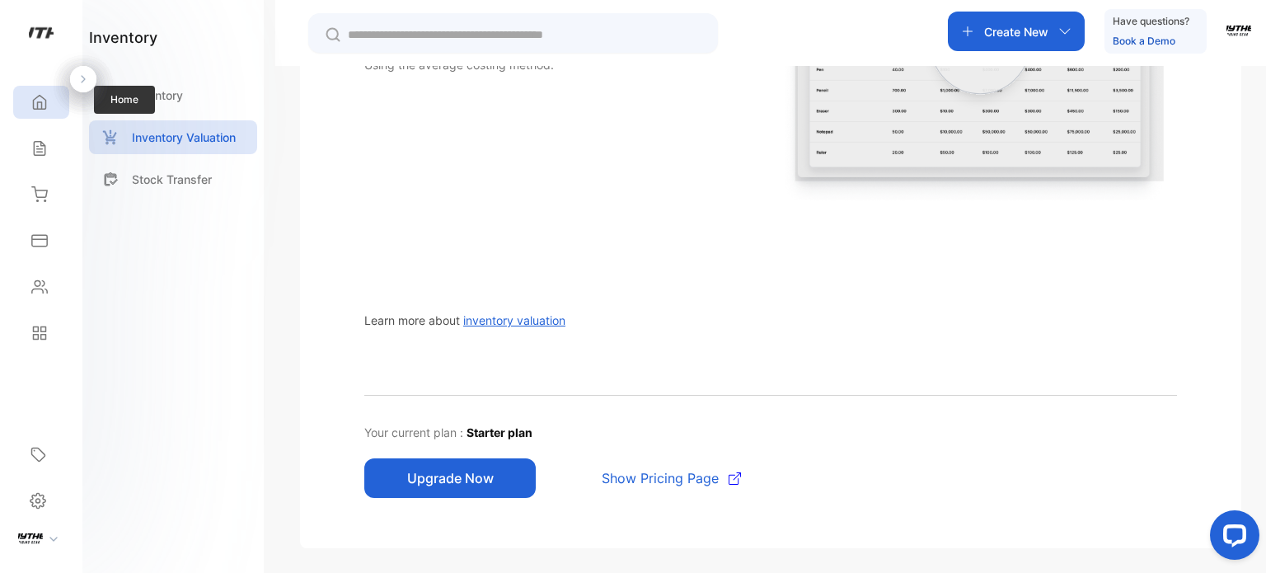
click at [47, 102] on icon at bounding box center [39, 102] width 16 height 16
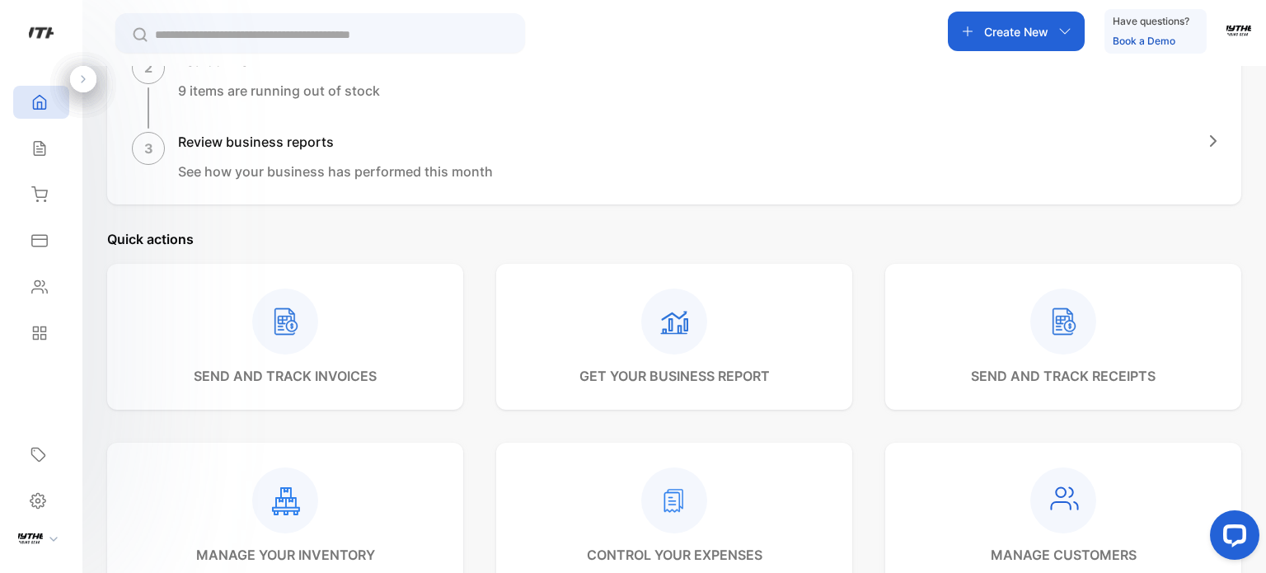
click at [1240, 32] on img "button" at bounding box center [1238, 28] width 25 height 25
click at [1202, 85] on span "View profile" at bounding box center [1175, 82] width 71 height 17
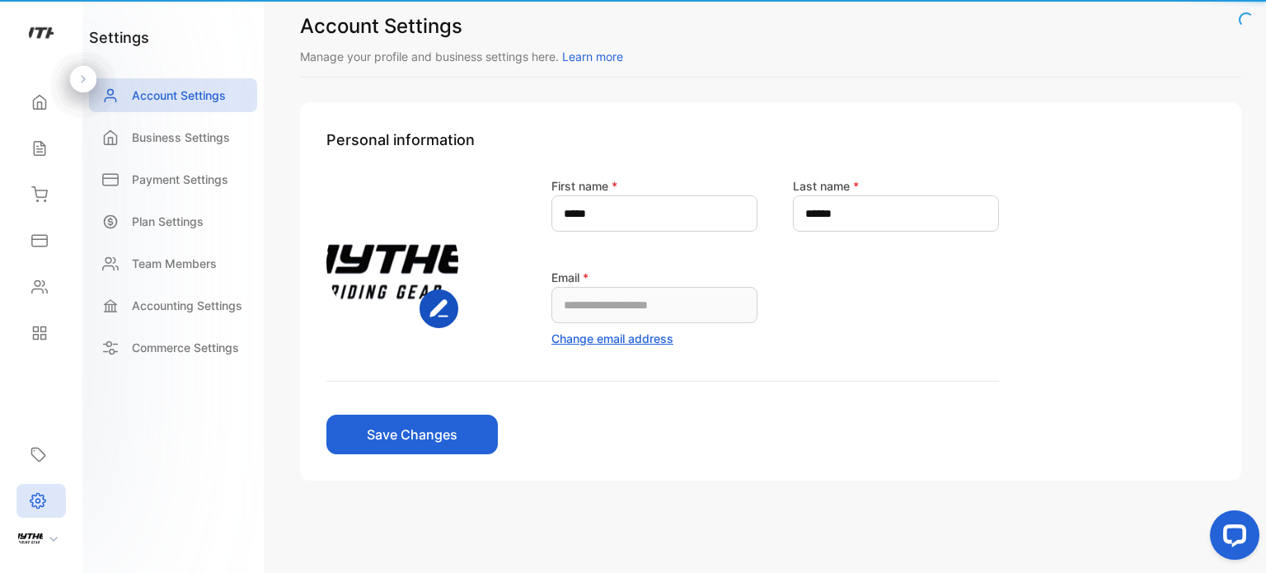
scroll to position [18, 0]
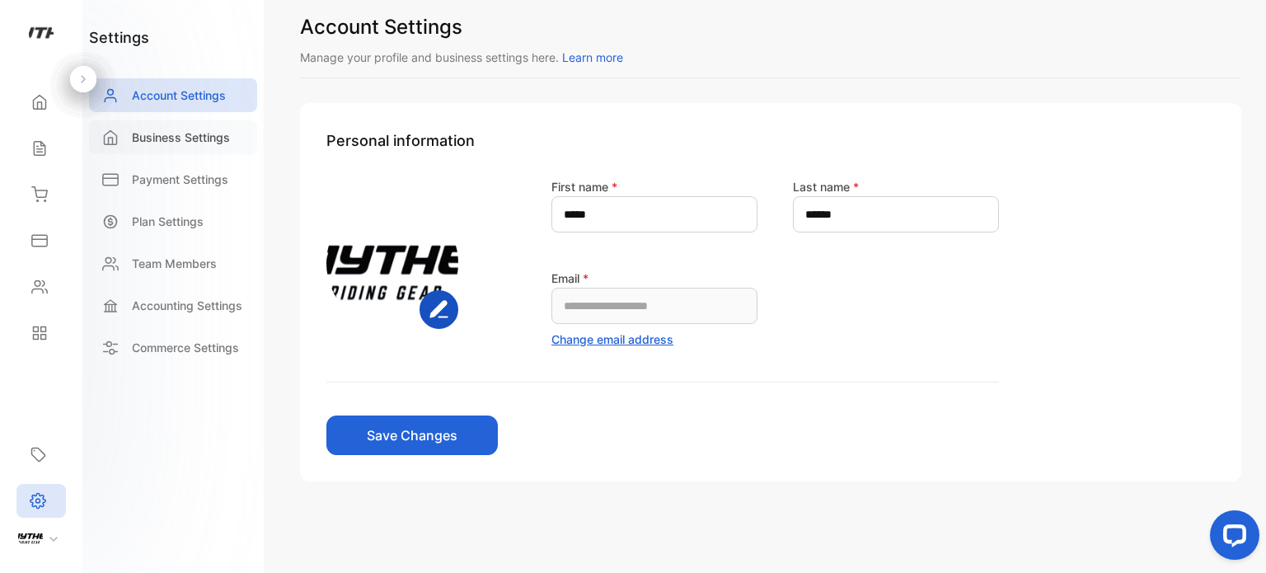
click at [165, 135] on p "Business Settings" at bounding box center [181, 137] width 98 height 17
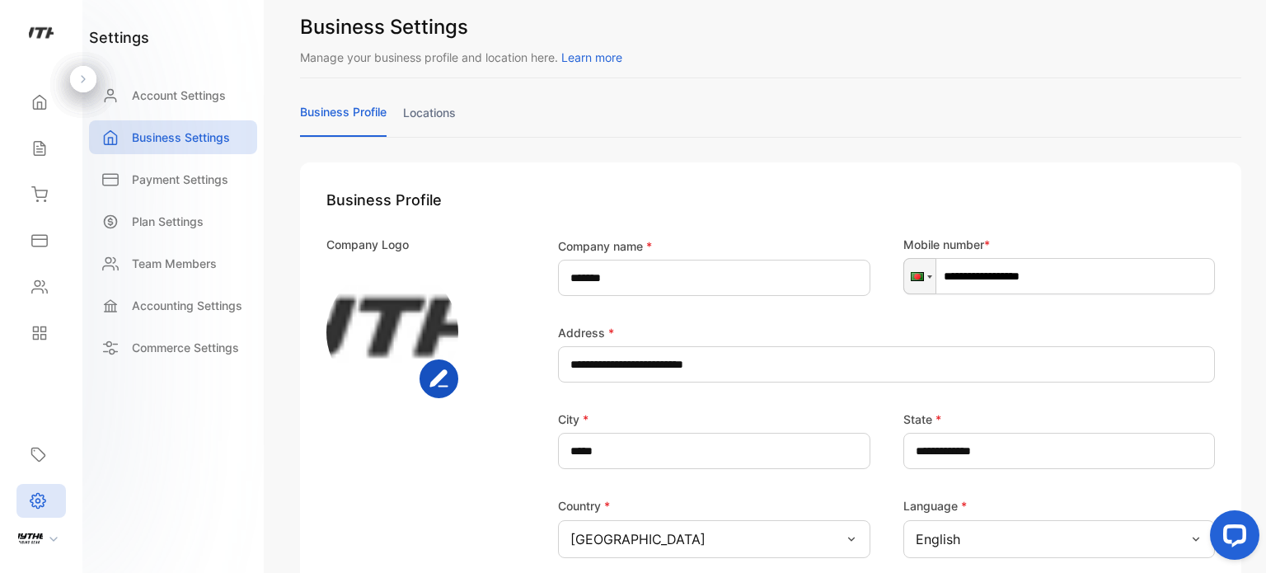
click at [424, 119] on link "locations" at bounding box center [429, 120] width 53 height 32
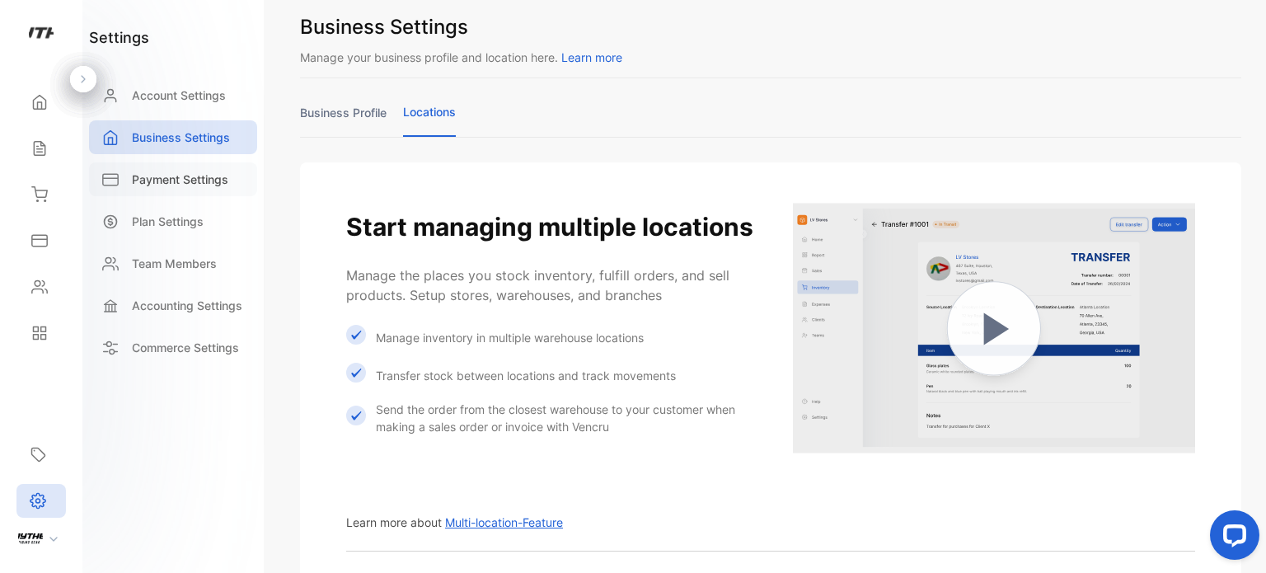
click at [191, 185] on p "Payment Settings" at bounding box center [180, 179] width 96 height 17
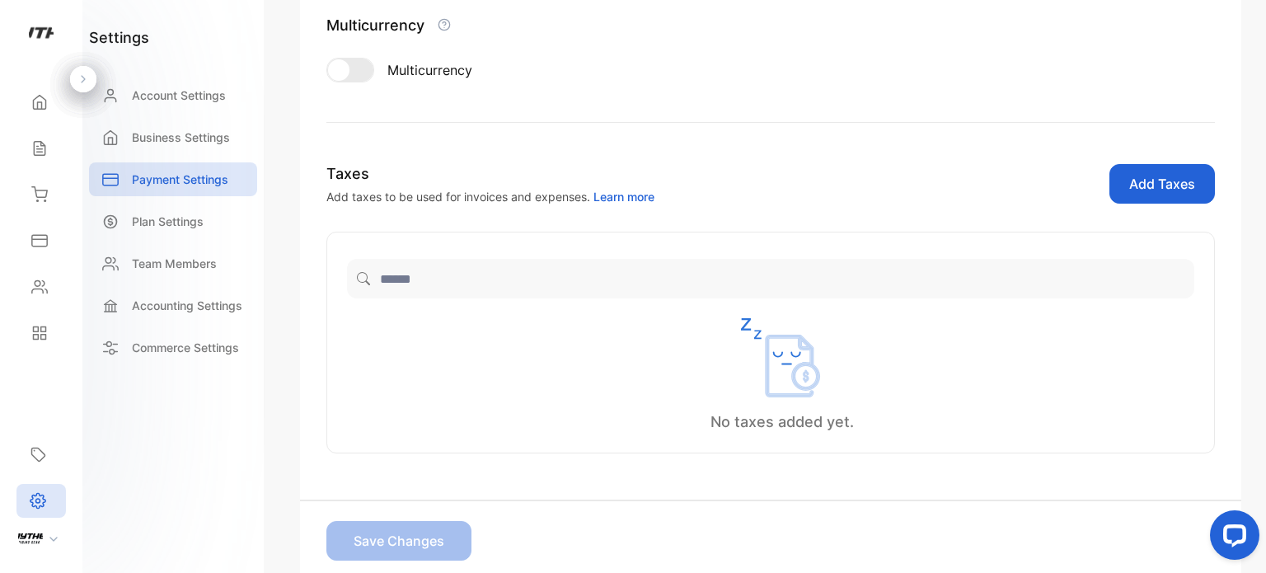
scroll to position [269, 0]
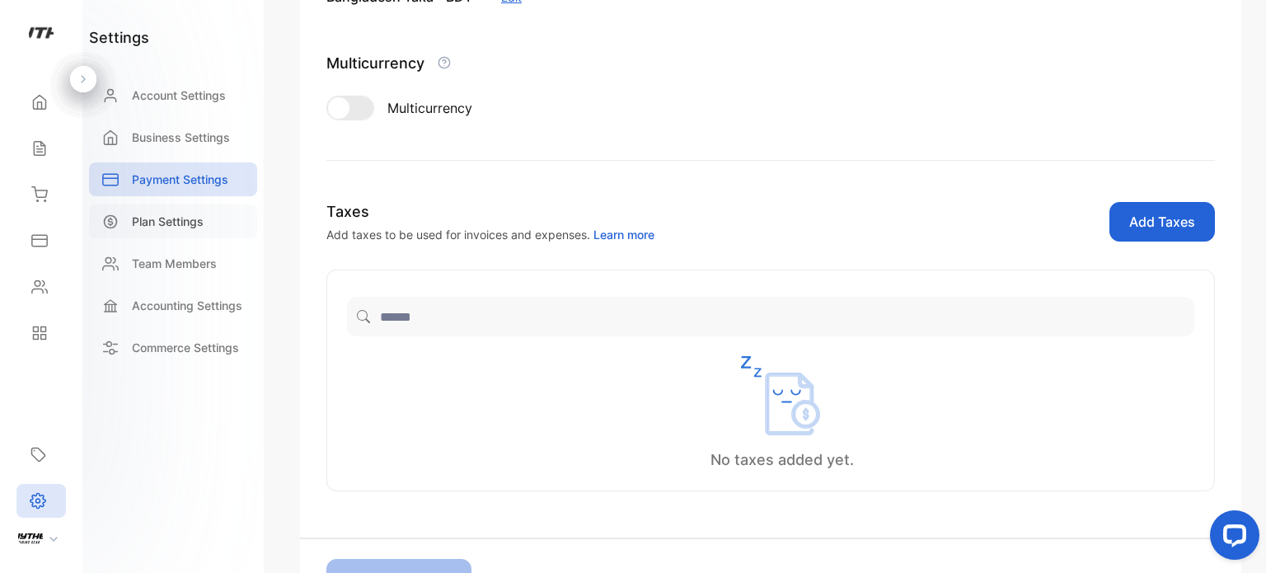
click at [143, 220] on p "Plan Settings" at bounding box center [168, 221] width 72 height 17
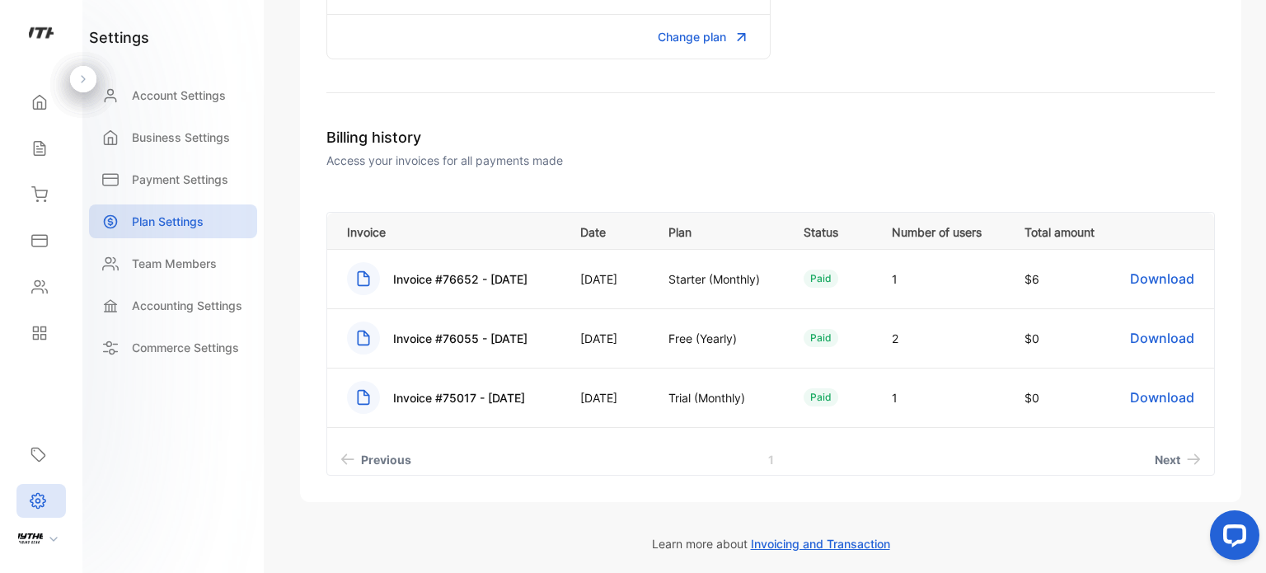
scroll to position [377, 0]
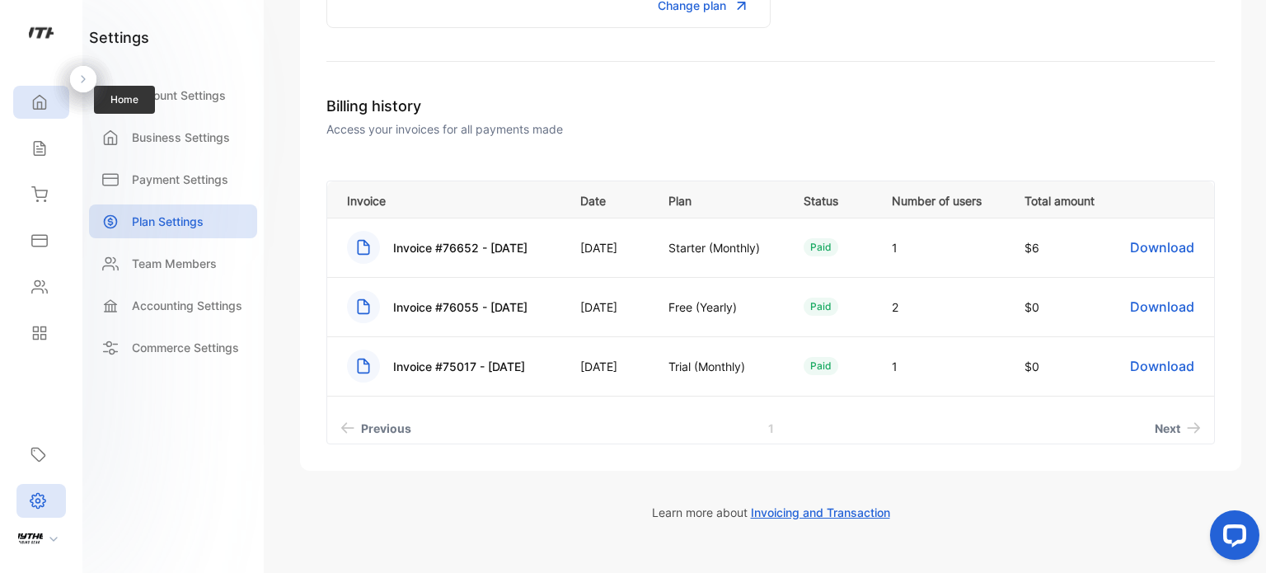
click at [31, 109] on icon at bounding box center [39, 102] width 16 height 16
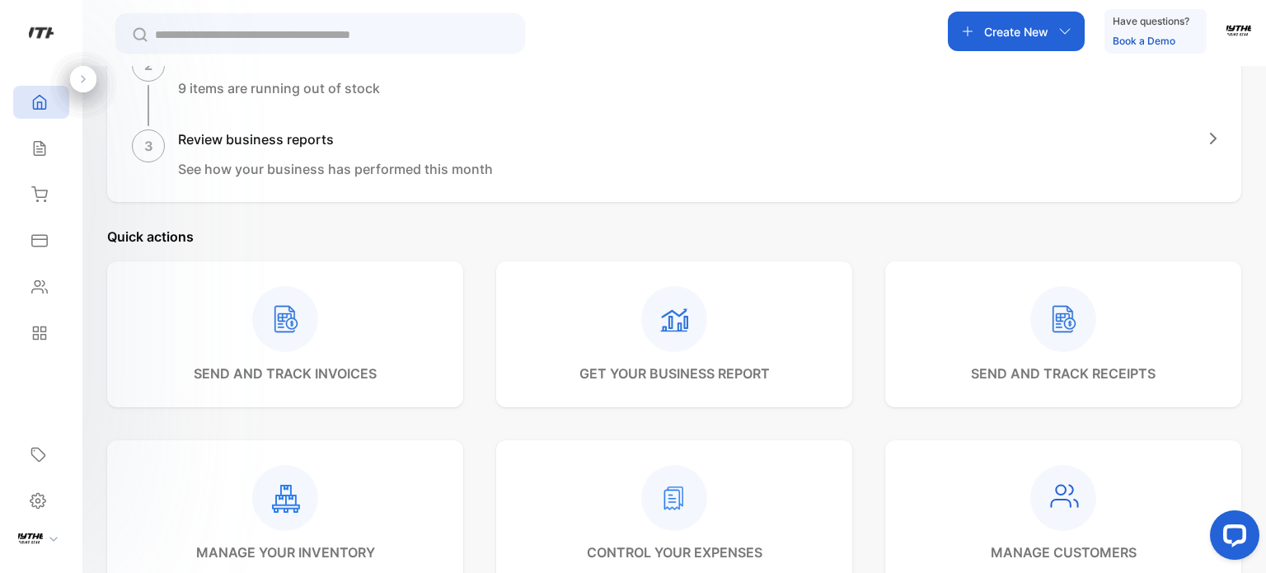
click at [1025, 29] on p "Create New" at bounding box center [1016, 31] width 64 height 17
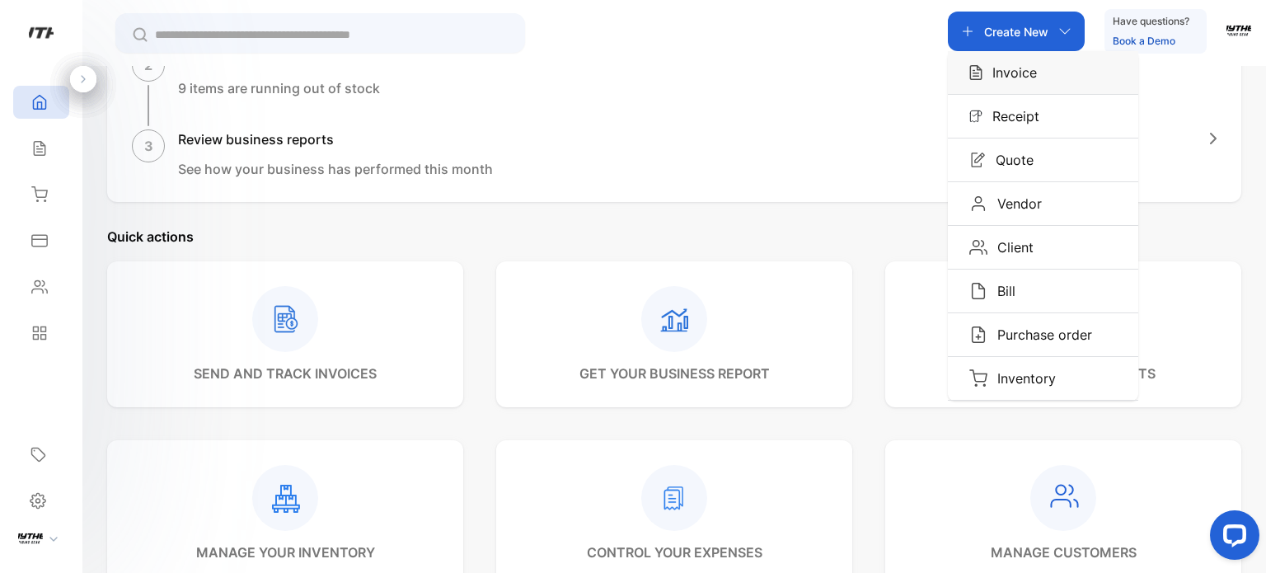
click at [1025, 77] on p "Invoice" at bounding box center [1009, 73] width 54 height 20
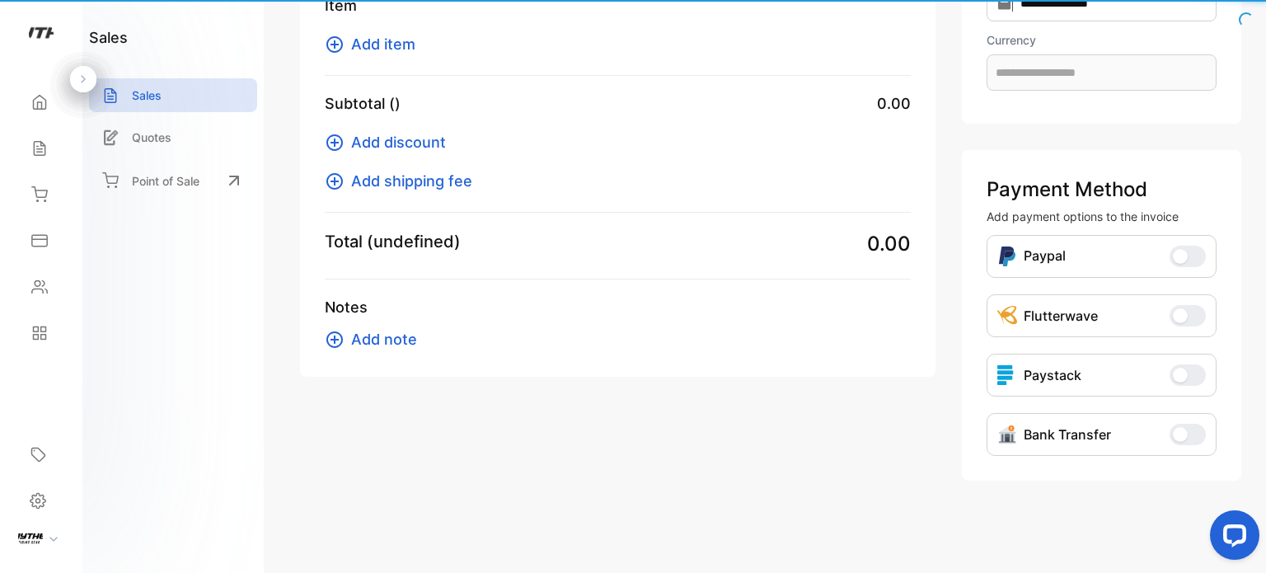
scroll to position [213, 0]
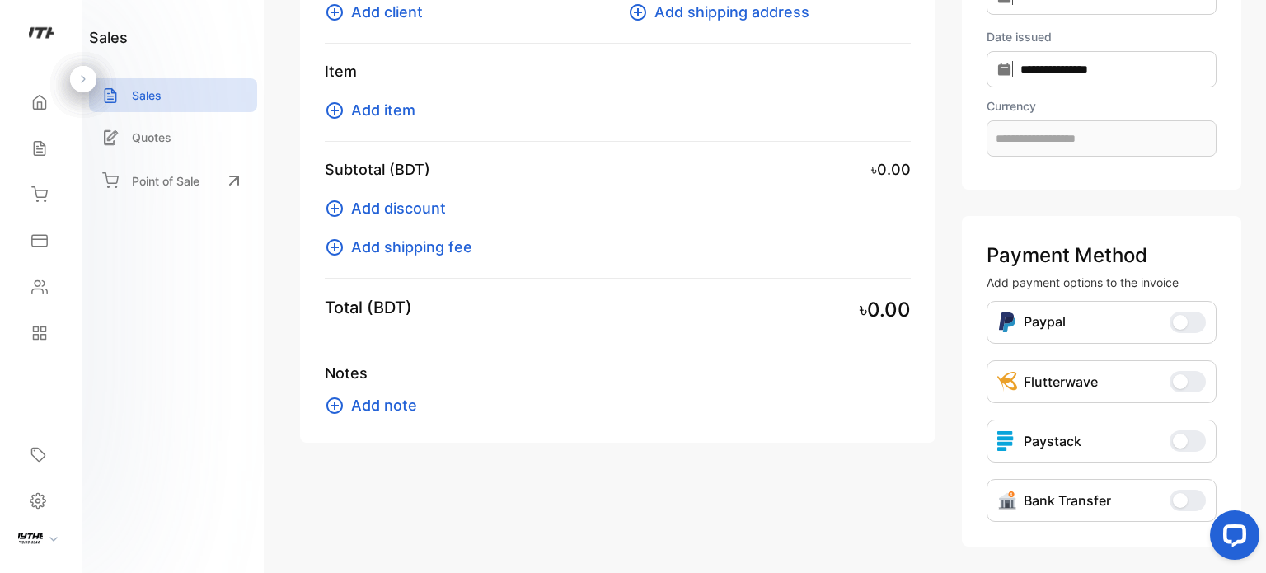
type input "**********"
click at [415, 15] on span "Add client" at bounding box center [387, 12] width 72 height 22
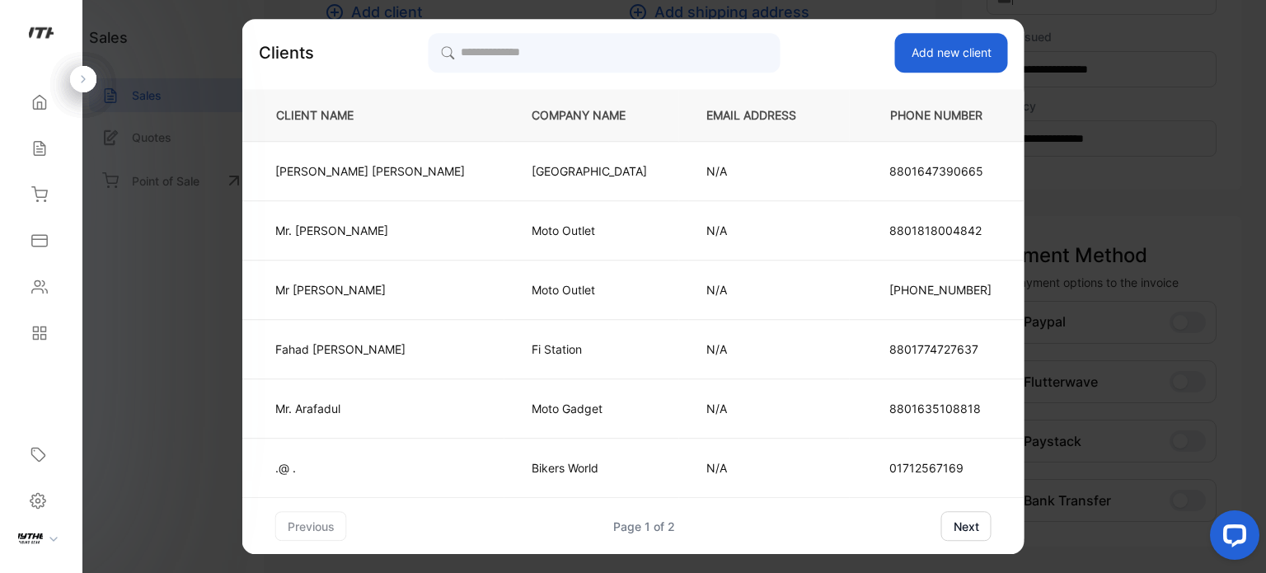
click at [941, 520] on button "next" at bounding box center [966, 526] width 50 height 30
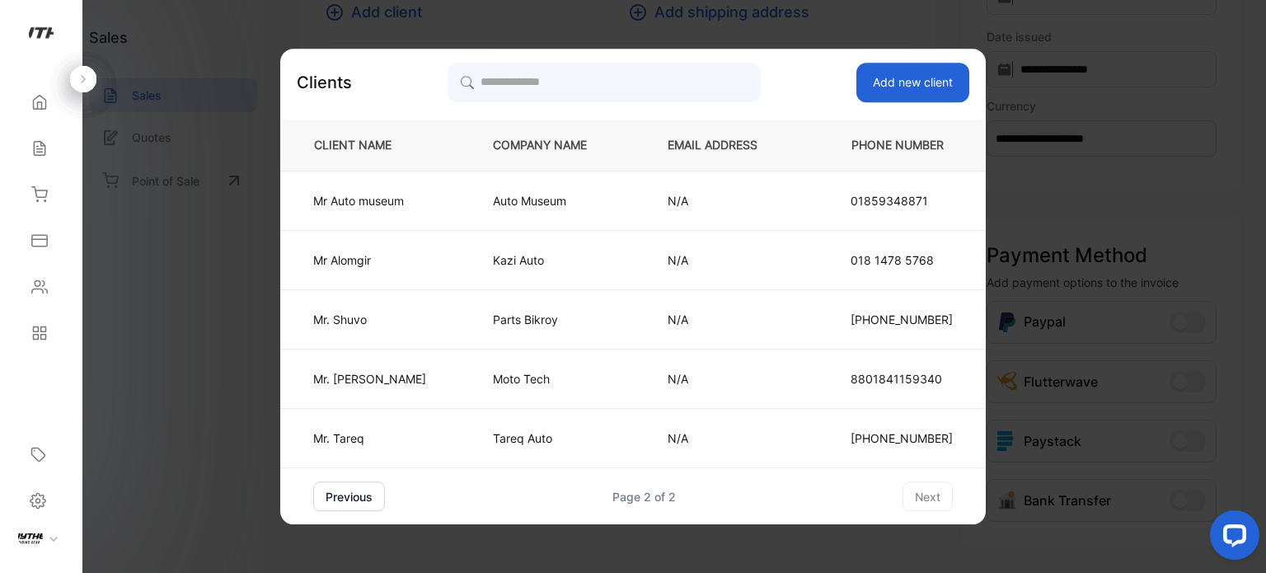
click at [895, 76] on button "Add new client" at bounding box center [912, 83] width 113 height 40
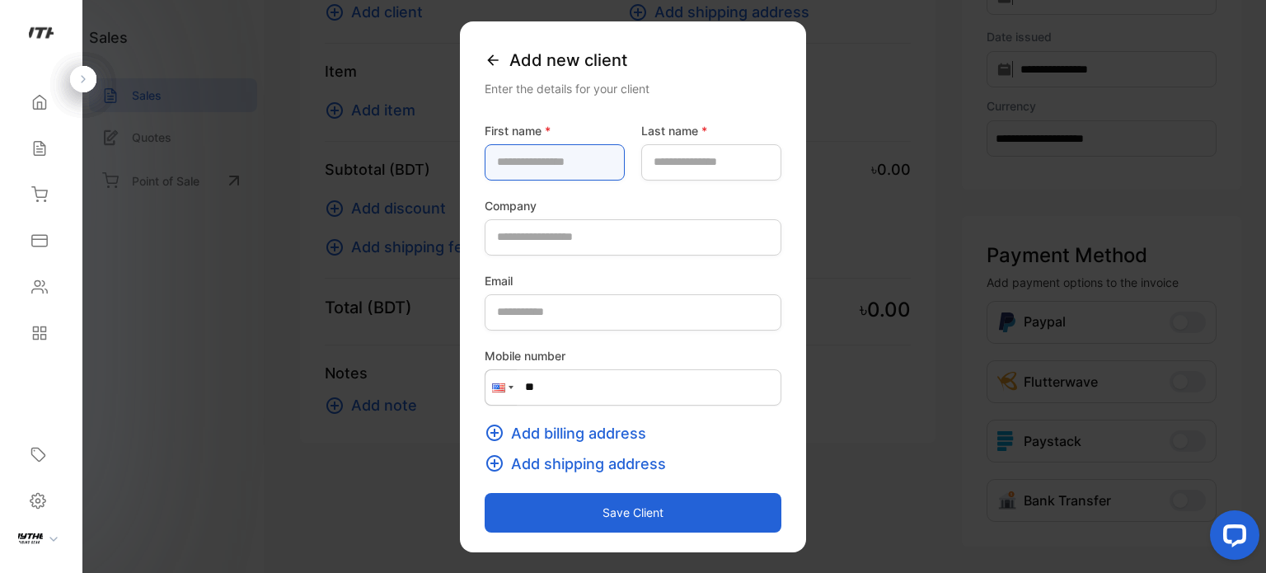
click at [510, 159] on name-inputfirstname "text" at bounding box center [555, 162] width 140 height 36
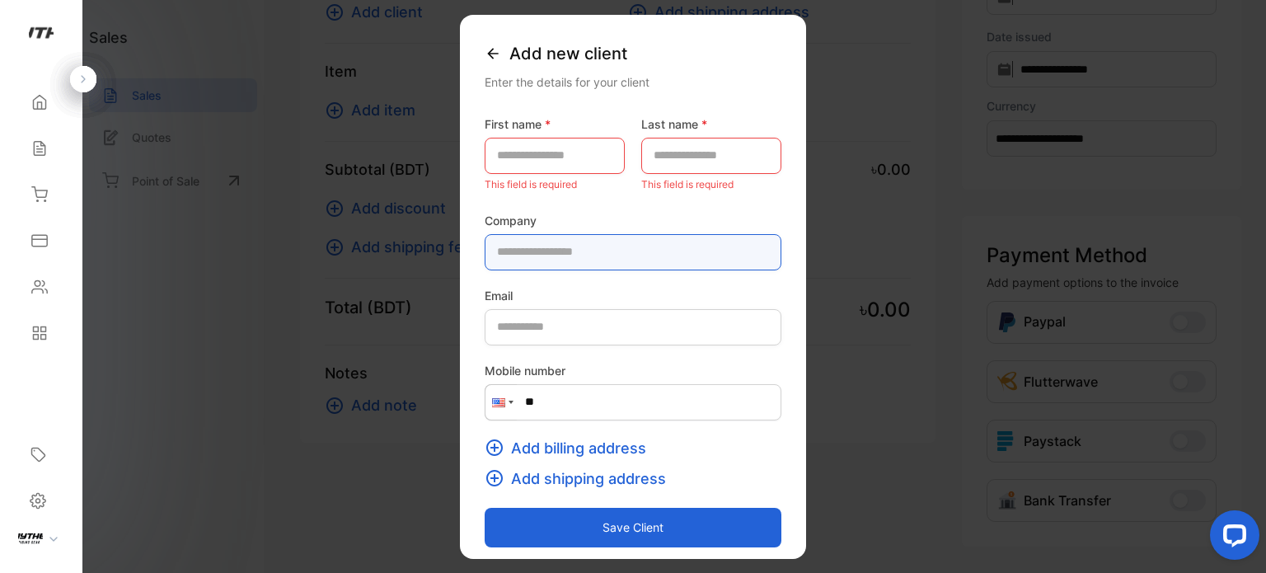
click at [485, 241] on input "text" at bounding box center [633, 251] width 297 height 36
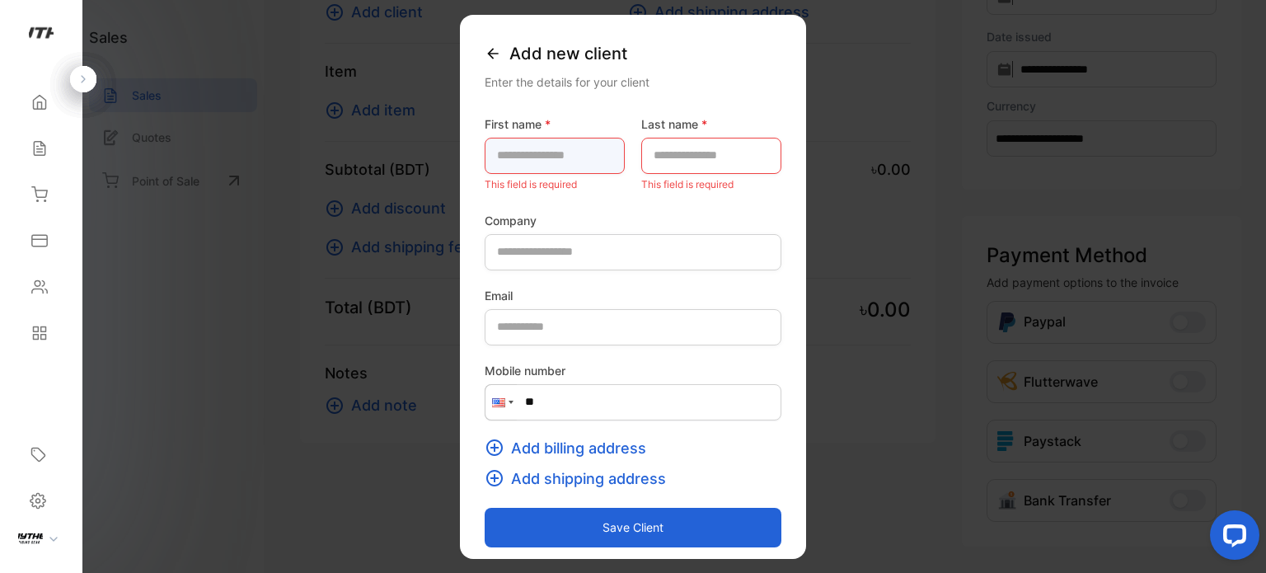
click at [519, 145] on name-inputfirstname "text" at bounding box center [555, 155] width 140 height 36
click at [778, 58] on div "Add new client" at bounding box center [633, 53] width 297 height 38
click at [509, 63] on span "Add new client" at bounding box center [568, 52] width 118 height 25
click at [460, 61] on div "Add new client Enter the details for your client First name * This field is req…" at bounding box center [633, 286] width 346 height 544
click at [485, 55] on div "Add new client" at bounding box center [633, 53] width 297 height 38
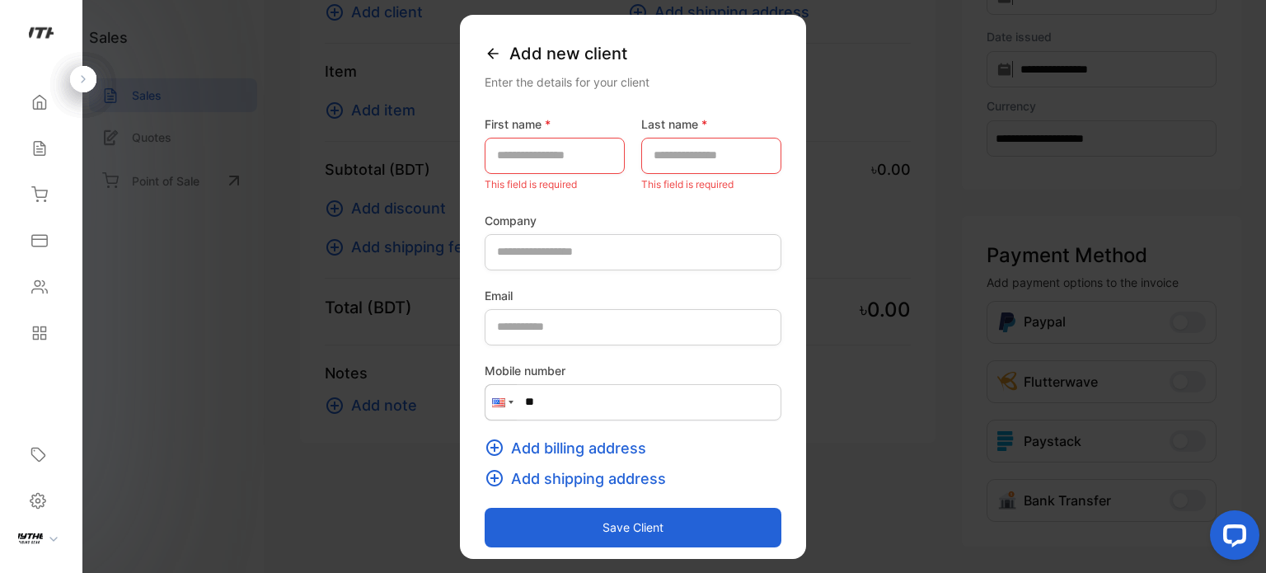
click at [485, 55] on icon at bounding box center [493, 52] width 16 height 16
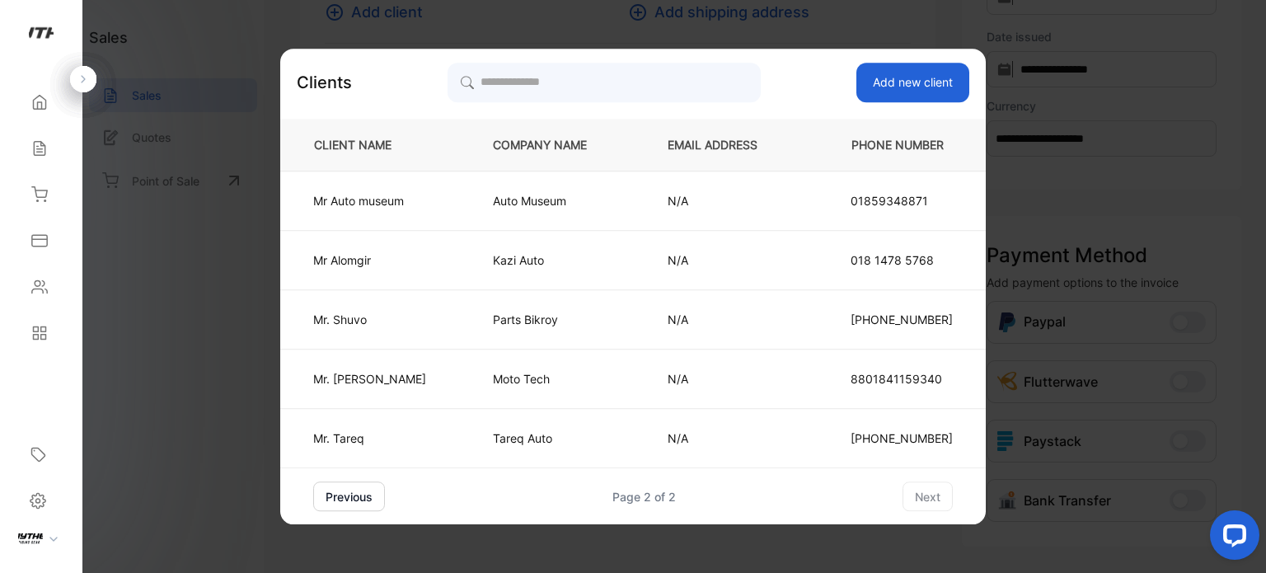
click at [864, 82] on button "Add new client" at bounding box center [912, 83] width 113 height 40
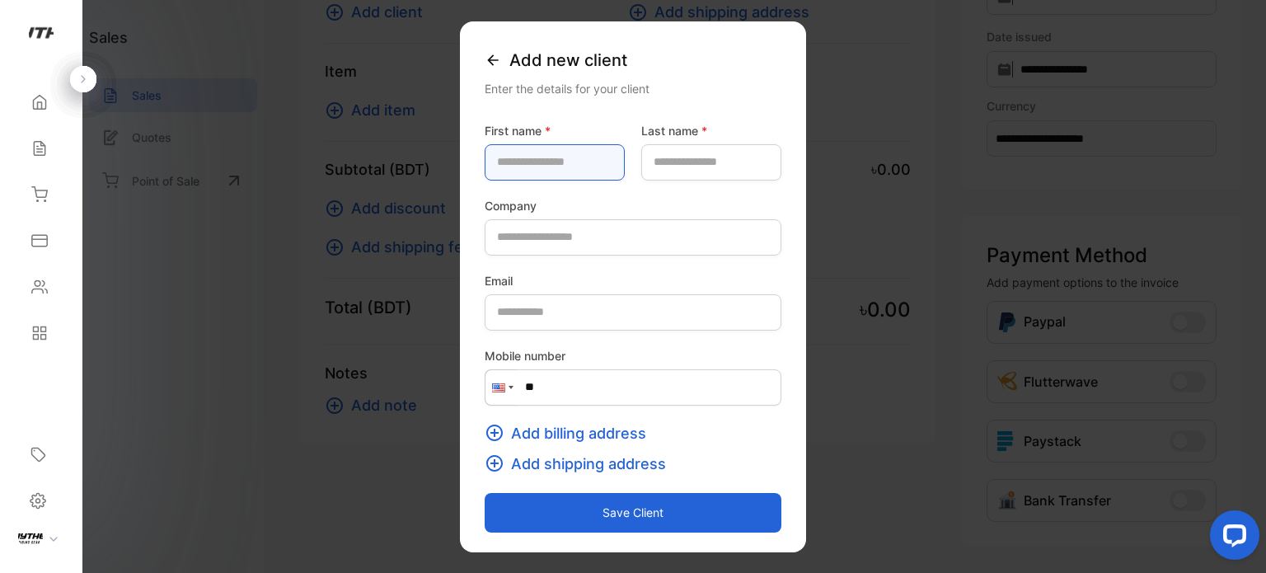
click at [593, 148] on name-inputfirstname "text" at bounding box center [555, 162] width 140 height 36
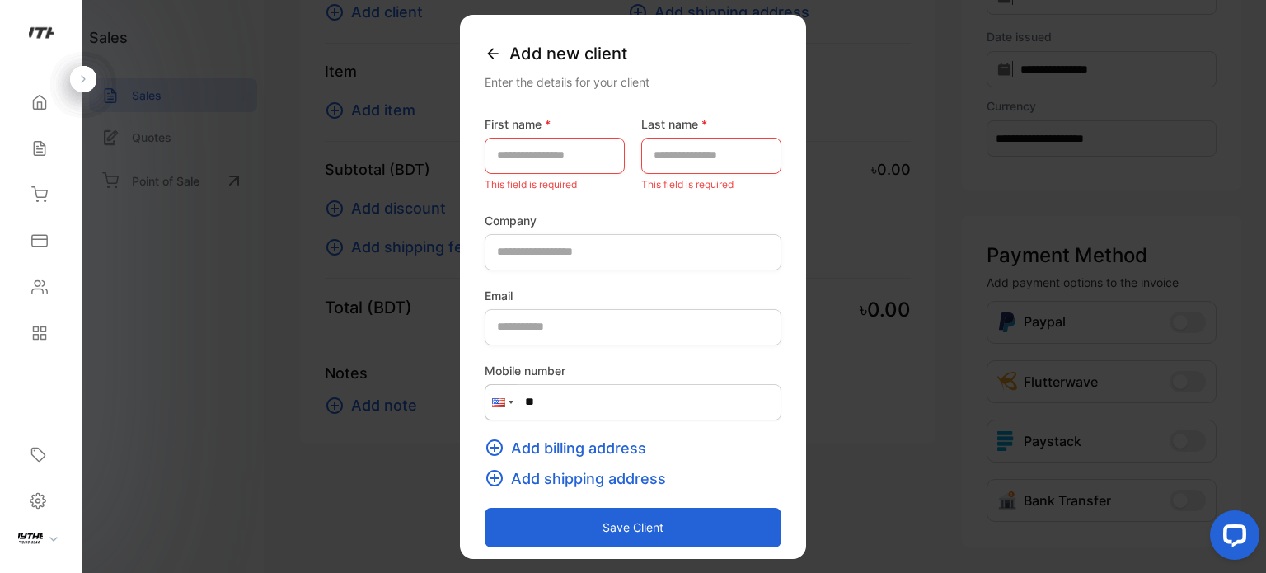
click at [745, 106] on div "Add new client Enter the details for your client First name * This field is req…" at bounding box center [633, 286] width 346 height 544
click at [584, 141] on name-inputfirstname "text" at bounding box center [555, 155] width 140 height 36
click at [722, 218] on label "Company" at bounding box center [633, 219] width 297 height 17
click at [606, 143] on name-inputfirstname "text" at bounding box center [555, 155] width 140 height 36
type name-inputfirstname "***"
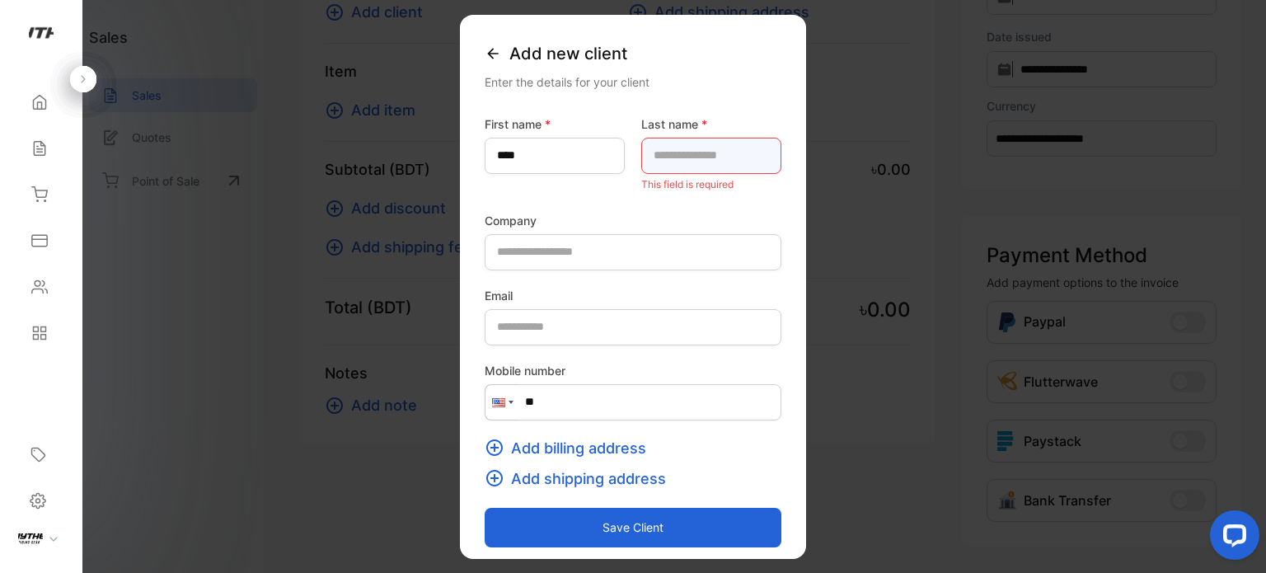
click at [737, 148] on name-inputlastname "text" at bounding box center [711, 155] width 140 height 36
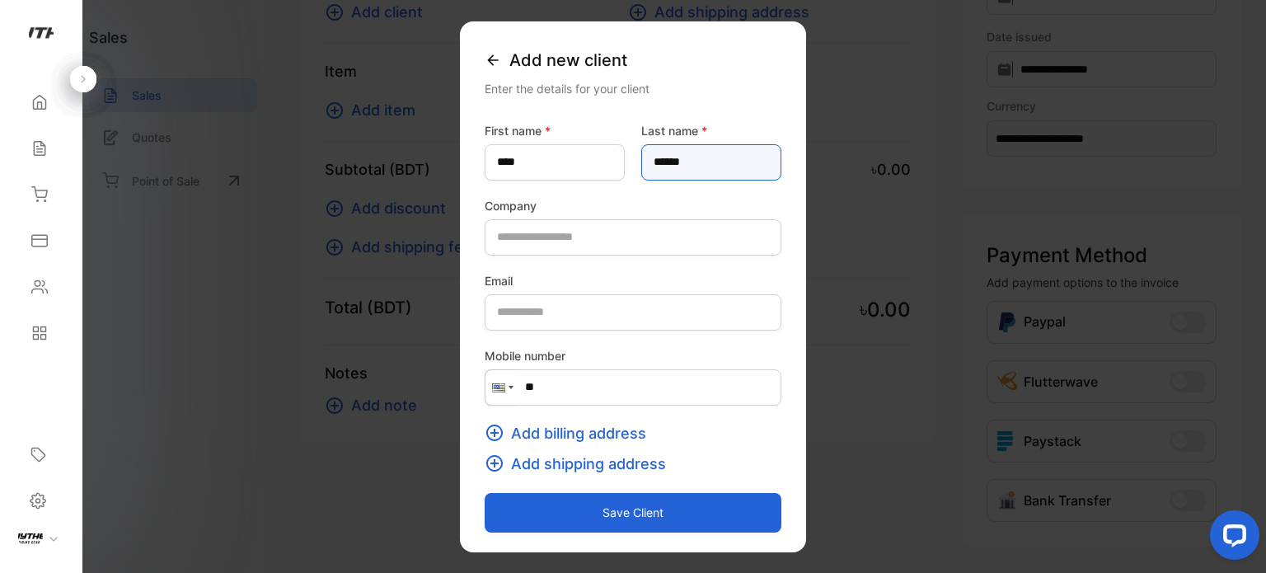
type name-inputlastname "******"
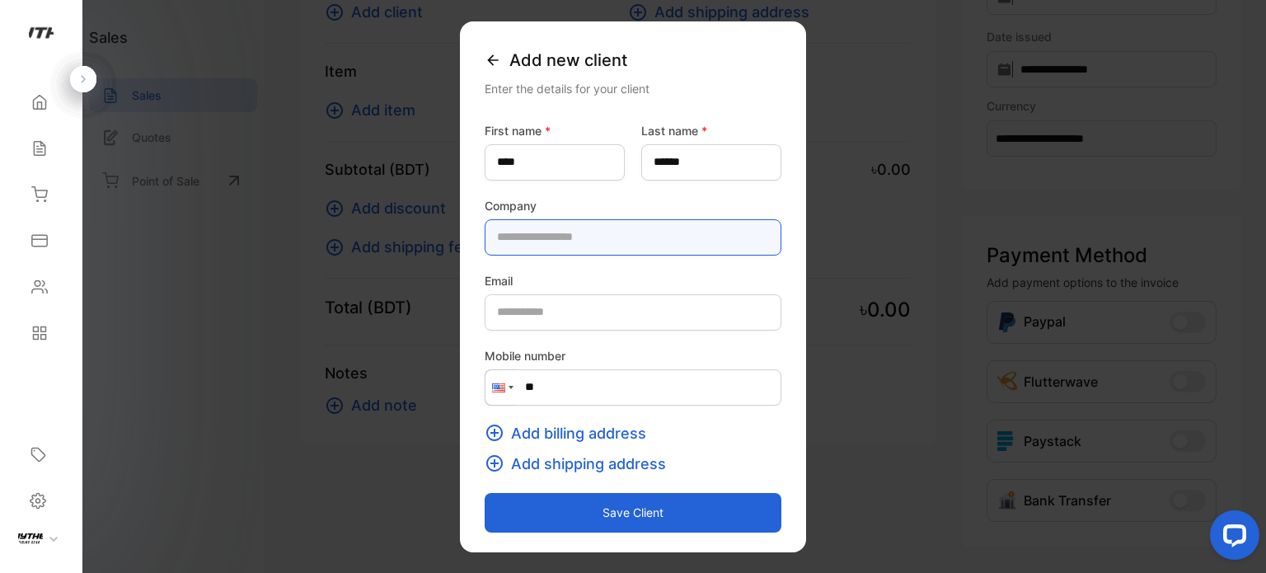
click at [600, 232] on input "text" at bounding box center [633, 237] width 297 height 36
click at [485, 241] on input "**********" at bounding box center [633, 237] width 297 height 36
type input "**********"
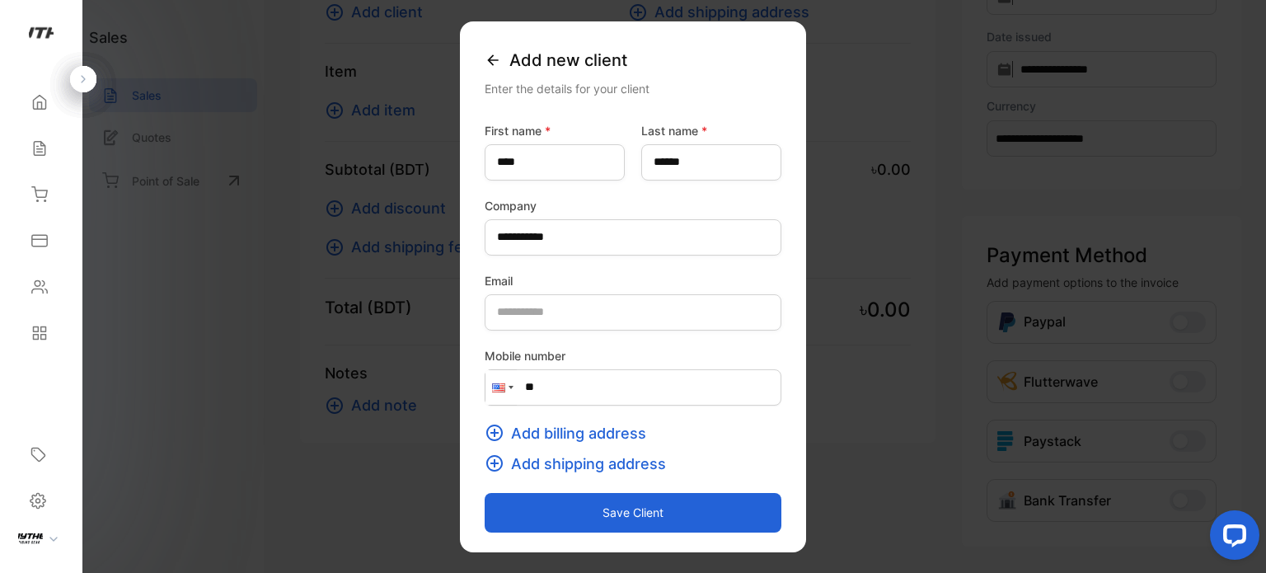
click at [508, 387] on div at bounding box center [510, 387] width 5 height 3
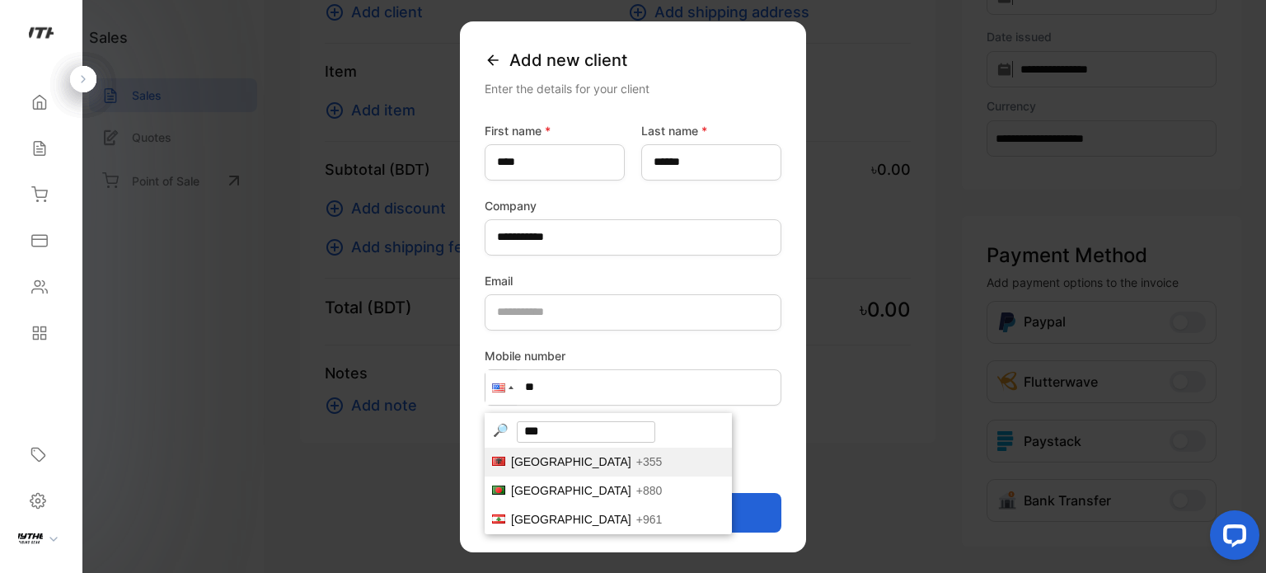
scroll to position [0, 0]
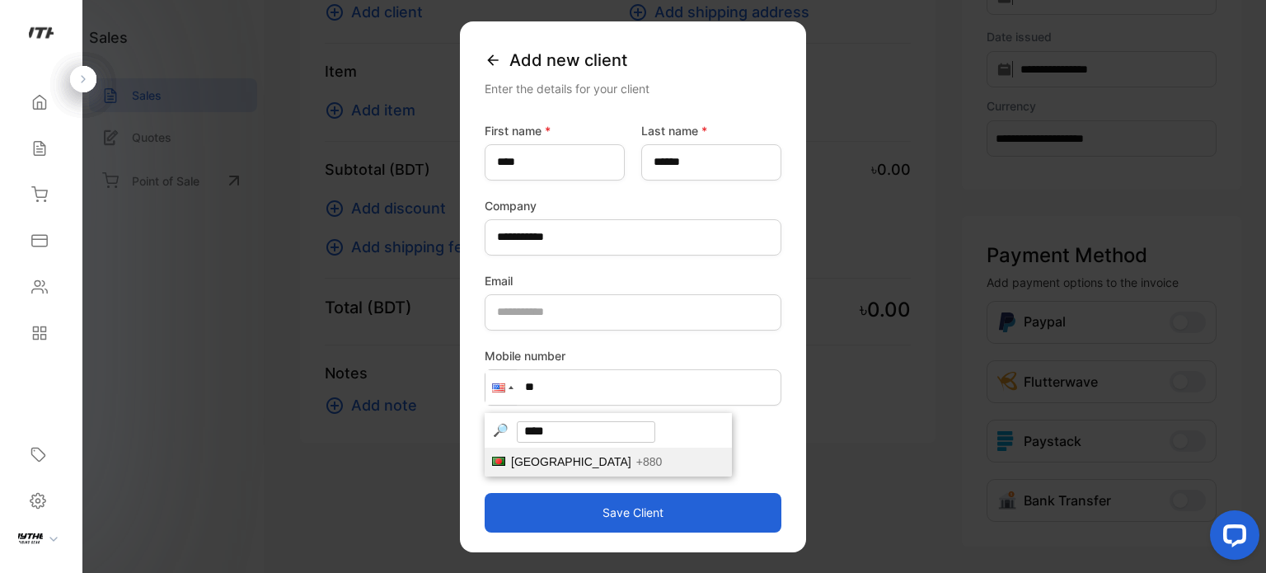
type input "****"
click at [578, 461] on li "Bangladesh +880" at bounding box center [608, 461] width 247 height 29
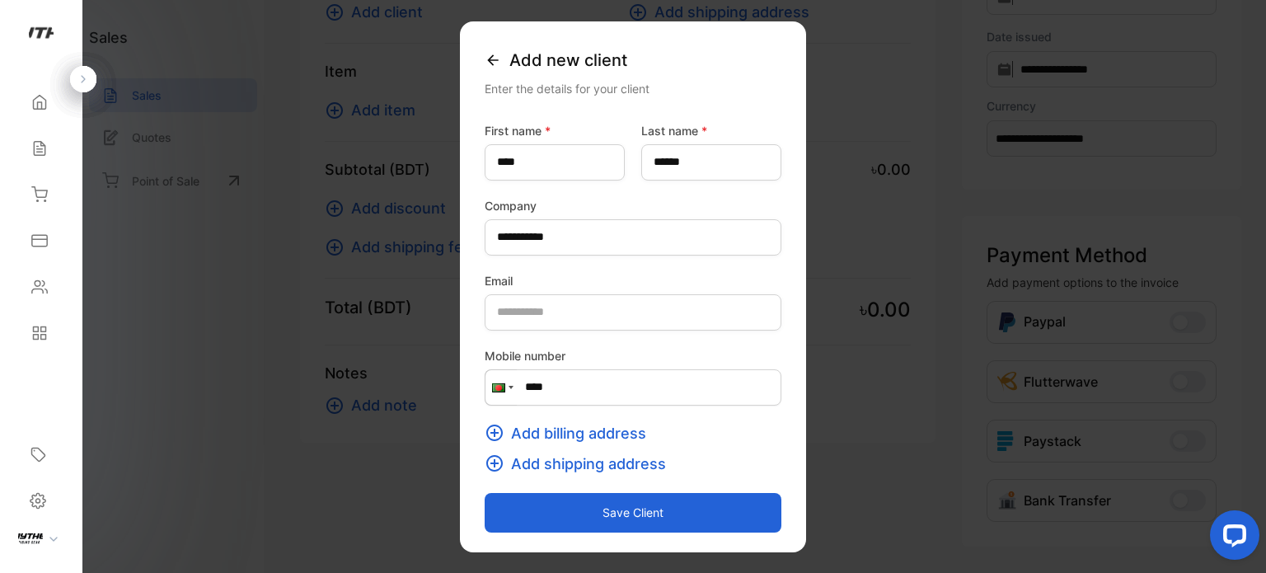
click at [585, 390] on input "****" at bounding box center [633, 387] width 297 height 36
type input "**********"
click at [555, 431] on span "Add billing address" at bounding box center [578, 433] width 135 height 22
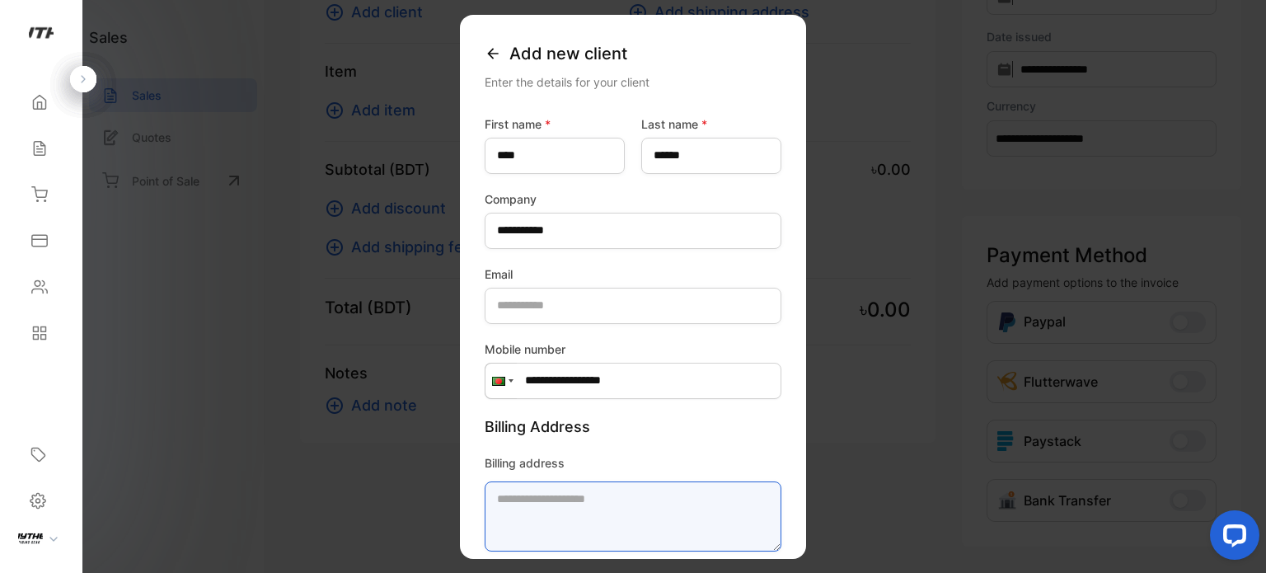
click at [571, 512] on textarea "Billing address" at bounding box center [633, 515] width 297 height 70
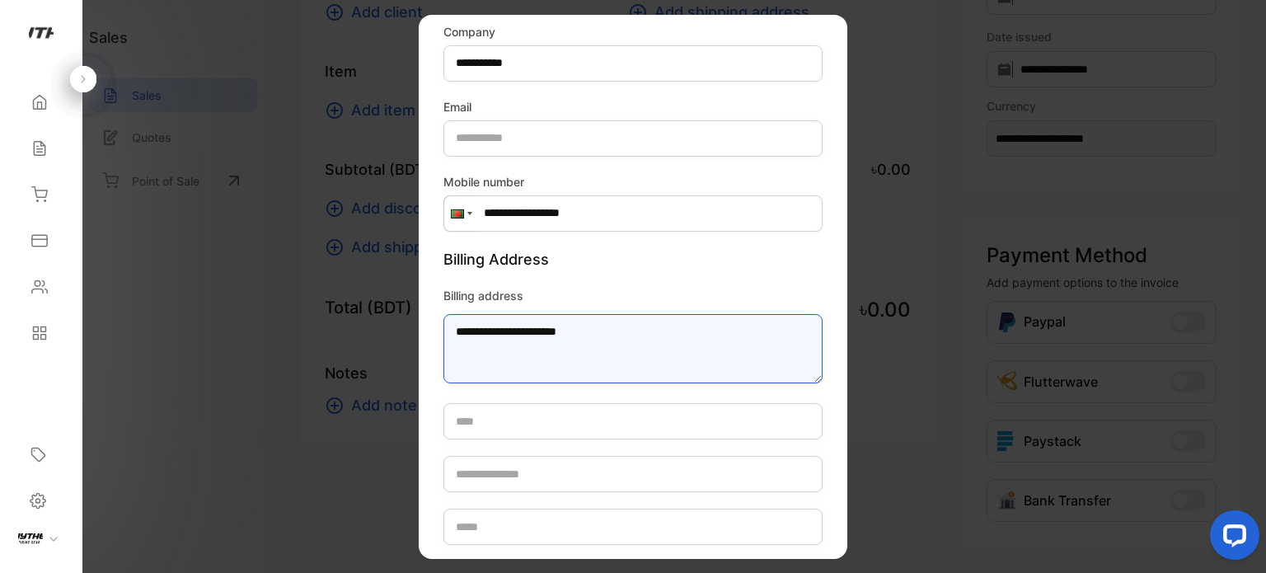
scroll to position [339, 0]
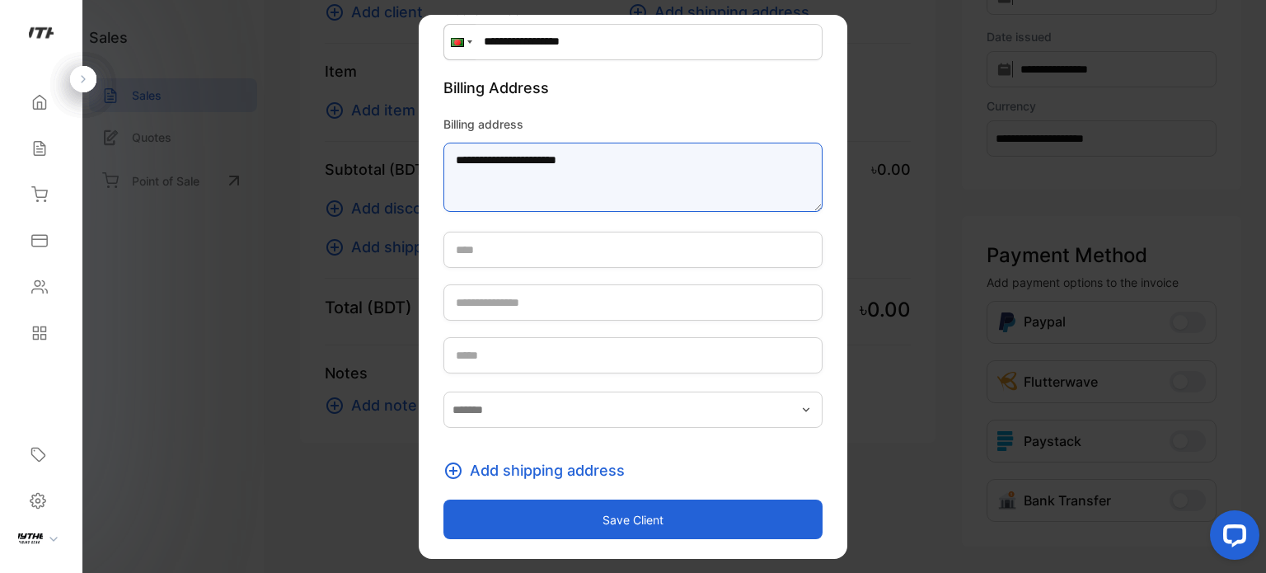
type textarea "**********"
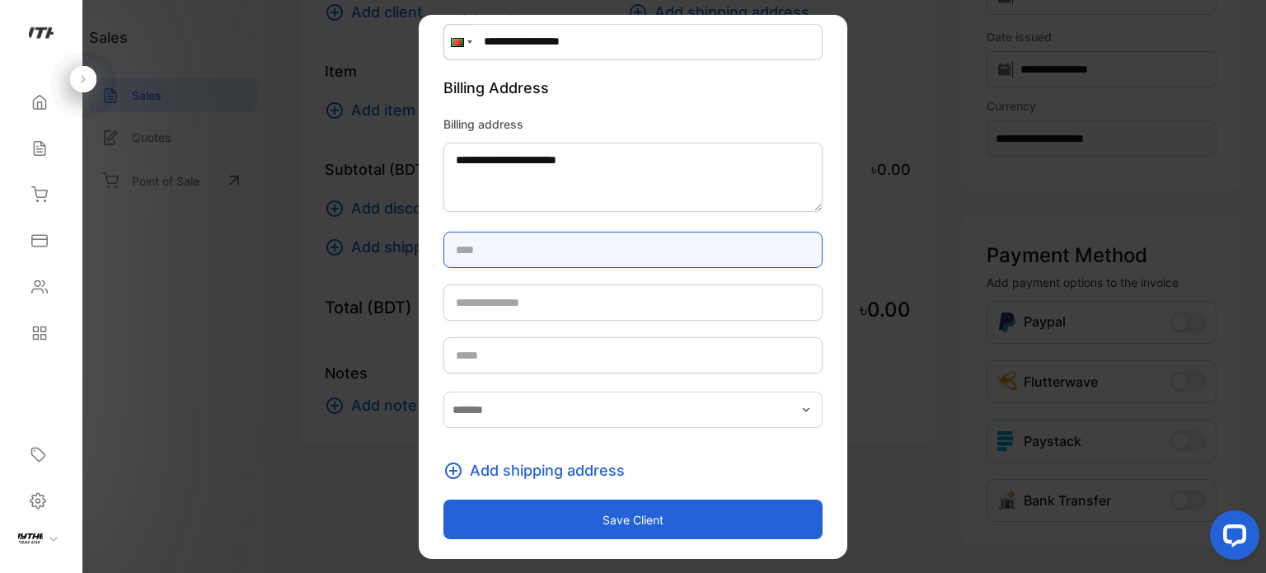
click at [588, 232] on input "text" at bounding box center [632, 250] width 379 height 36
type input "*****"
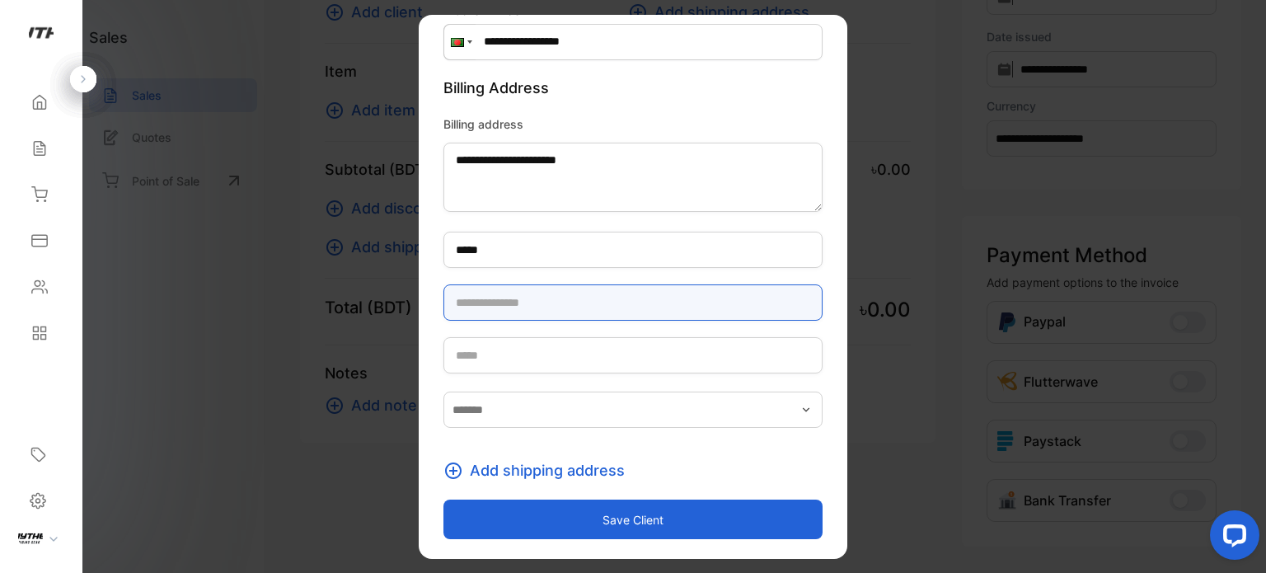
click at [577, 305] on input "text" at bounding box center [632, 302] width 379 height 36
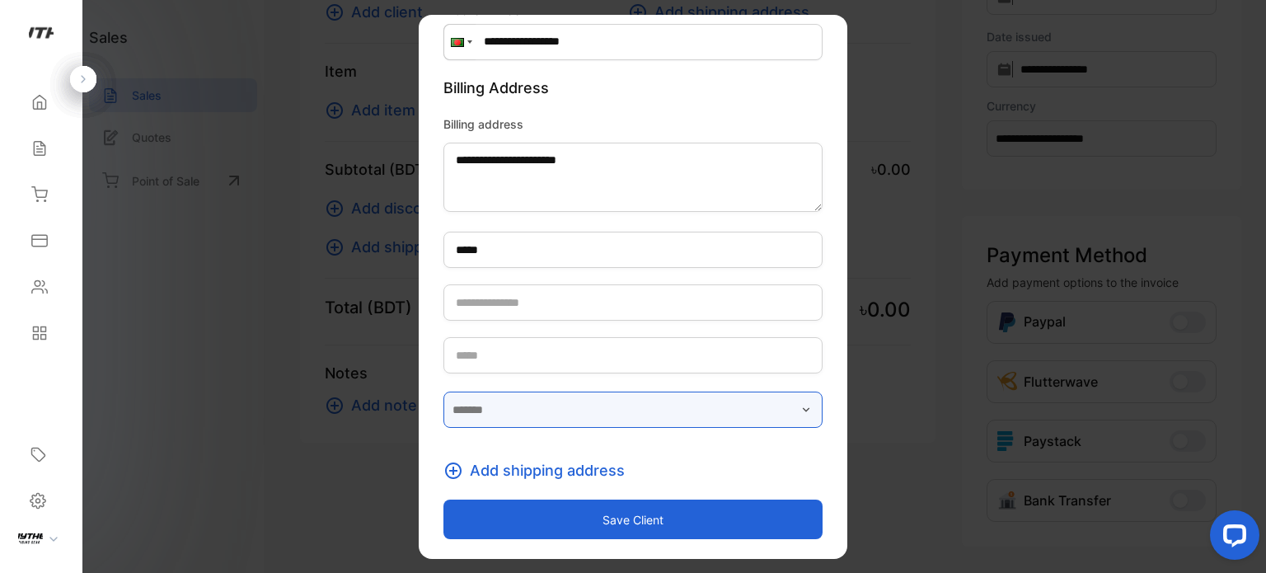
click at [602, 418] on input "text" at bounding box center [632, 409] width 379 height 36
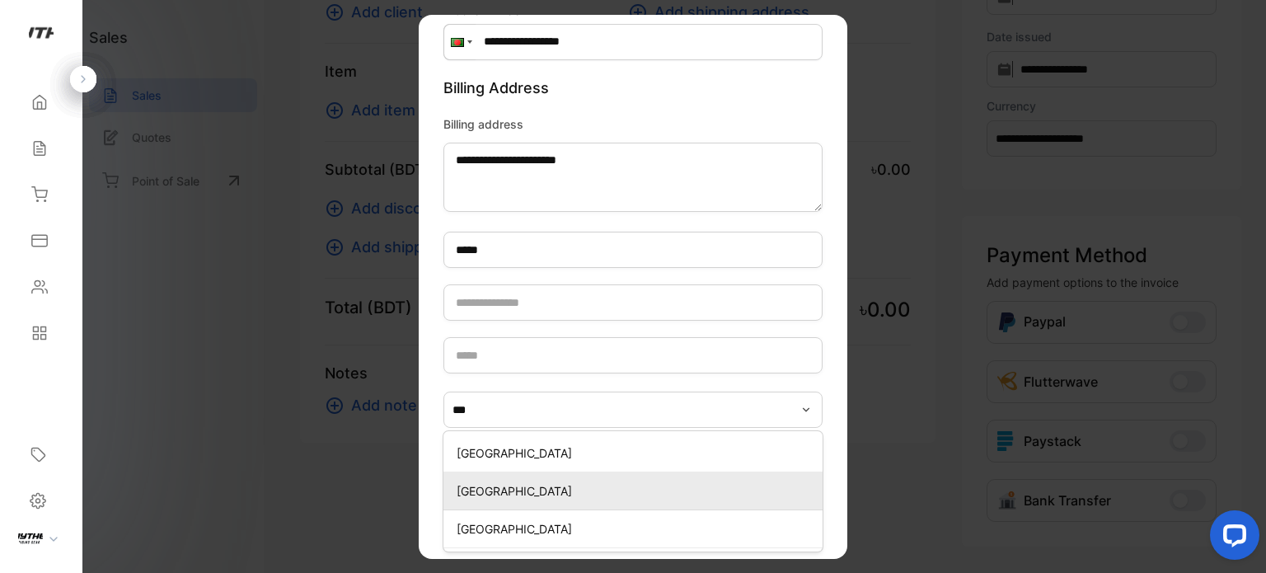
click at [514, 480] on div "[GEOGRAPHIC_DATA]" at bounding box center [632, 491] width 379 height 24
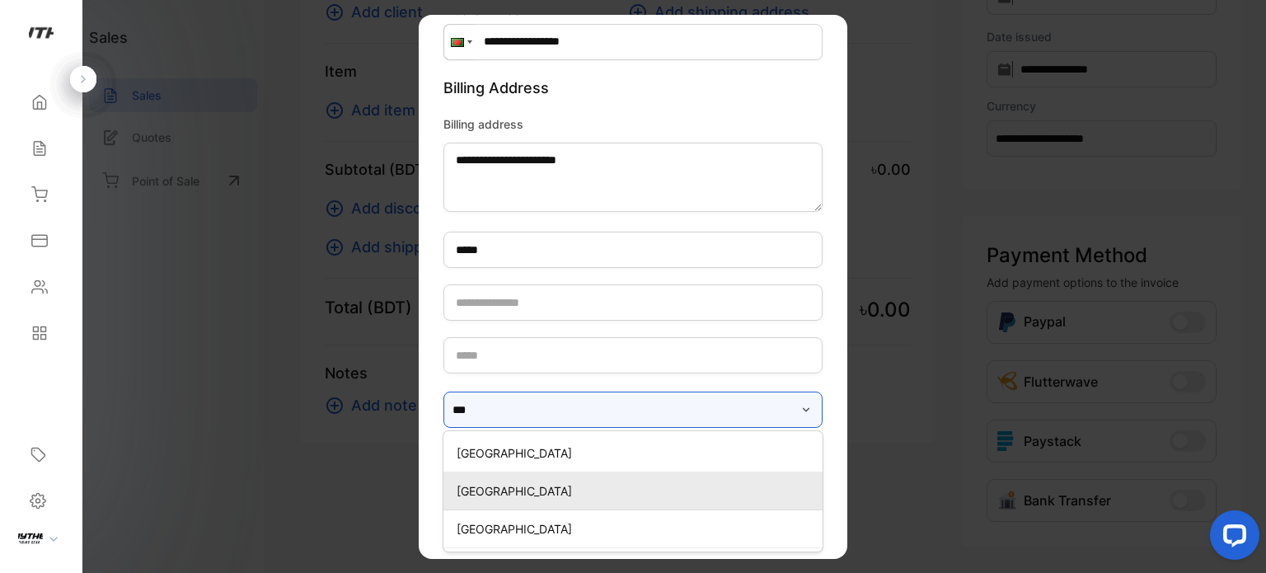
type input "**********"
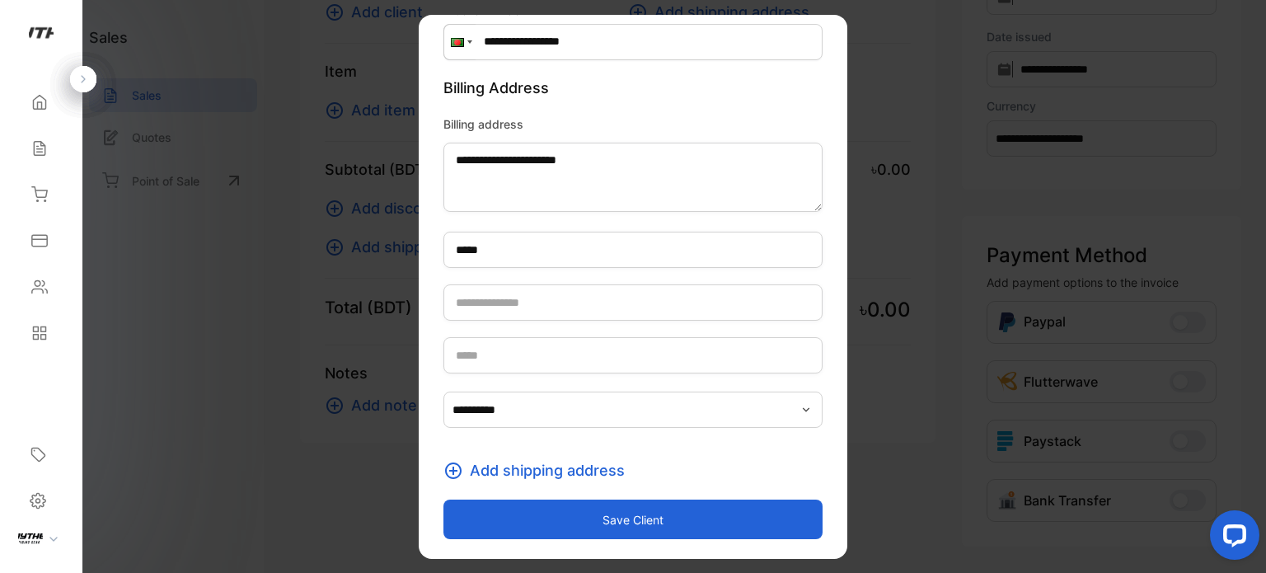
click at [529, 461] on span "Add shipping address" at bounding box center [547, 470] width 155 height 22
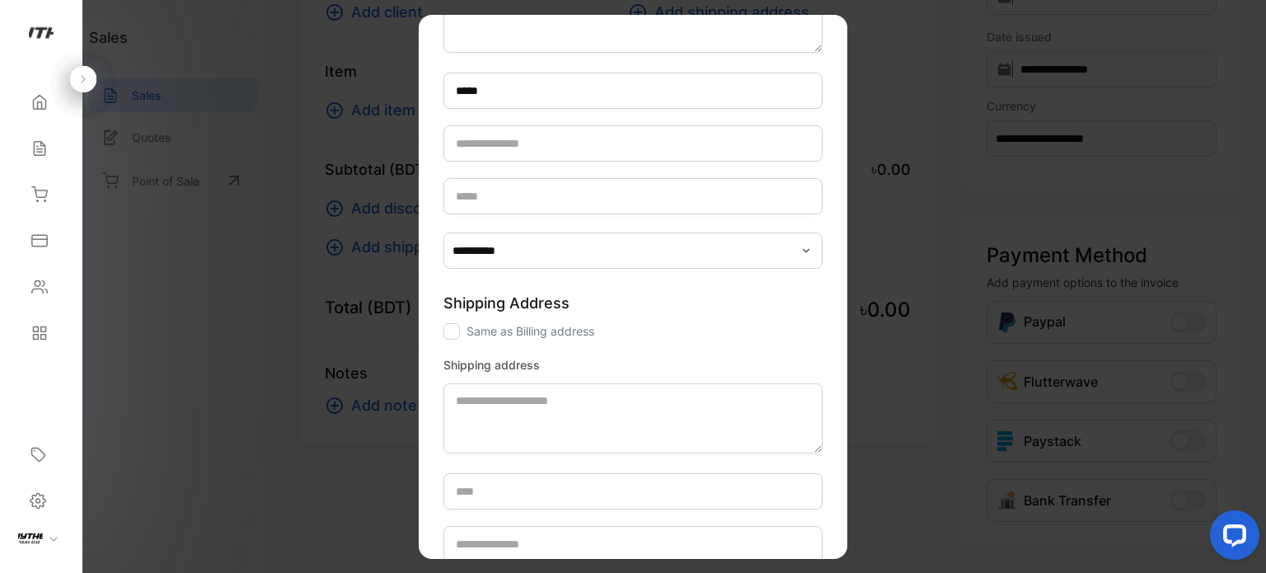
scroll to position [531, 0]
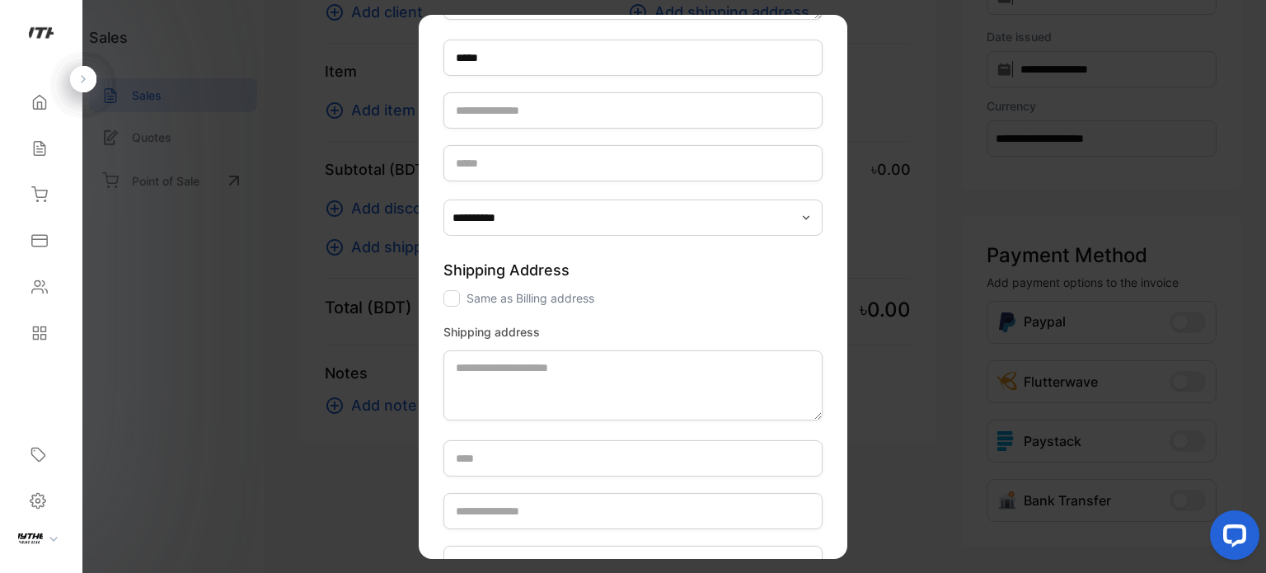
click at [452, 297] on div at bounding box center [451, 297] width 16 height 16
type textarea "**********"
type input "*****"
type input "**********"
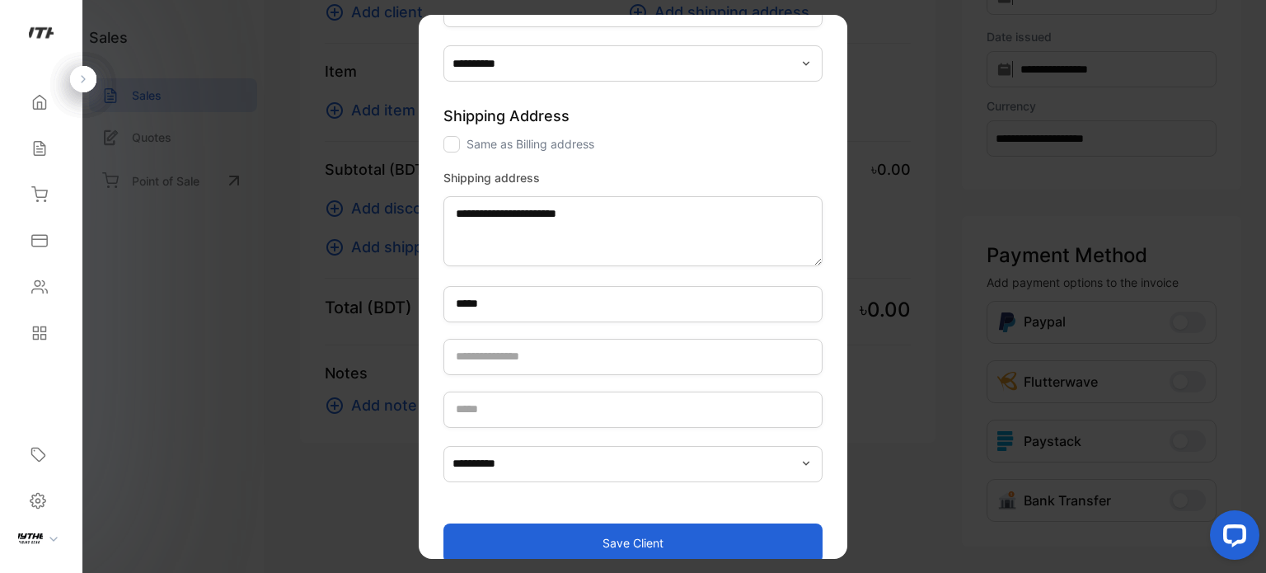
scroll to position [708, 0]
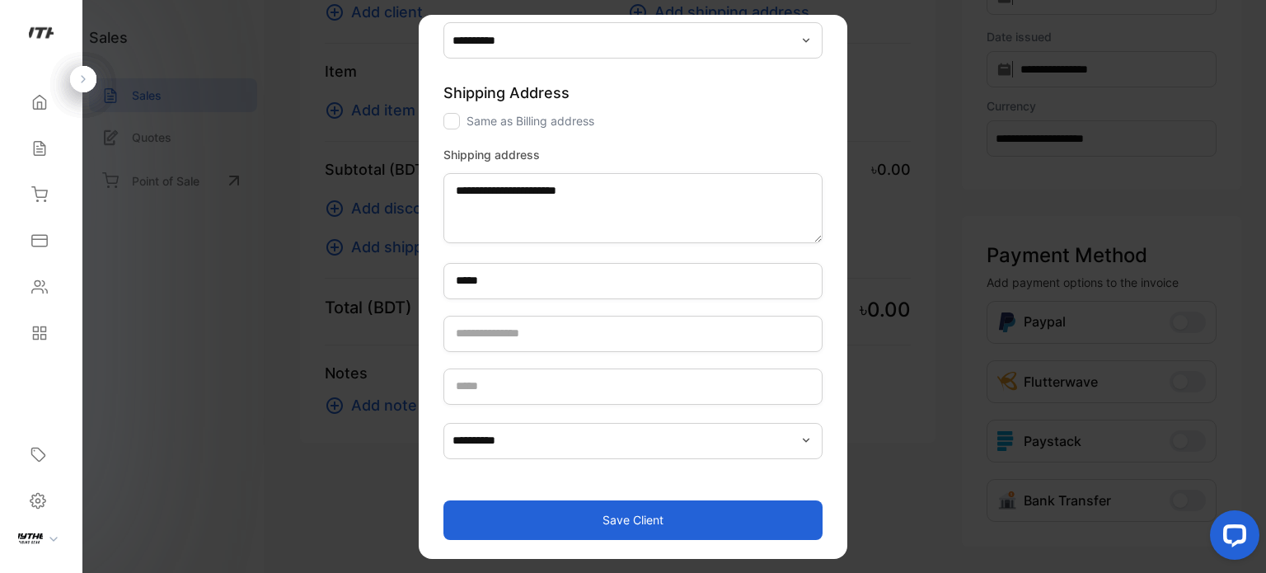
click at [646, 510] on button "Save client" at bounding box center [632, 519] width 379 height 40
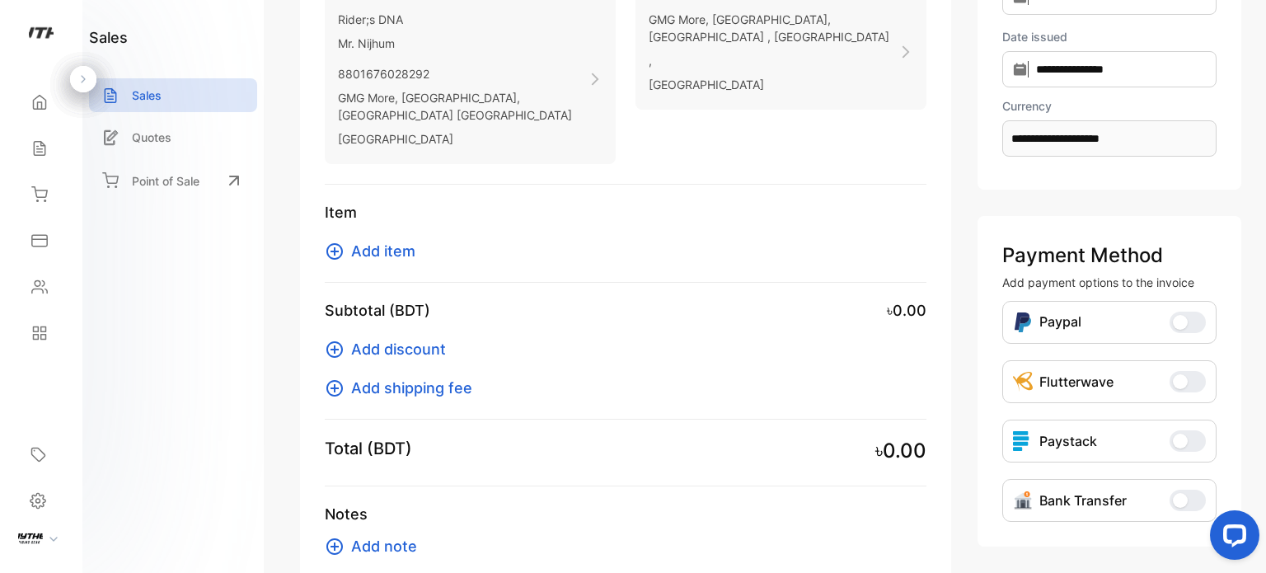
click at [379, 240] on span "Add item" at bounding box center [383, 251] width 64 height 22
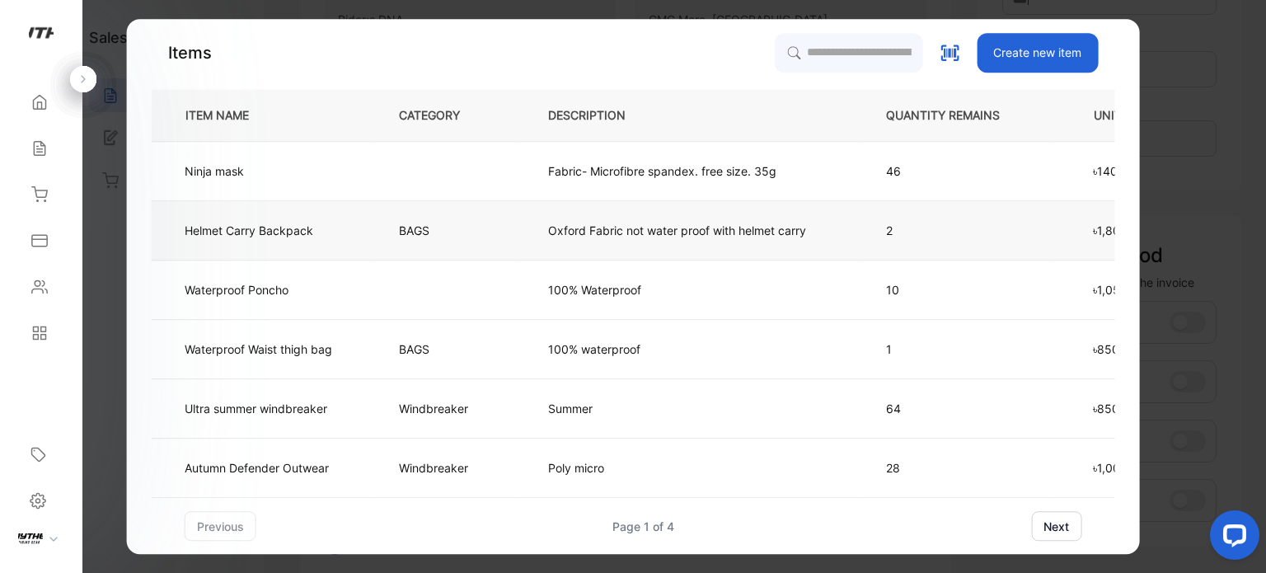
click at [350, 240] on td "Helmet Carry Backpack" at bounding box center [262, 230] width 220 height 59
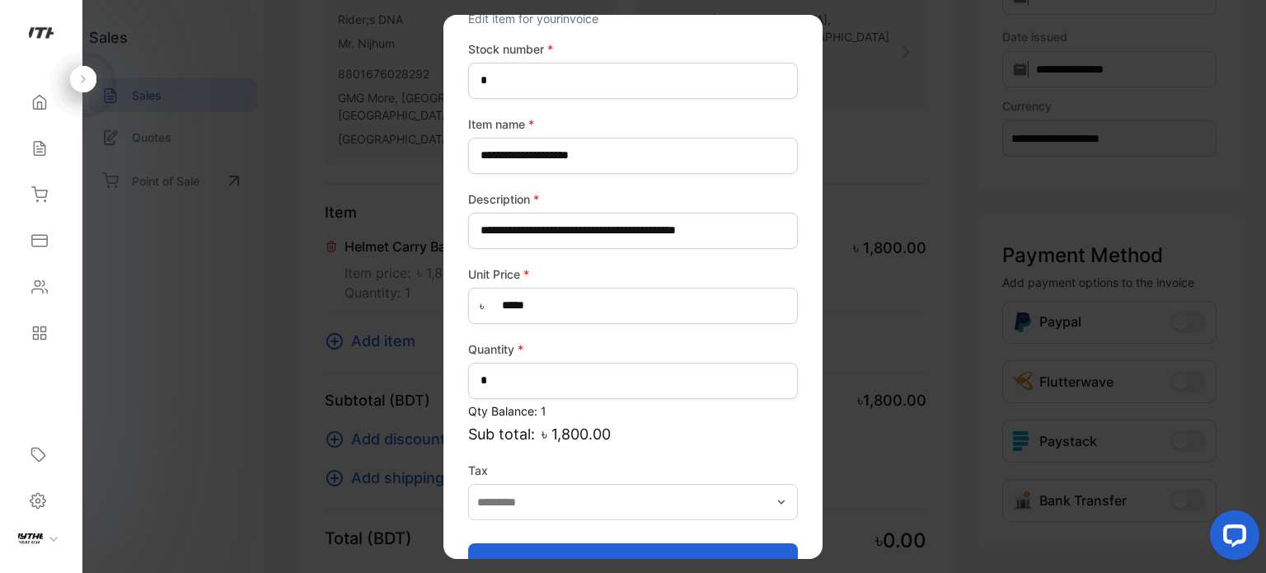
scroll to position [106, 0]
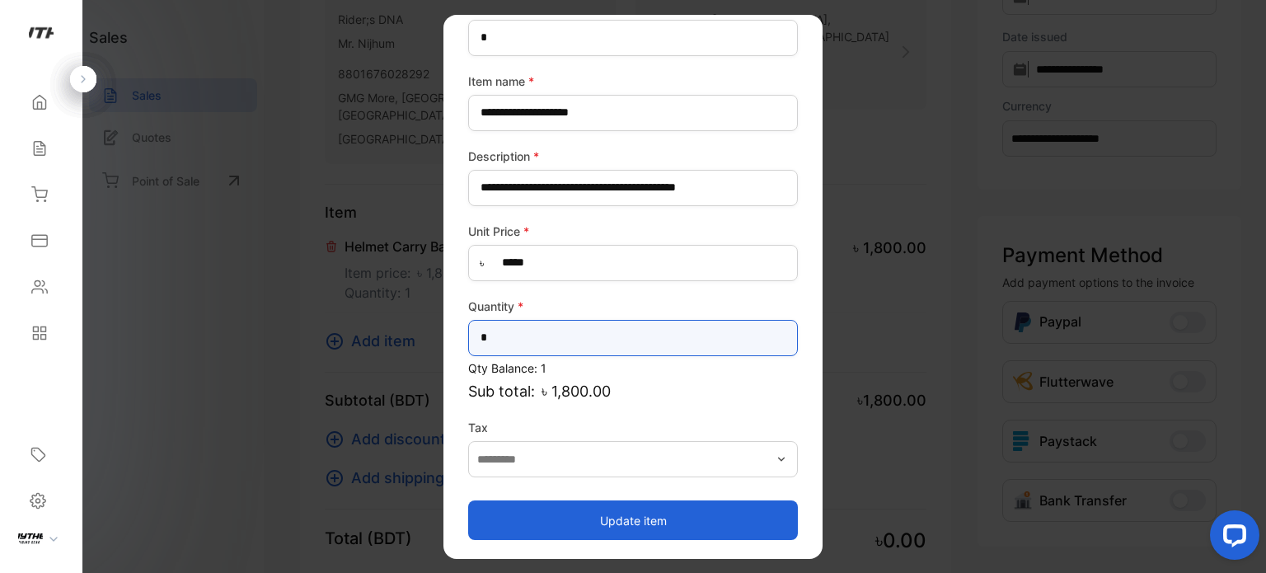
click at [503, 338] on input "*" at bounding box center [633, 337] width 330 height 36
type input "*"
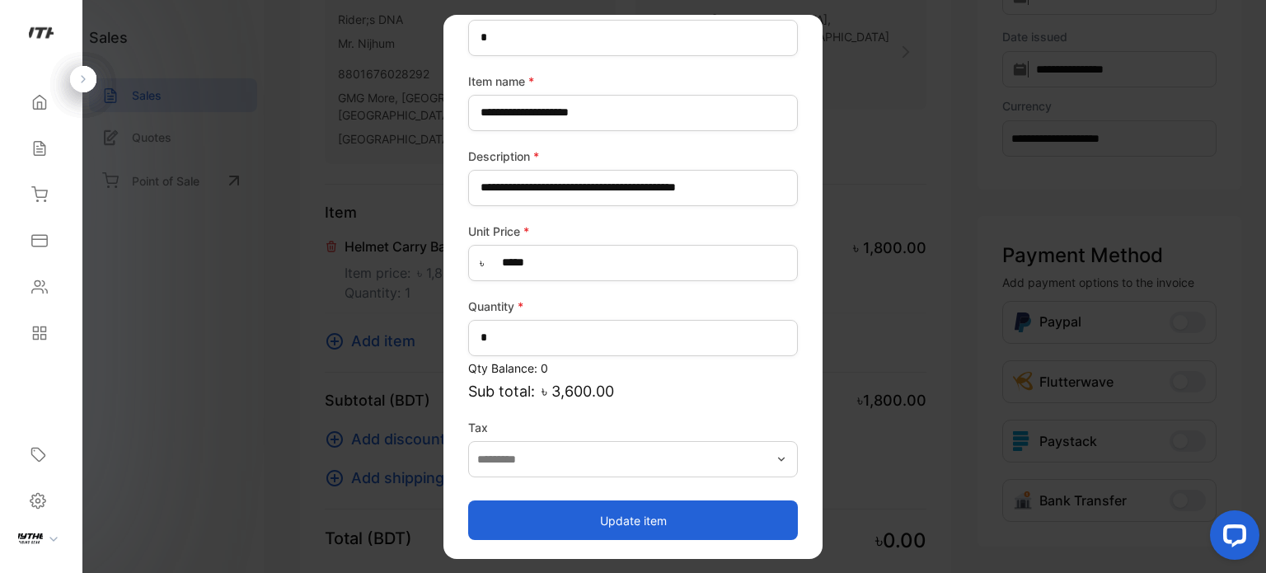
click at [656, 526] on button "Update item" at bounding box center [633, 520] width 330 height 40
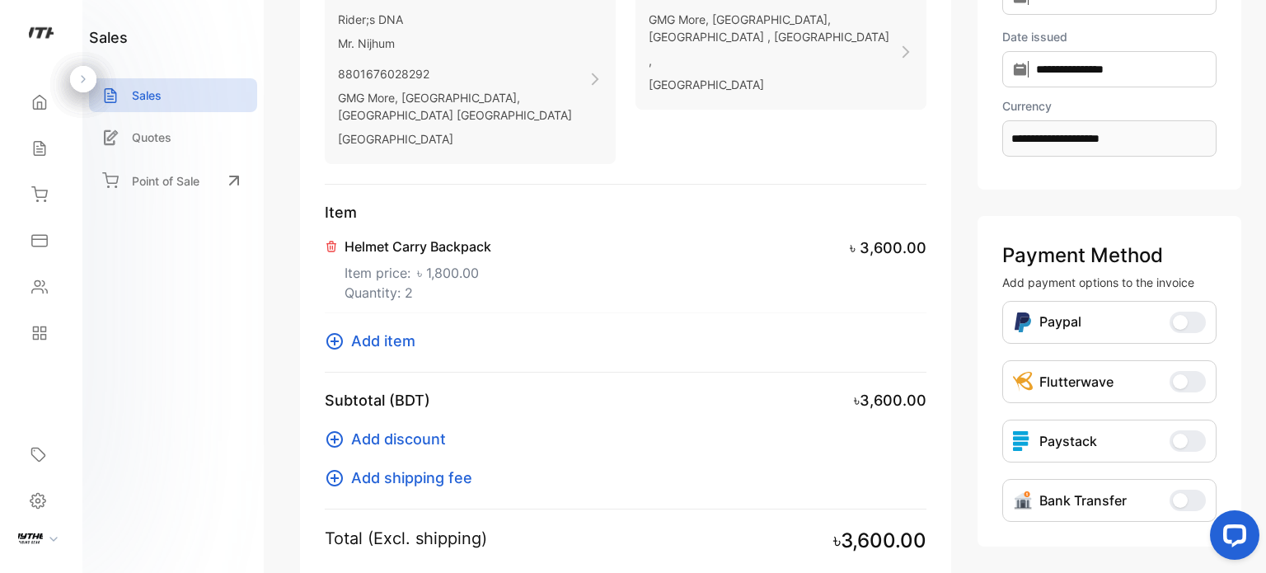
click at [400, 330] on span "Add item" at bounding box center [383, 341] width 64 height 22
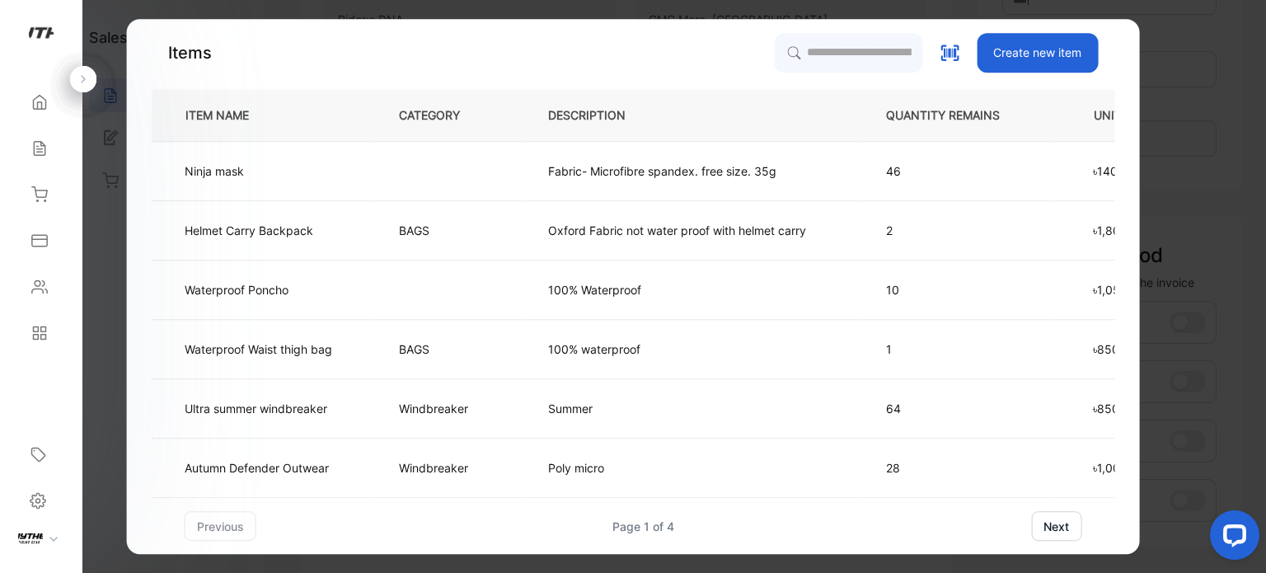
click at [1064, 525] on button "next" at bounding box center [1056, 526] width 50 height 30
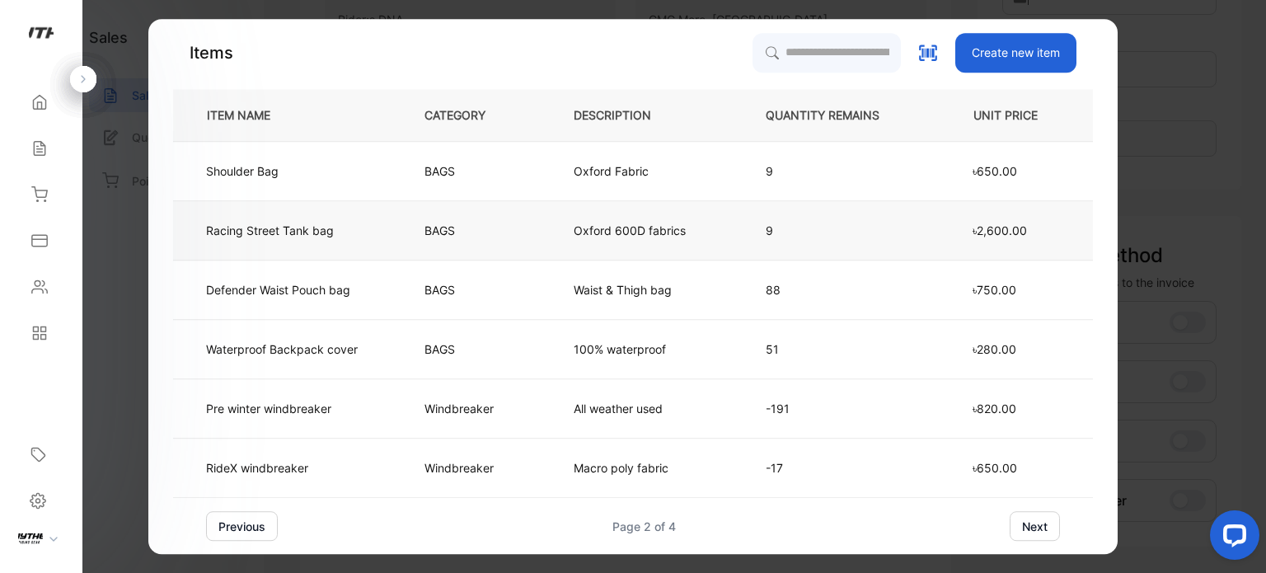
click at [489, 233] on td "BAGS" at bounding box center [471, 230] width 149 height 59
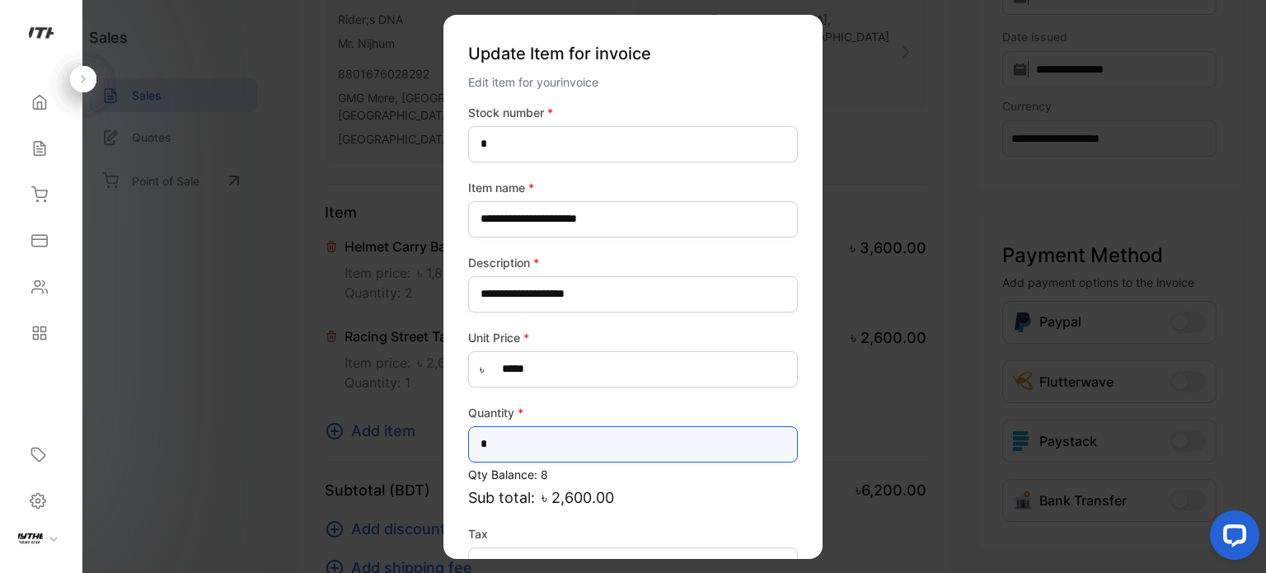
click at [514, 441] on input "*" at bounding box center [633, 443] width 330 height 36
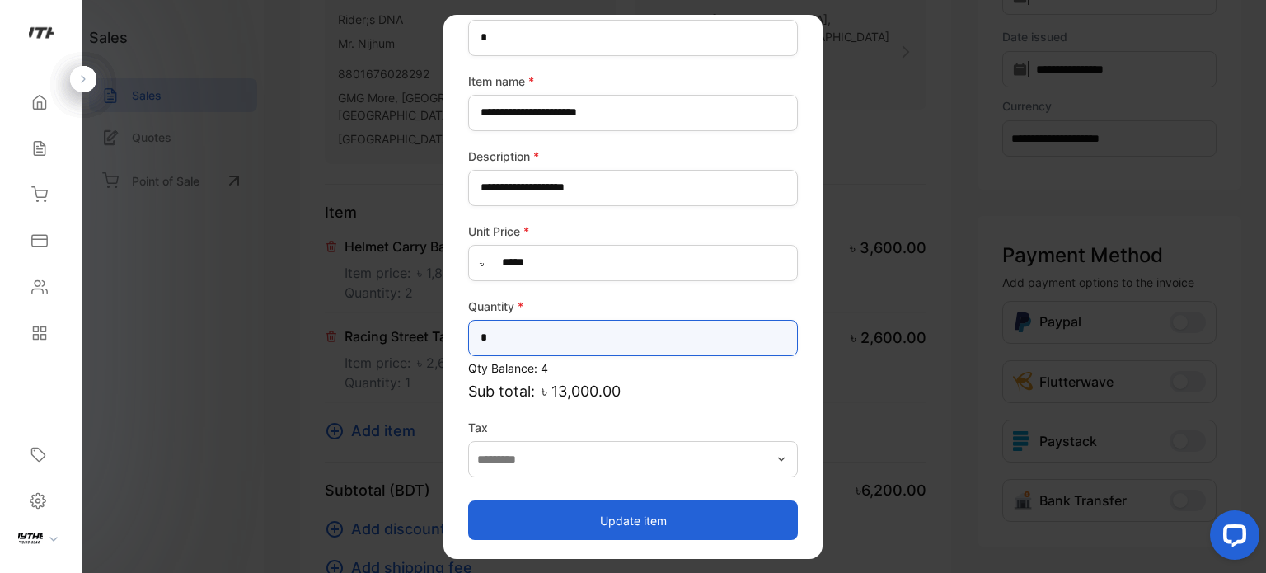
type input "*"
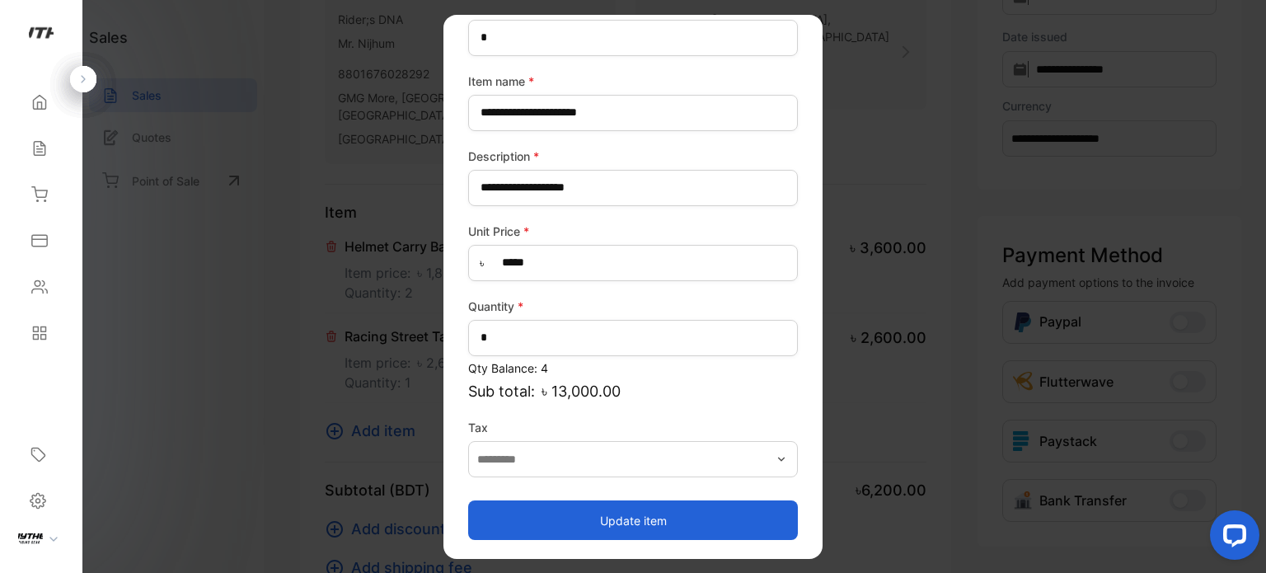
click at [722, 528] on button "Update item" at bounding box center [633, 520] width 330 height 40
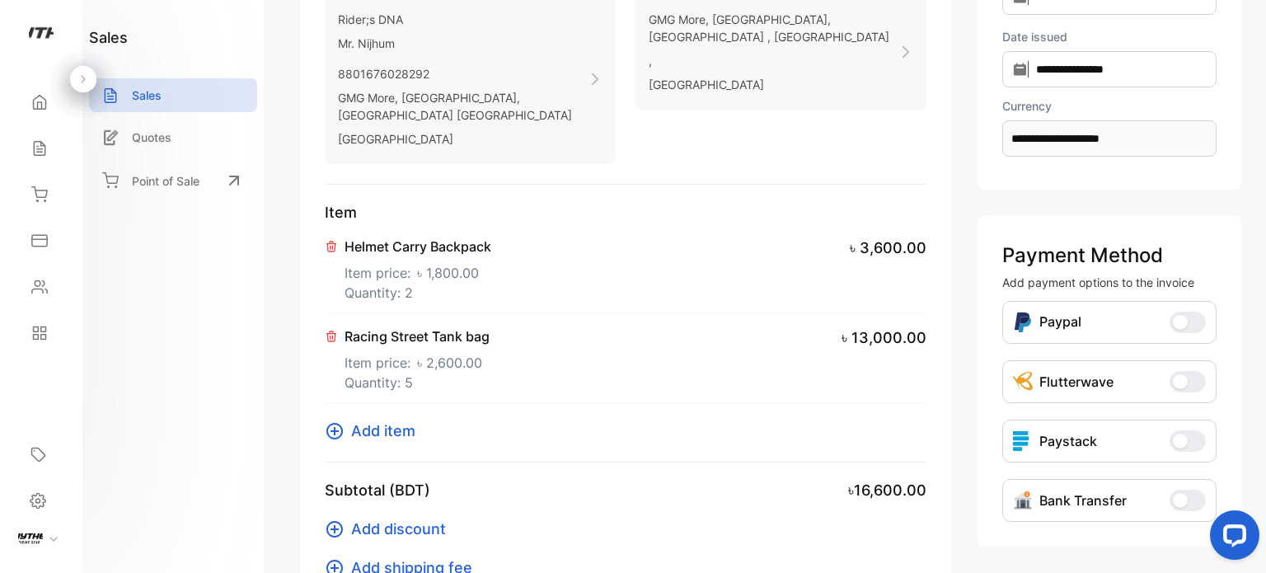
click at [400, 419] on span "Add item" at bounding box center [383, 430] width 64 height 22
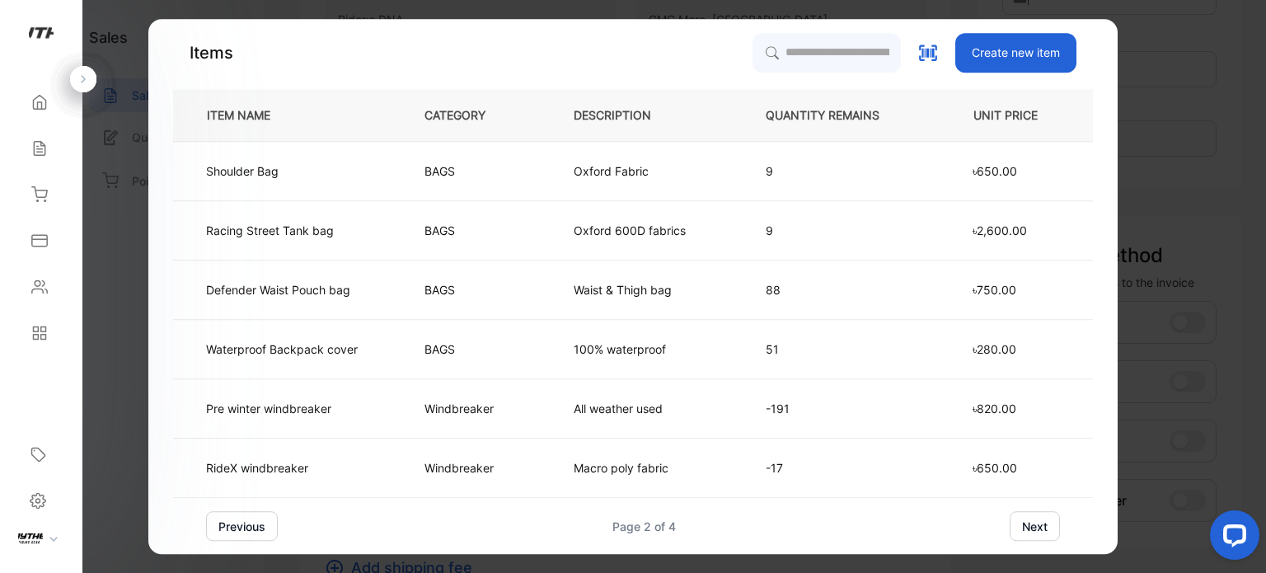
click at [1028, 529] on button "next" at bounding box center [1034, 526] width 50 height 30
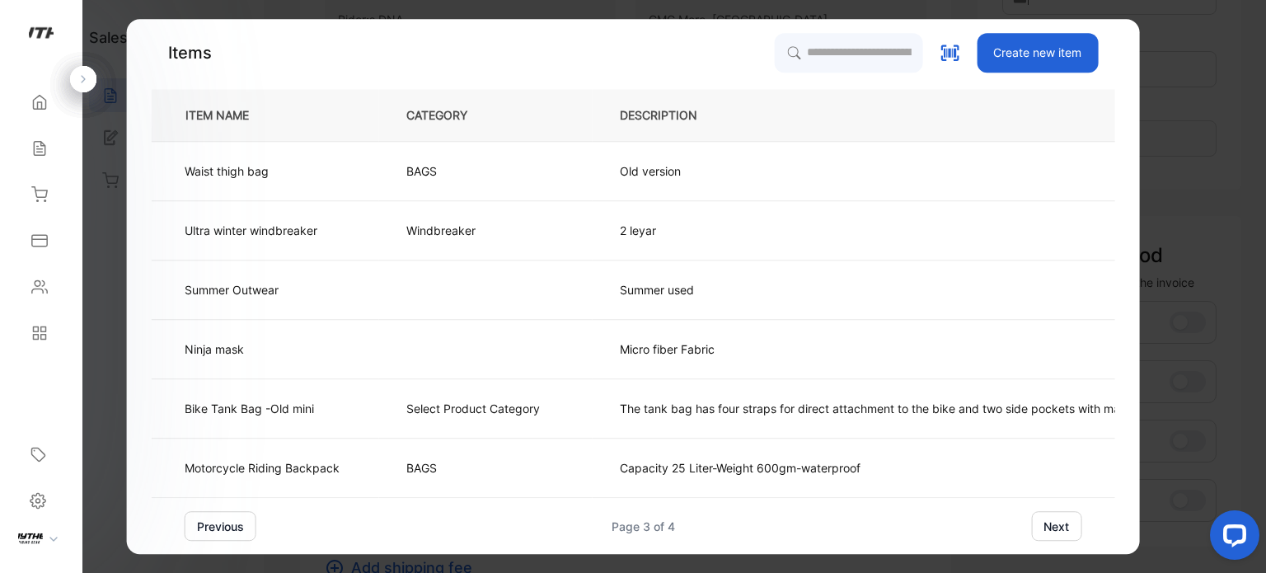
click at [1065, 523] on button "next" at bounding box center [1056, 526] width 50 height 30
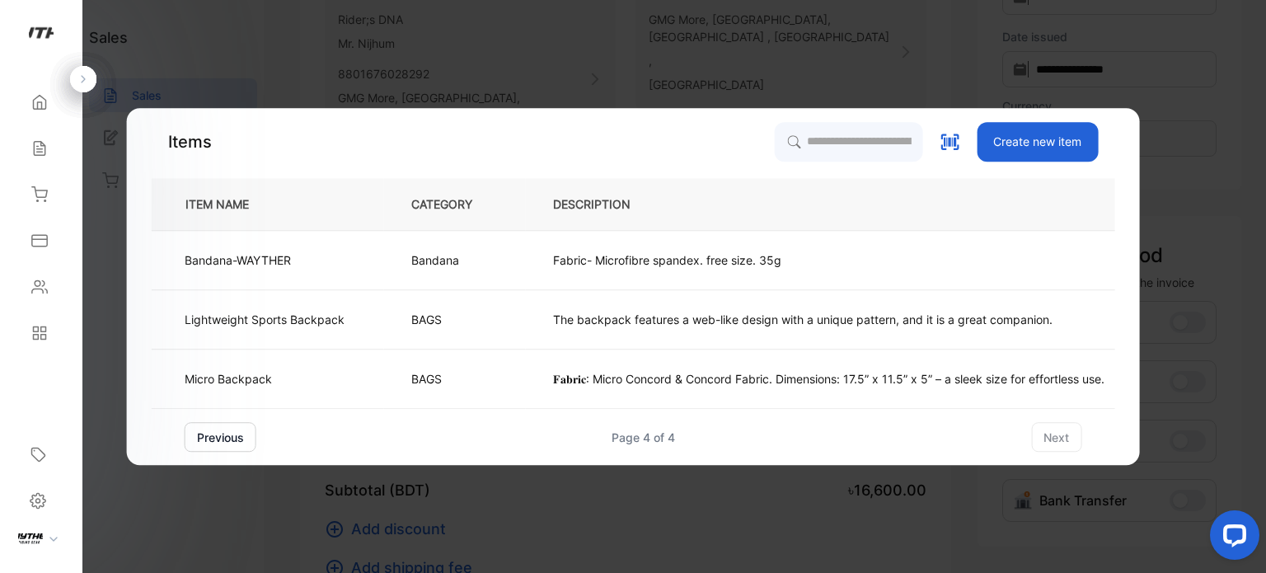
click at [236, 442] on button "previous" at bounding box center [221, 437] width 72 height 30
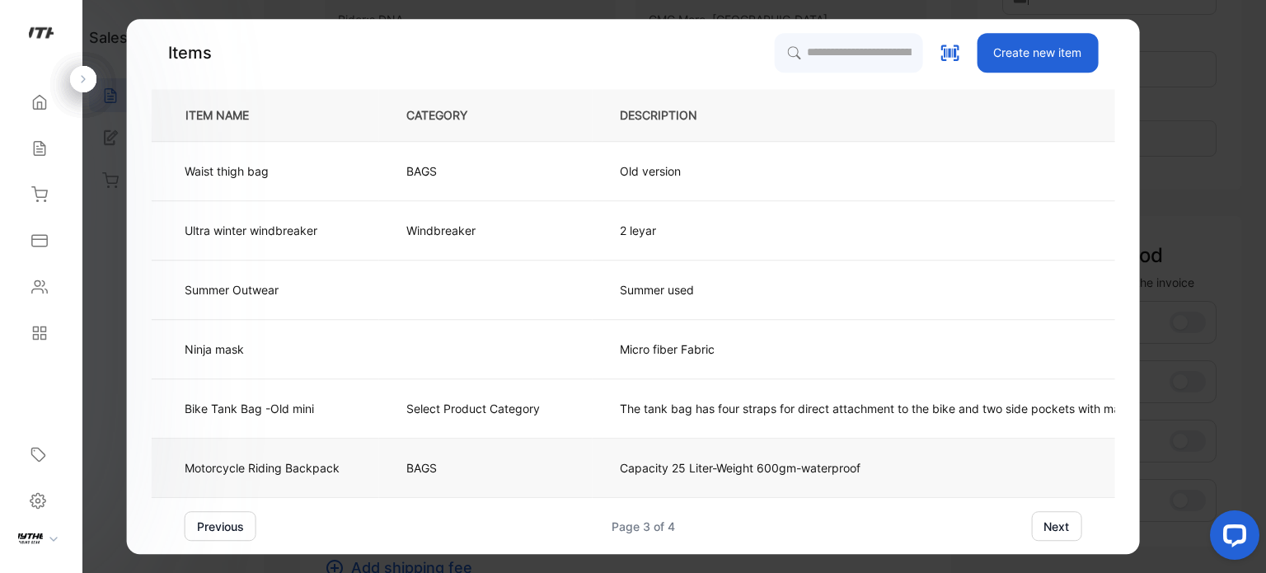
click at [311, 477] on td "Motorcycle Riding Backpack" at bounding box center [265, 467] width 227 height 59
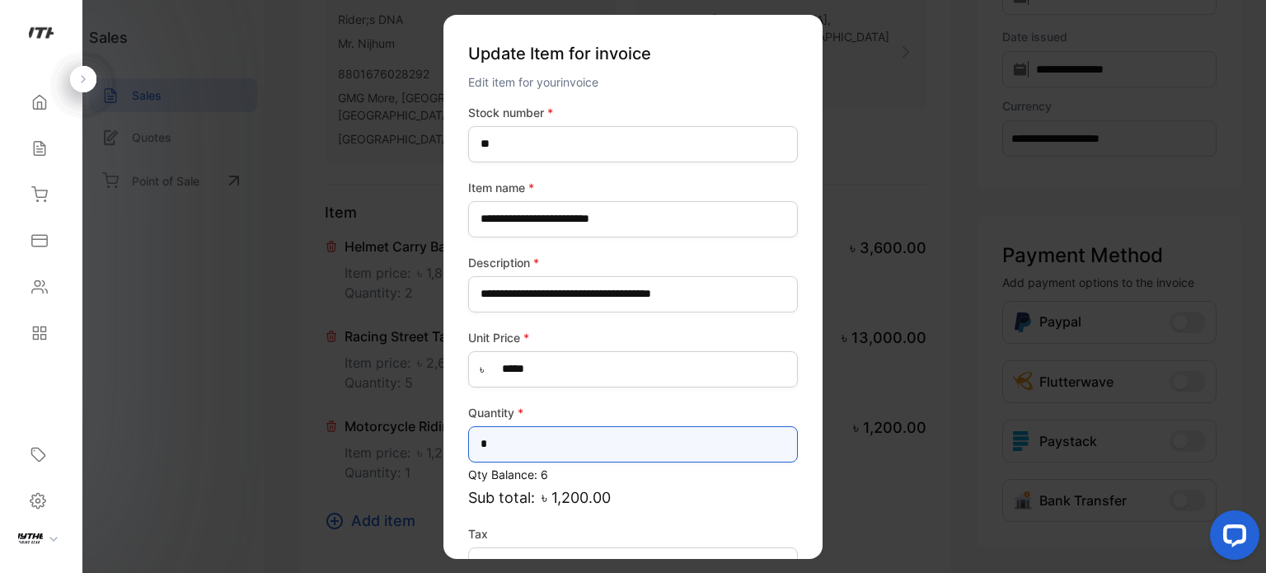
click at [526, 447] on input "*" at bounding box center [633, 443] width 330 height 36
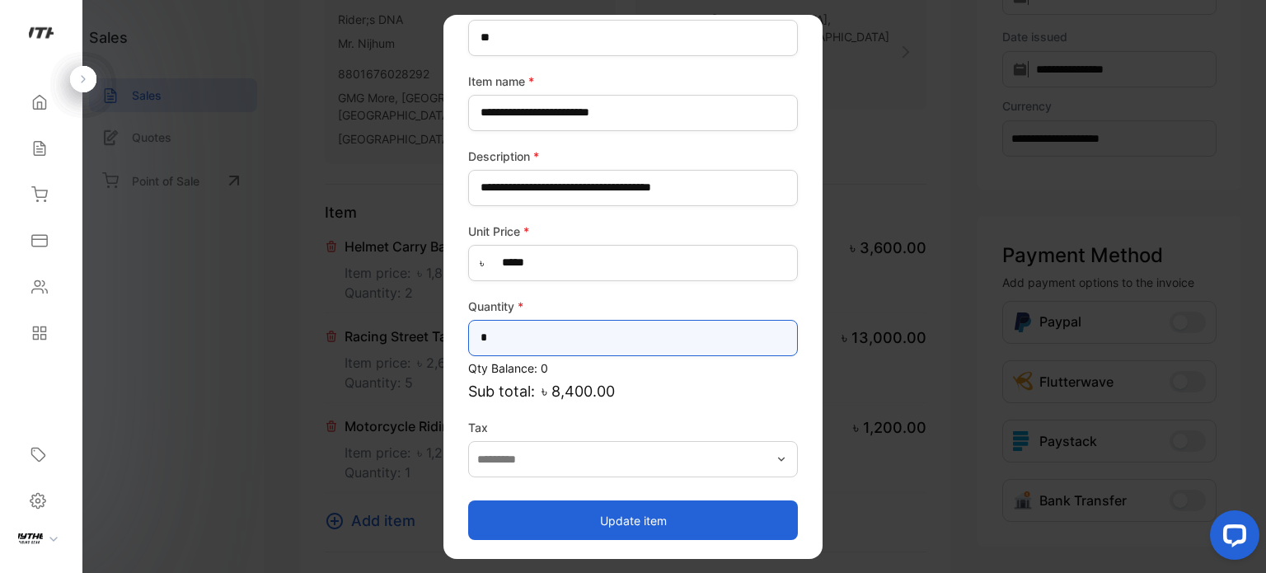
type input "*"
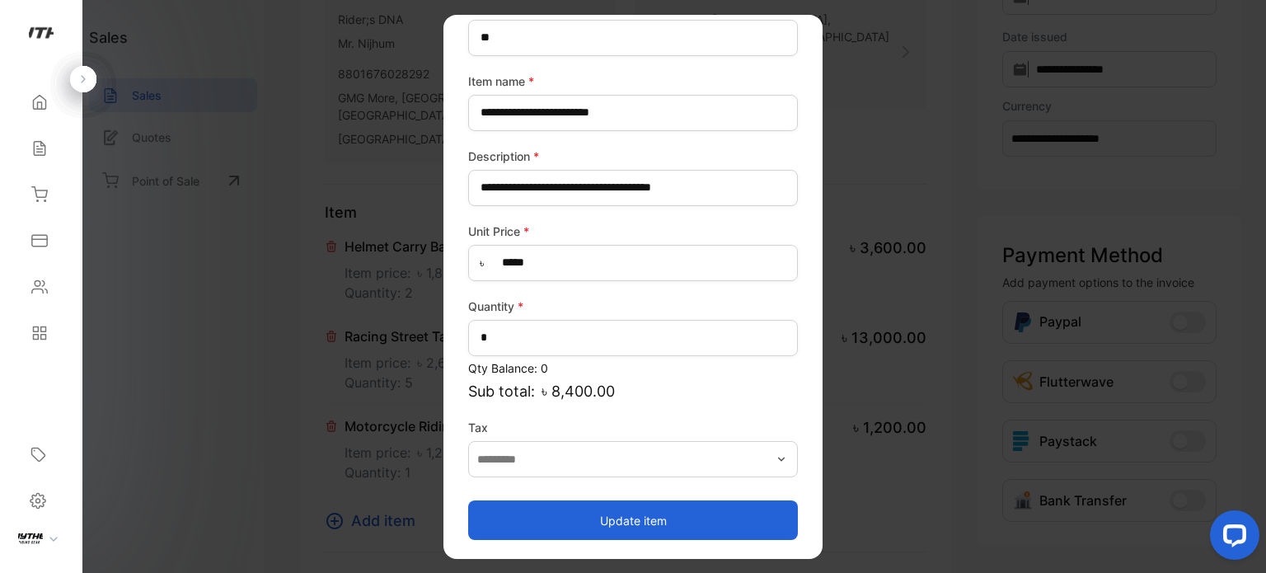
click at [599, 515] on button "Update item" at bounding box center [633, 520] width 330 height 40
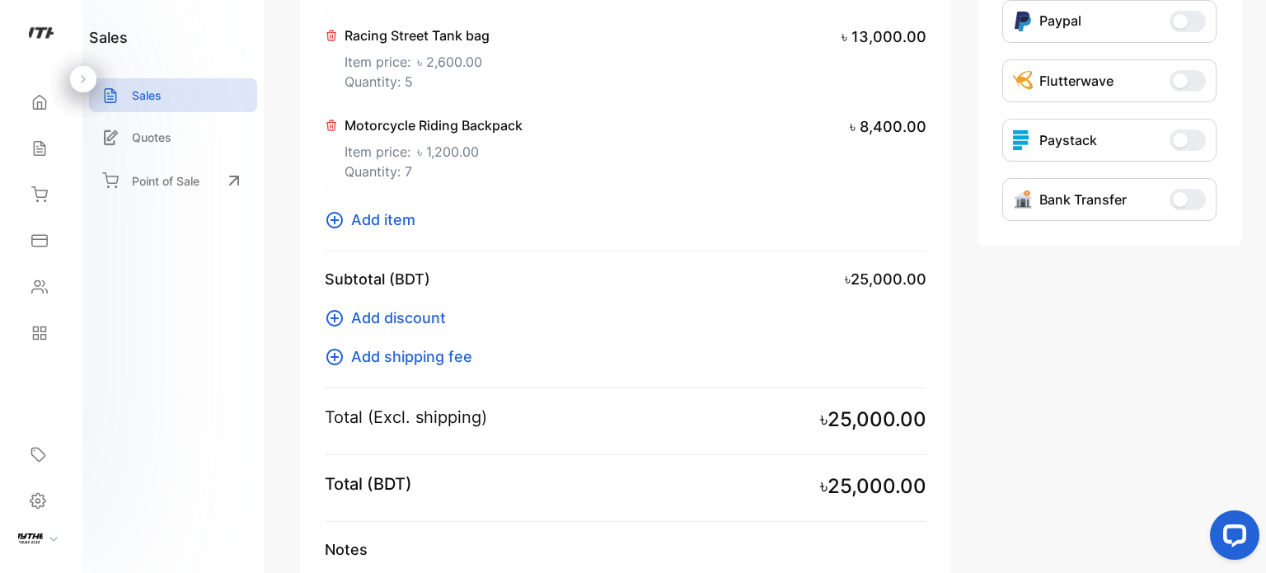
scroll to position [633, 0]
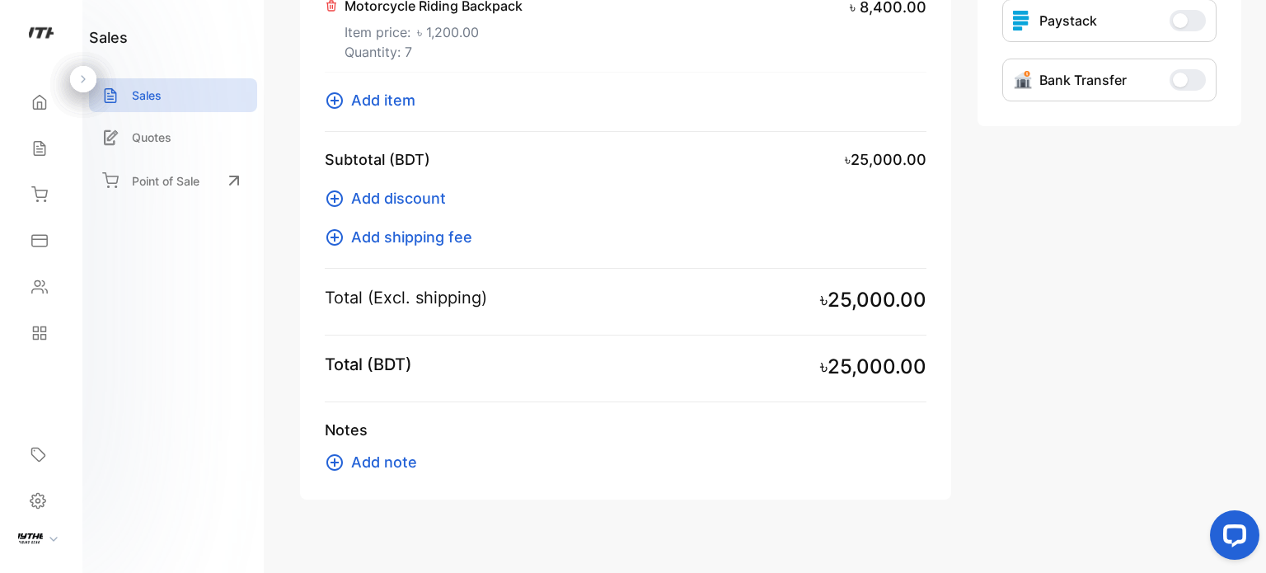
click at [1177, 73] on span "button" at bounding box center [1180, 80] width 15 height 15
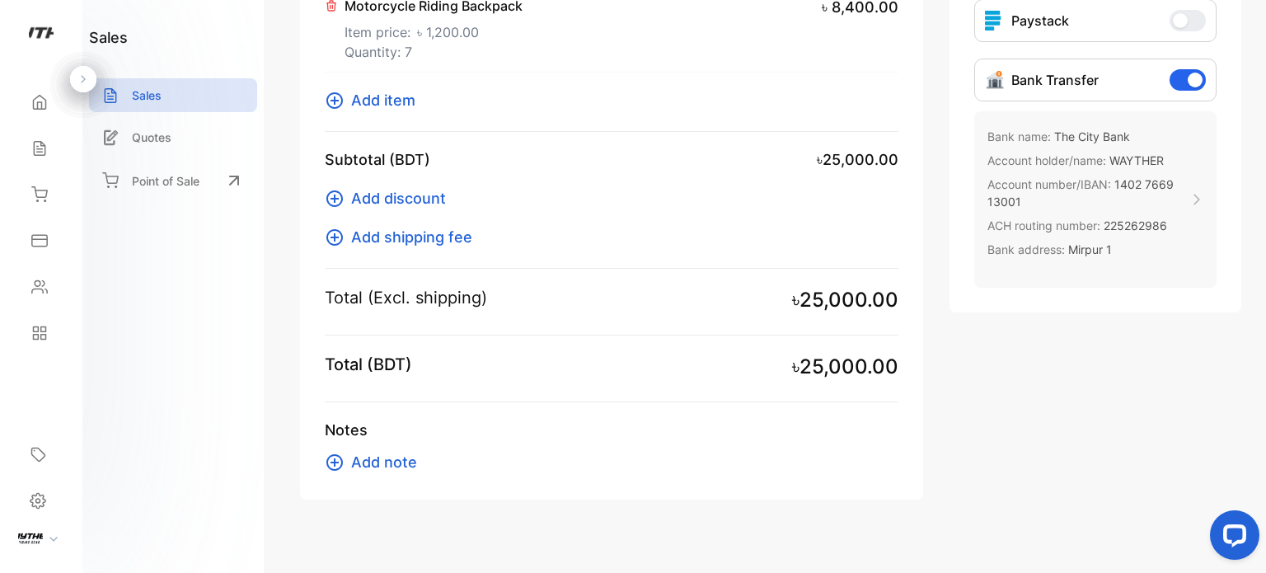
click at [1109, 162] on span "WAYTHER" at bounding box center [1136, 160] width 54 height 14
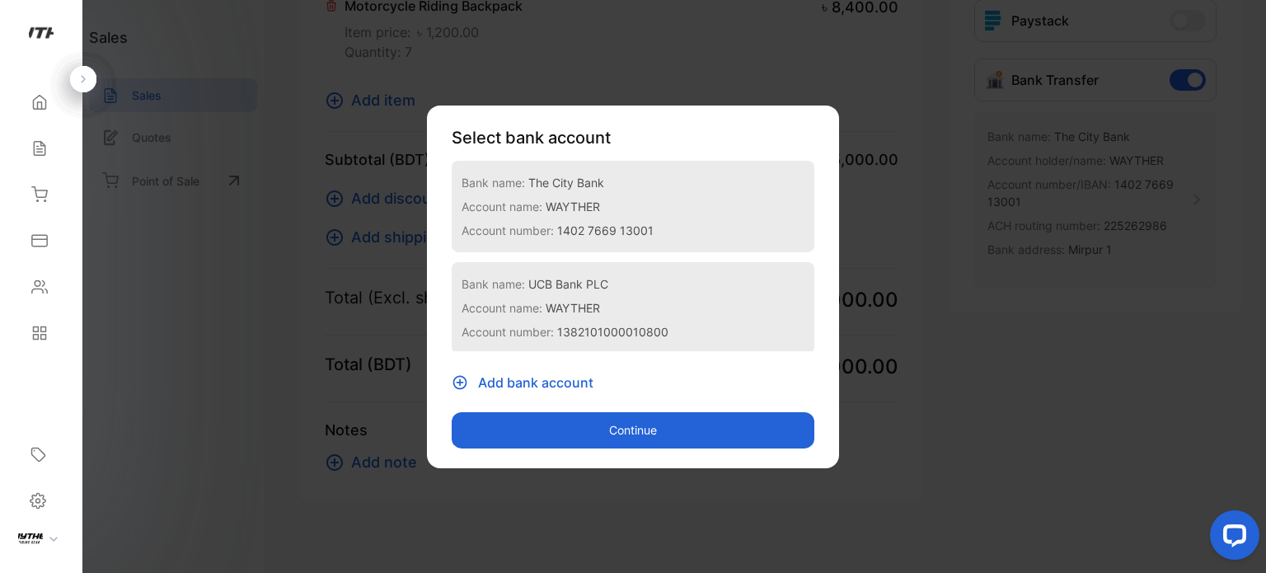
click at [597, 194] on p "Account name: [PERSON_NAME]" at bounding box center [632, 206] width 343 height 24
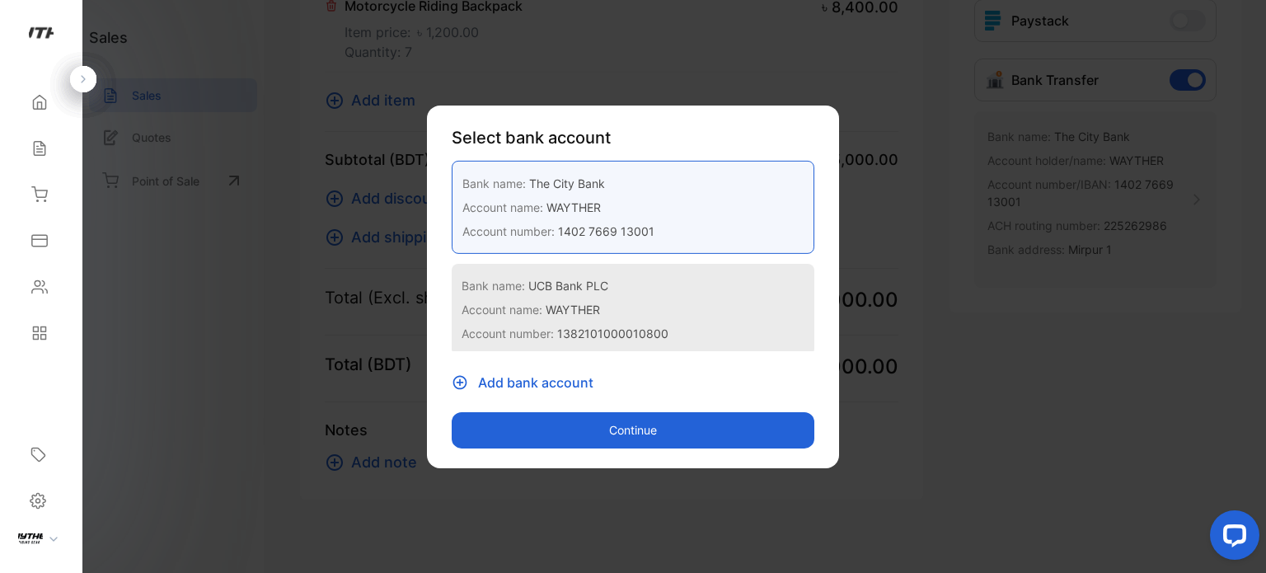
click at [660, 434] on button "Continue" at bounding box center [633, 430] width 363 height 36
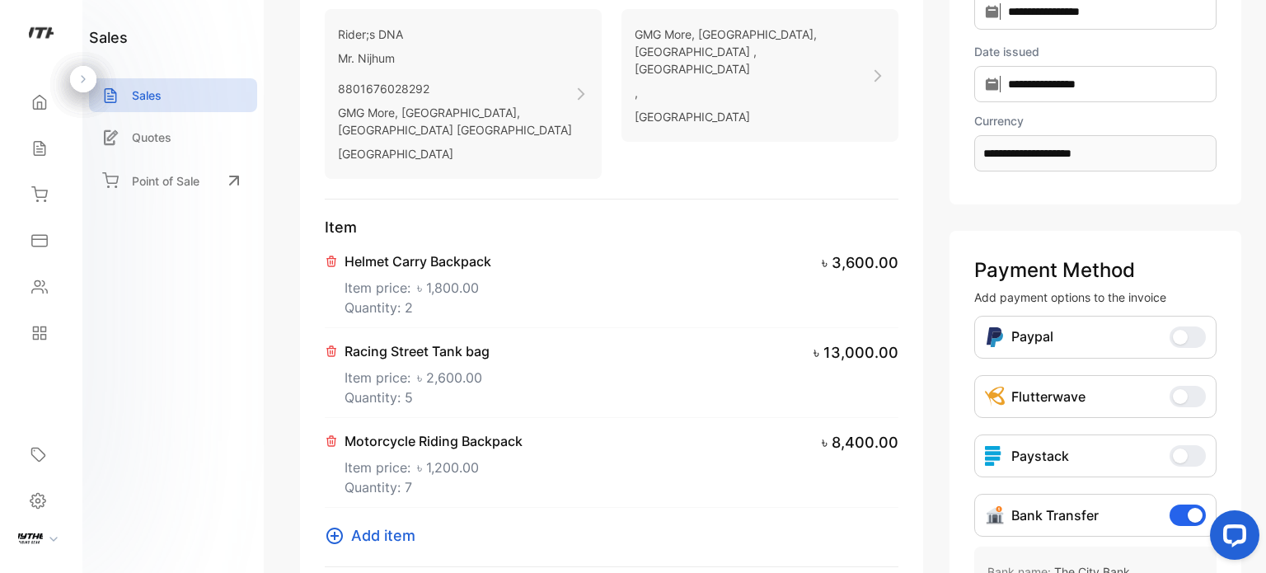
scroll to position [56, 0]
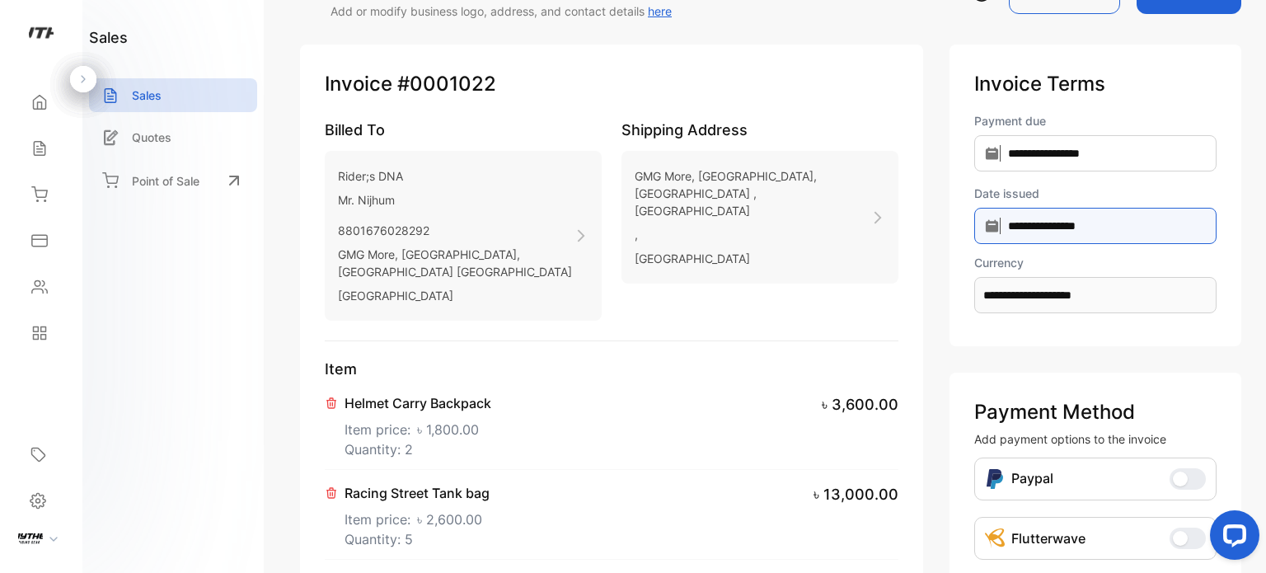
click at [1068, 213] on input "**********" at bounding box center [1095, 226] width 242 height 36
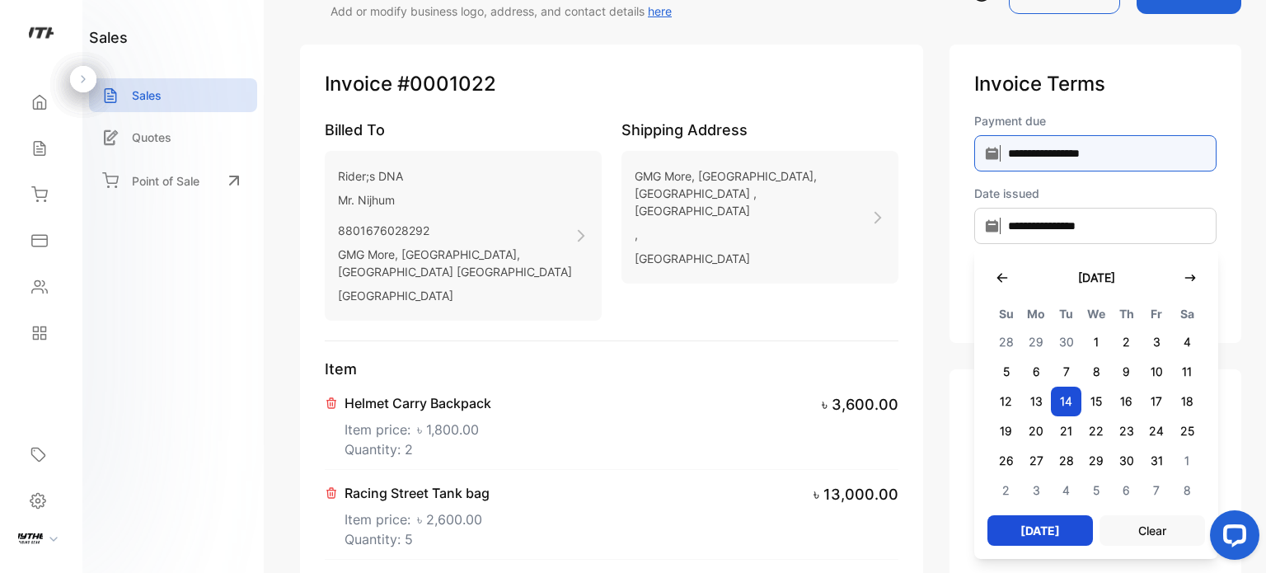
click at [1048, 153] on input "**********" at bounding box center [1095, 153] width 242 height 36
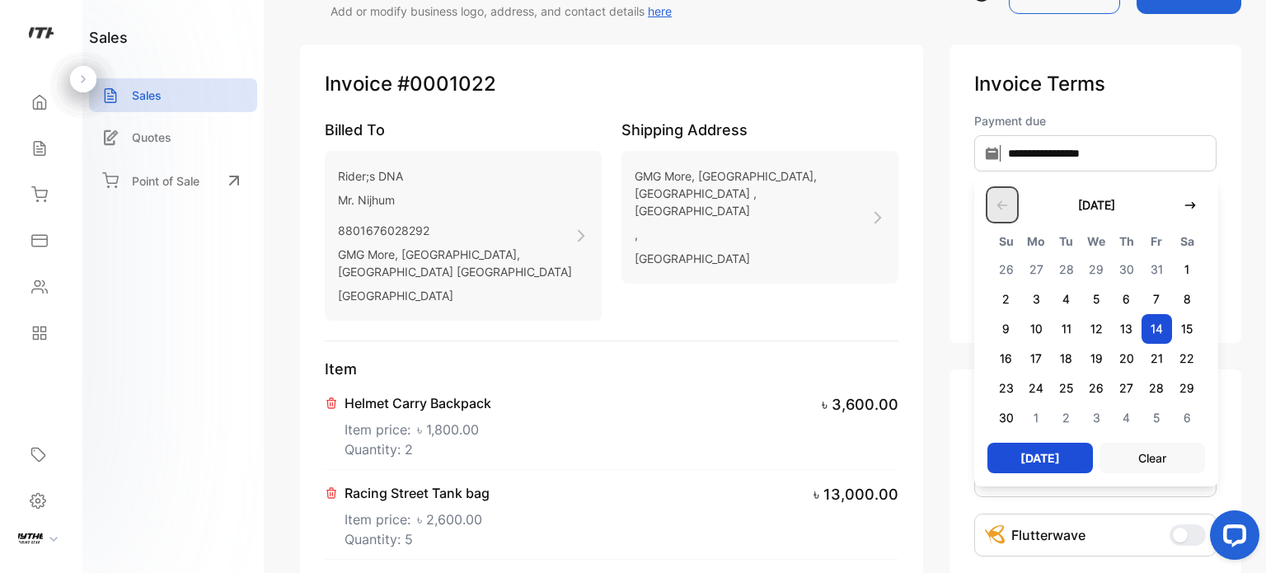
click at [987, 200] on button "button" at bounding box center [1002, 205] width 30 height 34
type input "**********"
click at [1051, 332] on span "14" at bounding box center [1066, 329] width 30 height 30
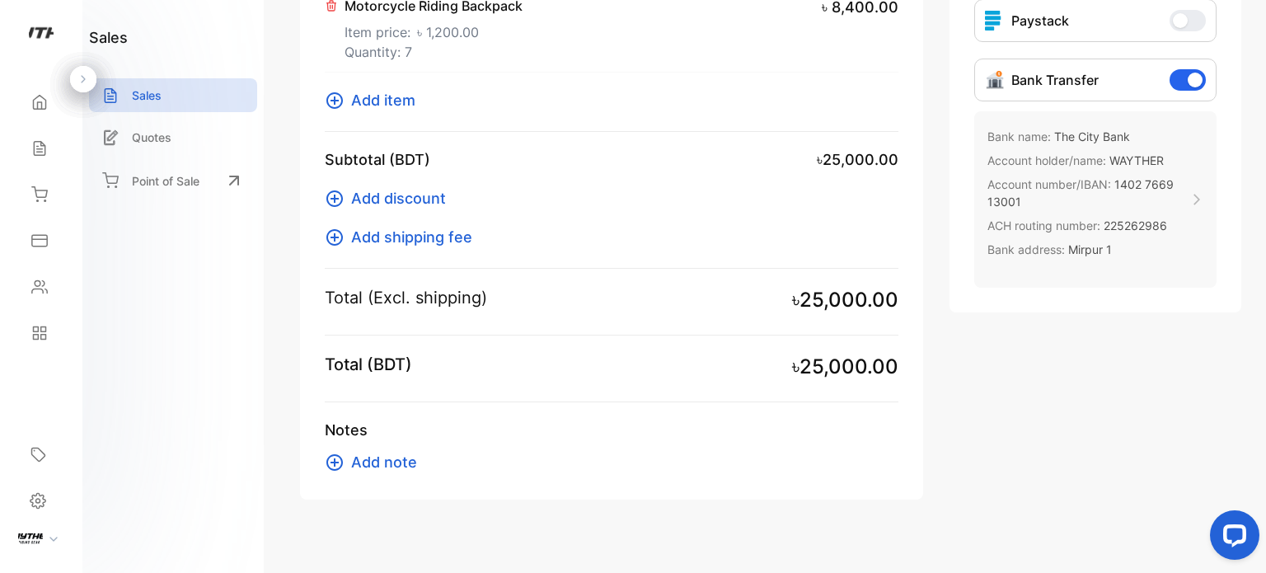
scroll to position [0, 0]
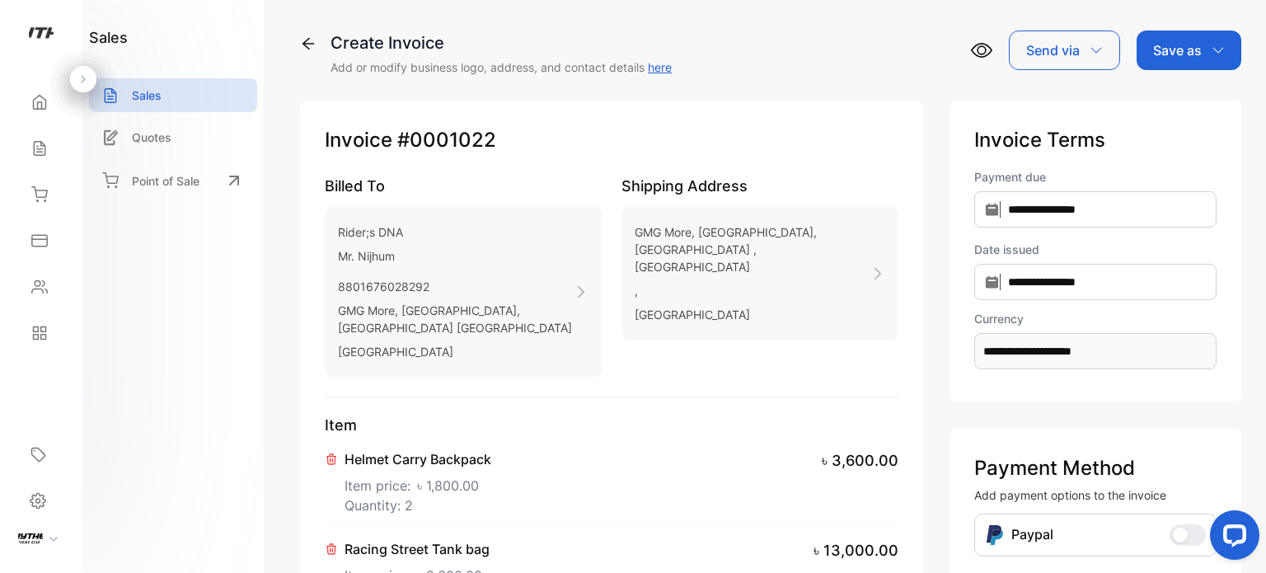
click at [1169, 37] on div "Save as" at bounding box center [1188, 50] width 105 height 40
click at [1177, 110] on div "Invoice" at bounding box center [1184, 104] width 95 height 33
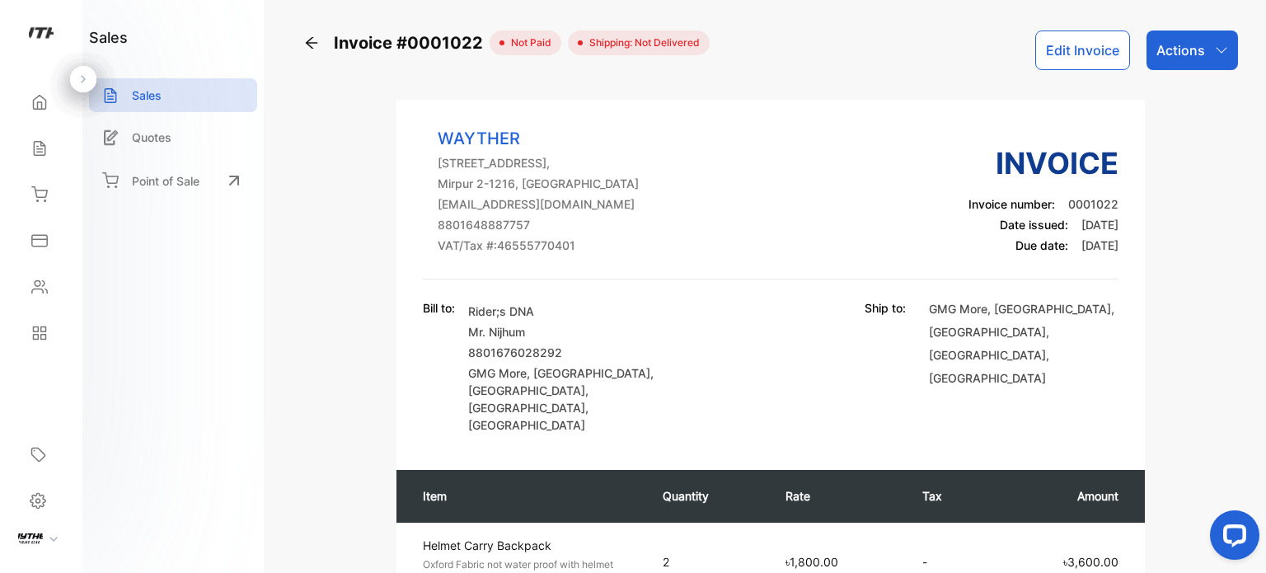
click at [1196, 63] on div "Actions" at bounding box center [1191, 50] width 91 height 40
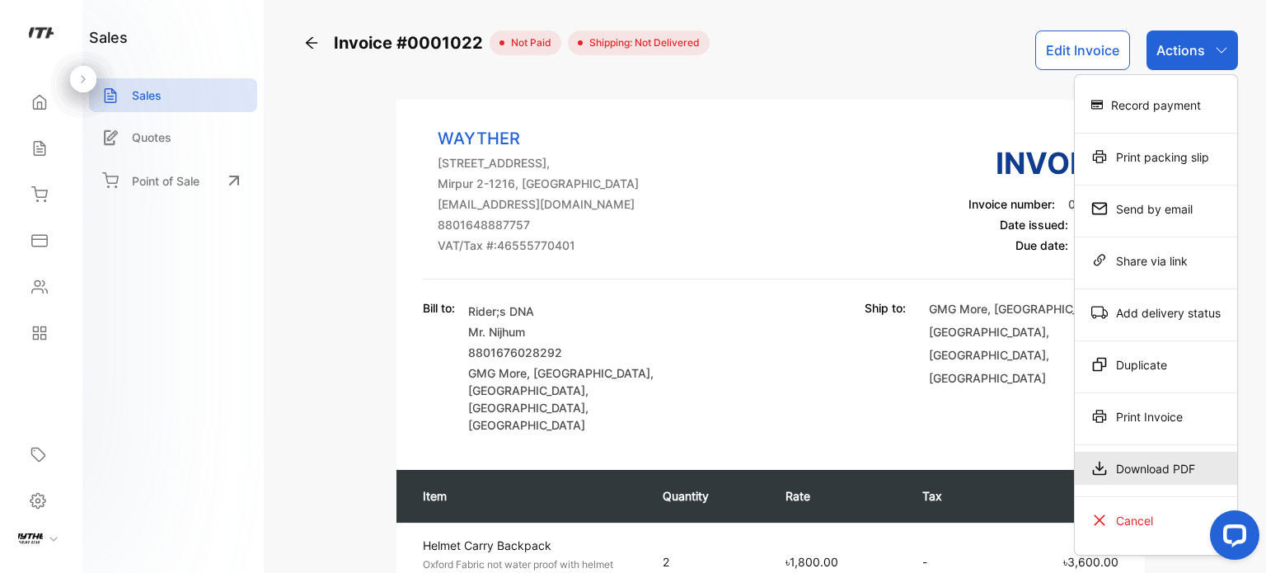
click at [1150, 464] on div "Download PDF" at bounding box center [1156, 468] width 162 height 33
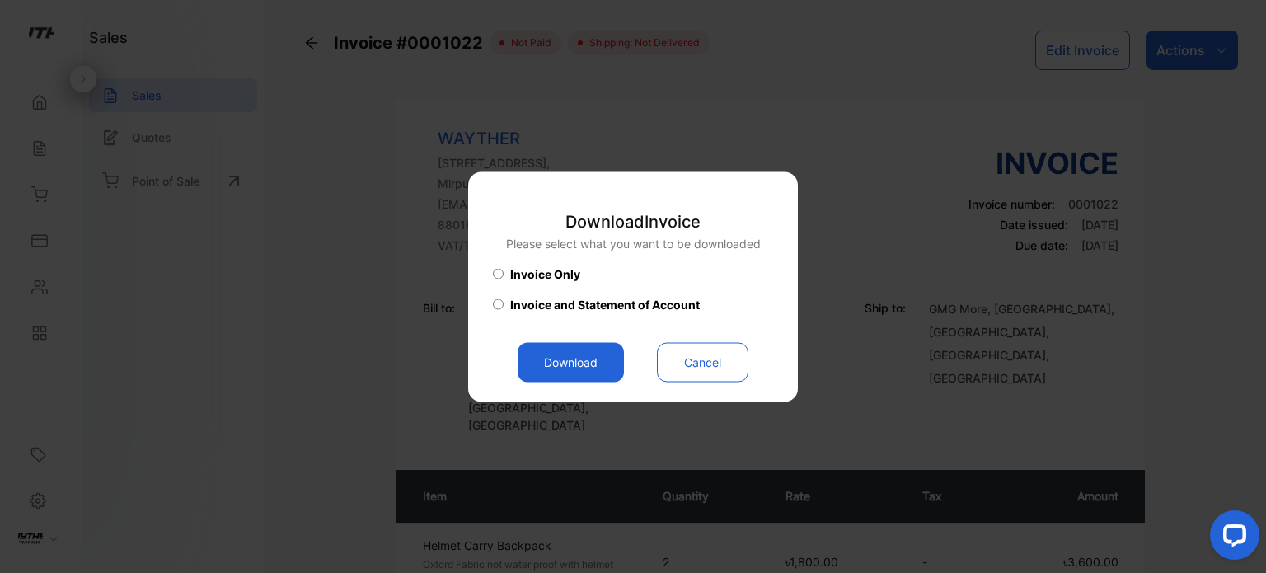
click at [575, 355] on button "Download" at bounding box center [570, 362] width 106 height 40
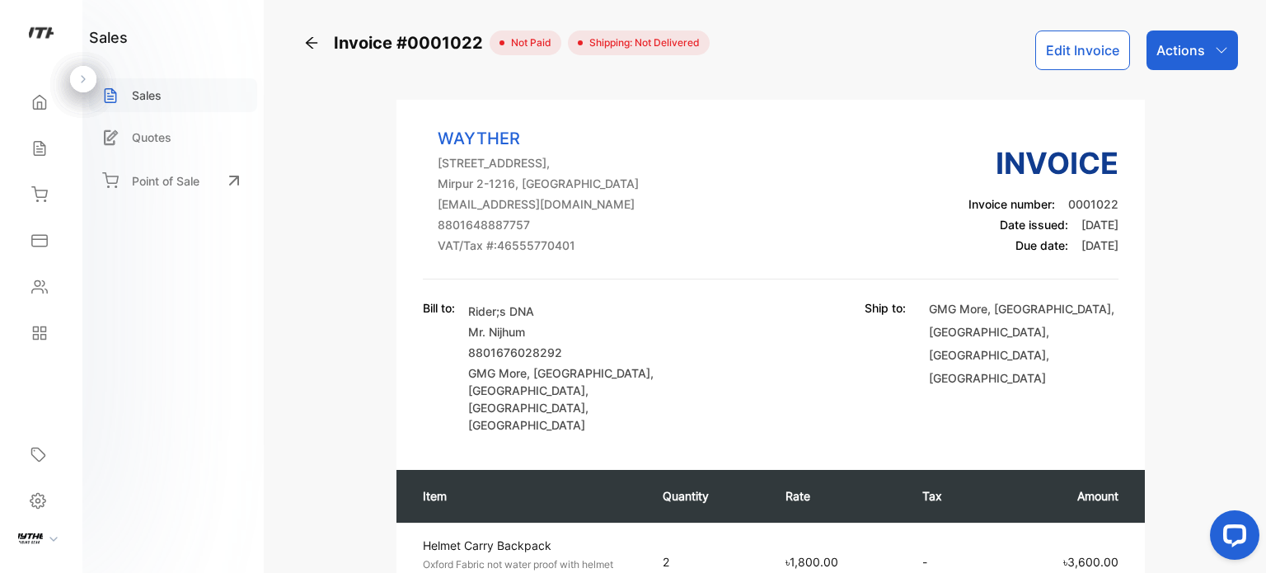
click at [203, 89] on div "Sales" at bounding box center [173, 95] width 168 height 34
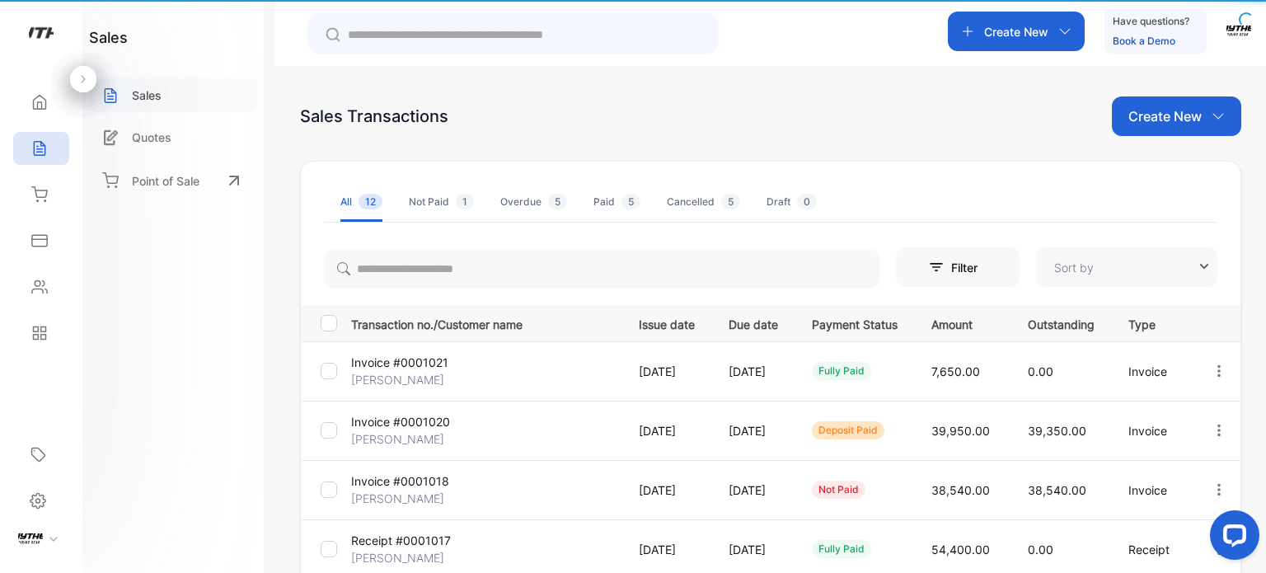
type input "**********"
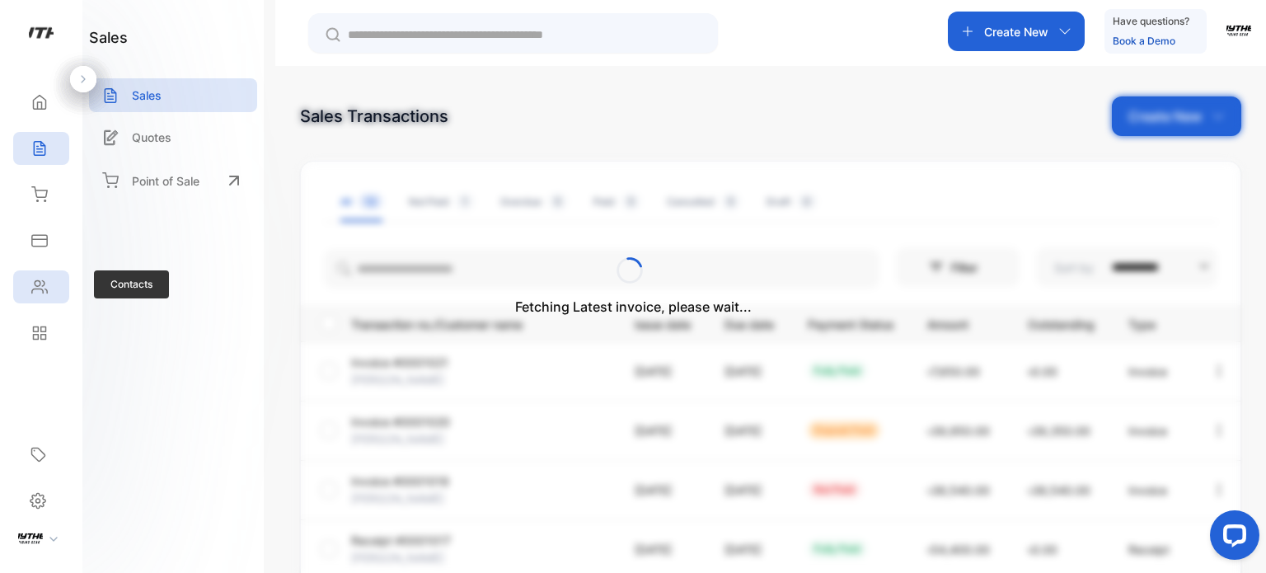
click at [55, 285] on div "Contacts" at bounding box center [41, 286] width 56 height 33
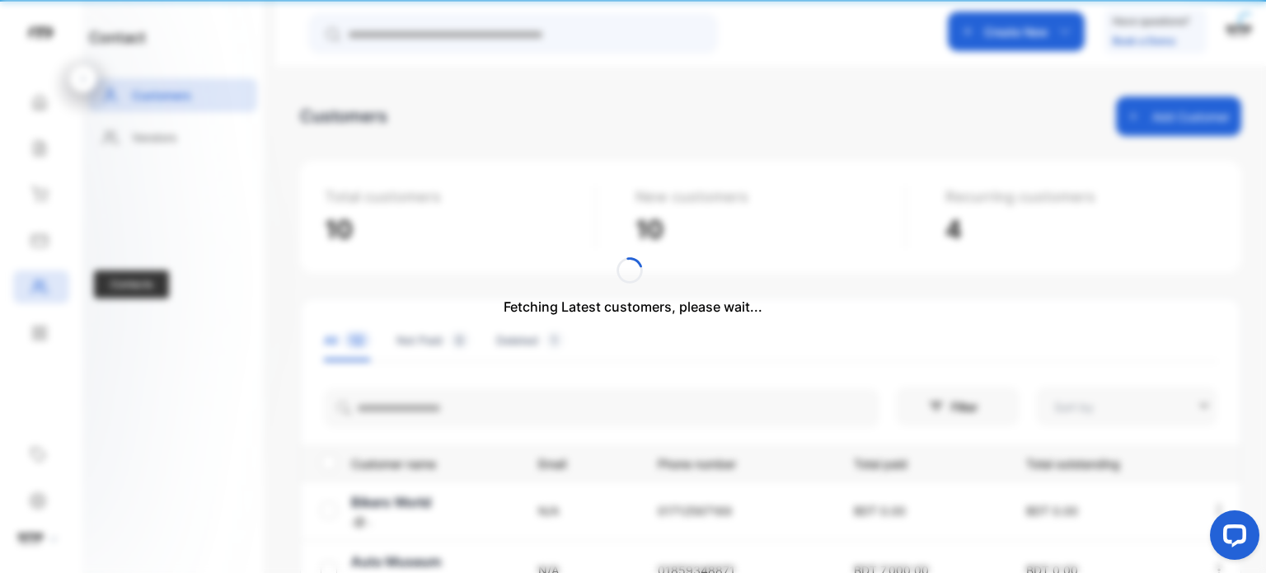
type input "**********"
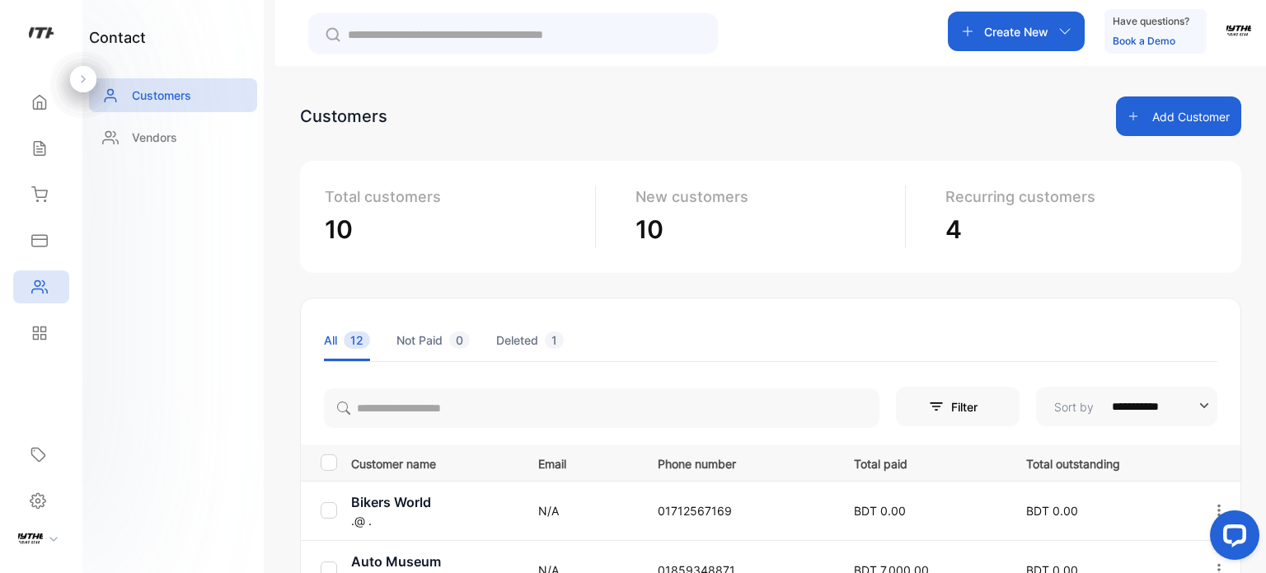
scroll to position [409, 0]
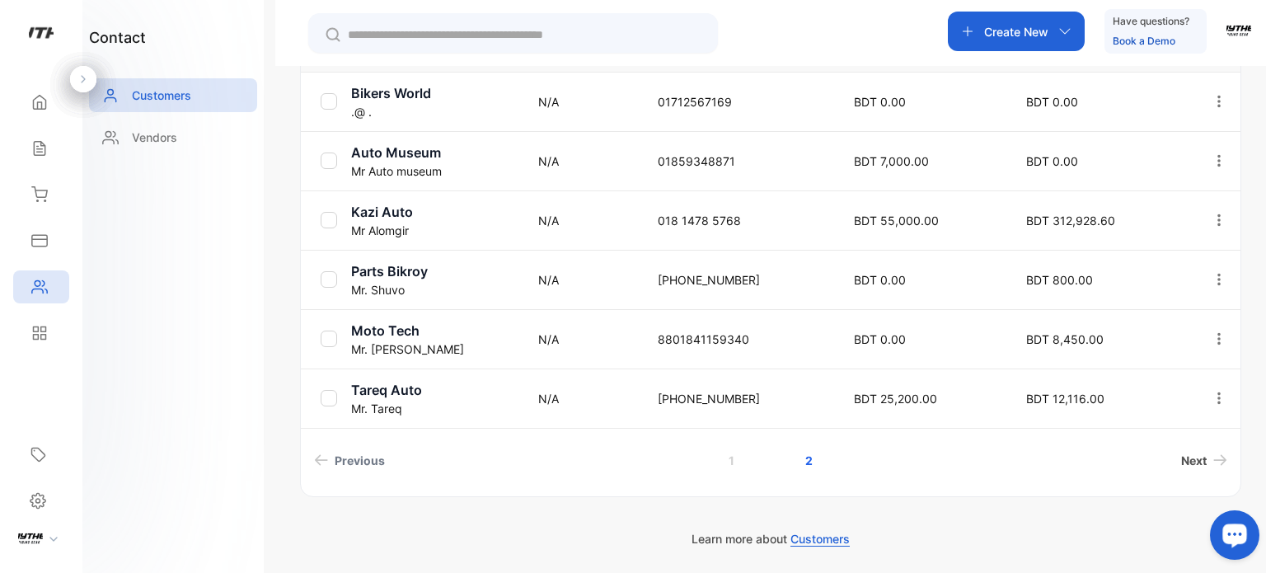
click at [1206, 457] on link "Next" at bounding box center [1203, 460] width 59 height 30
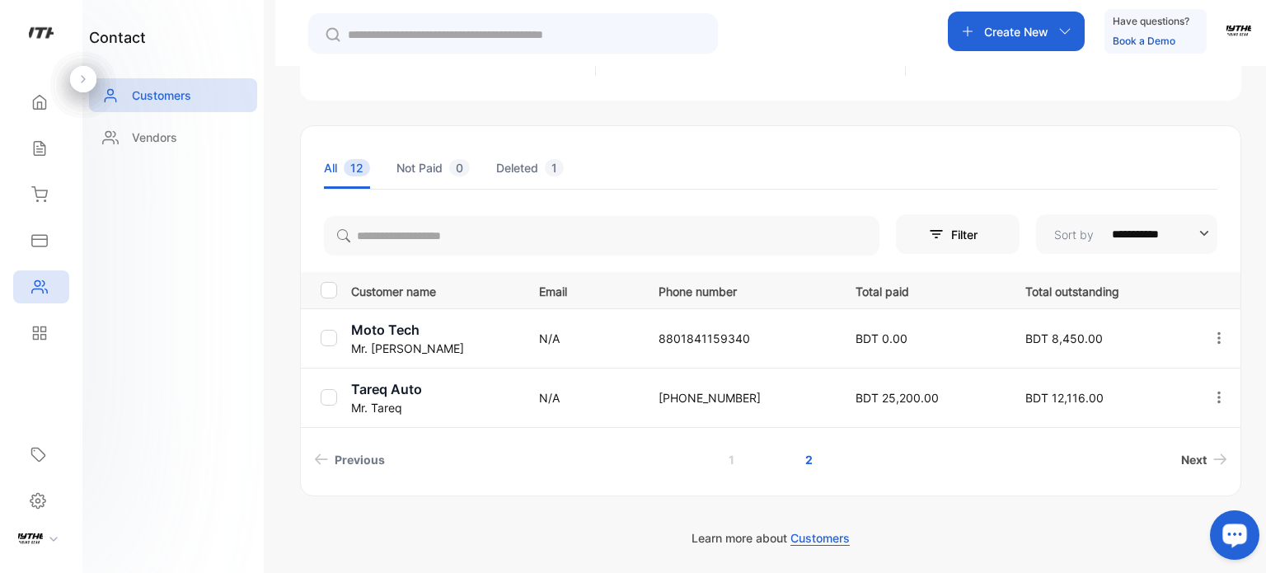
scroll to position [171, 0]
click at [362, 453] on span "Previous" at bounding box center [360, 460] width 50 height 17
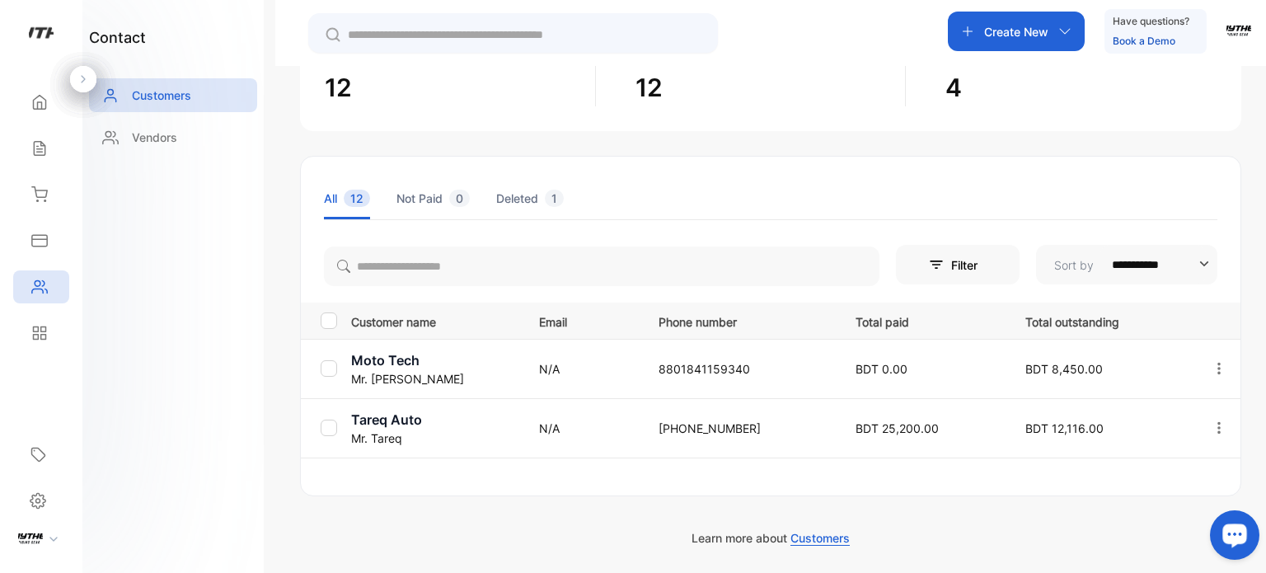
scroll to position [140, 0]
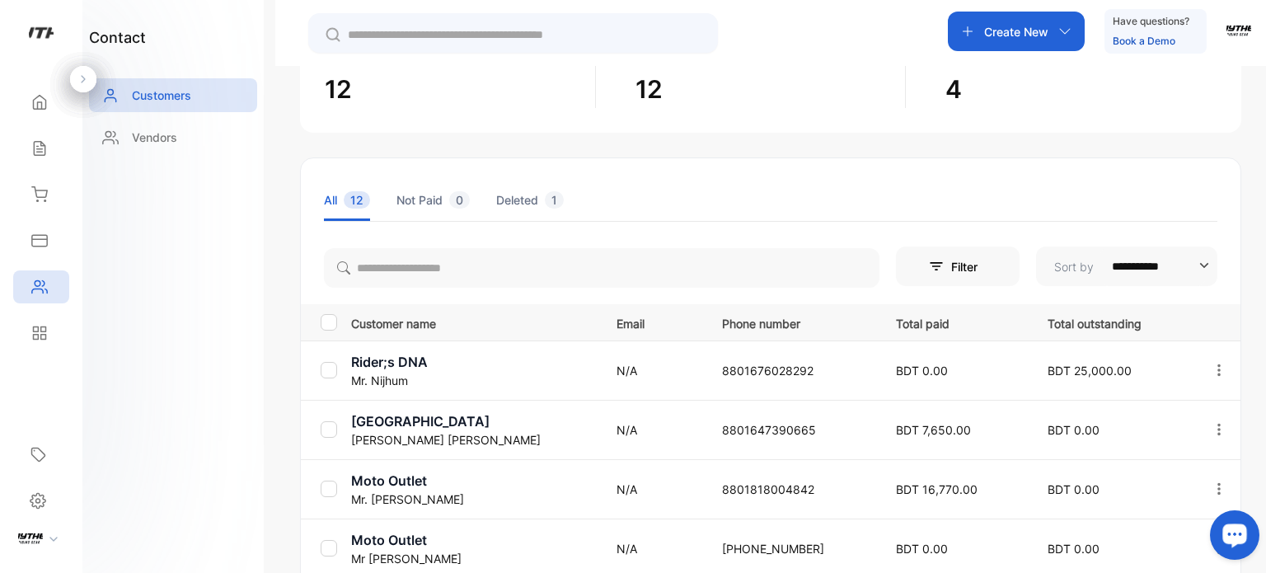
click at [1222, 366] on div at bounding box center [1218, 370] width 42 height 40
click at [1201, 372] on div at bounding box center [1218, 370] width 42 height 40
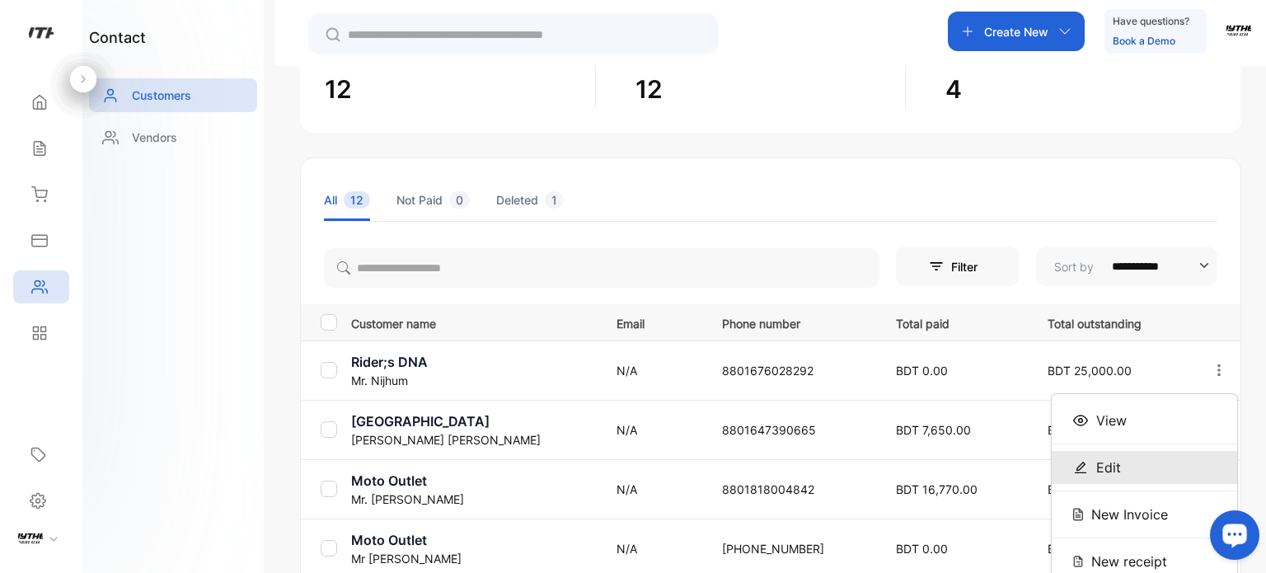
click at [1129, 464] on div "Edit" at bounding box center [1143, 467] width 185 height 33
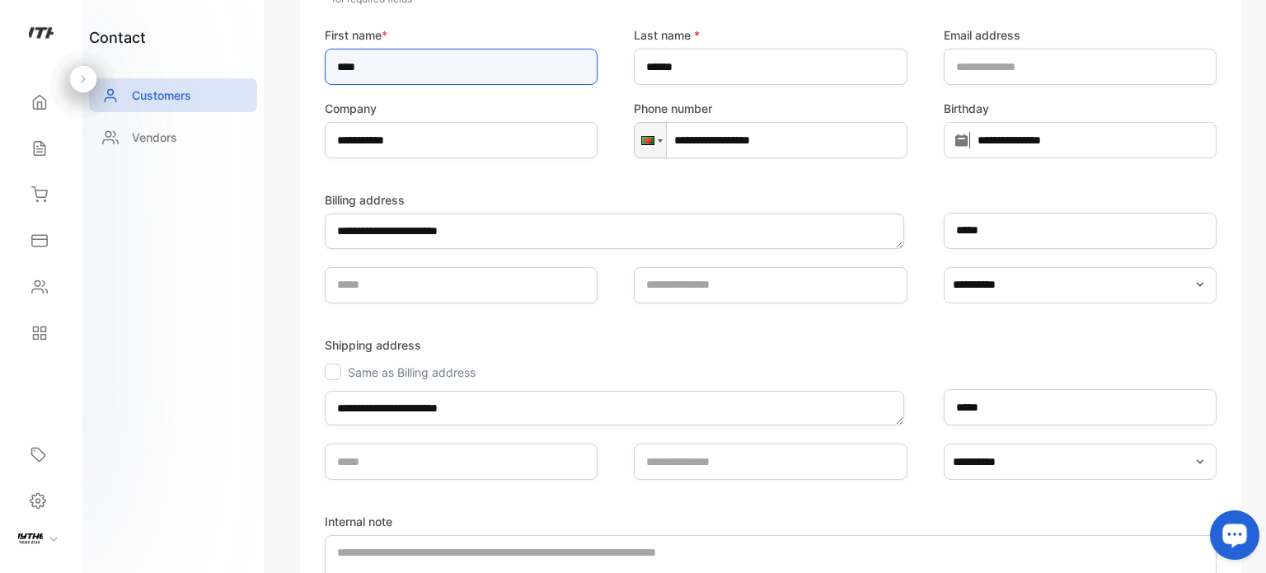
click at [423, 53] on input "***" at bounding box center [461, 67] width 273 height 36
drag, startPoint x: 423, startPoint y: 53, endPoint x: 150, endPoint y: 79, distance: 274.0
click at [150, 79] on div "**********" at bounding box center [633, 303] width 1266 height 606
type input "*******"
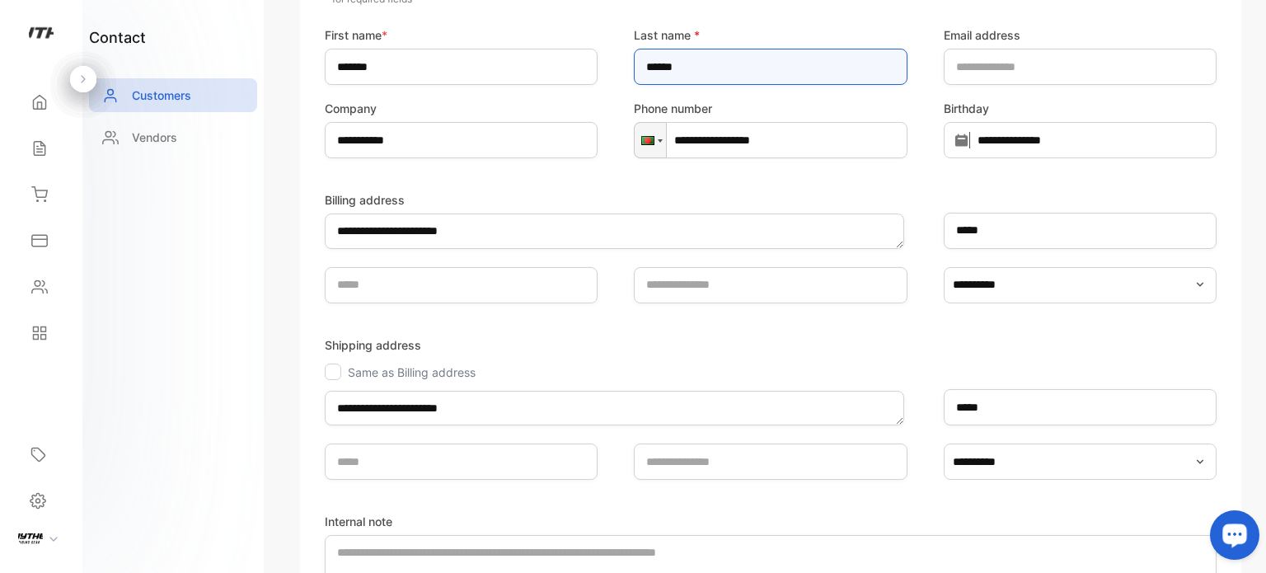
drag, startPoint x: 725, startPoint y: 70, endPoint x: 643, endPoint y: 66, distance: 82.5
click at [643, 66] on name-inputlastname "******" at bounding box center [770, 67] width 273 height 36
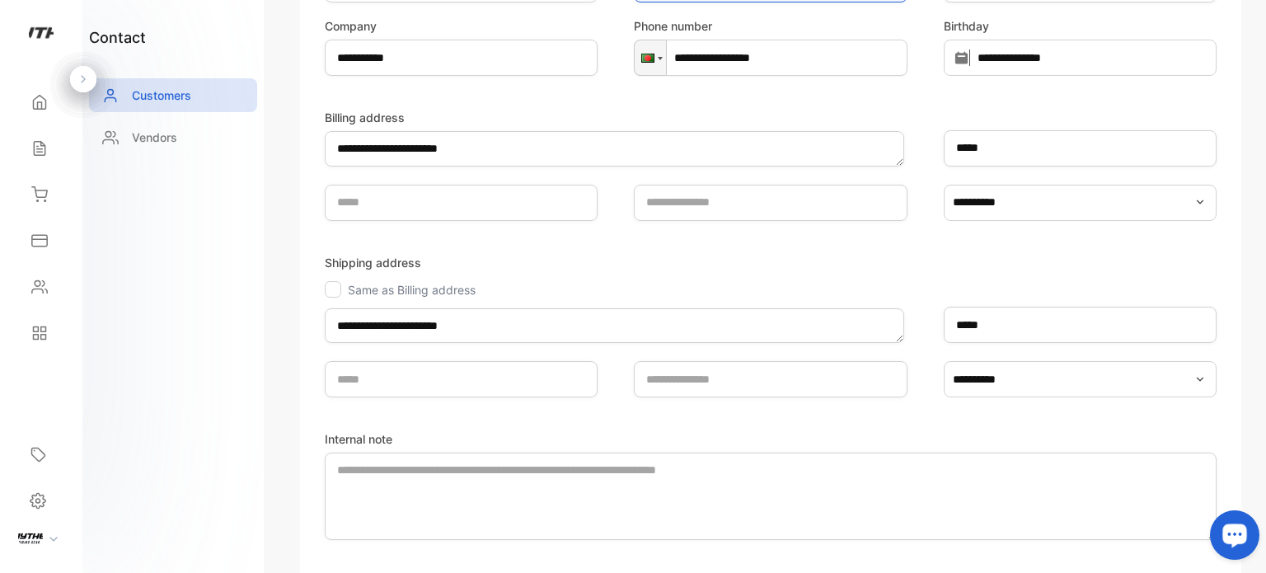
scroll to position [402, 0]
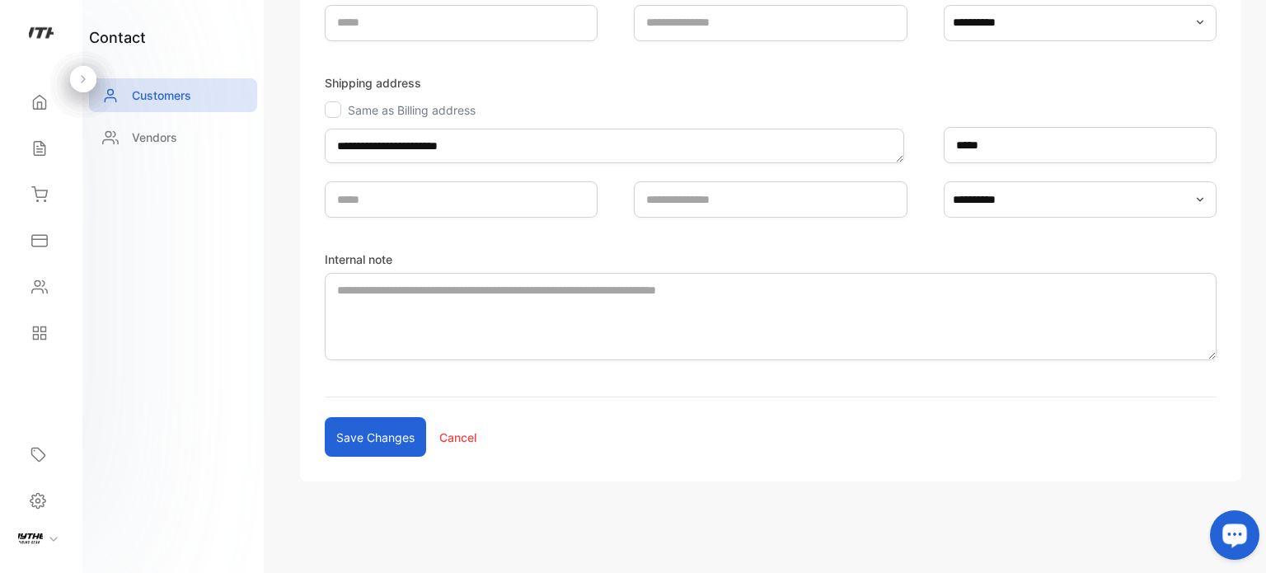
type name-inputlastname "***"
click at [339, 108] on div at bounding box center [333, 109] width 16 height 16
drag, startPoint x: 375, startPoint y: 435, endPoint x: 384, endPoint y: 433, distance: 9.4
click at [384, 433] on button "Save changes" at bounding box center [375, 437] width 101 height 40
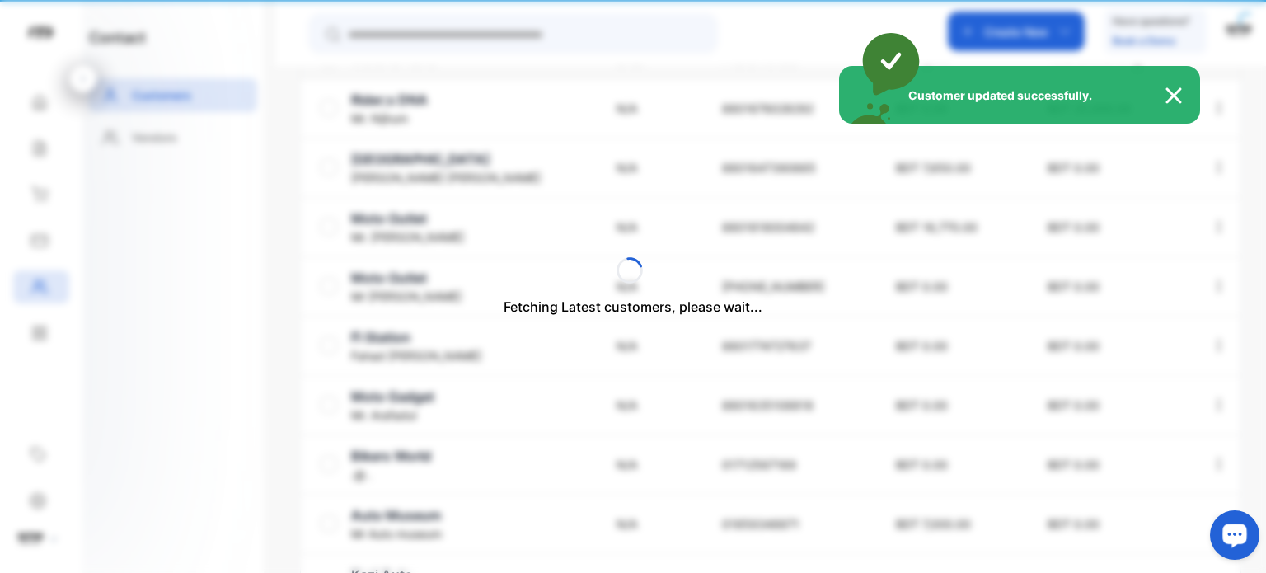
type input "**********"
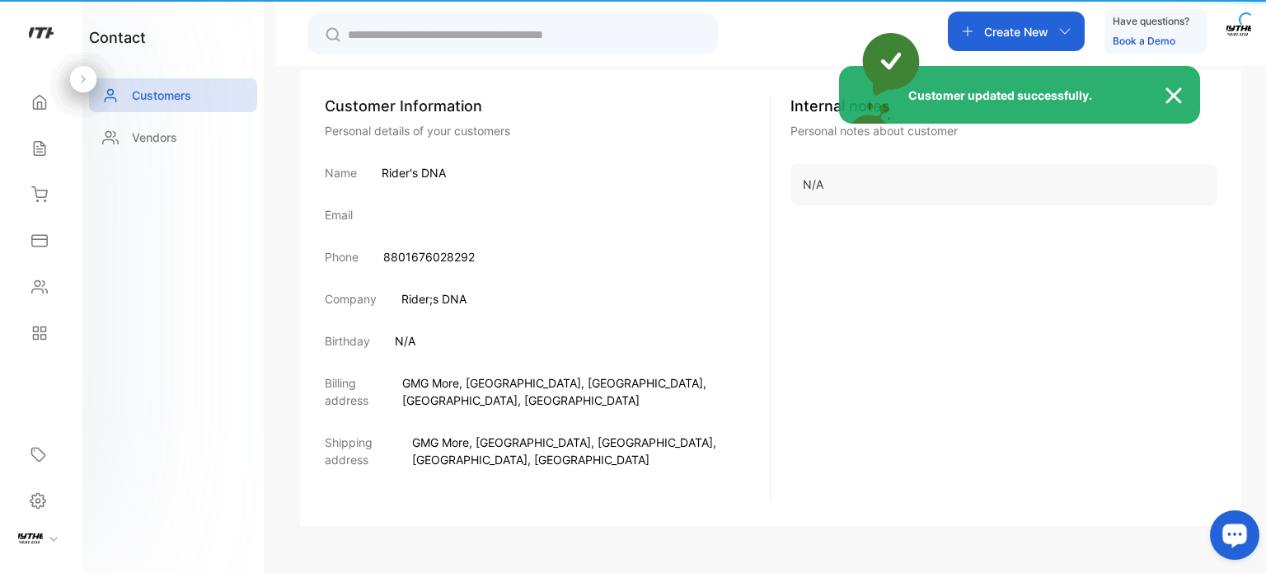
scroll to position [241, 0]
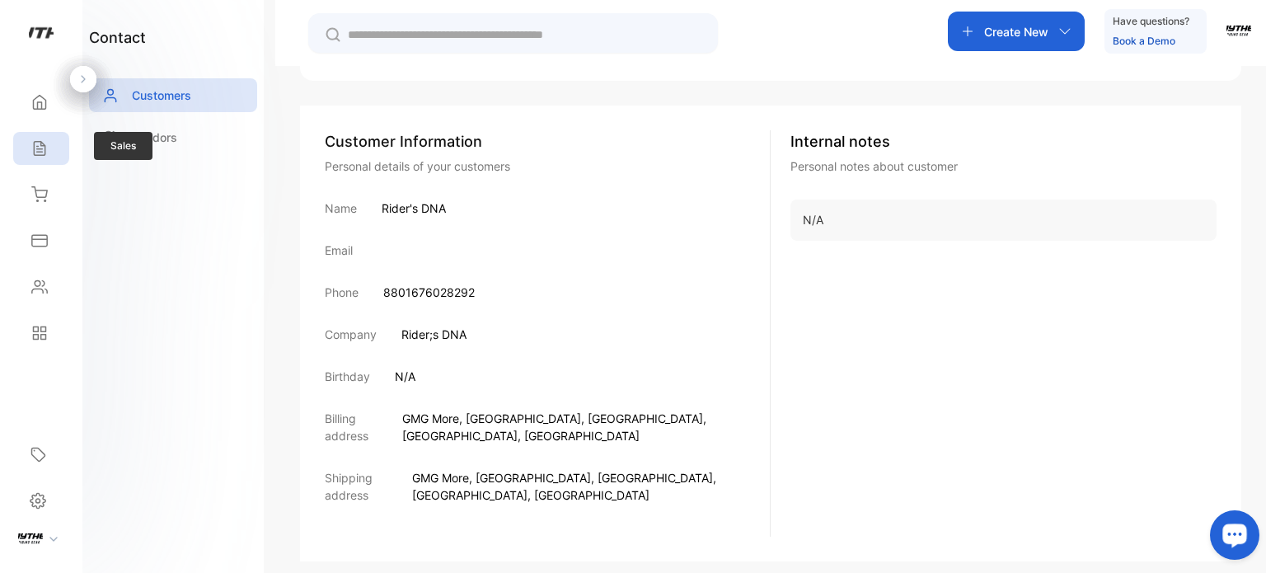
click at [40, 150] on icon at bounding box center [39, 148] width 16 height 16
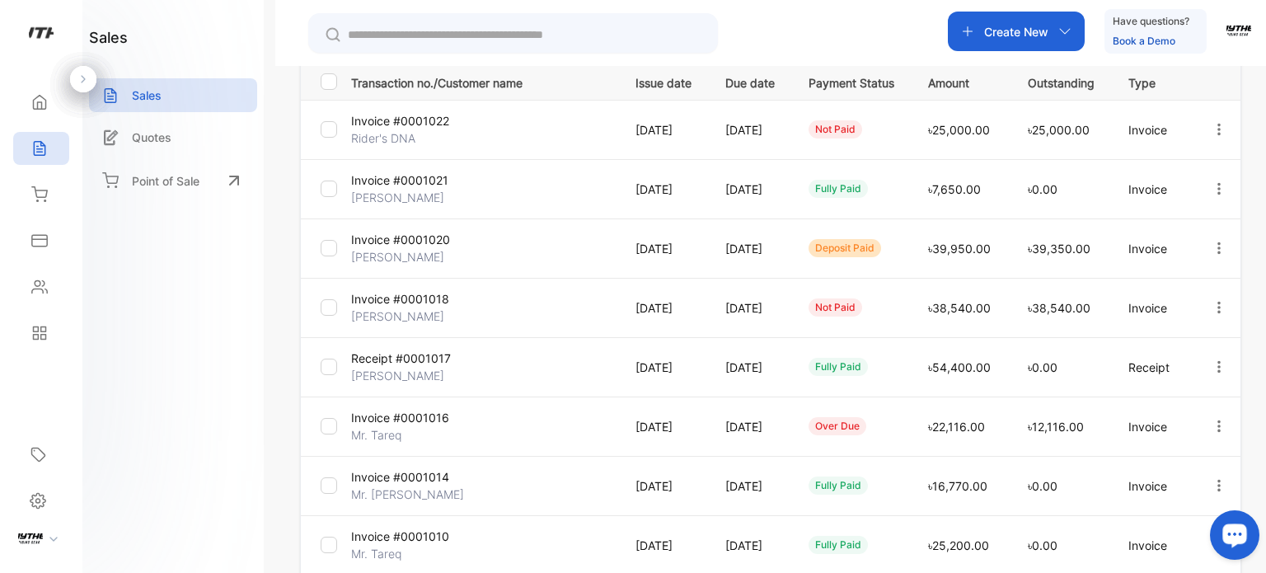
click at [1206, 126] on div at bounding box center [1218, 130] width 42 height 34
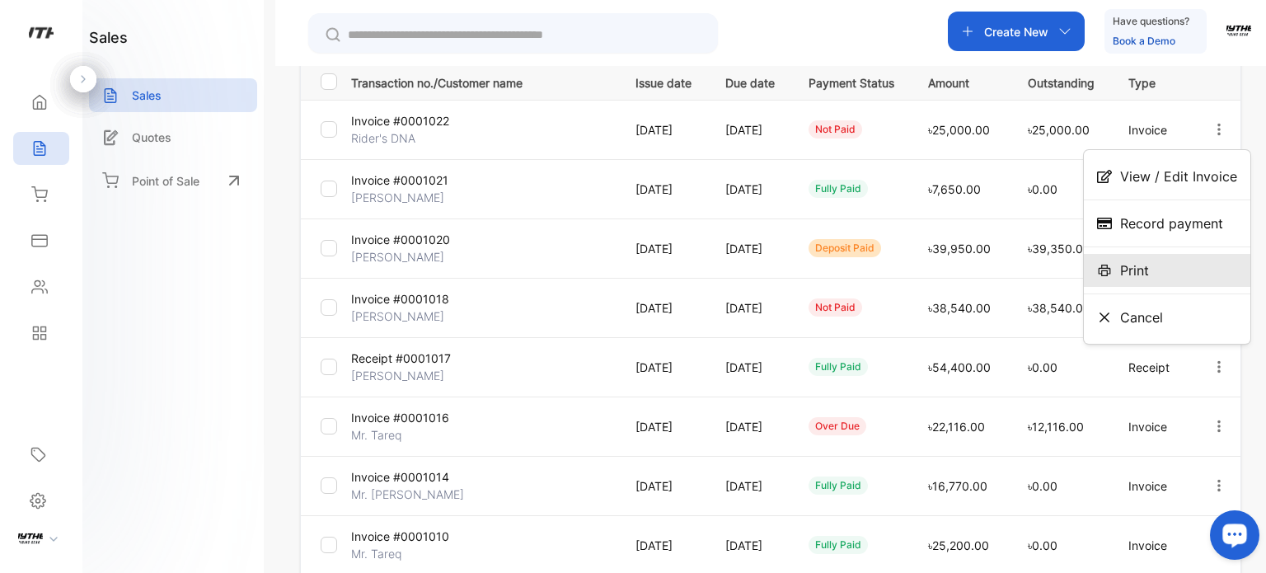
click at [1144, 263] on span "Print" at bounding box center [1134, 270] width 29 height 20
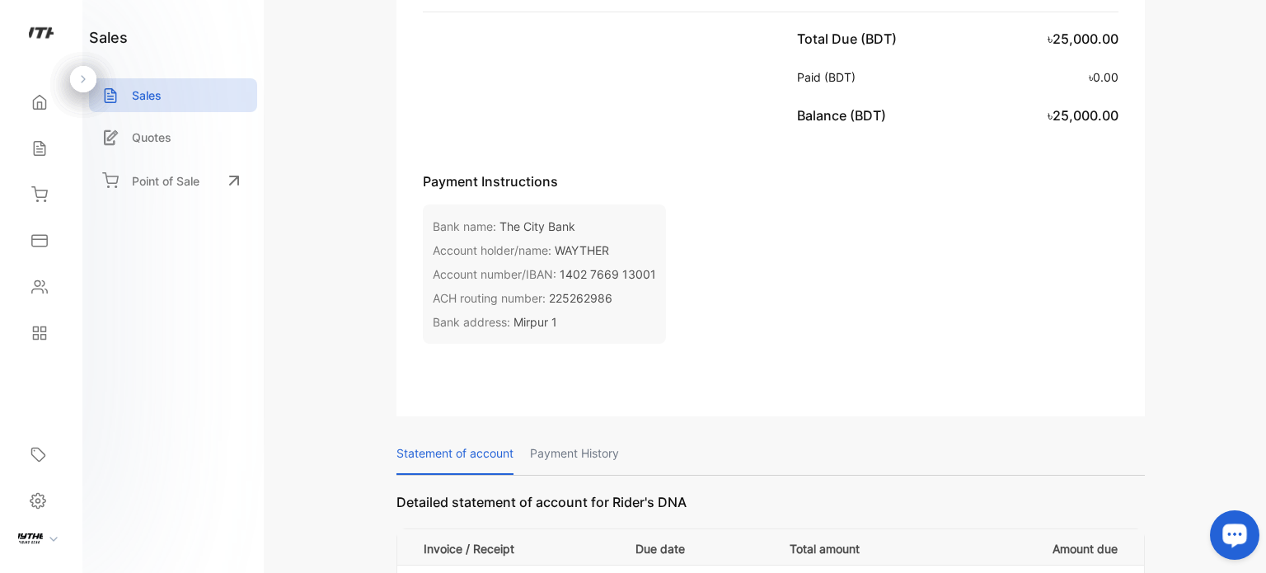
scroll to position [769, 0]
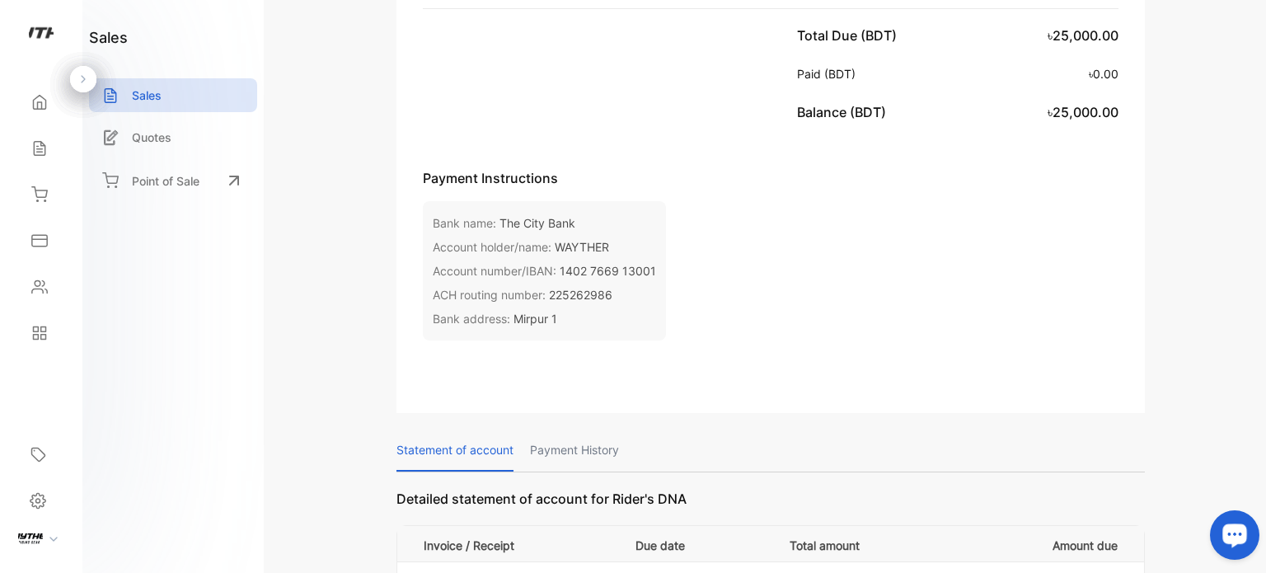
click at [1210, 117] on div "WAYTHER House-[STREET_ADDRESS] [EMAIL_ADDRESS][DOMAIN_NAME] 8801648887757 VAT/T…" at bounding box center [770, 68] width 934 height 1474
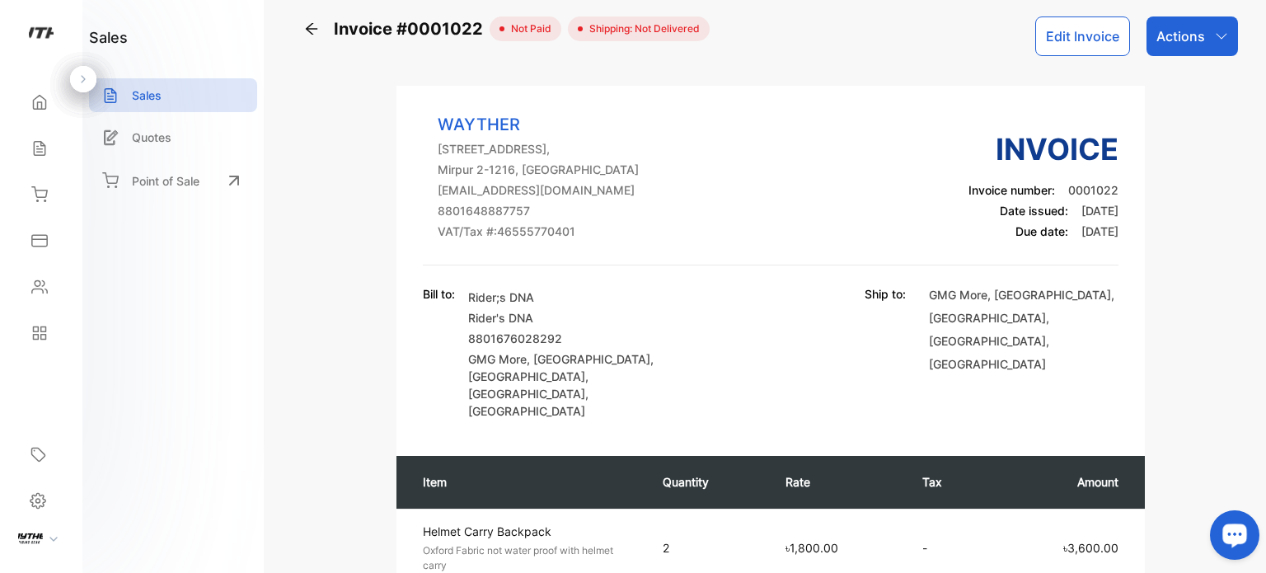
scroll to position [0, 0]
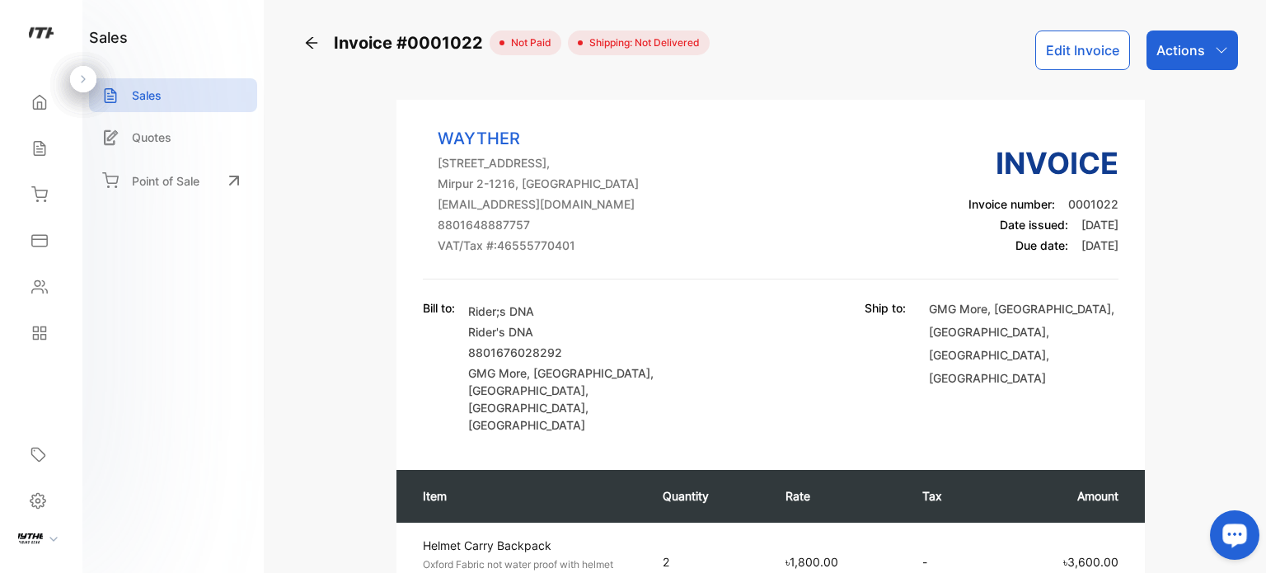
click at [1194, 52] on p "Actions" at bounding box center [1180, 50] width 49 height 20
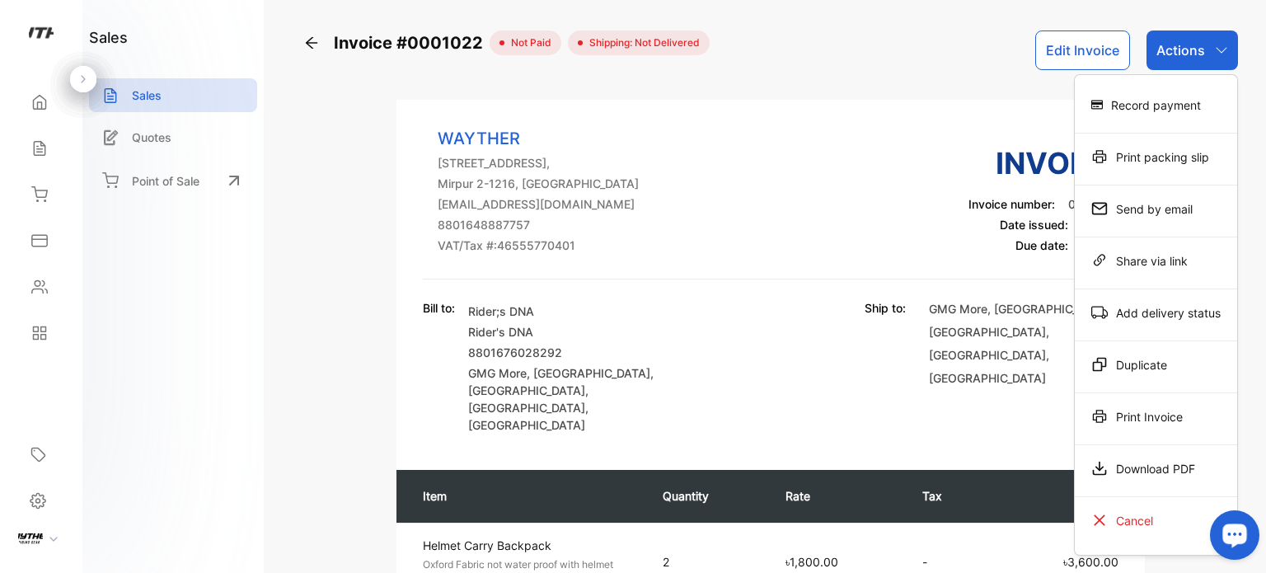
click at [1150, 475] on div "Download PDF" at bounding box center [1156, 468] width 162 height 33
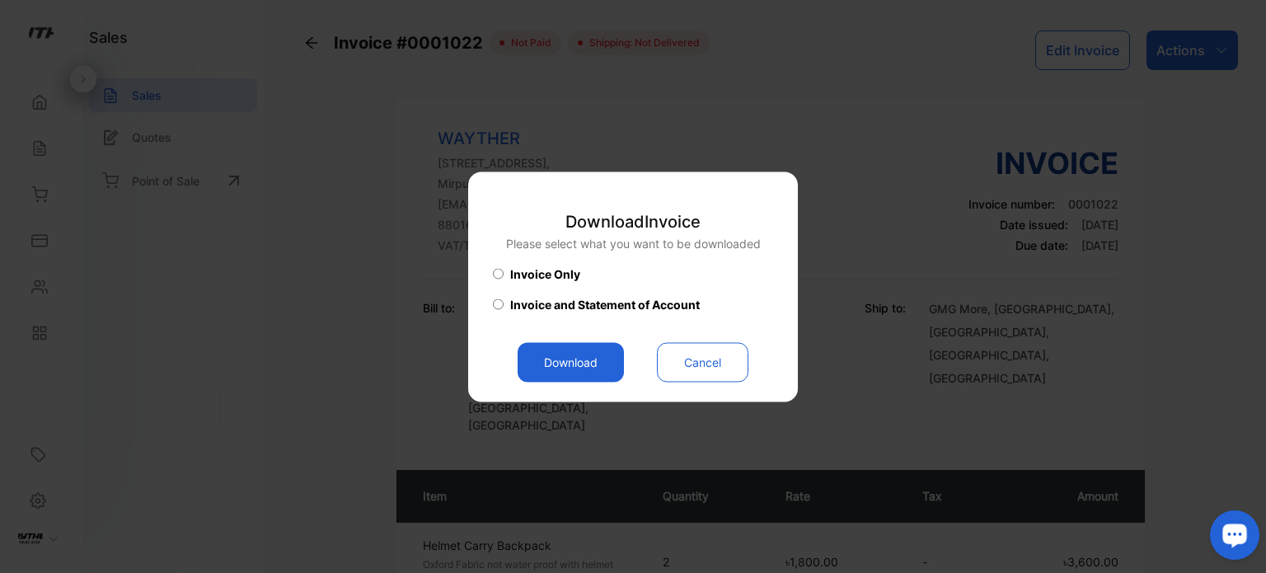
click at [583, 364] on button "Download" at bounding box center [570, 362] width 106 height 40
